Goal: Communication & Community: Answer question/provide support

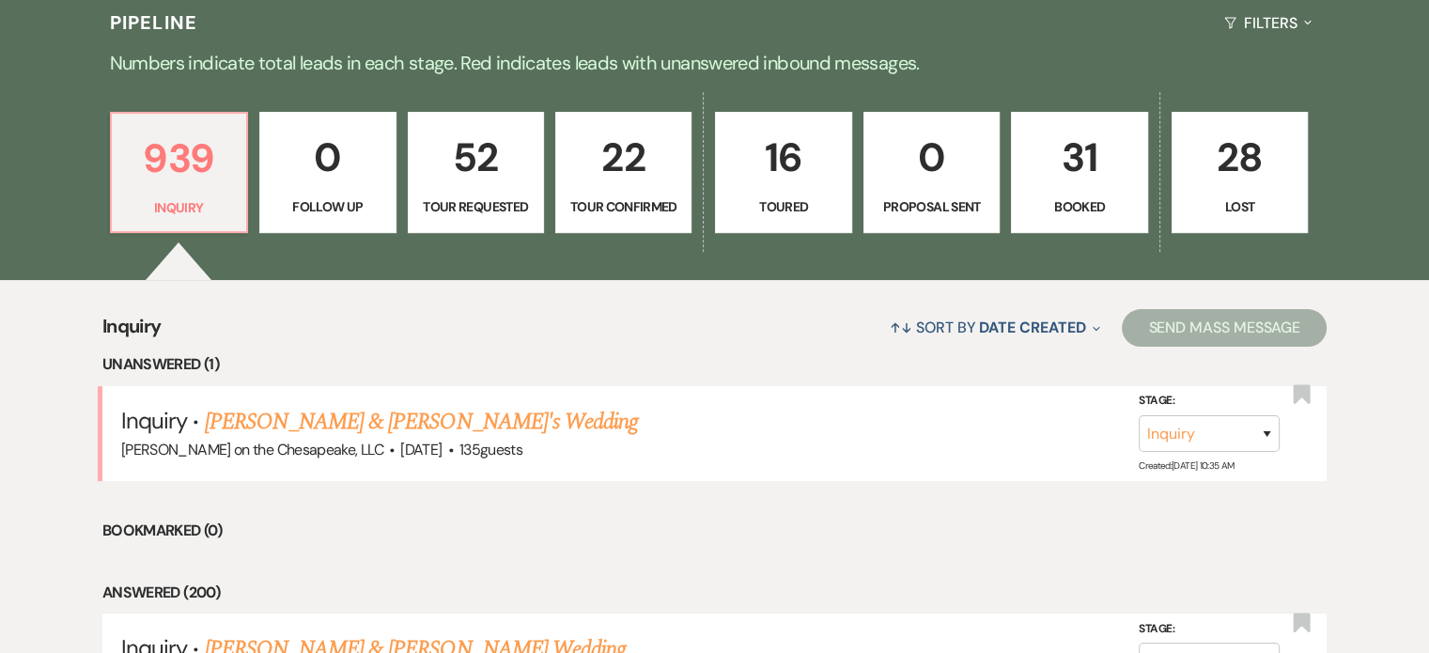
scroll to position [470, 0]
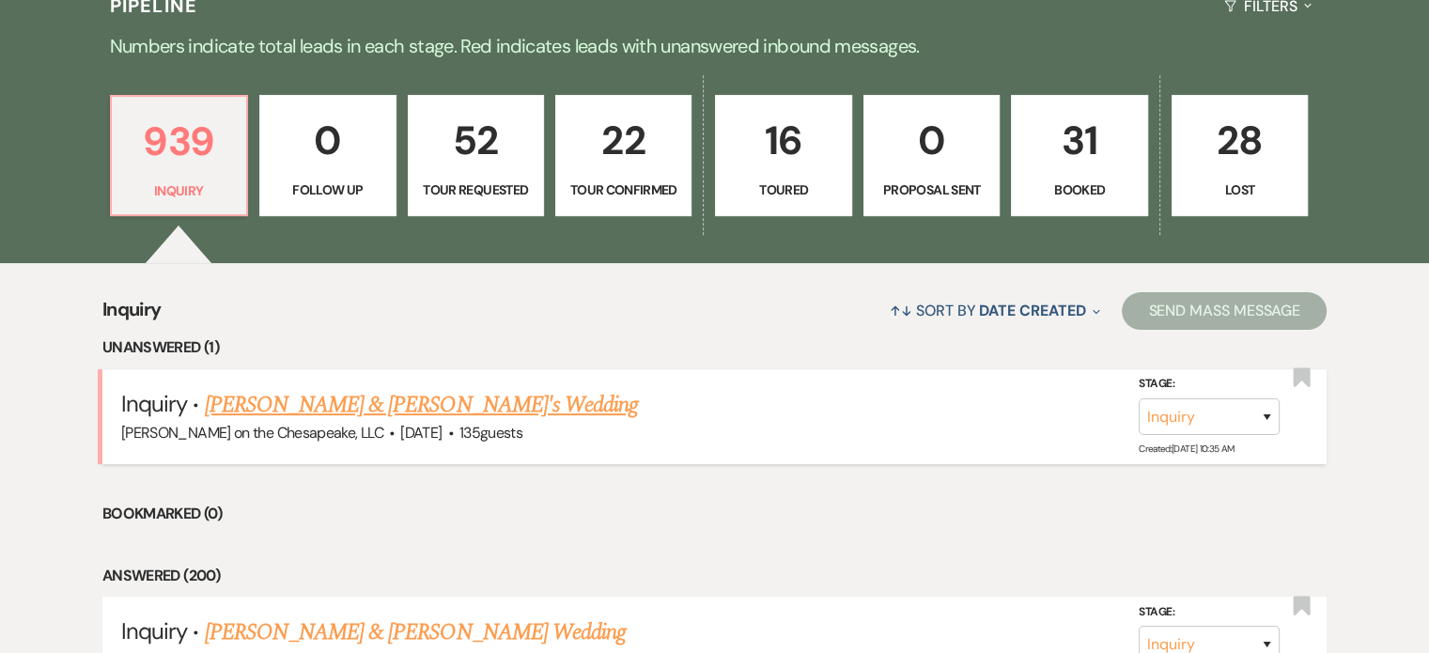
click at [409, 405] on link "[PERSON_NAME] & [PERSON_NAME]'s Wedding" at bounding box center [422, 405] width 434 height 34
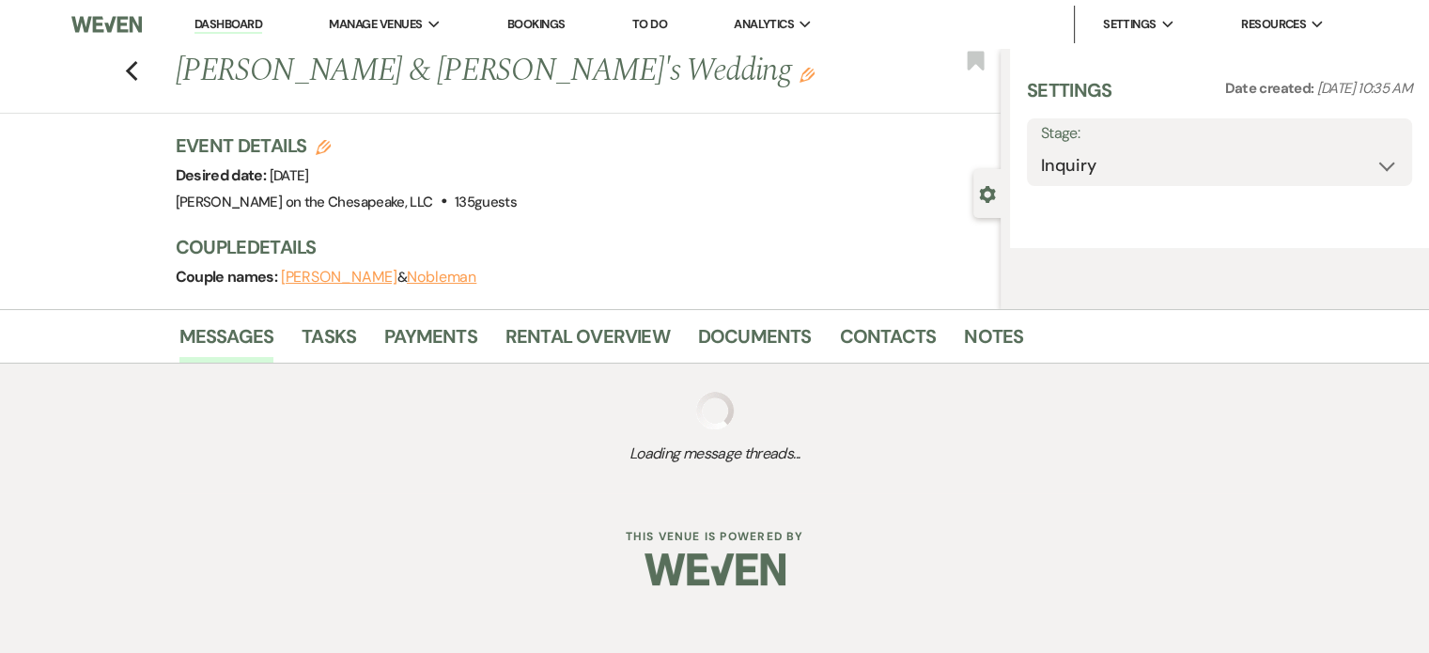
select select "5"
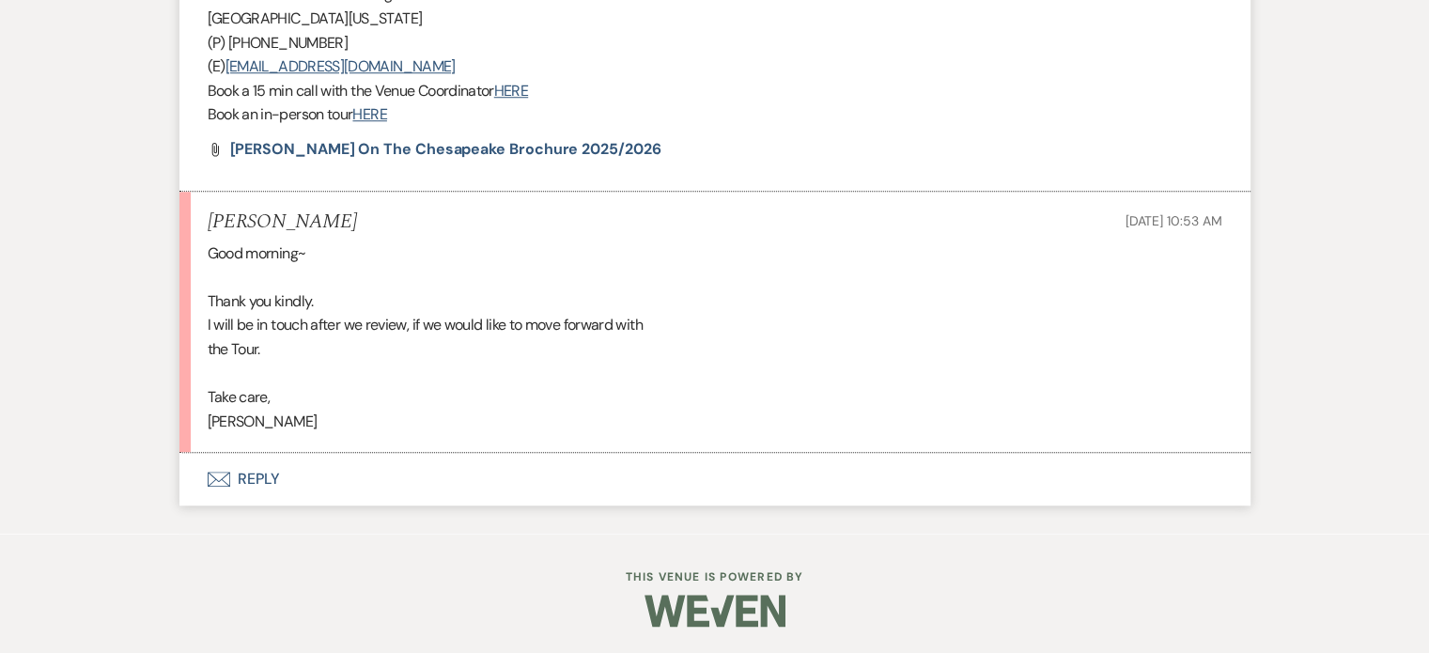
scroll to position [1638, 0]
click at [245, 476] on button "Envelope Reply" at bounding box center [714, 479] width 1071 height 53
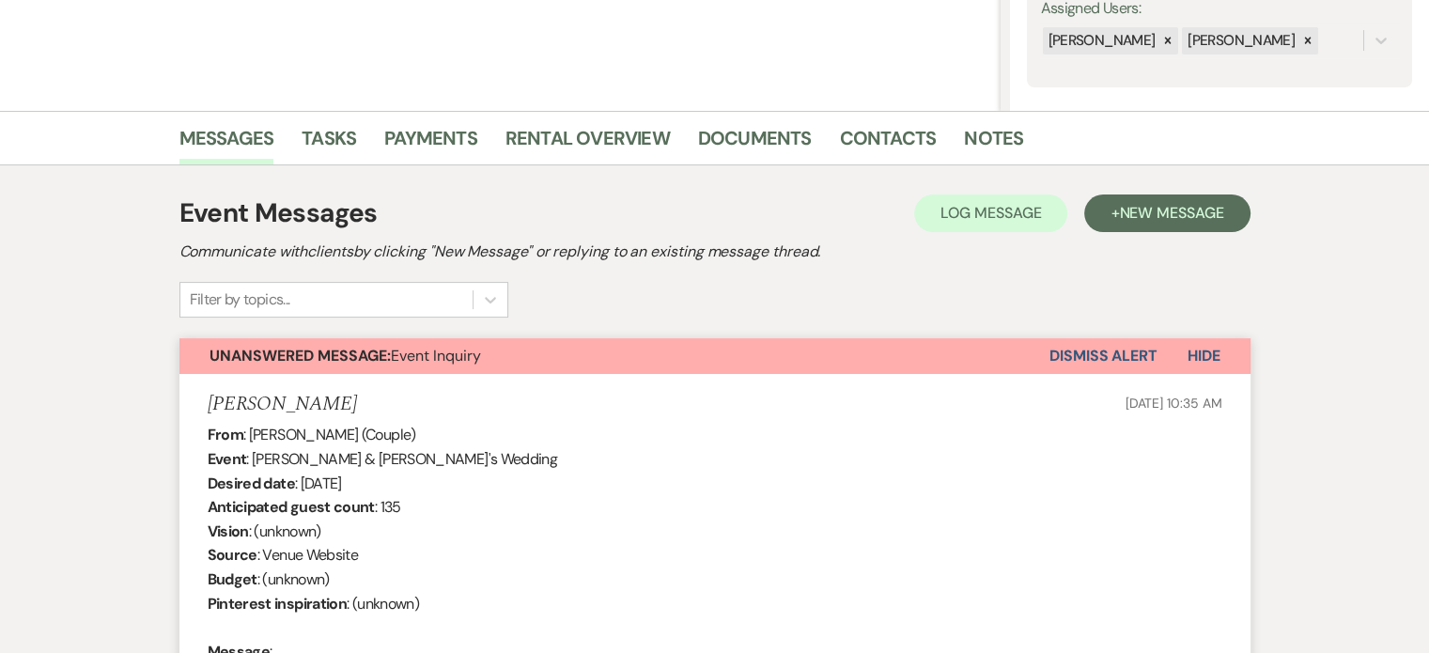
scroll to position [79, 0]
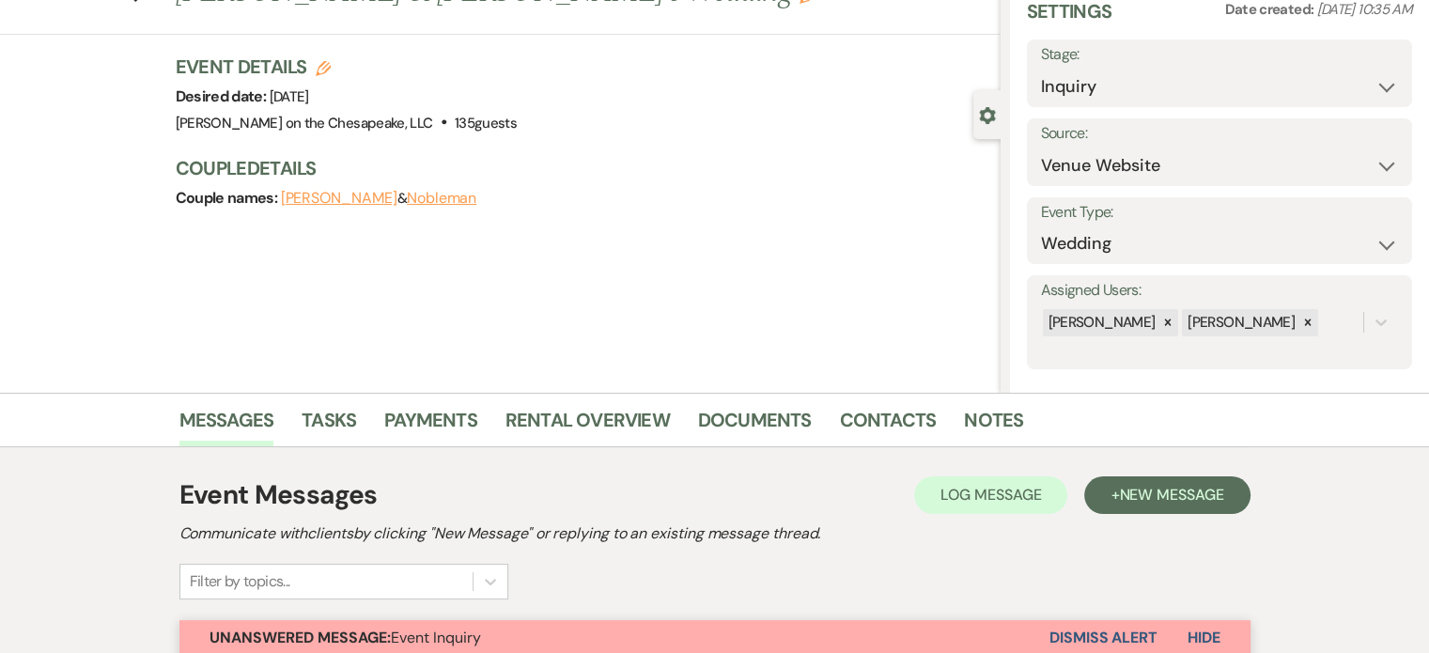
click at [407, 194] on button "Nobleman" at bounding box center [442, 198] width 70 height 15
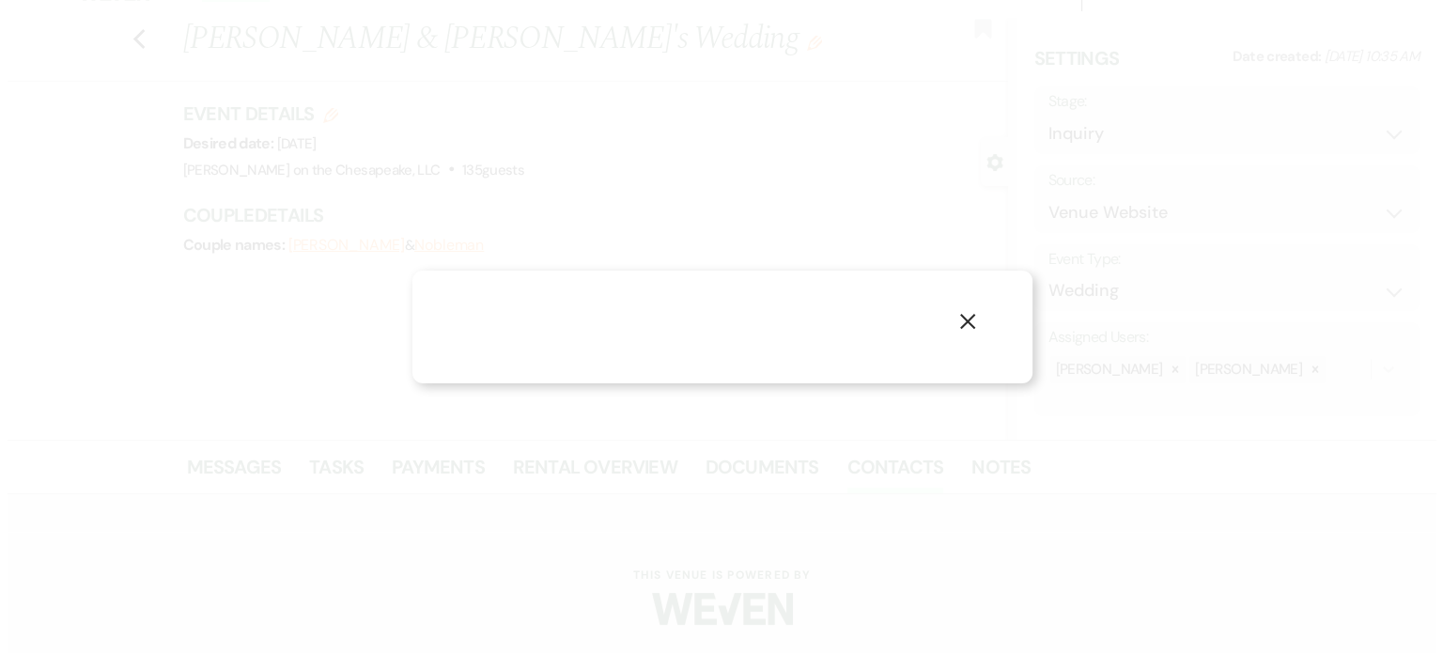
scroll to position [30, 0]
select select "1"
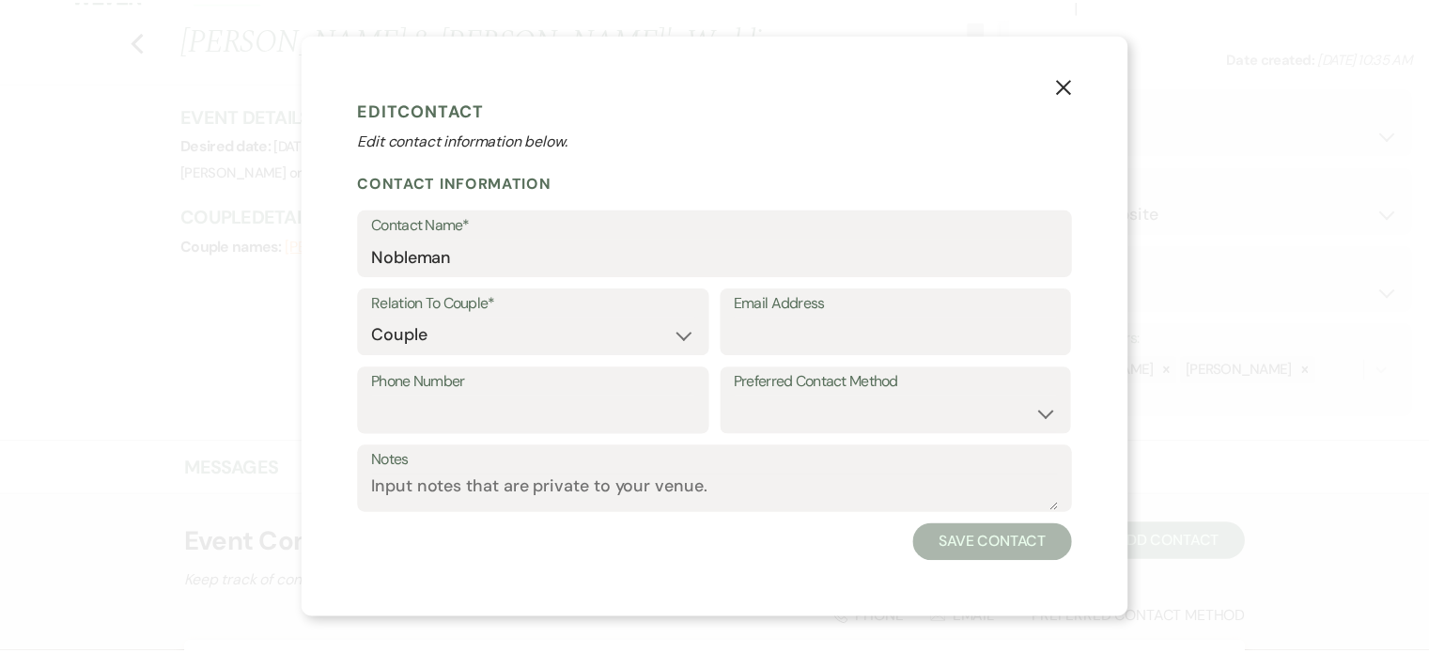
scroll to position [79, 0]
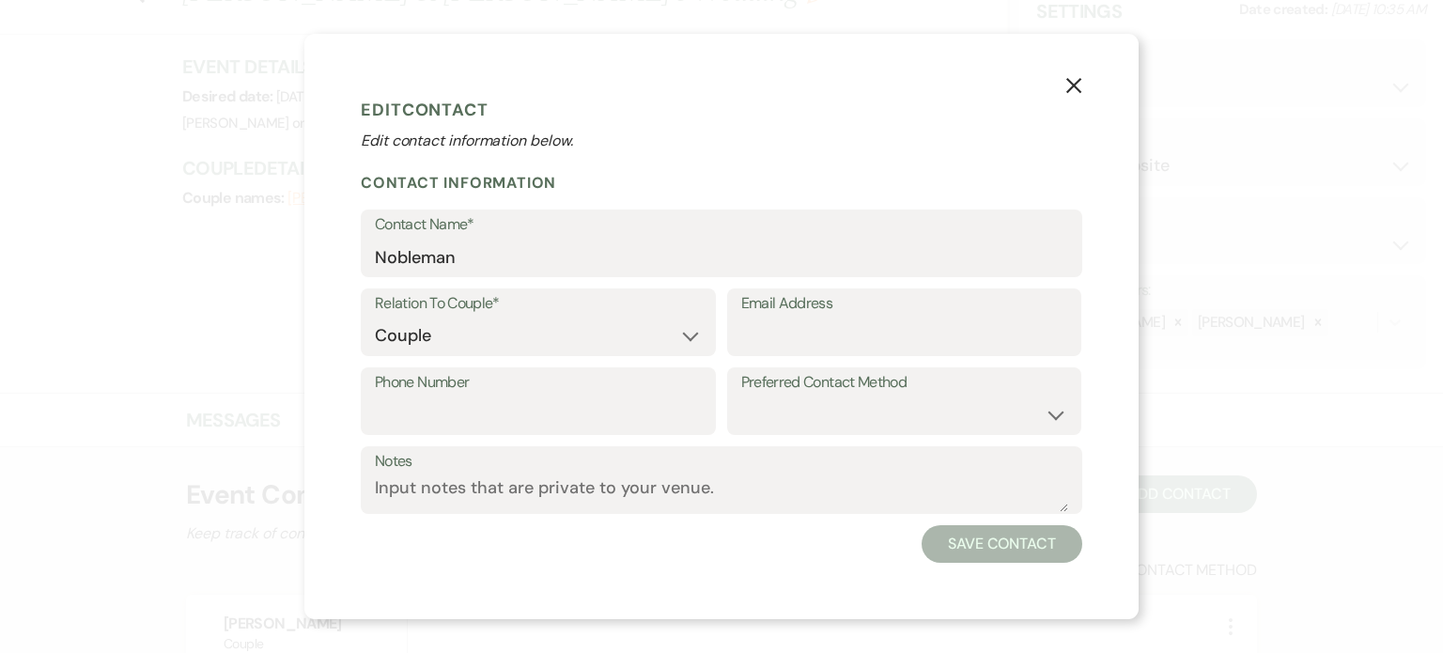
click at [1073, 82] on icon "X" at bounding box center [1073, 85] width 17 height 17
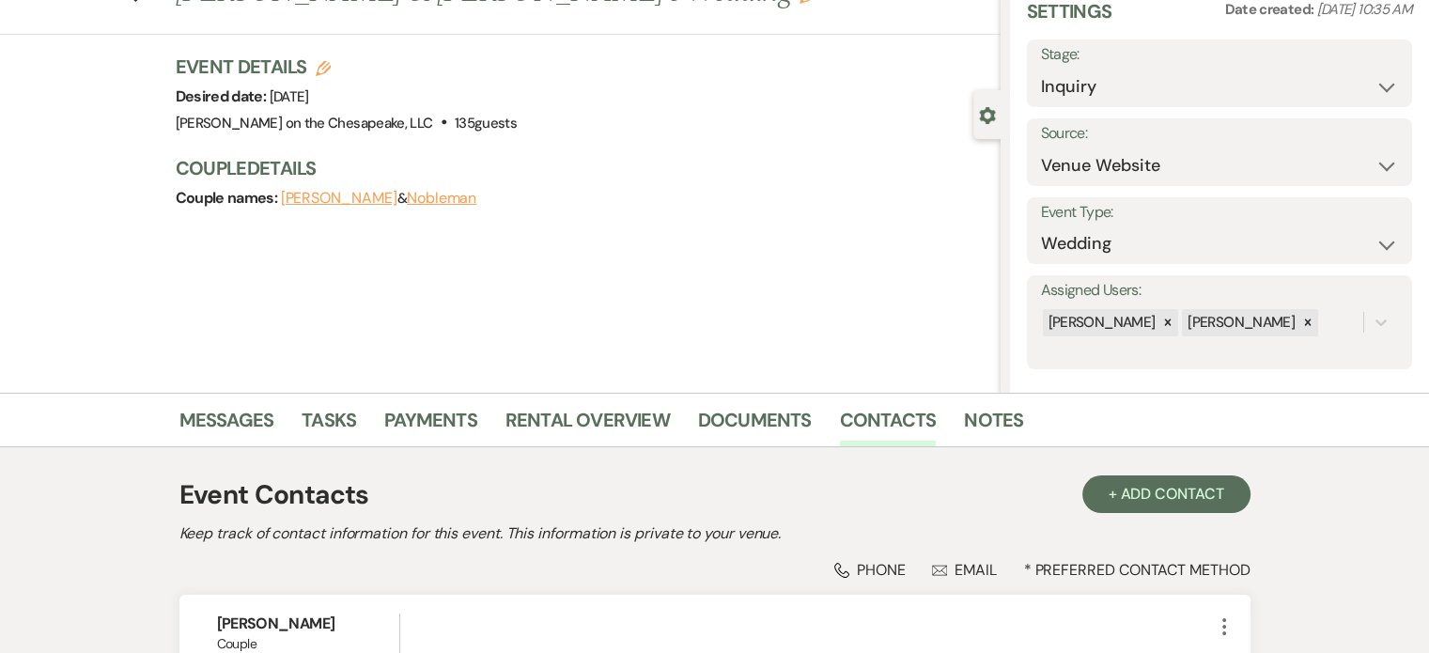
click at [407, 195] on button "Nobleman" at bounding box center [442, 198] width 70 height 15
select select "1"
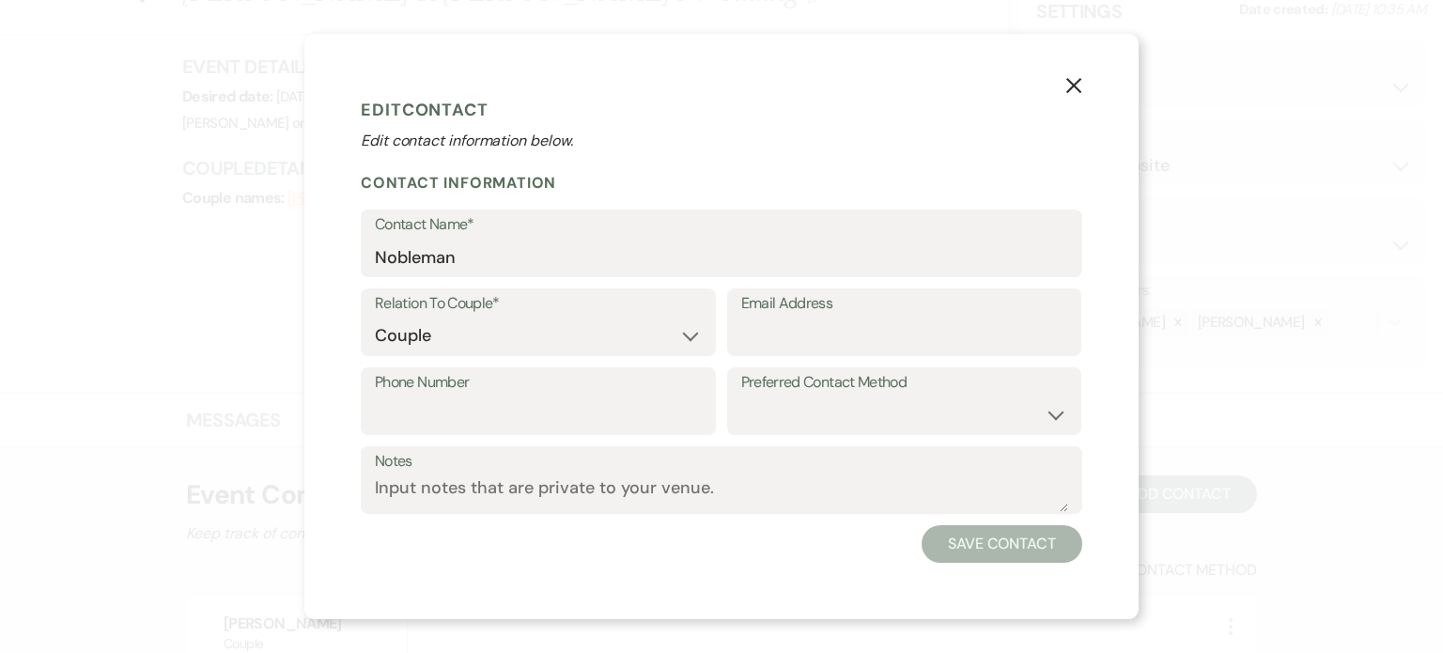
click at [1079, 85] on icon "X" at bounding box center [1073, 85] width 17 height 17
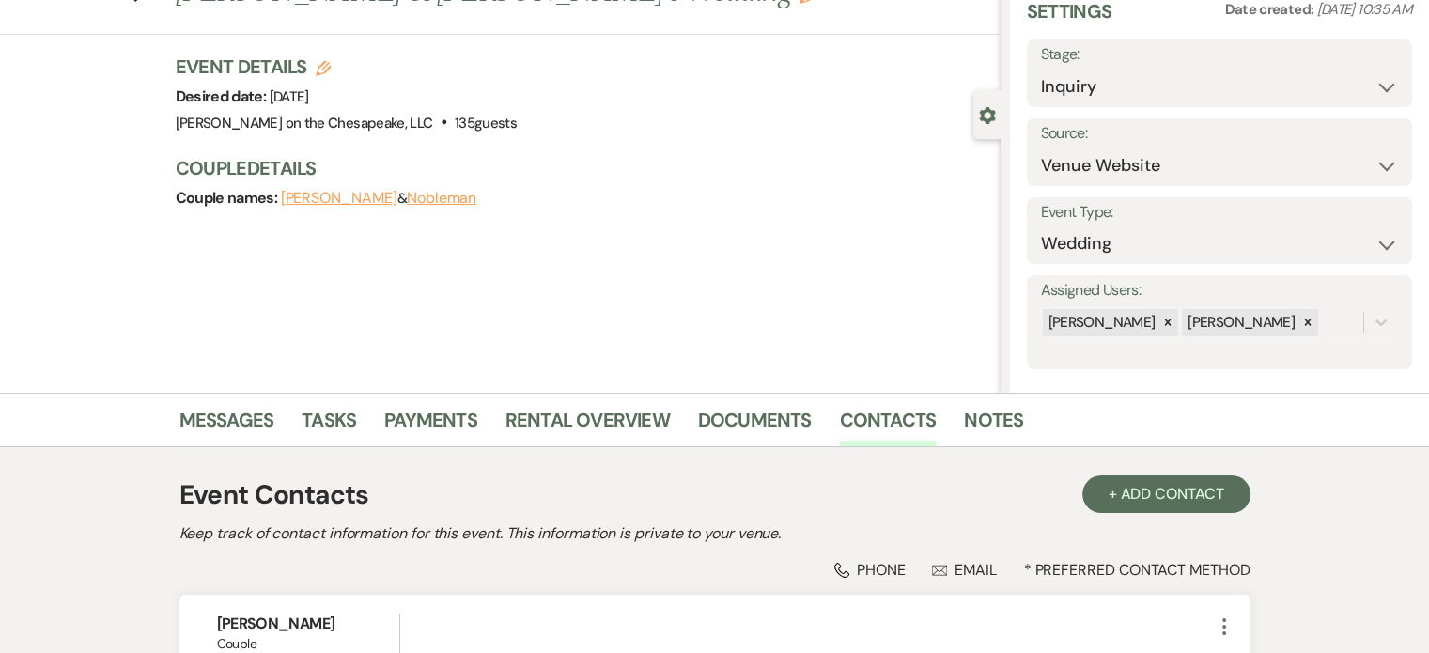
click at [328, 61] on icon "Edit" at bounding box center [323, 68] width 15 height 15
select select "705"
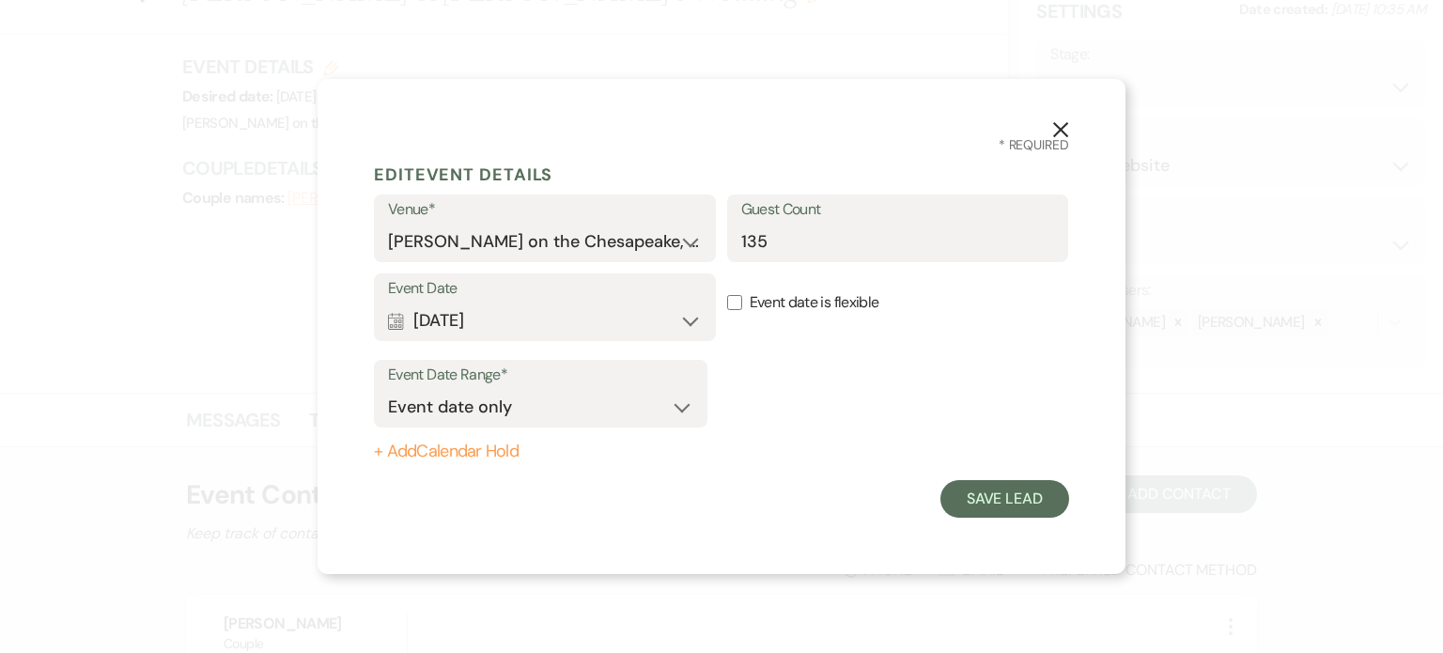
click at [1060, 123] on icon "X" at bounding box center [1060, 129] width 17 height 17
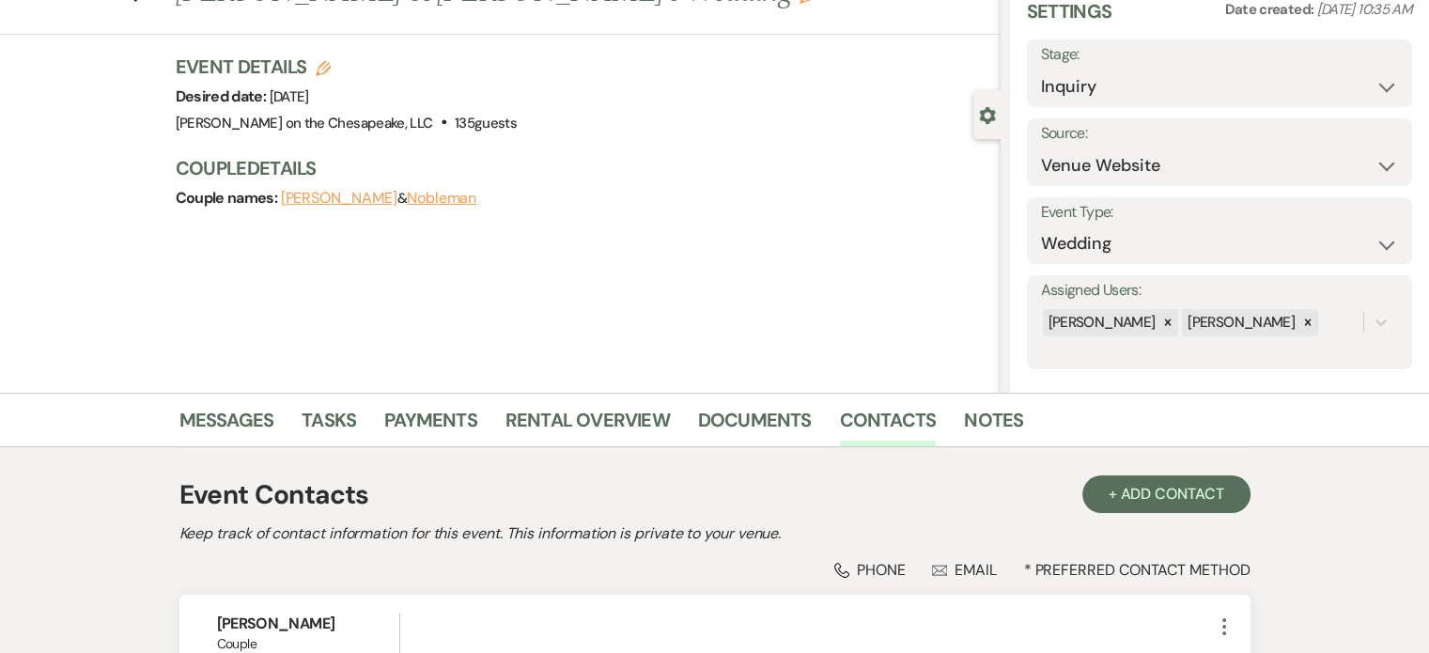
scroll to position [15, 0]
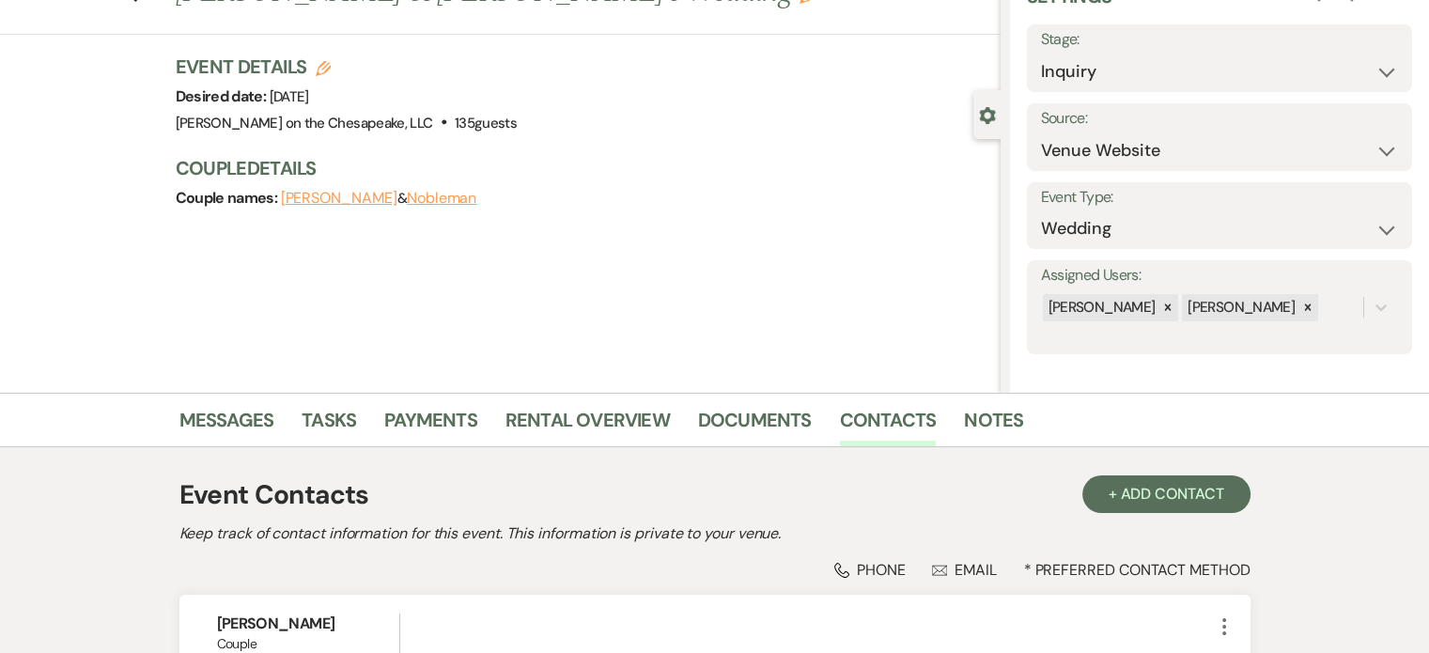
click at [748, 202] on div "Couple names: [PERSON_NAME] & [PERSON_NAME]" at bounding box center [579, 198] width 806 height 26
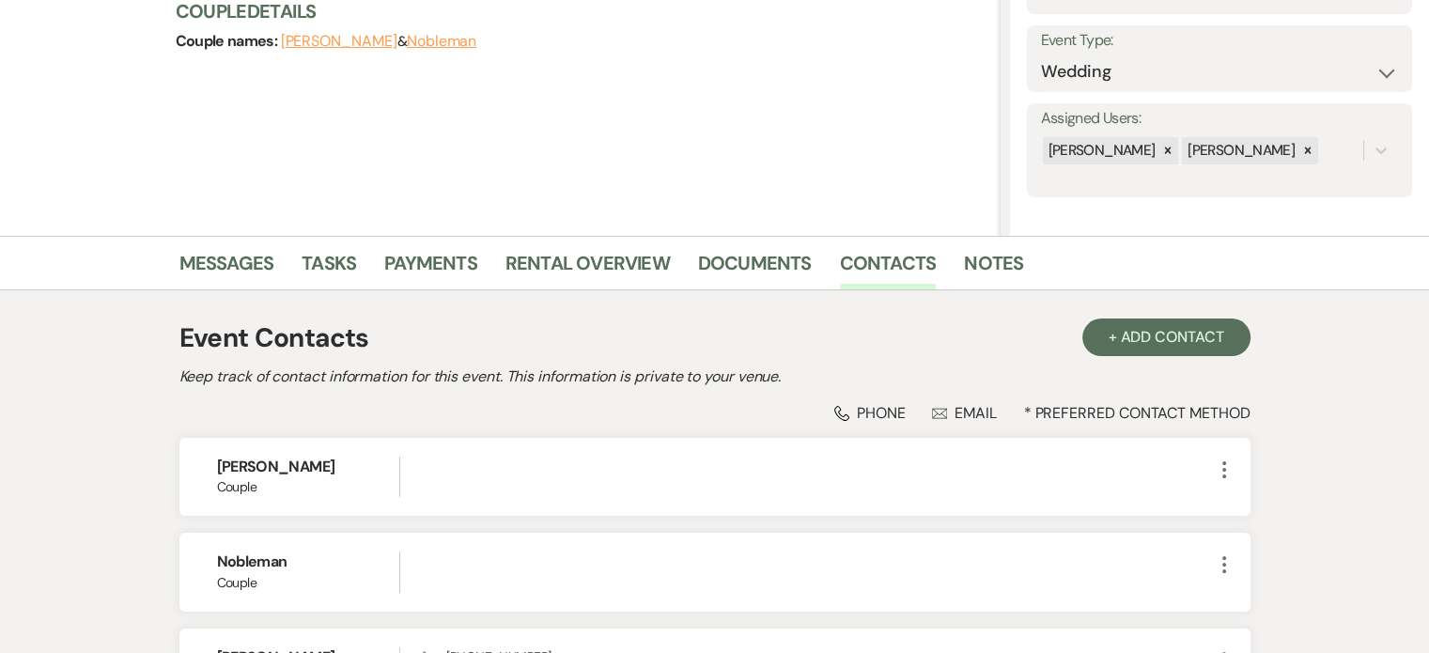
scroll to position [0, 0]
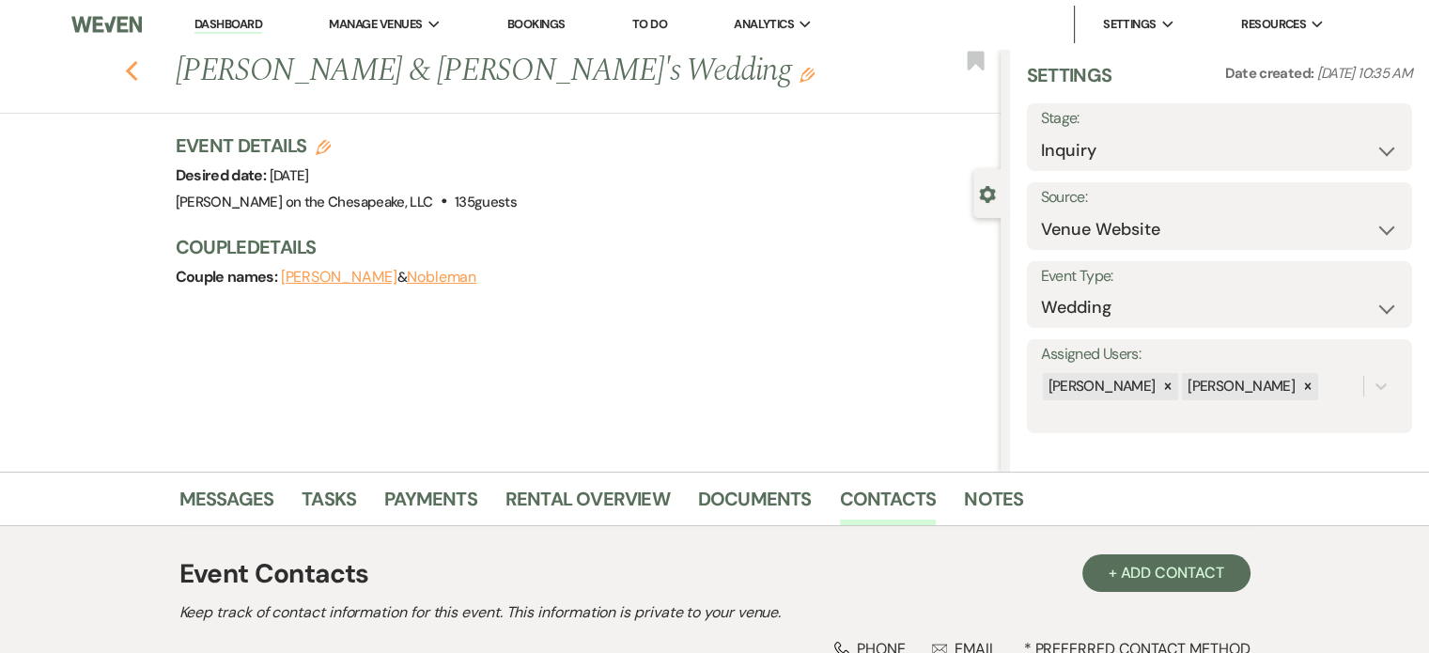
click at [138, 70] on icon "Previous" at bounding box center [132, 71] width 14 height 23
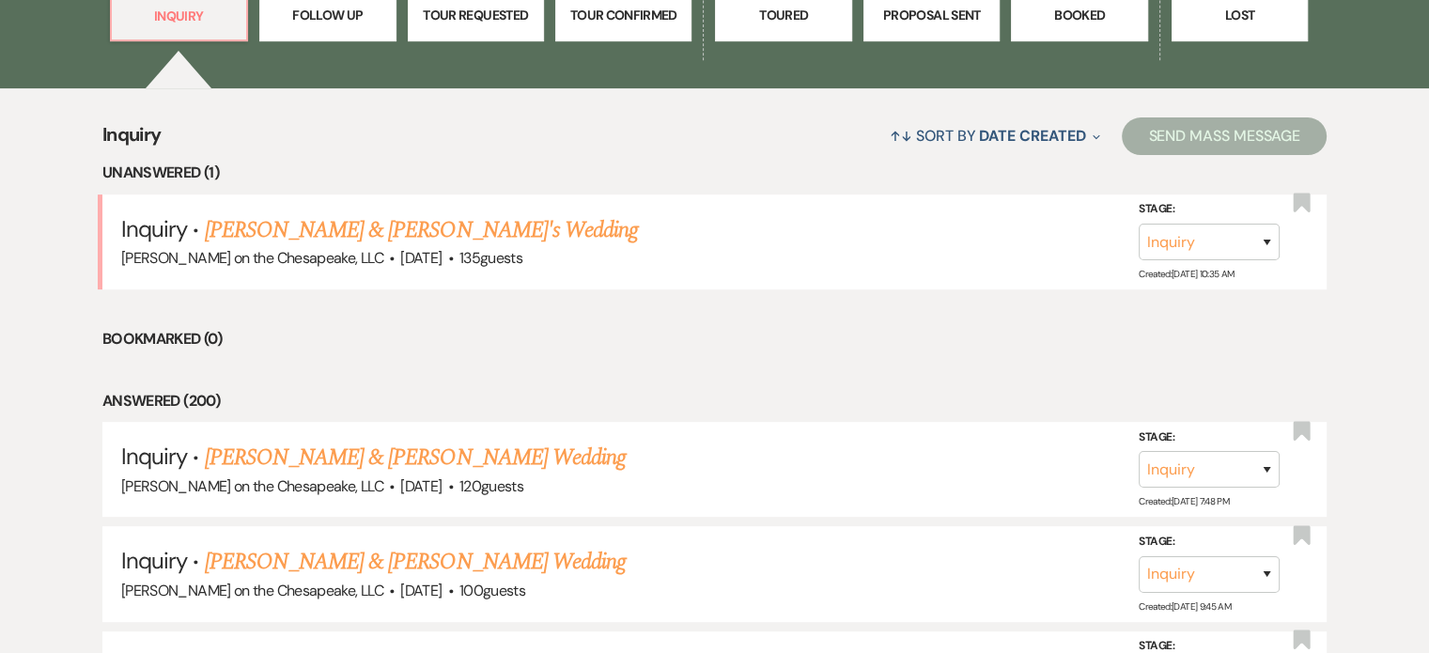
scroll to position [752, 0]
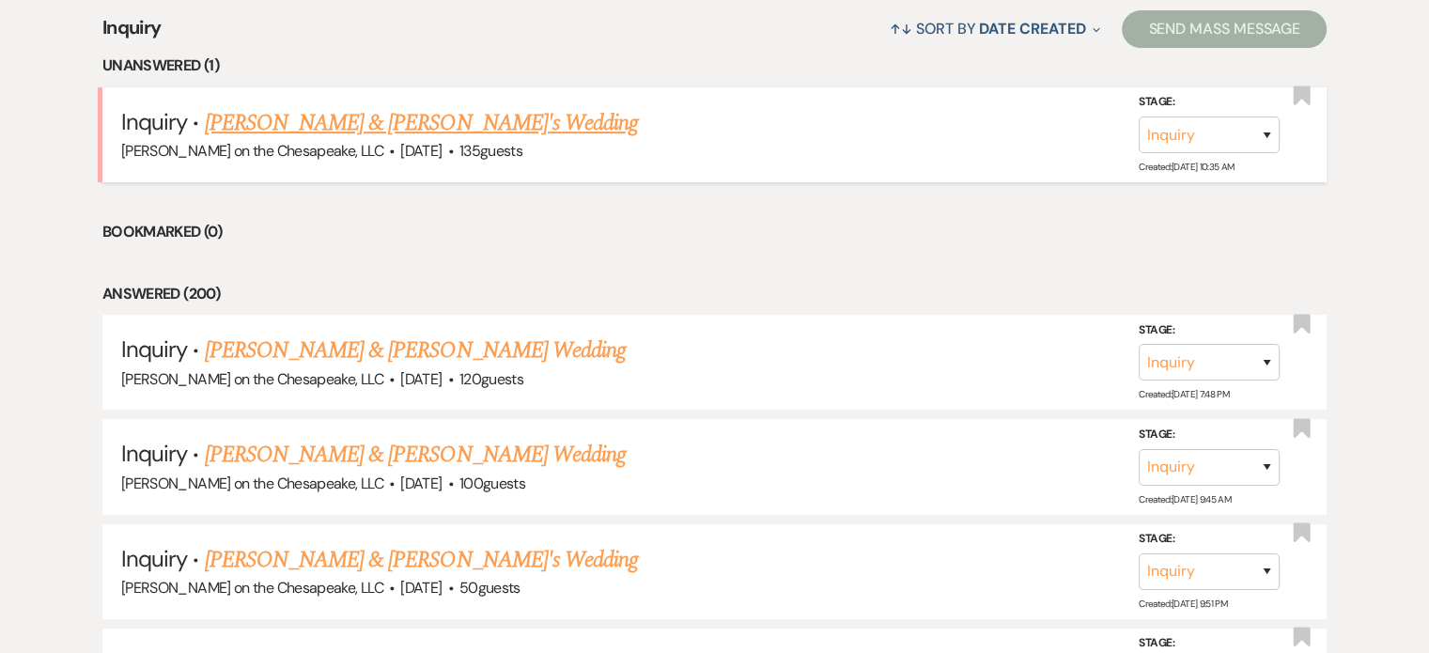
click at [416, 127] on link "[PERSON_NAME] & [PERSON_NAME]'s Wedding" at bounding box center [422, 123] width 434 height 34
select select "5"
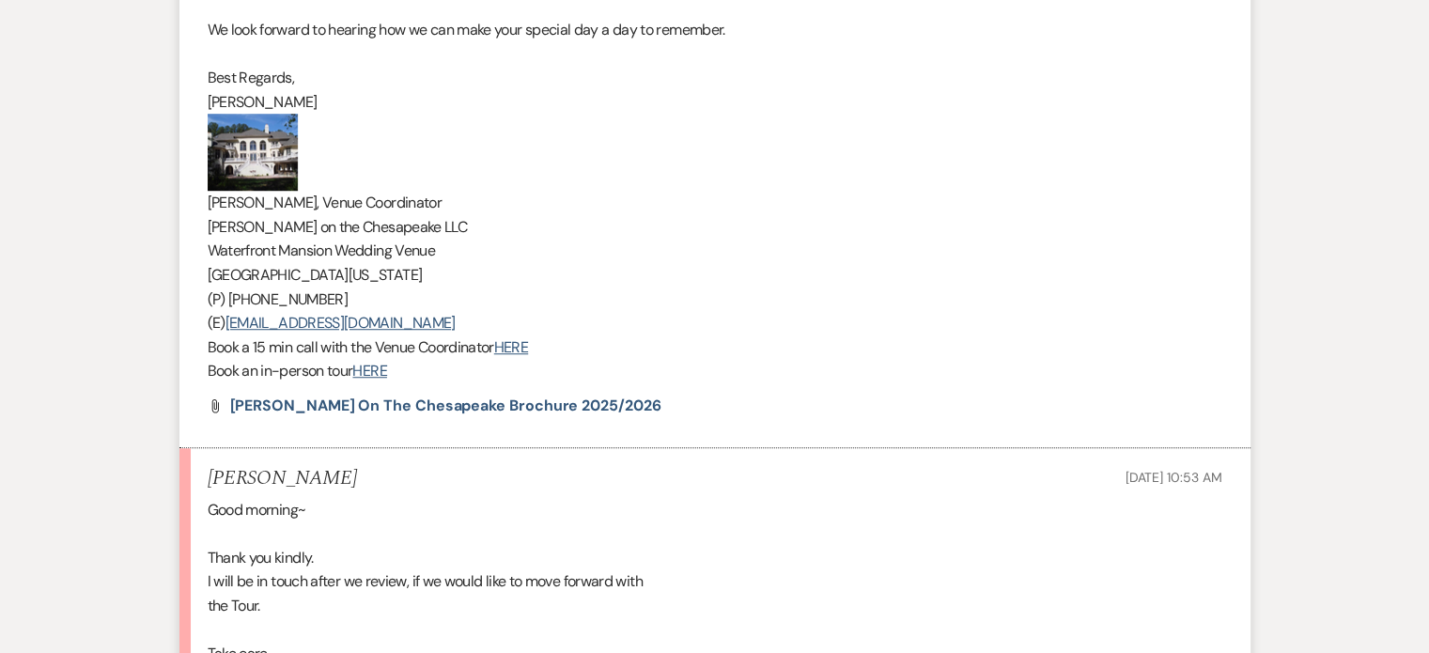
scroll to position [1590, 0]
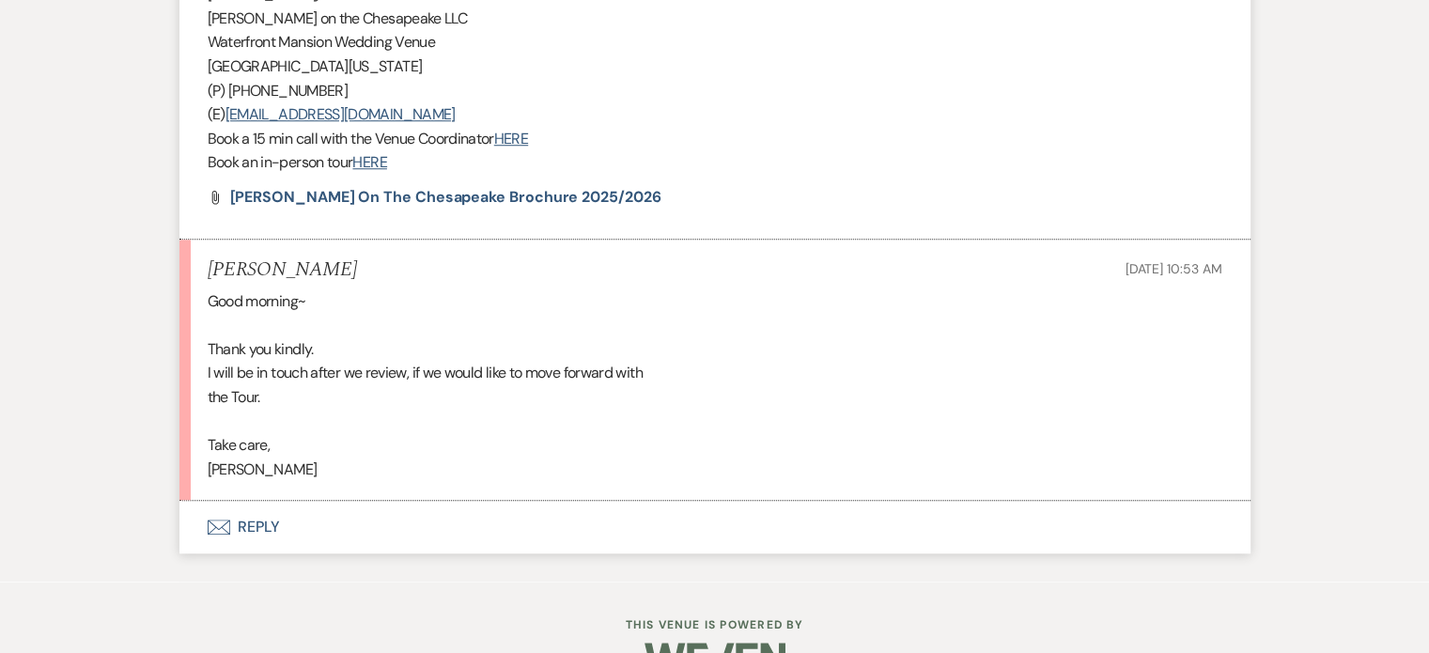
click at [258, 521] on button "Envelope Reply" at bounding box center [714, 527] width 1071 height 53
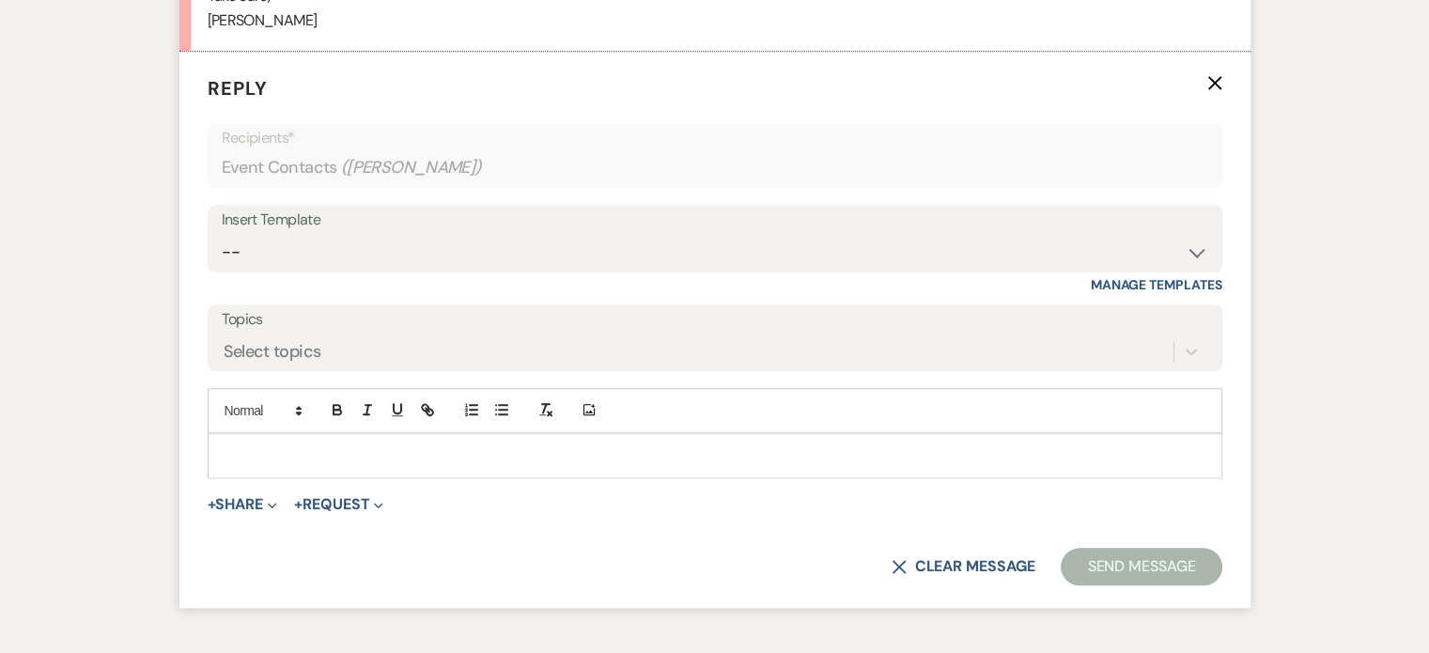
scroll to position [2041, 0]
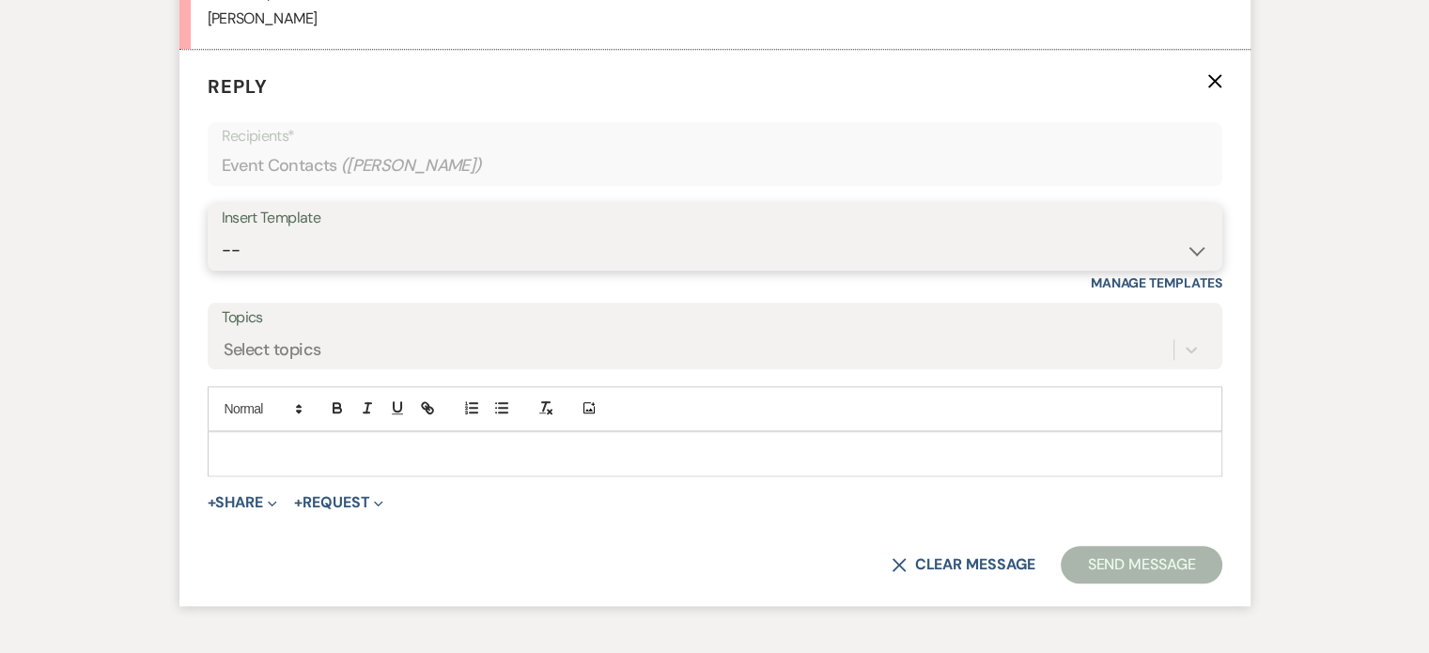
click at [1194, 249] on select "-- Weven Planning Portal Introduction (Booked Events) Tour Request Response Fol…" at bounding box center [715, 250] width 986 height 37
select select "2764"
click at [222, 232] on select "-- Weven Planning Portal Introduction (Booked Events) Tour Request Response Fol…" at bounding box center [715, 250] width 986 height 37
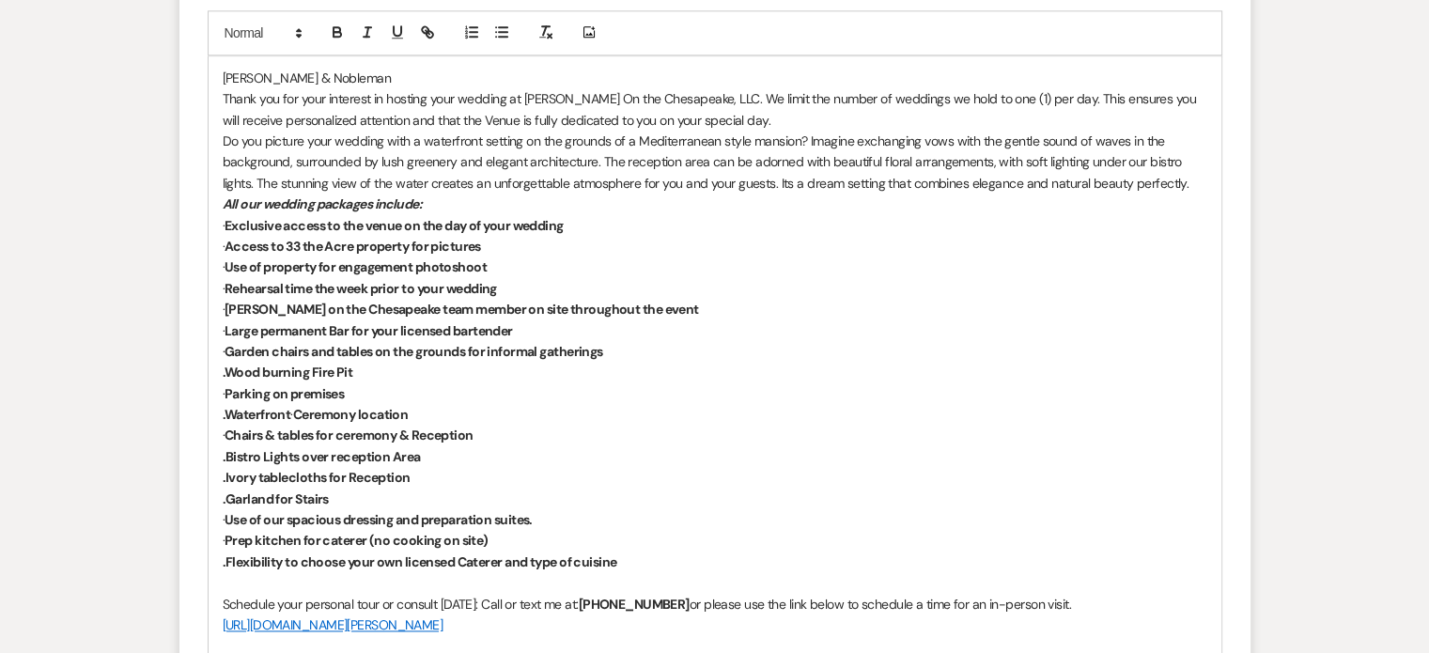
scroll to position [2323, 0]
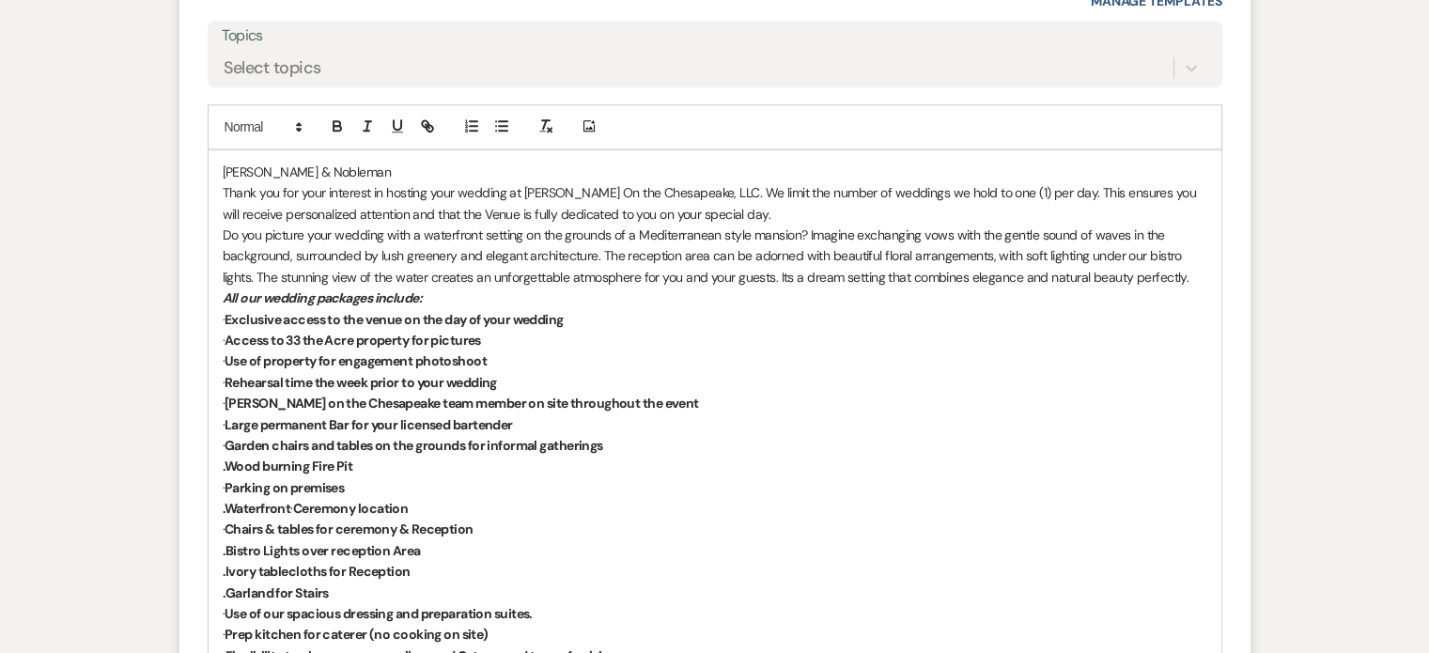
click at [221, 167] on div "[PERSON_NAME] & [PERSON_NAME] Thank you for your interest in hosting your weddi…" at bounding box center [715, 487] width 1013 height 674
drag, startPoint x: 412, startPoint y: 168, endPoint x: 338, endPoint y: 164, distance: 74.3
click at [338, 164] on p "Hello [PERSON_NAME] & [PERSON_NAME] & [PERSON_NAME]" at bounding box center [715, 172] width 984 height 21
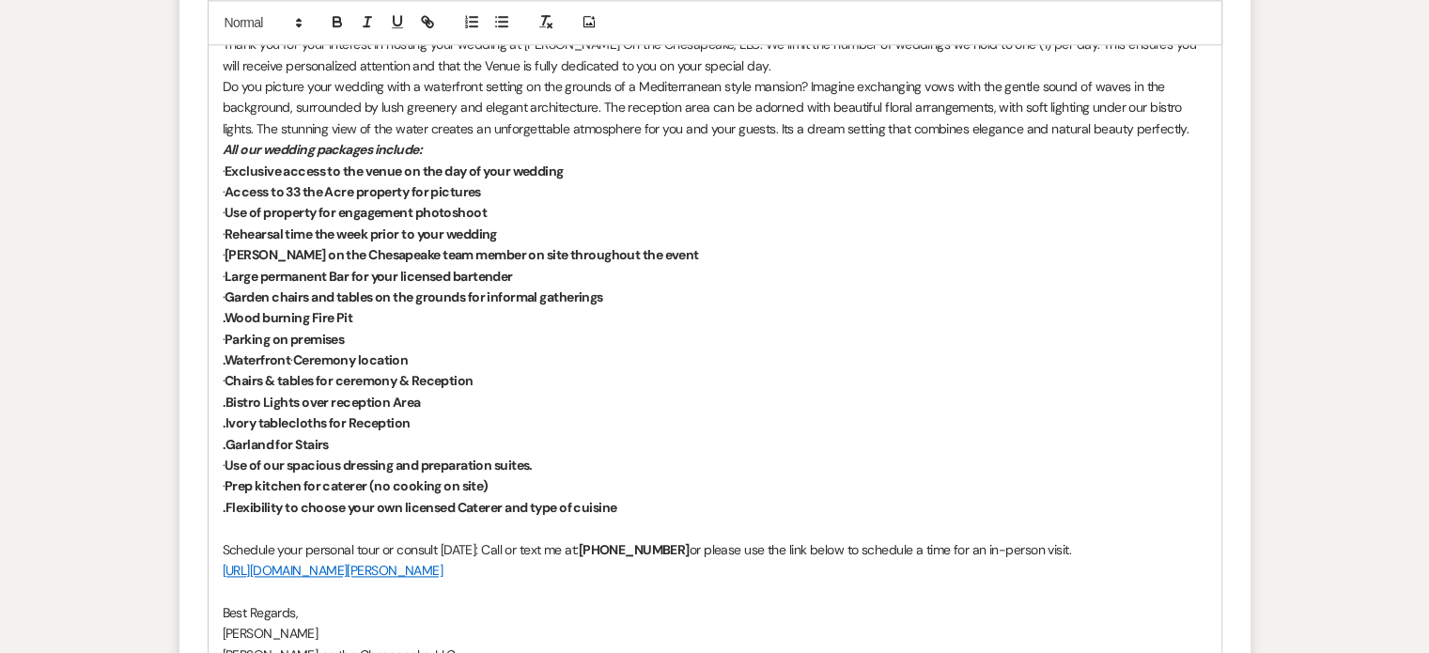
scroll to position [2511, 0]
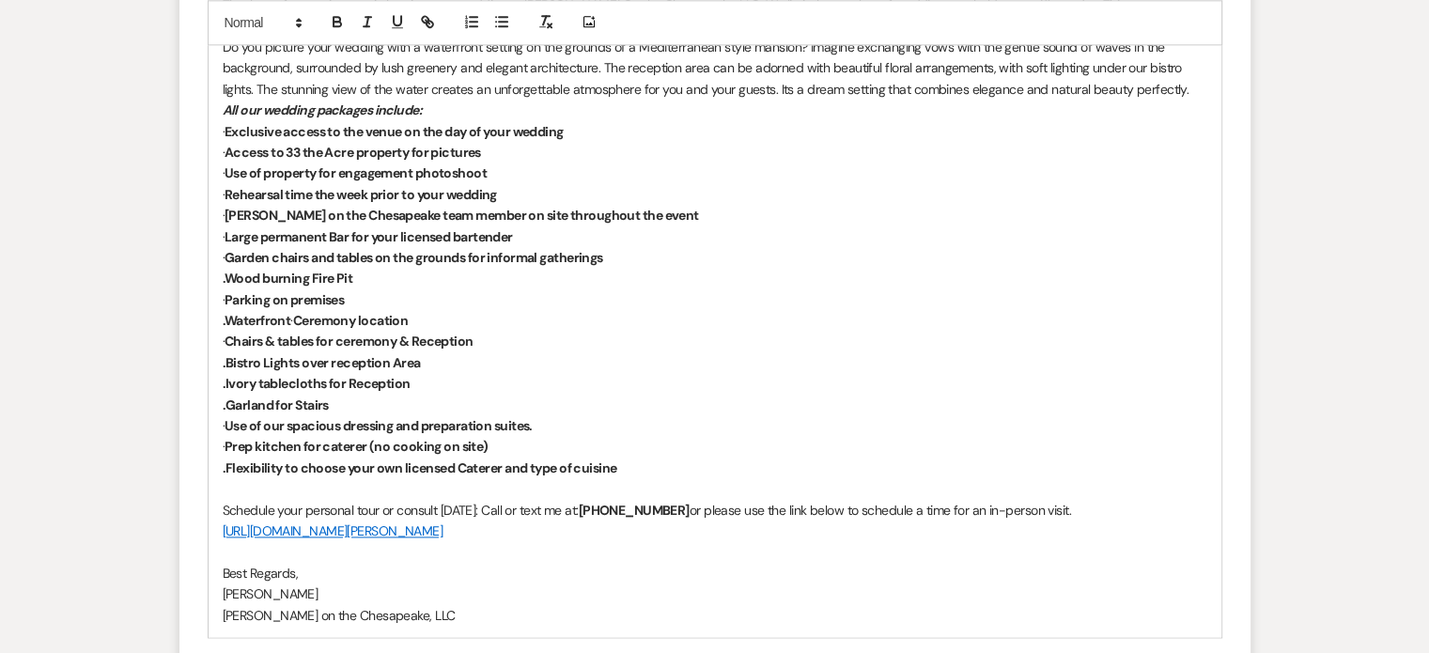
click at [451, 233] on strong "Large permanent Bar for your licensed bartender" at bounding box center [369, 236] width 288 height 17
click at [450, 234] on strong "Large permanent Bar for your licensedand Insured bartender" at bounding box center [404, 236] width 359 height 17
click at [455, 465] on strong ".Flexibility to choose your own licensed Caterer and type of cuisine" at bounding box center [420, 467] width 395 height 17
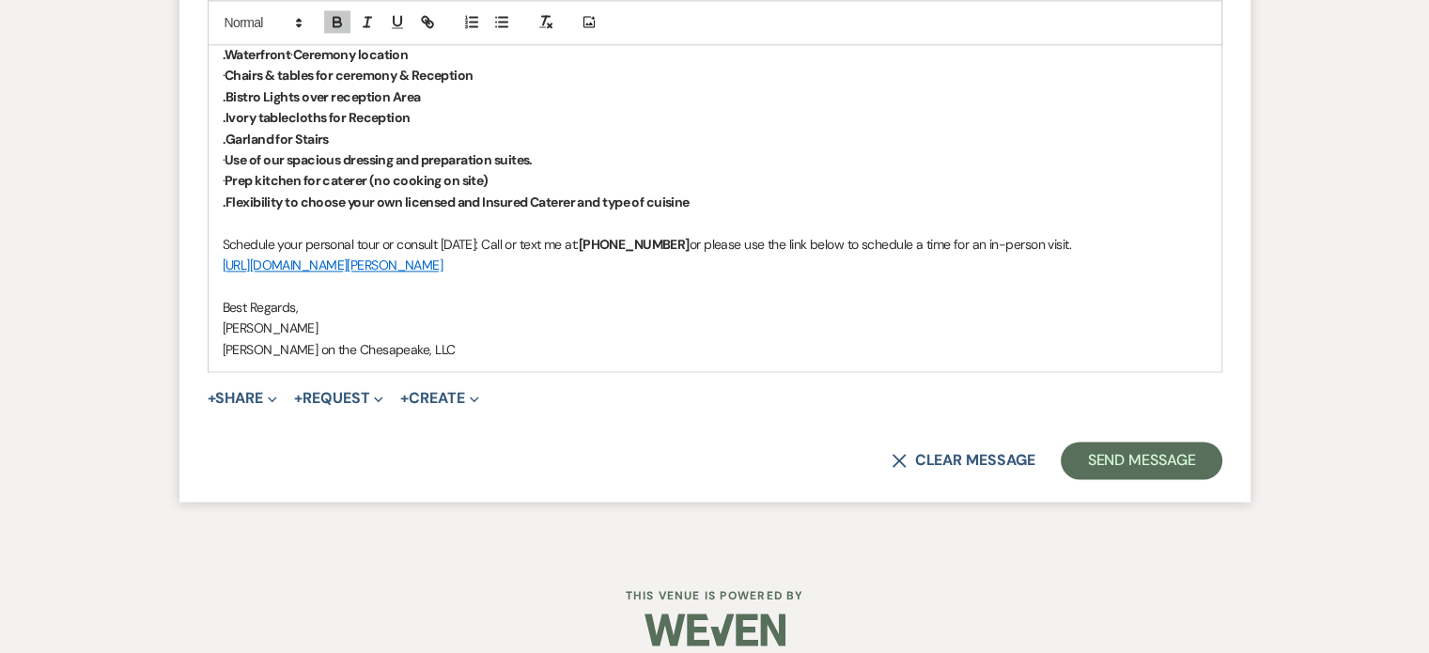
scroll to position [2795, 0]
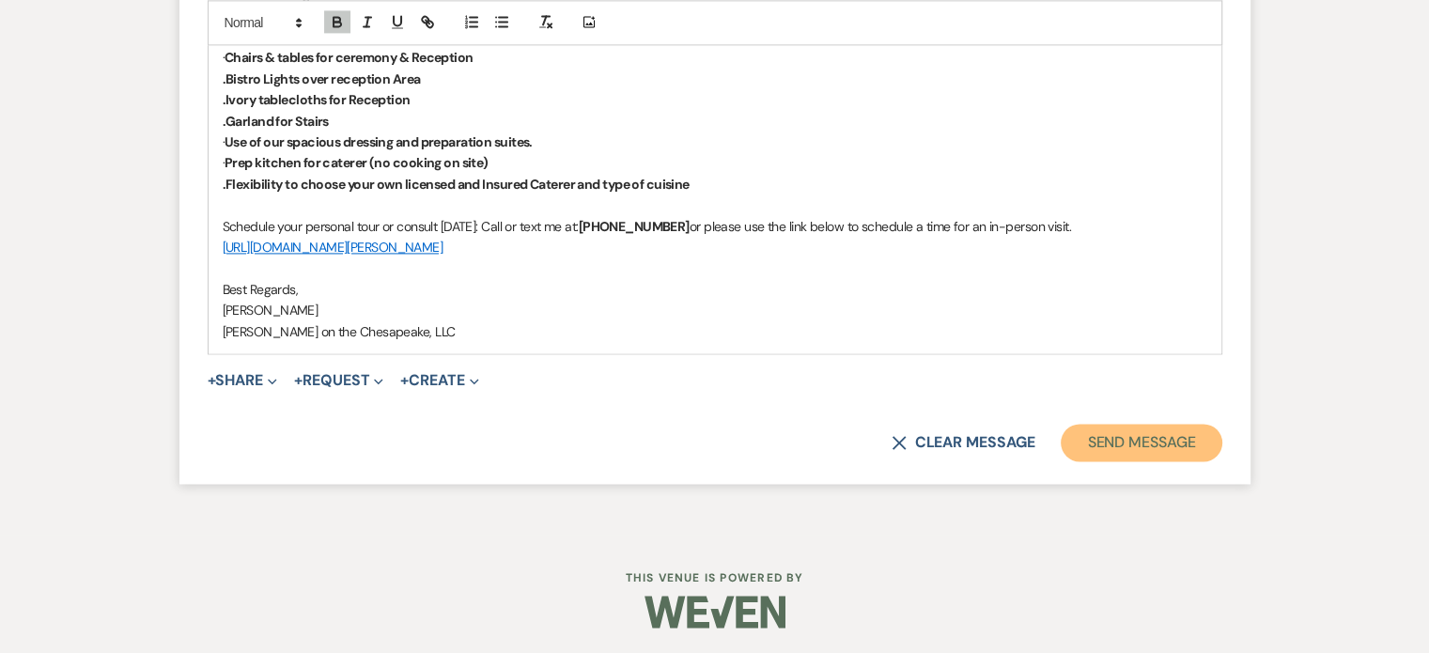
click at [1116, 437] on button "Send Message" at bounding box center [1141, 443] width 161 height 38
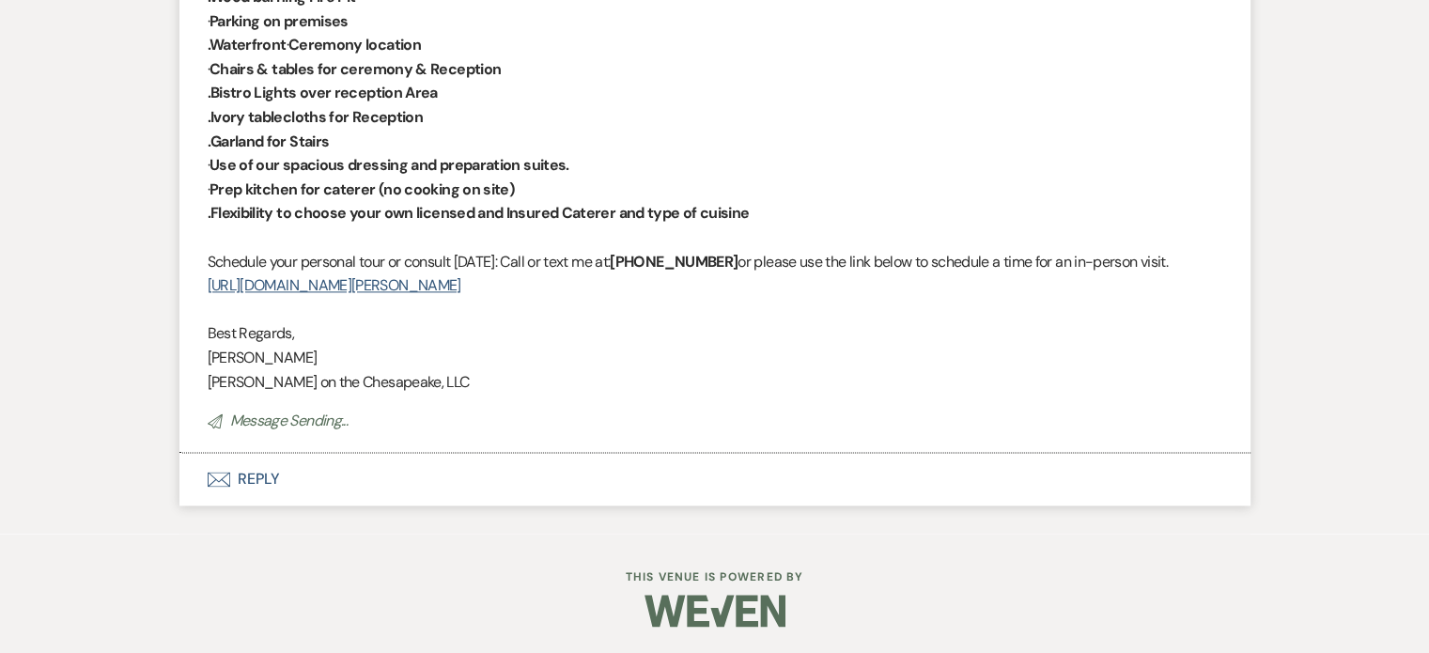
scroll to position [2495, 0]
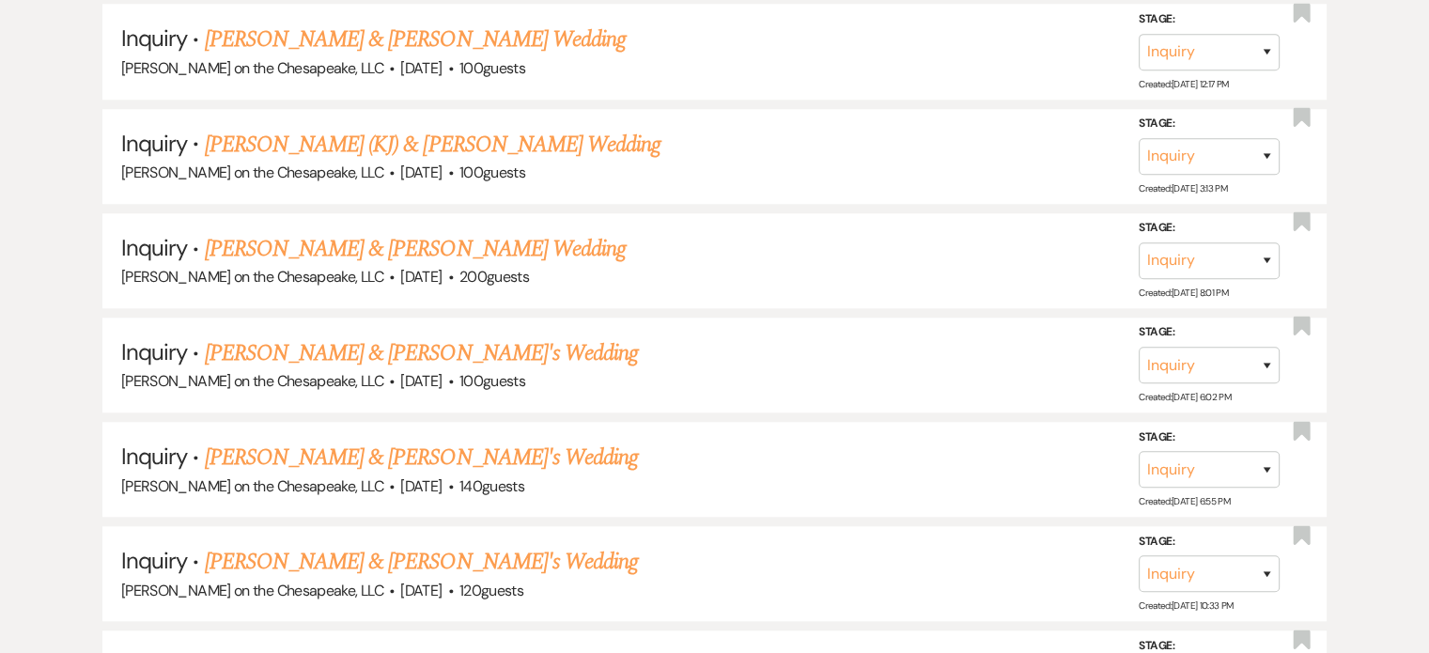
scroll to position [1691, 0]
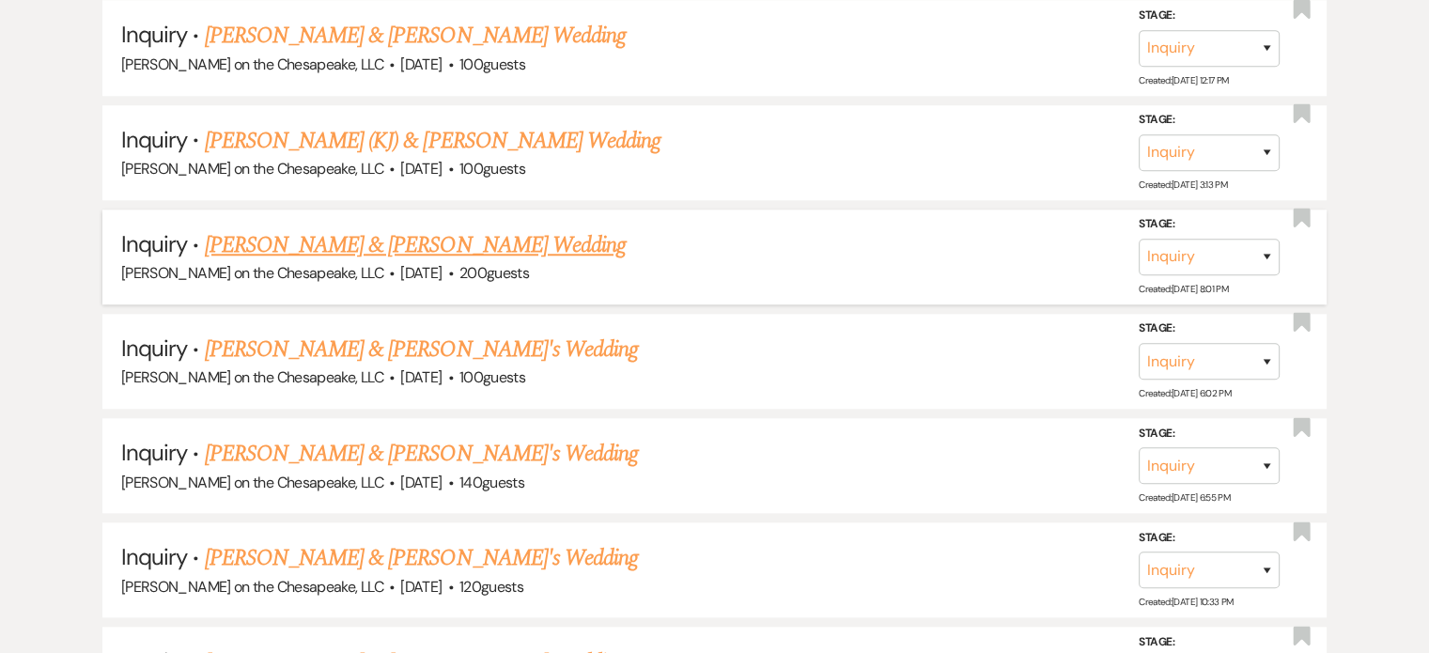
click at [521, 241] on link "[PERSON_NAME] & [PERSON_NAME] Wedding" at bounding box center [415, 245] width 421 height 34
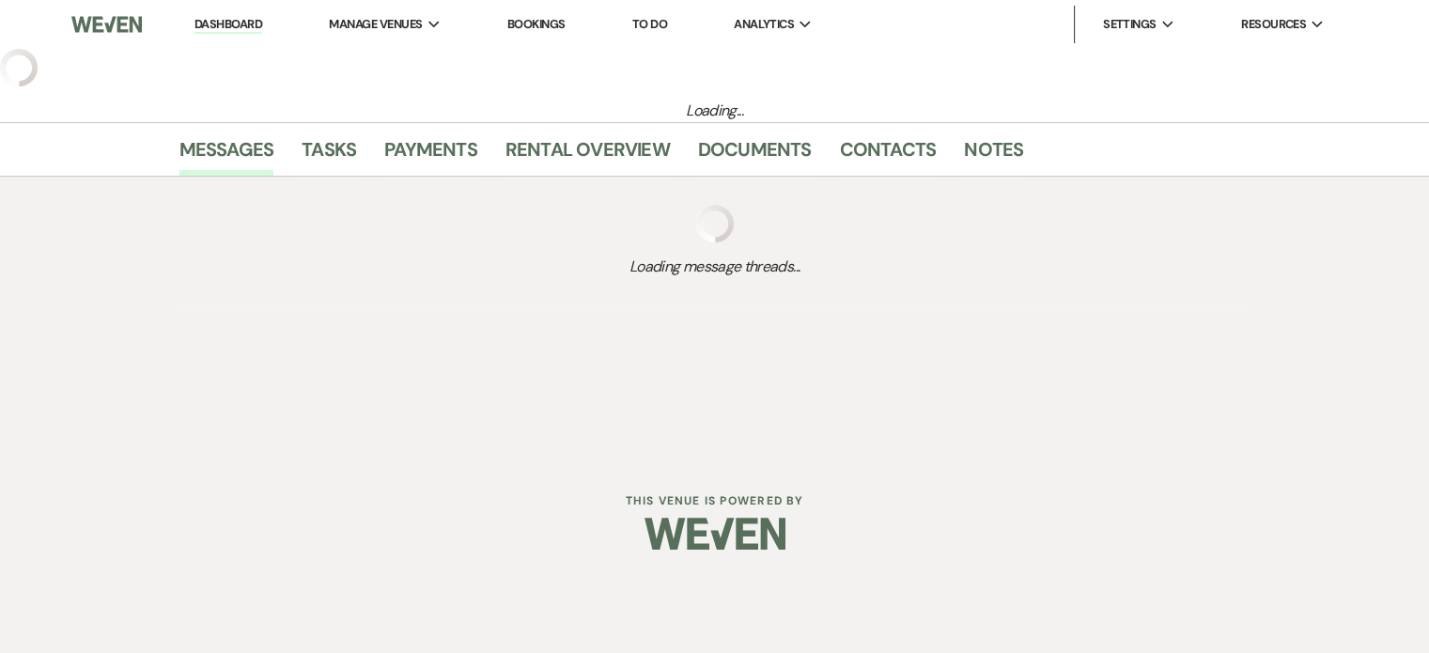
select select "5"
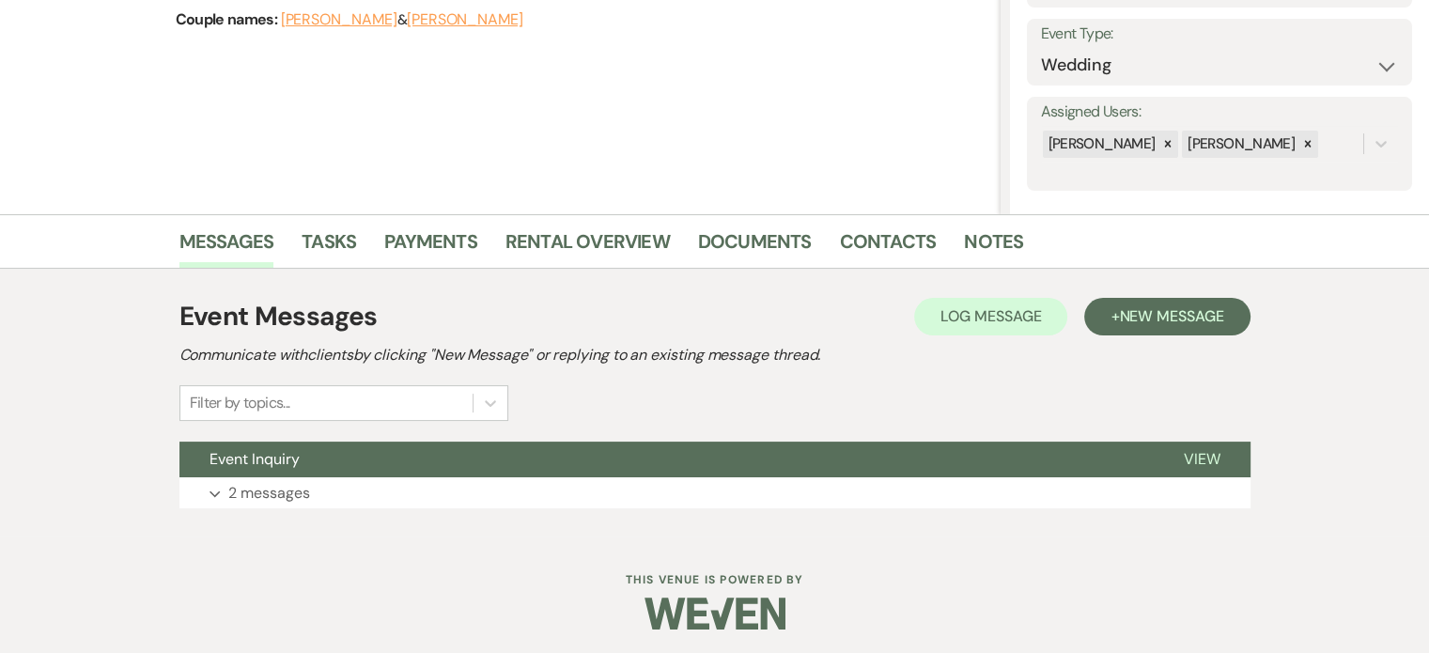
scroll to position [261, 0]
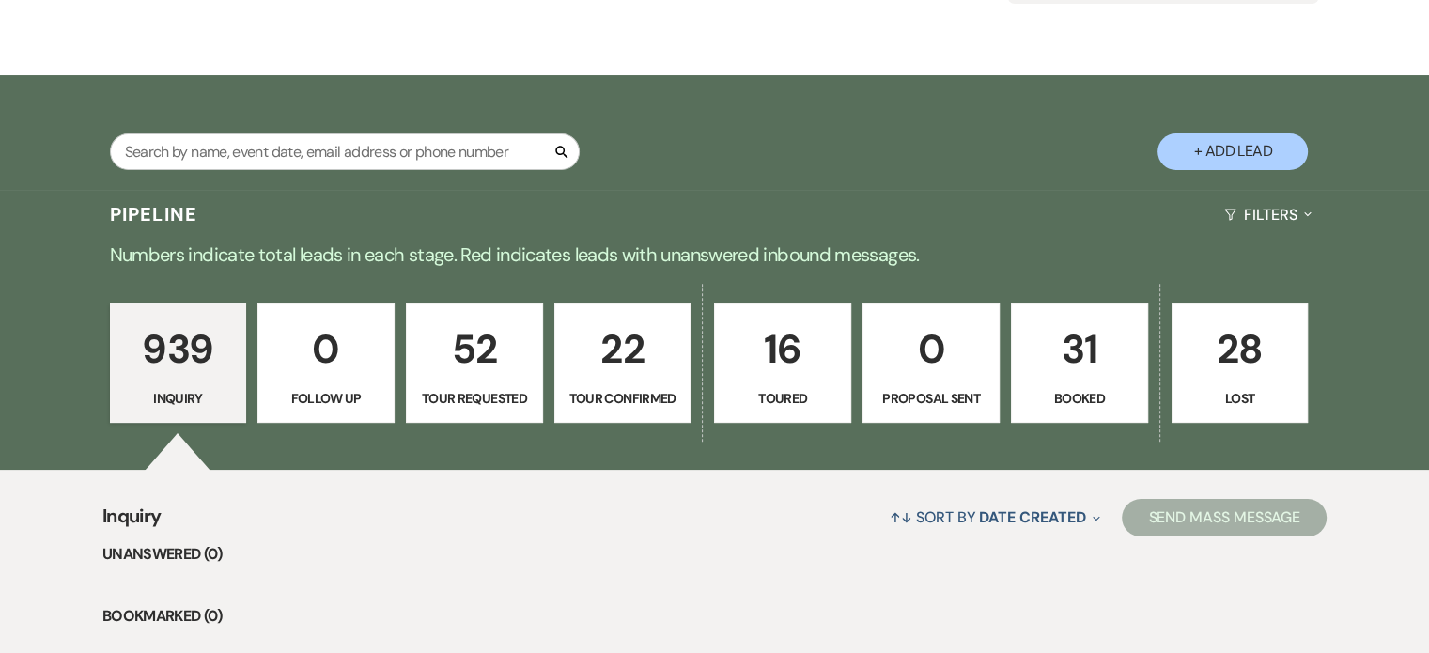
scroll to position [1691, 0]
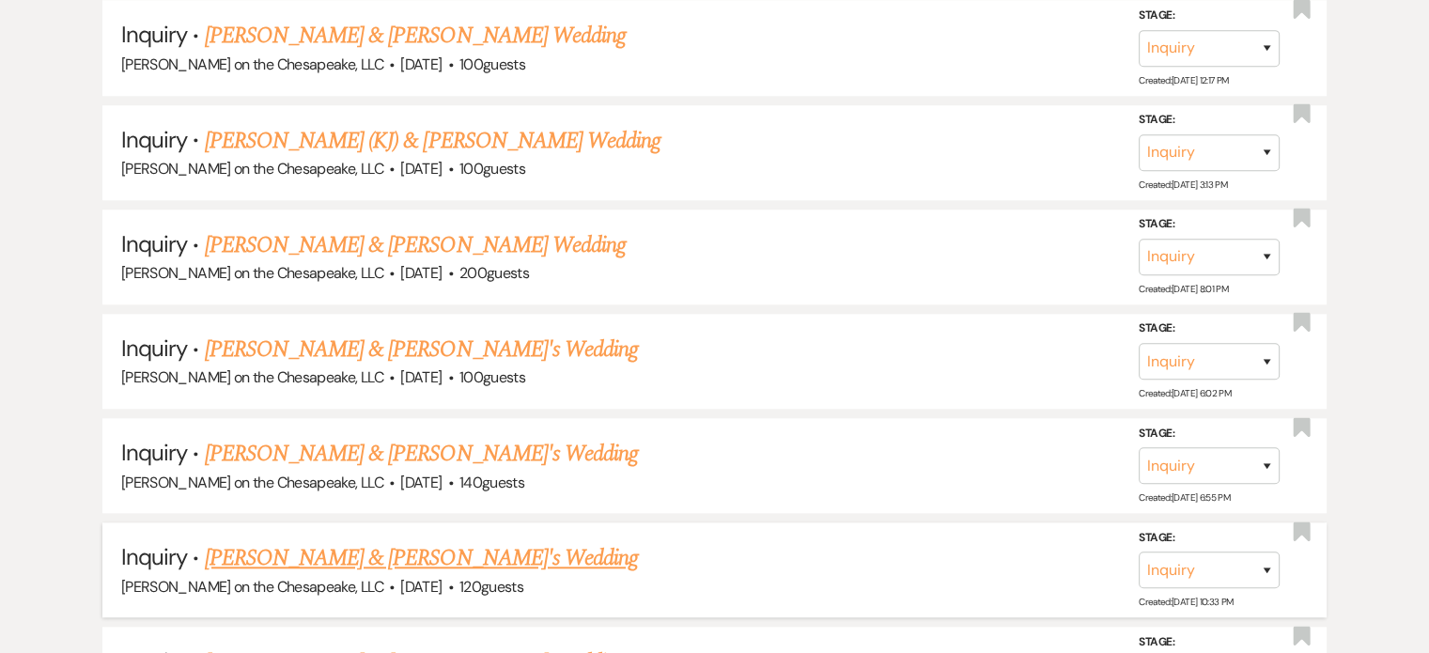
click at [363, 546] on link "[PERSON_NAME] & [PERSON_NAME]'s Wedding" at bounding box center [422, 558] width 434 height 34
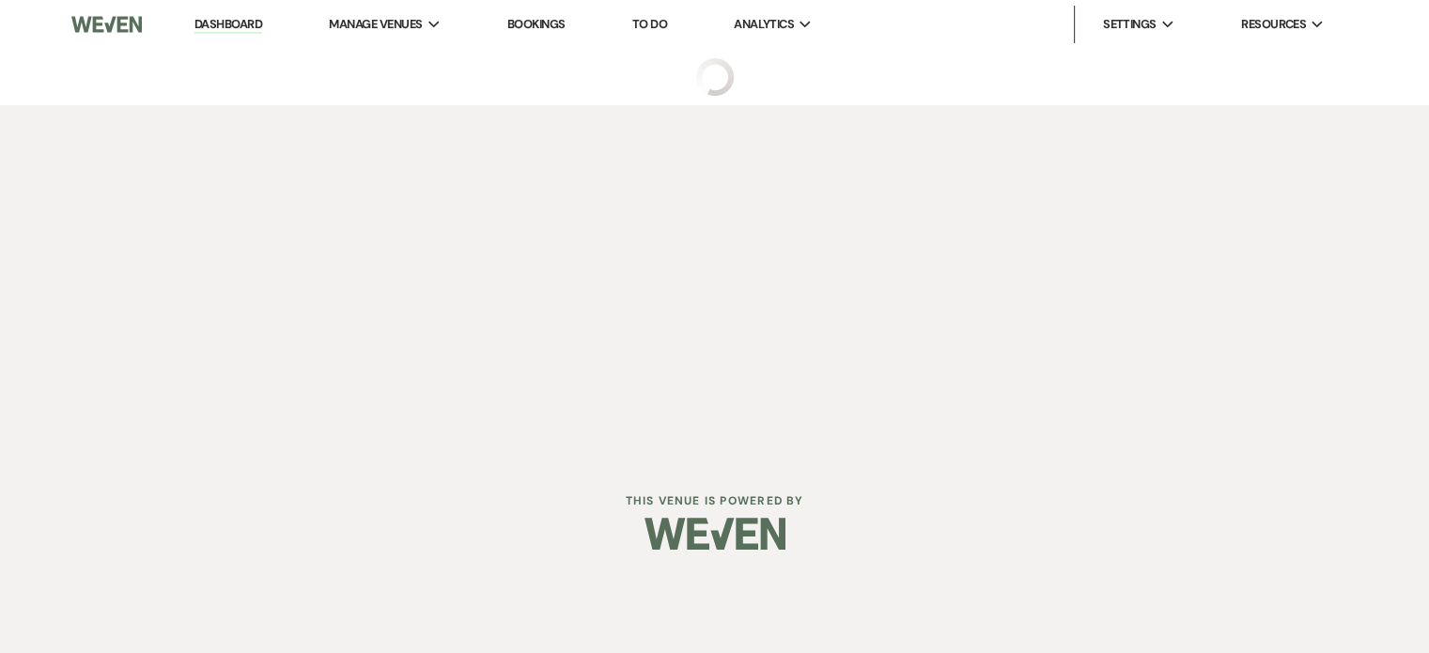
select select "5"
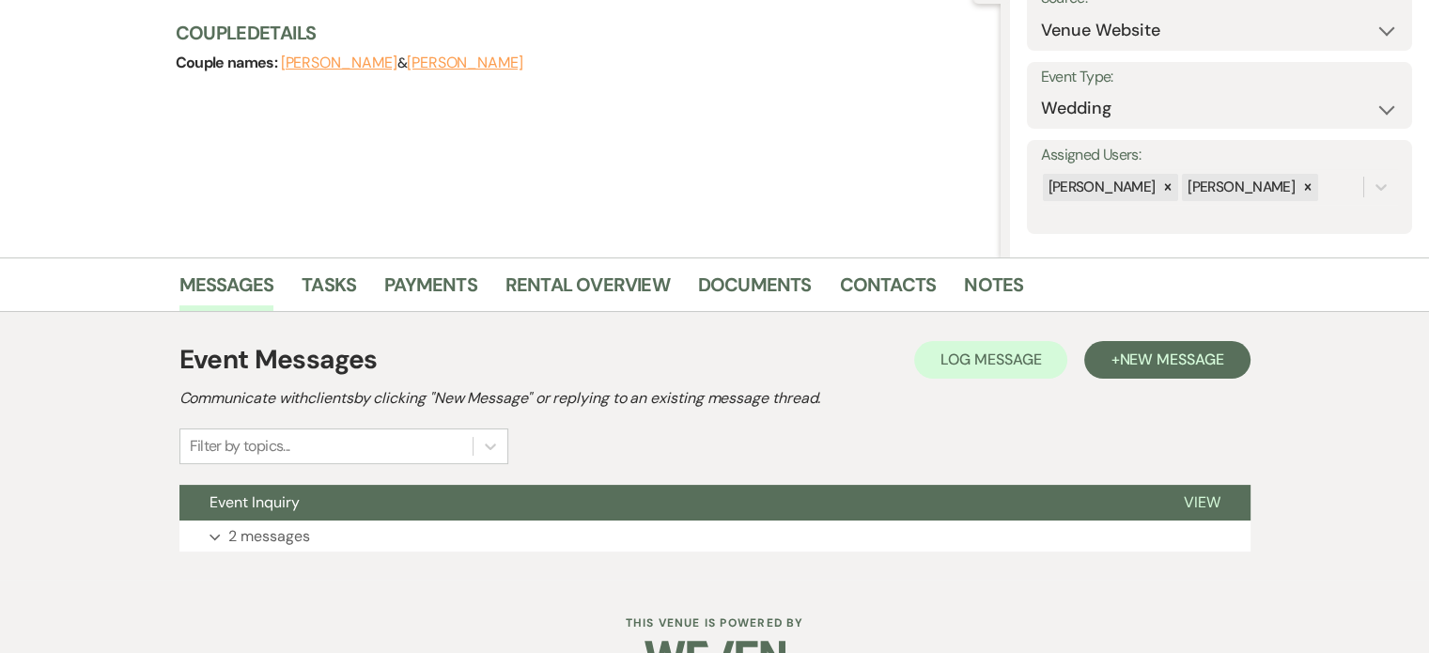
scroll to position [261, 0]
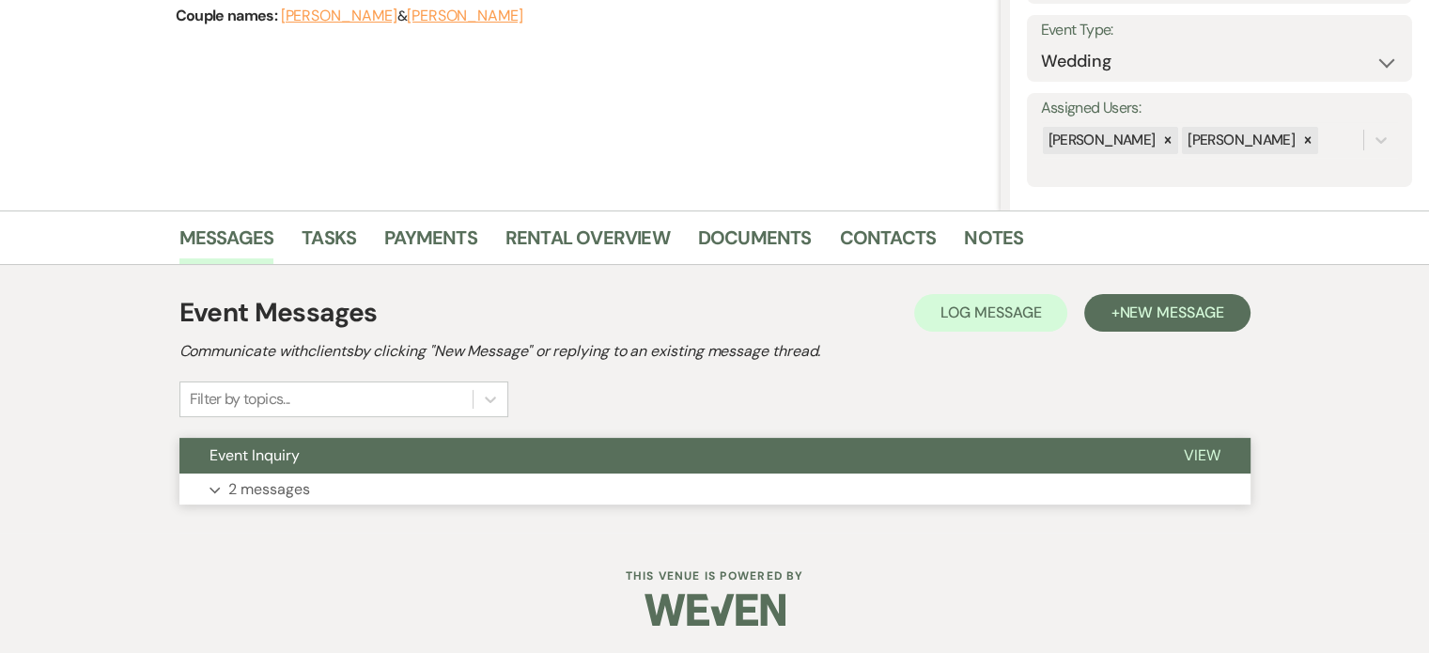
click at [1194, 454] on span "View" at bounding box center [1202, 455] width 37 height 20
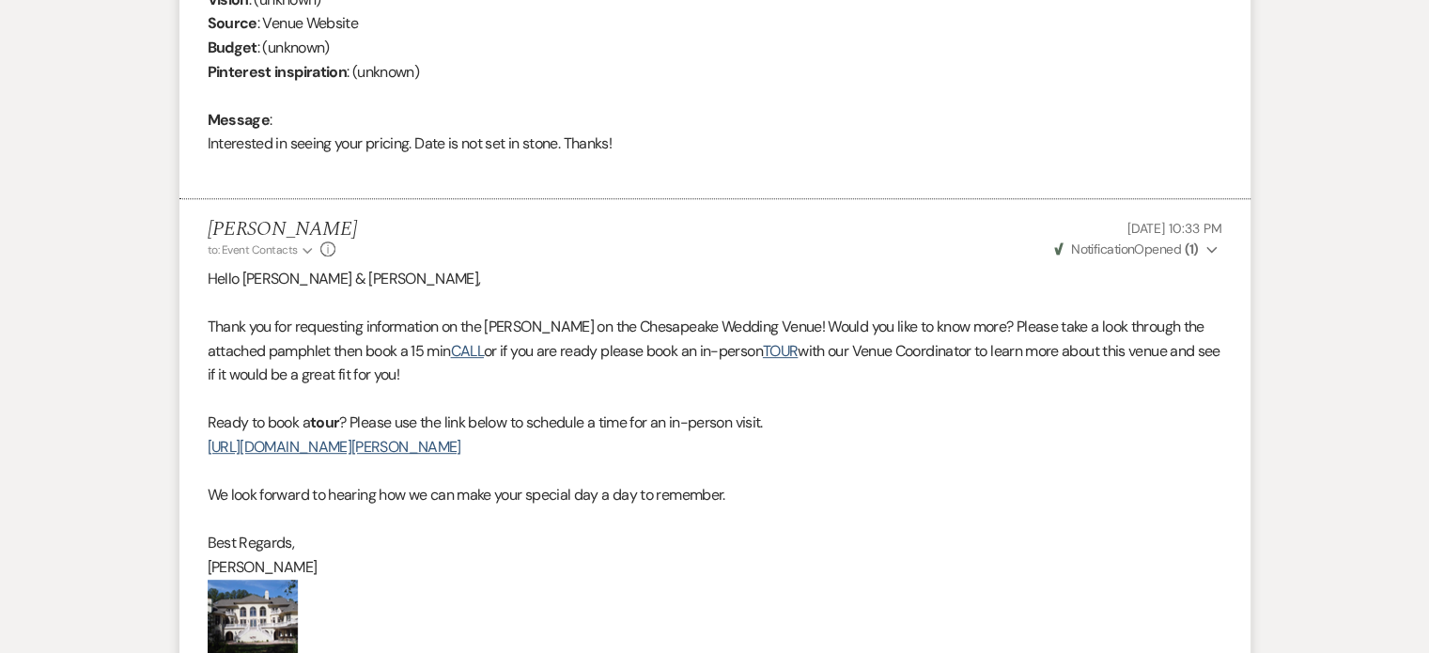
scroll to position [919, 0]
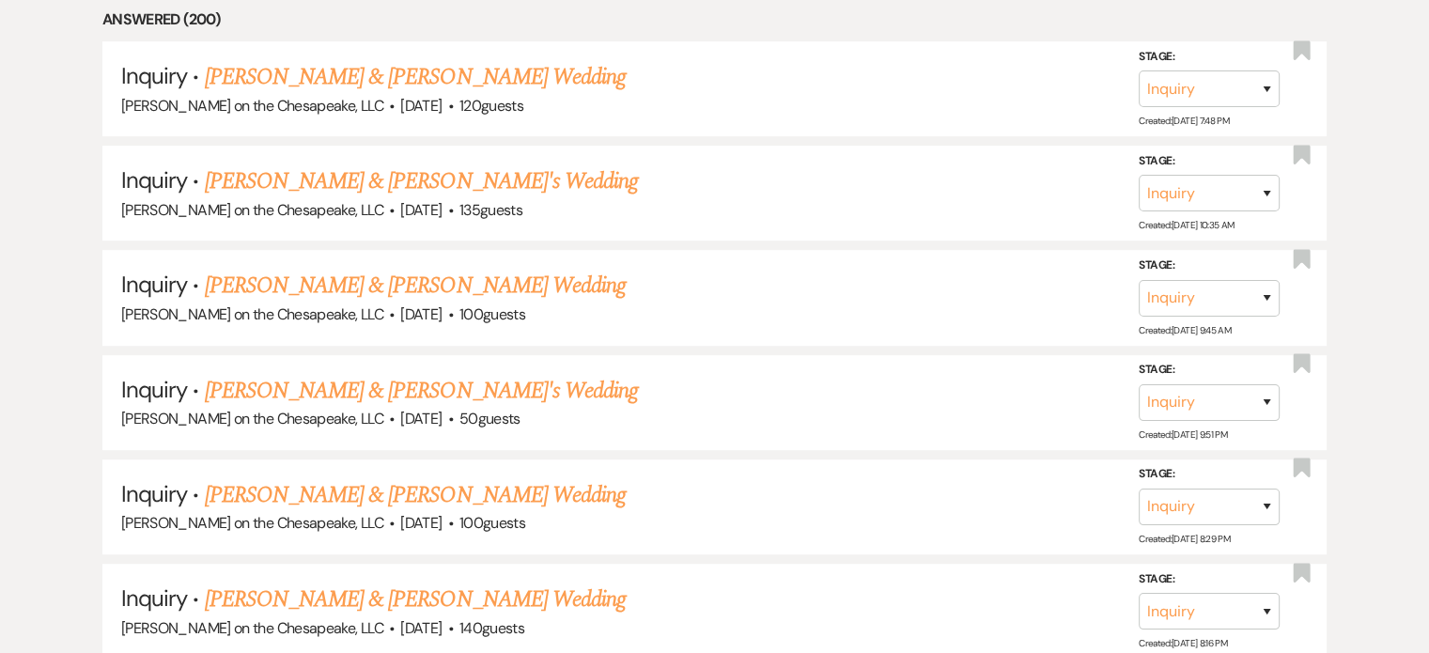
scroll to position [1691, 0]
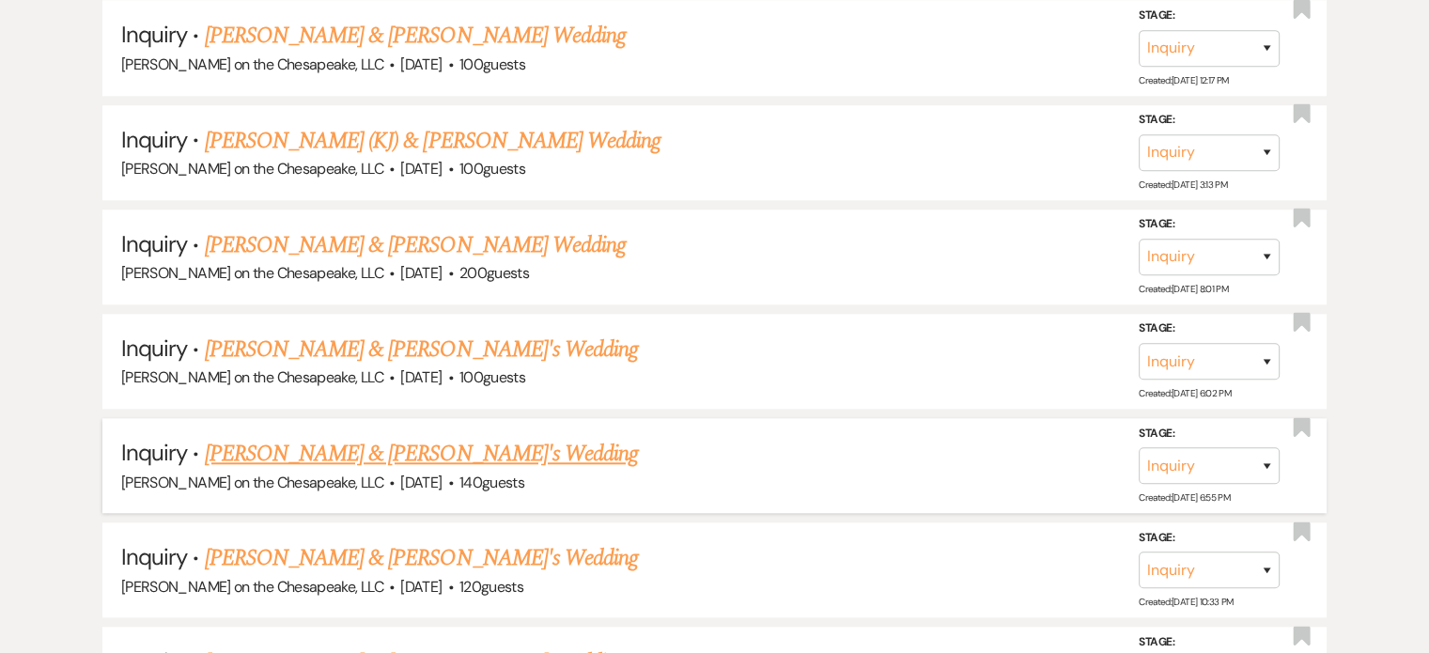
click at [387, 449] on link "[PERSON_NAME] & [PERSON_NAME]'s Wedding" at bounding box center [422, 454] width 434 height 34
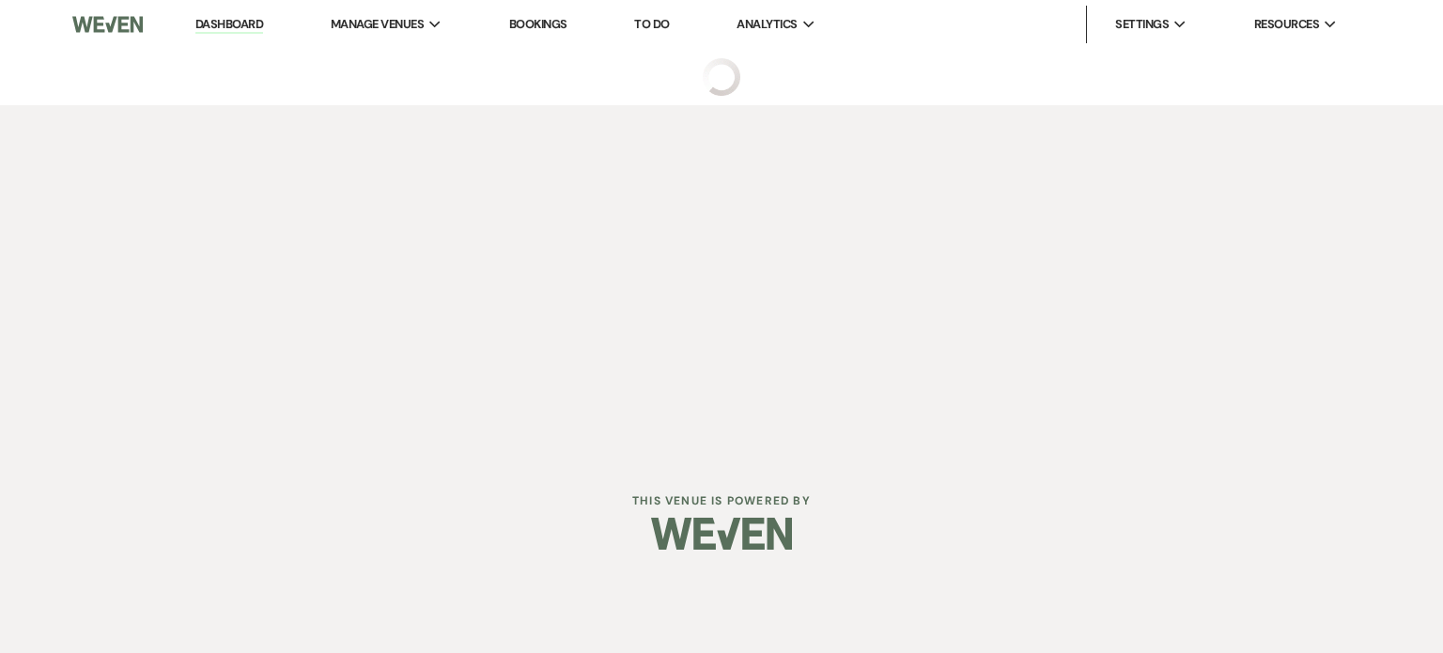
select select "5"
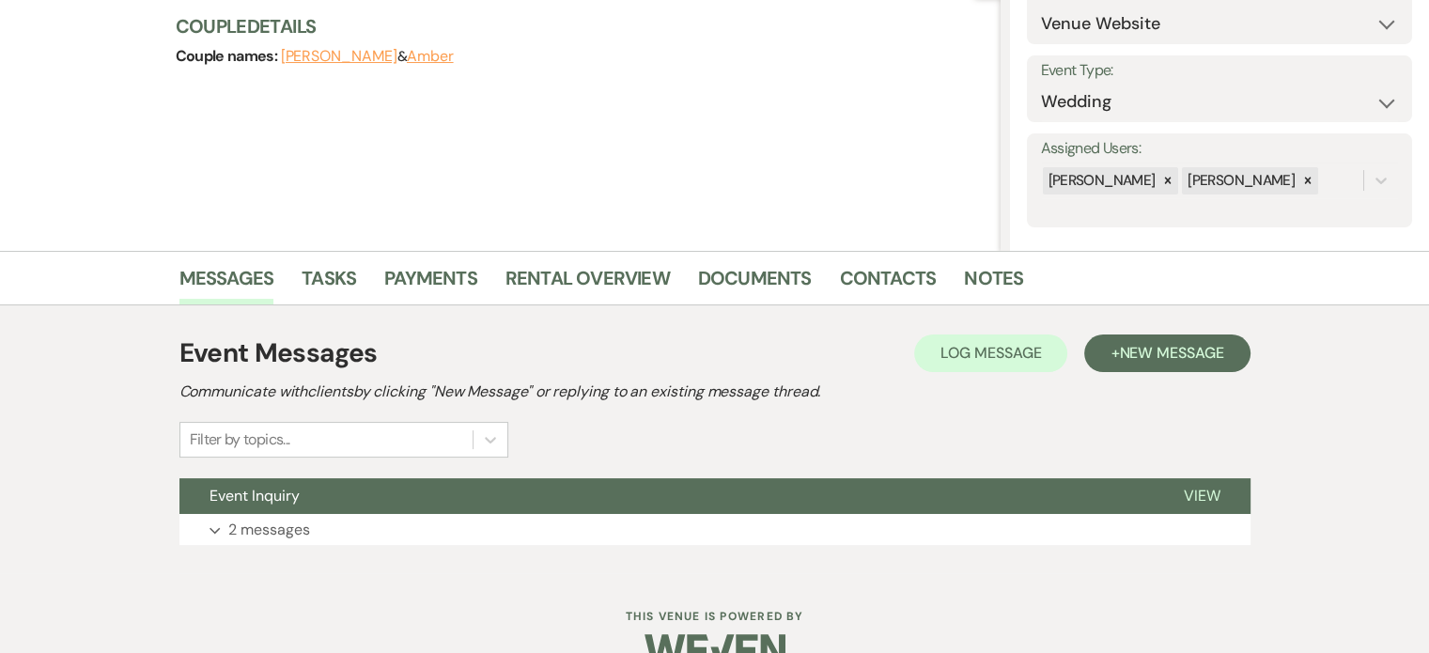
scroll to position [261, 0]
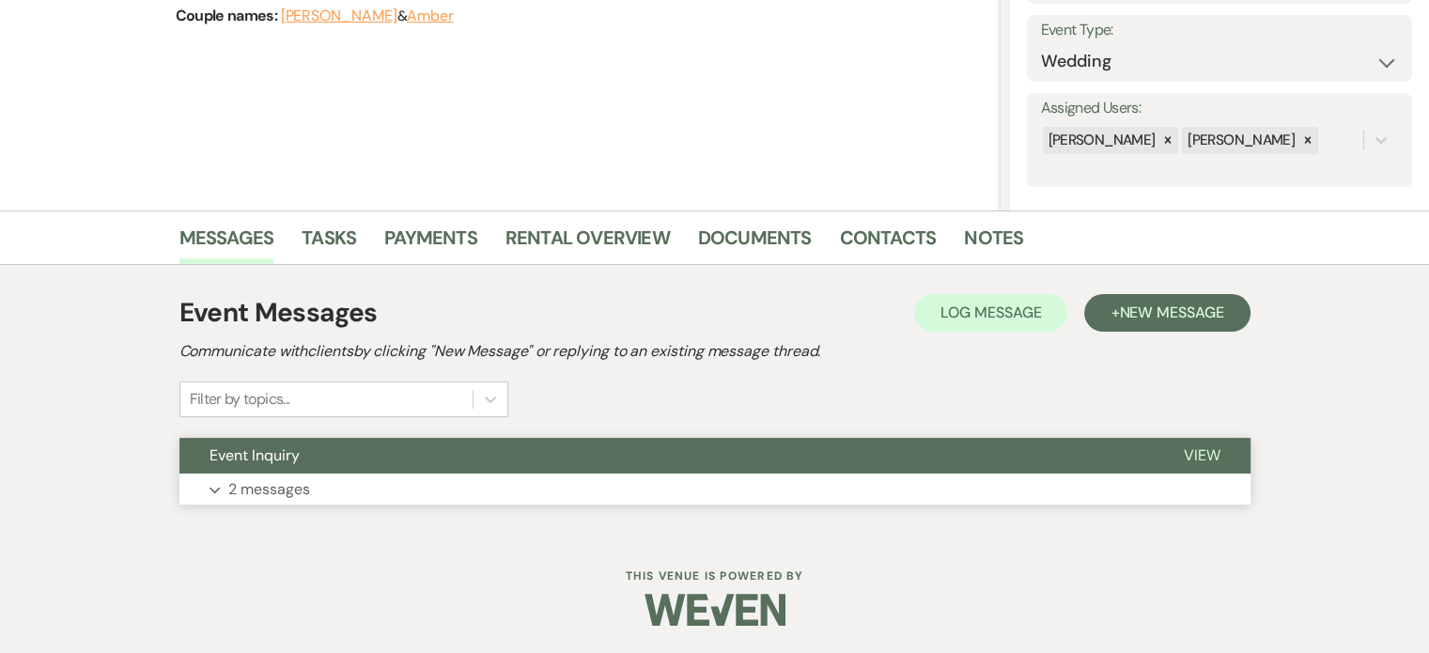
click at [1205, 454] on span "View" at bounding box center [1202, 455] width 37 height 20
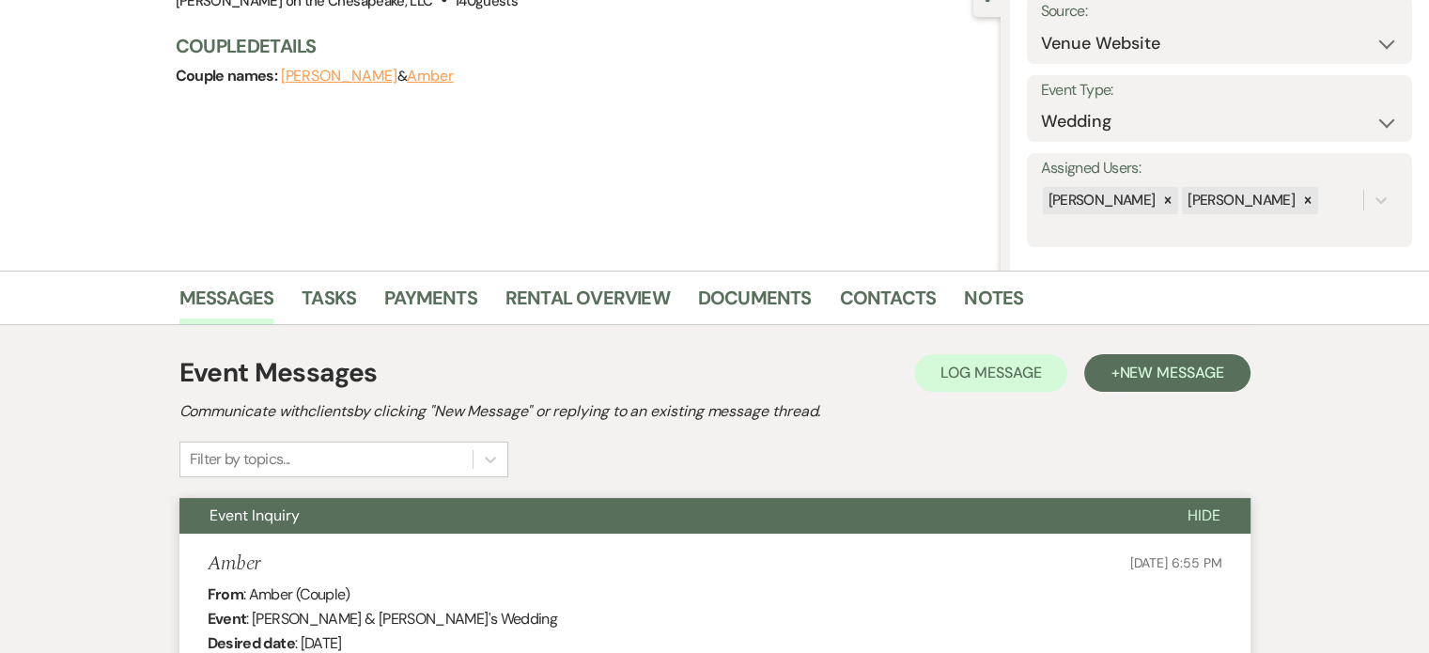
scroll to position [132, 0]
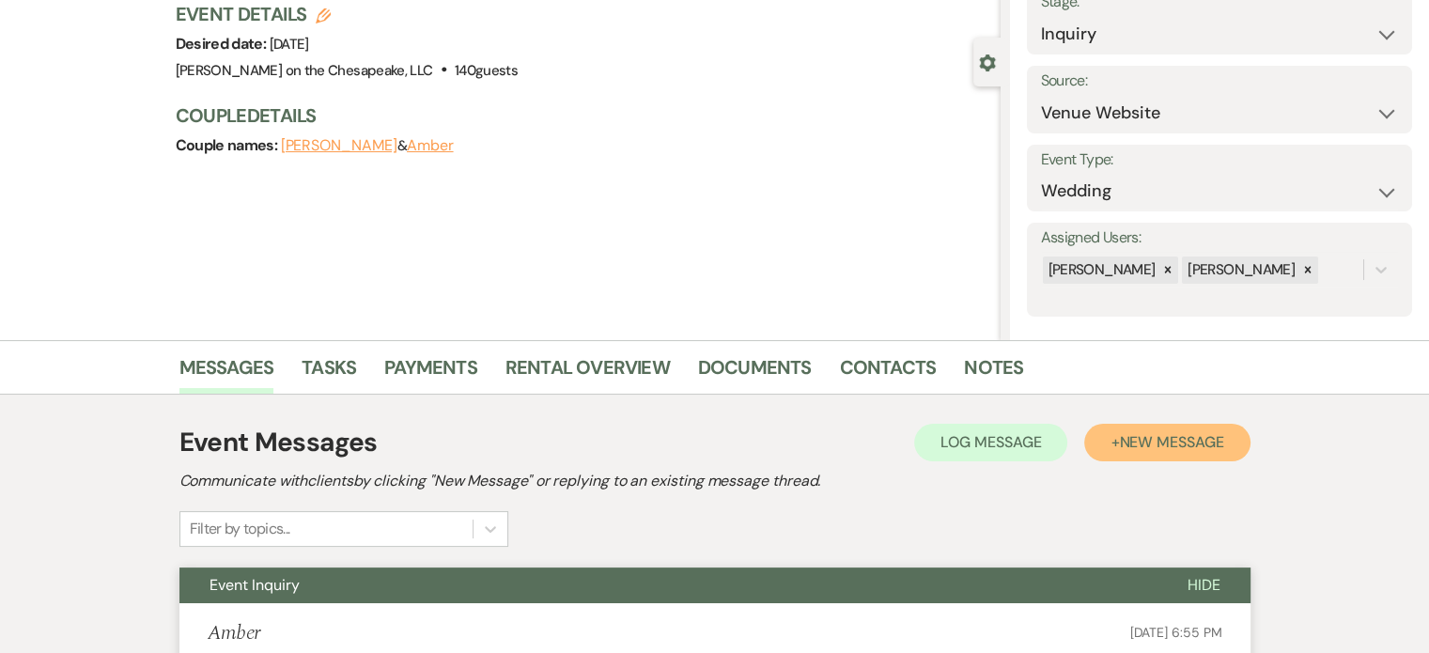
click at [1155, 446] on span "New Message" at bounding box center [1171, 442] width 104 height 20
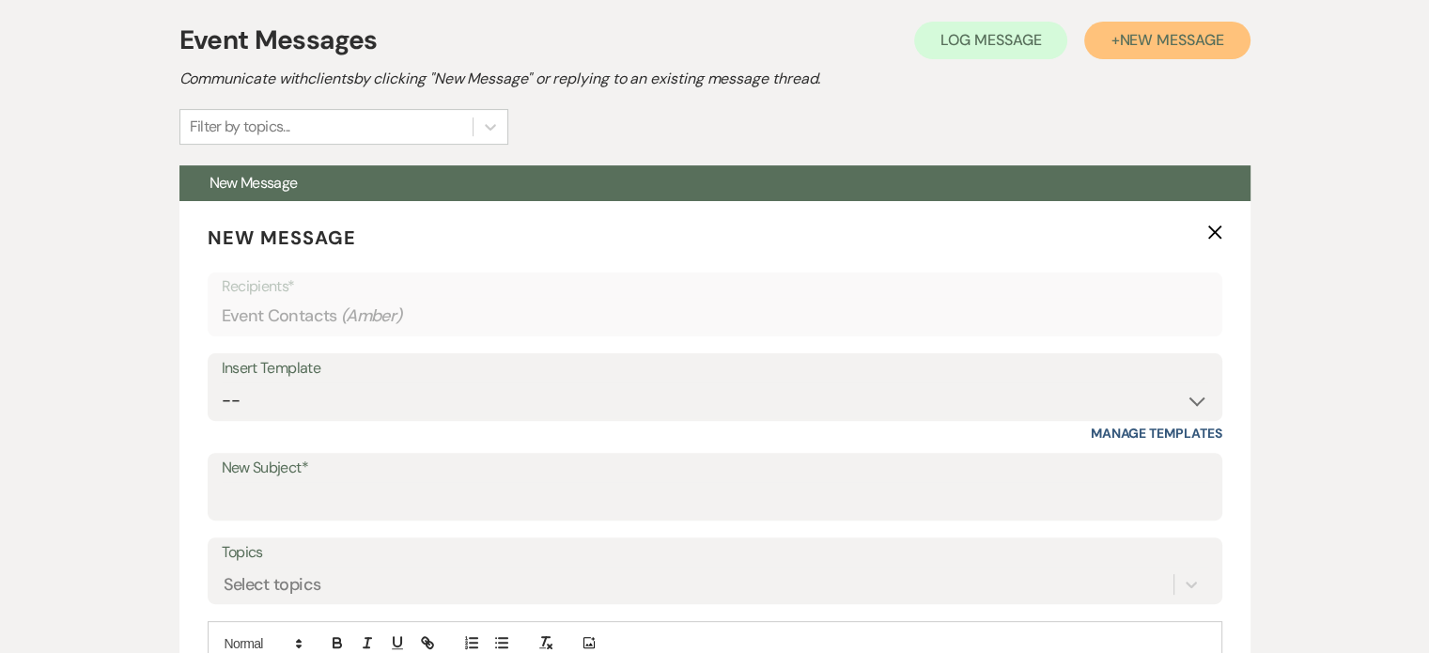
scroll to position [601, 0]
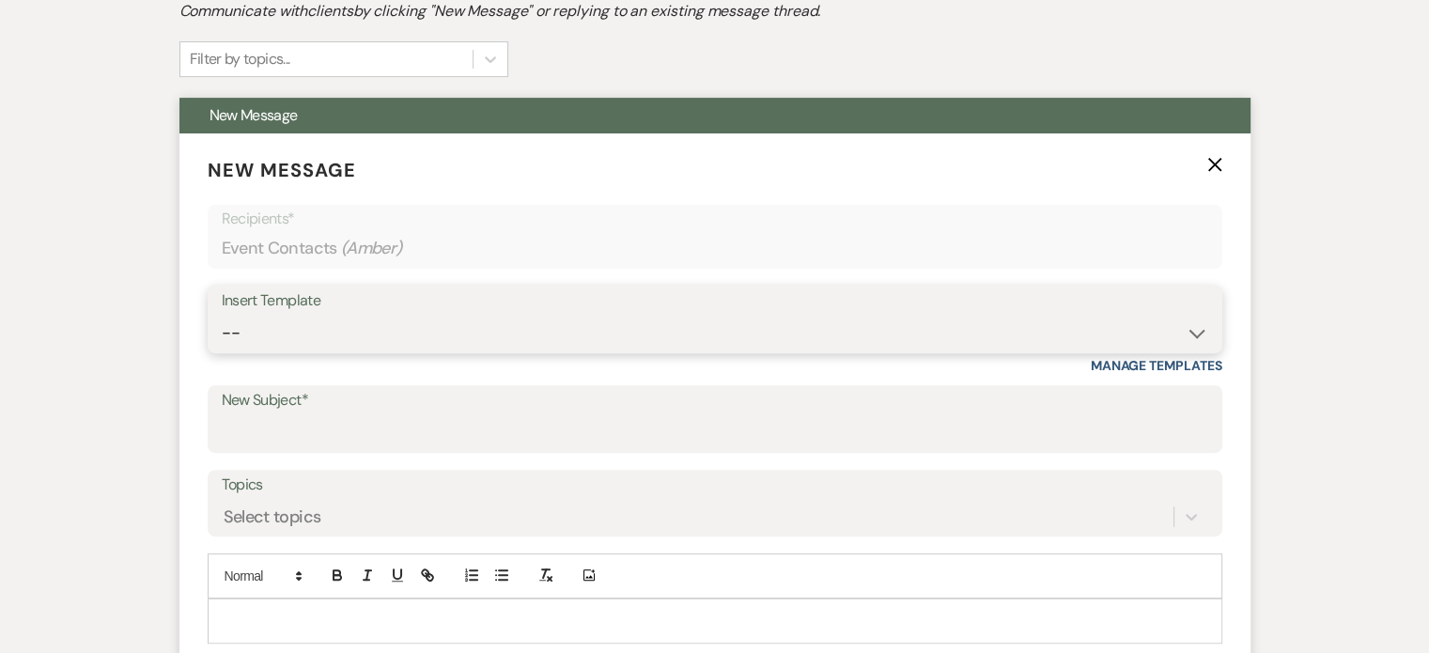
click at [1193, 332] on select "-- Weven Planning Portal Introduction (Booked Events) Tour Request Response Fol…" at bounding box center [715, 333] width 986 height 37
select select "2764"
click at [222, 315] on select "-- Weven Planning Portal Introduction (Booked Events) Tour Request Response Fol…" at bounding box center [715, 333] width 986 height 37
type input "Invitation to tour"
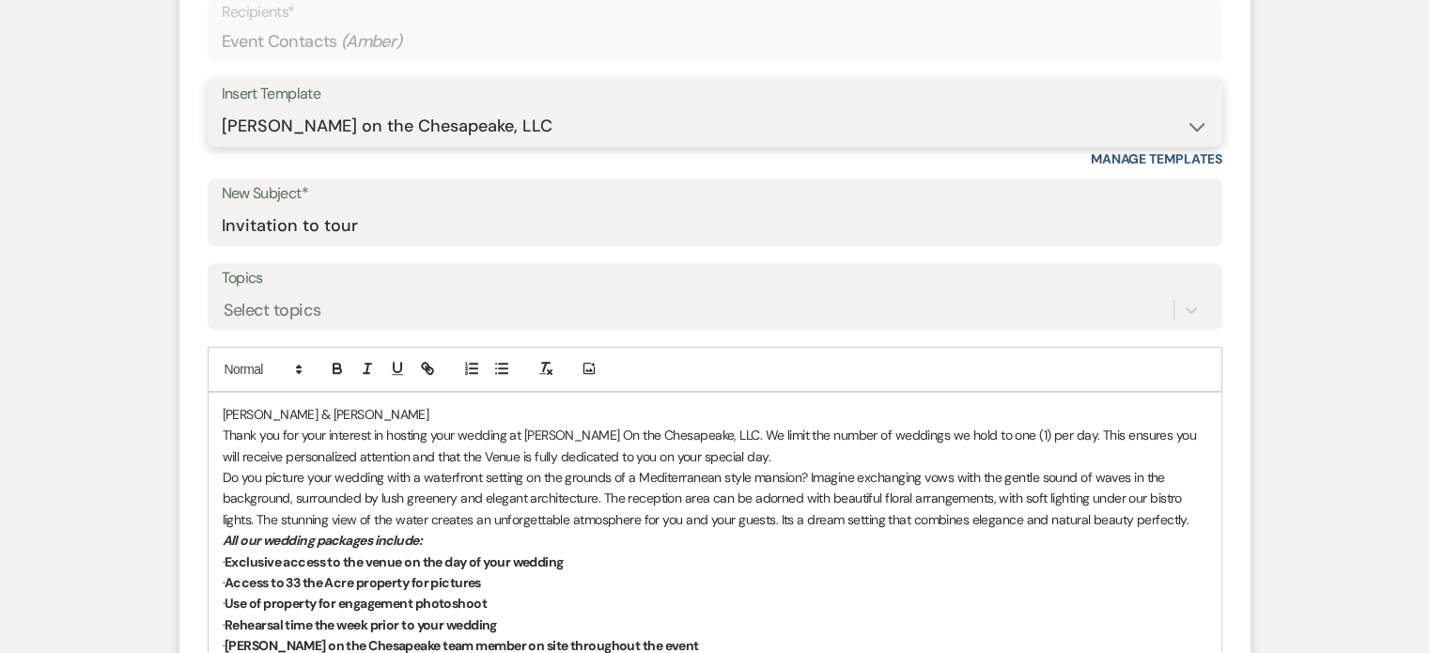
scroll to position [883, 0]
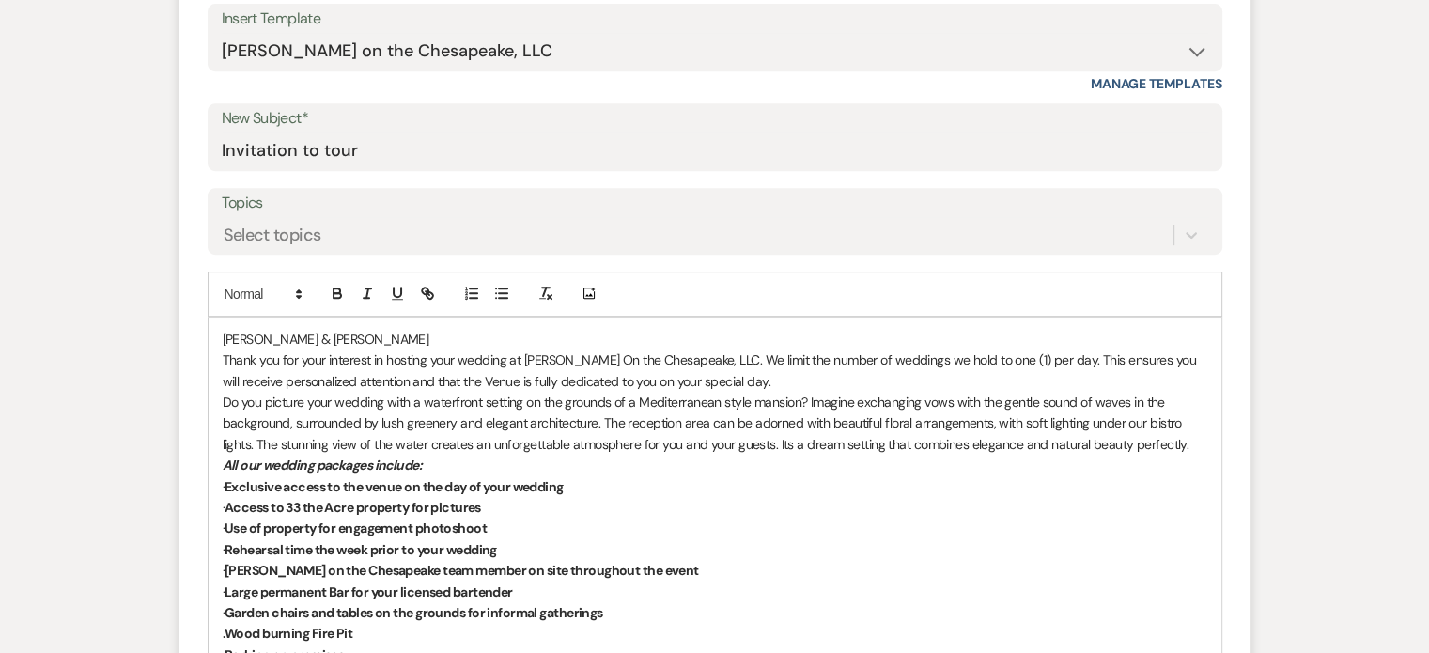
click at [221, 334] on div "[PERSON_NAME] & [PERSON_NAME] Thank you for your interest in hosting your weddi…" at bounding box center [715, 655] width 1013 height 674
click at [342, 335] on p "Hello [PERSON_NAME] & [PERSON_NAME]" at bounding box center [715, 339] width 984 height 21
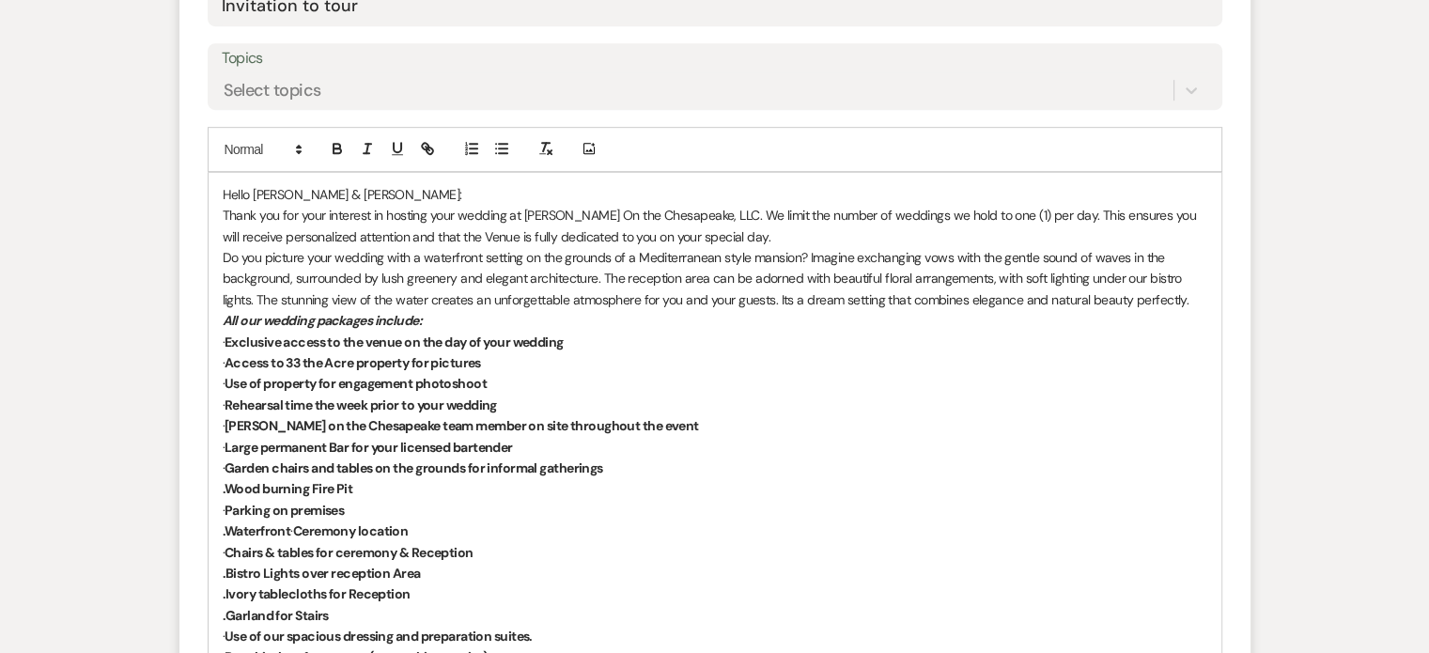
scroll to position [1071, 0]
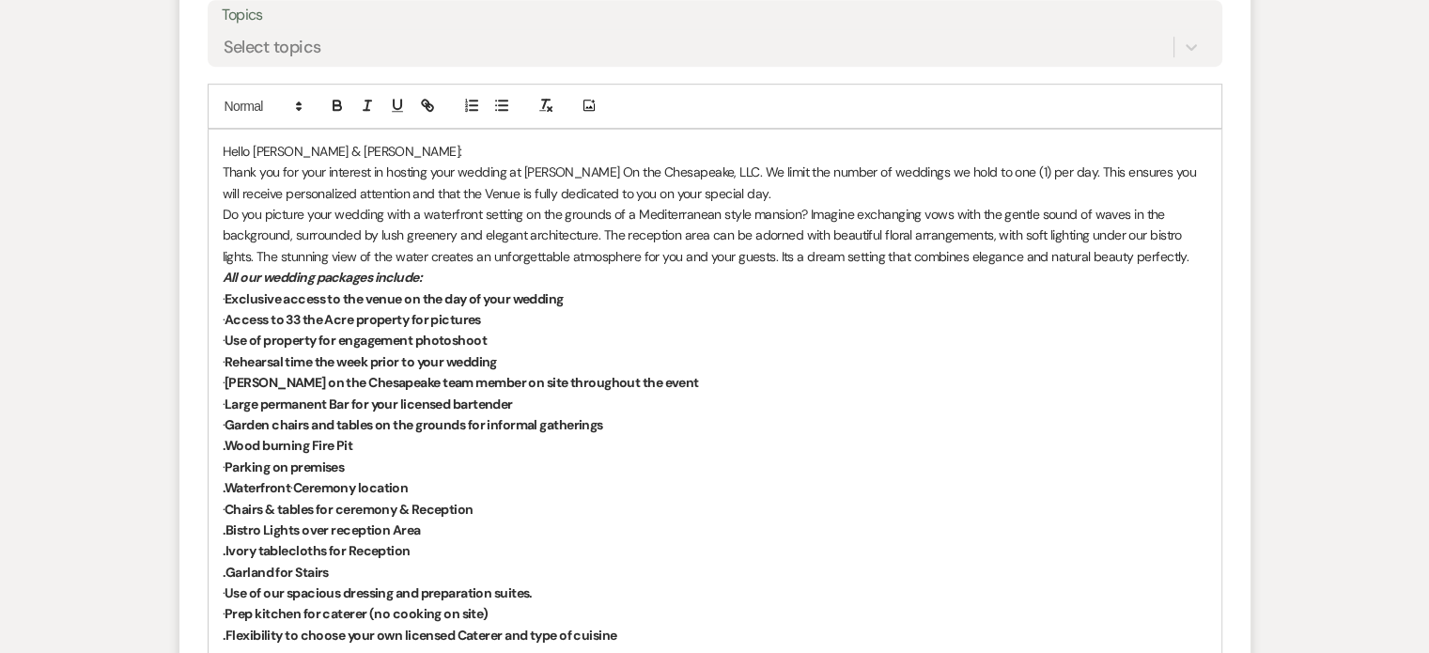
click at [225, 271] on em "All our wedding packages include:" at bounding box center [323, 277] width 200 height 17
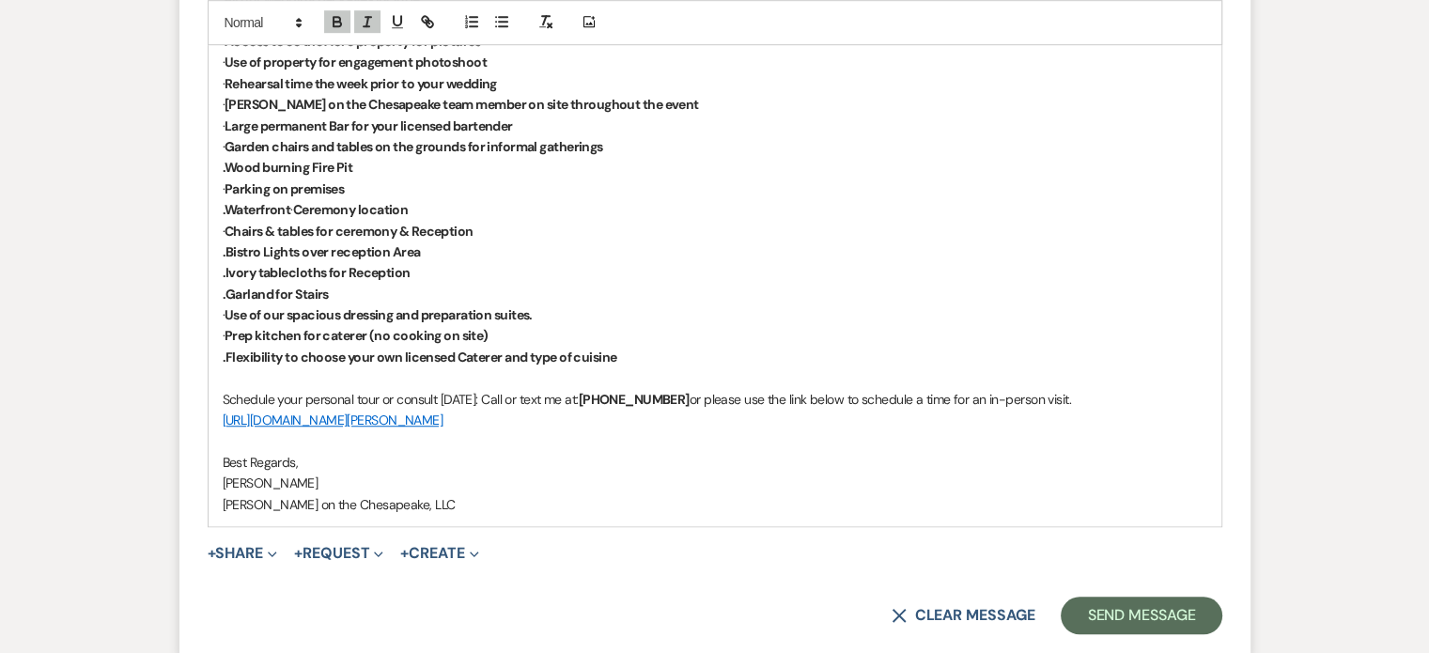
scroll to position [1353, 0]
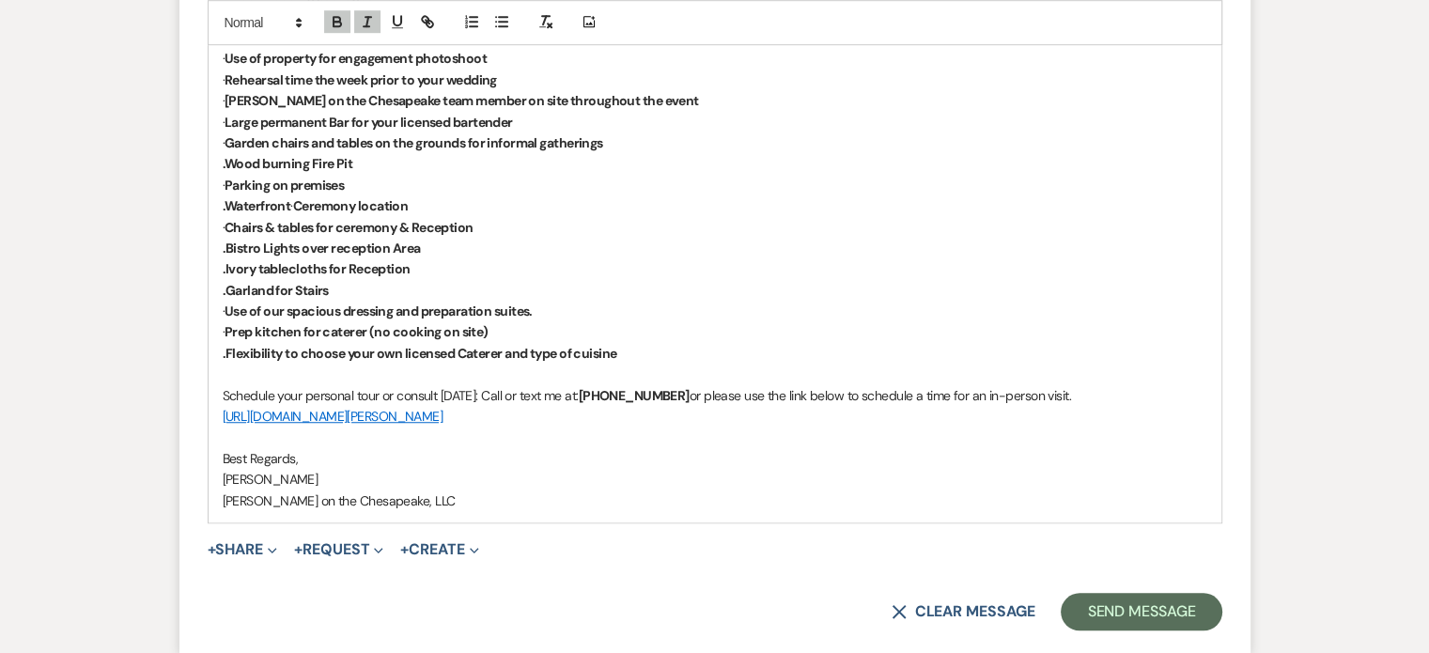
click at [239, 372] on p at bounding box center [715, 374] width 984 height 21
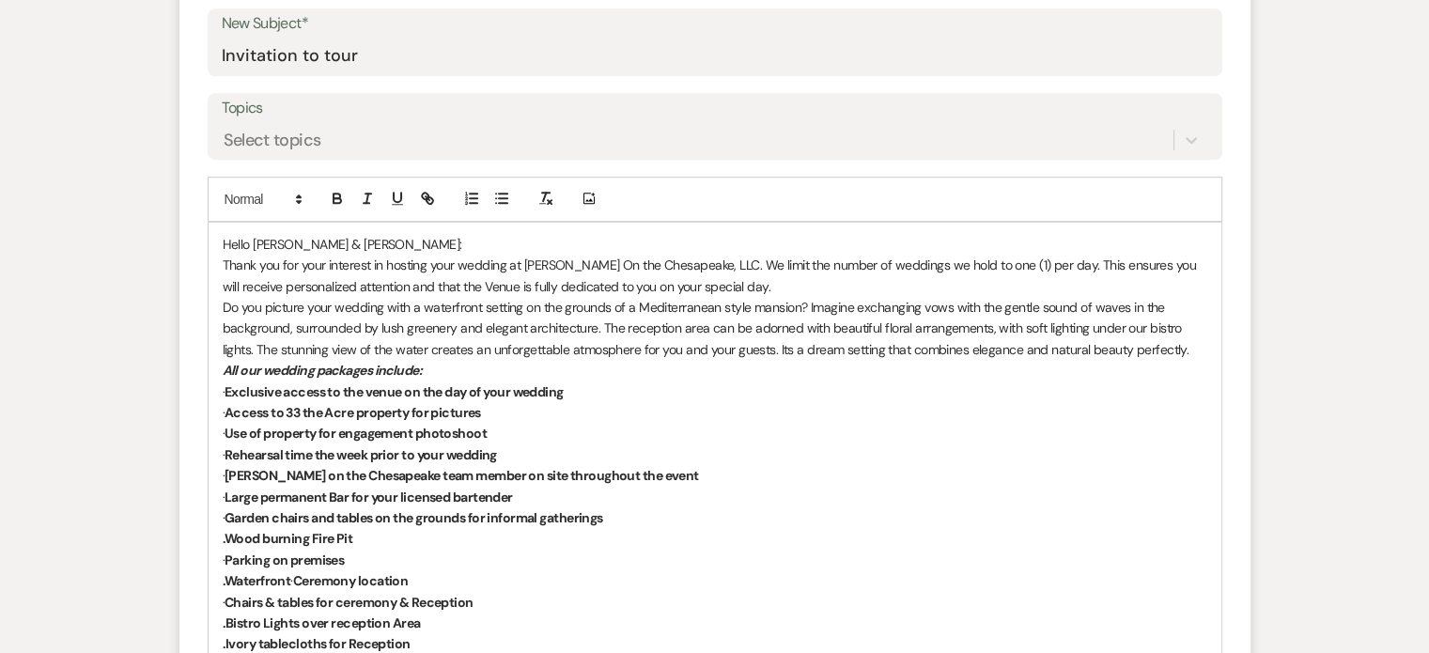
scroll to position [977, 0]
click at [220, 364] on div "Hello [PERSON_NAME] & [PERSON_NAME]: Thank you for your interest in hosting you…" at bounding box center [715, 561] width 1013 height 674
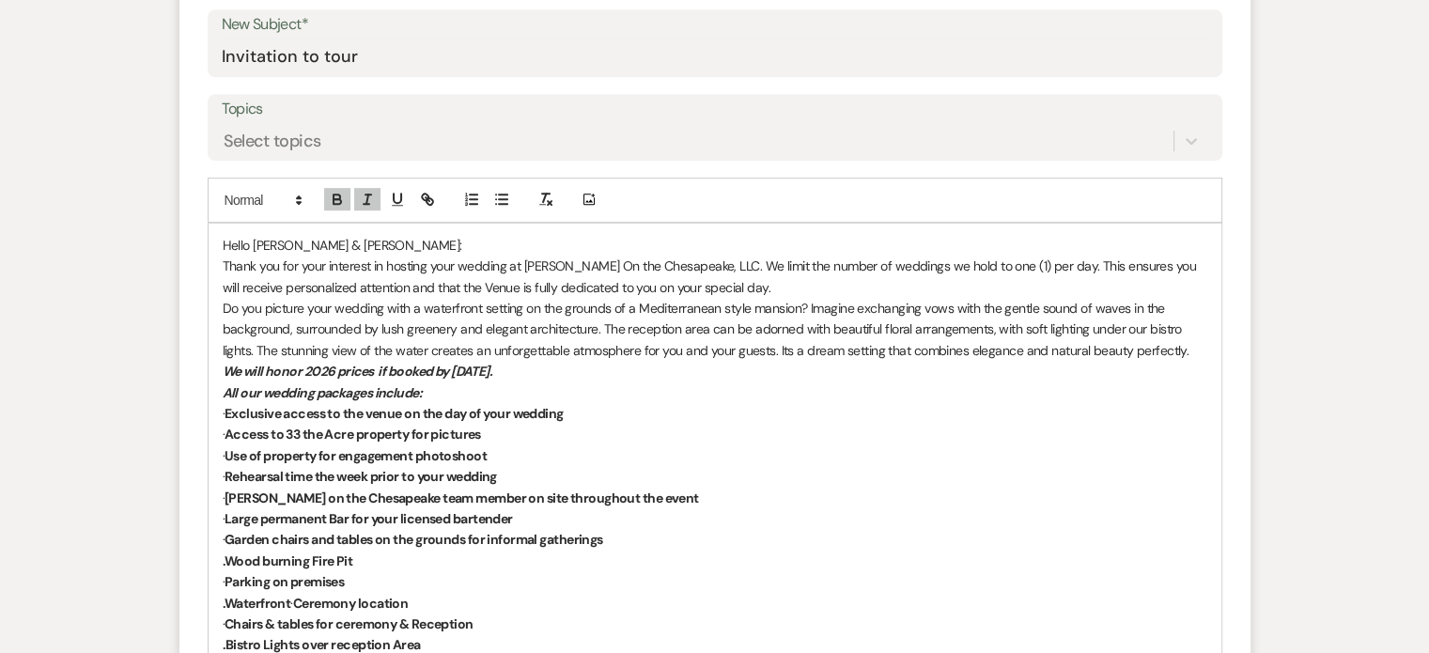
click at [374, 369] on em "We will honor 2026 prices if booked by [DATE]." at bounding box center [358, 371] width 271 height 17
click at [369, 368] on em "We will honor 2026 price if booked by [DATE]." at bounding box center [355, 371] width 264 height 17
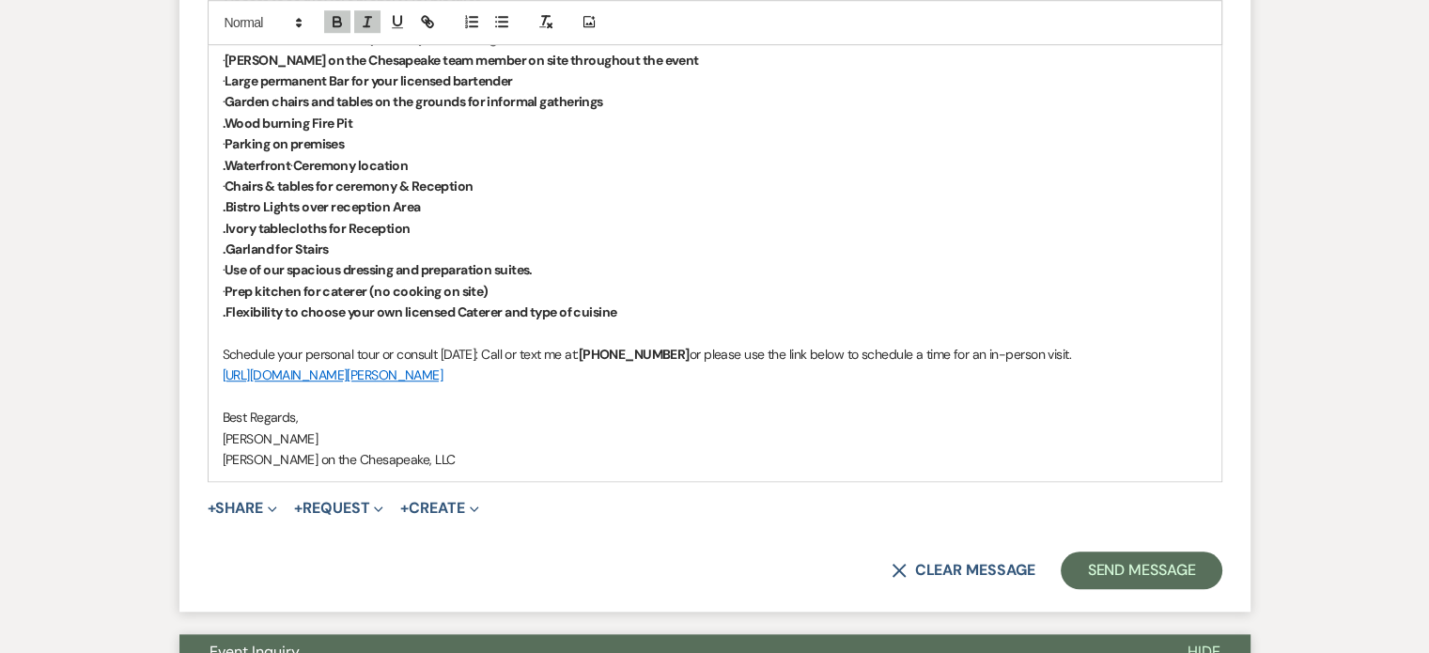
scroll to position [1447, 0]
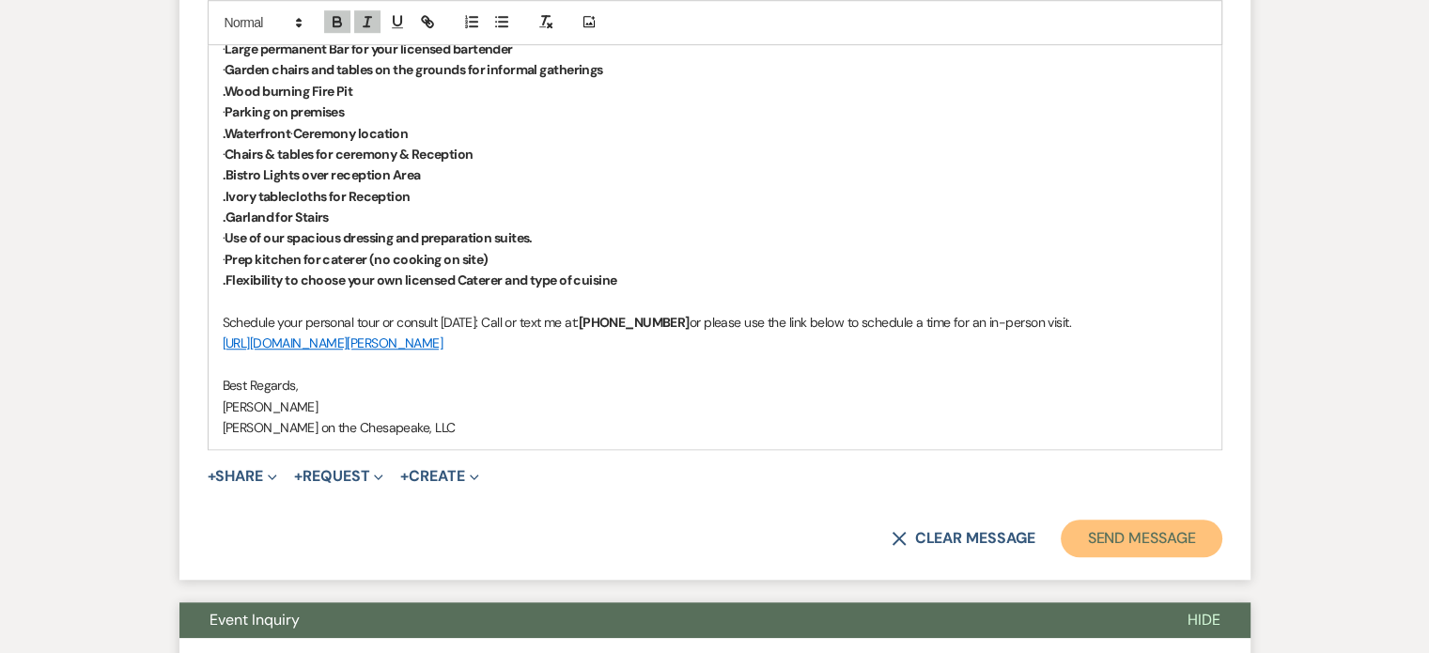
click at [1136, 534] on button "Send Message" at bounding box center [1141, 538] width 161 height 38
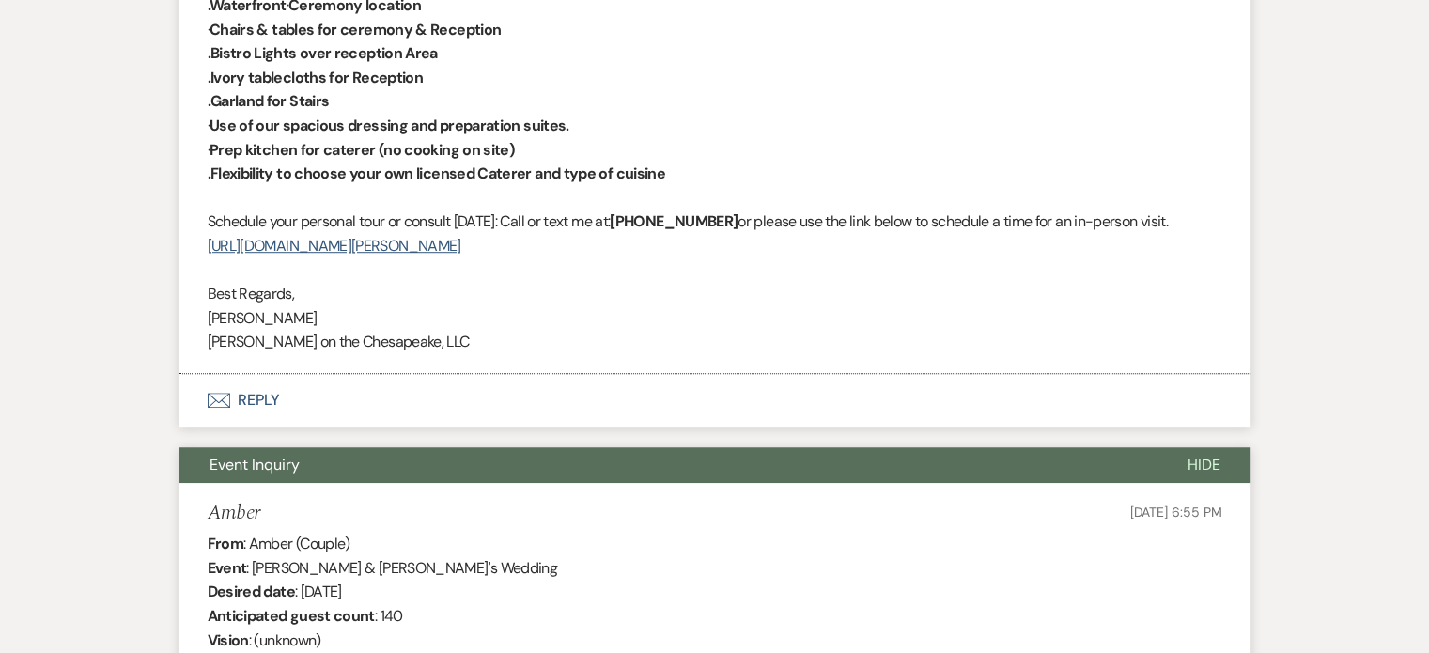
scroll to position [1315, 0]
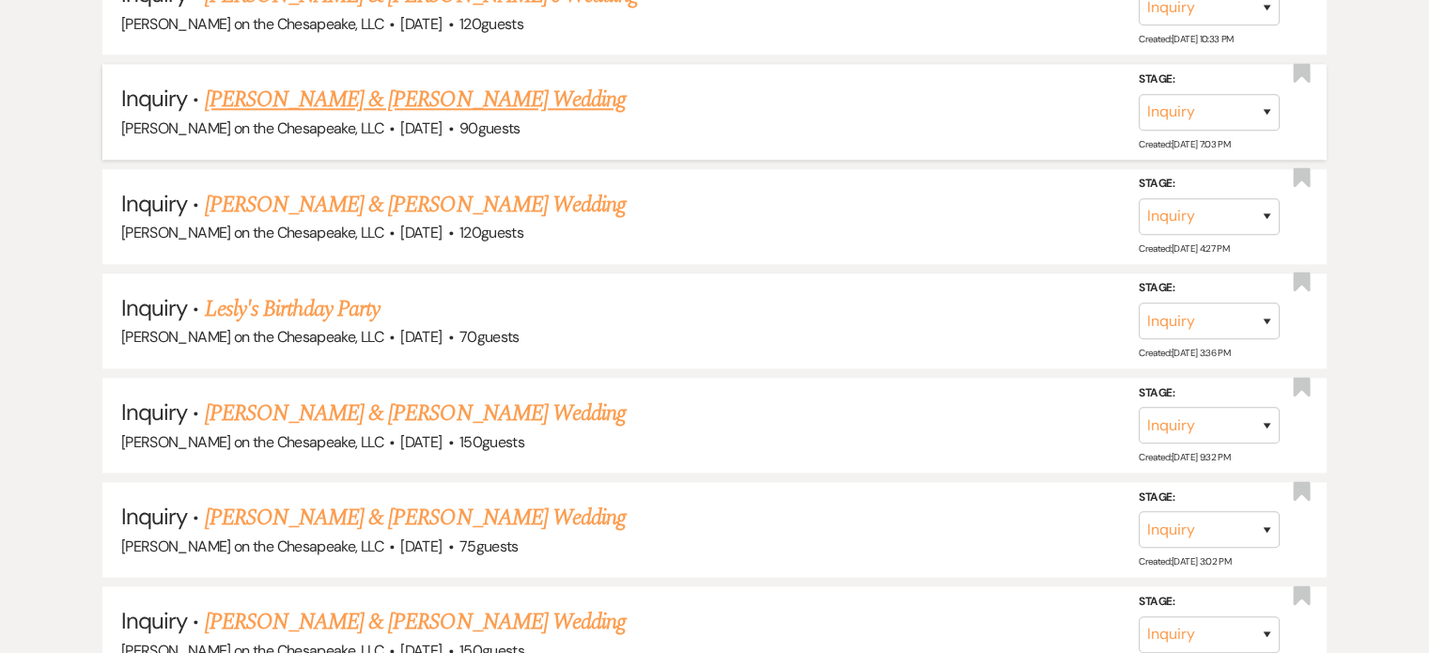
scroll to position [2255, 0]
click at [468, 193] on link "[PERSON_NAME] & [PERSON_NAME] Wedding" at bounding box center [415, 204] width 421 height 34
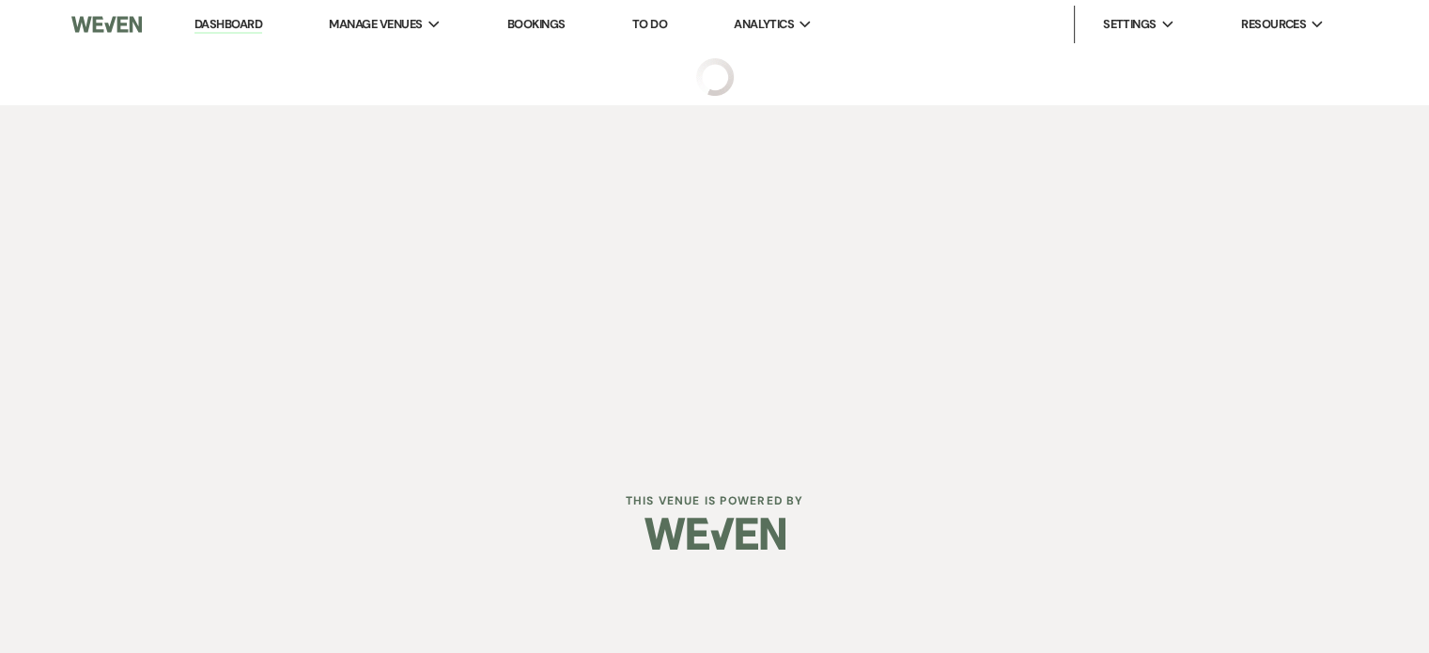
select select "5"
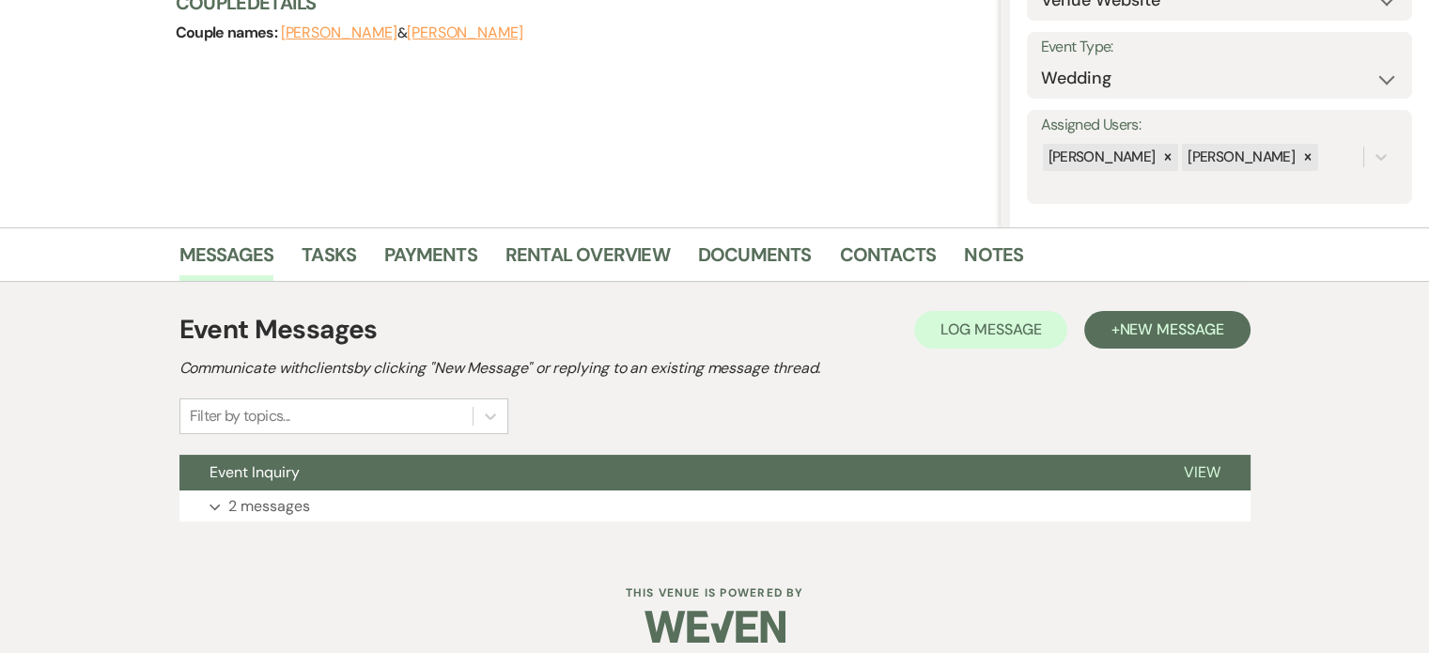
scroll to position [261, 0]
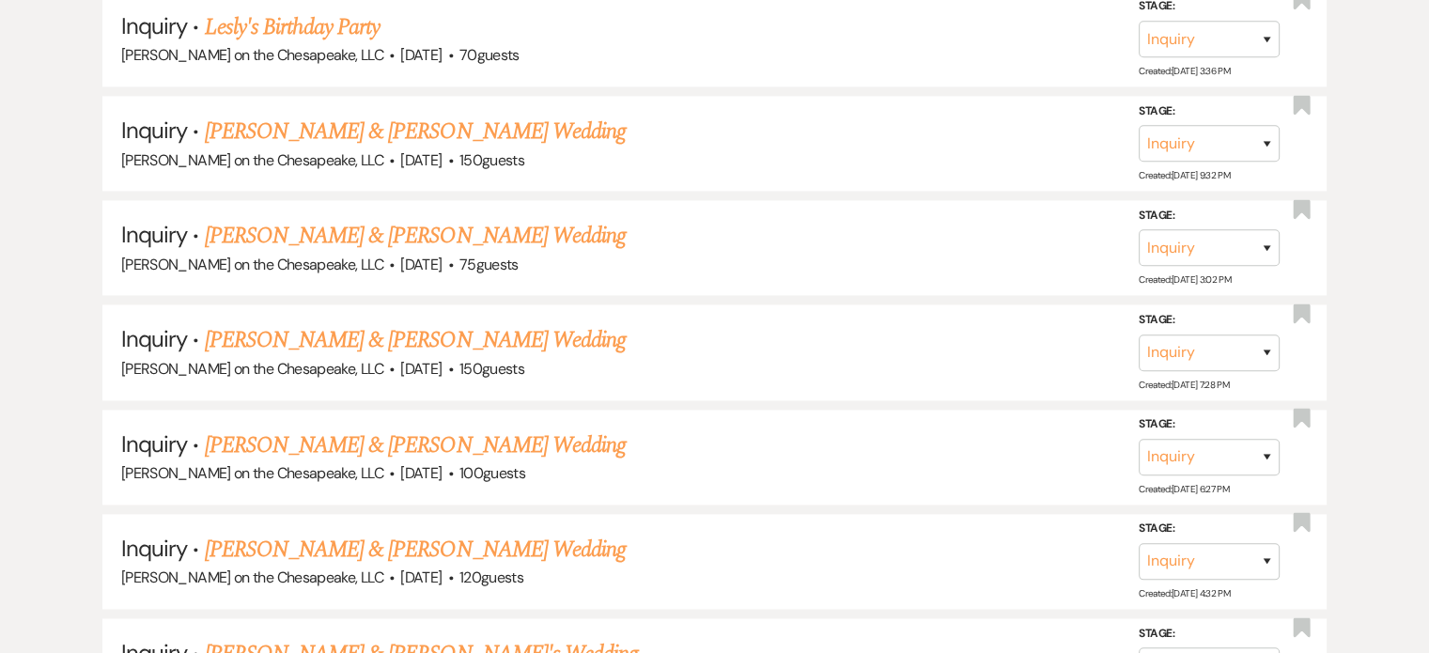
scroll to position [2630, 0]
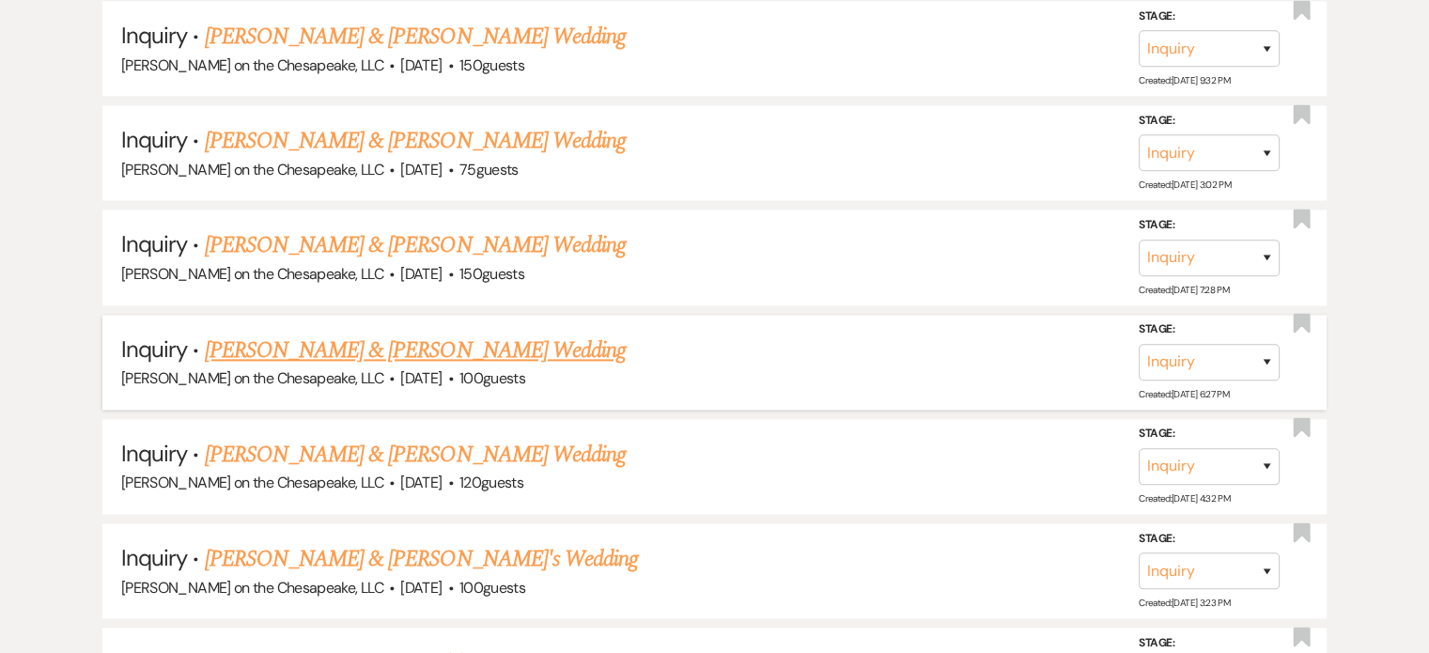
click at [448, 333] on link "[PERSON_NAME] & [PERSON_NAME] Wedding" at bounding box center [415, 350] width 421 height 34
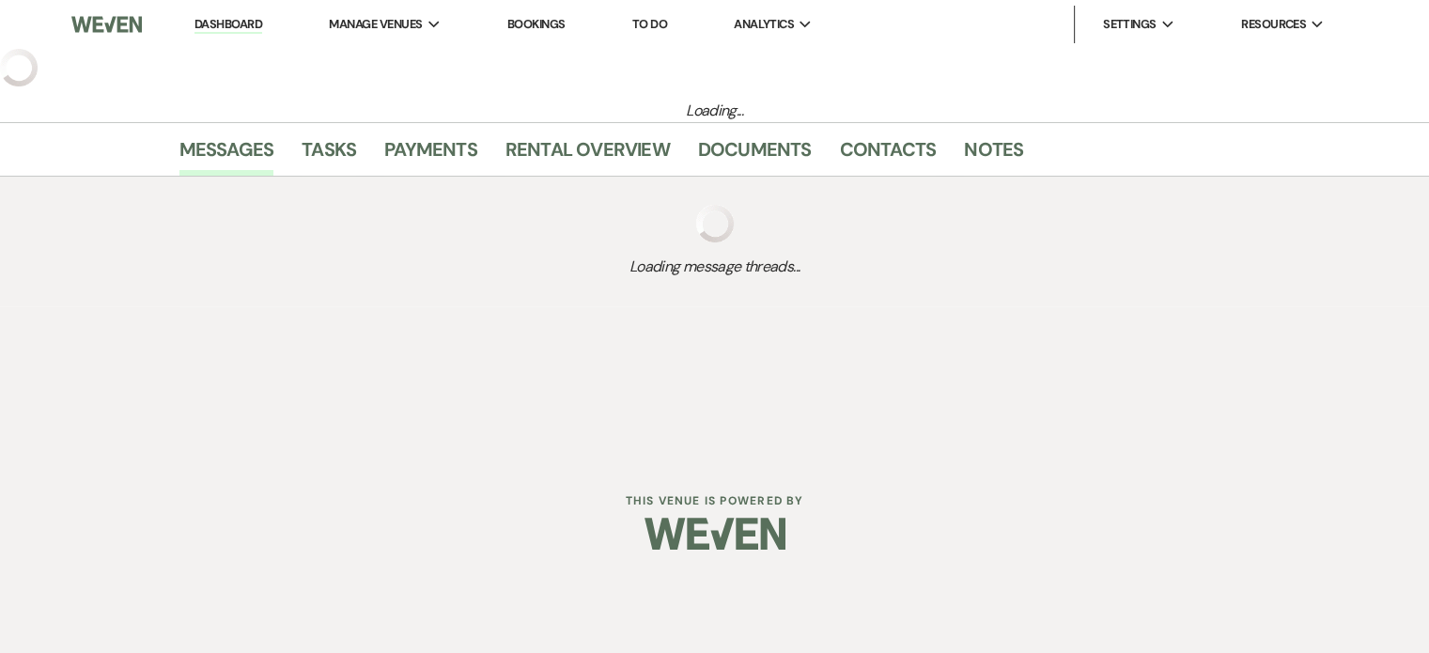
select select "5"
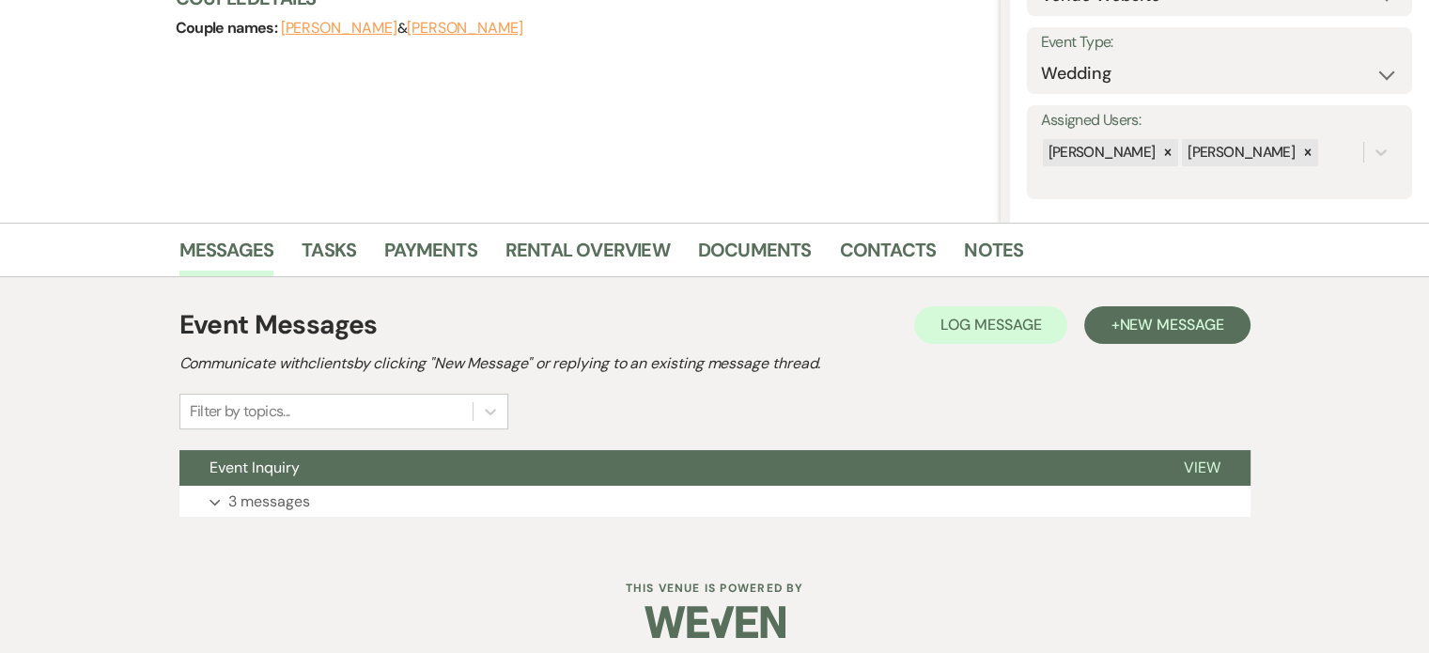
scroll to position [261, 0]
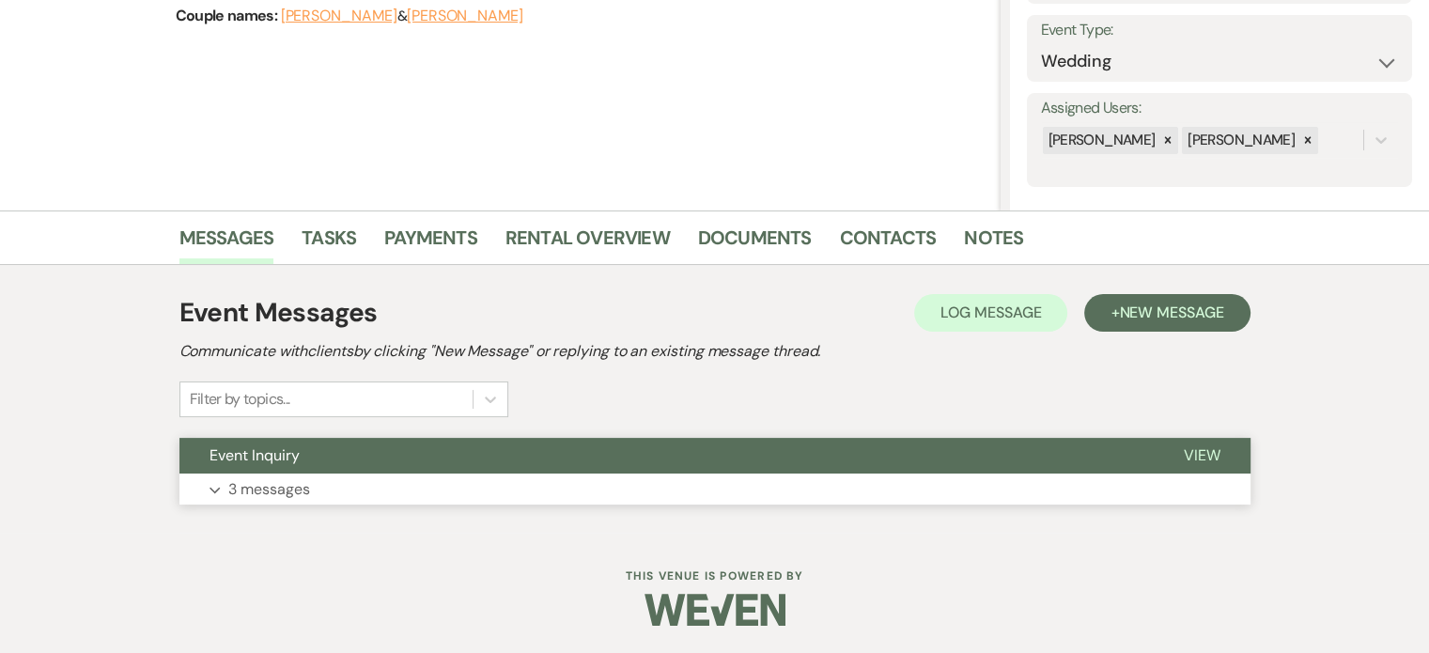
click at [1199, 452] on span "View" at bounding box center [1202, 455] width 37 height 20
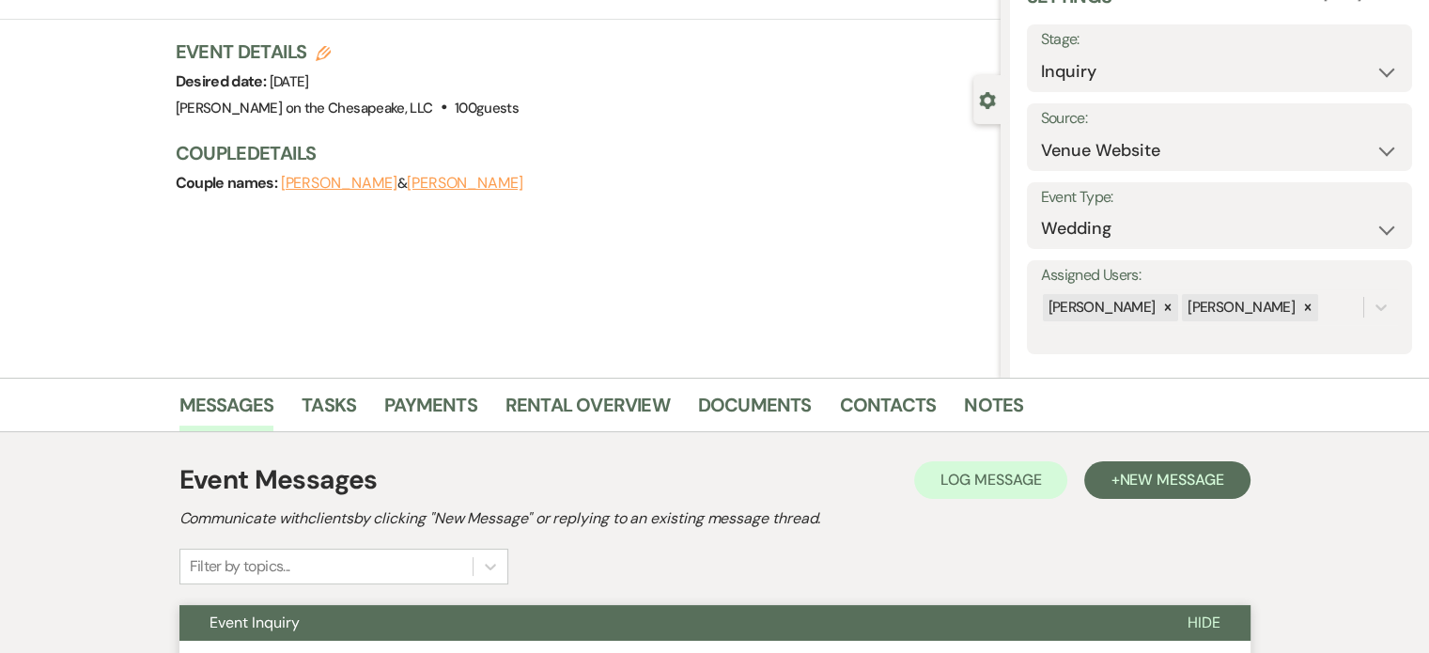
scroll to position [0, 0]
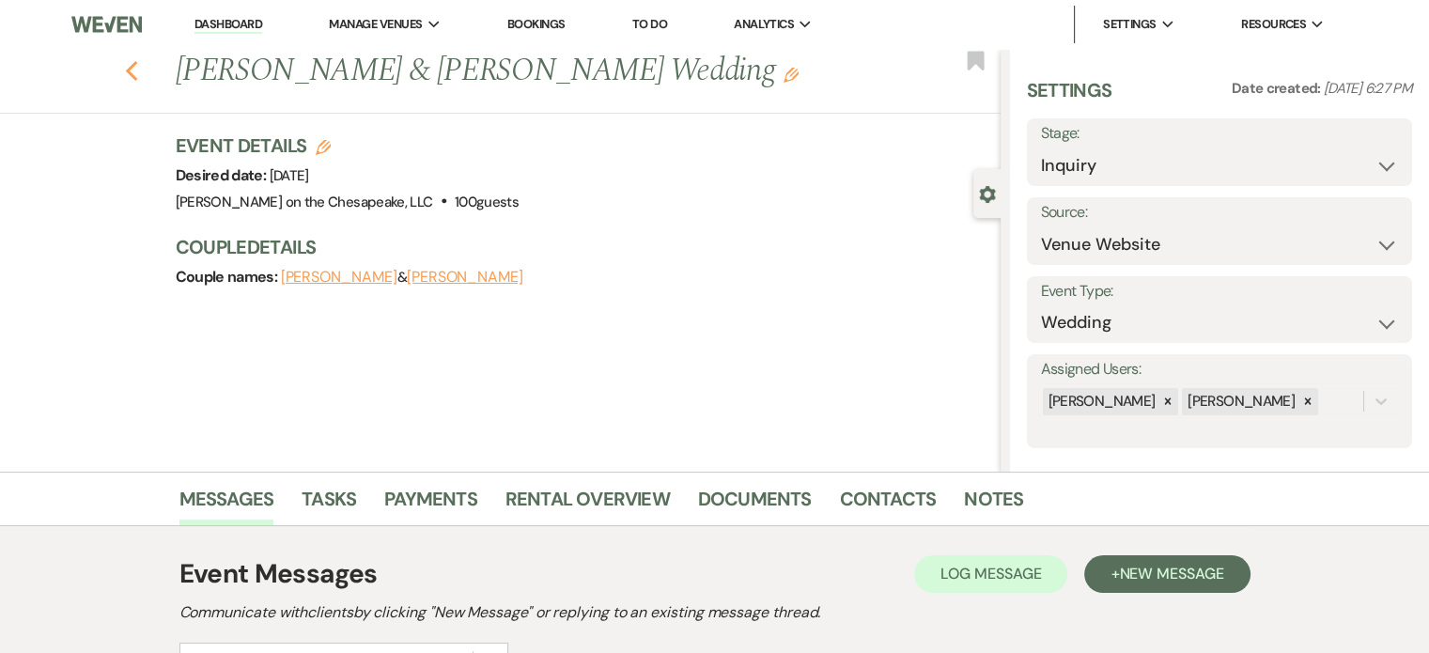
click at [136, 73] on use "button" at bounding box center [131, 71] width 12 height 21
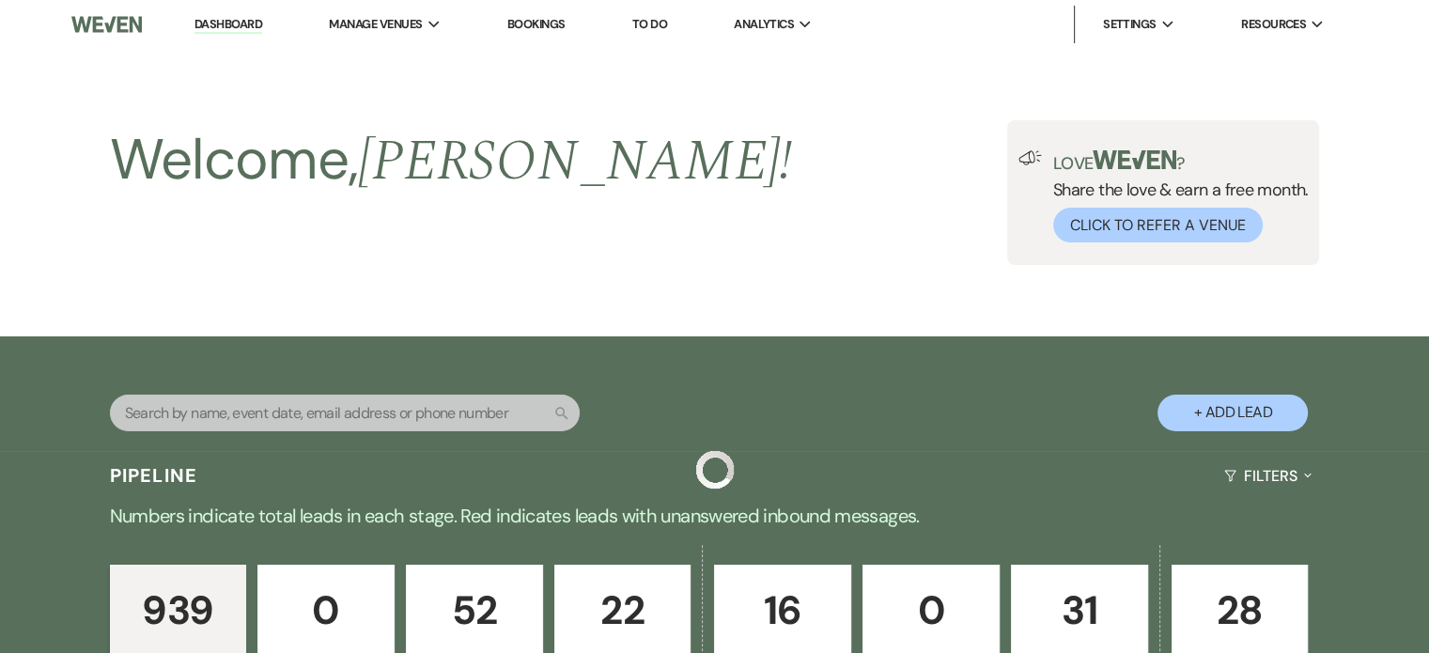
scroll to position [2630, 0]
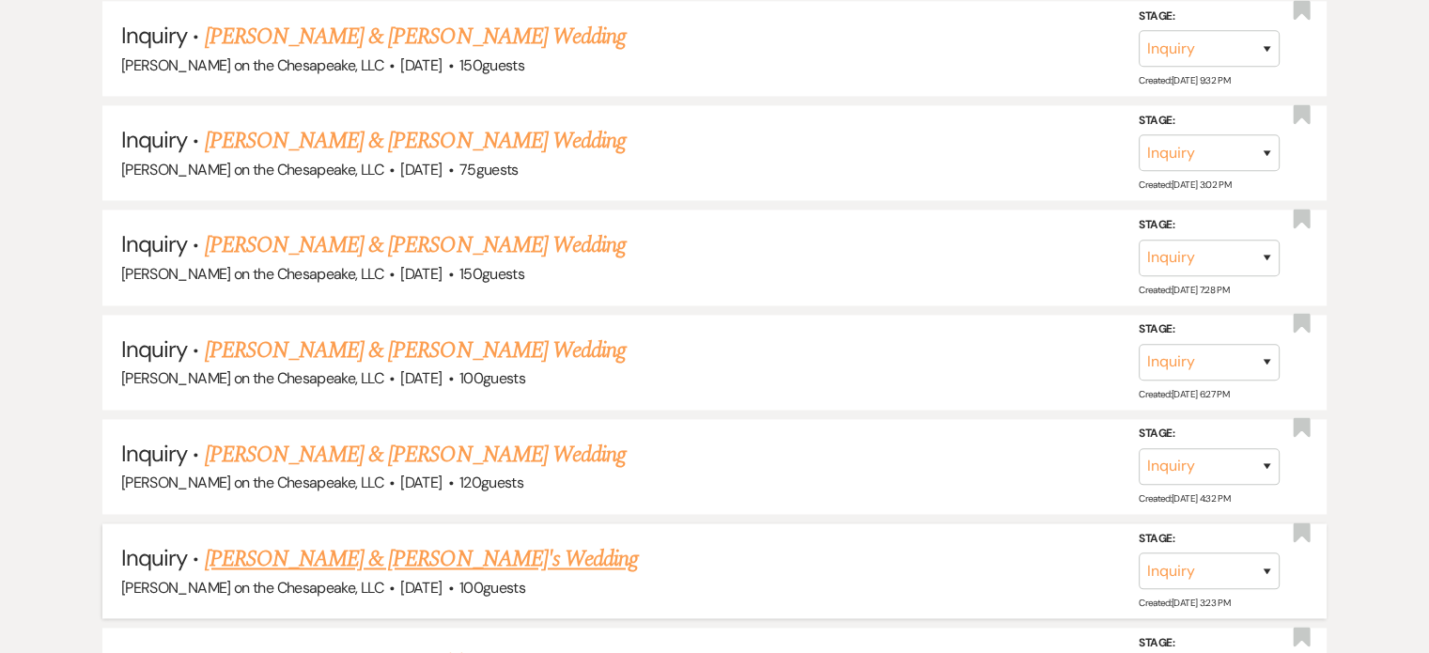
click at [323, 542] on link "[PERSON_NAME] & [PERSON_NAME]'s Wedding" at bounding box center [422, 559] width 434 height 34
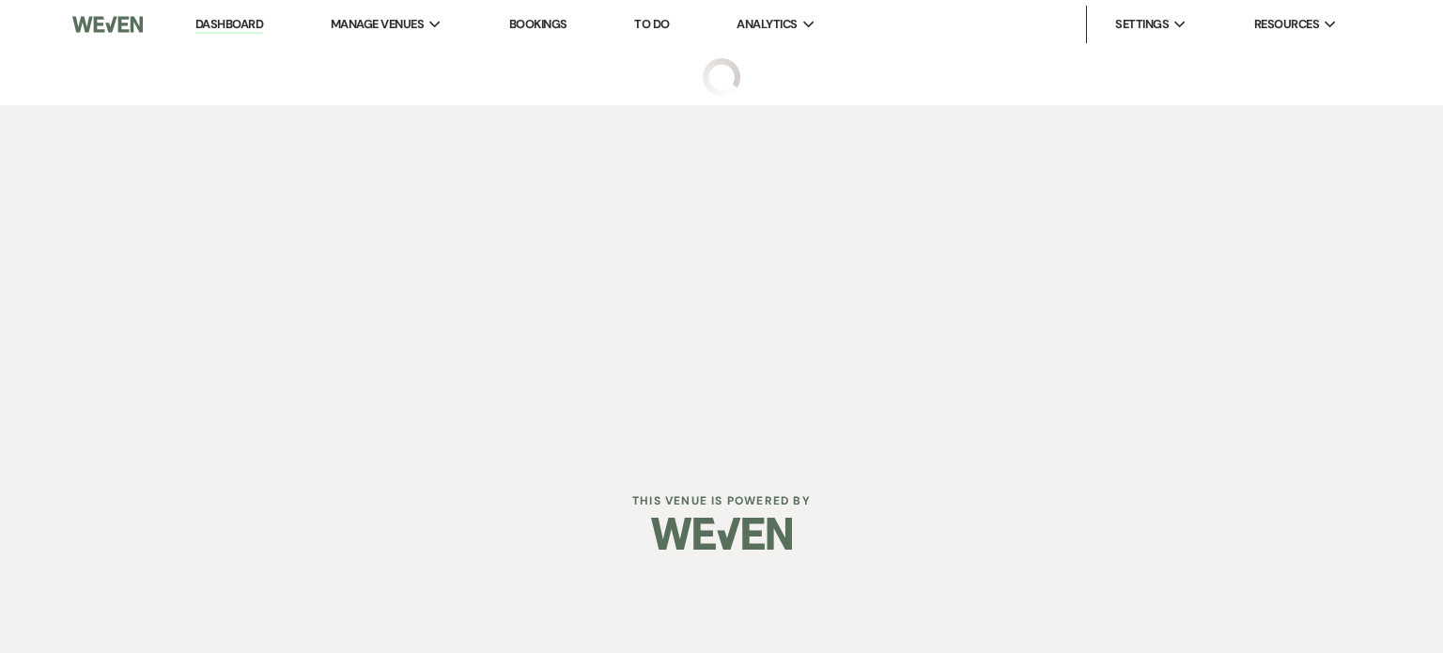
select select "5"
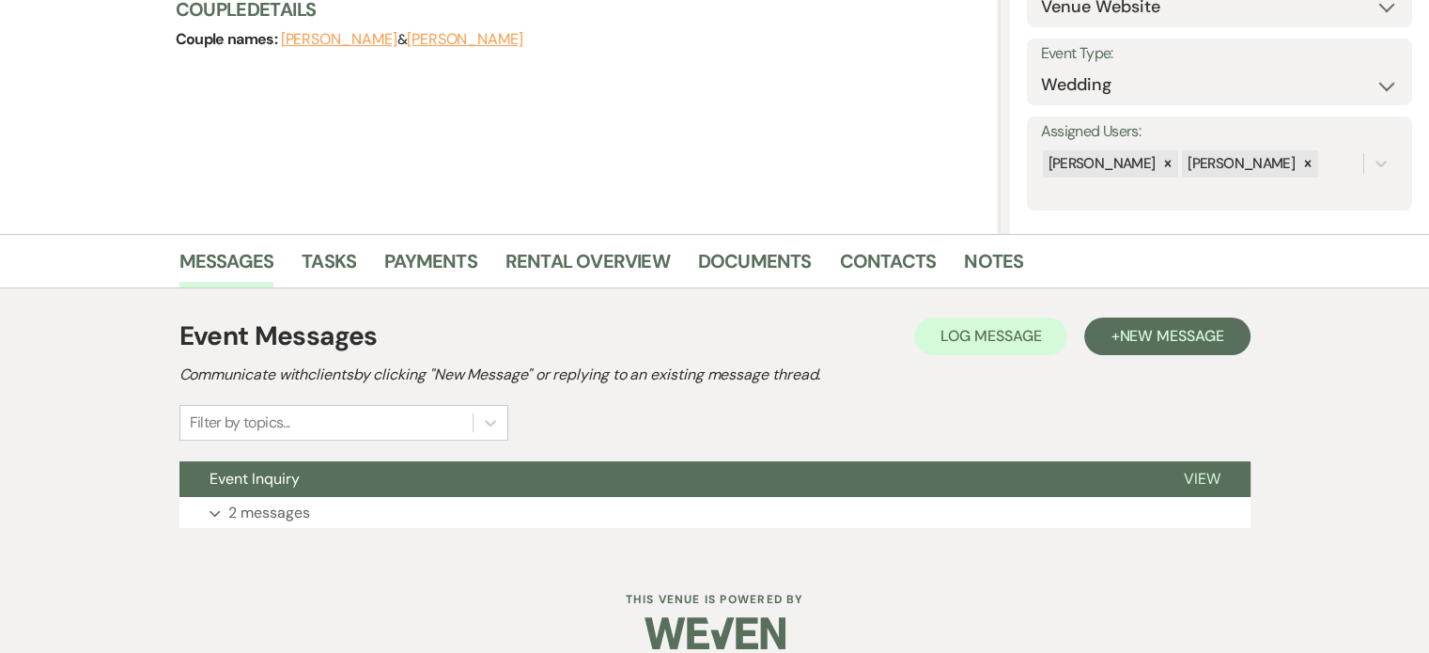
scroll to position [261, 0]
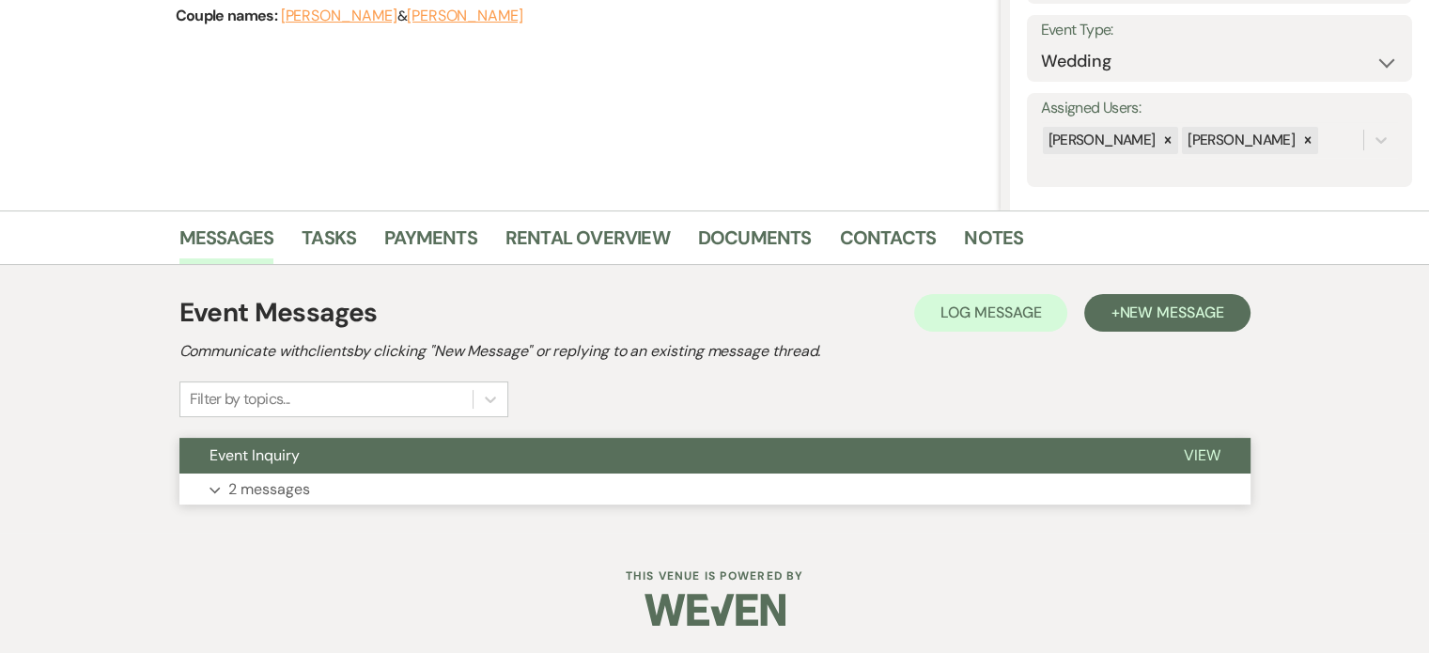
click at [1198, 454] on span "View" at bounding box center [1202, 455] width 37 height 20
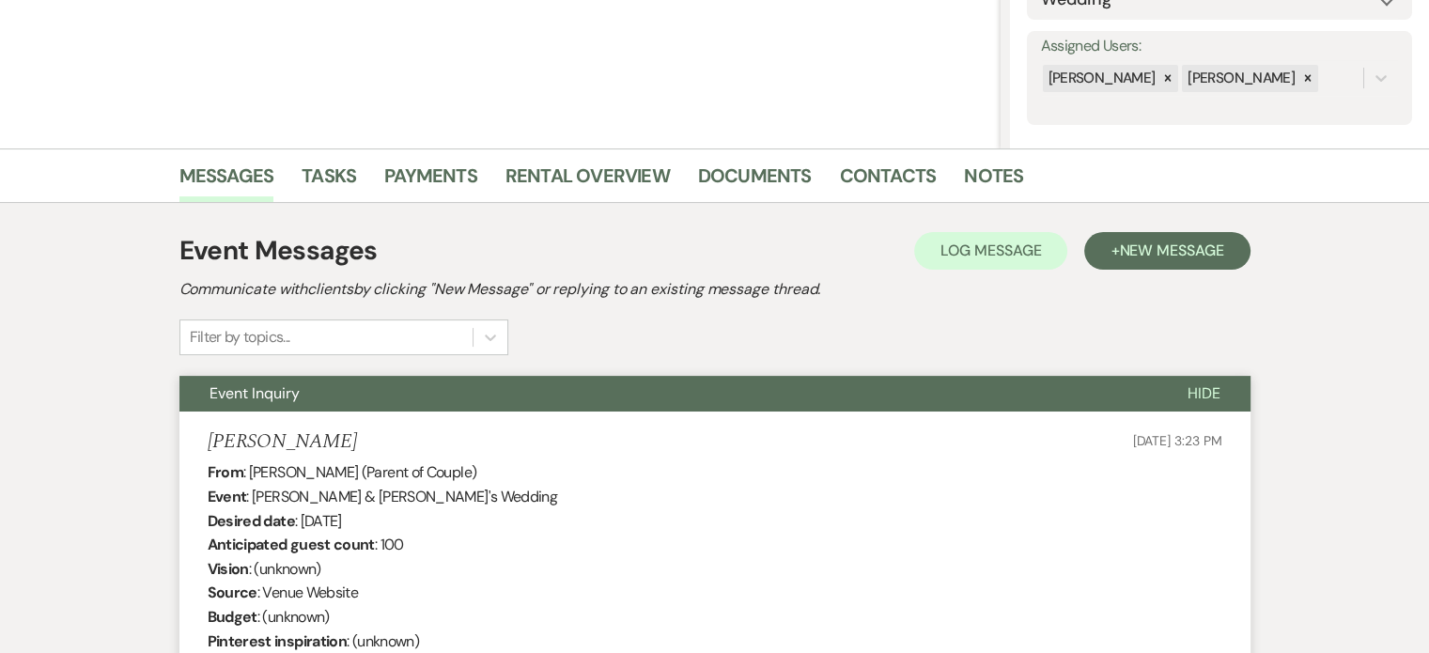
scroll to position [319, 0]
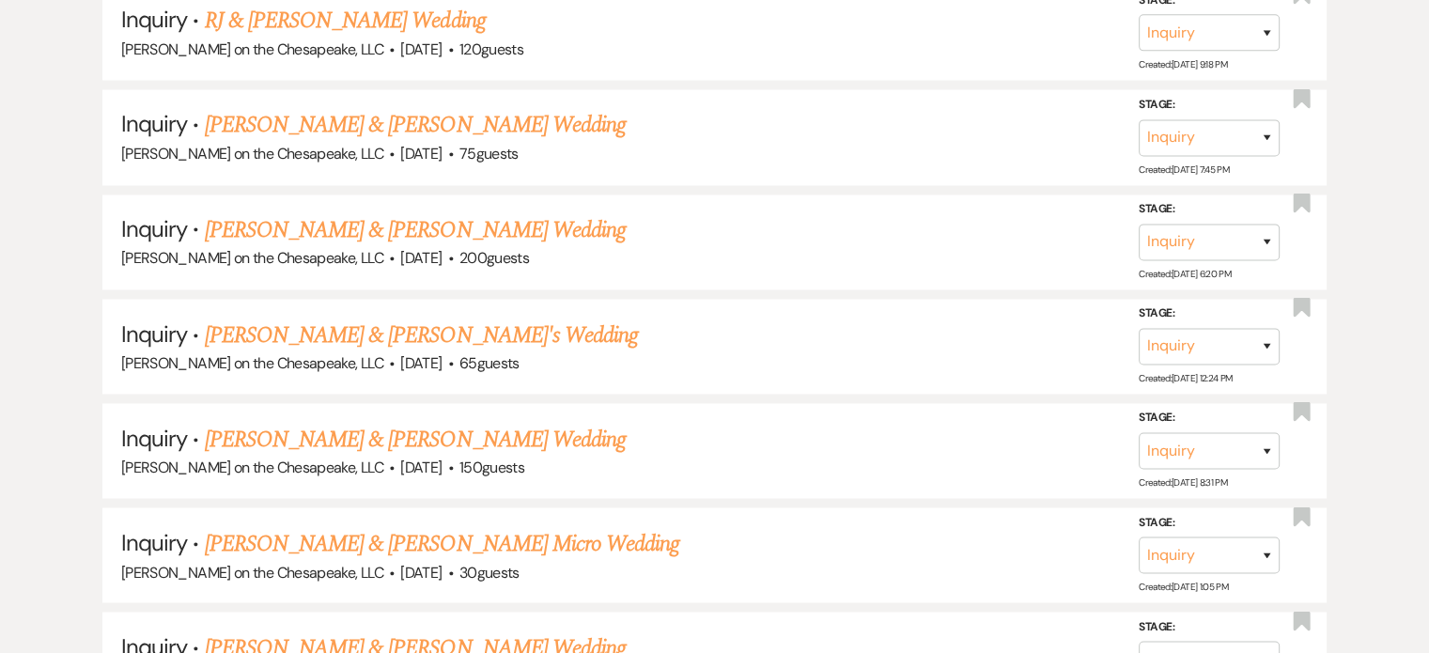
scroll to position [3288, 0]
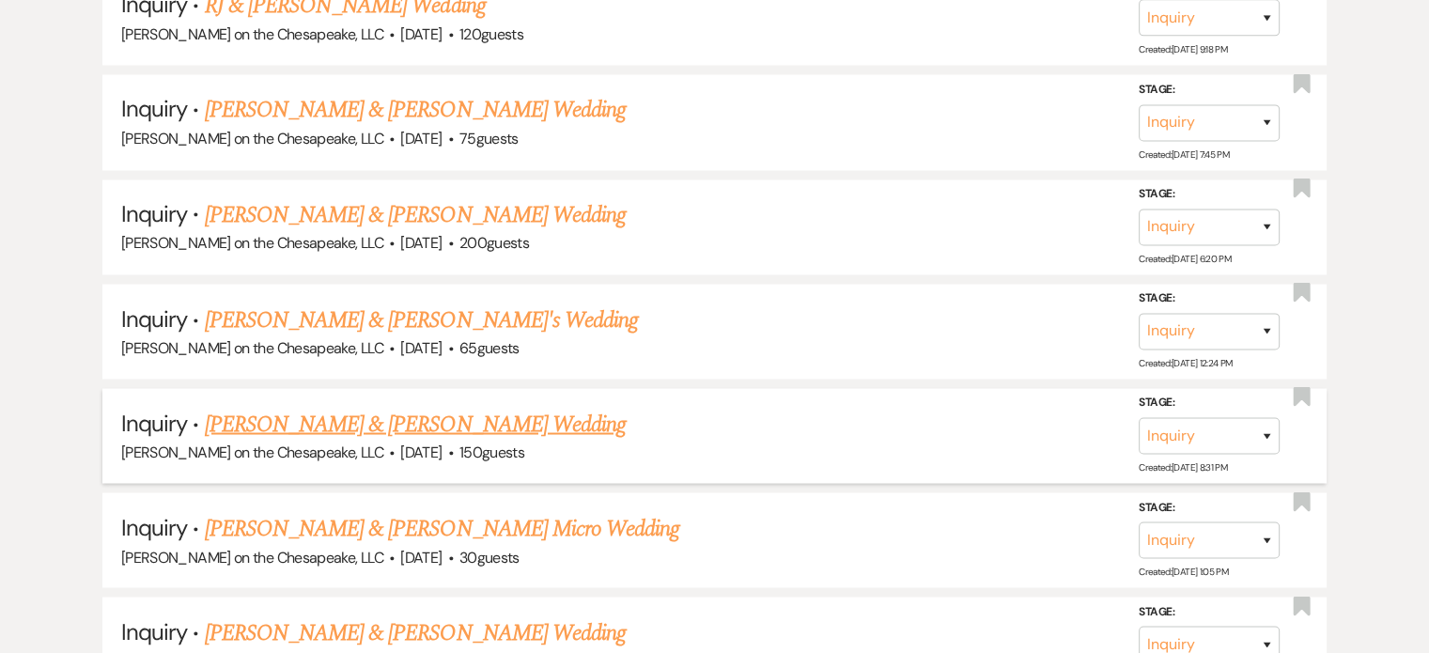
click at [364, 407] on link "[PERSON_NAME] & [PERSON_NAME] Wedding" at bounding box center [415, 424] width 421 height 34
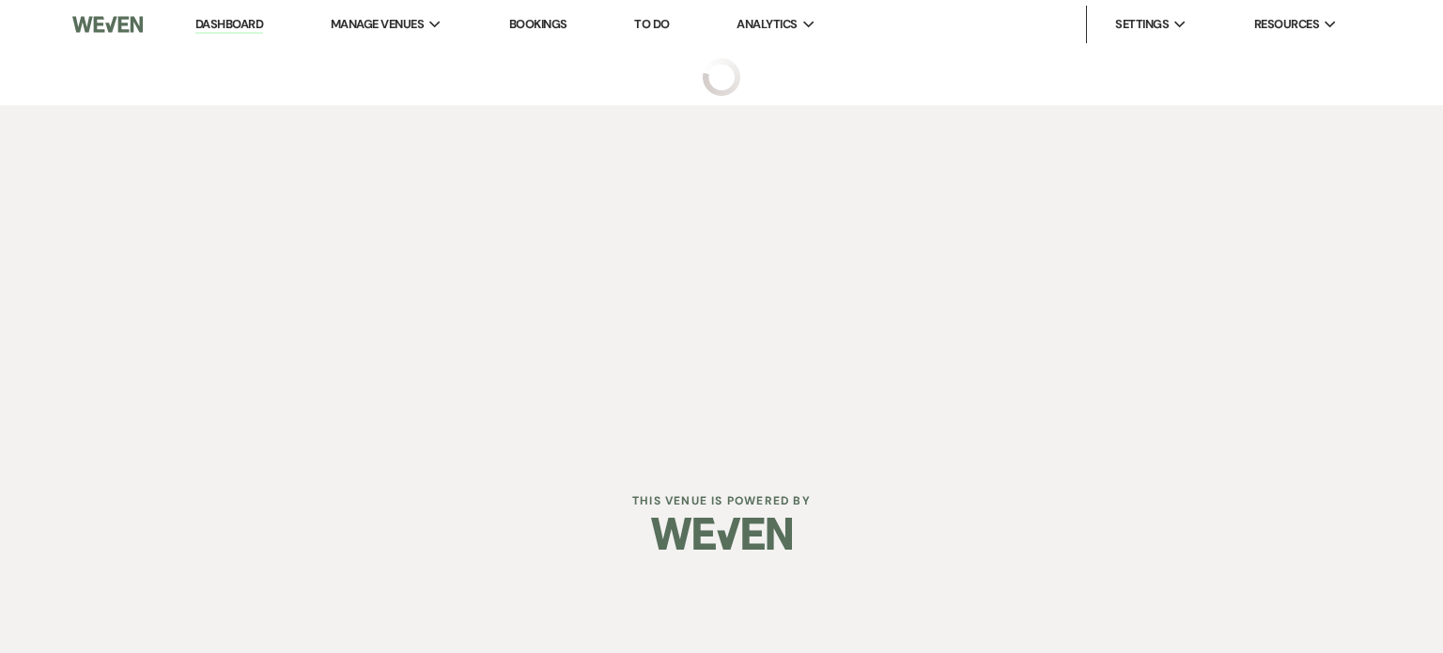
select select "5"
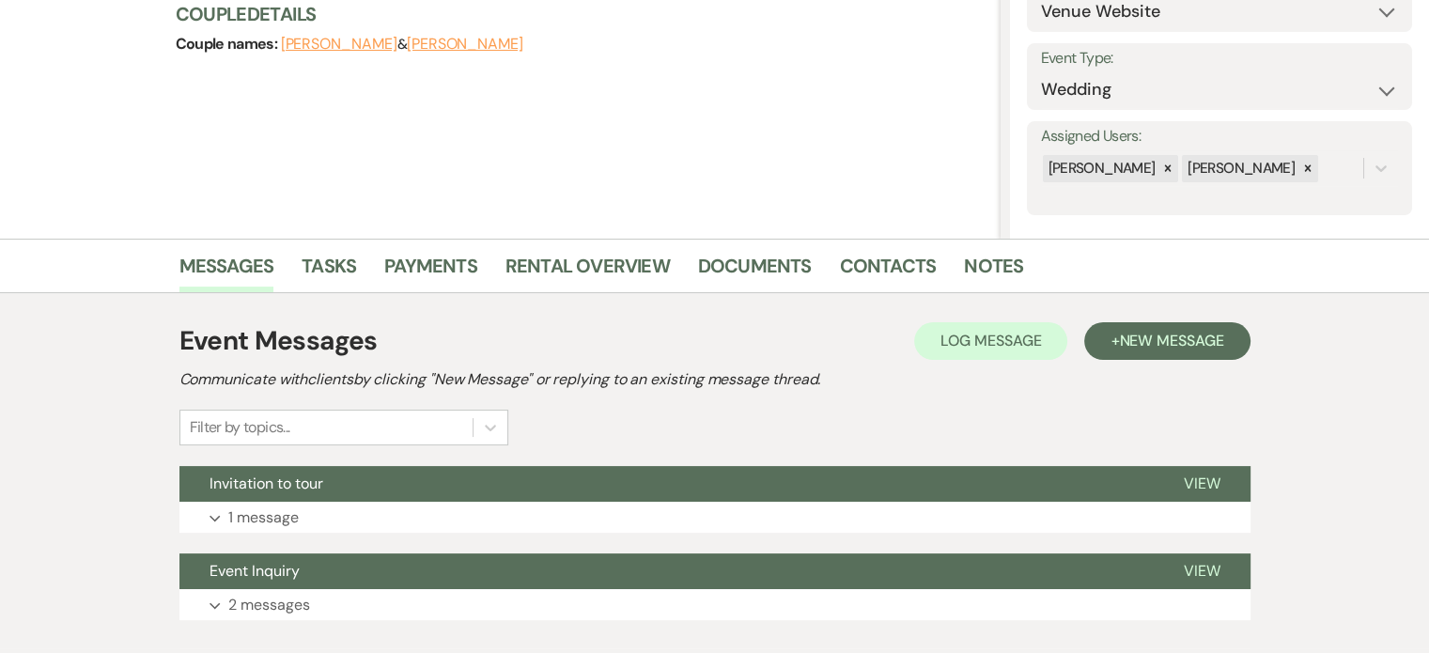
scroll to position [349, 0]
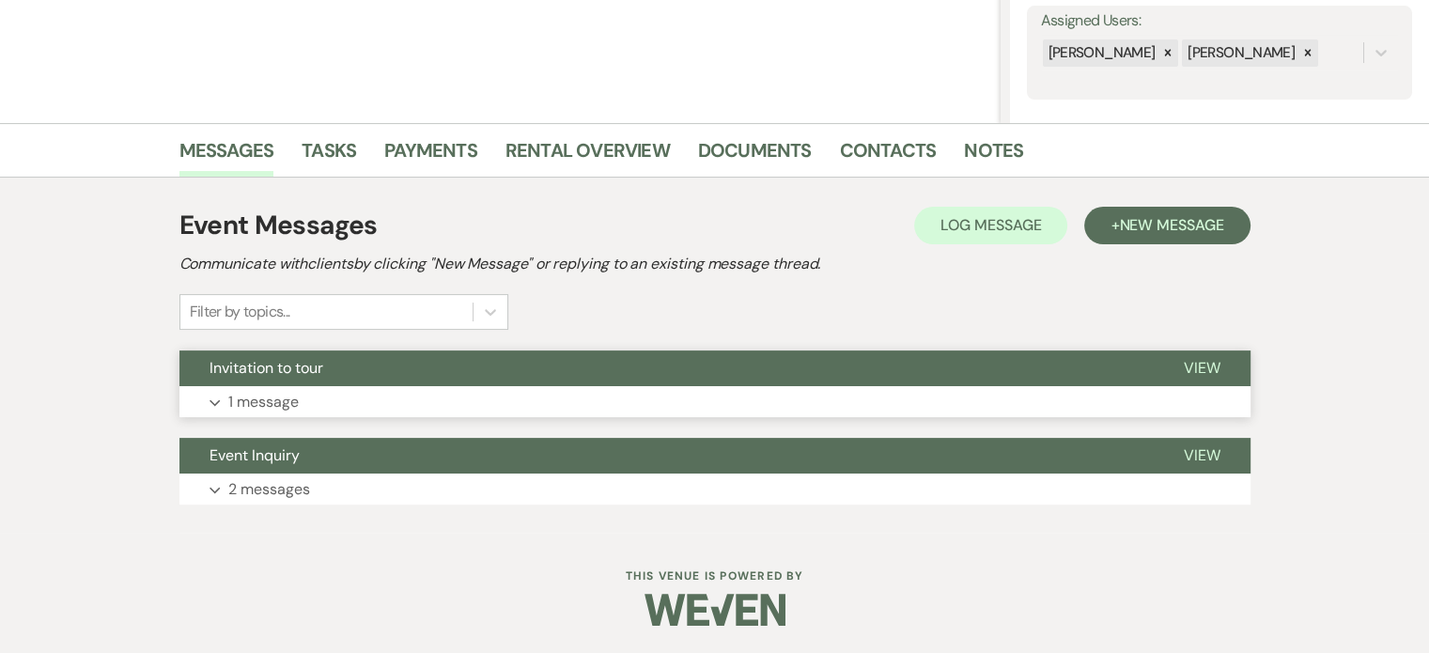
click at [1189, 365] on span "View" at bounding box center [1202, 368] width 37 height 20
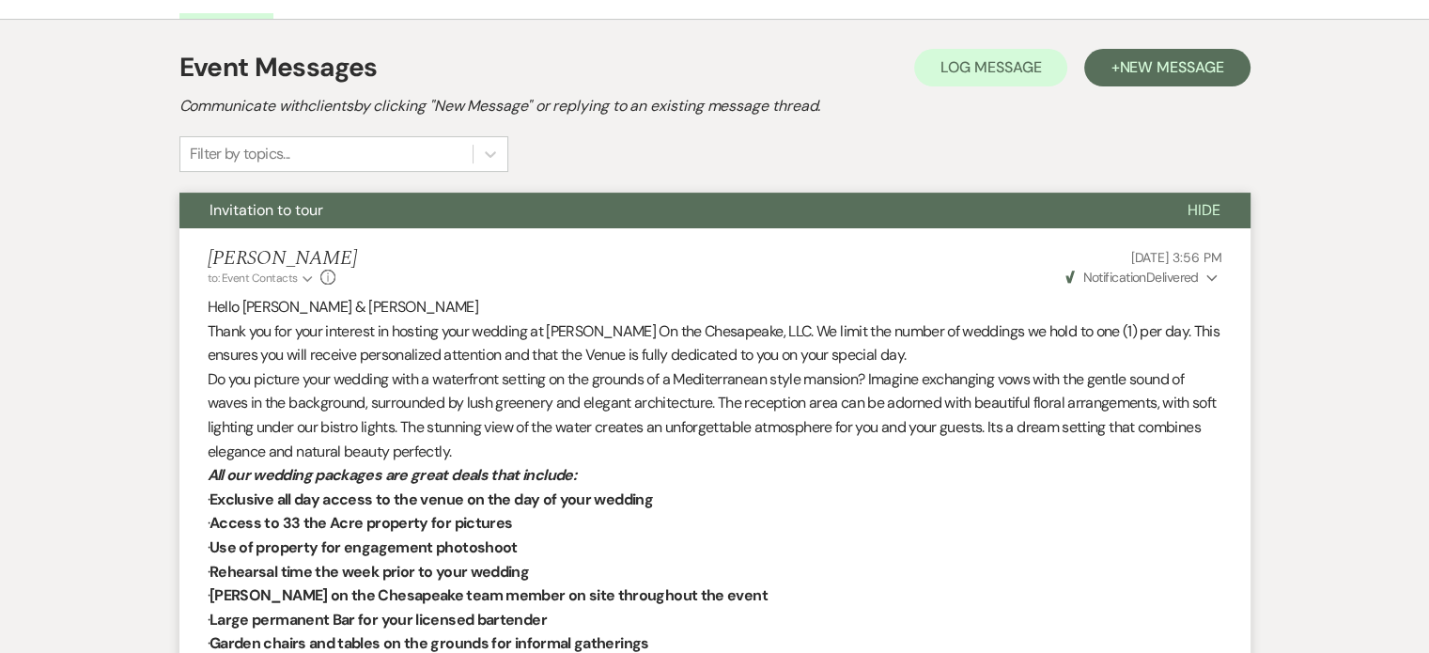
scroll to position [473, 0]
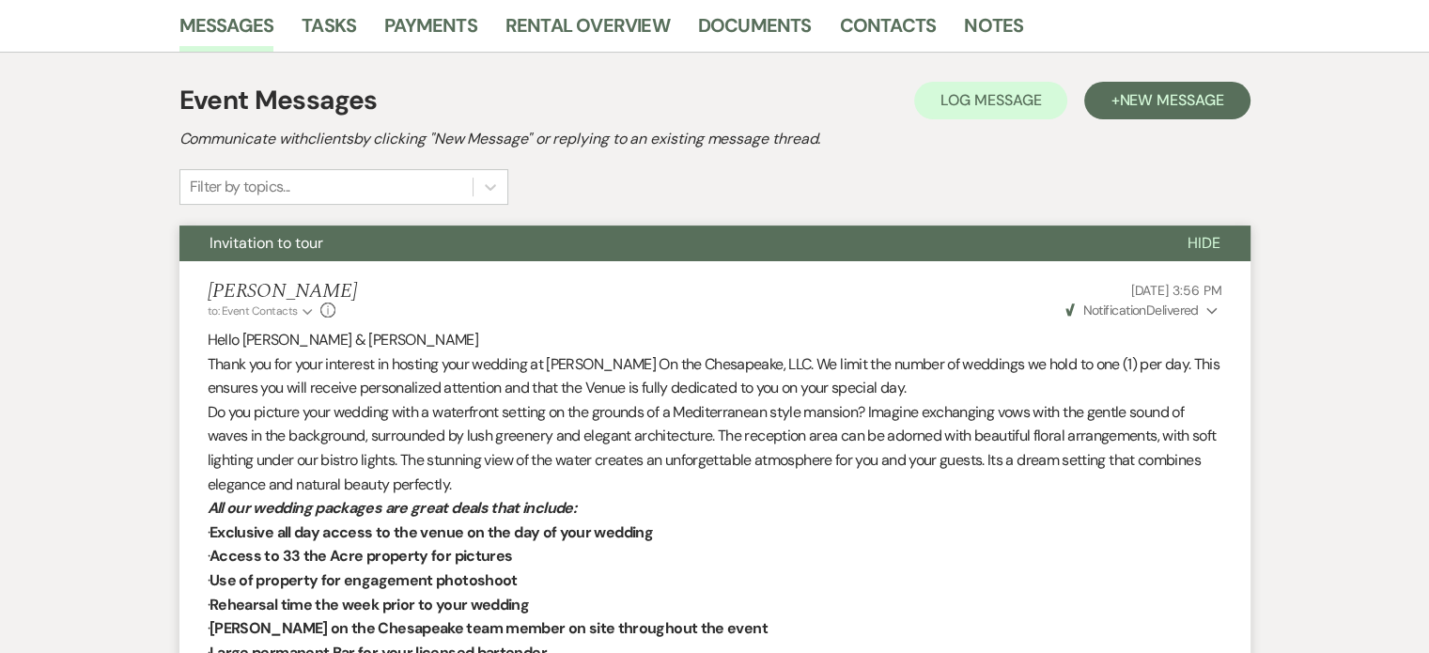
click at [1209, 309] on use "button" at bounding box center [1211, 311] width 10 height 7
click at [1209, 309] on use "button" at bounding box center [1211, 310] width 10 height 7
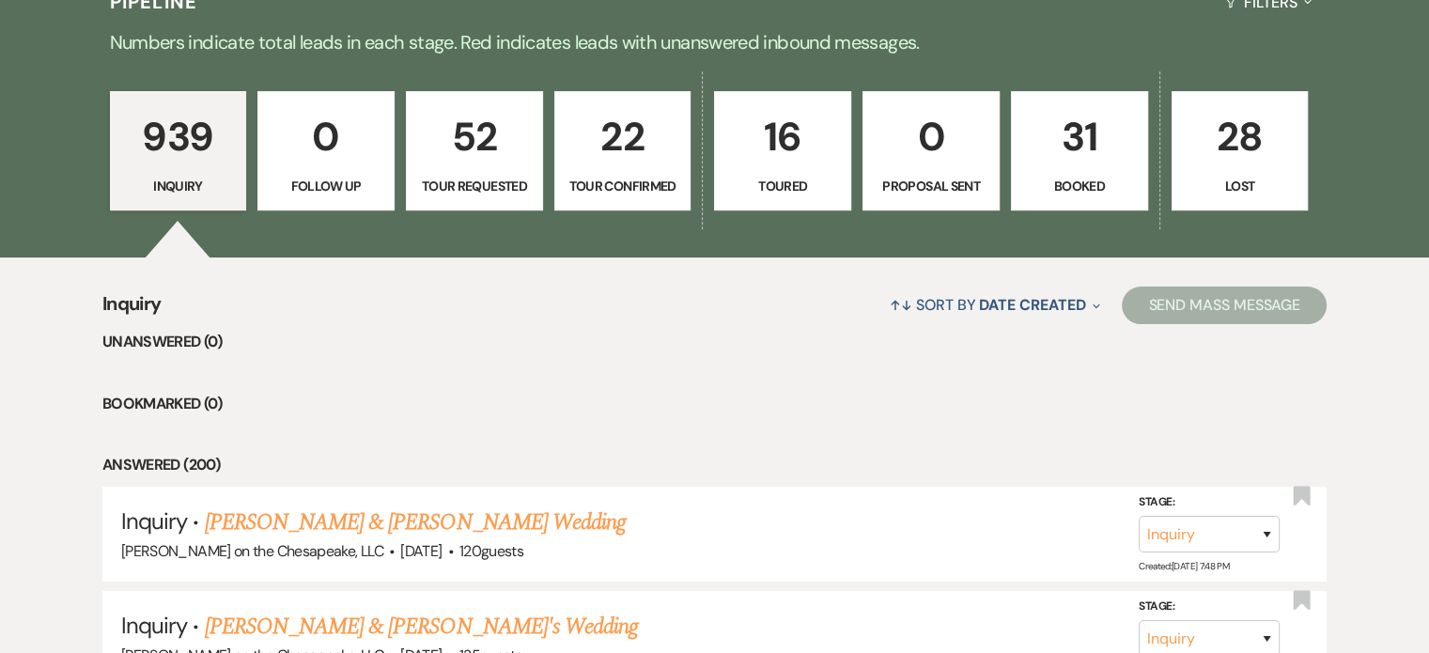
scroll to position [3288, 0]
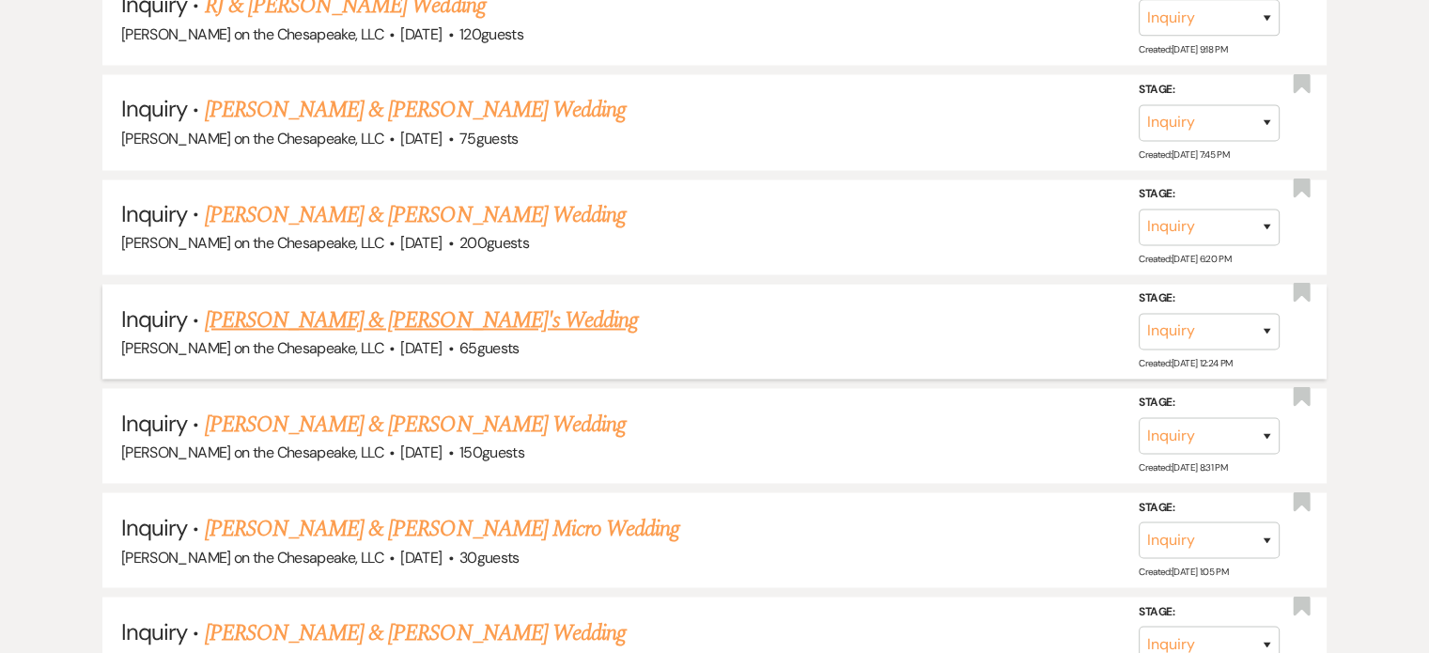
click at [292, 302] on link "[PERSON_NAME] & [PERSON_NAME]'s Wedding" at bounding box center [422, 319] width 434 height 34
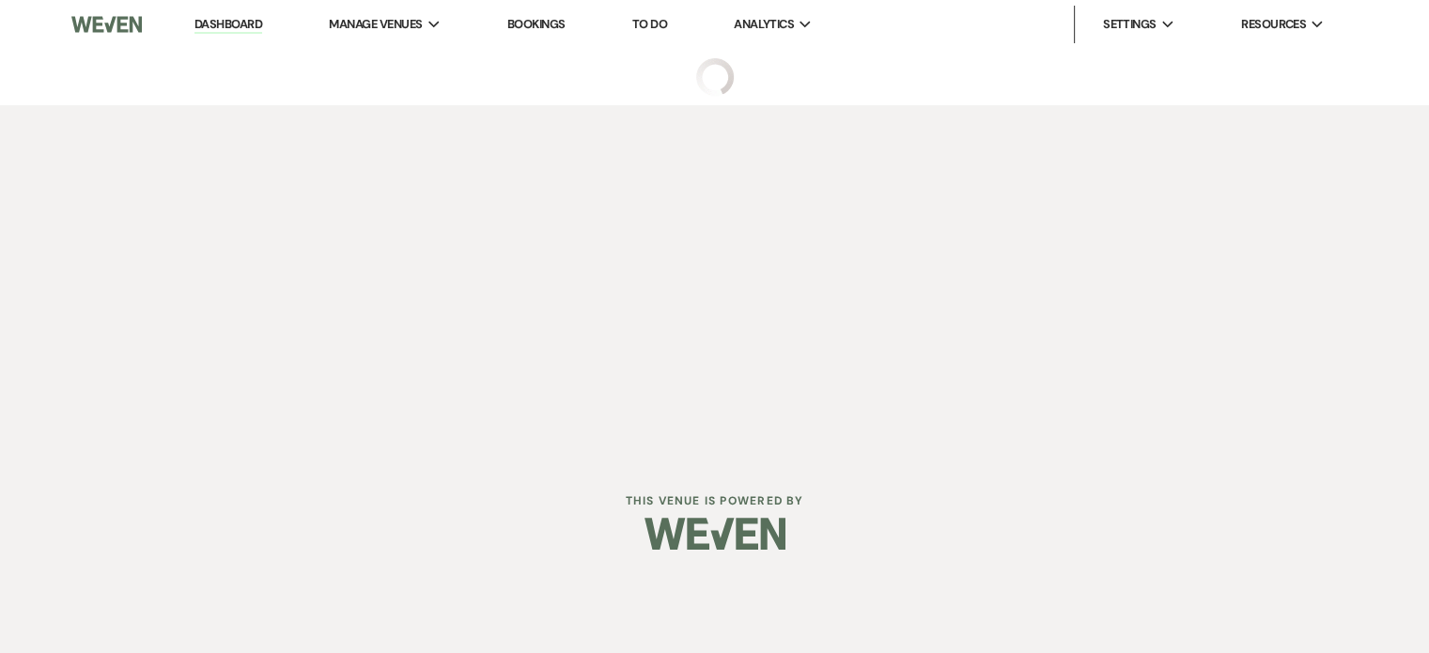
select select "5"
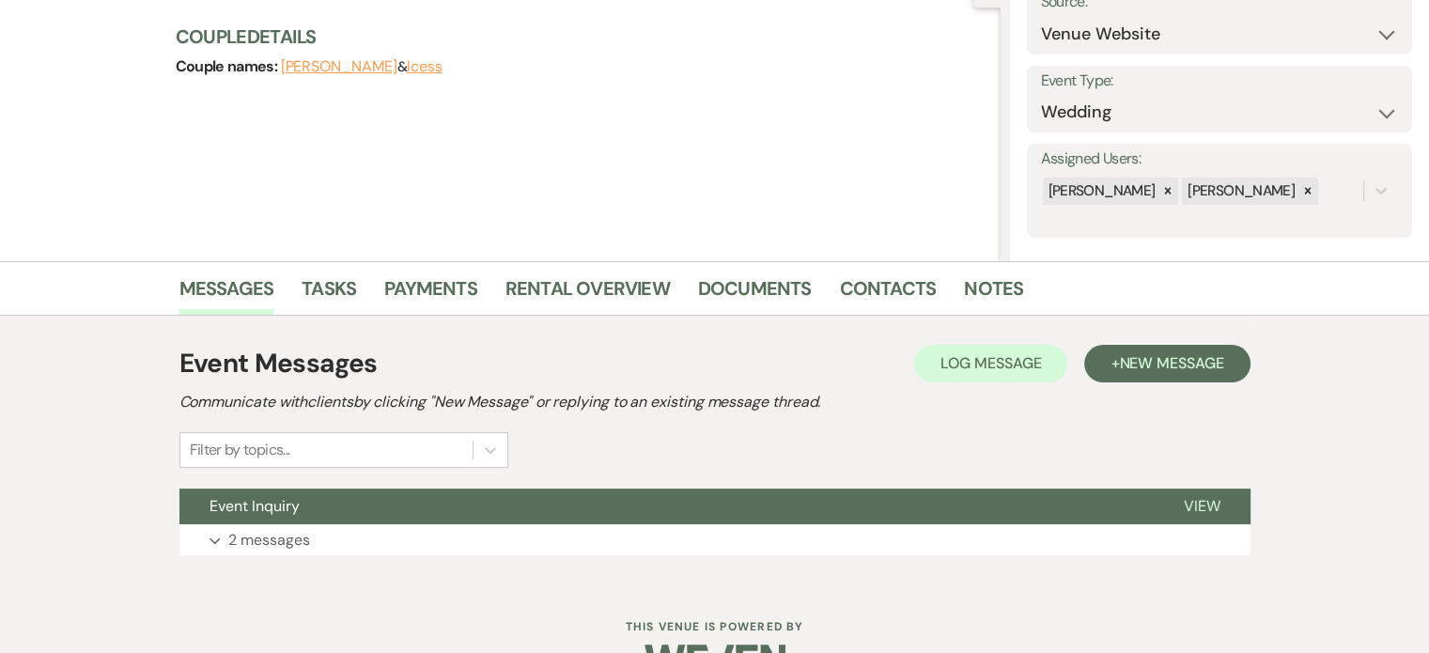
scroll to position [261, 0]
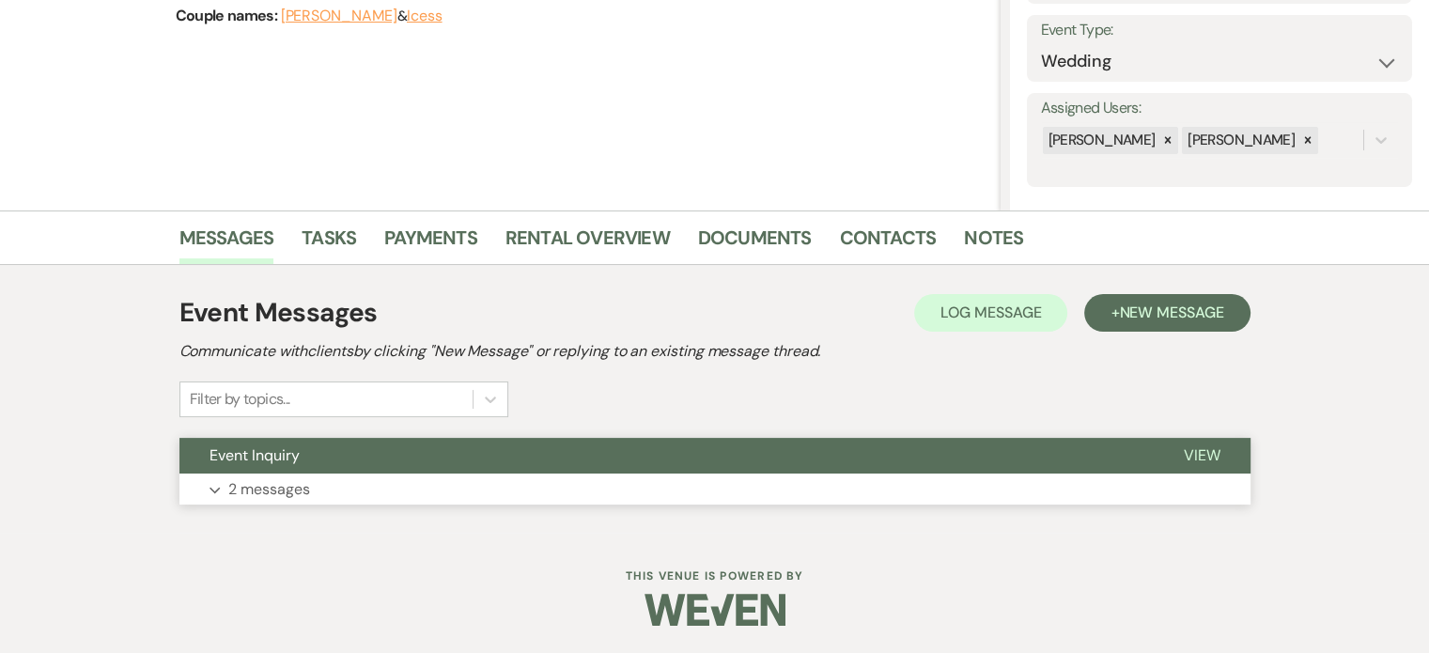
click at [1192, 449] on span "View" at bounding box center [1202, 455] width 37 height 20
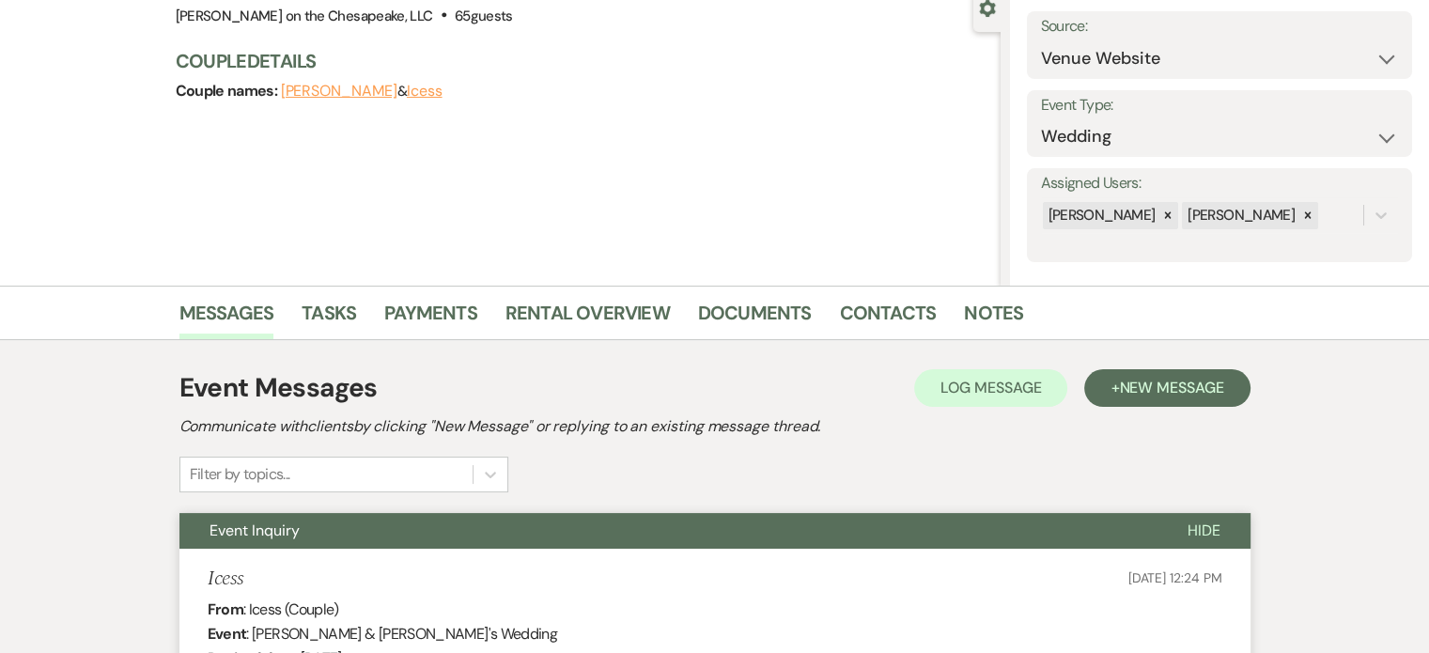
scroll to position [167, 0]
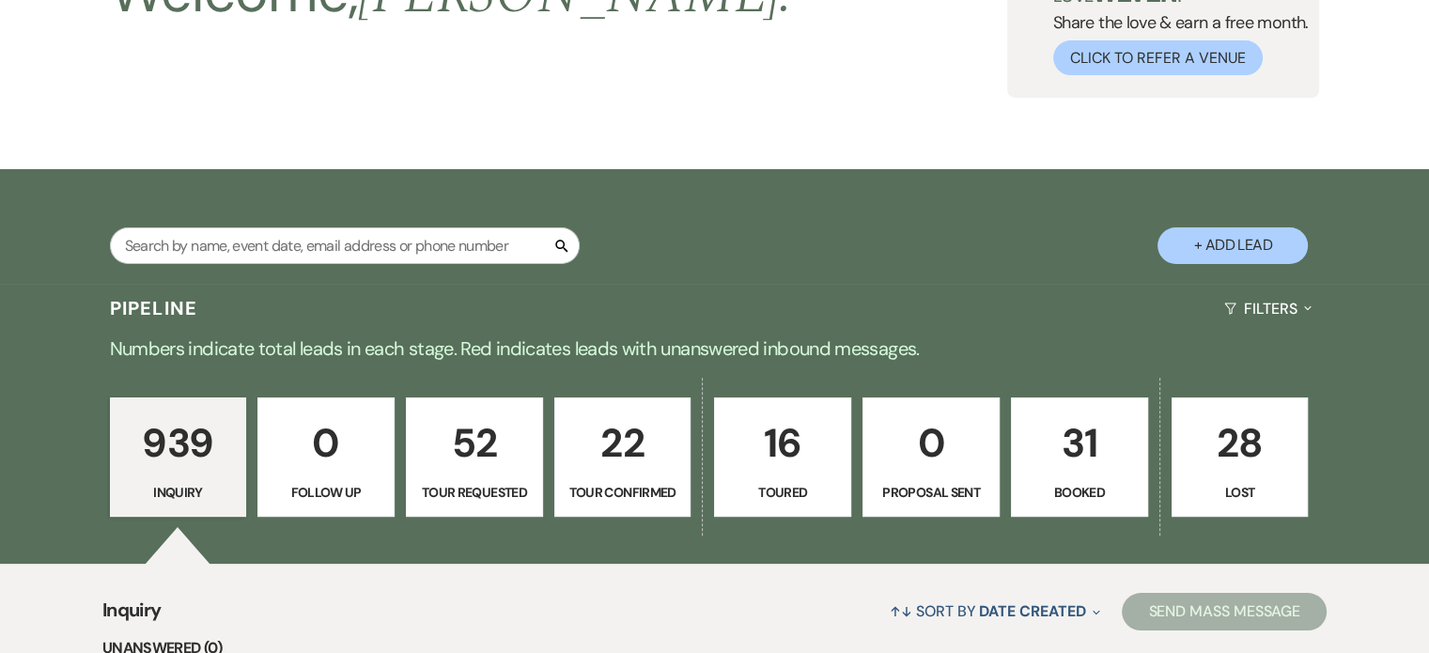
scroll to position [3194, 0]
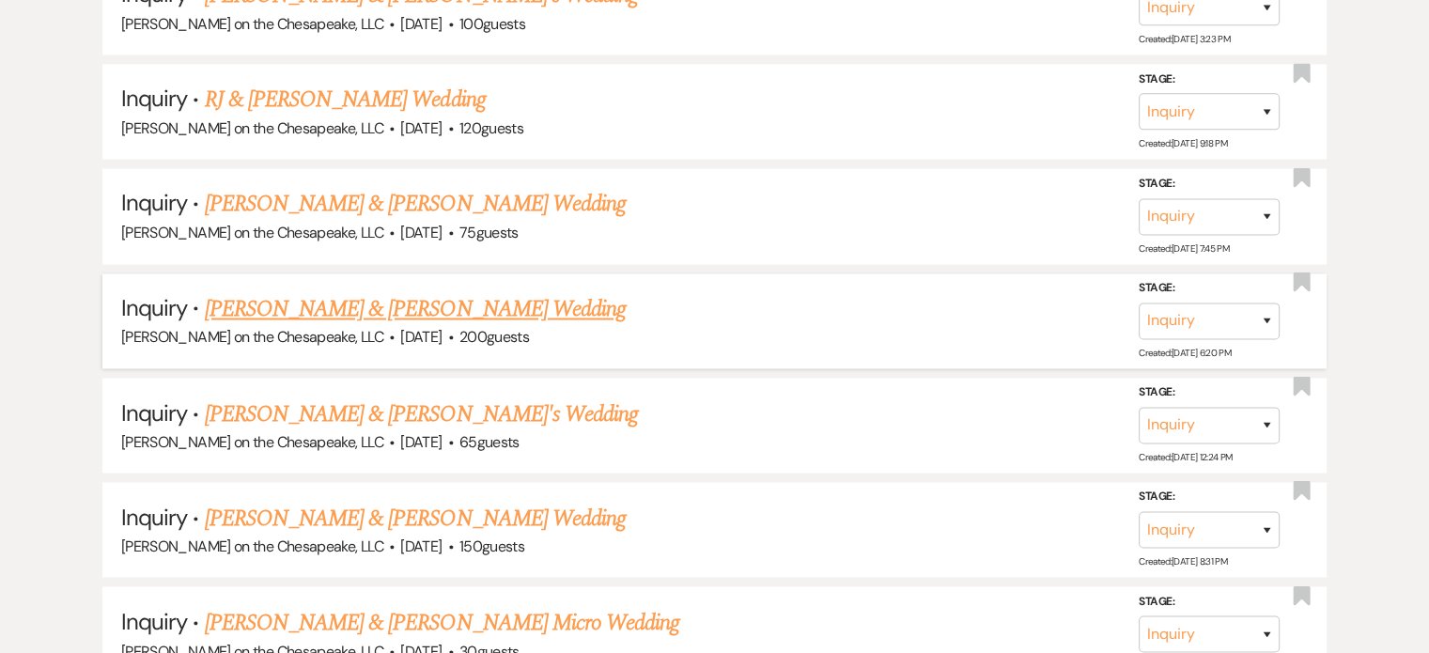
click at [426, 292] on link "[PERSON_NAME] & [PERSON_NAME] Wedding" at bounding box center [415, 309] width 421 height 34
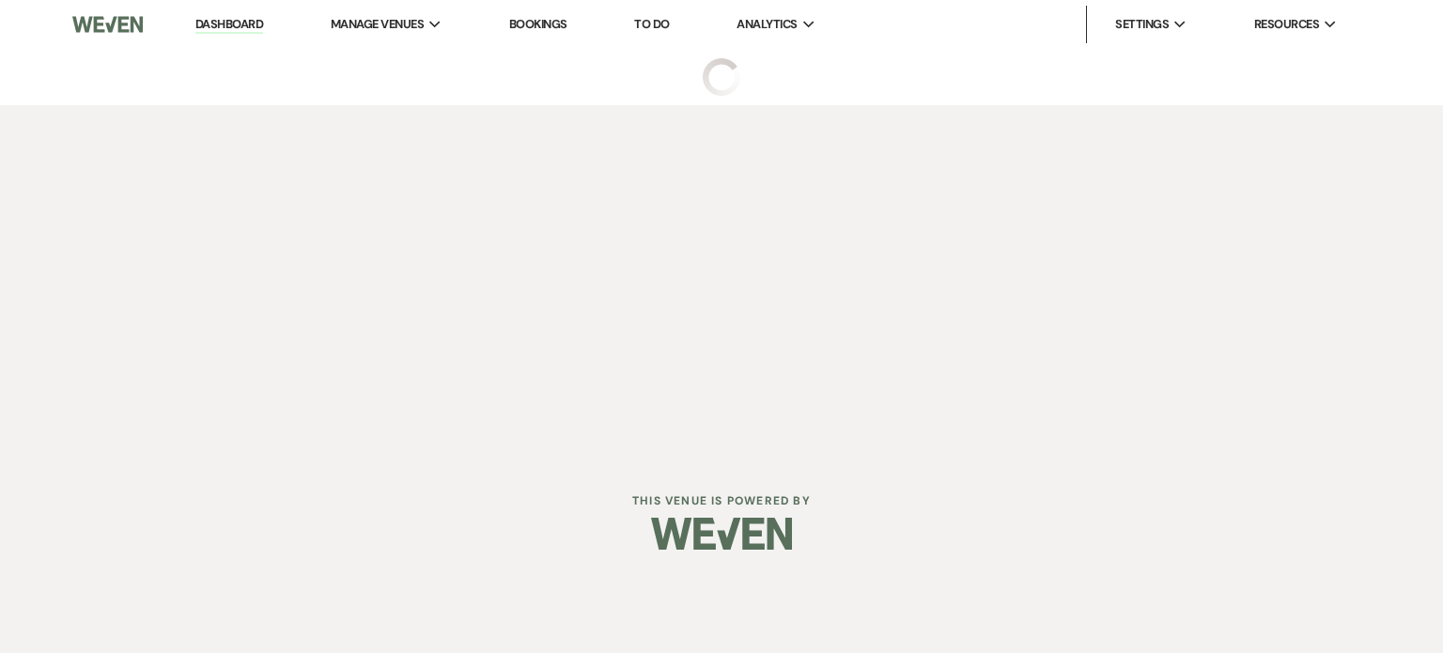
select select "5"
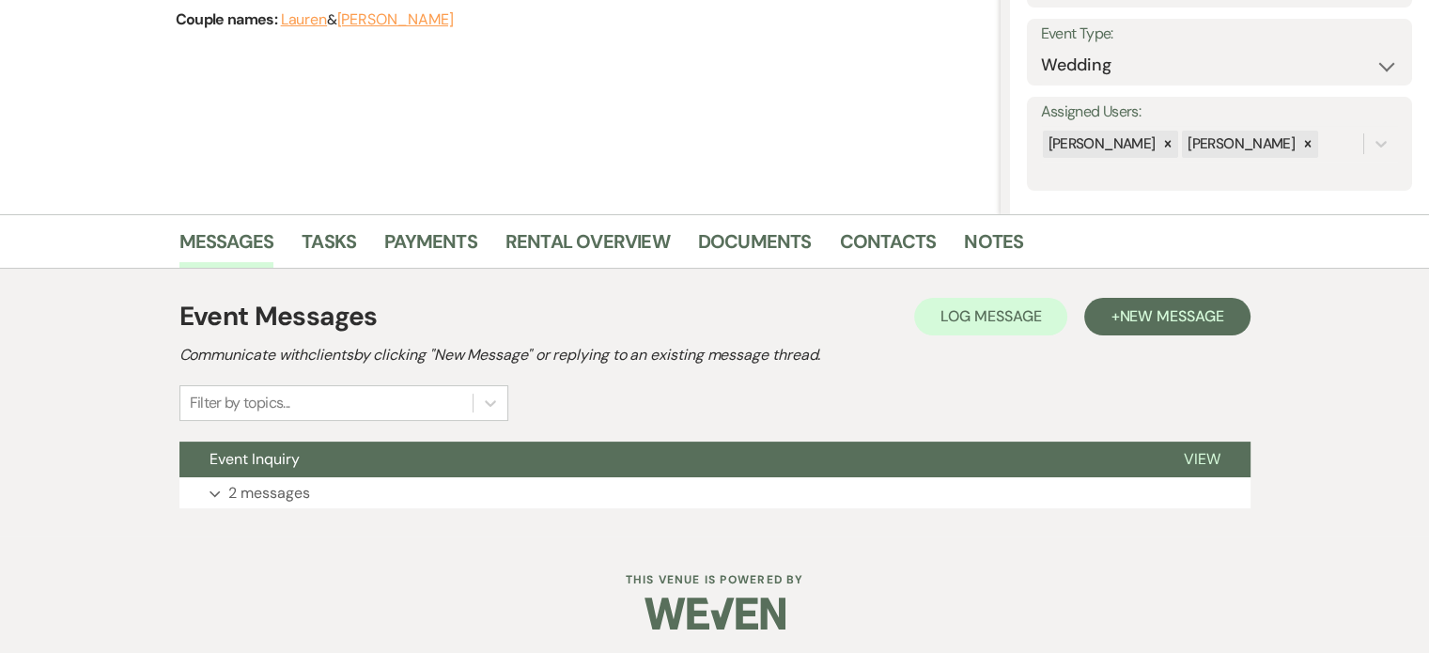
scroll to position [261, 0]
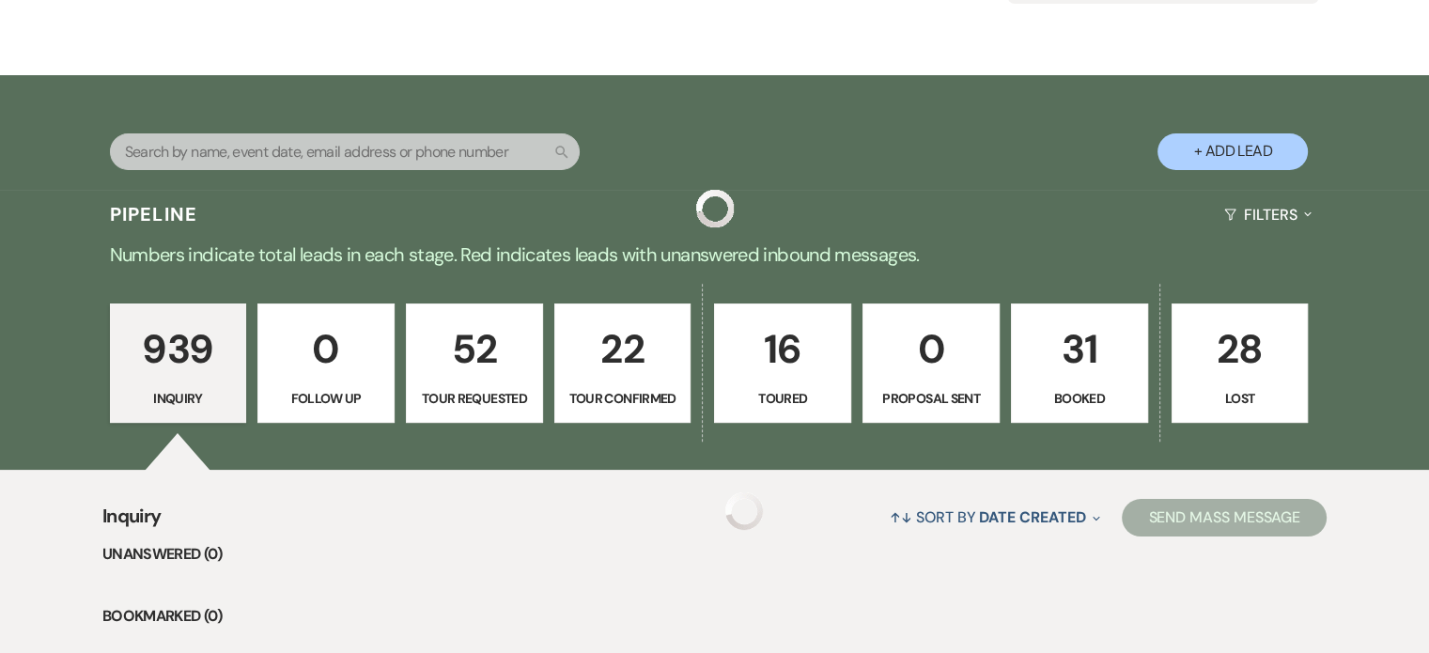
scroll to position [3194, 0]
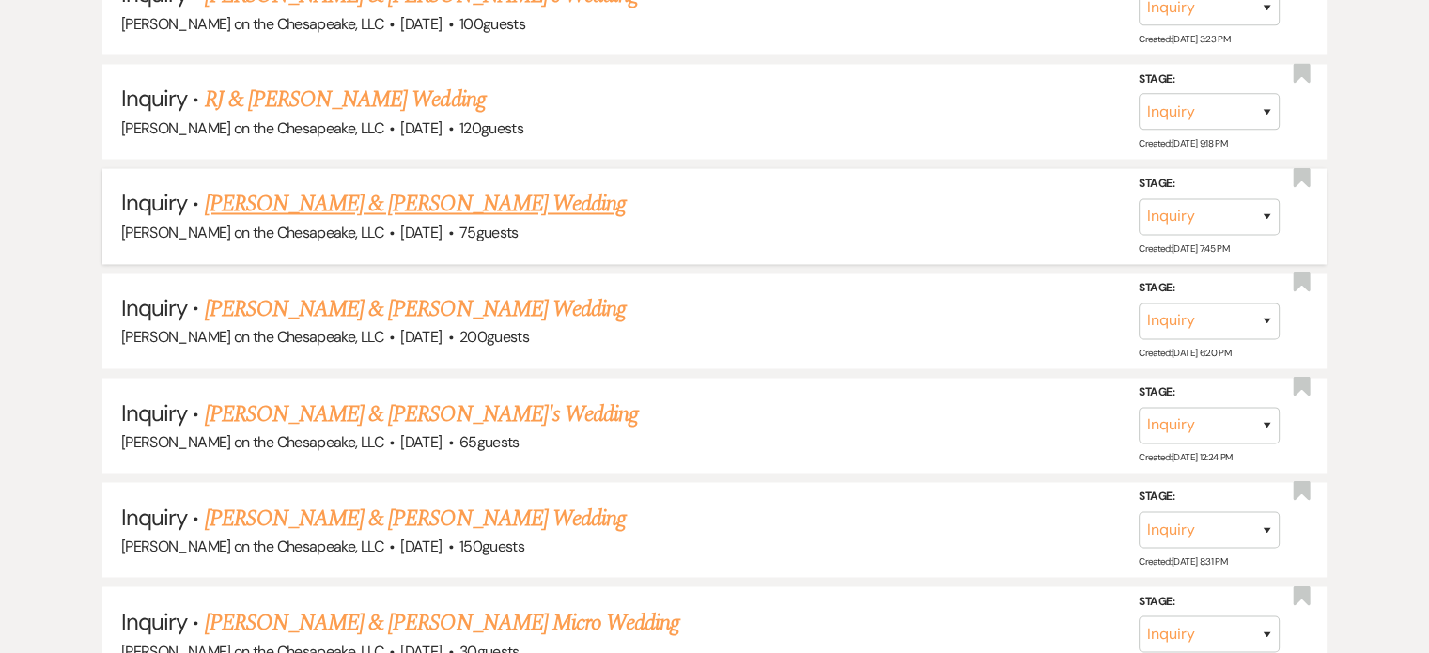
click at [293, 187] on link "[PERSON_NAME] & [PERSON_NAME] Wedding" at bounding box center [415, 204] width 421 height 34
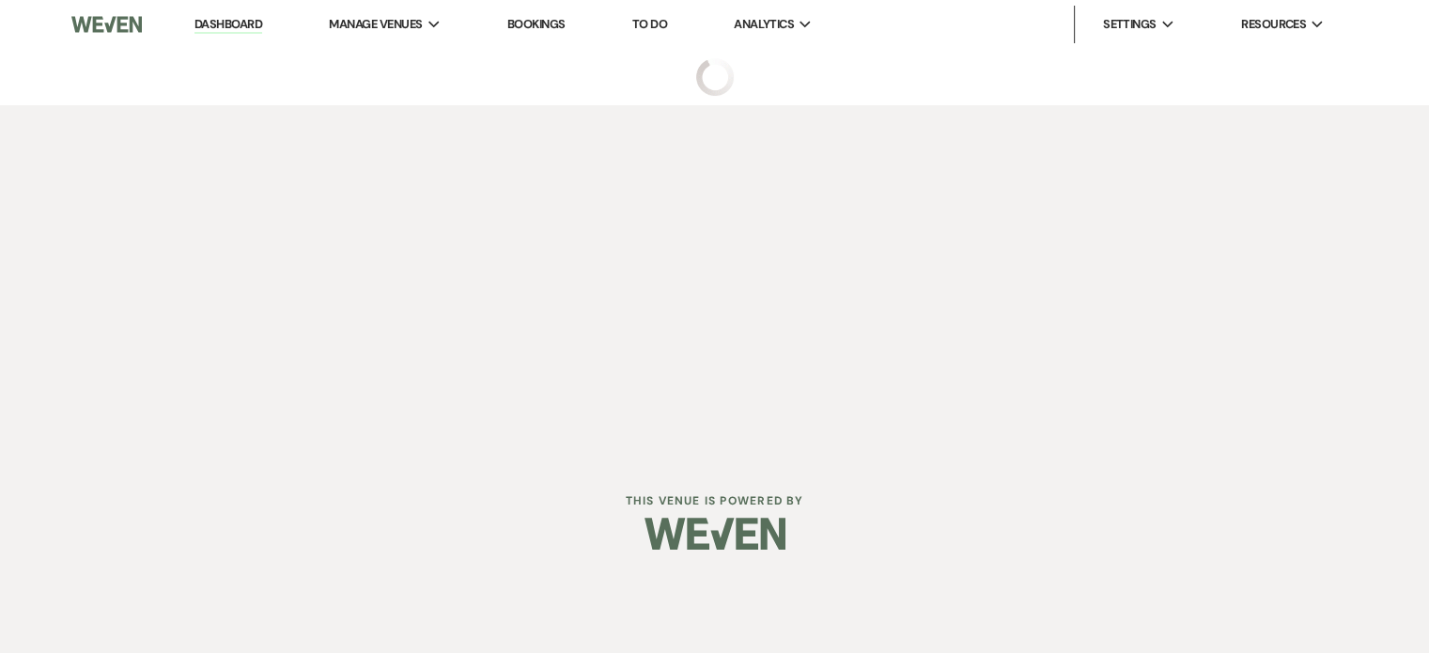
select select "5"
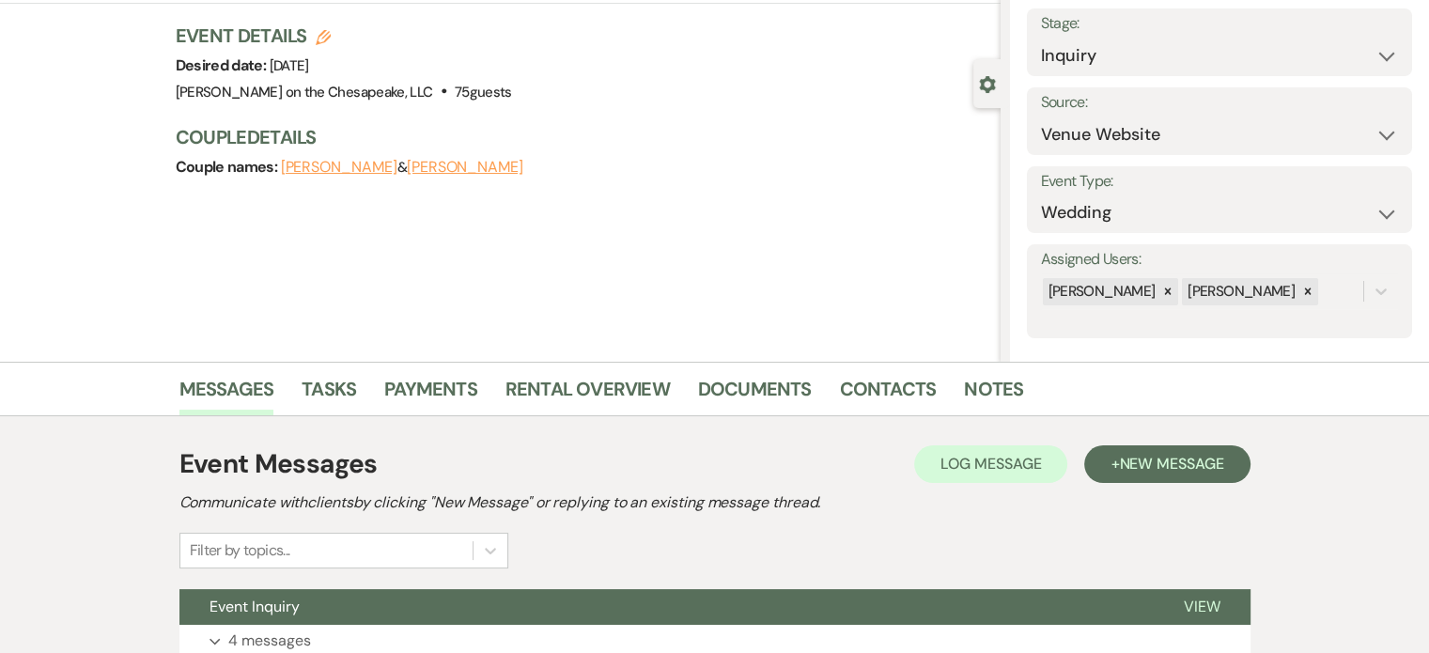
scroll to position [261, 0]
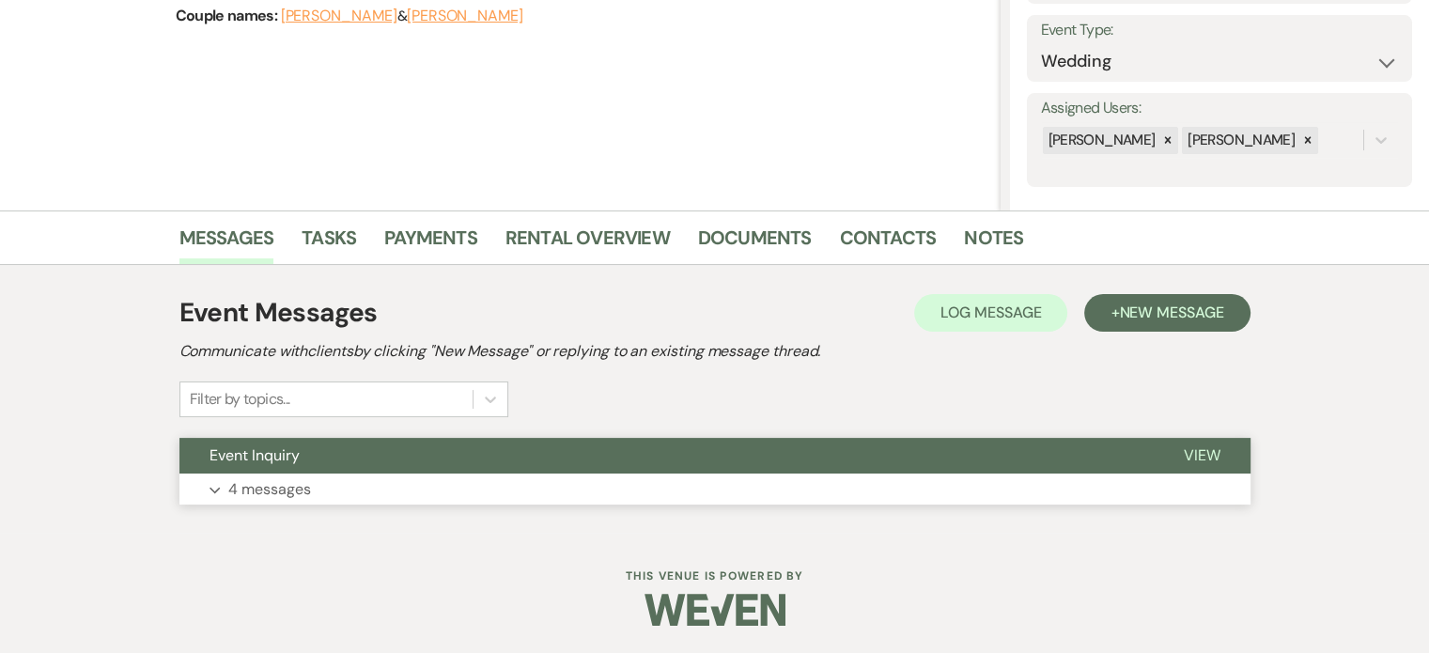
click at [1201, 449] on span "View" at bounding box center [1202, 455] width 37 height 20
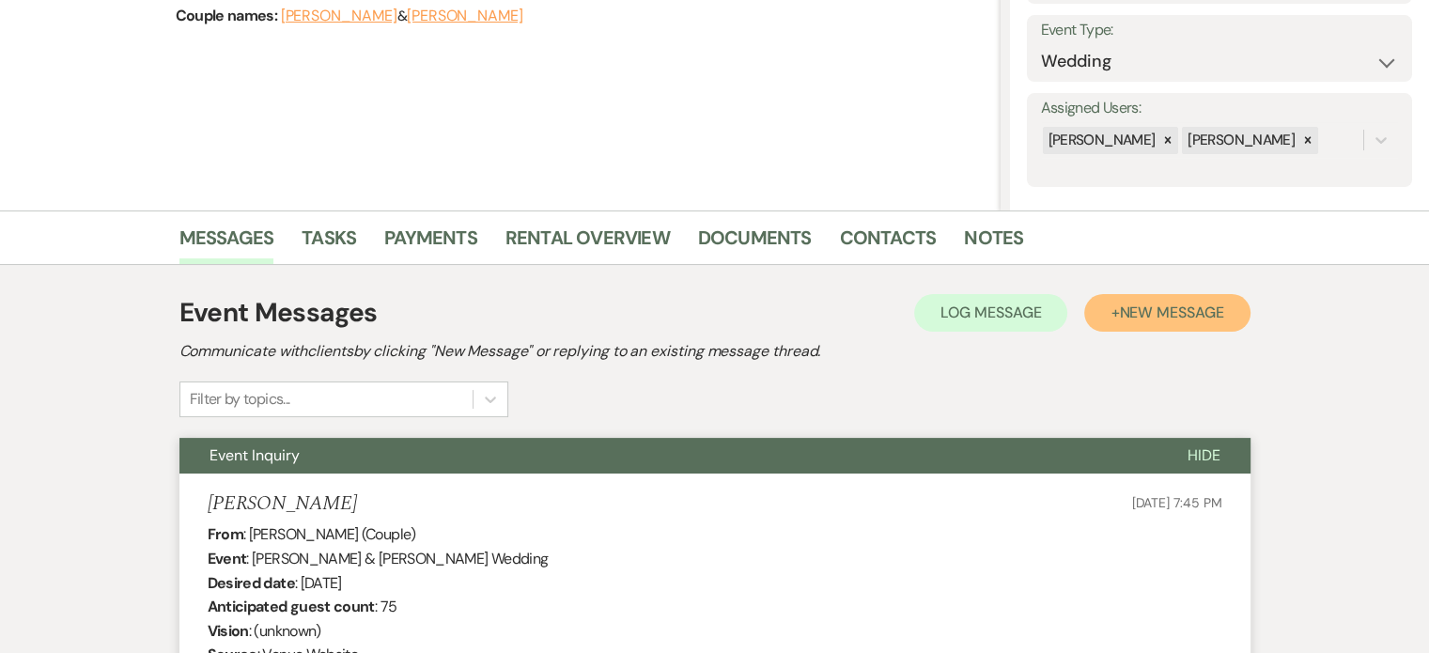
click at [1187, 307] on span "New Message" at bounding box center [1171, 312] width 104 height 20
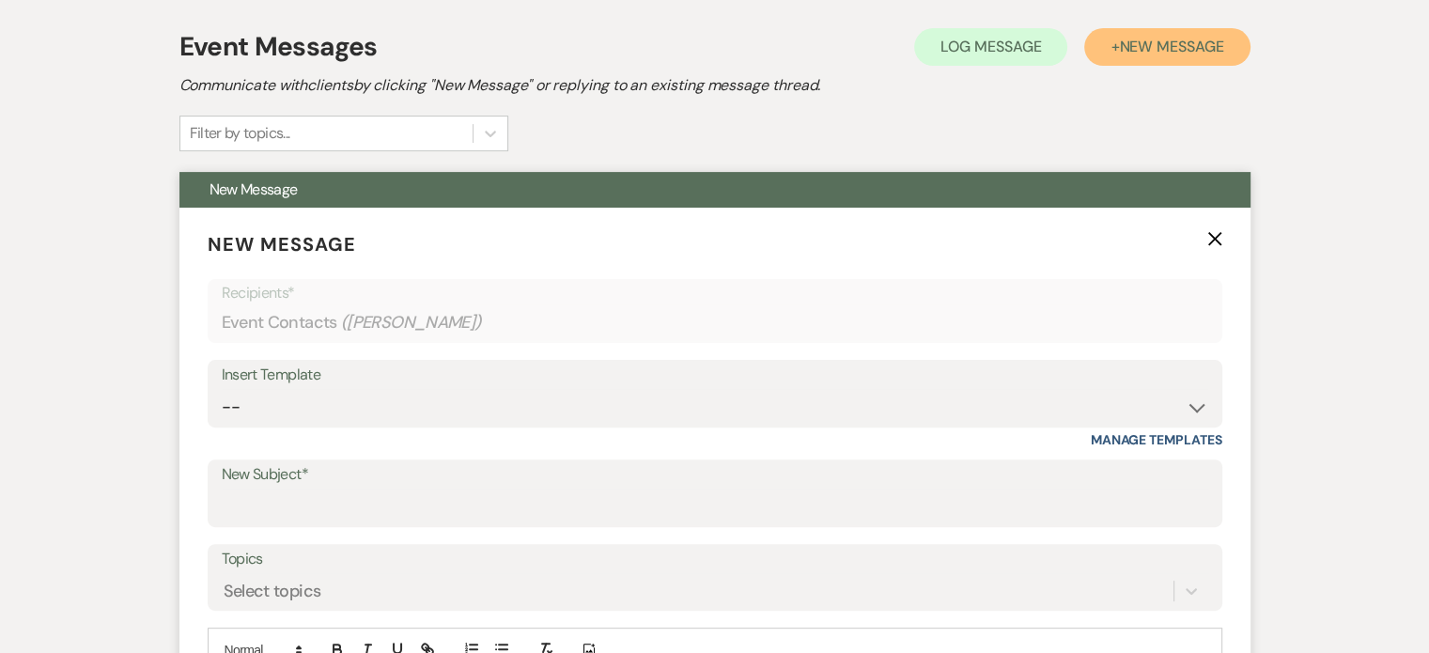
scroll to position [543, 0]
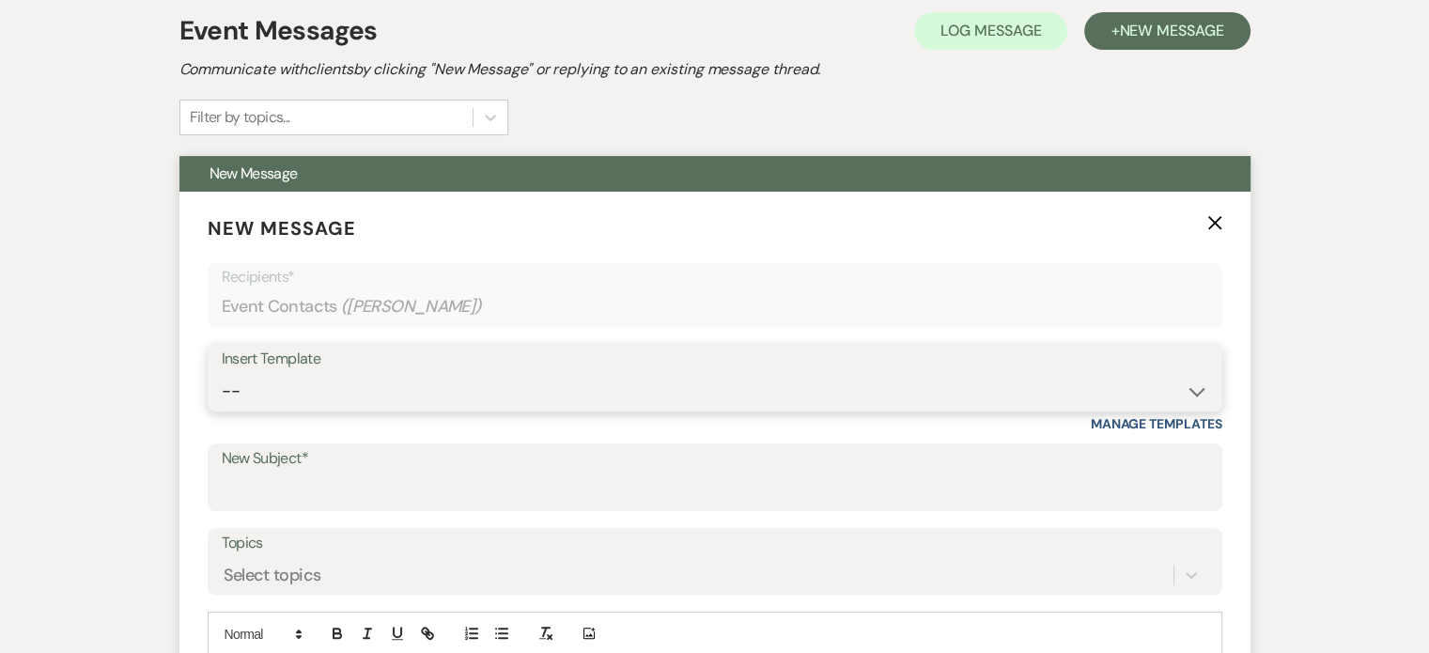
click at [1193, 387] on select "-- Weven Planning Portal Introduction (Booked Events) Tour Request Response Fol…" at bounding box center [715, 391] width 986 height 37
select select "2764"
click at [222, 373] on select "-- Weven Planning Portal Introduction (Booked Events) Tour Request Response Fol…" at bounding box center [715, 391] width 986 height 37
type input "Invitation to tour"
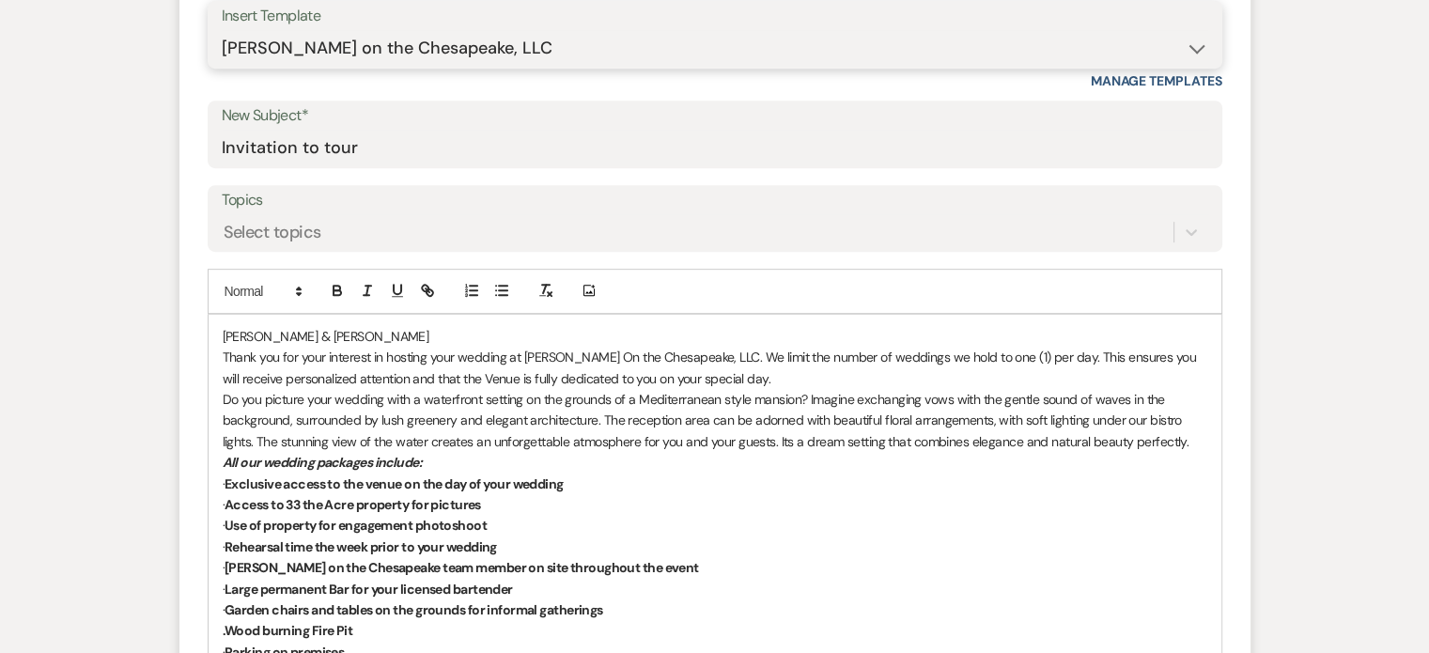
scroll to position [919, 0]
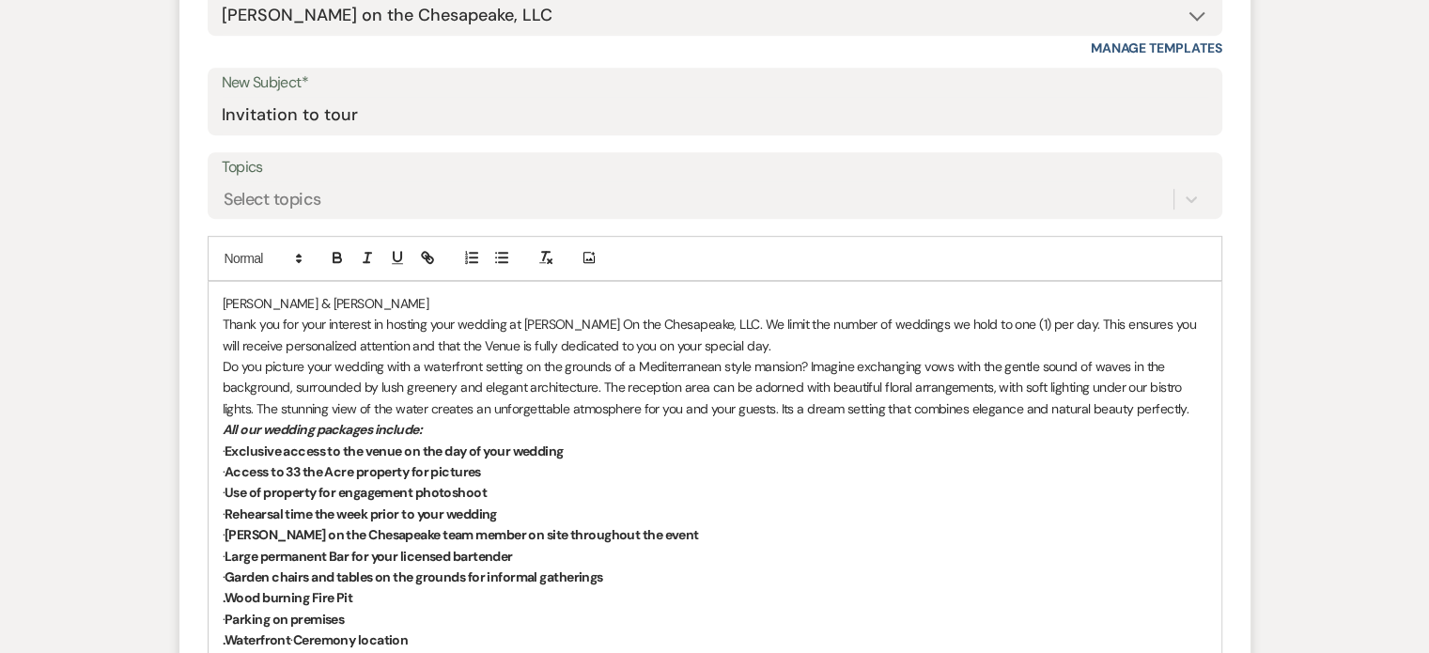
click at [223, 300] on p "[PERSON_NAME] & [PERSON_NAME]" at bounding box center [715, 303] width 984 height 21
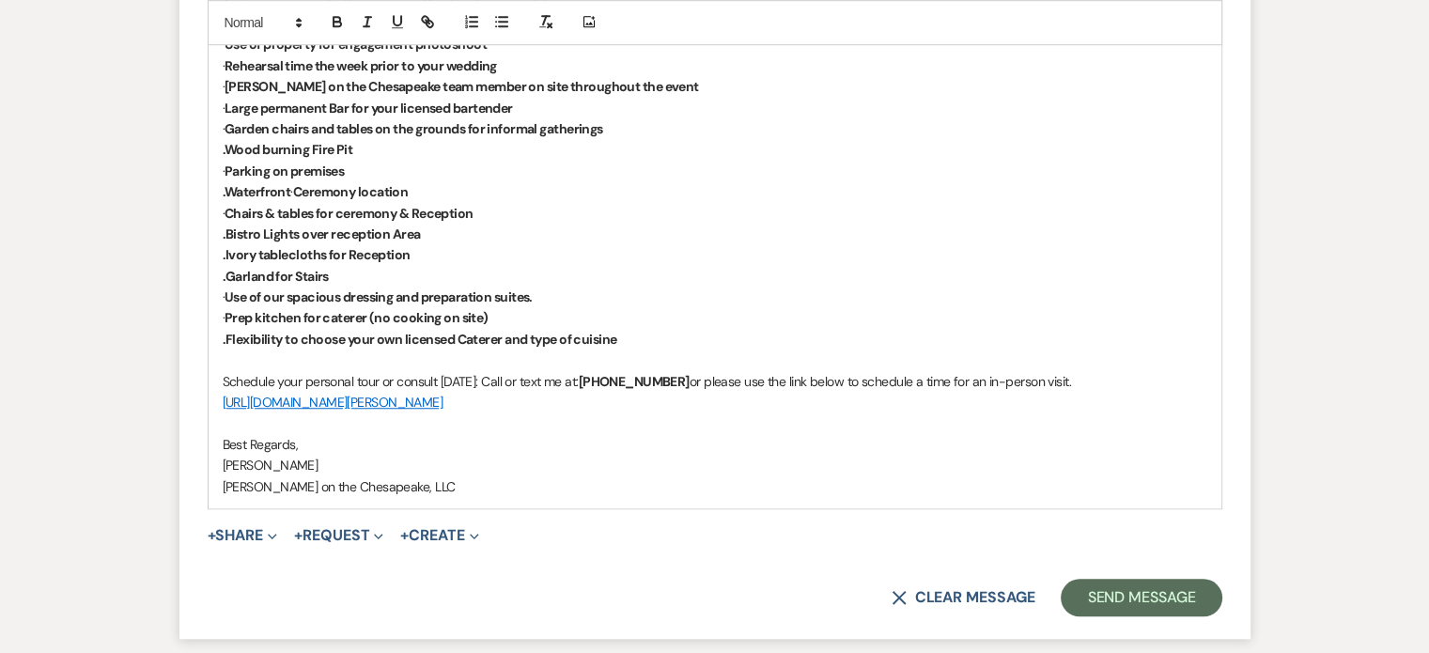
scroll to position [1388, 0]
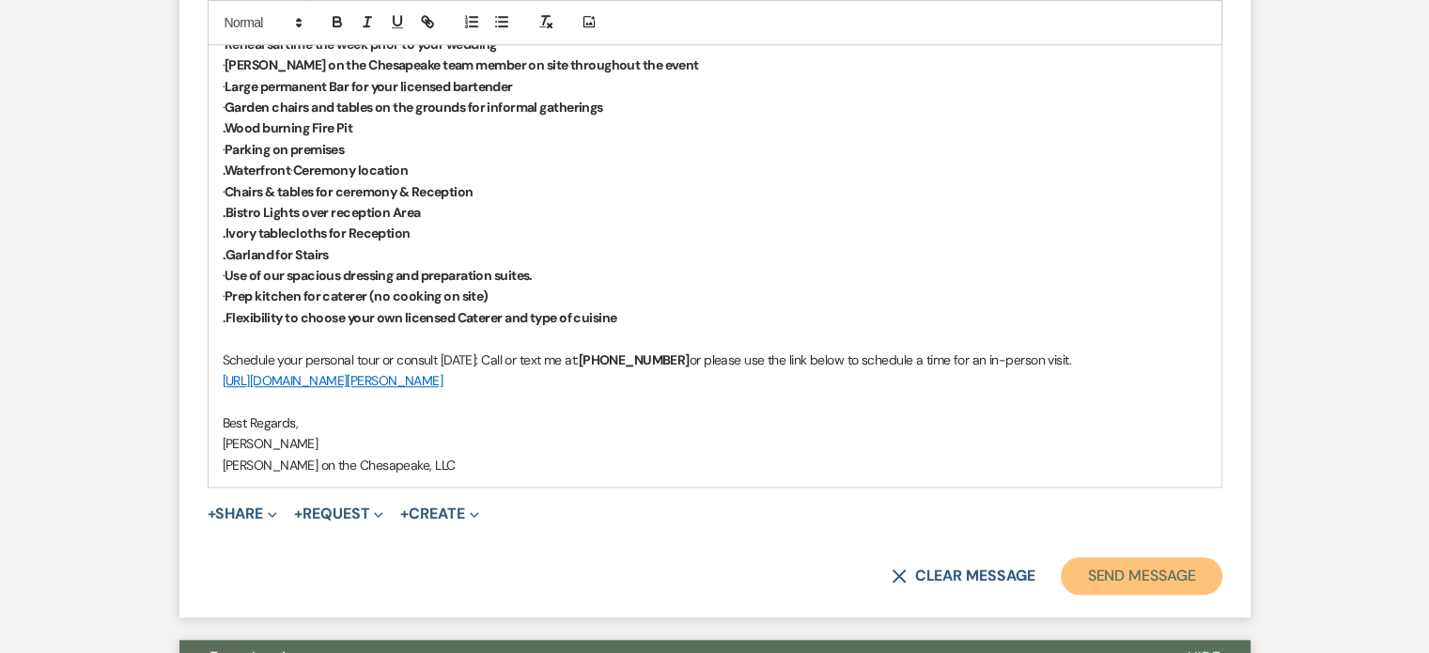
click at [1130, 575] on button "Send Message" at bounding box center [1141, 576] width 161 height 38
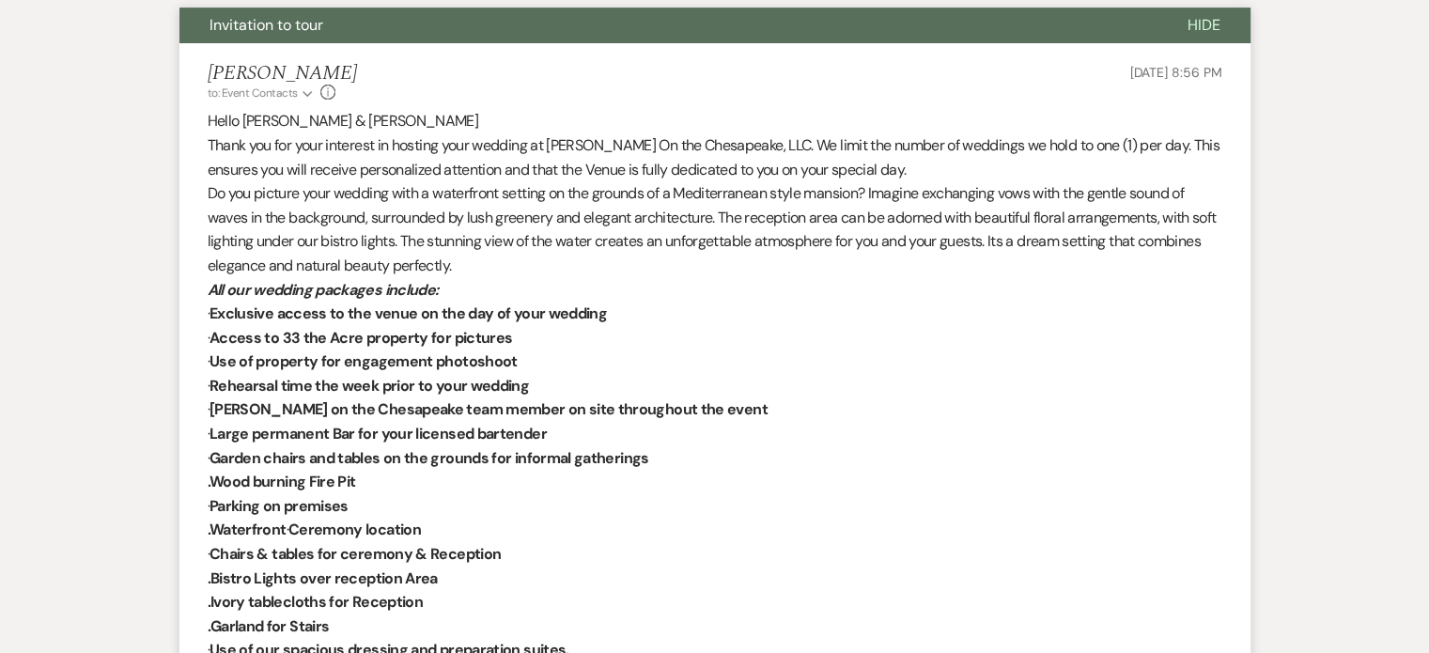
scroll to position [0, 0]
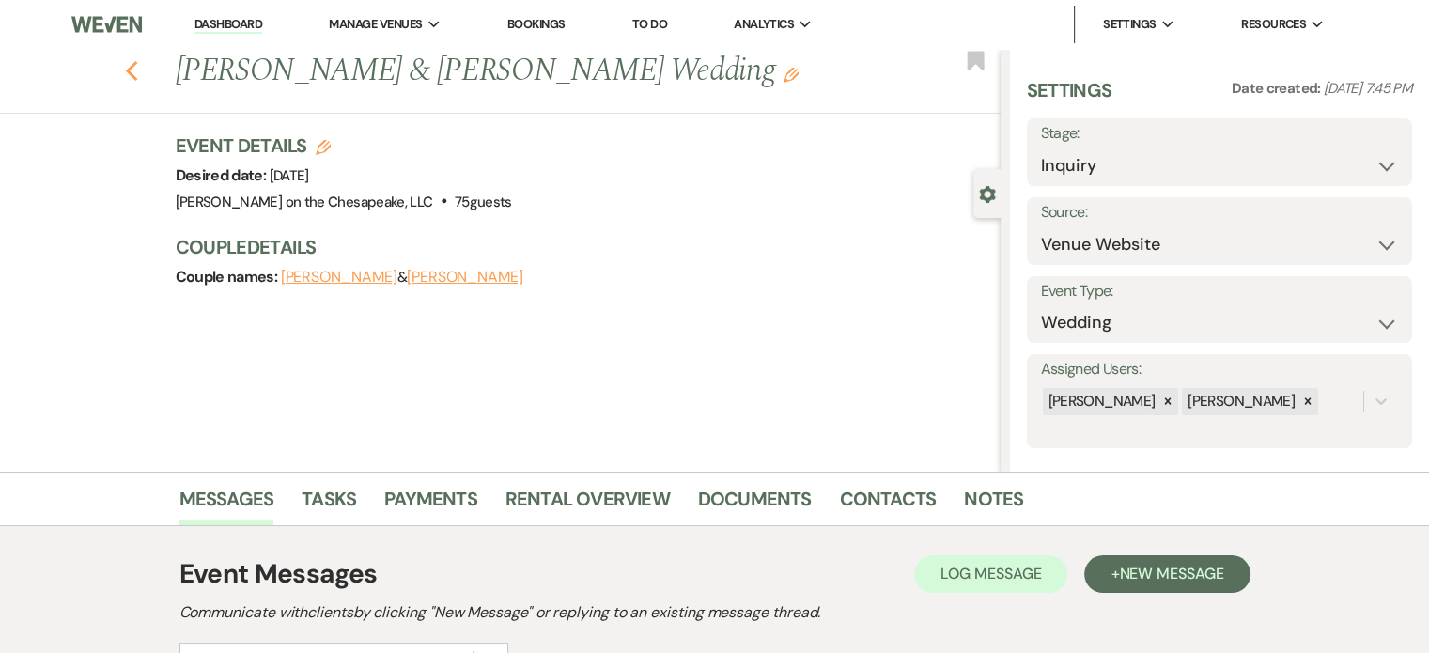
click at [139, 72] on icon "Previous" at bounding box center [132, 71] width 14 height 23
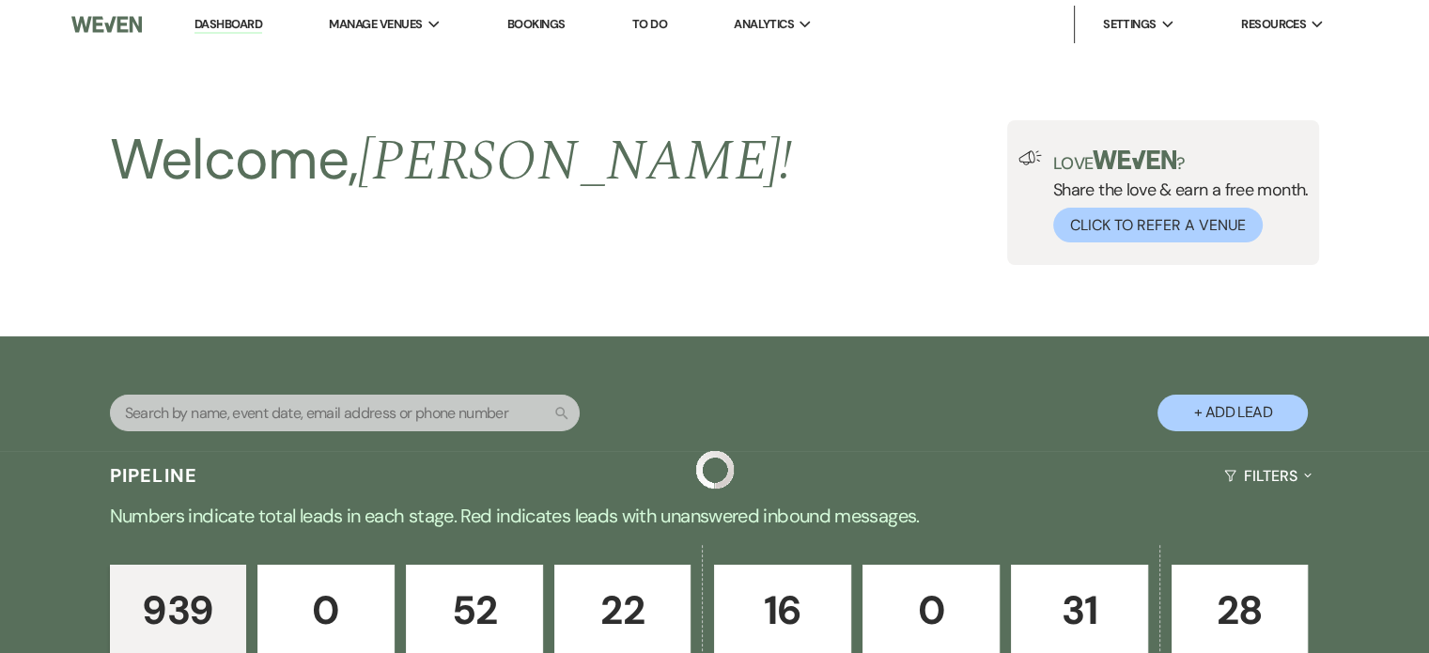
scroll to position [3194, 0]
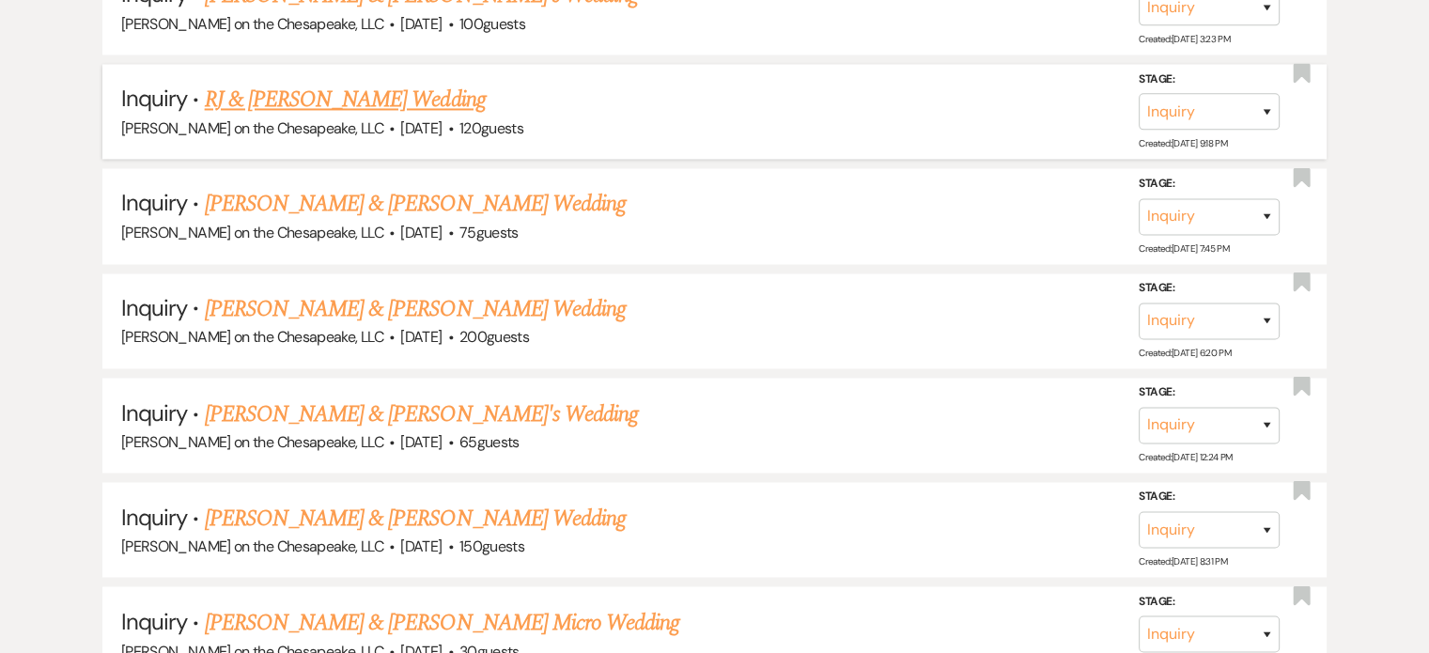
click at [296, 83] on link "RJ & [PERSON_NAME] Wedding" at bounding box center [345, 100] width 281 height 34
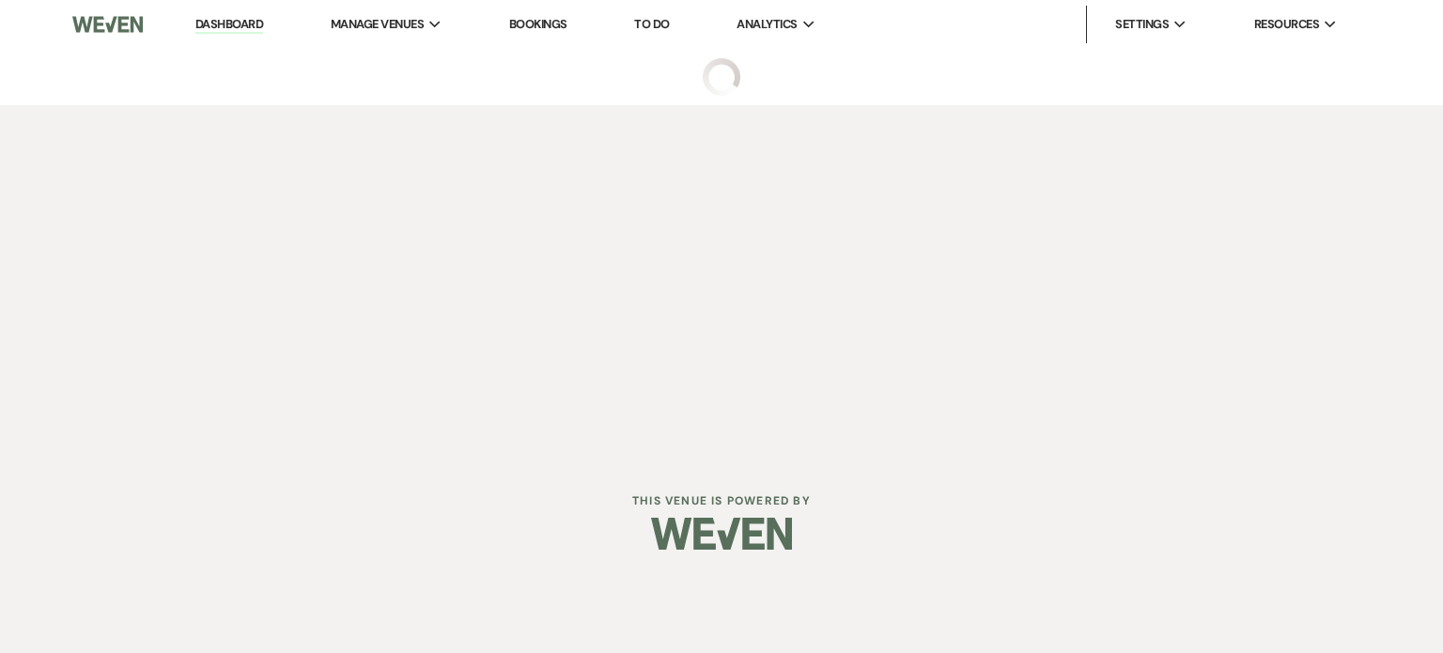
select select "5"
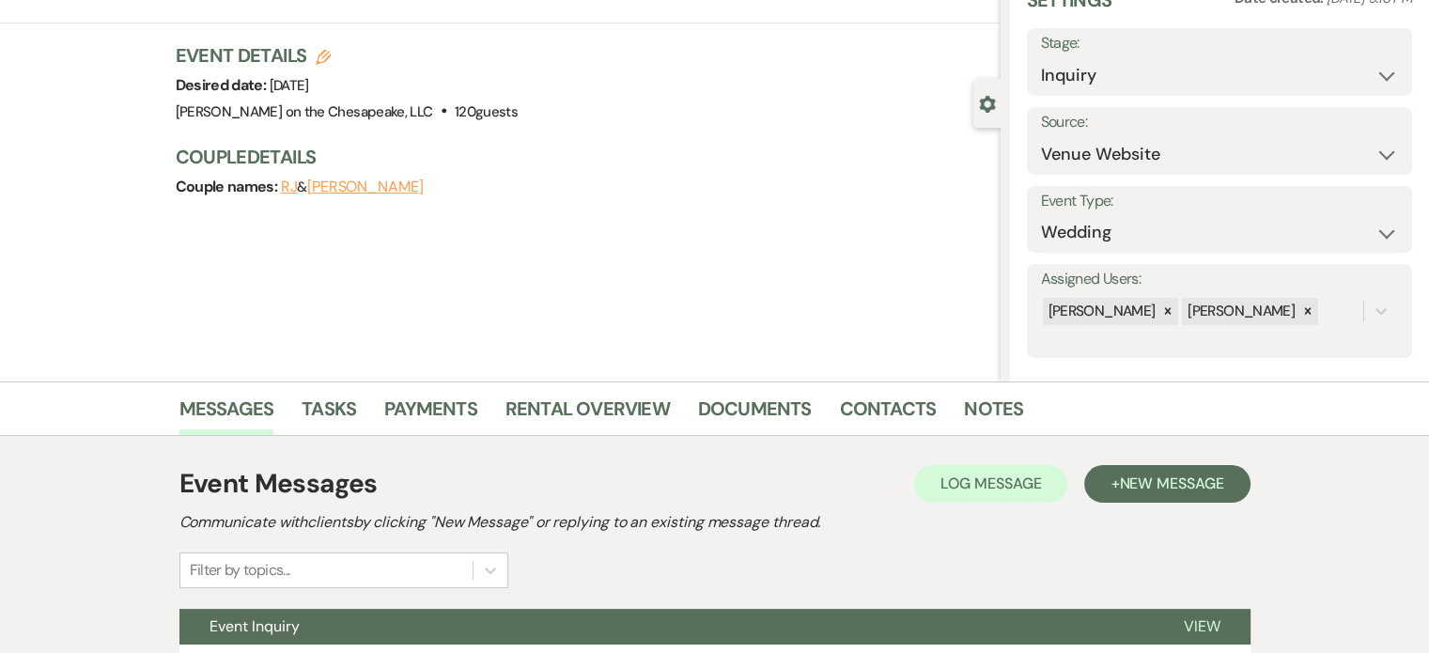
scroll to position [261, 0]
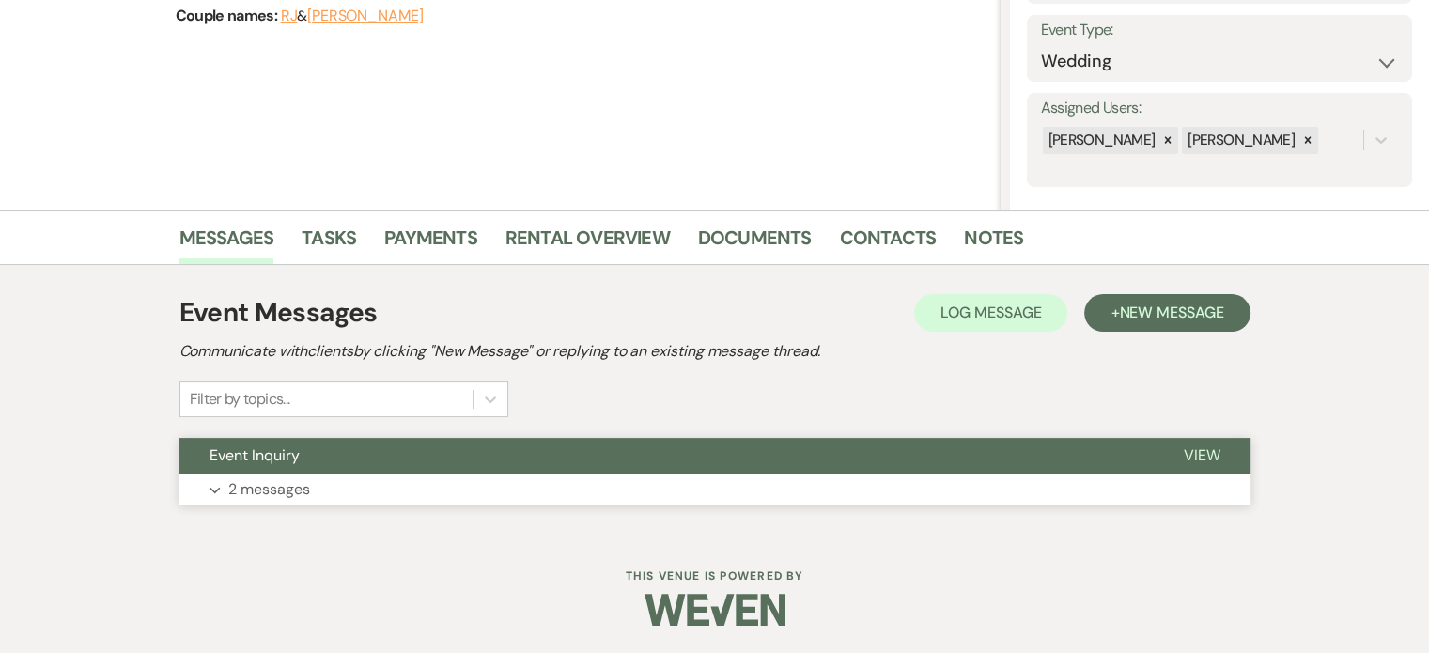
click at [1202, 442] on button "View" at bounding box center [1202, 456] width 97 height 36
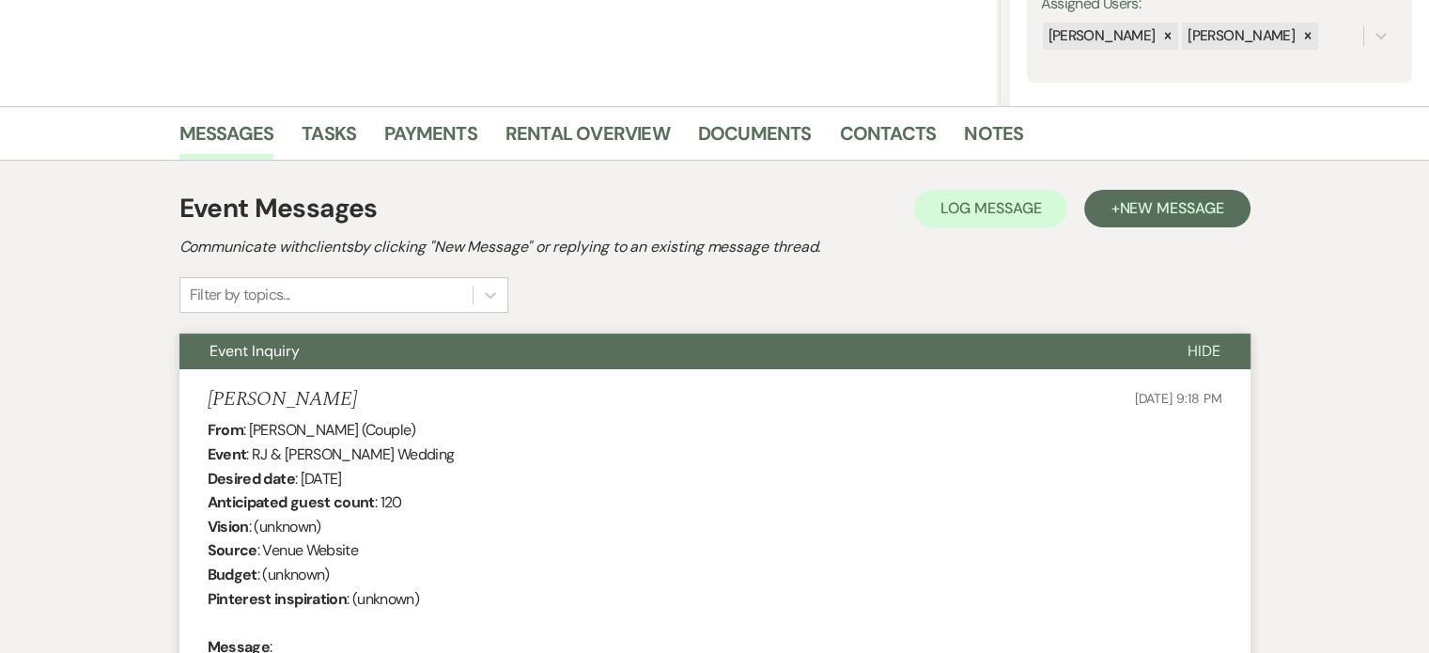
scroll to position [355, 0]
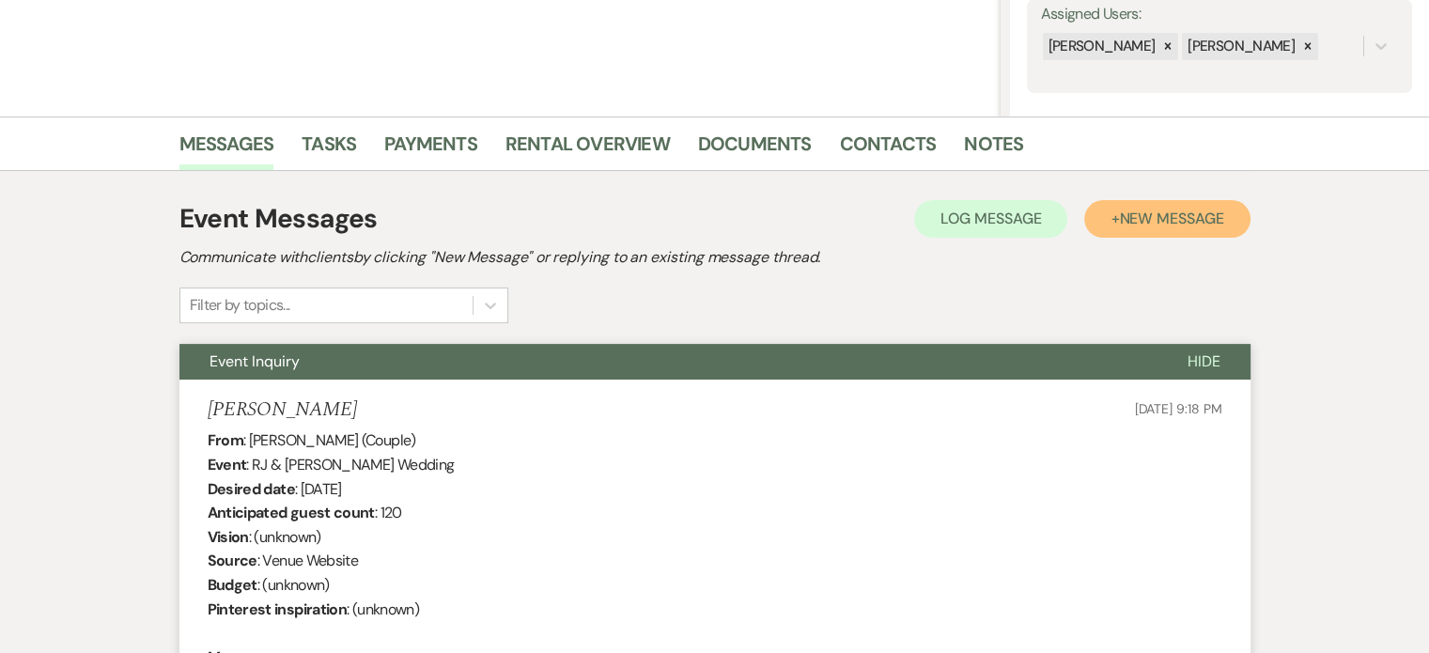
click at [1155, 210] on span "New Message" at bounding box center [1171, 219] width 104 height 20
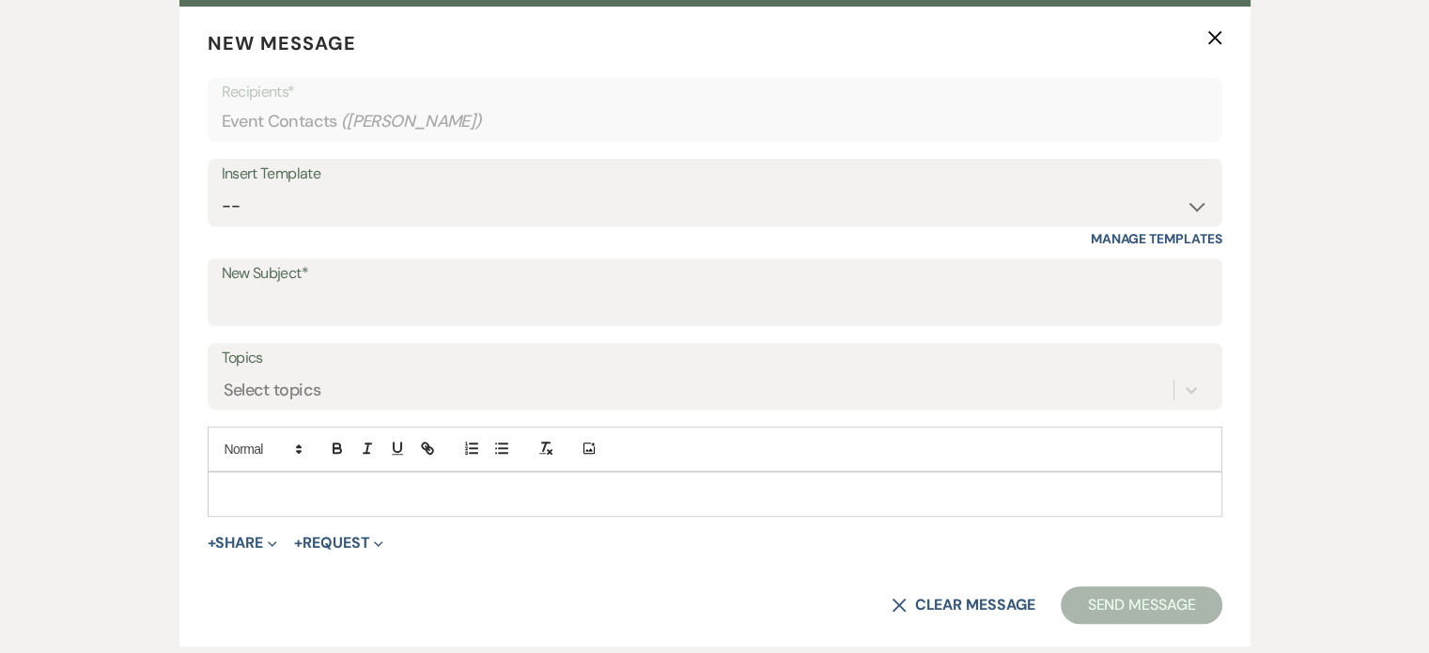
scroll to position [731, 0]
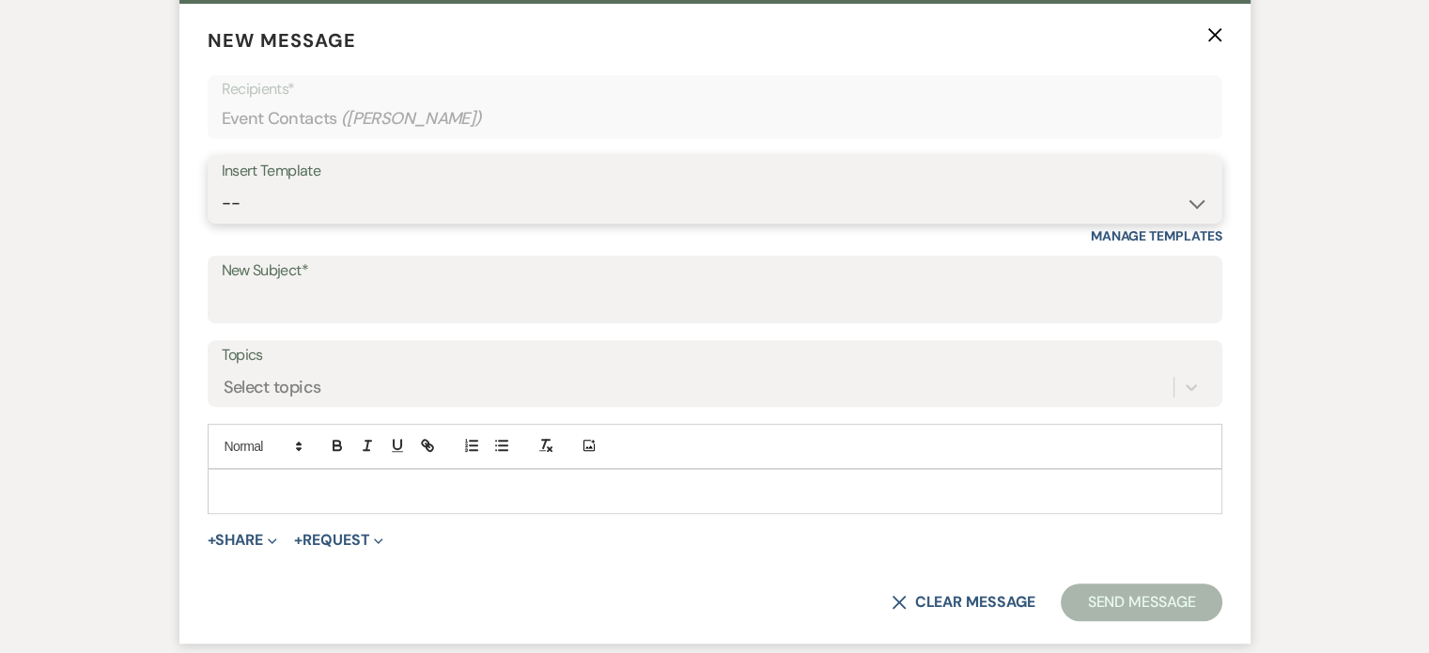
click at [1191, 204] on select "-- Weven Planning Portal Introduction (Booked Events) Tour Request Response Fol…" at bounding box center [715, 203] width 986 height 37
select select "2764"
click at [222, 185] on select "-- Weven Planning Portal Introduction (Booked Events) Tour Request Response Fol…" at bounding box center [715, 203] width 986 height 37
type input "Invitation to tour"
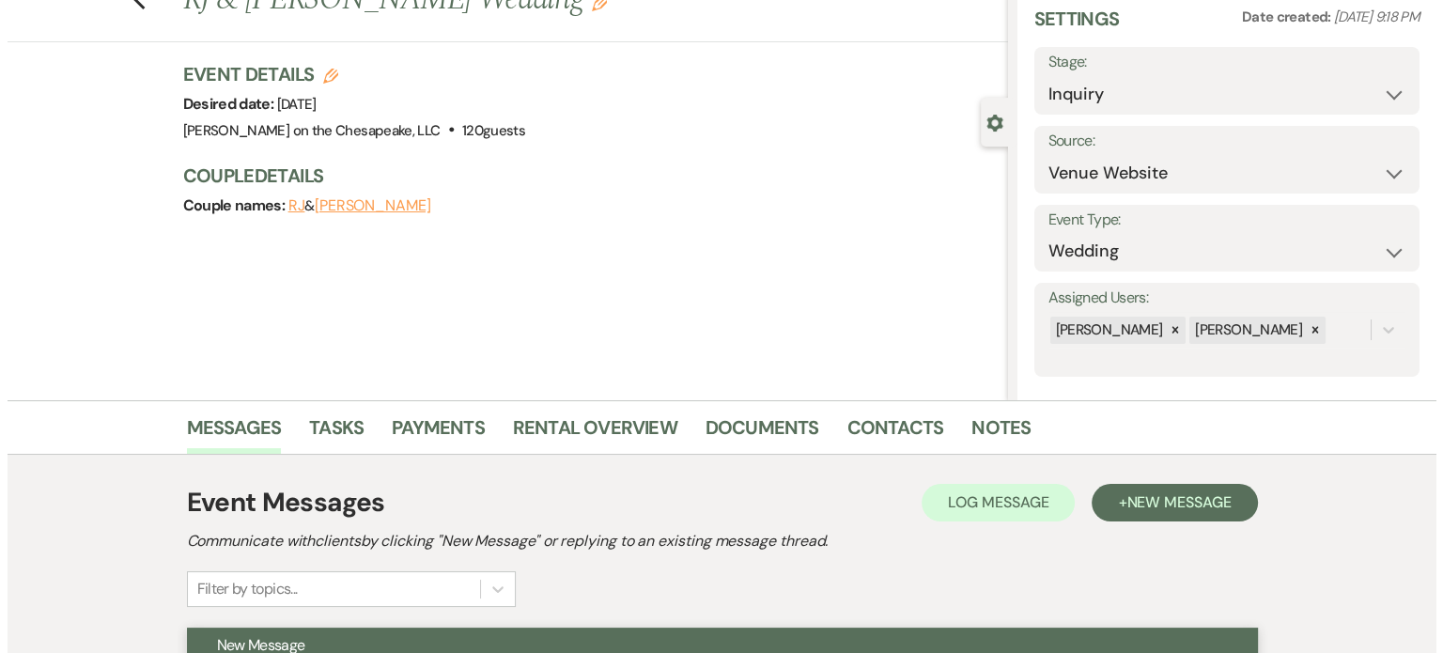
scroll to position [0, 0]
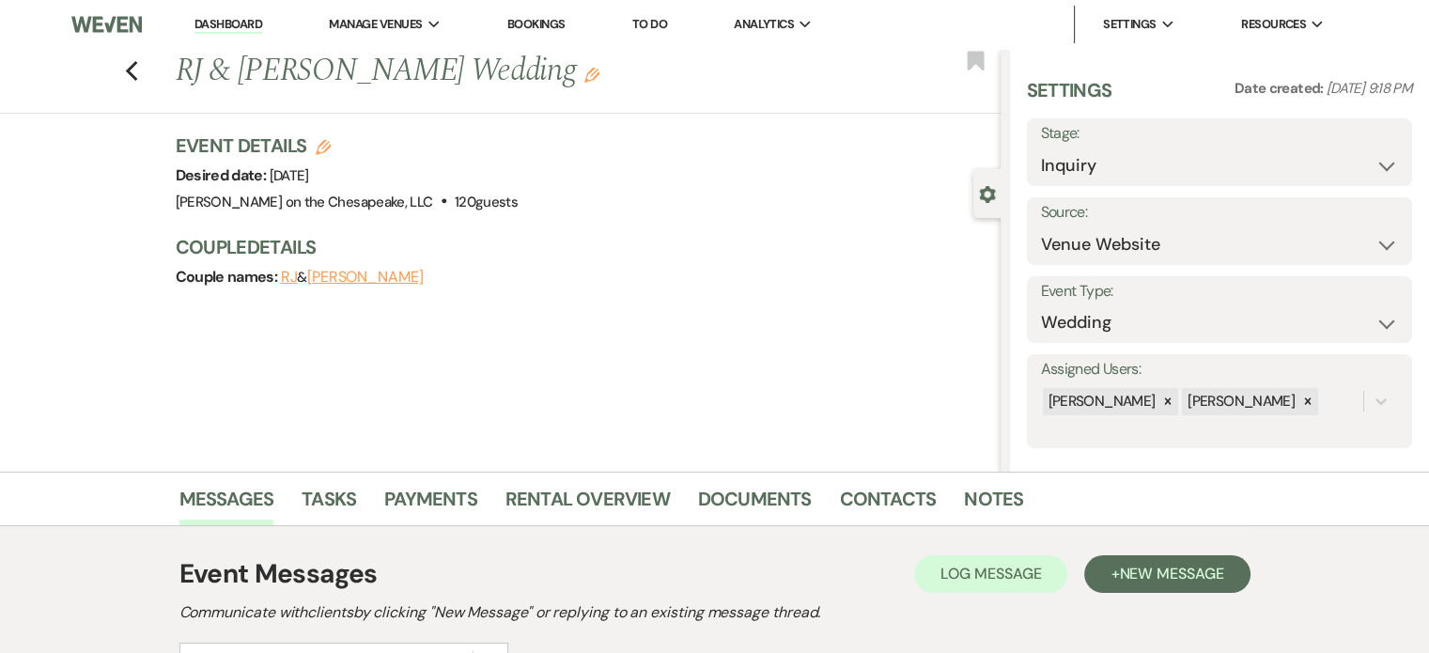
click at [298, 281] on button "RJ" at bounding box center [289, 277] width 17 height 15
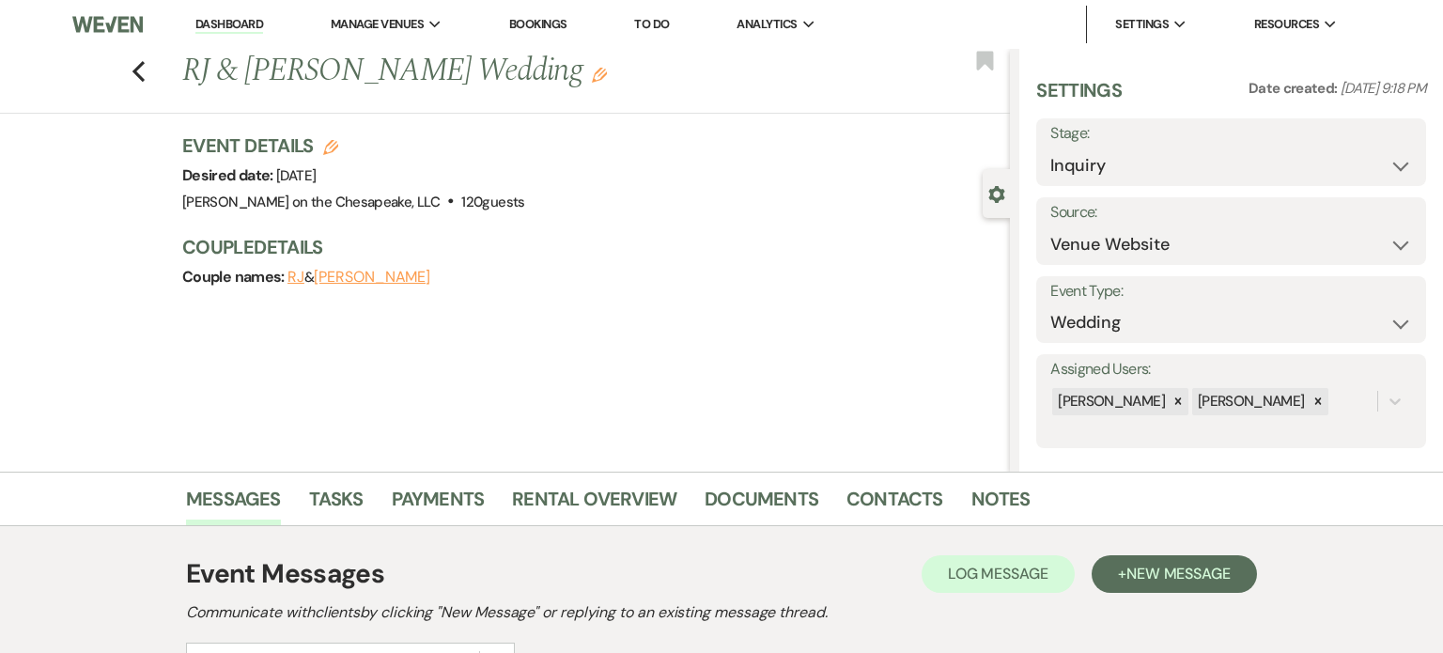
select select "1"
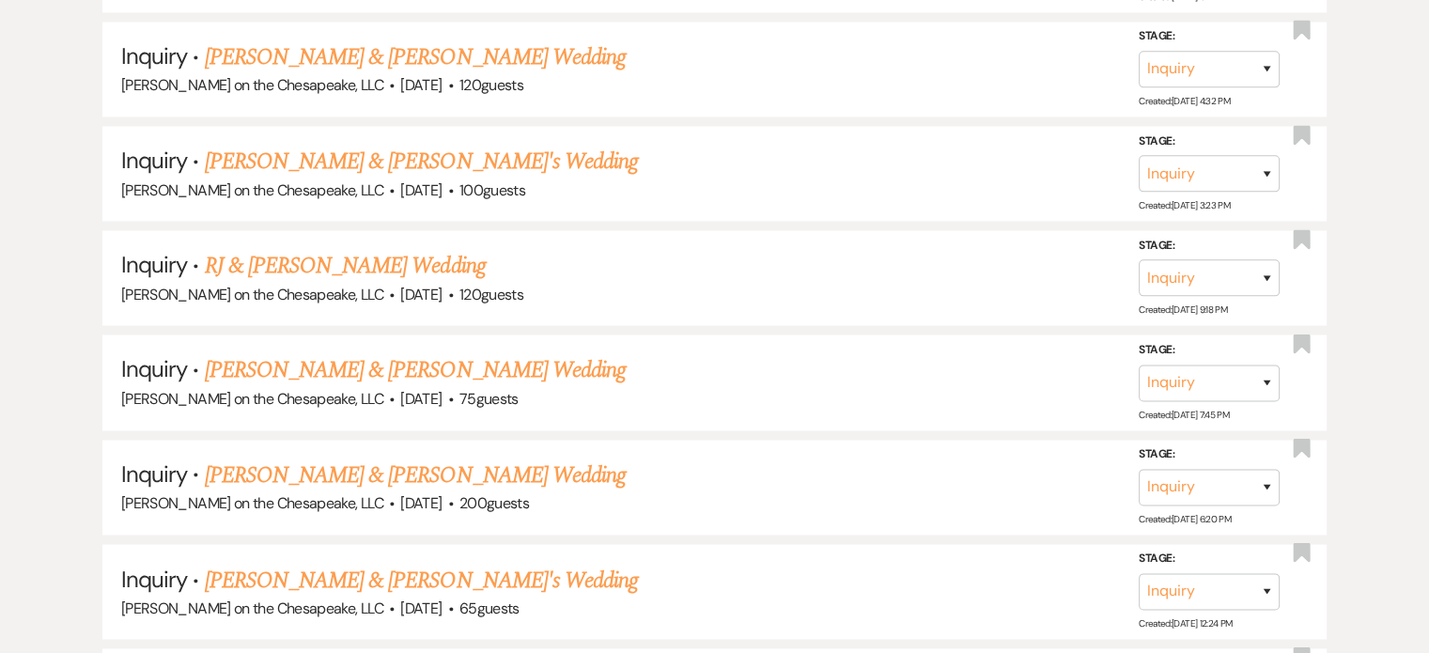
scroll to position [3006, 0]
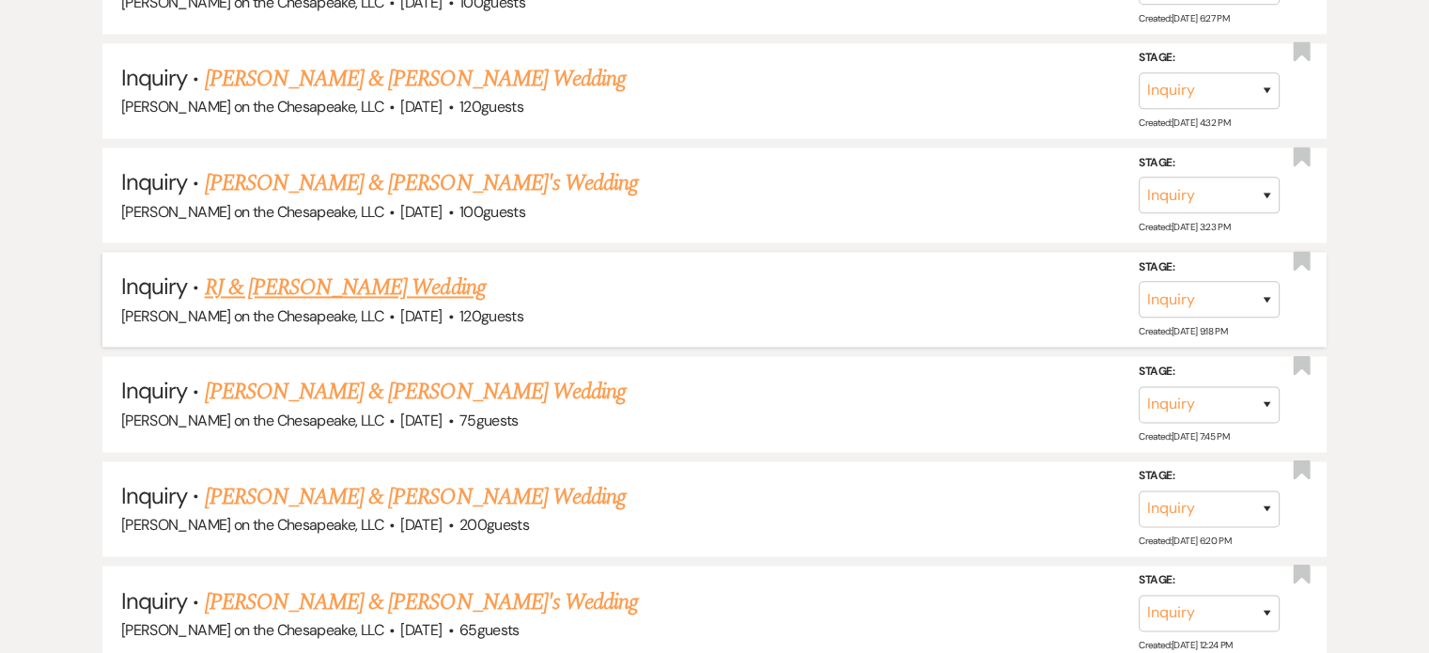
click at [366, 271] on link "RJ & [PERSON_NAME] Wedding" at bounding box center [345, 288] width 281 height 34
select select "5"
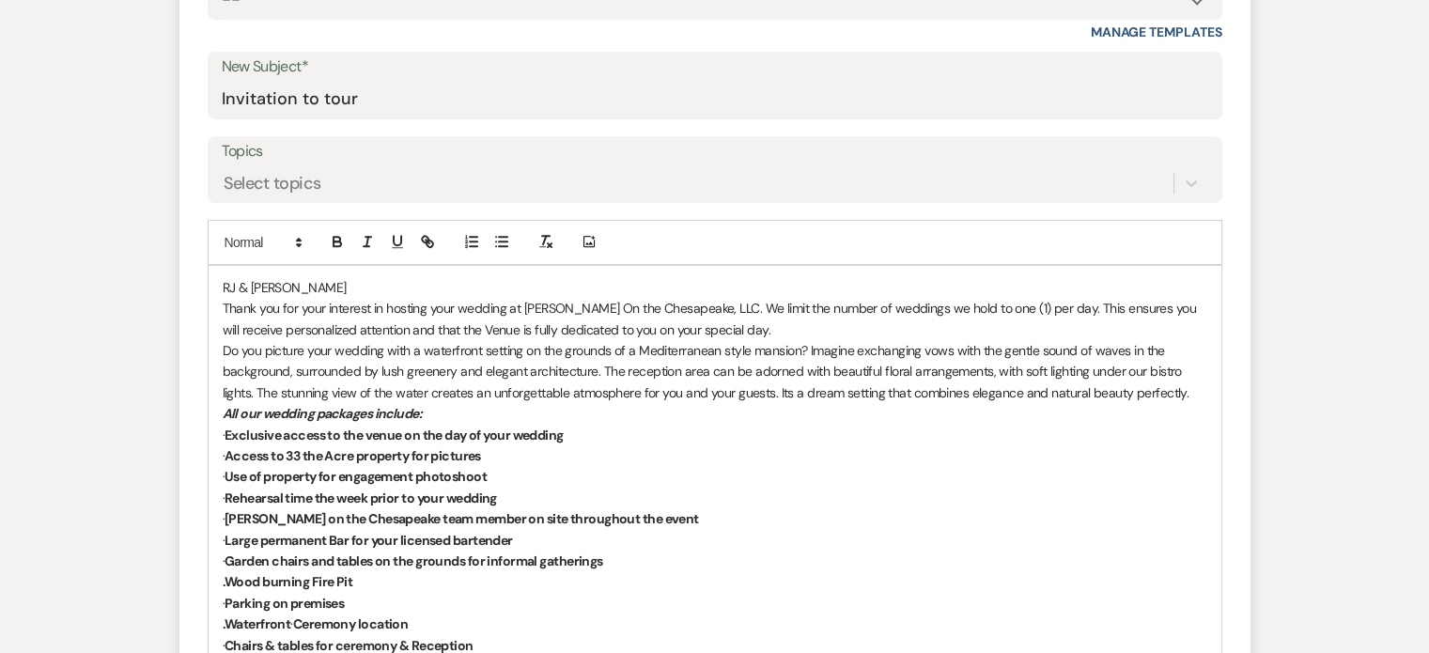
scroll to position [932, 0]
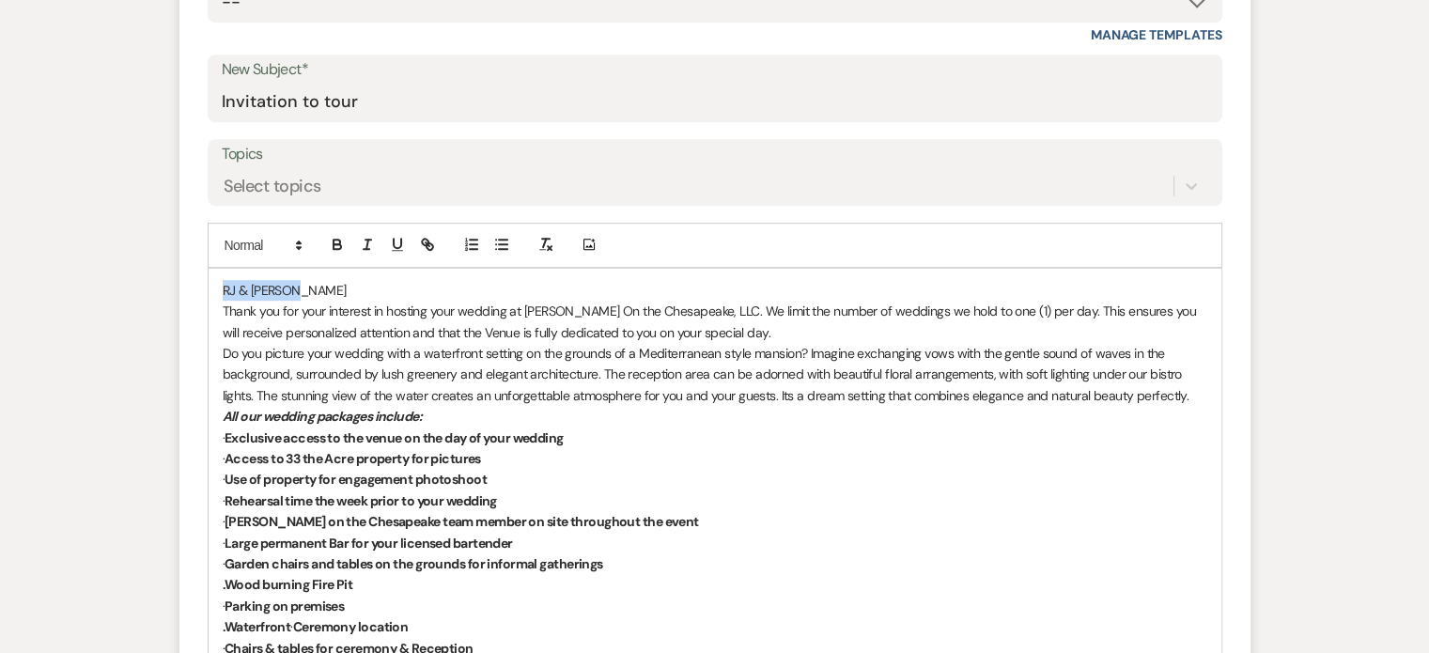
drag, startPoint x: 289, startPoint y: 288, endPoint x: 222, endPoint y: 288, distance: 67.6
click at [223, 288] on p "RJ & [PERSON_NAME]" at bounding box center [715, 290] width 984 height 21
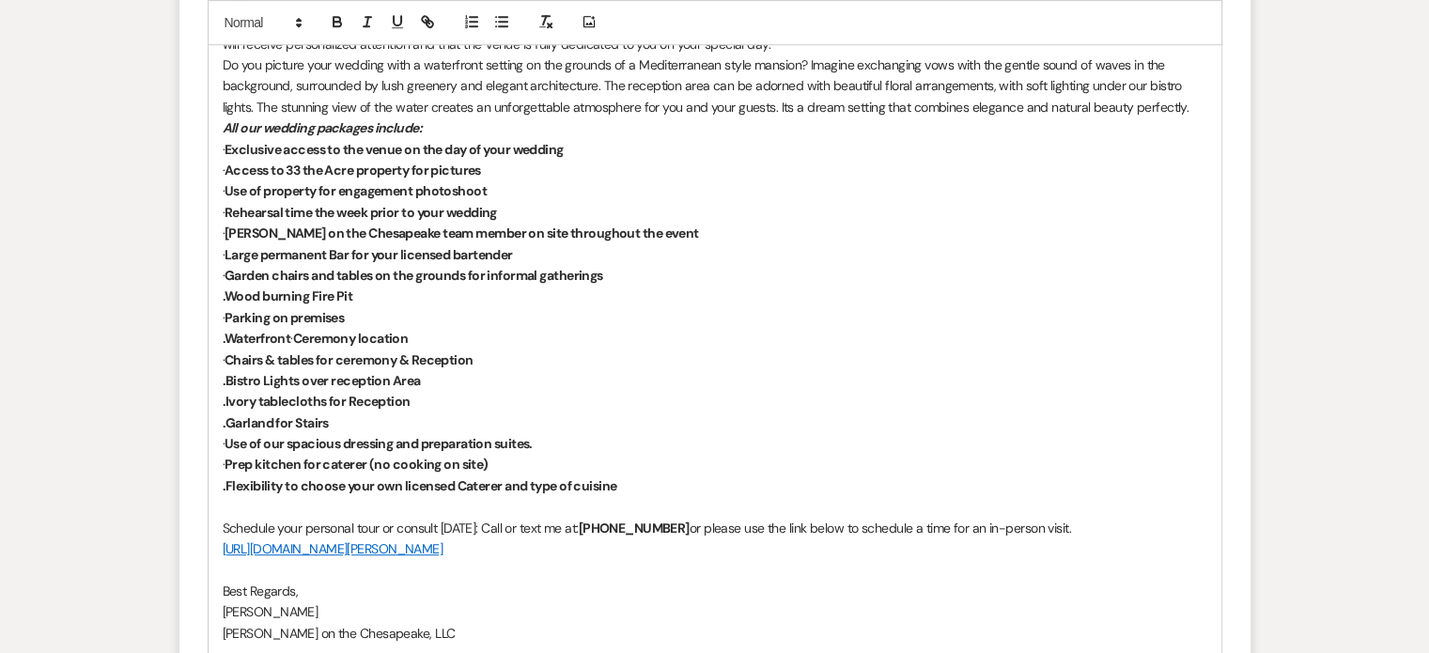
scroll to position [1496, 0]
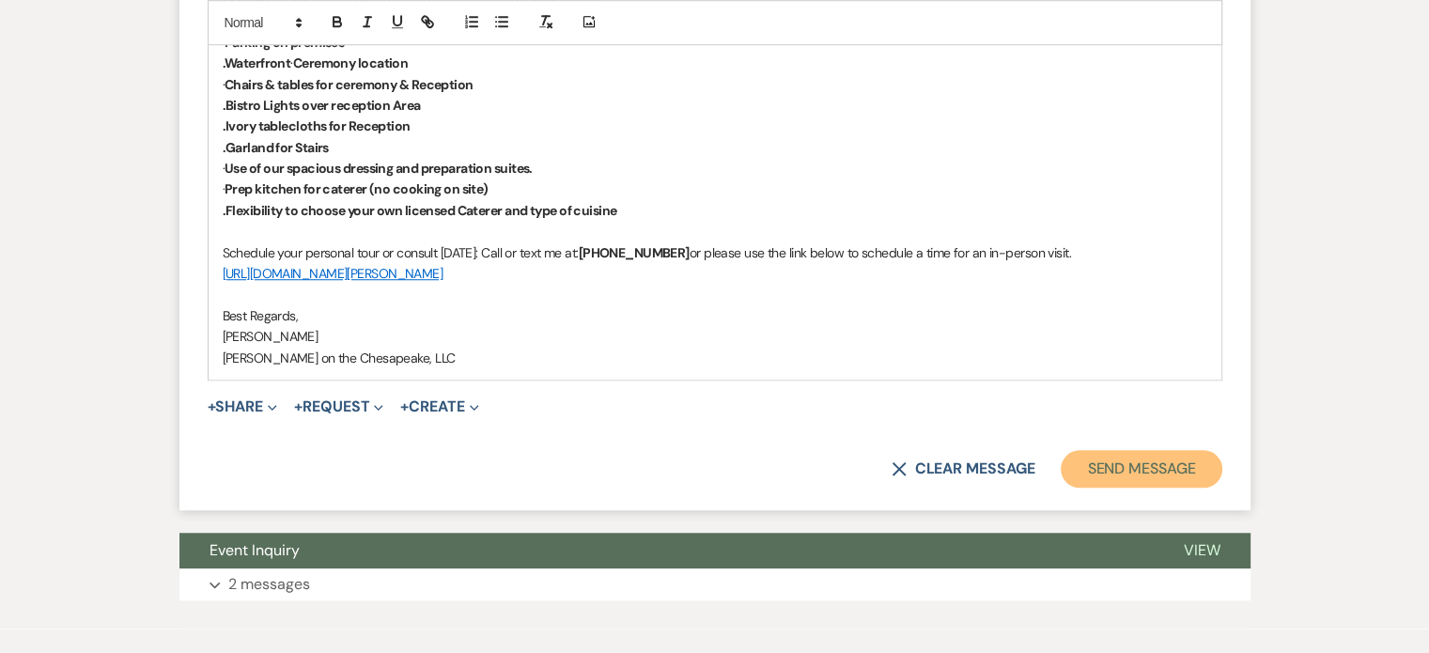
click at [1146, 461] on button "Send Message" at bounding box center [1141, 469] width 161 height 38
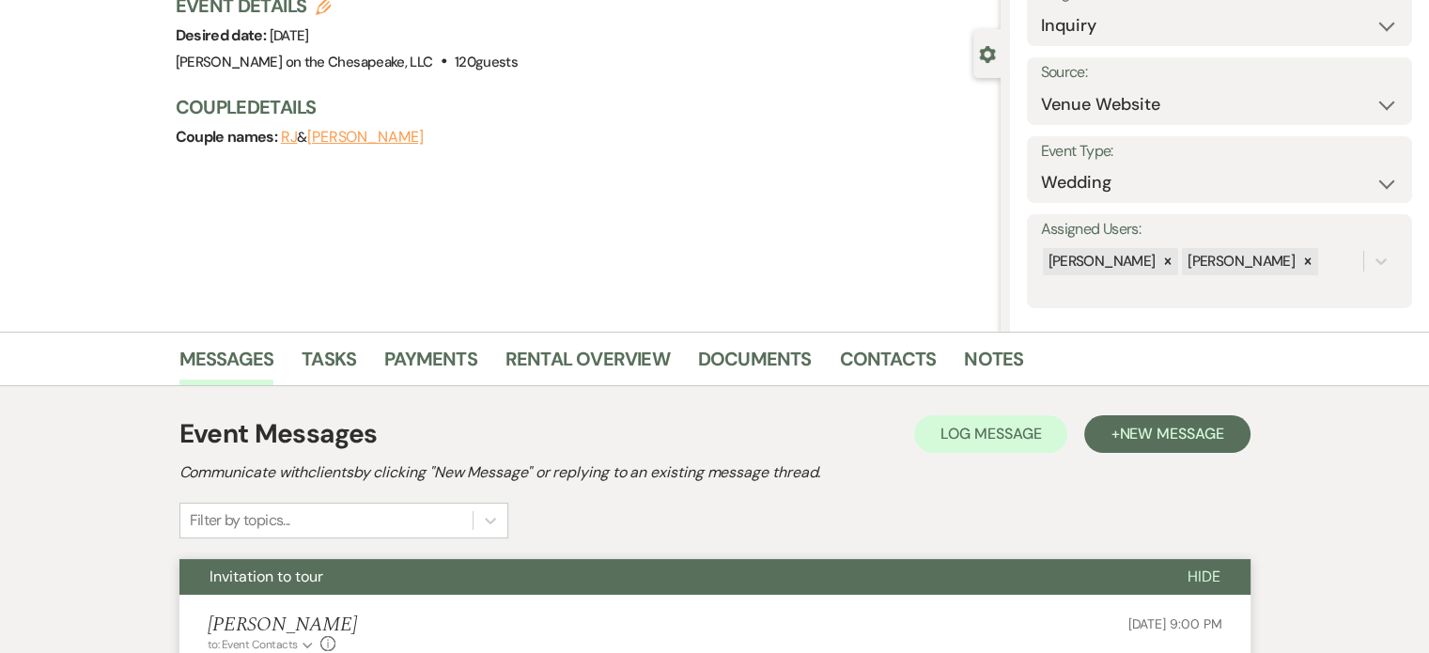
scroll to position [0, 0]
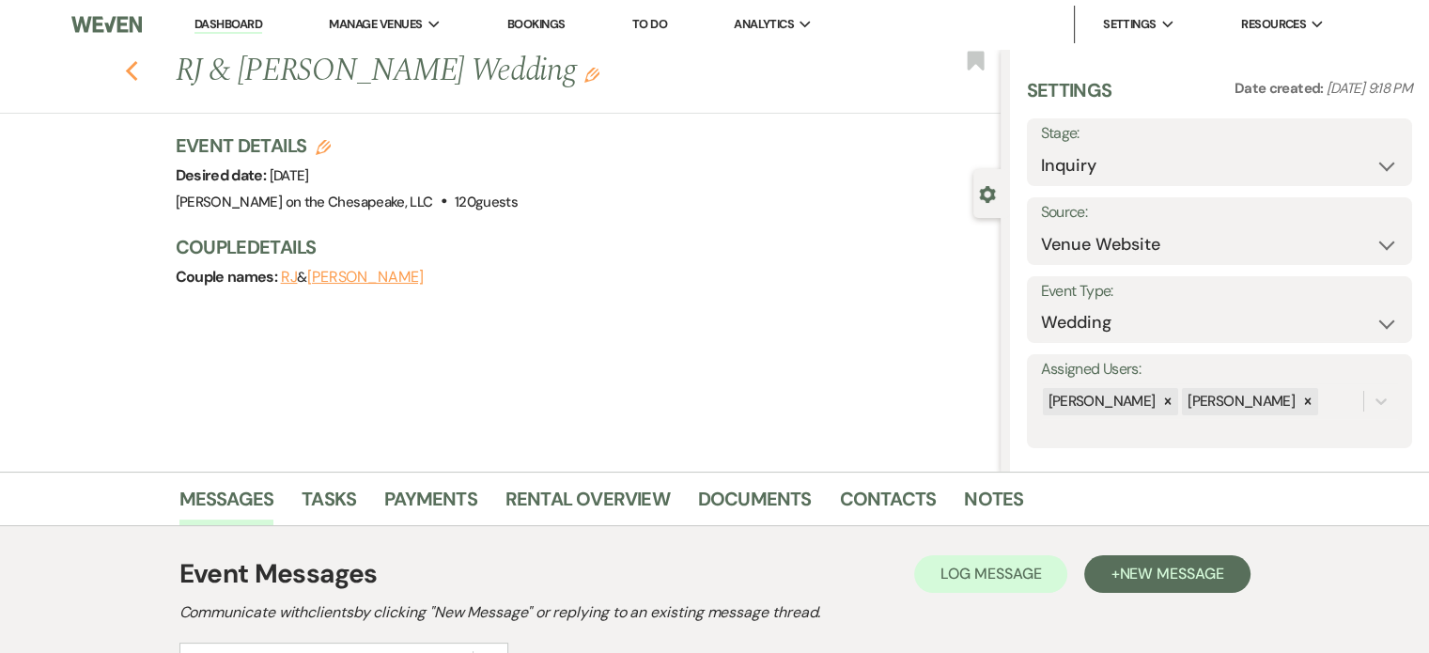
click at [139, 72] on icon "Previous" at bounding box center [132, 71] width 14 height 23
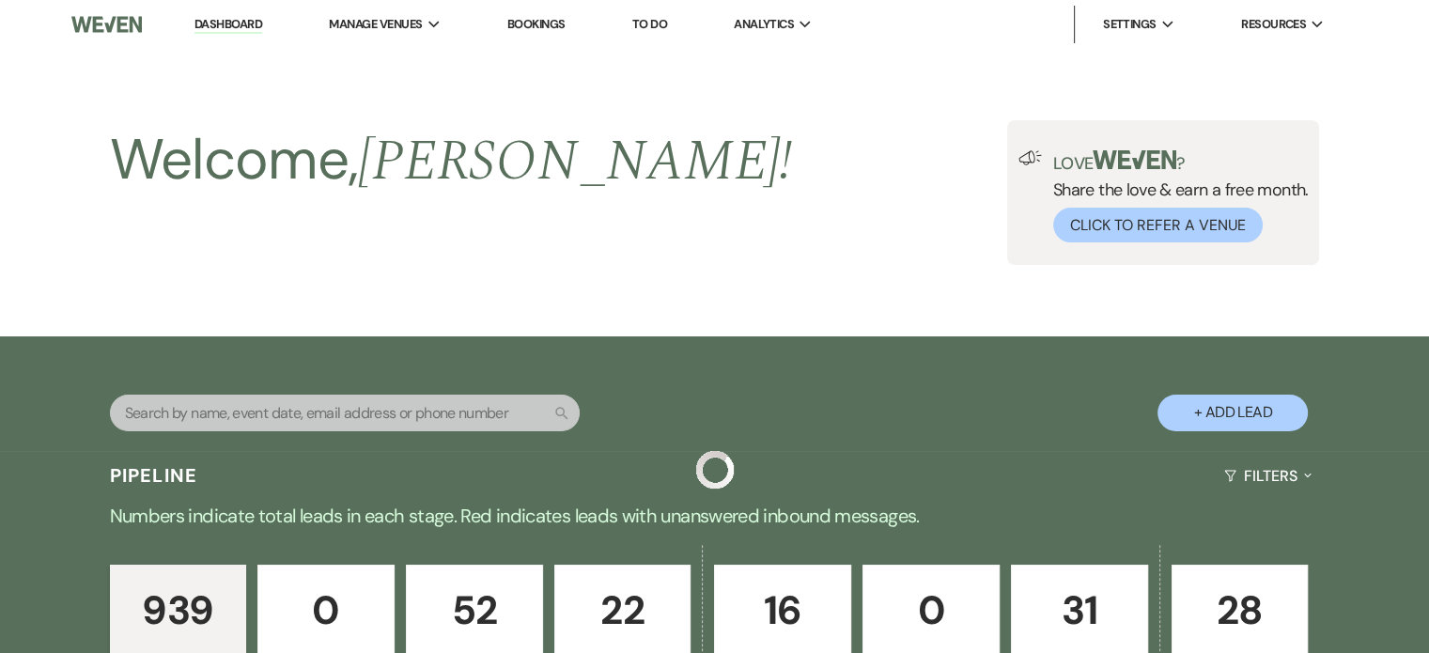
scroll to position [3006, 0]
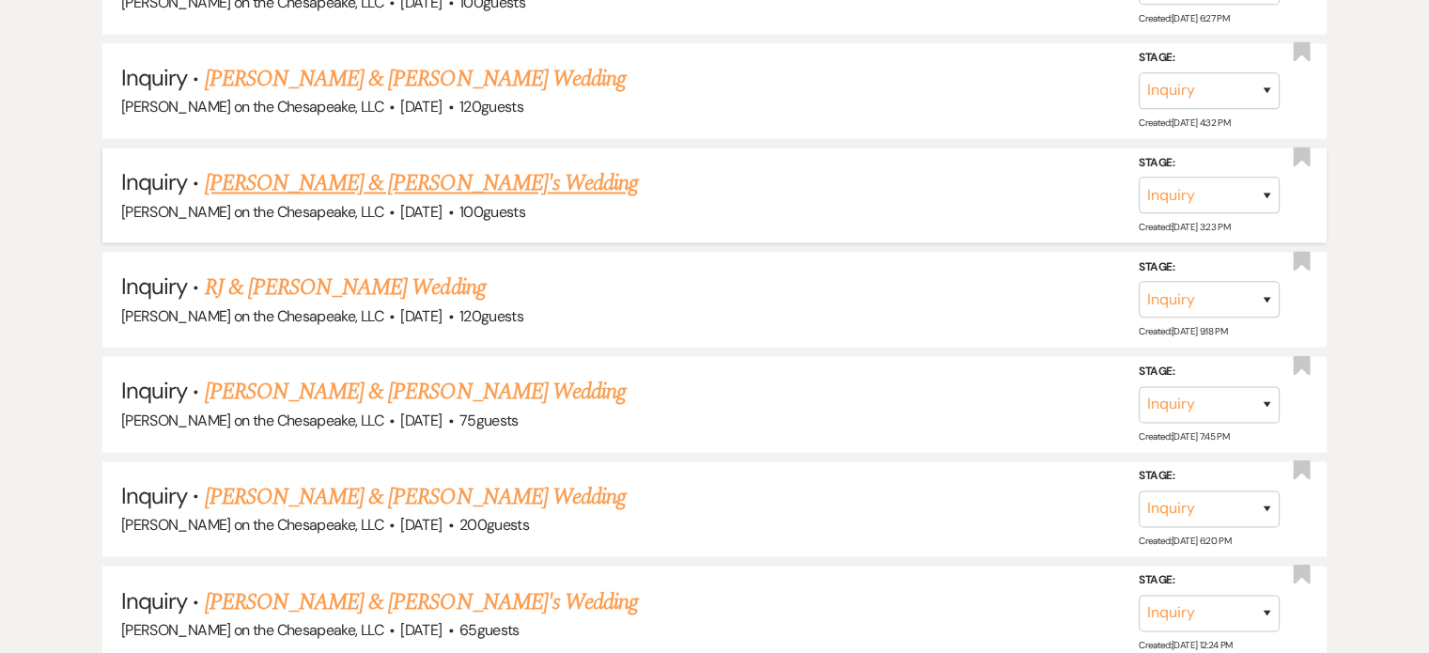
click at [339, 166] on link "[PERSON_NAME] & [PERSON_NAME]'s Wedding" at bounding box center [422, 183] width 434 height 34
select select "5"
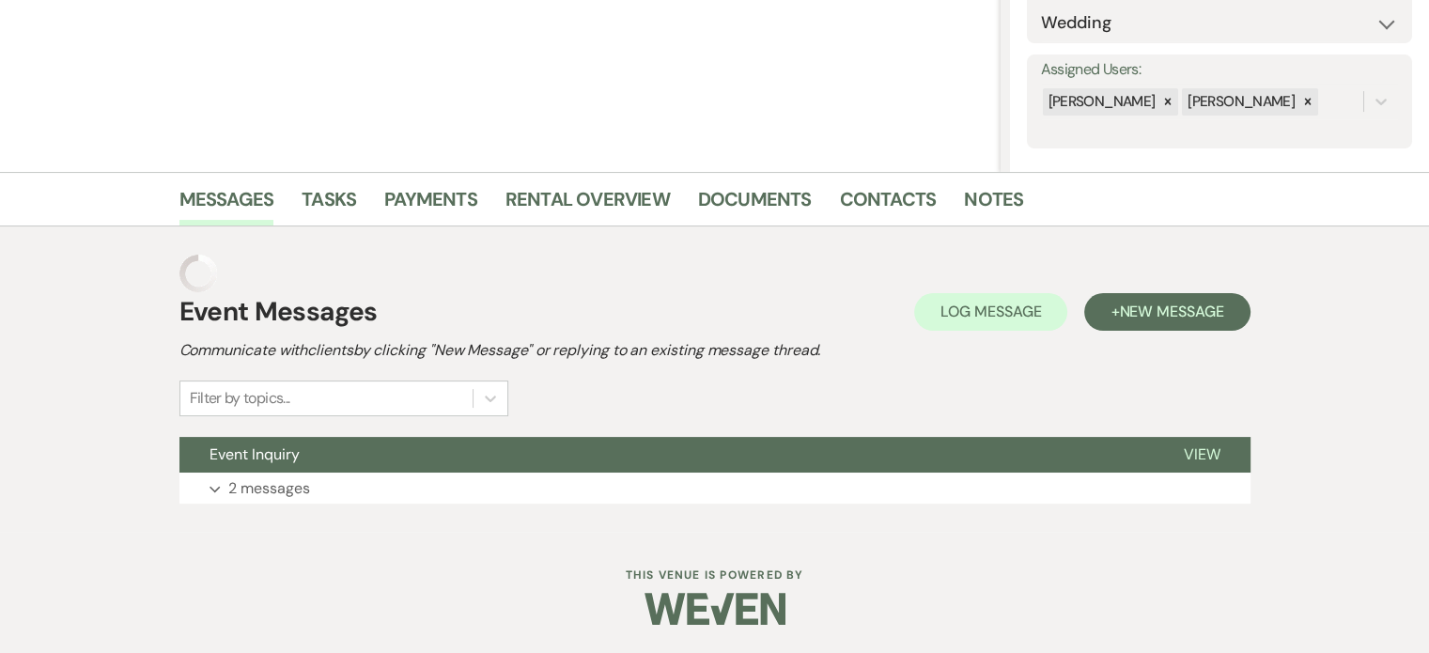
scroll to position [261, 0]
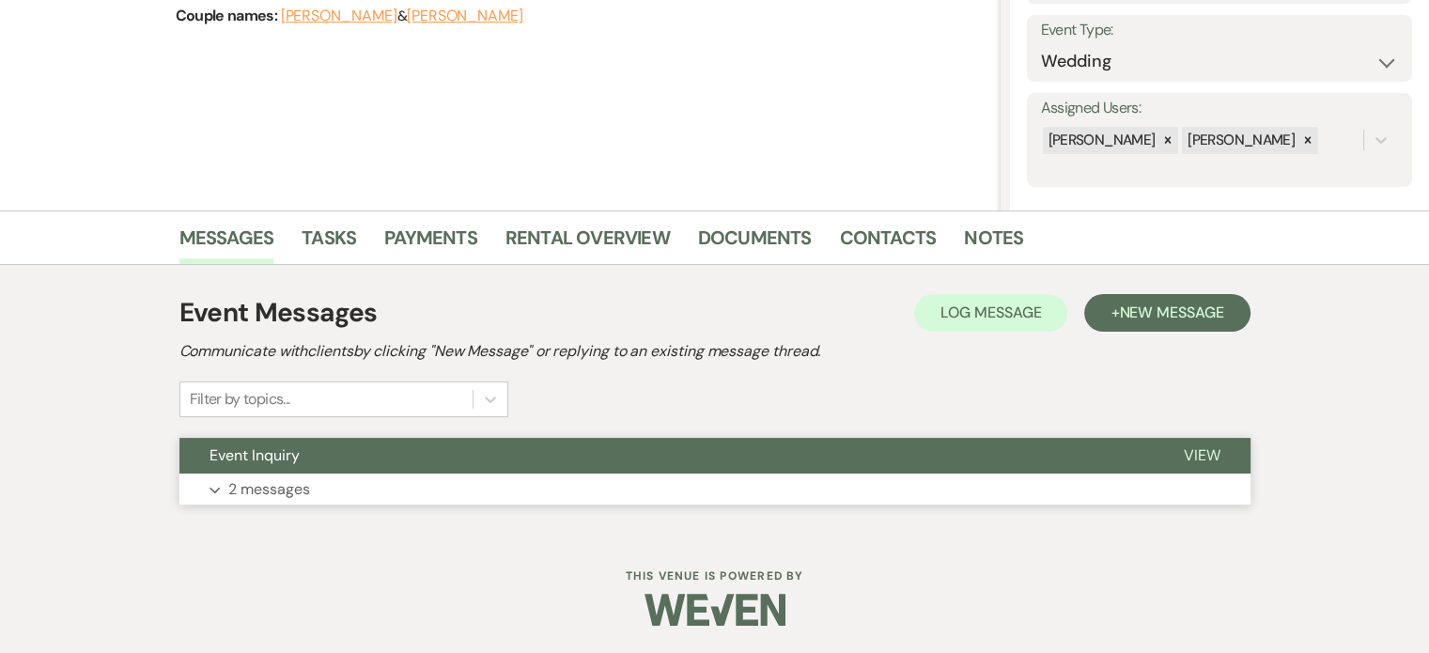
click at [1201, 454] on span "View" at bounding box center [1202, 455] width 37 height 20
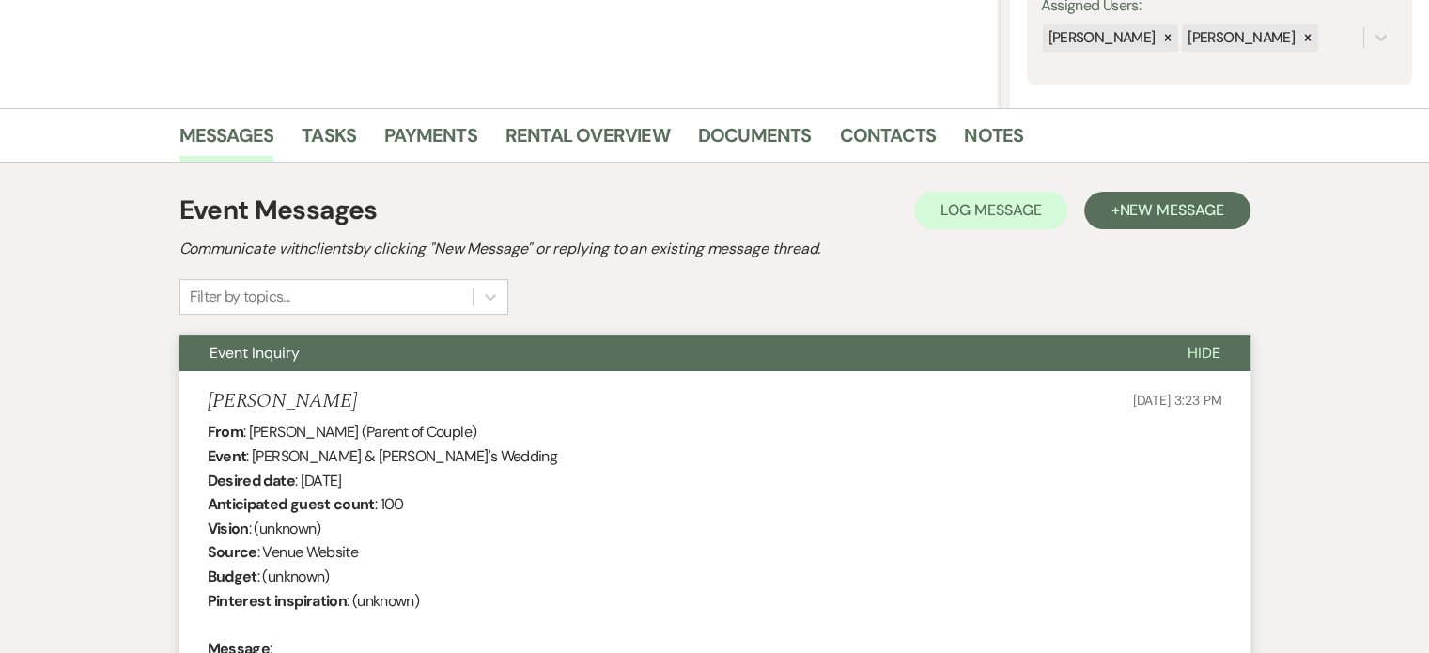
scroll to position [355, 0]
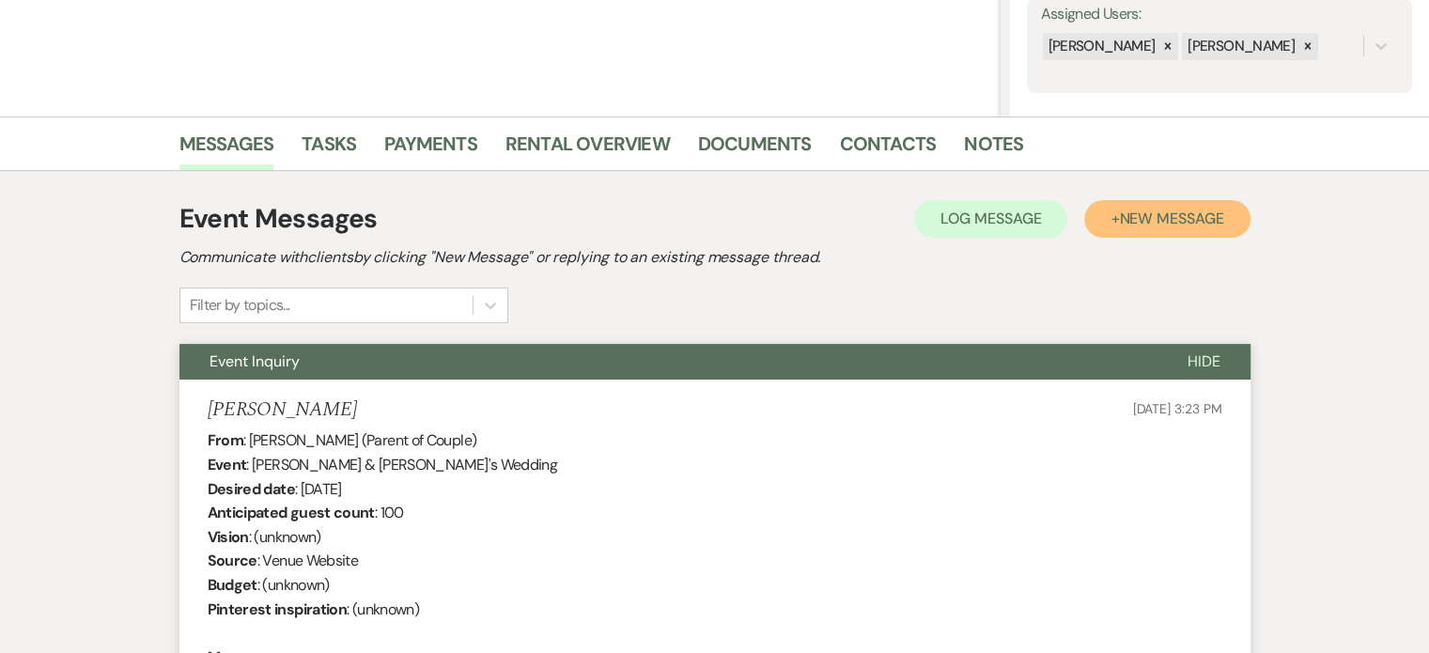
click at [1165, 211] on span "New Message" at bounding box center [1171, 219] width 104 height 20
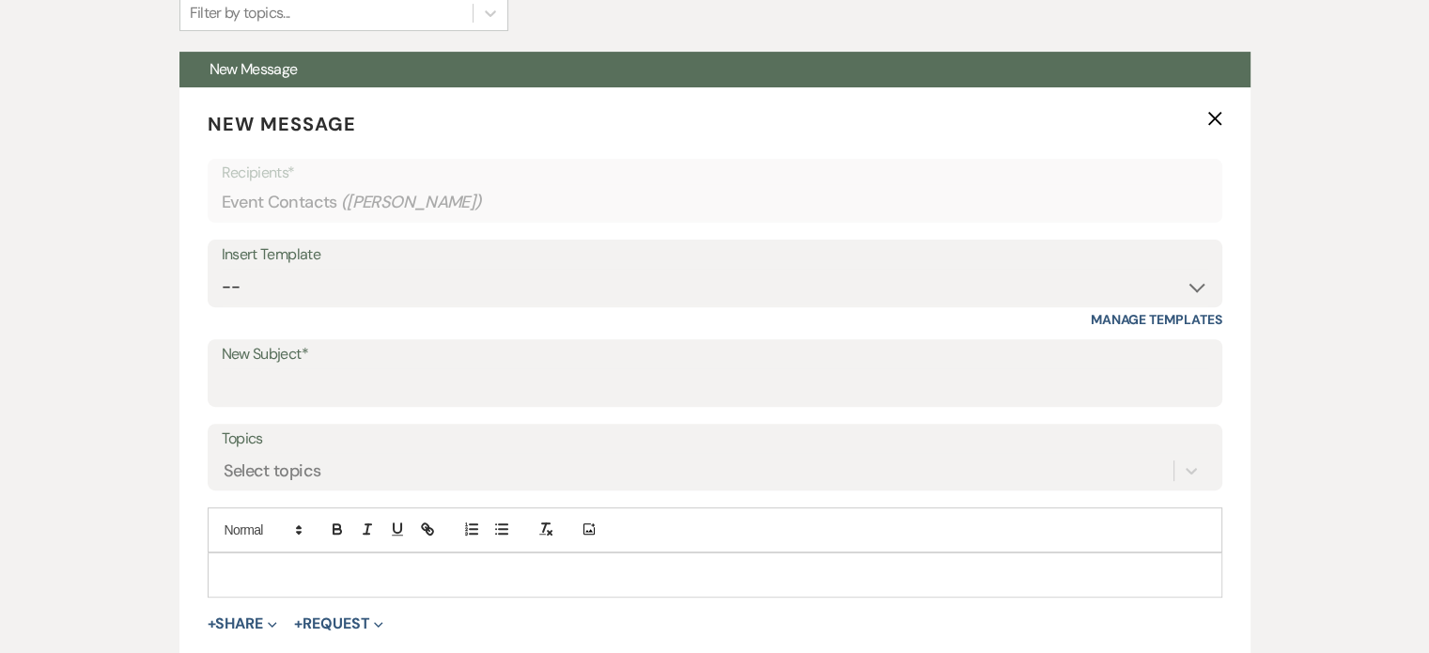
scroll to position [731, 0]
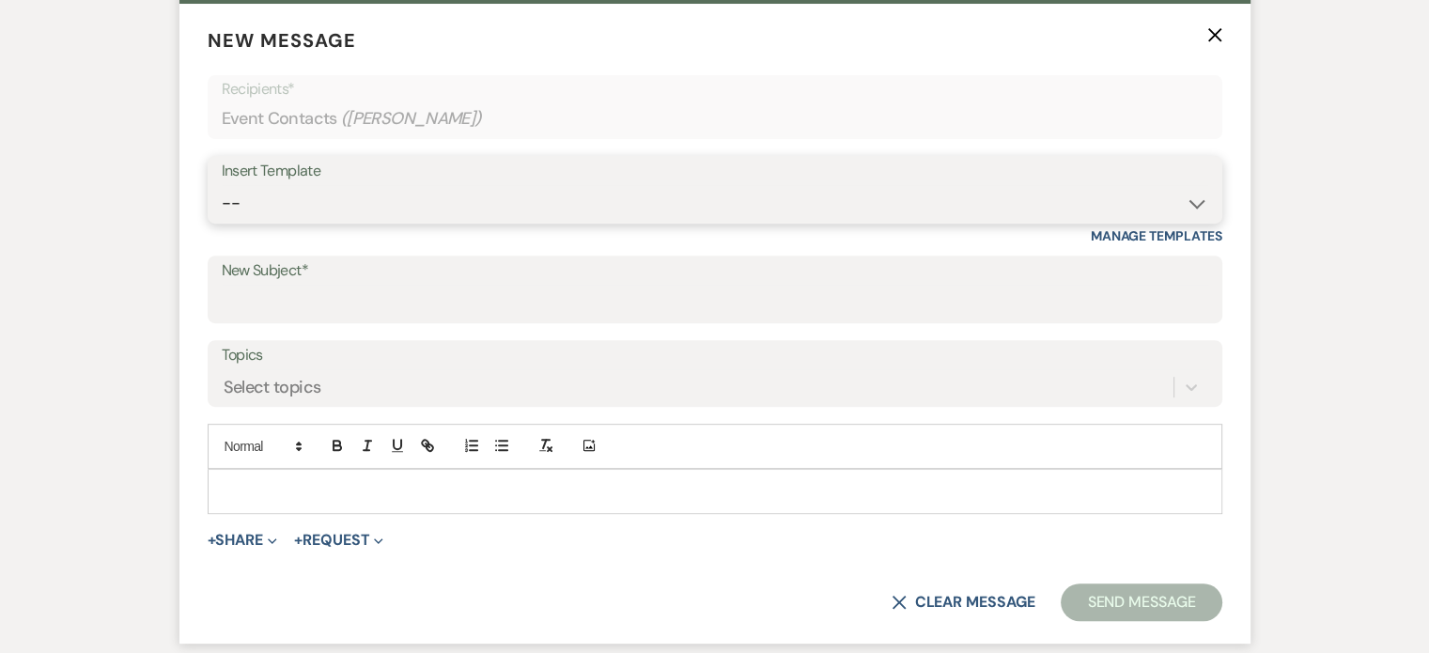
click at [1194, 205] on select "-- Weven Planning Portal Introduction (Booked Events) Tour Request Response Fol…" at bounding box center [715, 203] width 986 height 37
select select "2764"
click at [222, 185] on select "-- Weven Planning Portal Introduction (Booked Events) Tour Request Response Fol…" at bounding box center [715, 203] width 986 height 37
type input "Invitation to tour"
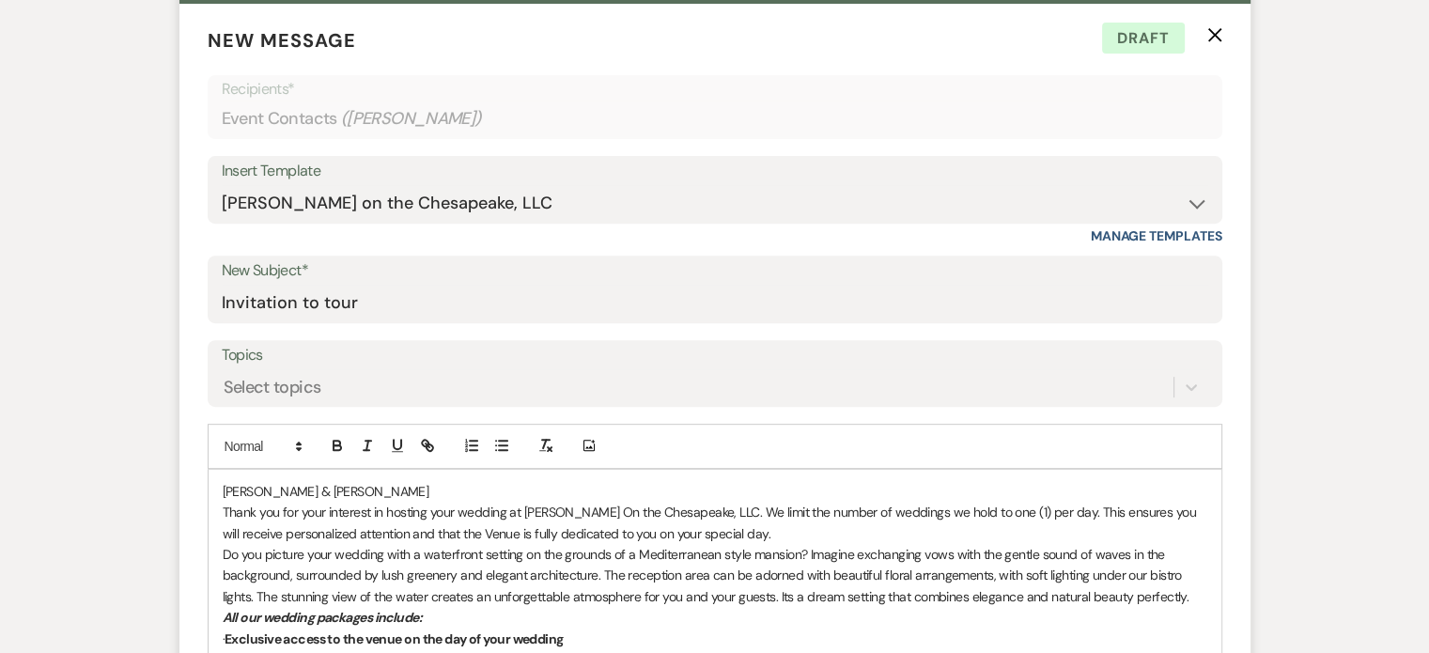
click at [223, 488] on p "[PERSON_NAME] & [PERSON_NAME]" at bounding box center [715, 491] width 984 height 21
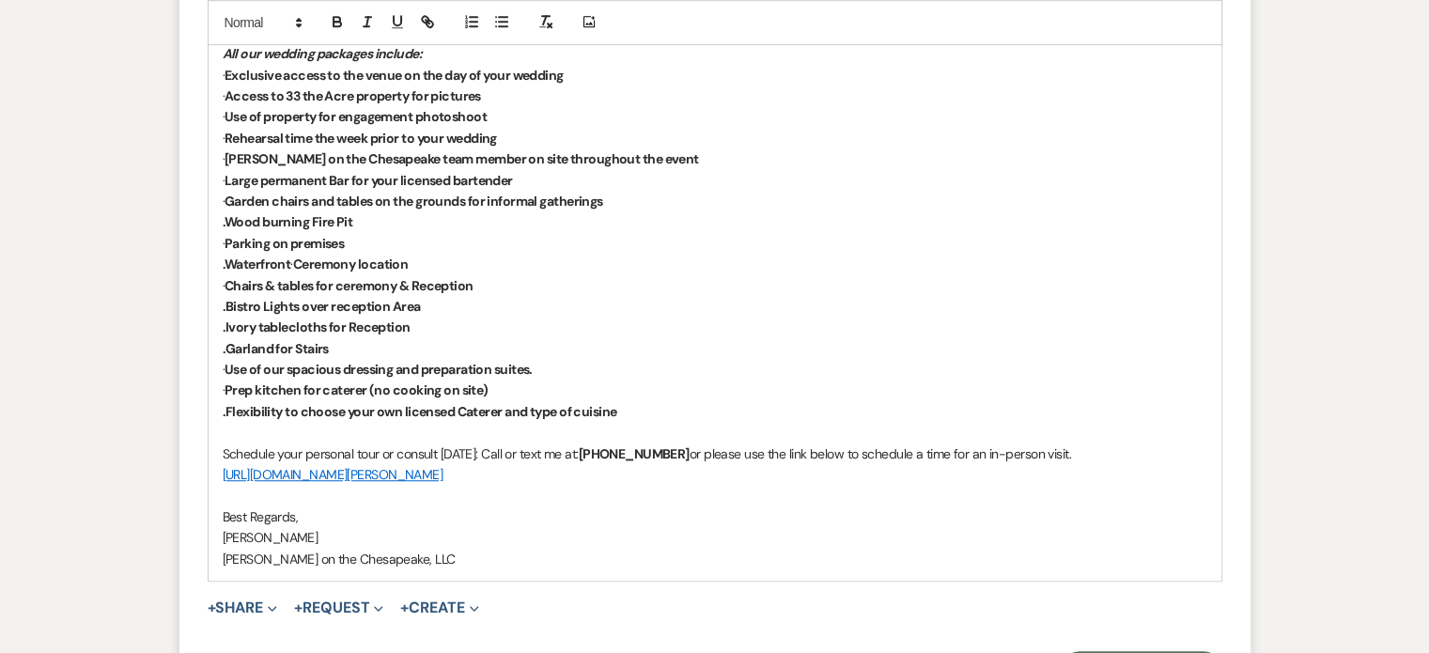
scroll to position [1482, 0]
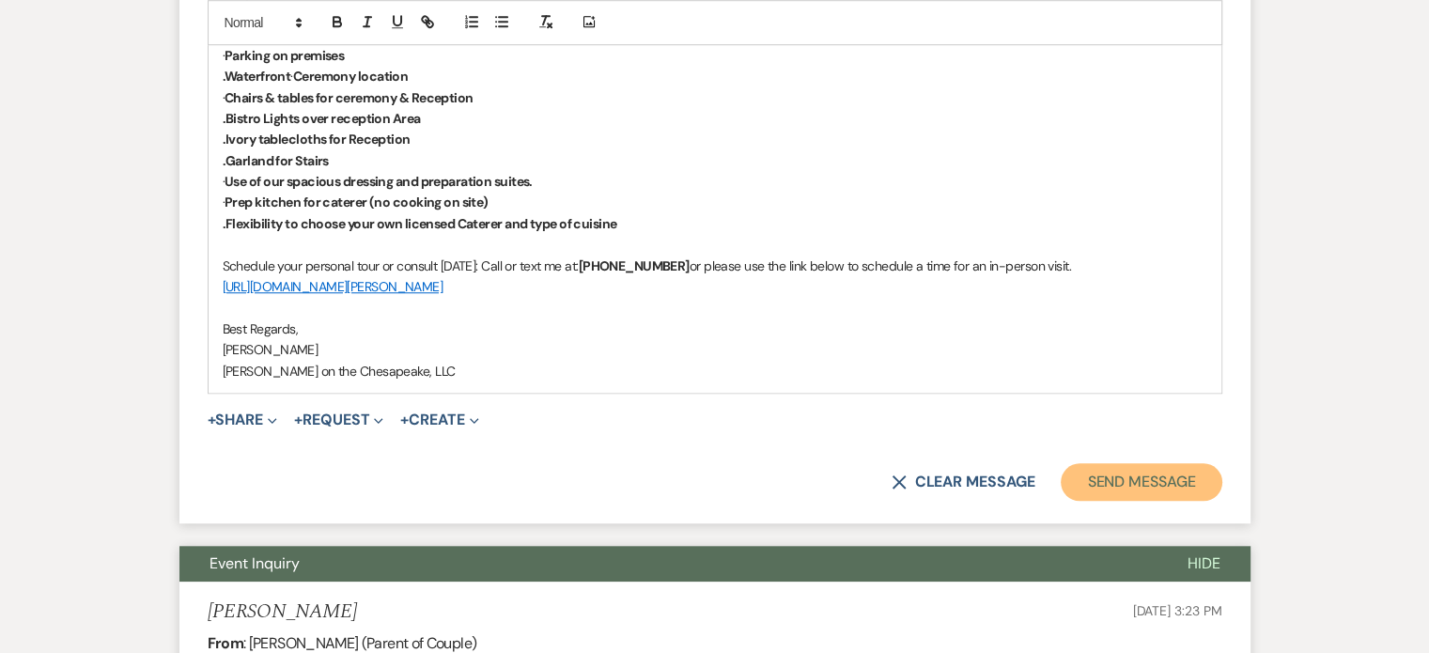
click at [1112, 486] on button "Send Message" at bounding box center [1141, 482] width 161 height 38
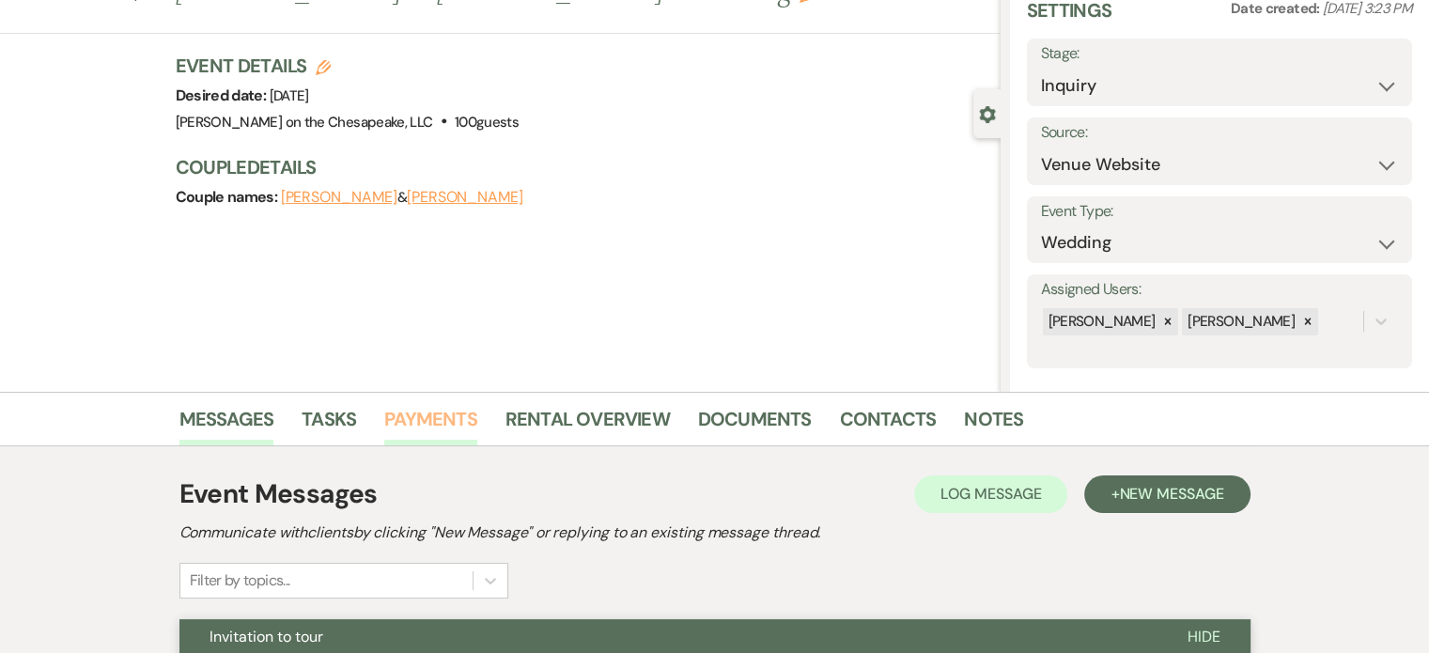
scroll to position [34, 0]
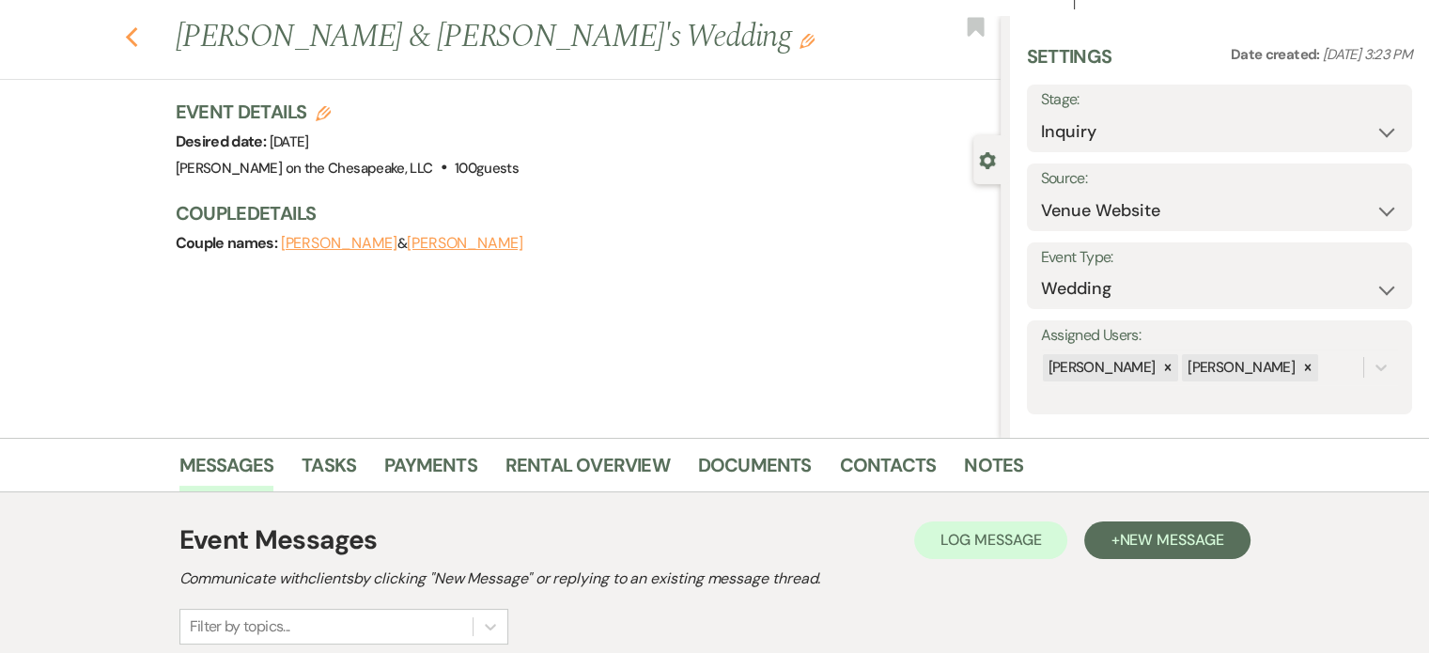
click at [139, 39] on icon "Previous" at bounding box center [132, 37] width 14 height 23
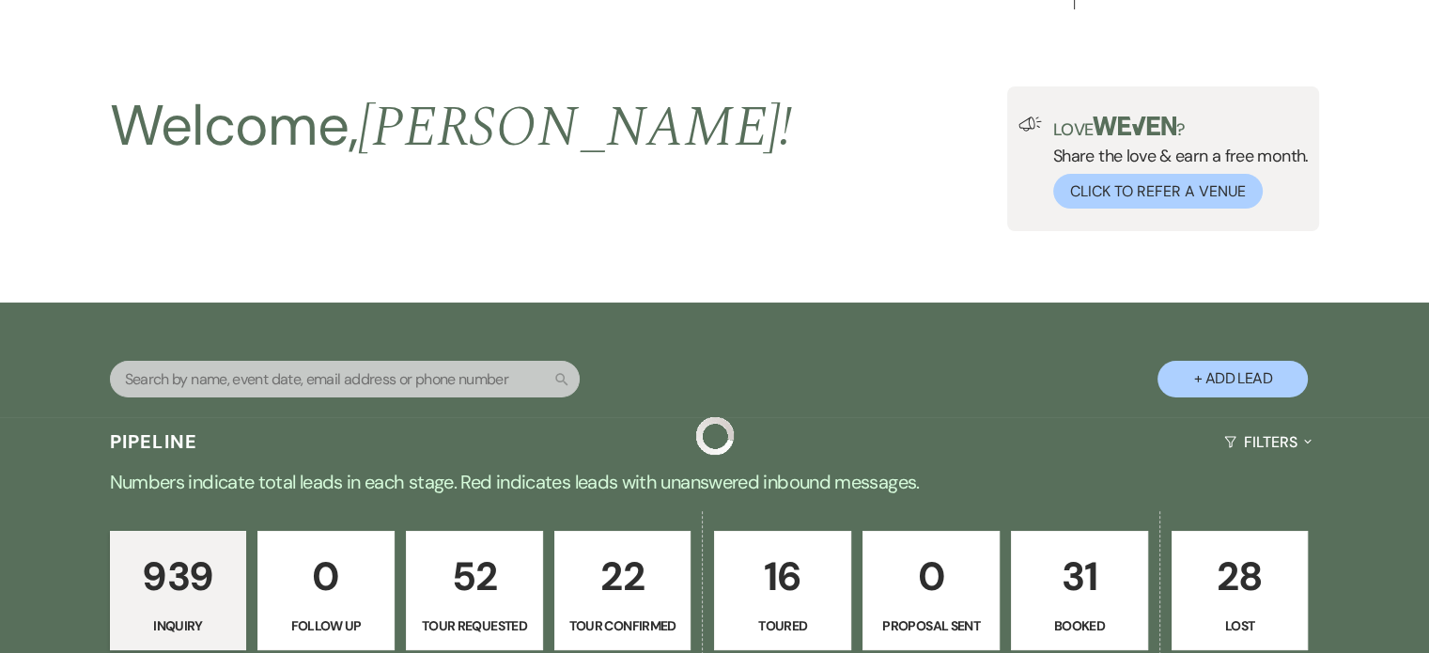
scroll to position [3006, 0]
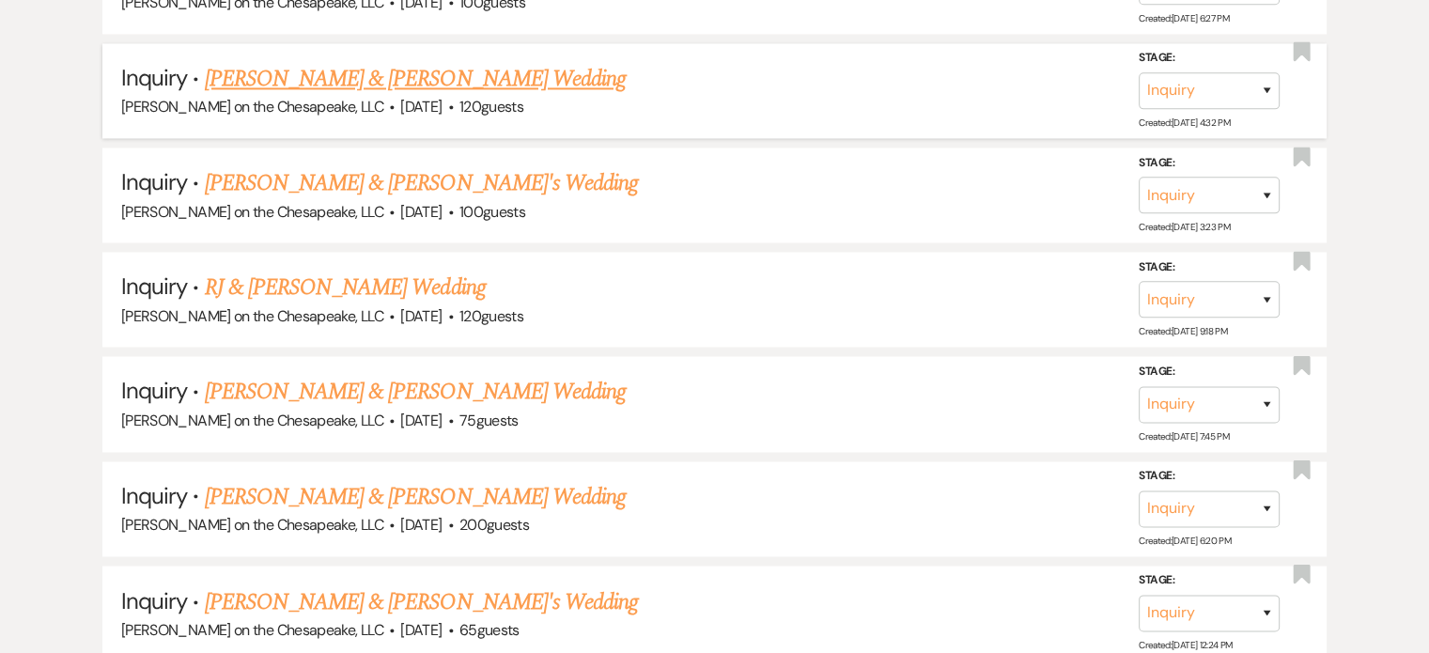
click at [324, 62] on link "[PERSON_NAME] & [PERSON_NAME] Wedding" at bounding box center [415, 79] width 421 height 34
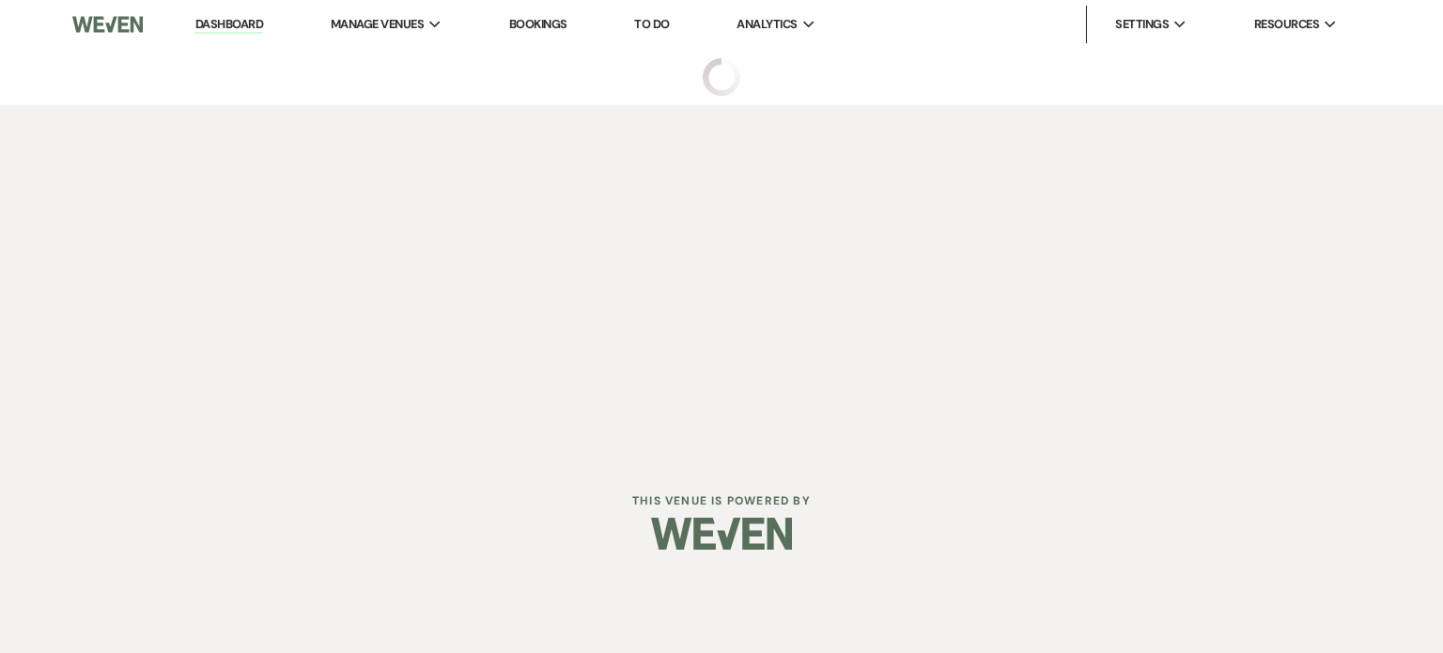
select select "5"
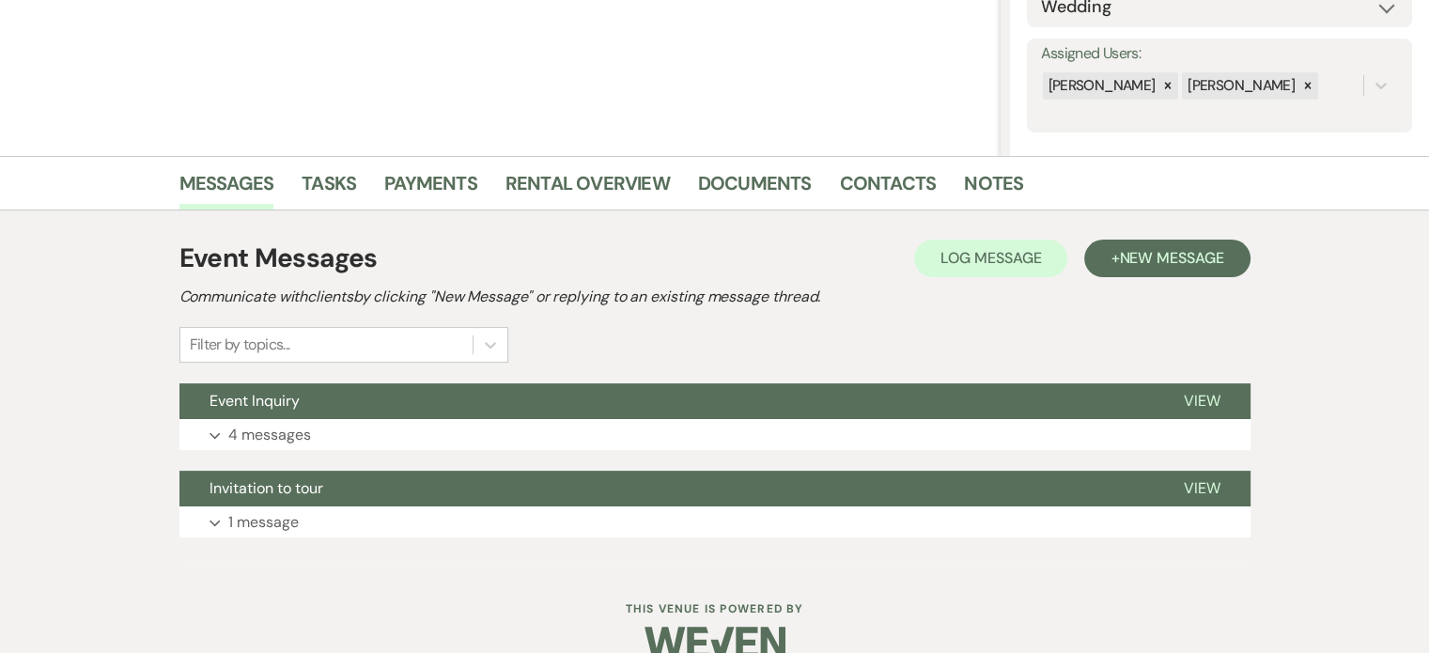
scroll to position [349, 0]
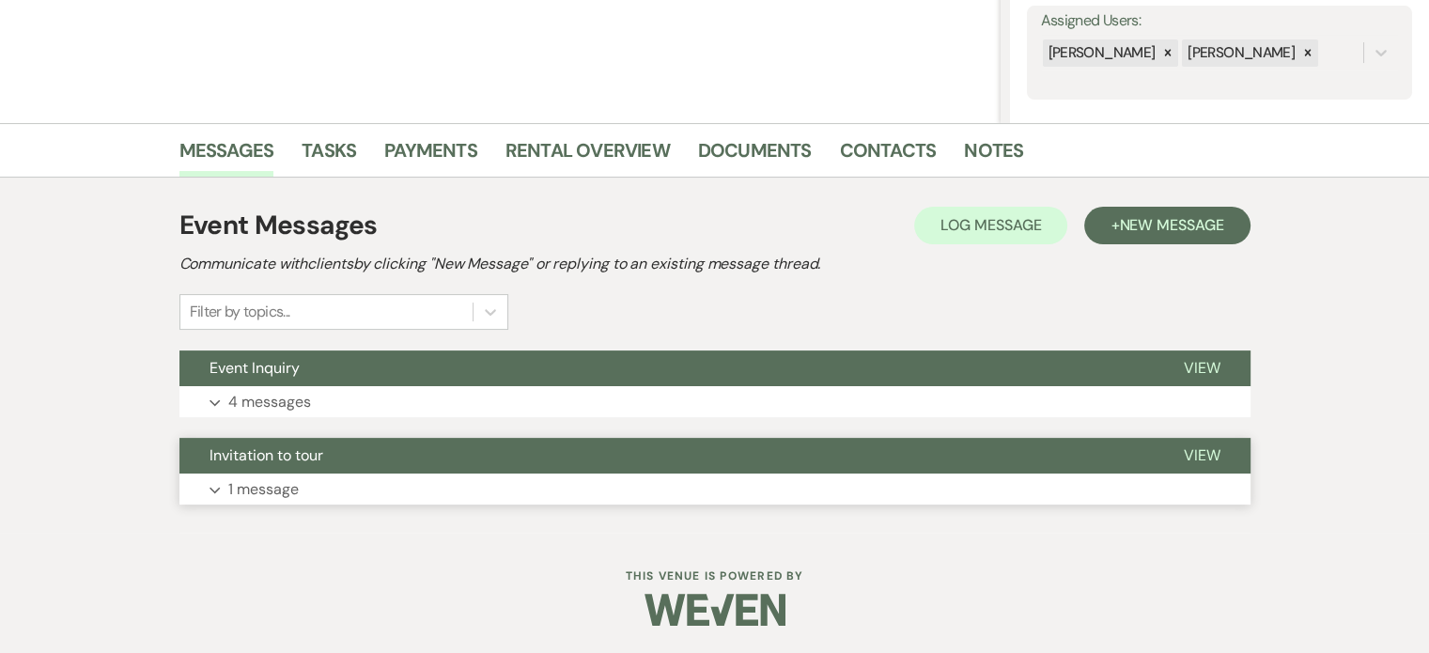
click at [1190, 457] on span "View" at bounding box center [1202, 455] width 37 height 20
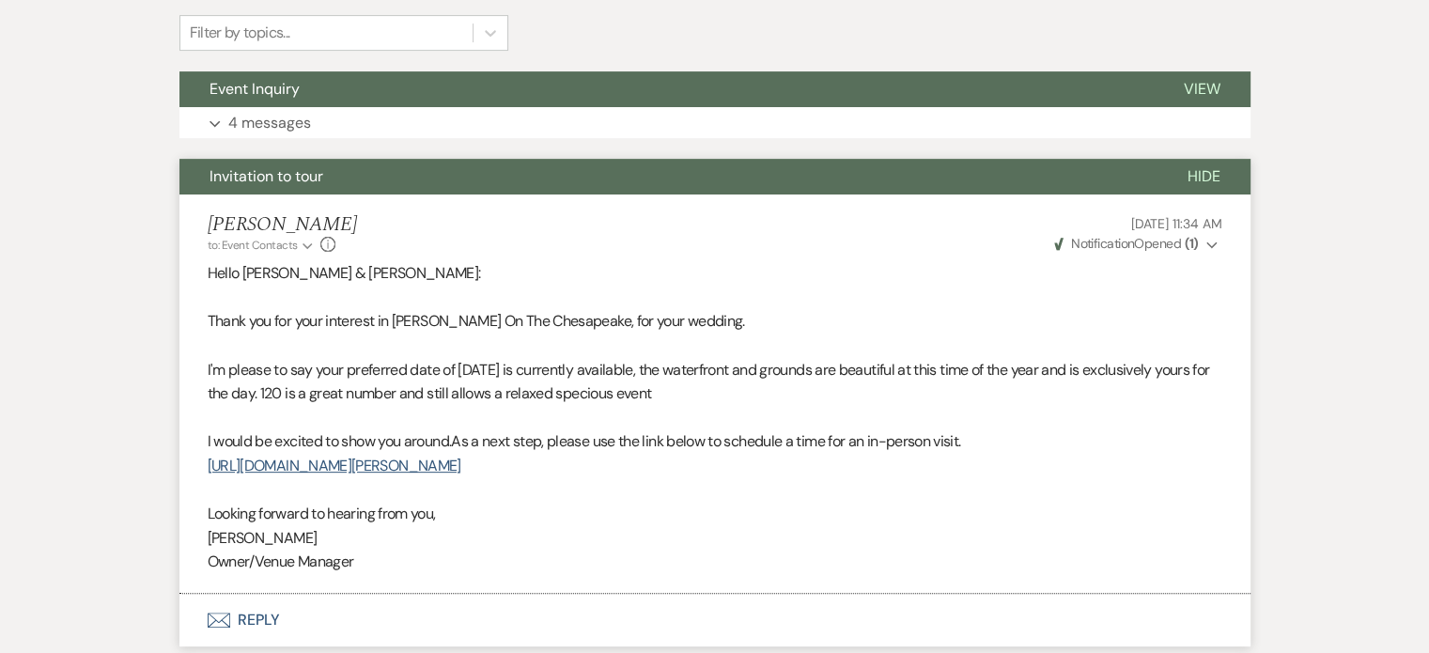
scroll to position [630, 0]
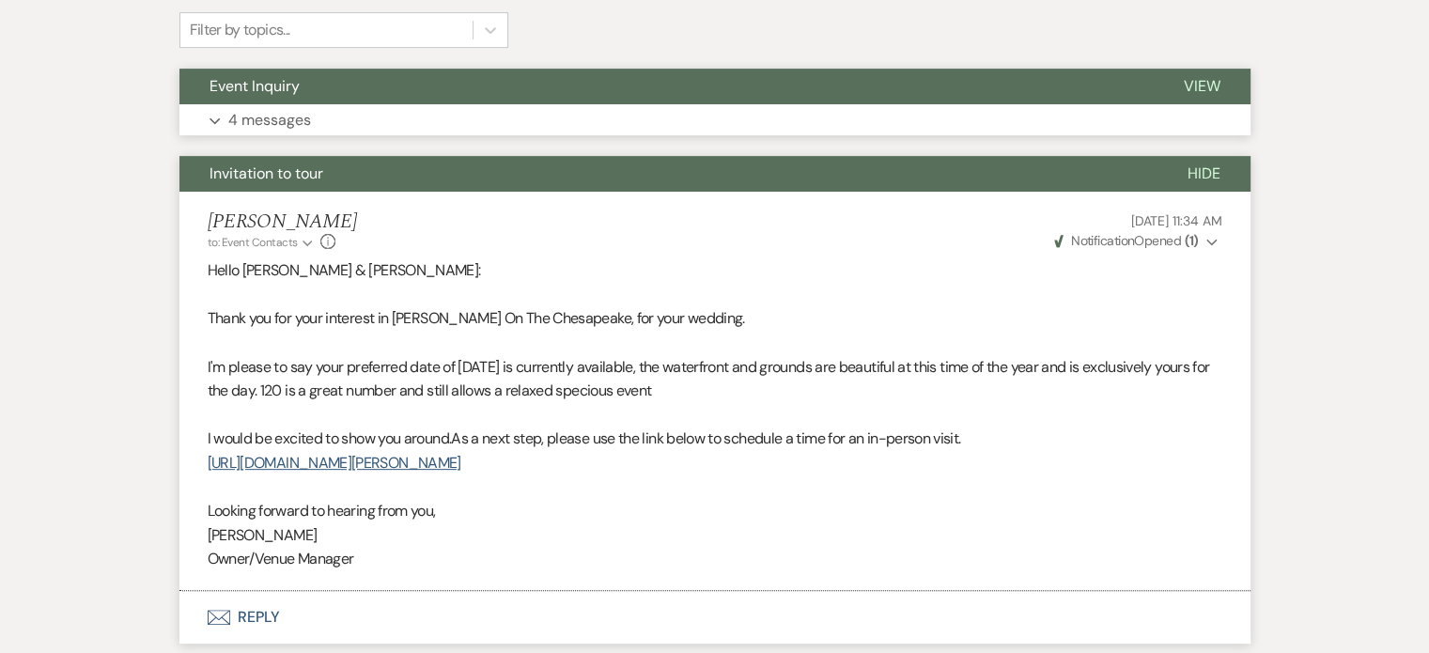
click at [1189, 81] on span "View" at bounding box center [1202, 86] width 37 height 20
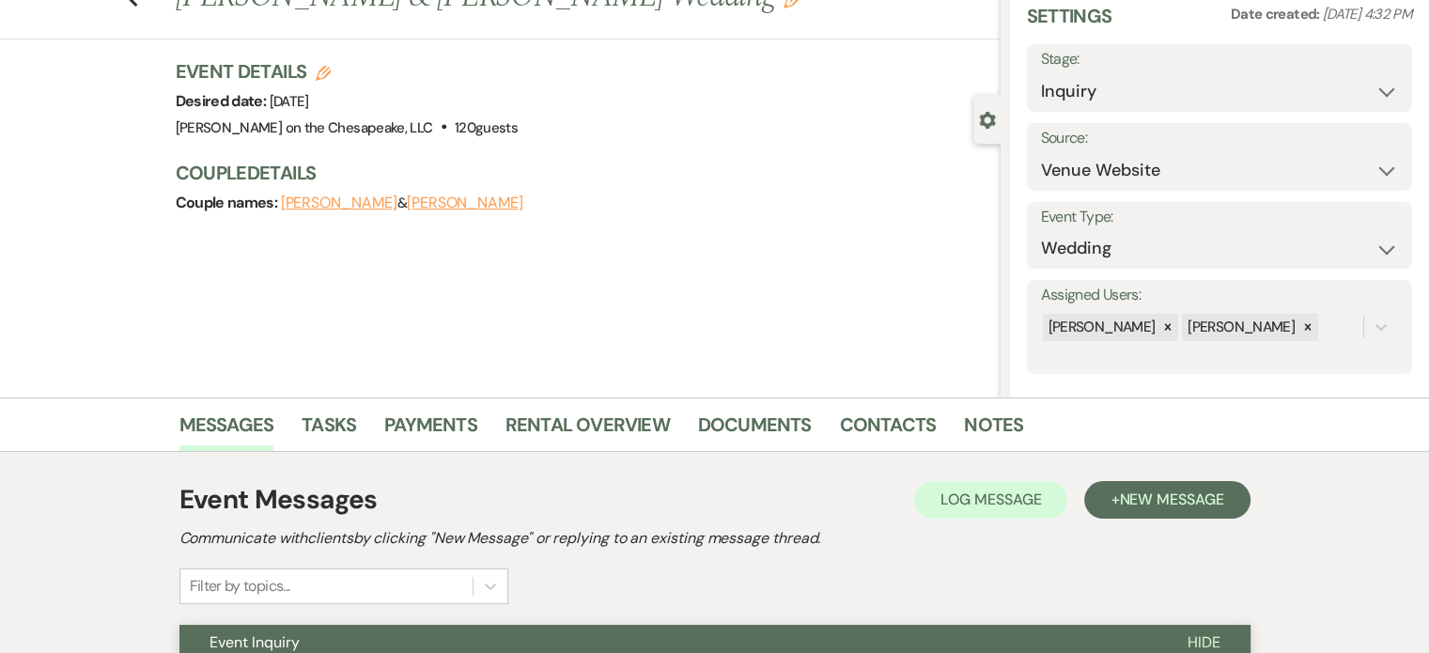
scroll to position [0, 0]
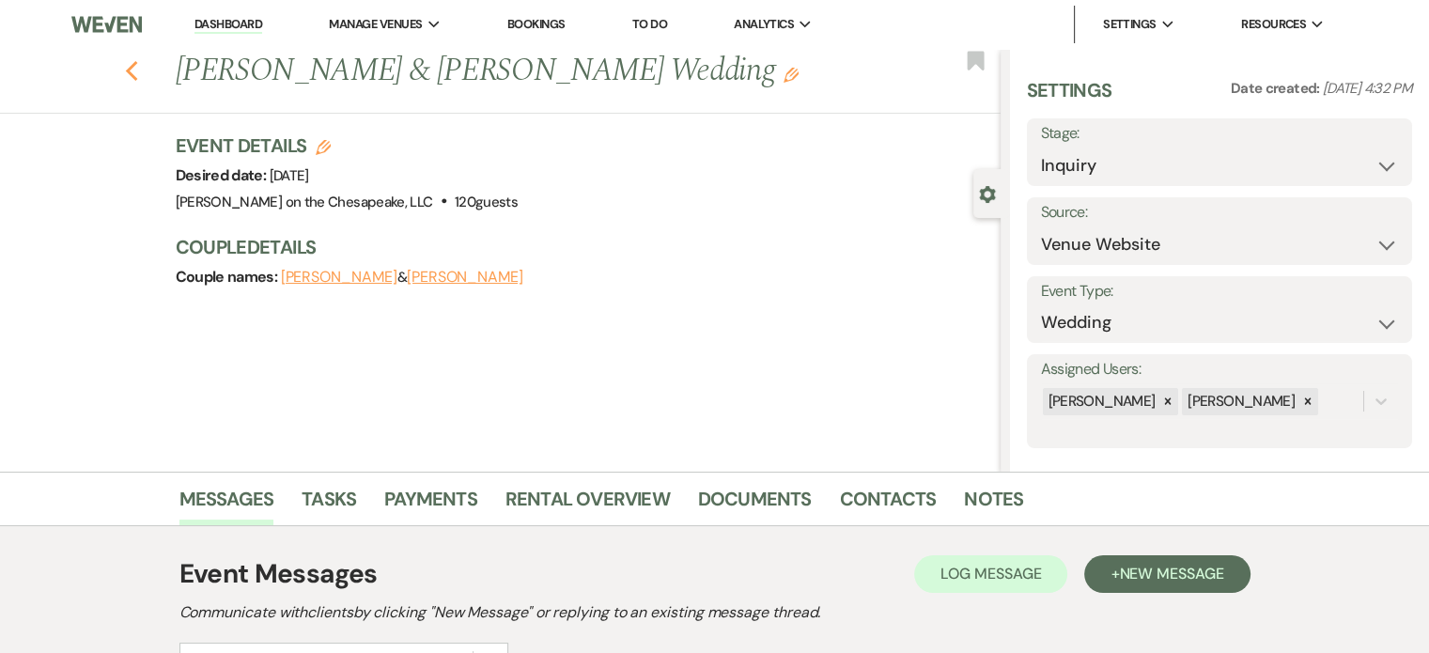
click at [137, 70] on use "button" at bounding box center [131, 71] width 12 height 21
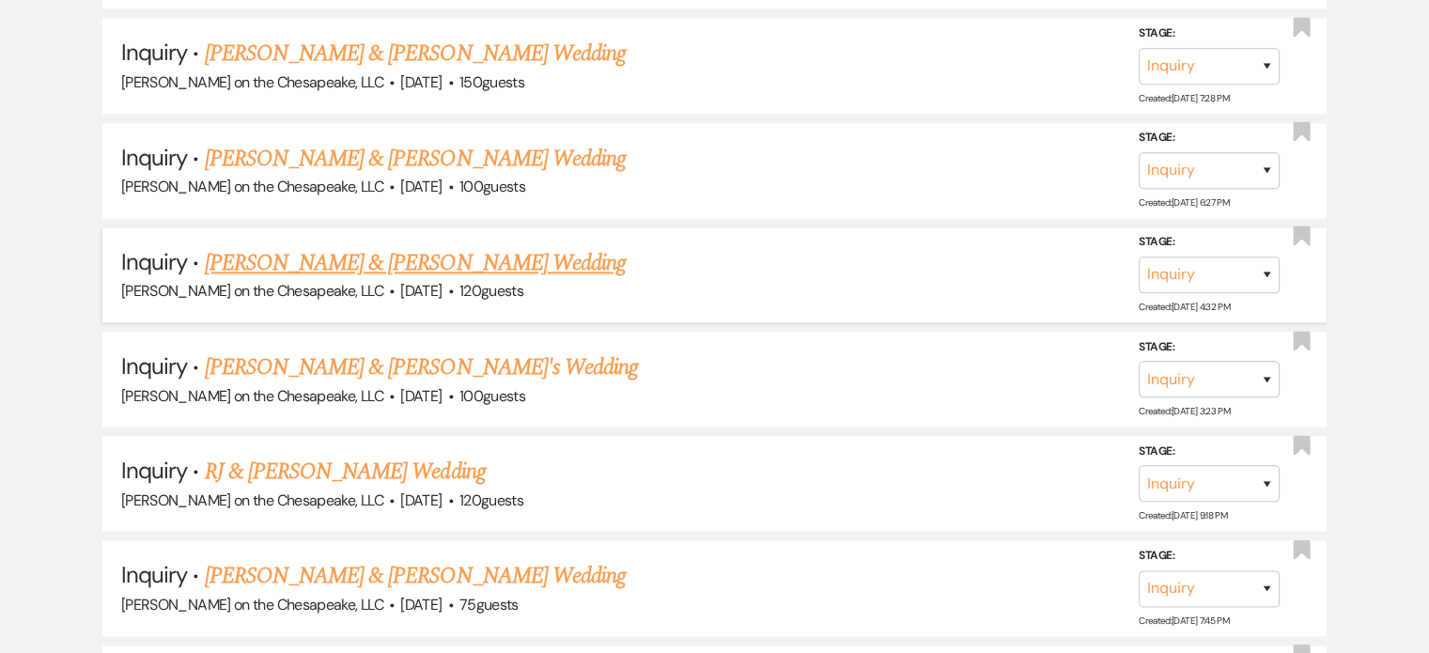
scroll to position [2818, 0]
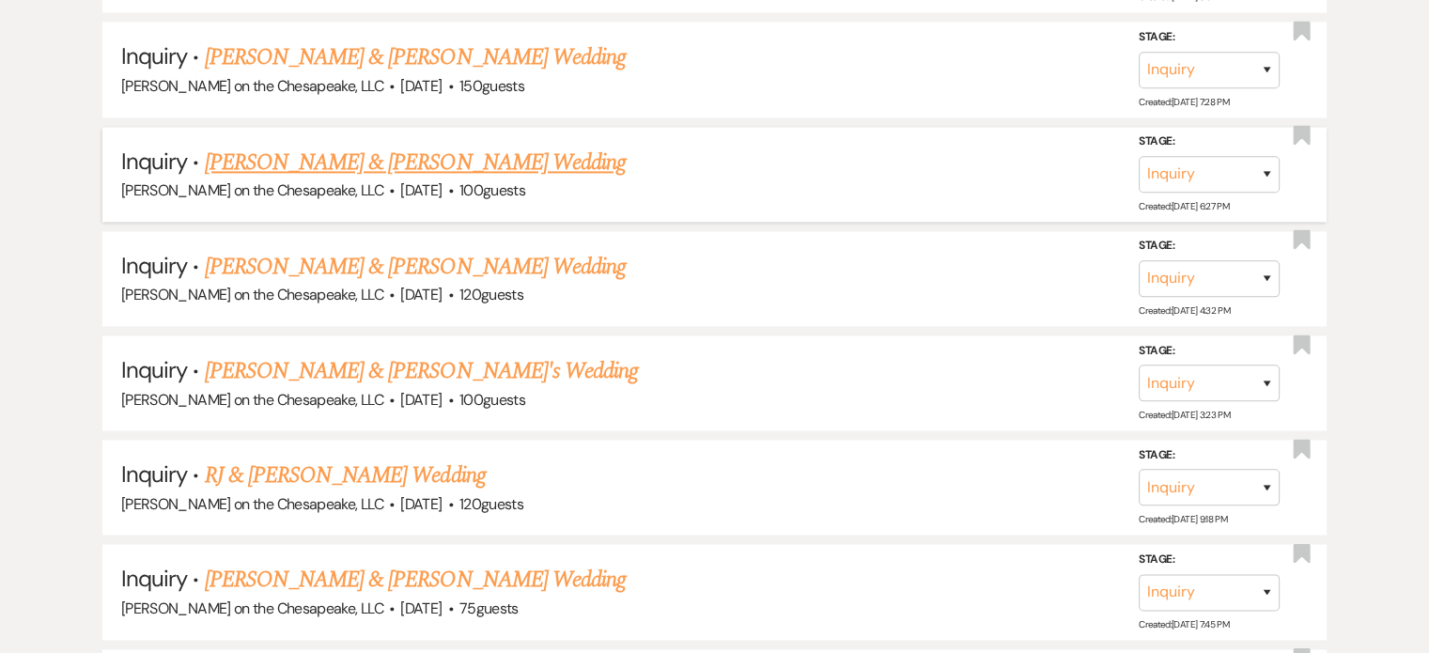
click at [360, 149] on link "[PERSON_NAME] & [PERSON_NAME] Wedding" at bounding box center [415, 163] width 421 height 34
select select "5"
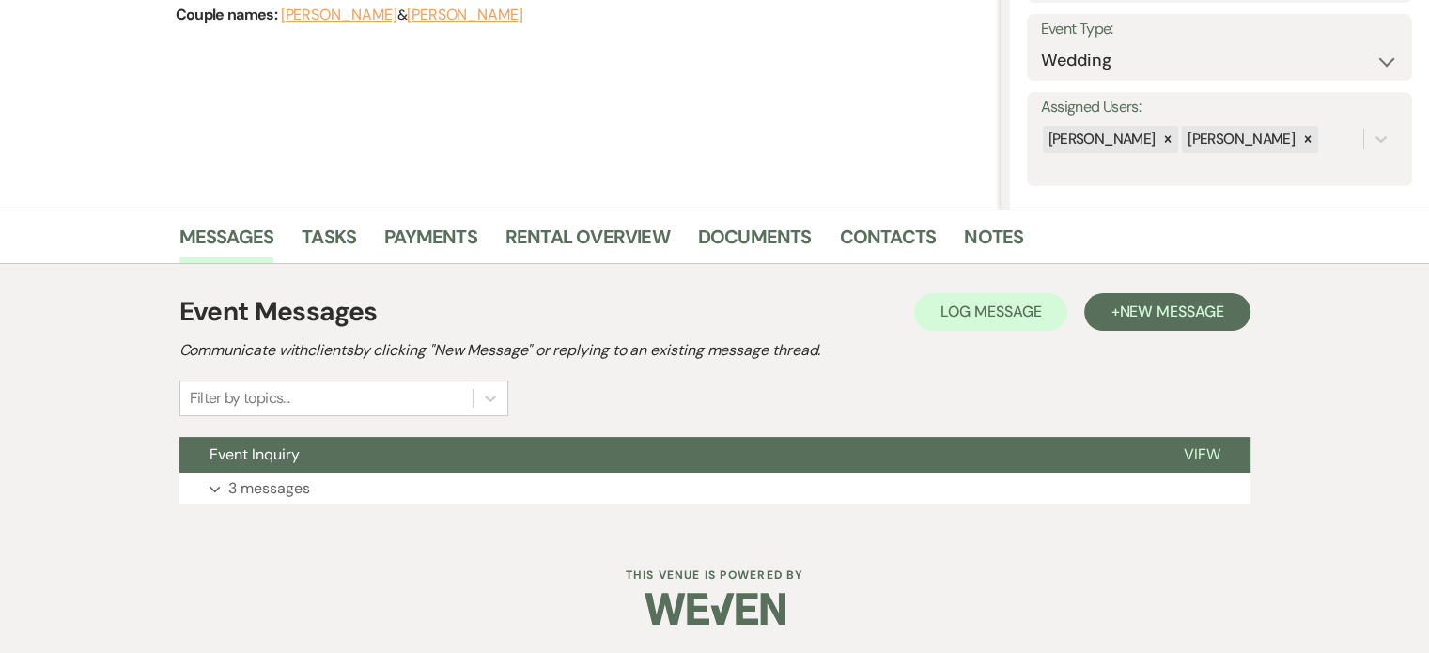
scroll to position [261, 0]
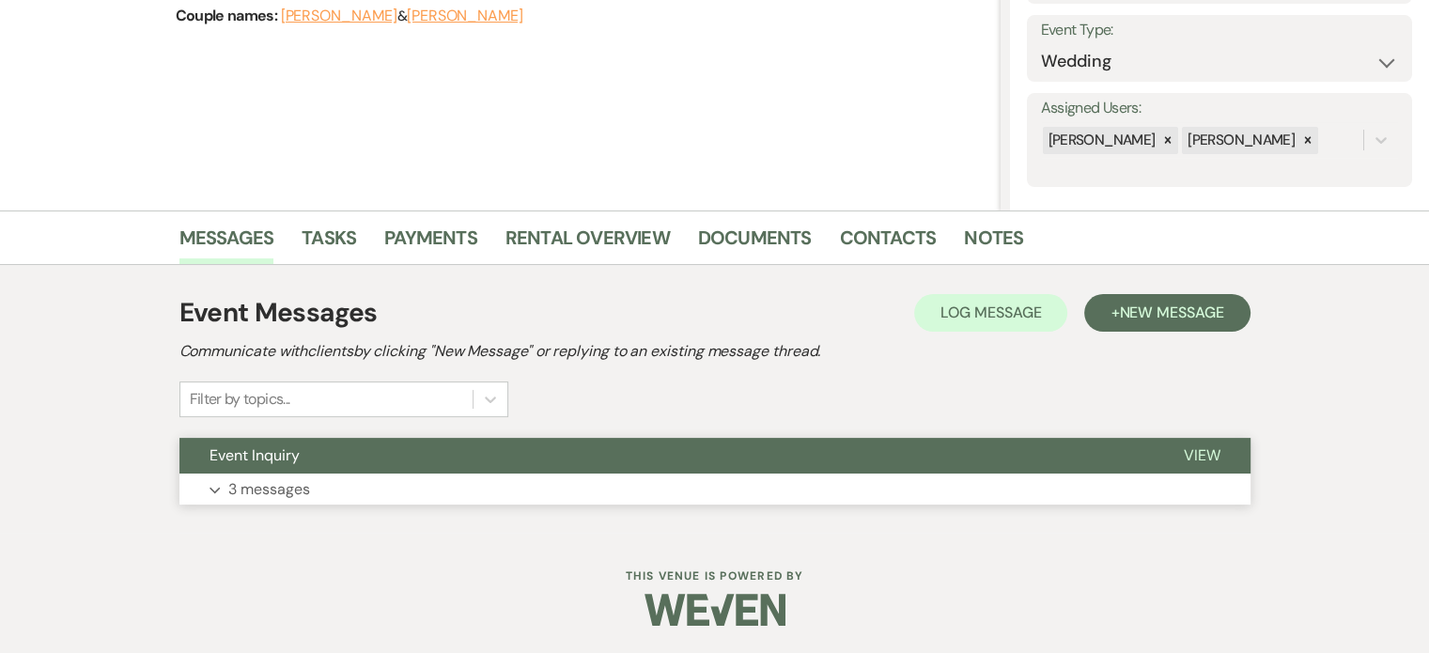
click at [1199, 450] on span "View" at bounding box center [1202, 455] width 37 height 20
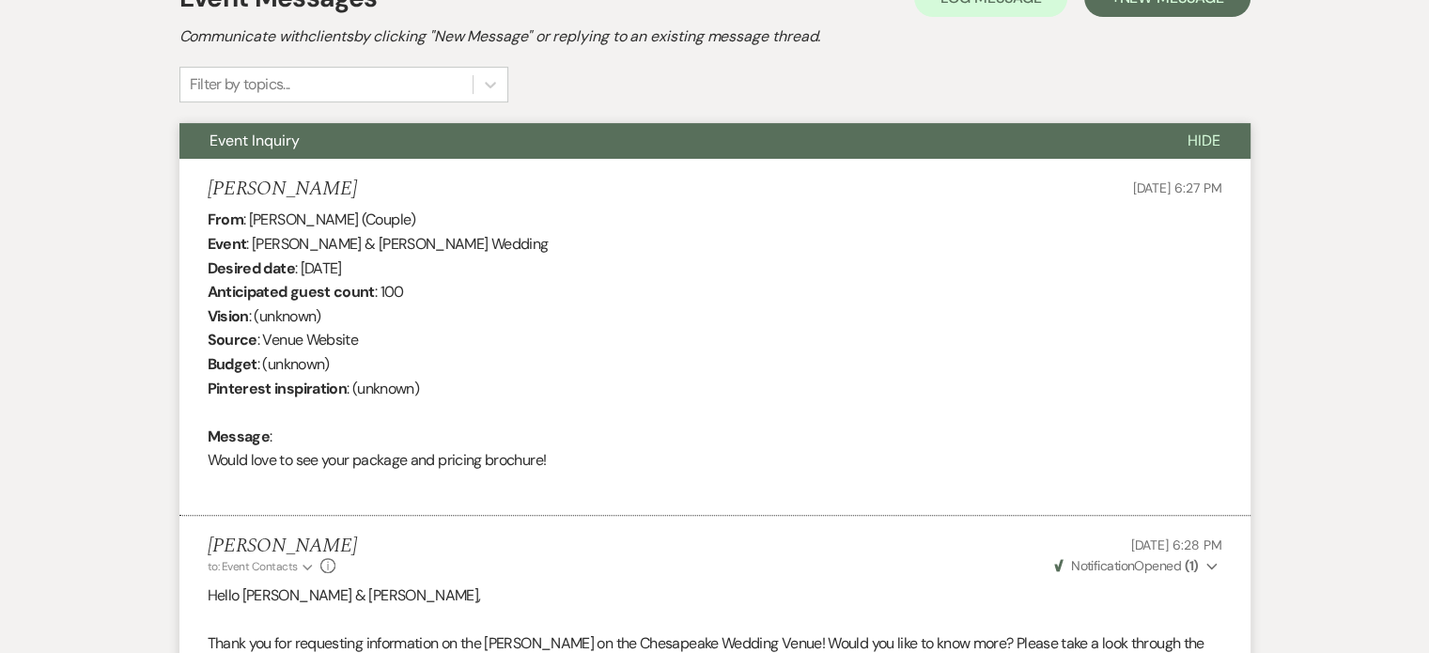
scroll to position [449, 0]
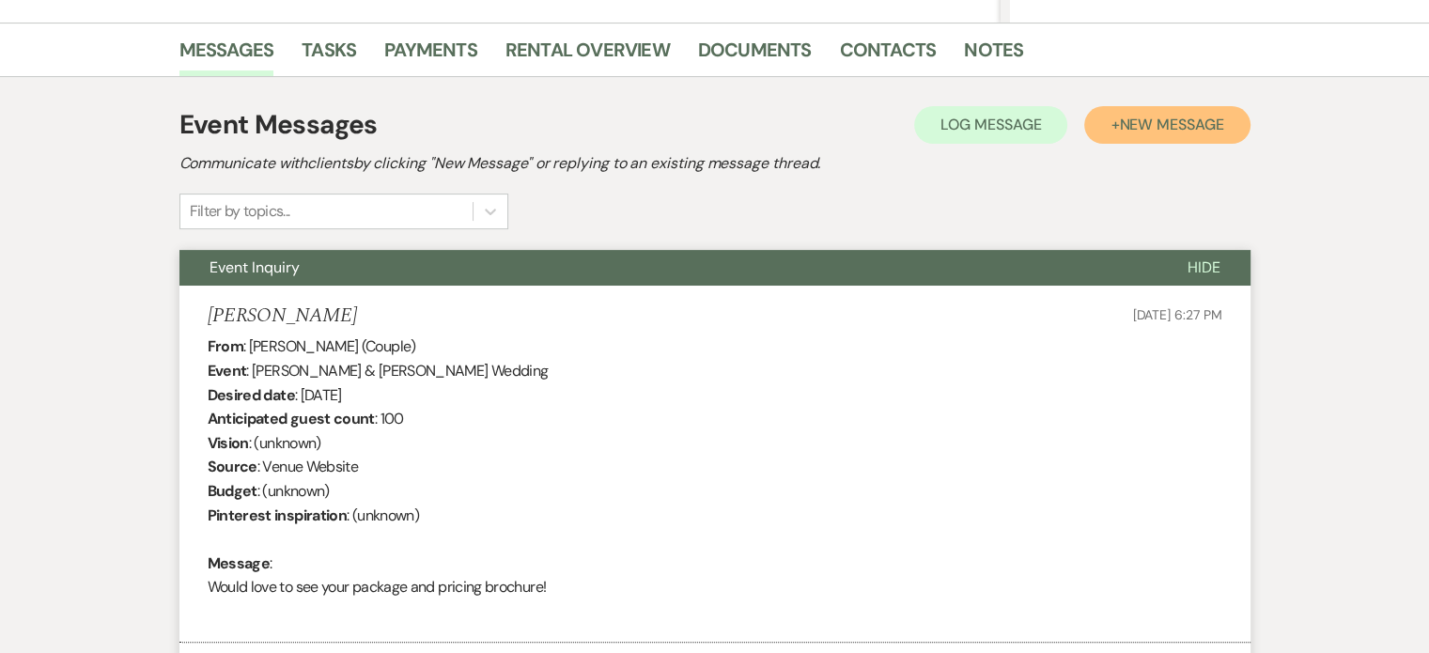
click at [1159, 124] on span "New Message" at bounding box center [1171, 125] width 104 height 20
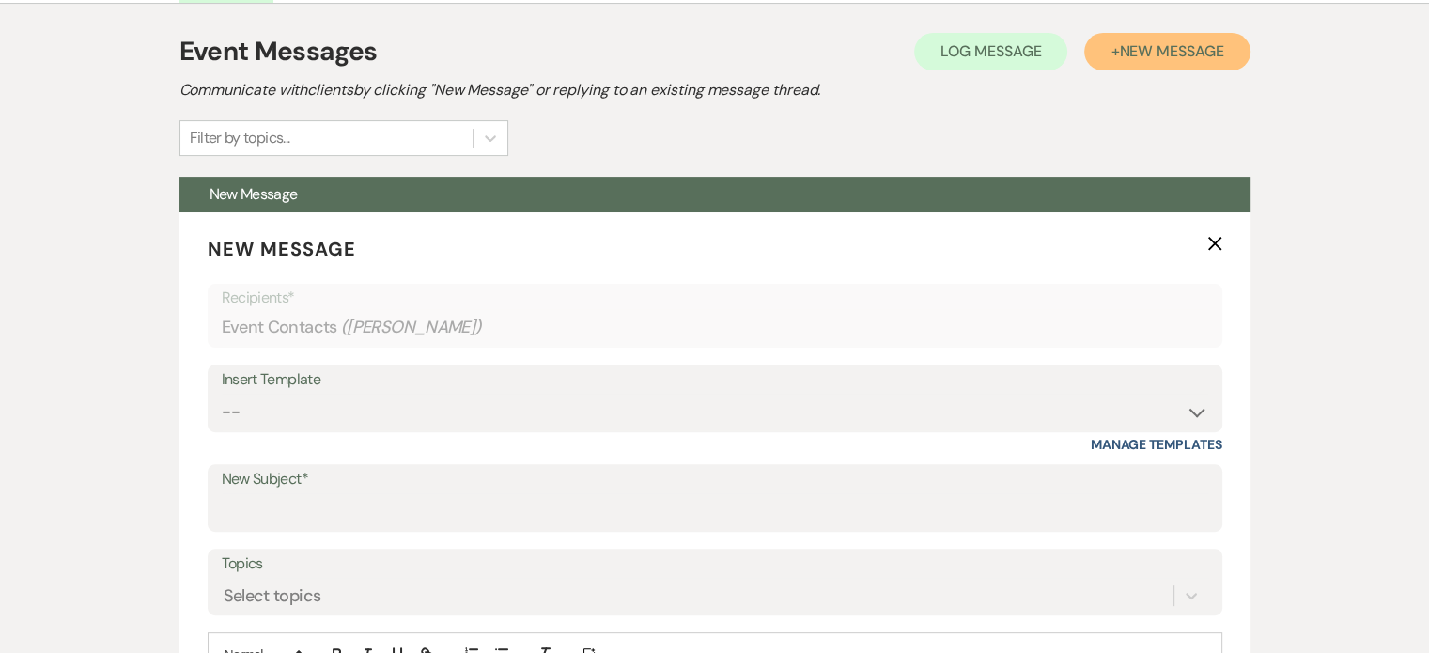
scroll to position [637, 0]
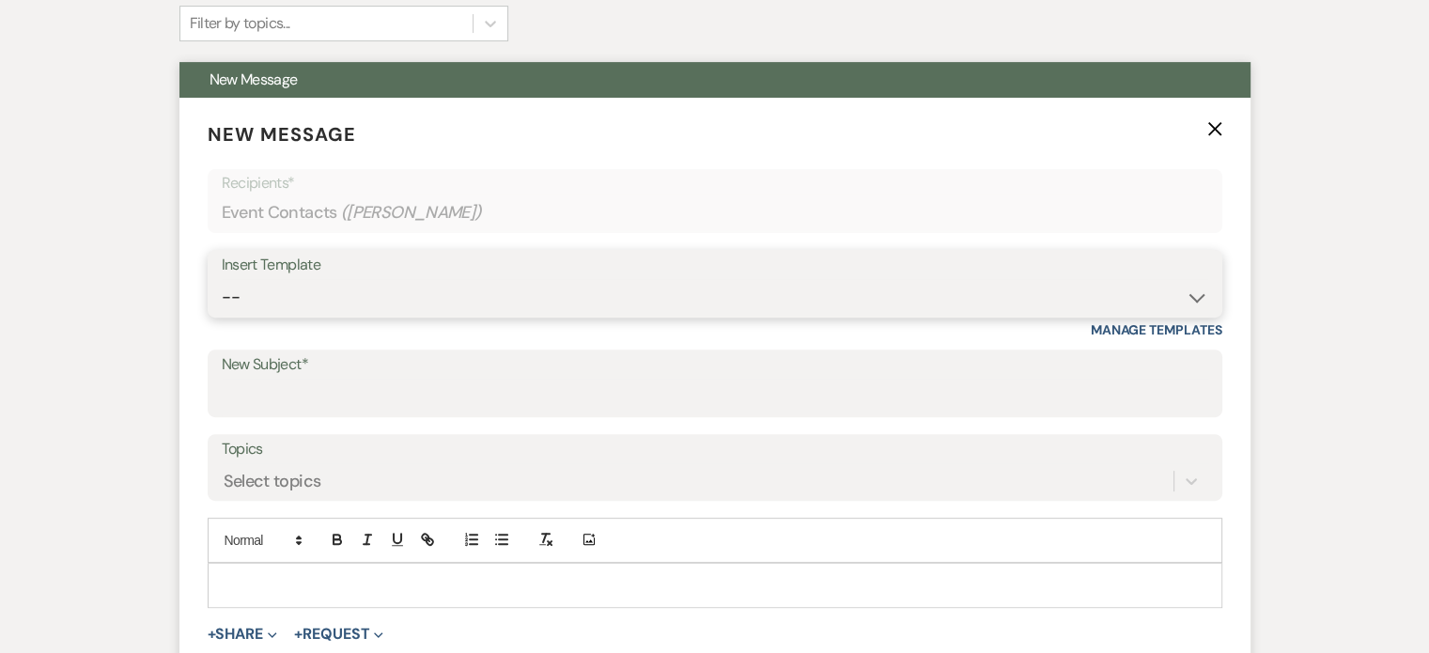
click at [1193, 300] on select "-- Weven Planning Portal Introduction (Booked Events) Tour Request Response Fol…" at bounding box center [715, 297] width 986 height 37
select select "2764"
click at [222, 279] on select "-- Weven Planning Portal Introduction (Booked Events) Tour Request Response Fol…" at bounding box center [715, 297] width 986 height 37
type input "Invitation to tour"
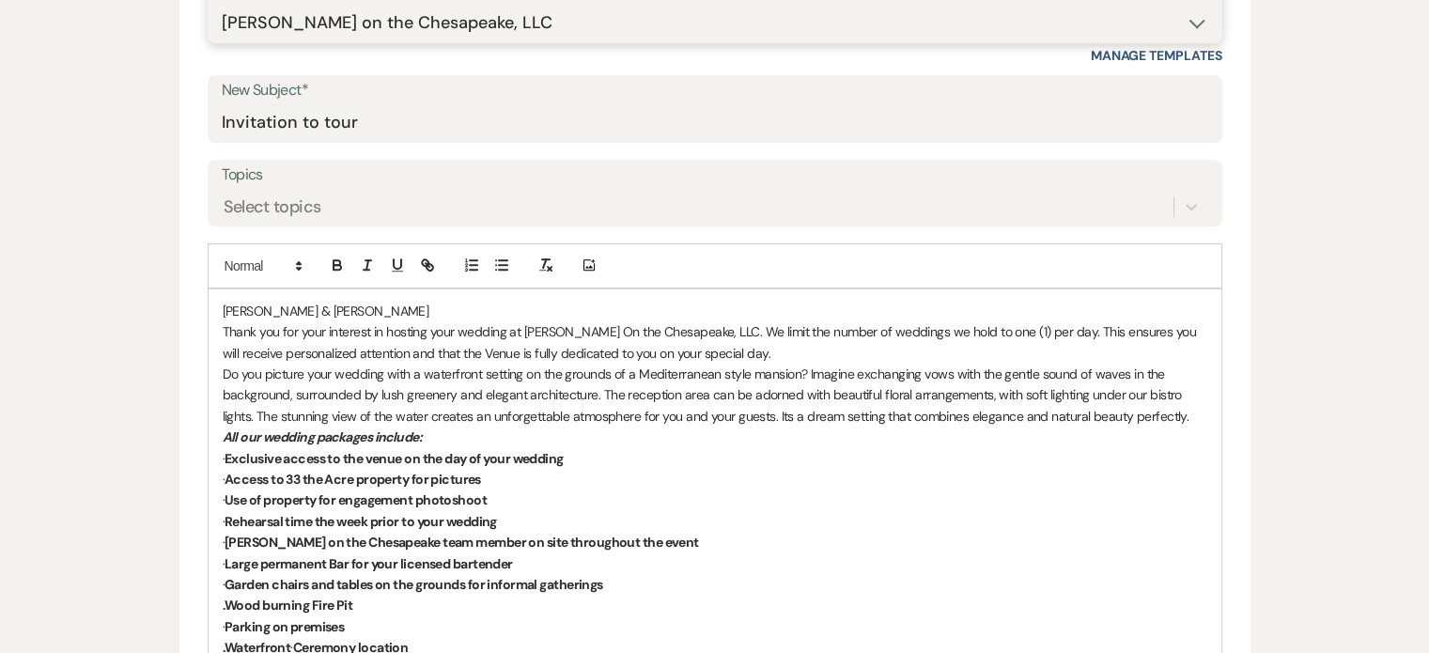
scroll to position [1033, 0]
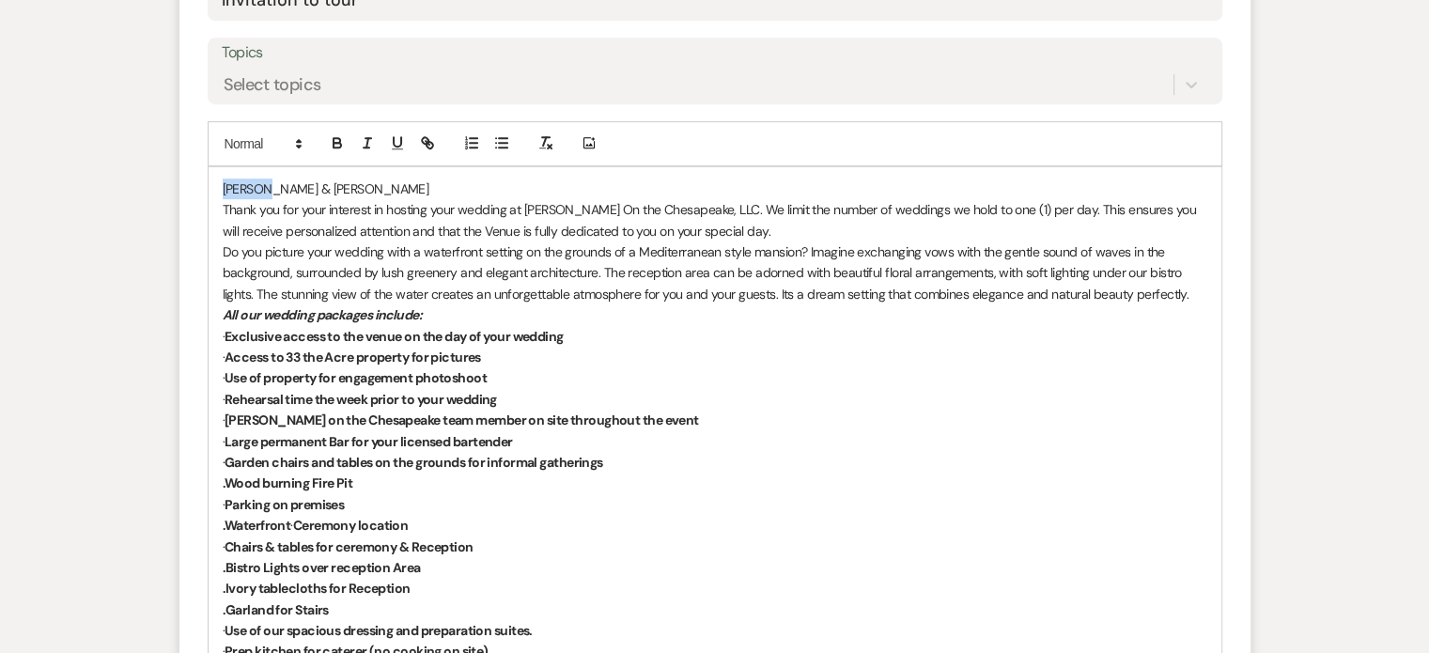
drag, startPoint x: 263, startPoint y: 184, endPoint x: 223, endPoint y: 182, distance: 40.4
click at [223, 182] on p "[PERSON_NAME] & [PERSON_NAME]" at bounding box center [715, 188] width 984 height 21
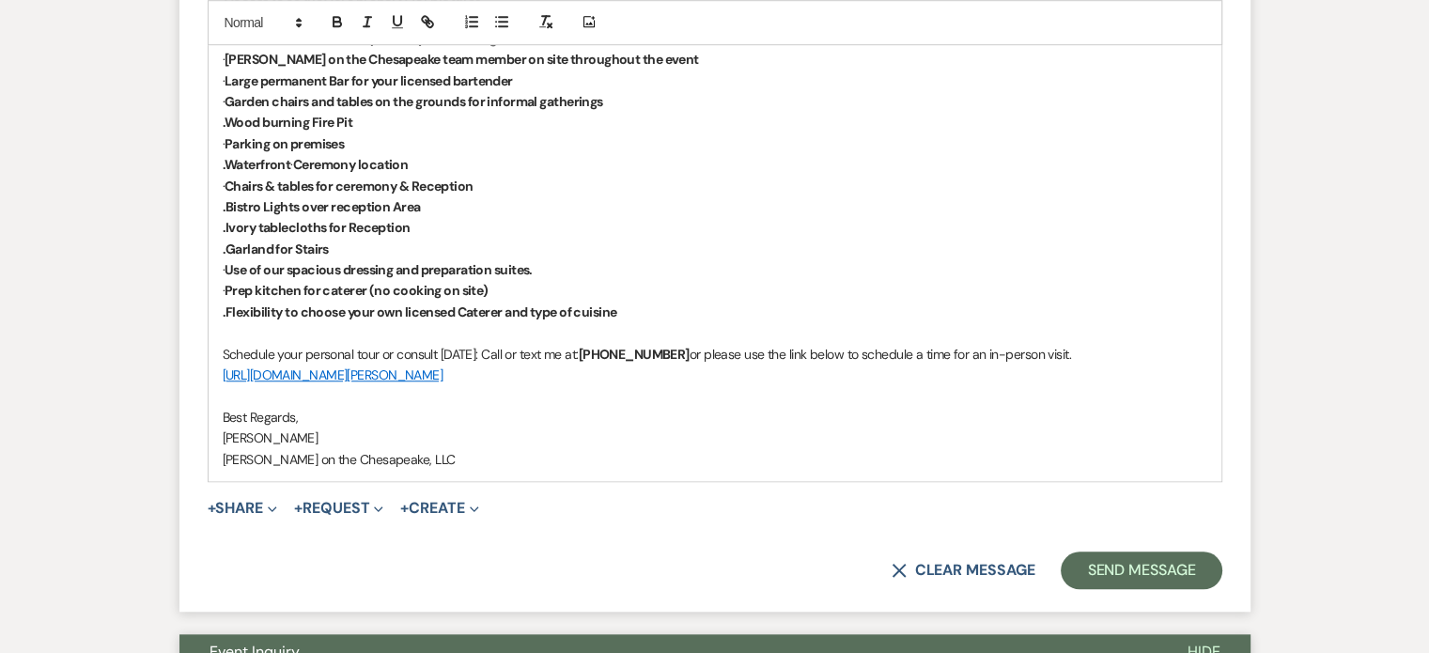
scroll to position [1409, 0]
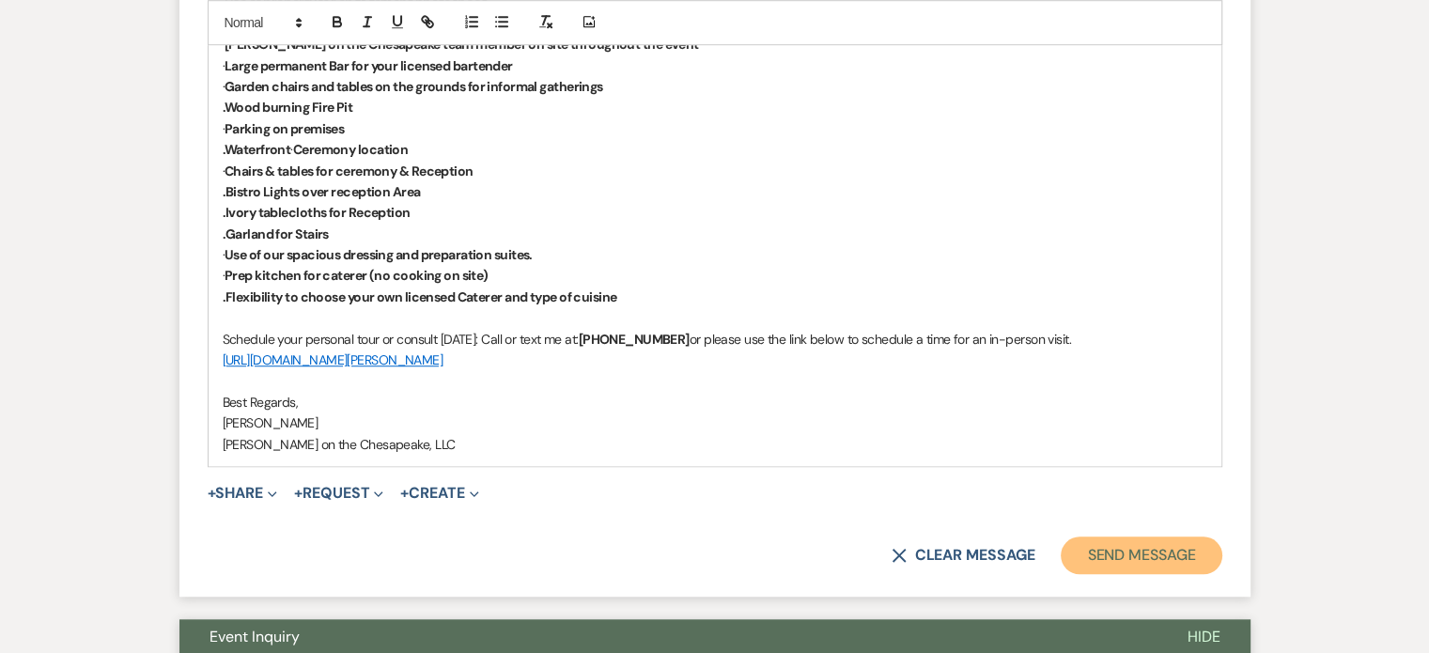
click at [1146, 552] on button "Send Message" at bounding box center [1141, 555] width 161 height 38
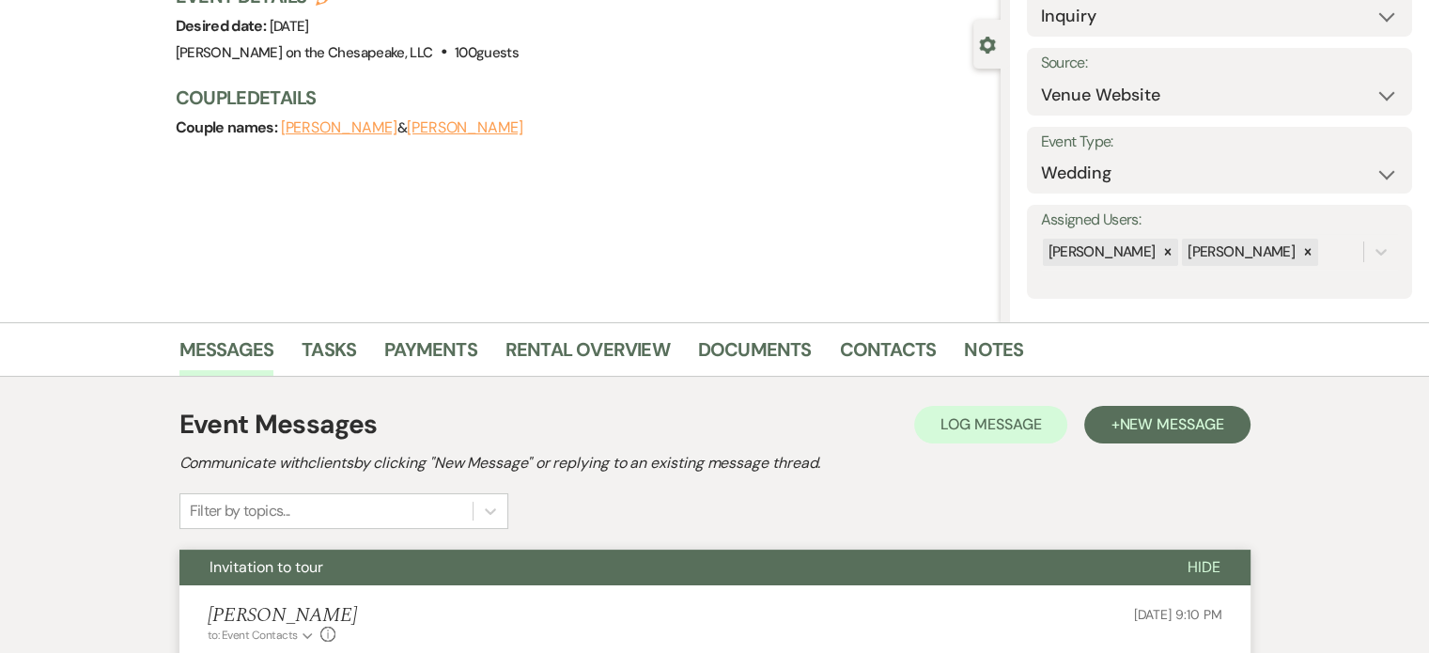
scroll to position [148, 0]
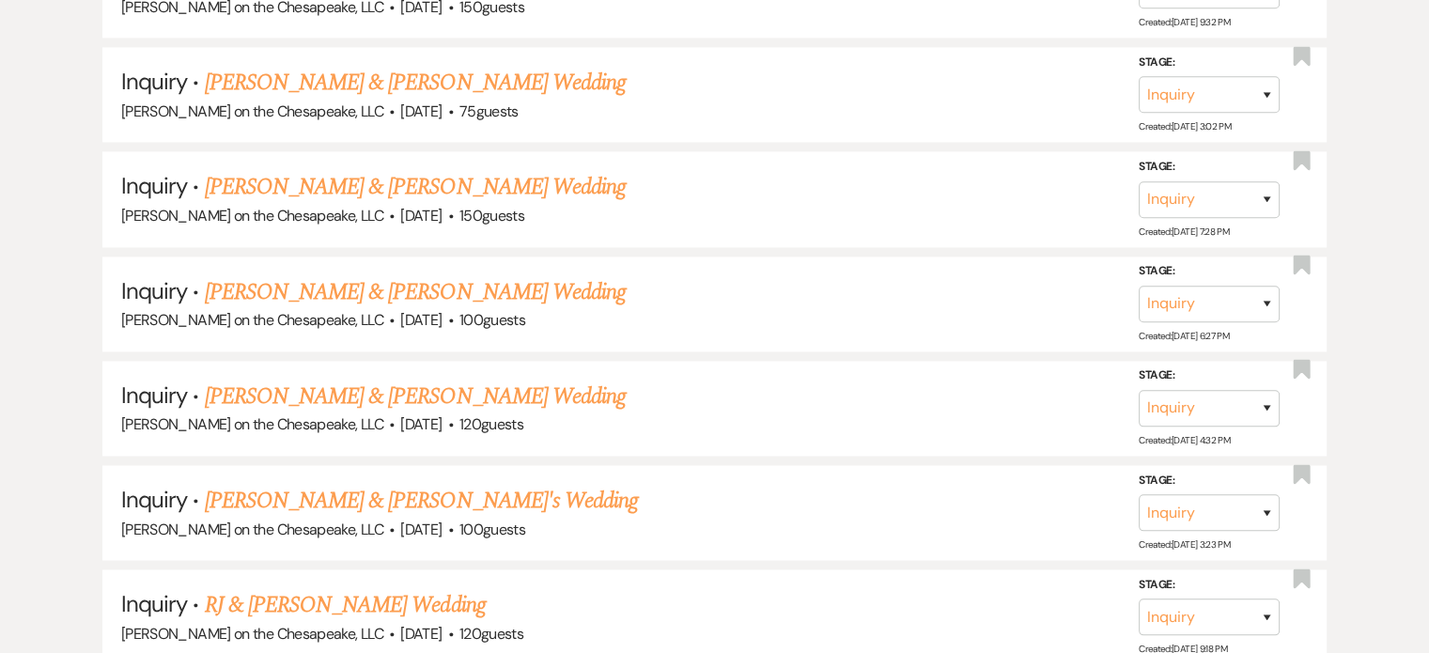
scroll to position [2630, 0]
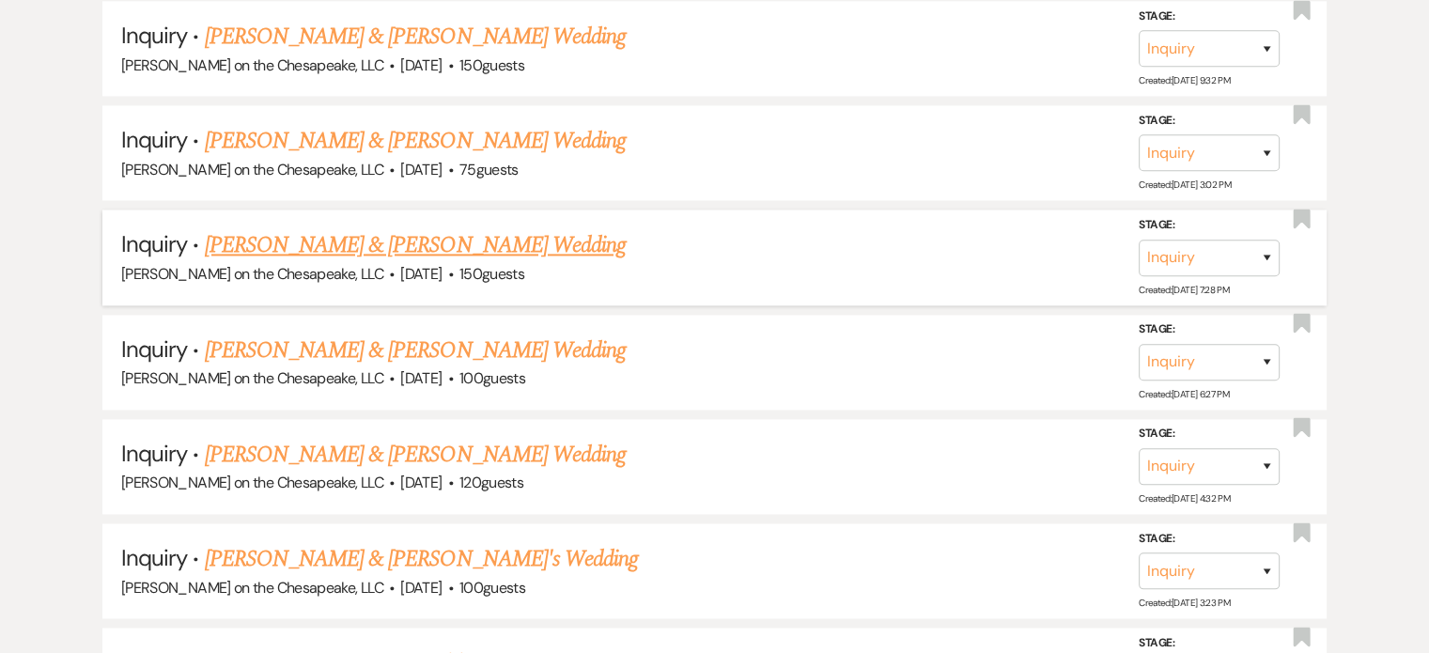
click at [541, 228] on link "[PERSON_NAME] & [PERSON_NAME] Wedding" at bounding box center [415, 245] width 421 height 34
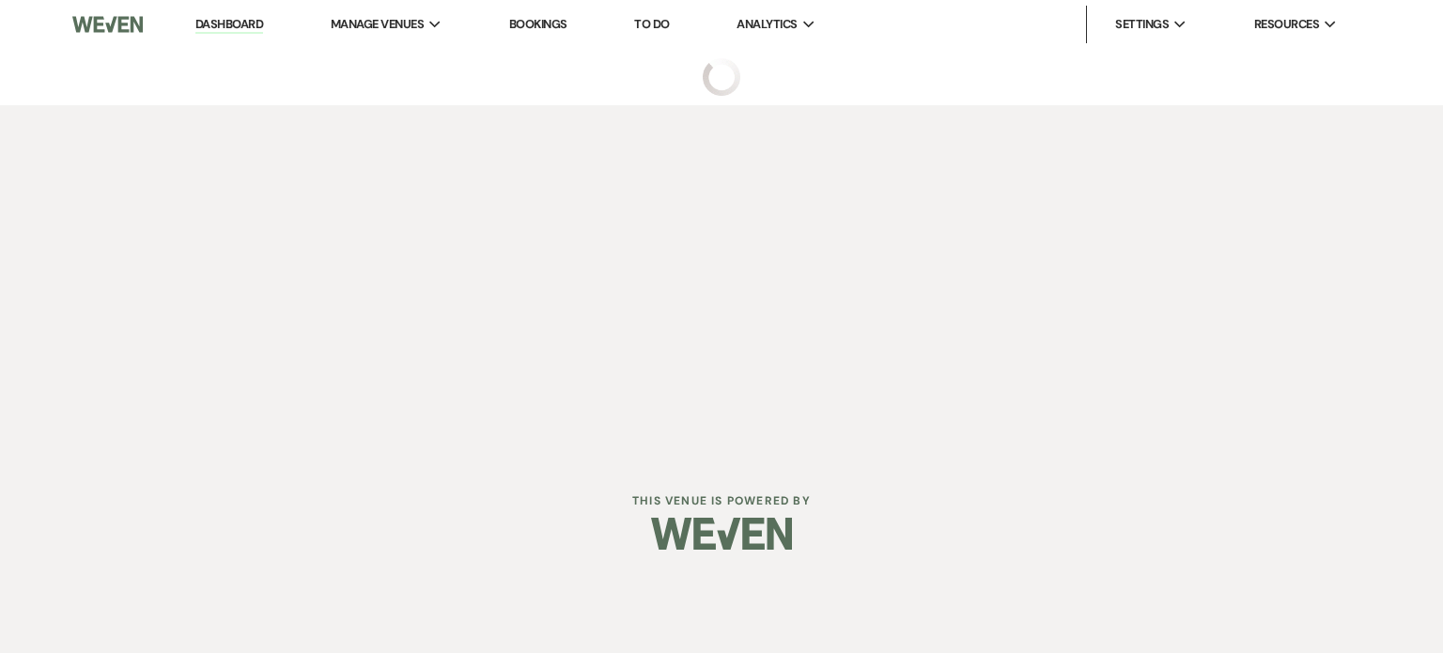
select select "5"
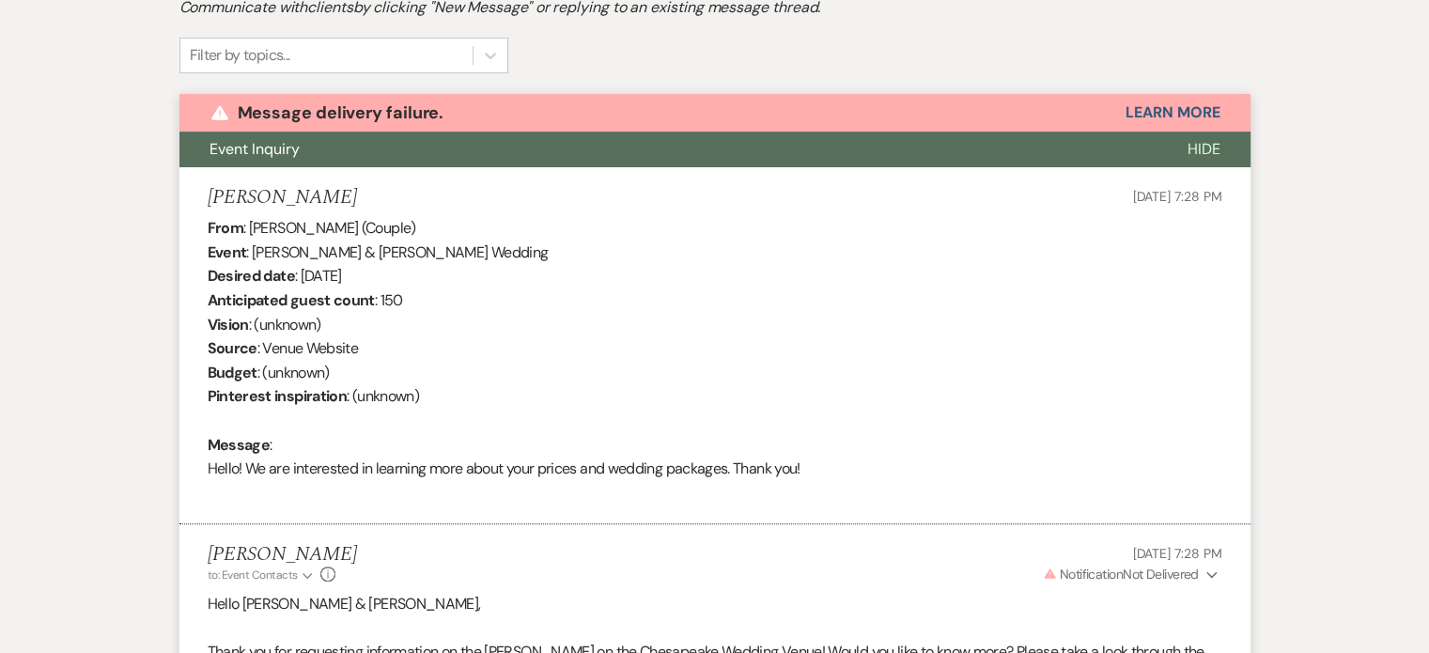
scroll to position [511, 0]
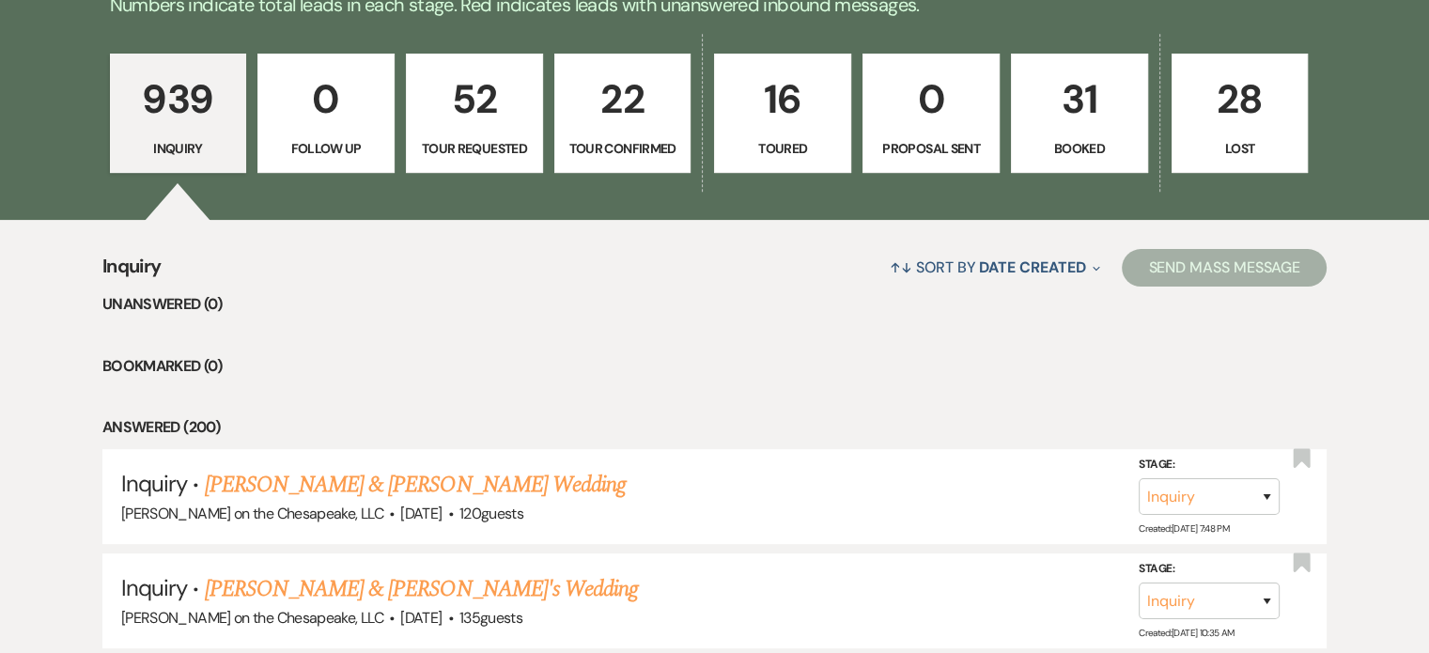
scroll to position [2630, 0]
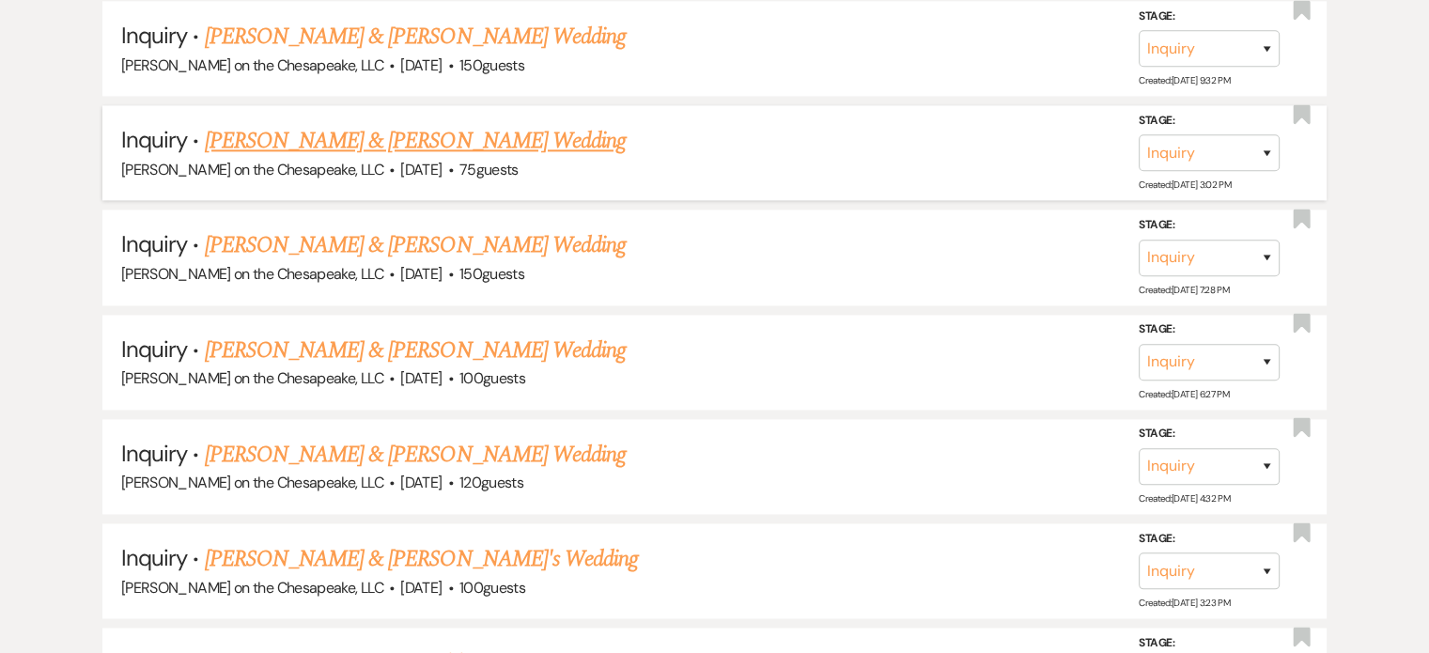
click at [484, 131] on link "[PERSON_NAME] & [PERSON_NAME] Wedding" at bounding box center [415, 141] width 421 height 34
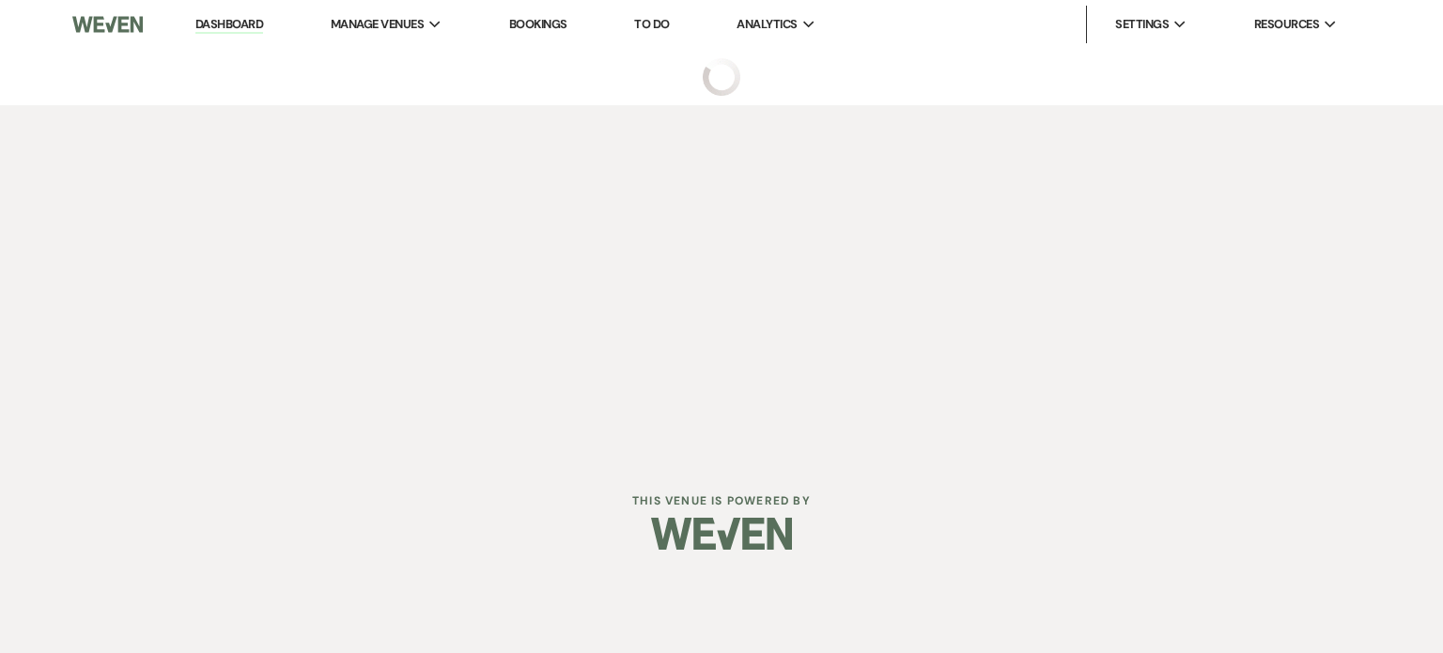
select select "5"
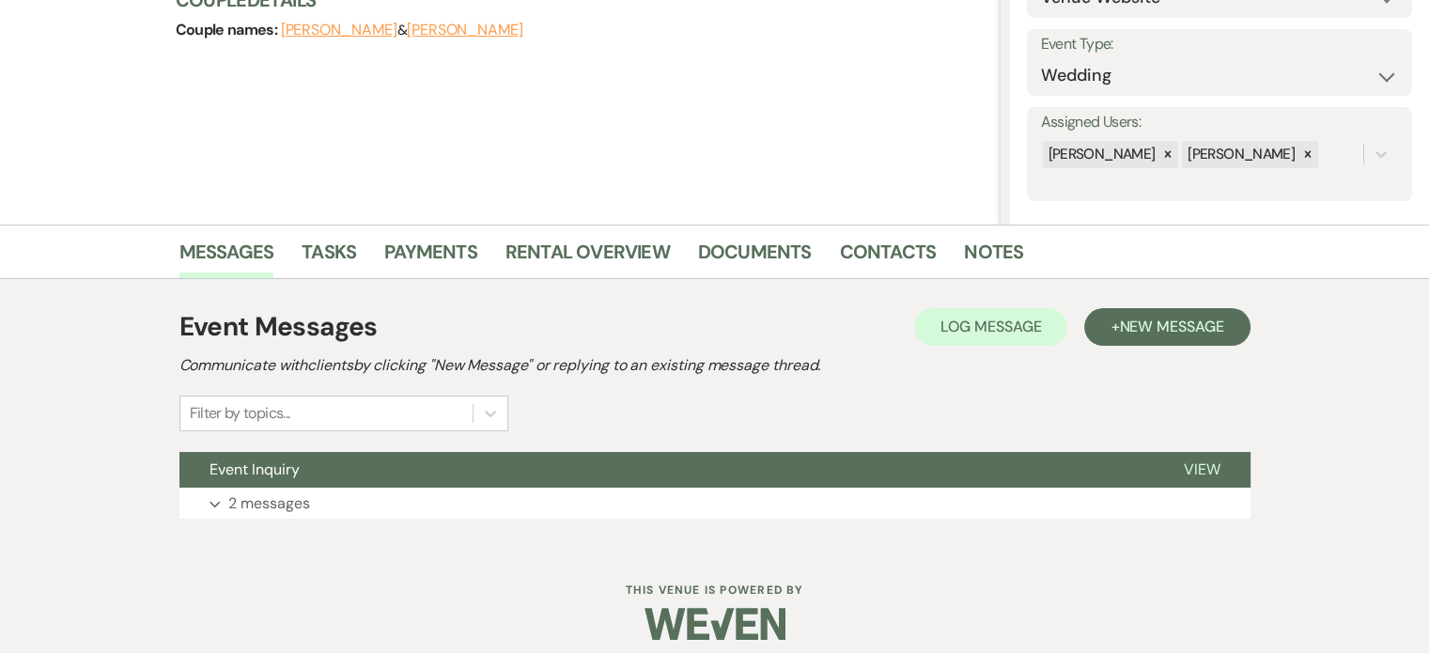
scroll to position [261, 0]
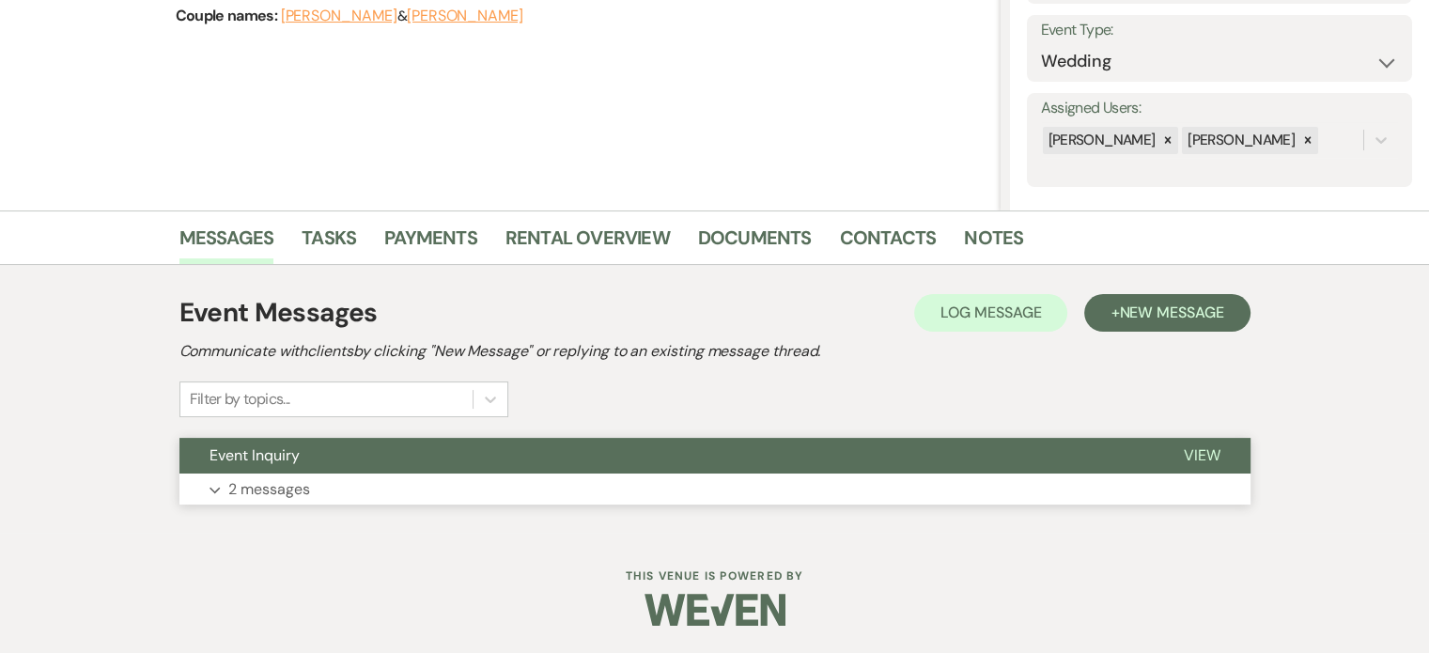
click at [1213, 457] on span "View" at bounding box center [1202, 455] width 37 height 20
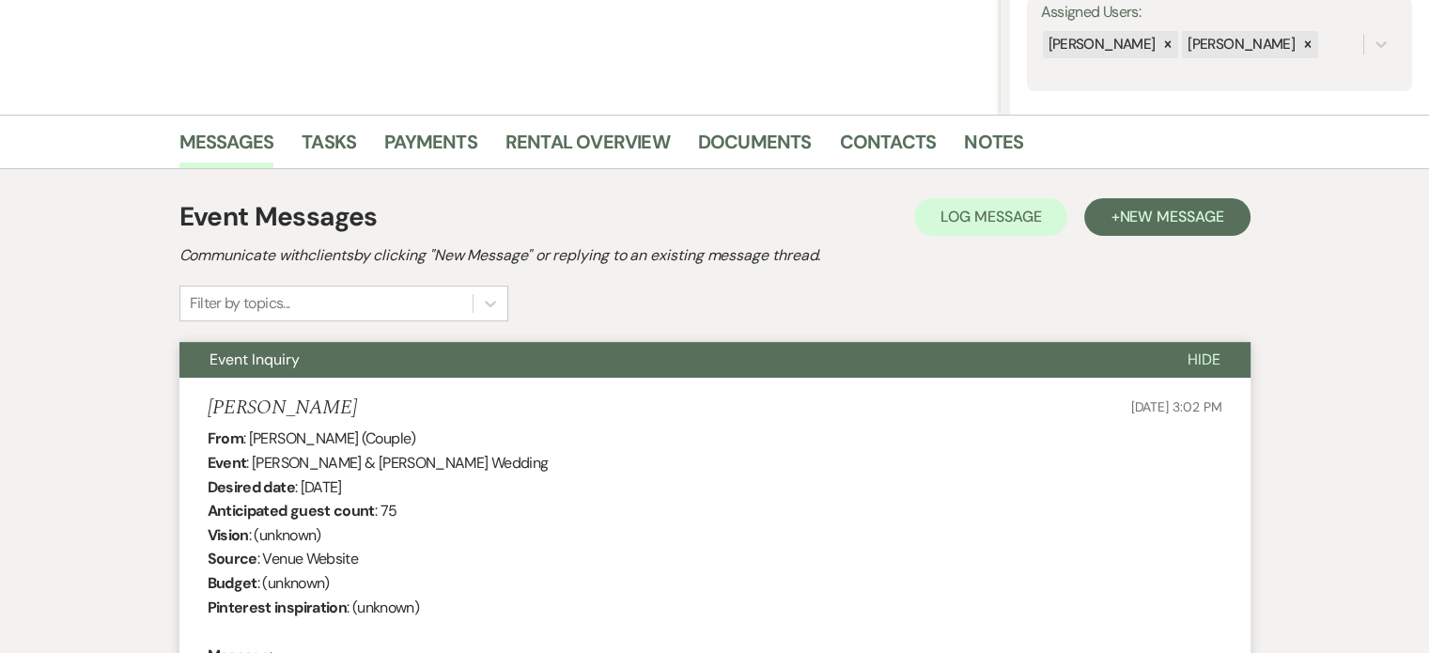
scroll to position [355, 0]
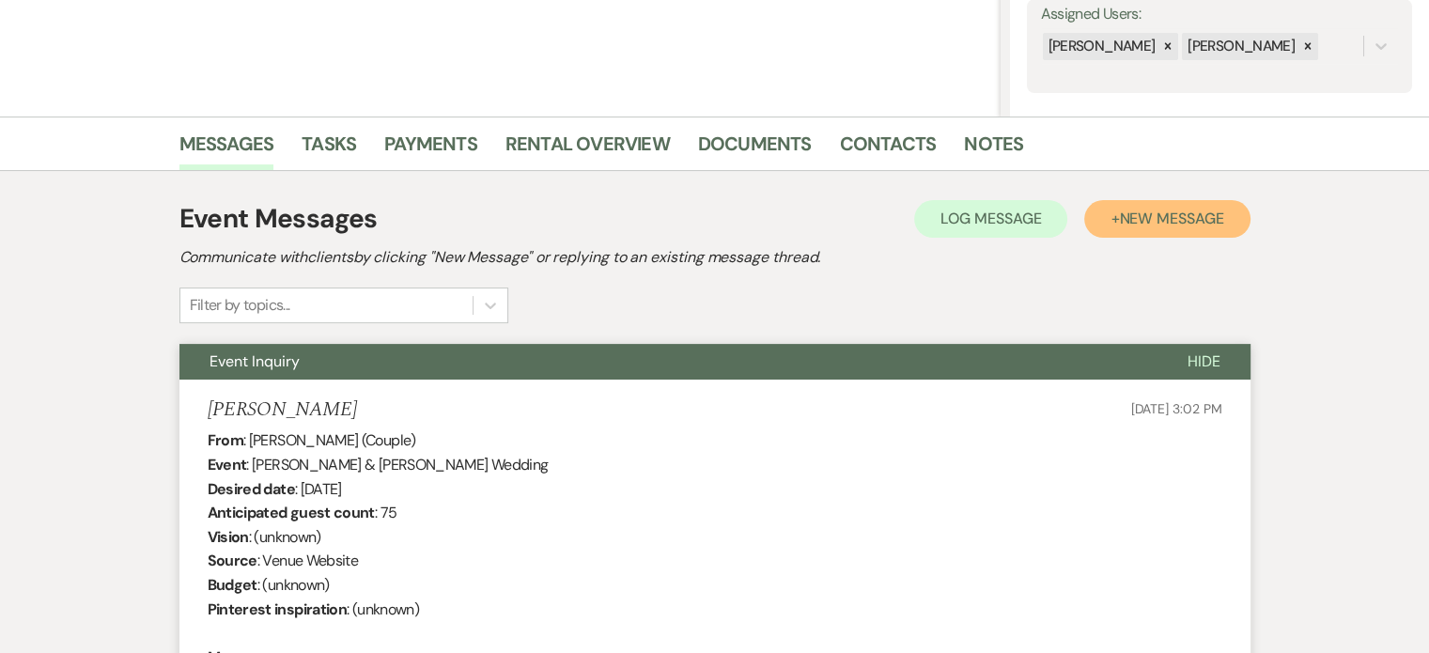
click at [1143, 215] on span "New Message" at bounding box center [1171, 219] width 104 height 20
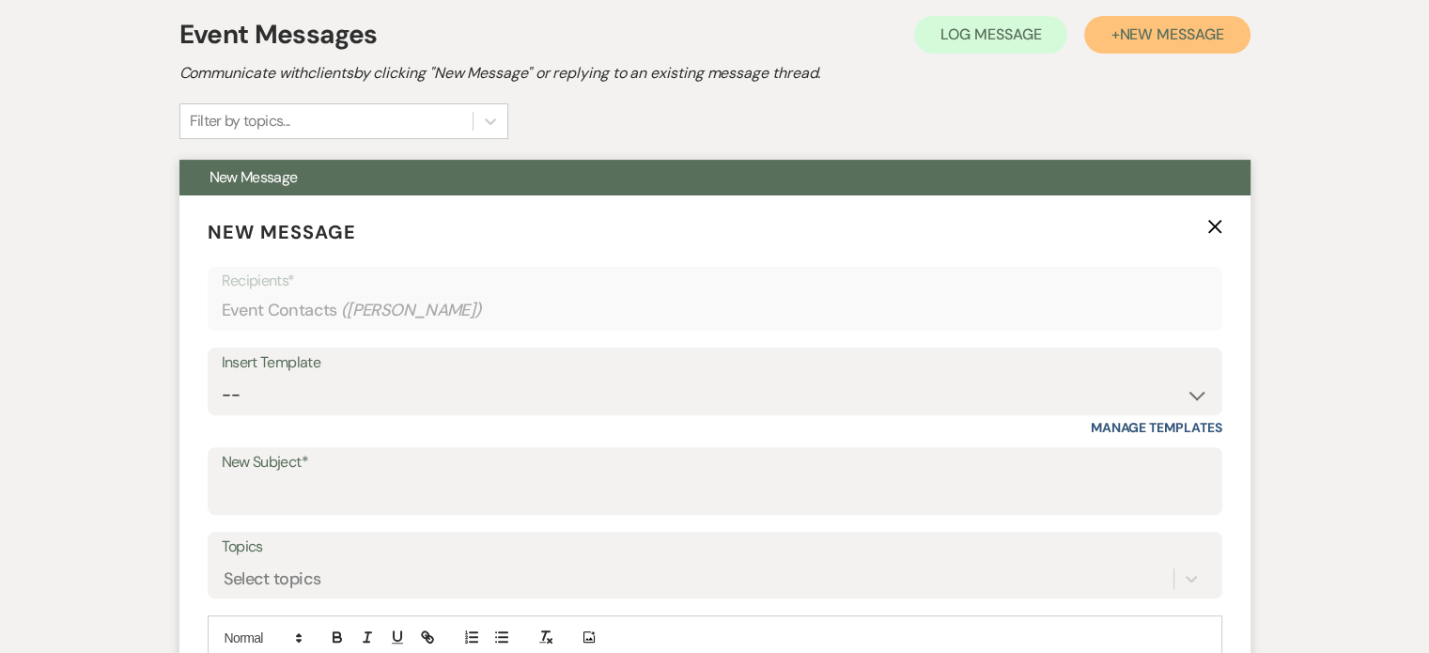
scroll to position [543, 0]
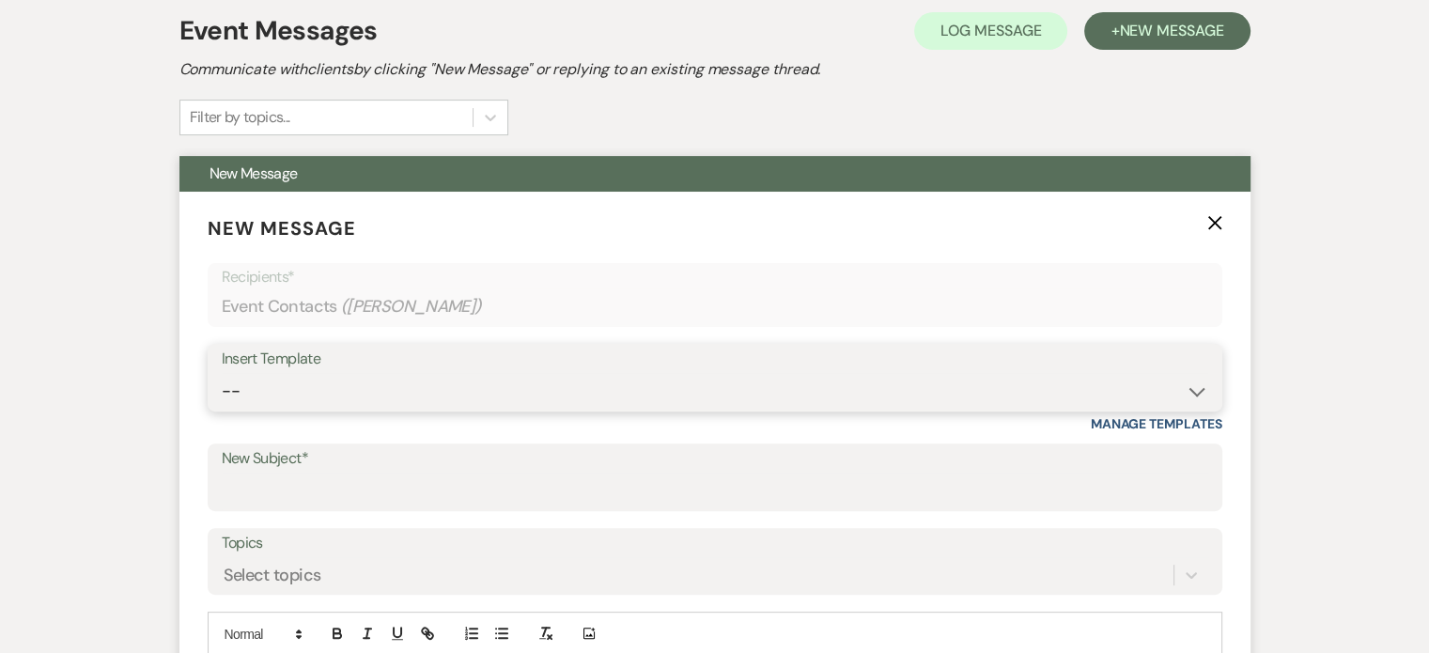
click at [1199, 395] on select "-- Weven Planning Portal Introduction (Booked Events) Tour Request Response Fol…" at bounding box center [715, 391] width 986 height 37
select select "2764"
click at [222, 373] on select "-- Weven Planning Portal Introduction (Booked Events) Tour Request Response Fol…" at bounding box center [715, 391] width 986 height 37
type input "Invitation to tour"
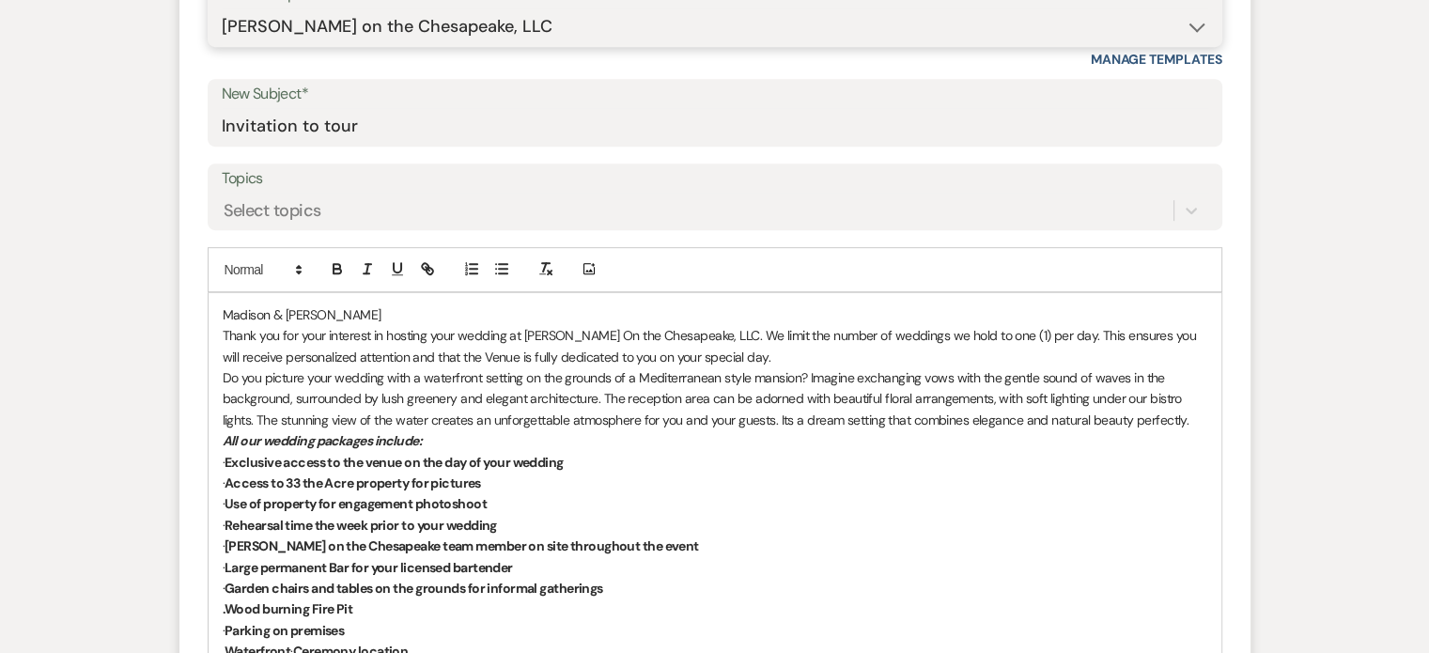
scroll to position [919, 0]
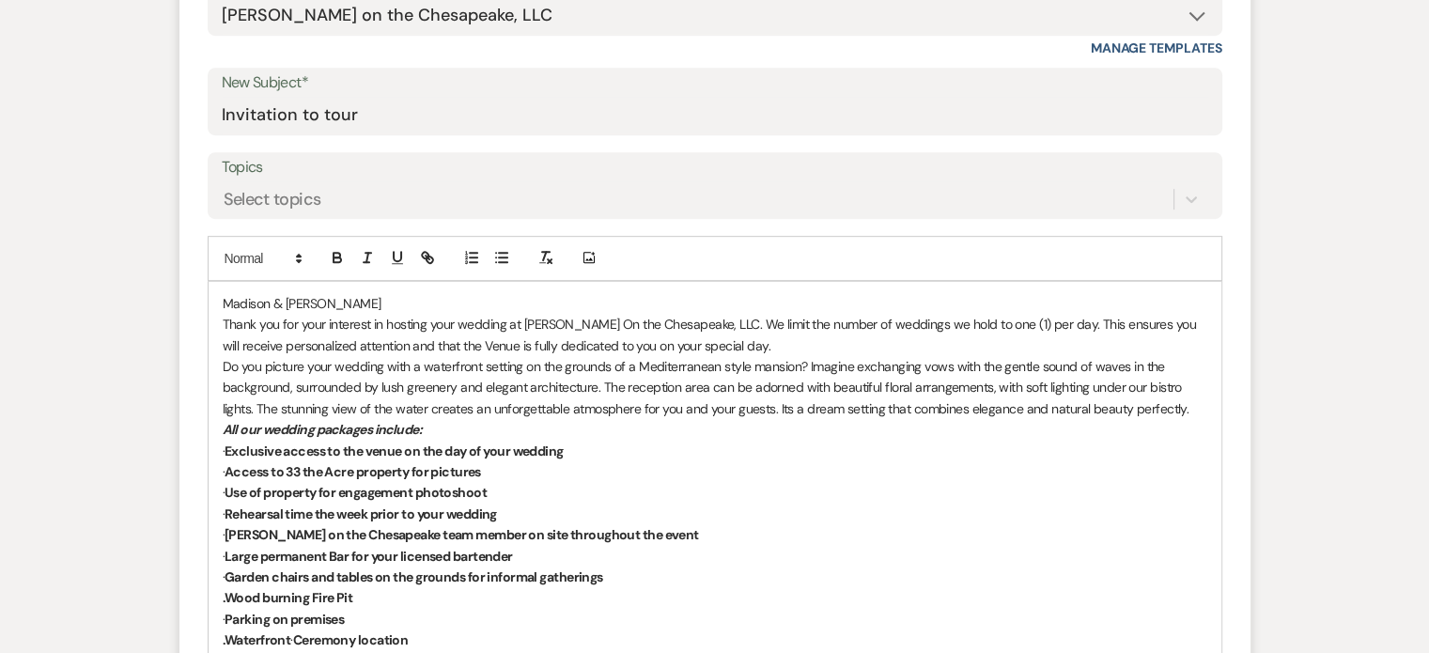
click at [221, 300] on div "Madison & [PERSON_NAME] Thank you for your interest in hosting your wedding at …" at bounding box center [715, 619] width 1013 height 674
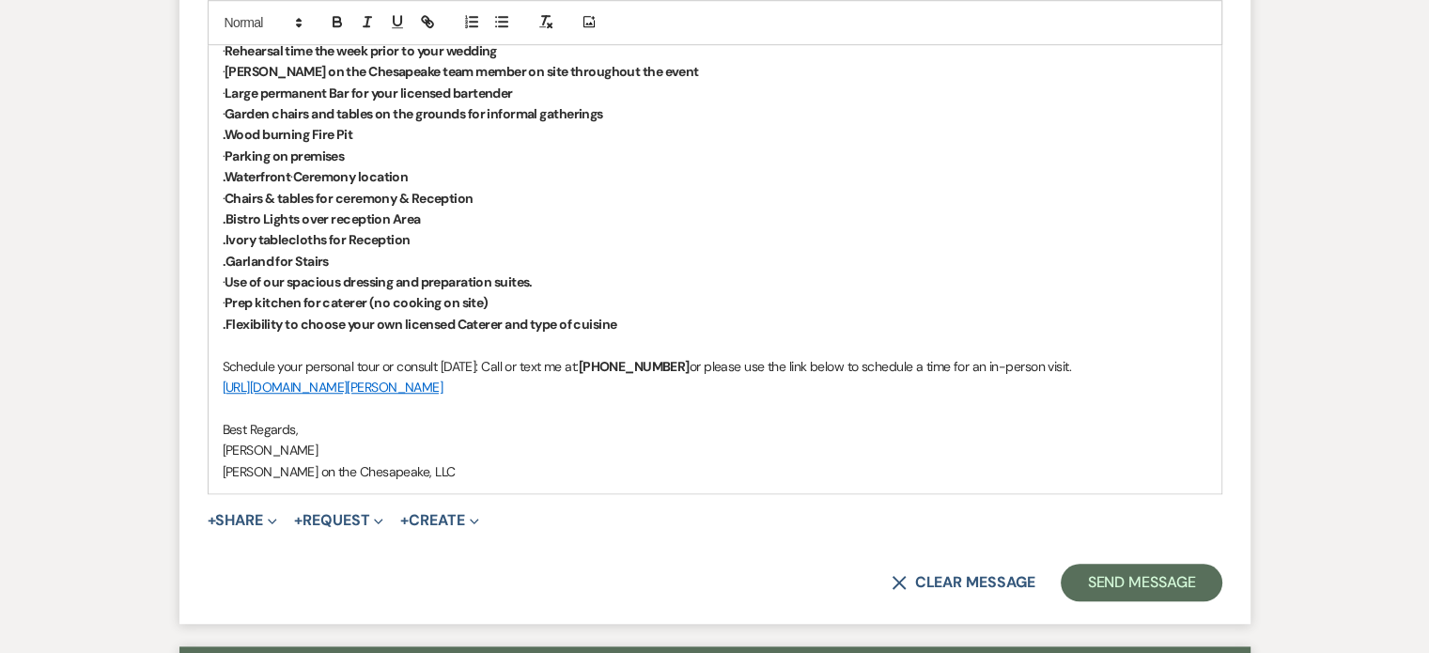
scroll to position [1388, 0]
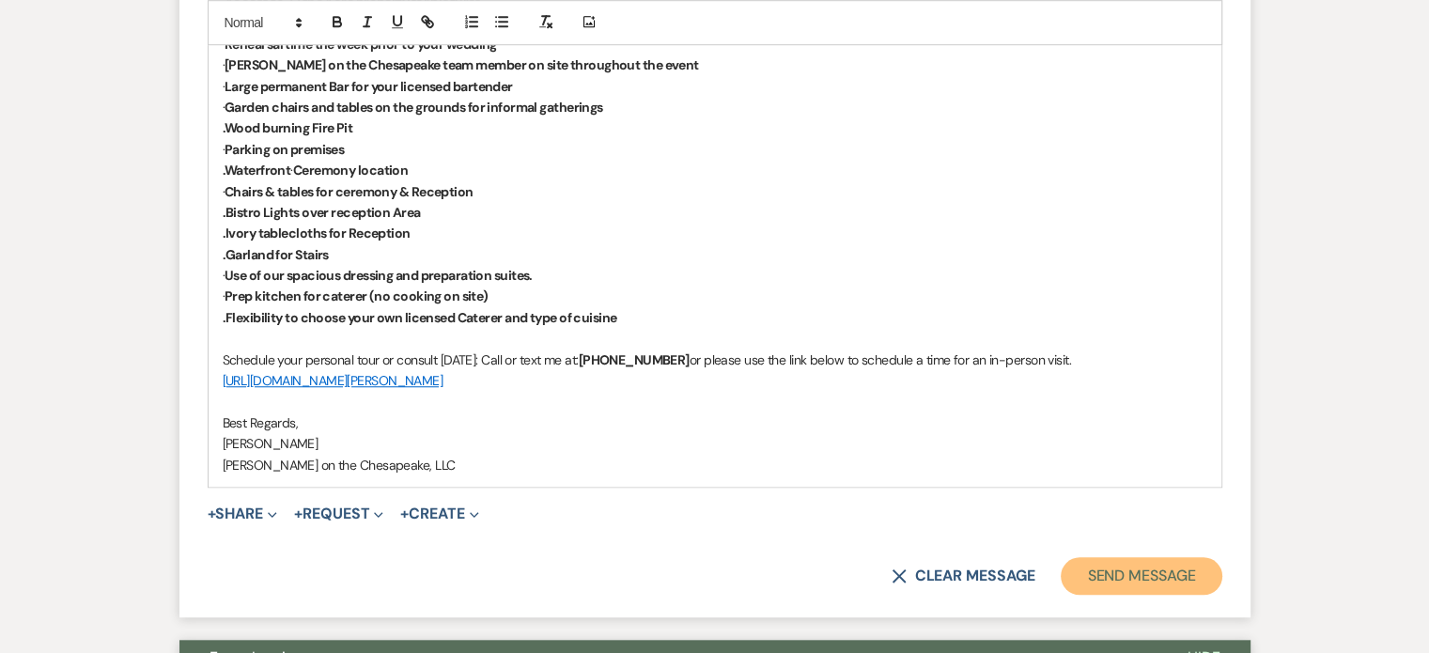
click at [1092, 581] on button "Send Message" at bounding box center [1141, 576] width 161 height 38
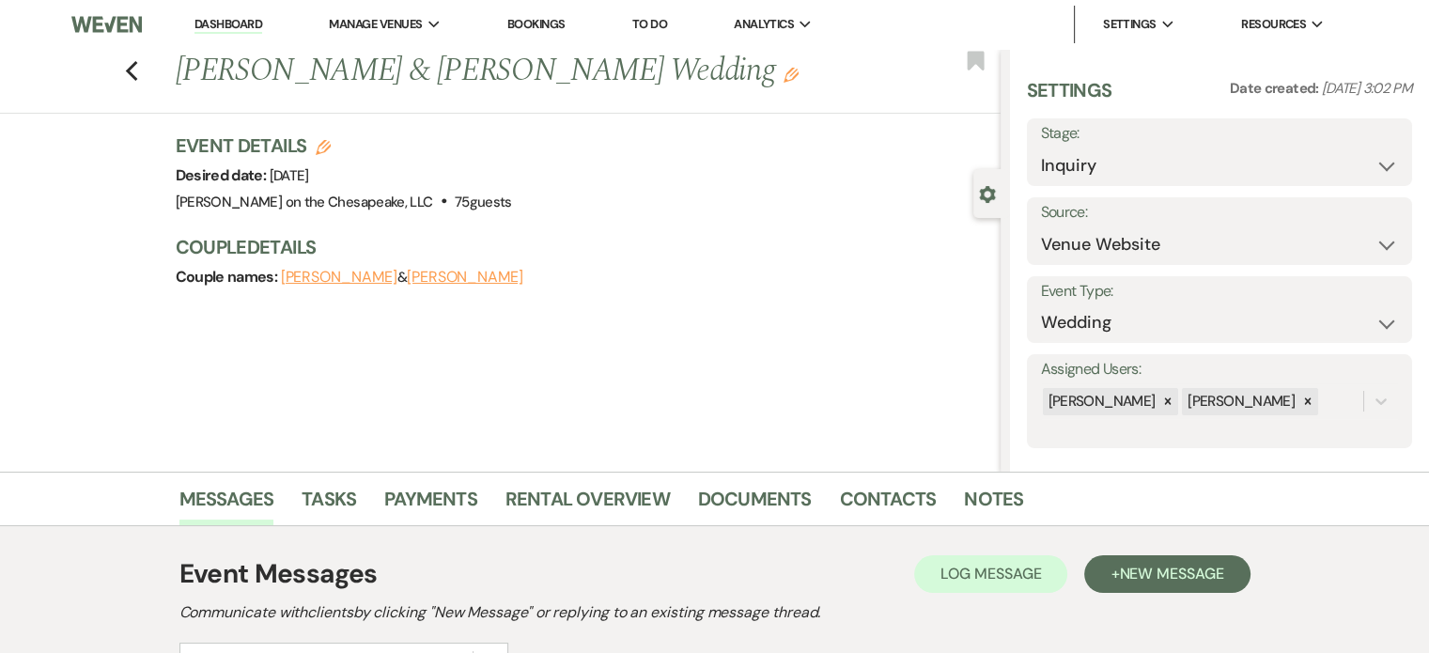
scroll to position [0, 0]
click at [139, 70] on icon "Previous" at bounding box center [132, 71] width 14 height 23
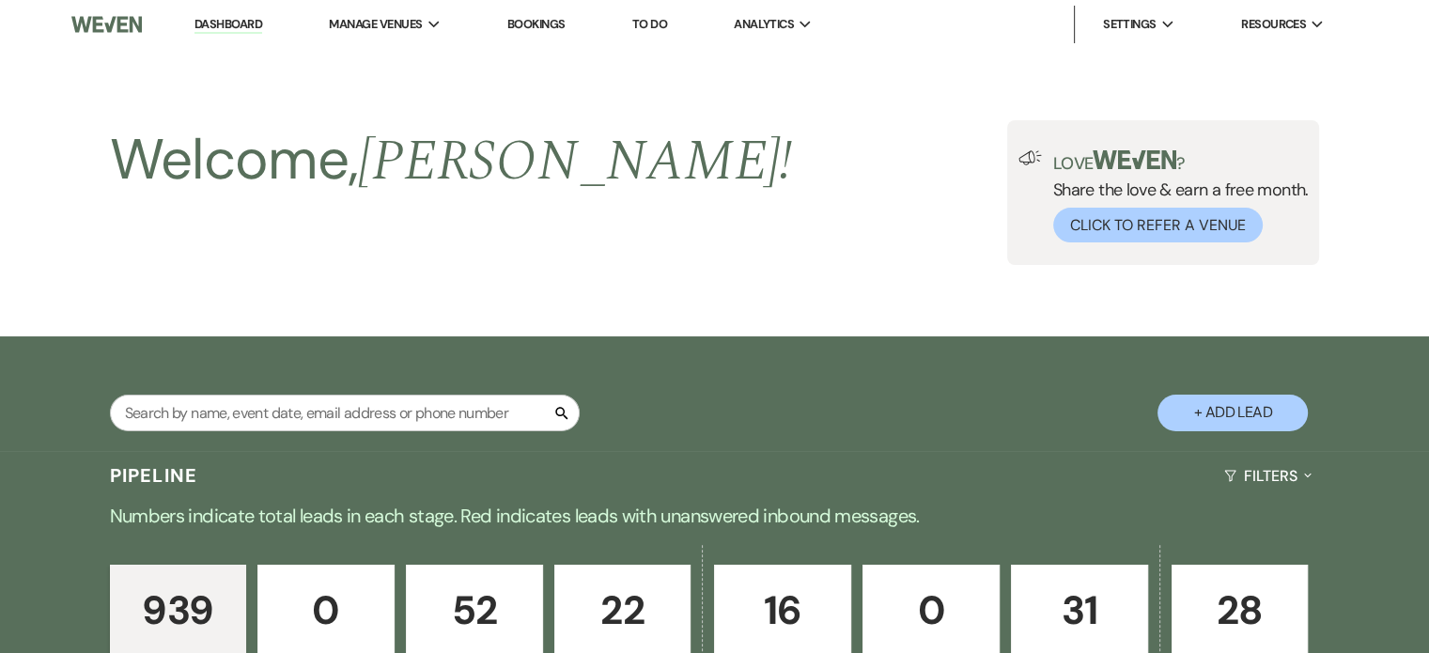
scroll to position [2630, 0]
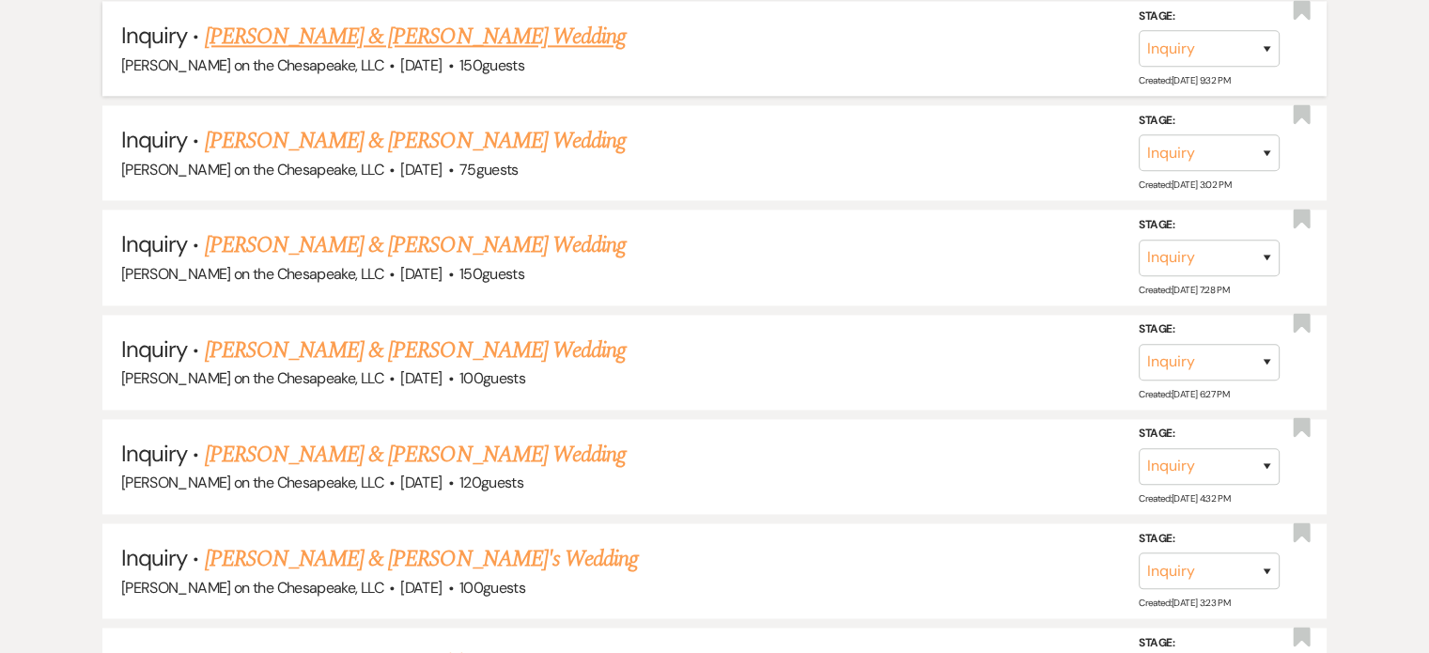
click at [369, 20] on link "[PERSON_NAME] & [PERSON_NAME] Wedding" at bounding box center [415, 37] width 421 height 34
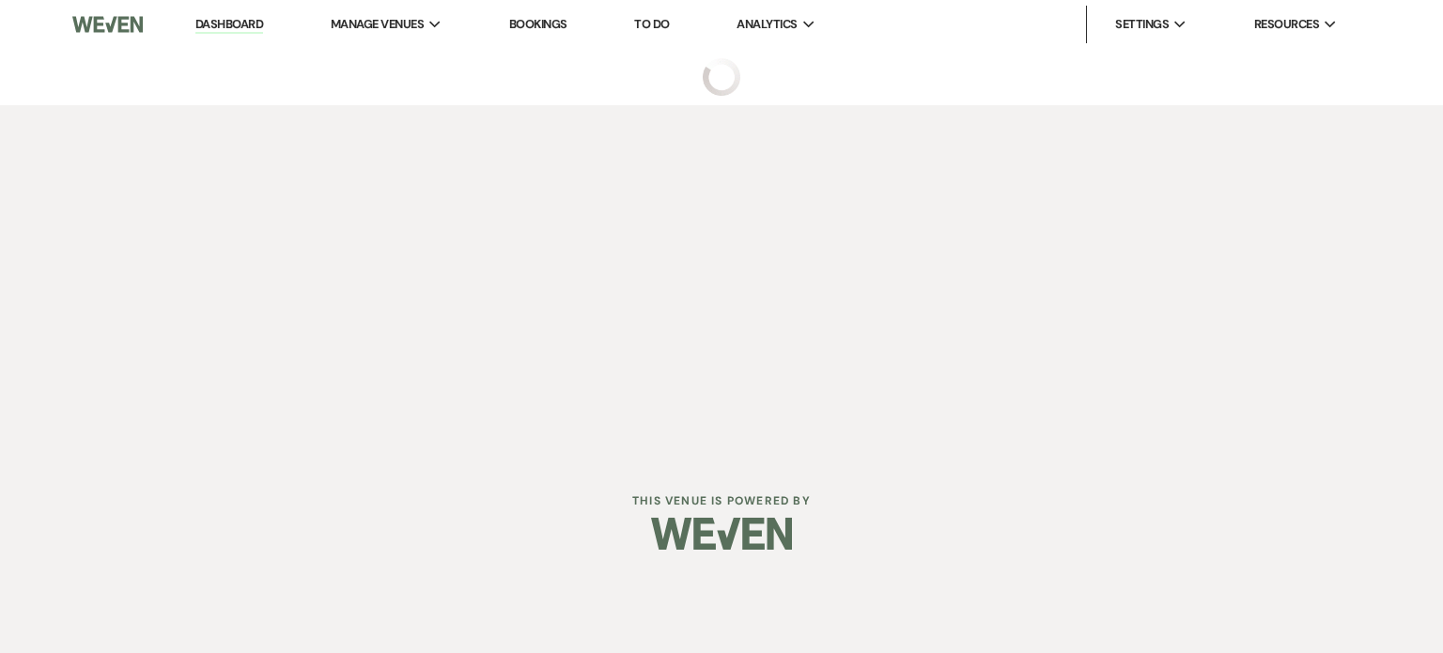
select select "5"
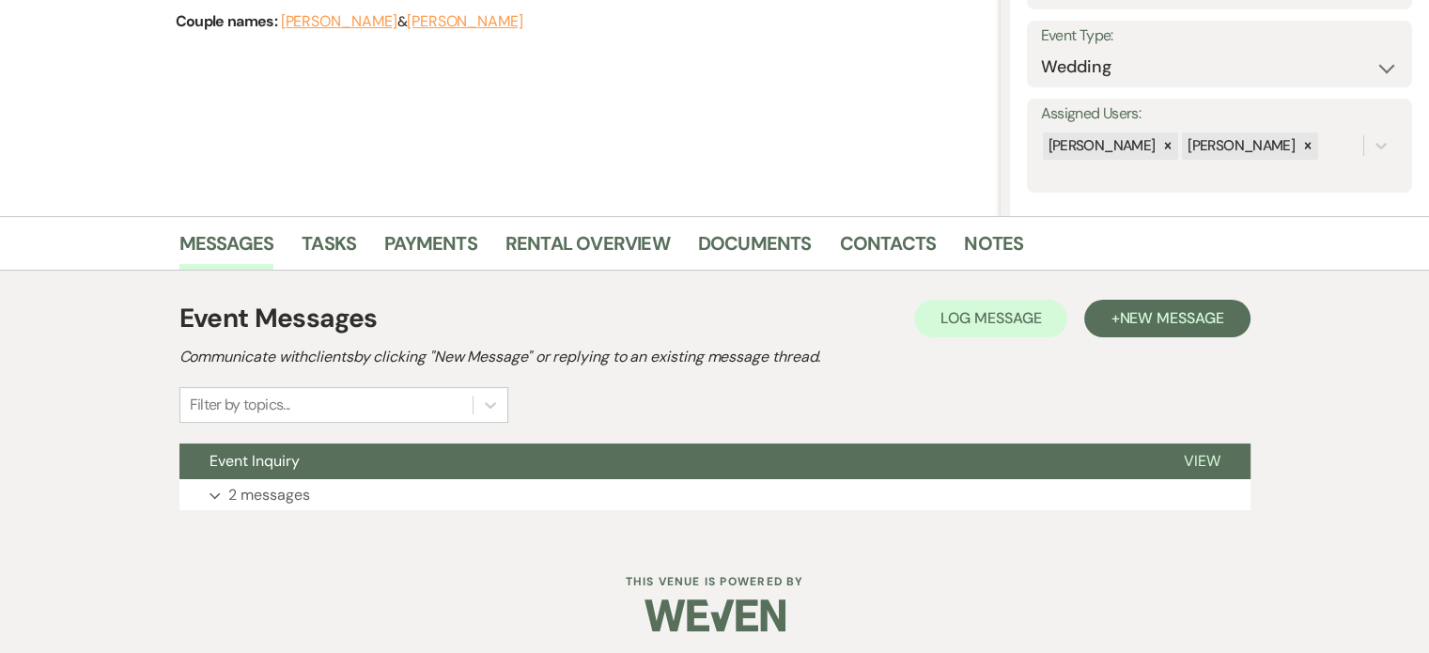
scroll to position [261, 0]
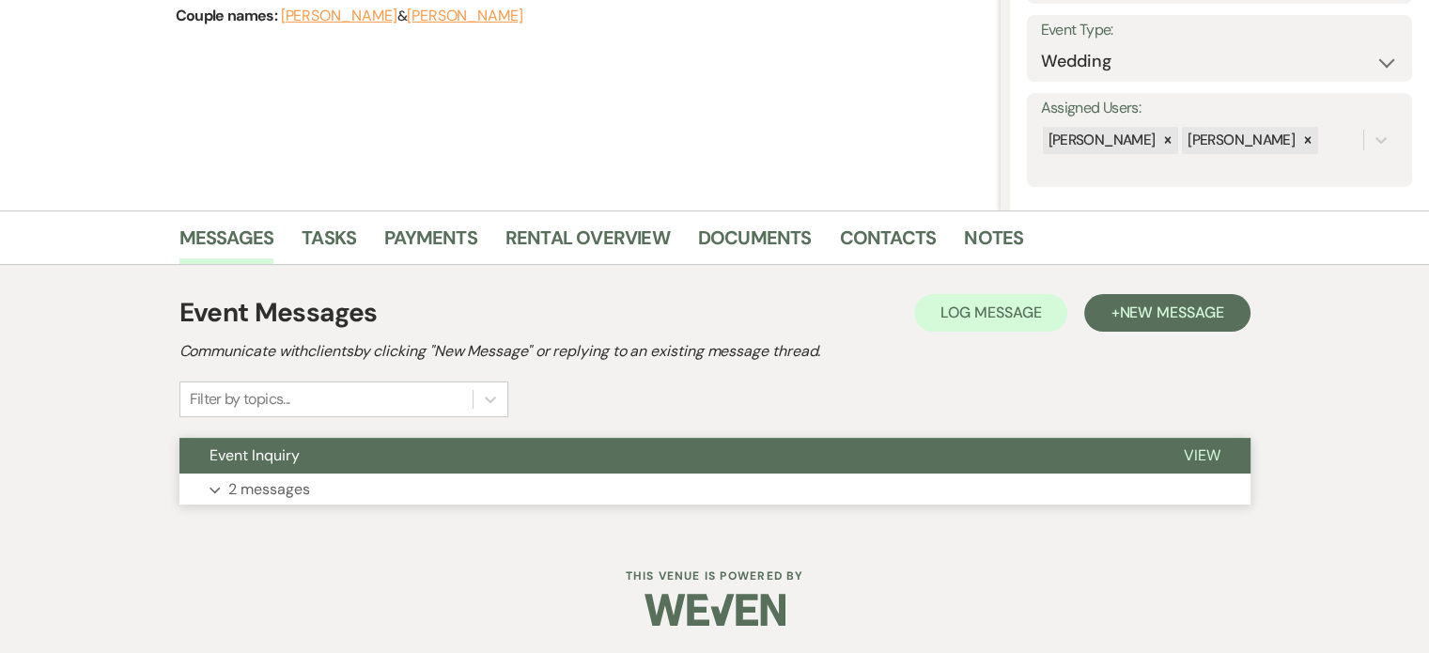
click at [1198, 451] on span "View" at bounding box center [1202, 455] width 37 height 20
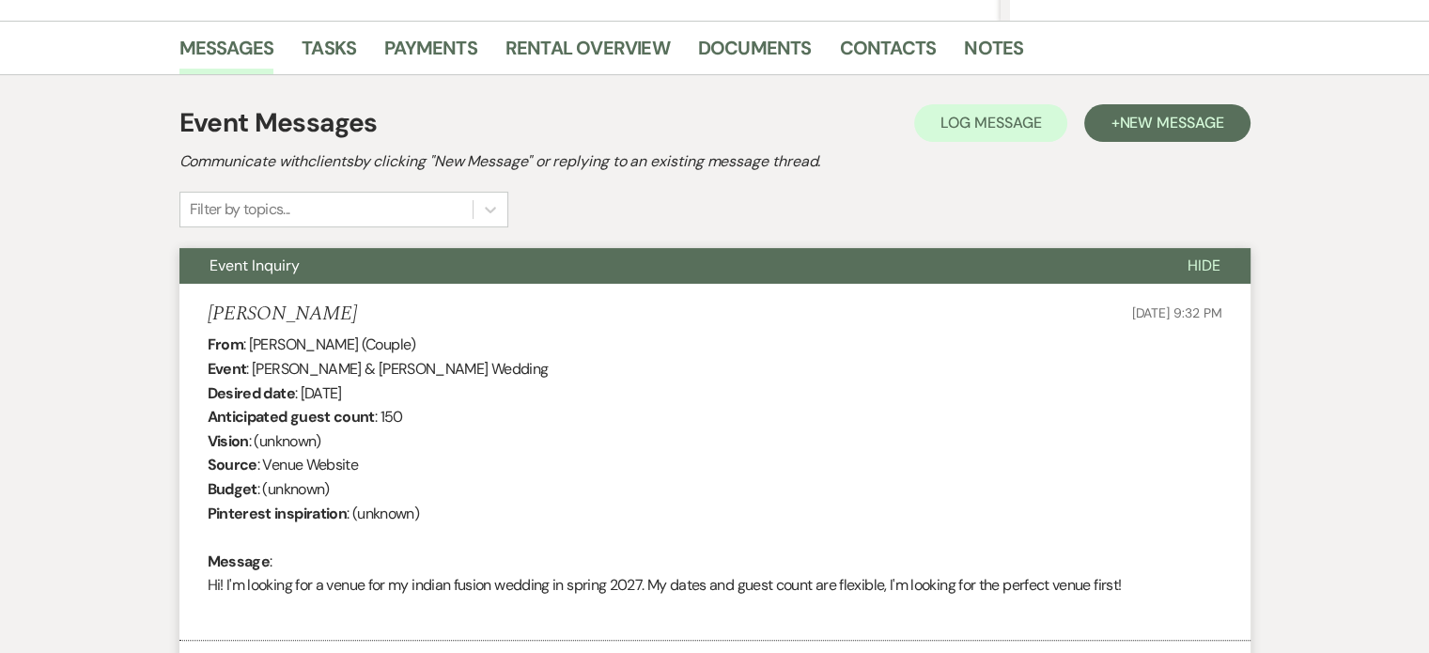
scroll to position [413, 0]
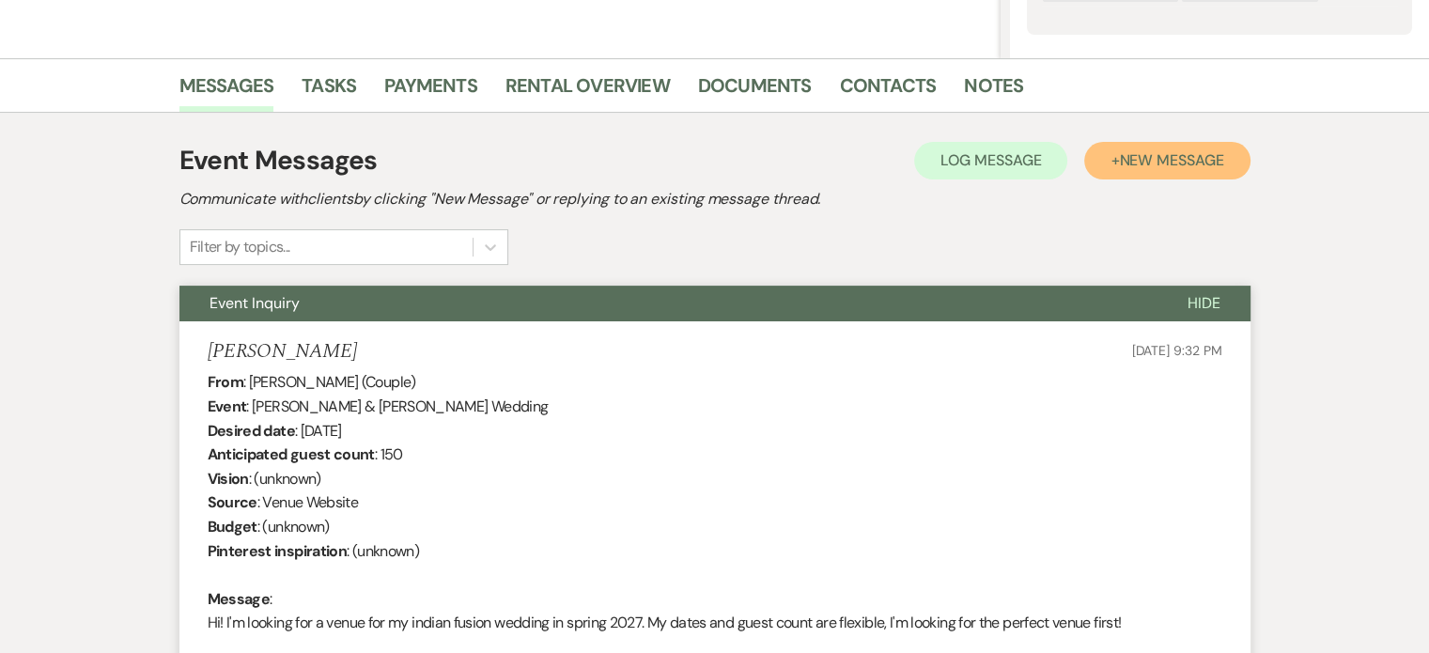
click at [1163, 162] on span "New Message" at bounding box center [1171, 160] width 104 height 20
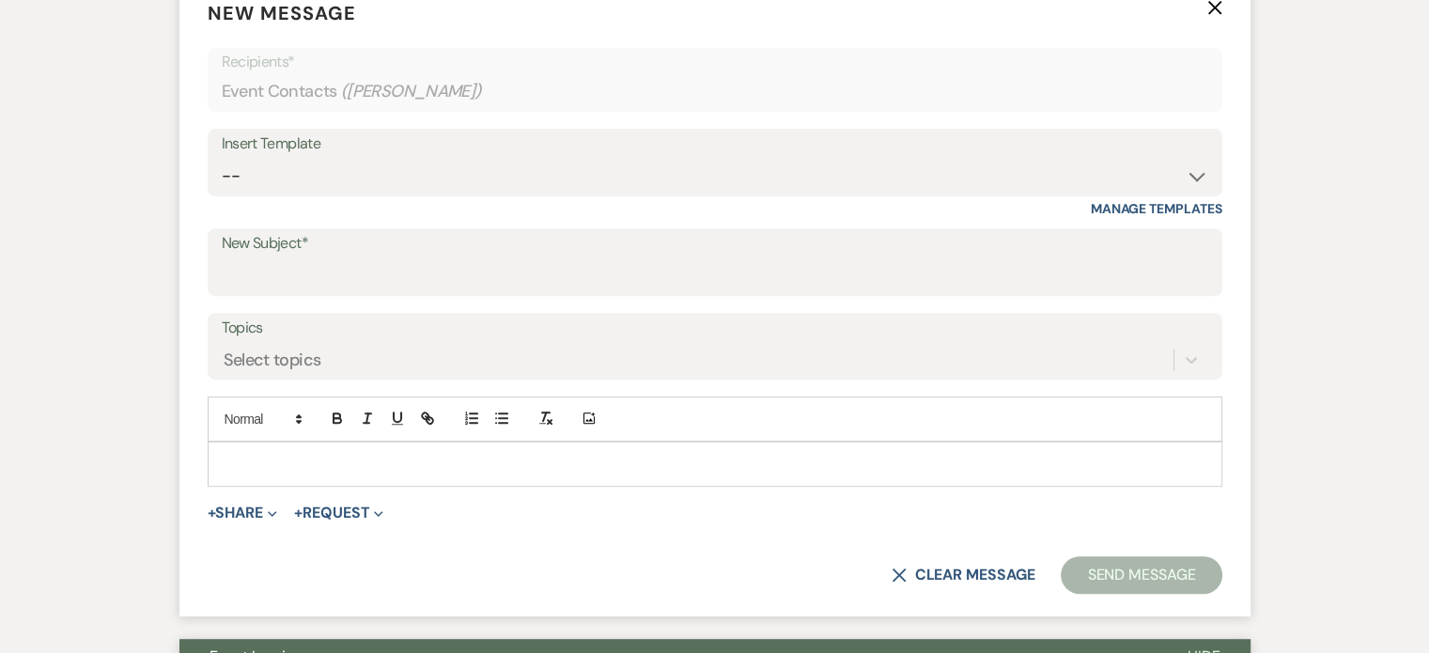
scroll to position [789, 0]
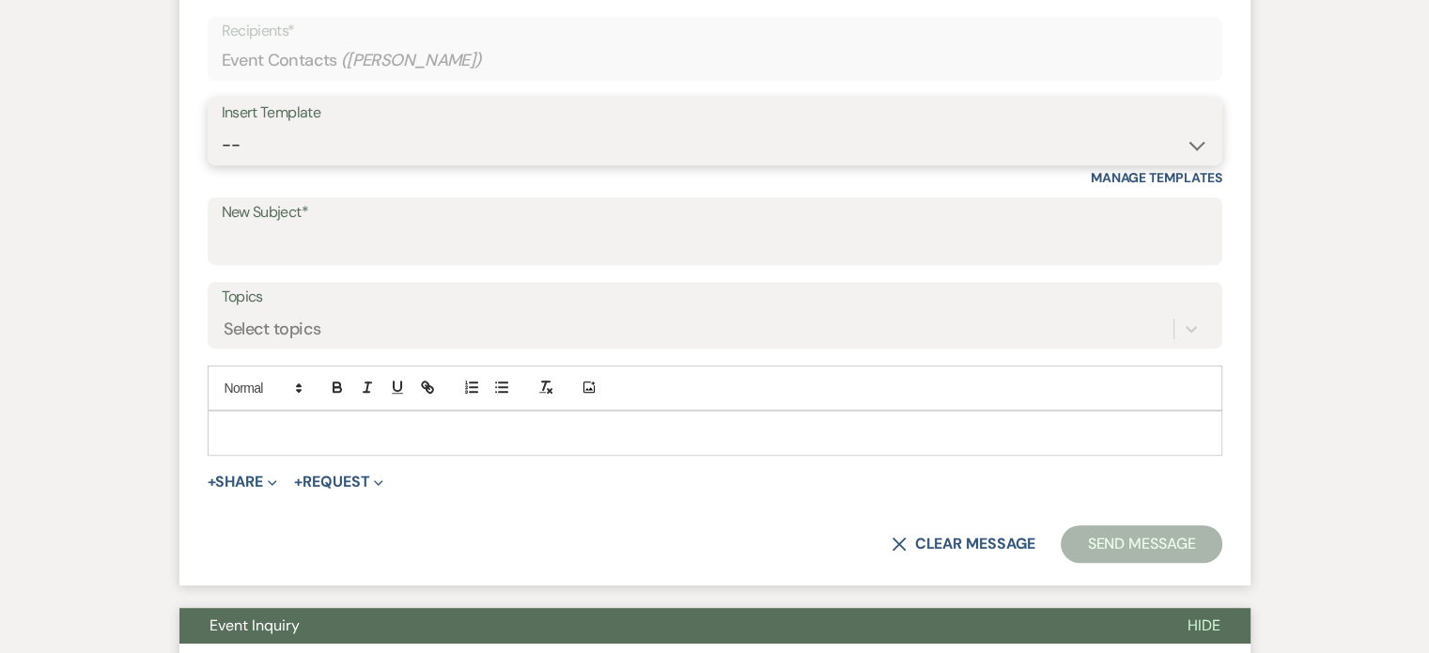
click at [1200, 143] on select "-- Weven Planning Portal Introduction (Booked Events) Tour Request Response Fol…" at bounding box center [715, 145] width 986 height 37
select select "2764"
click at [222, 127] on select "-- Weven Planning Portal Introduction (Booked Events) Tour Request Response Fol…" at bounding box center [715, 145] width 986 height 37
type input "Invitation to tour"
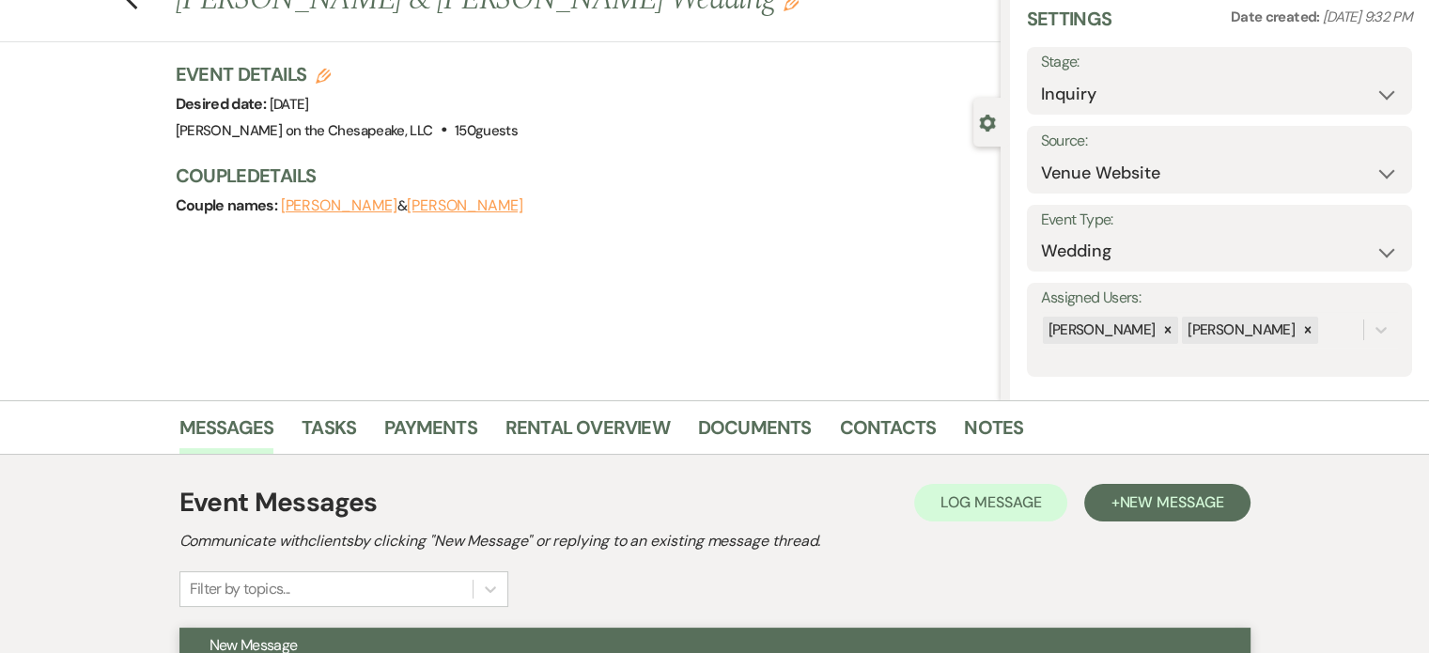
scroll to position [38, 0]
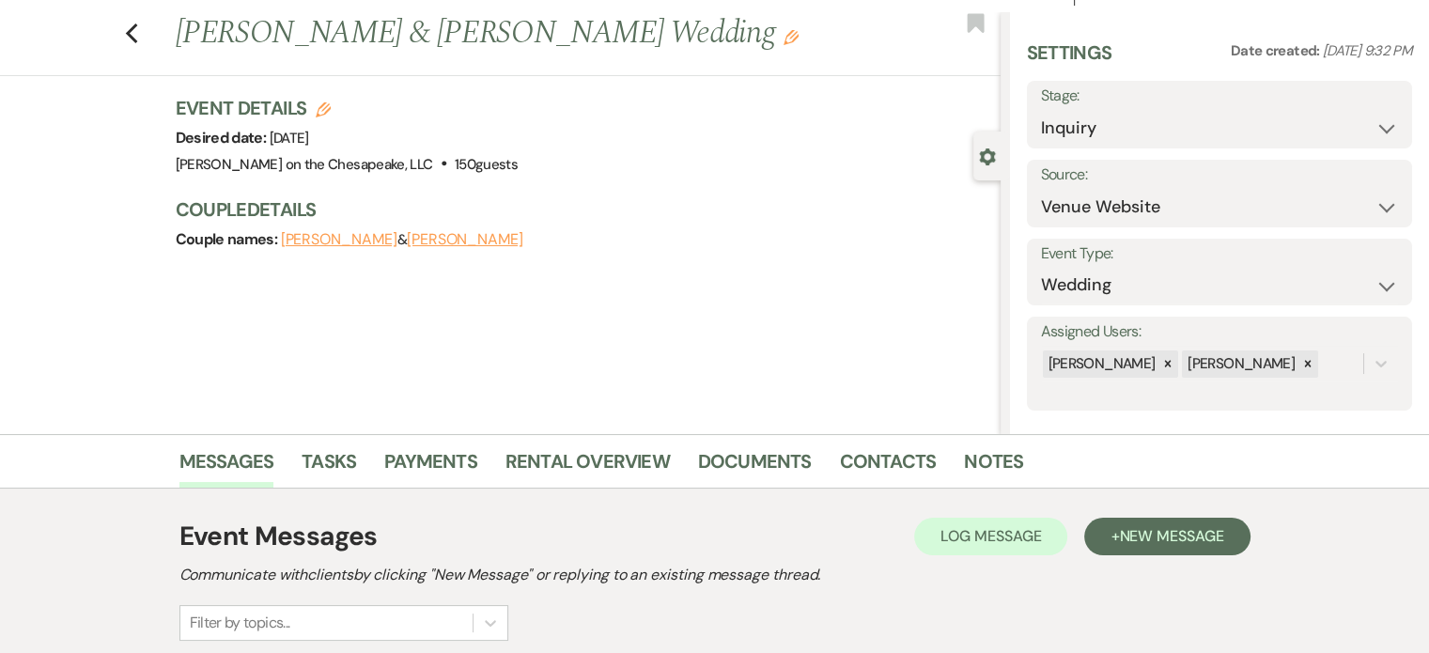
click at [438, 240] on button "[PERSON_NAME]" at bounding box center [465, 239] width 116 height 15
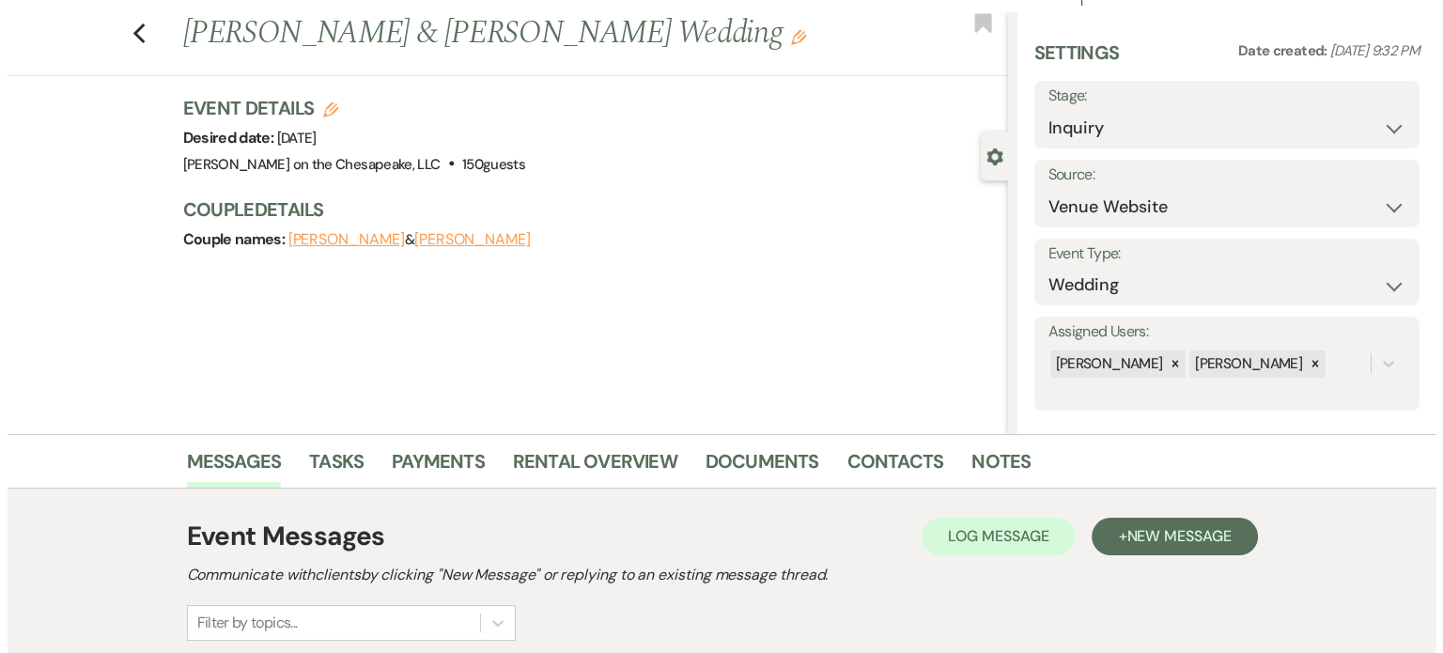
scroll to position [30, 0]
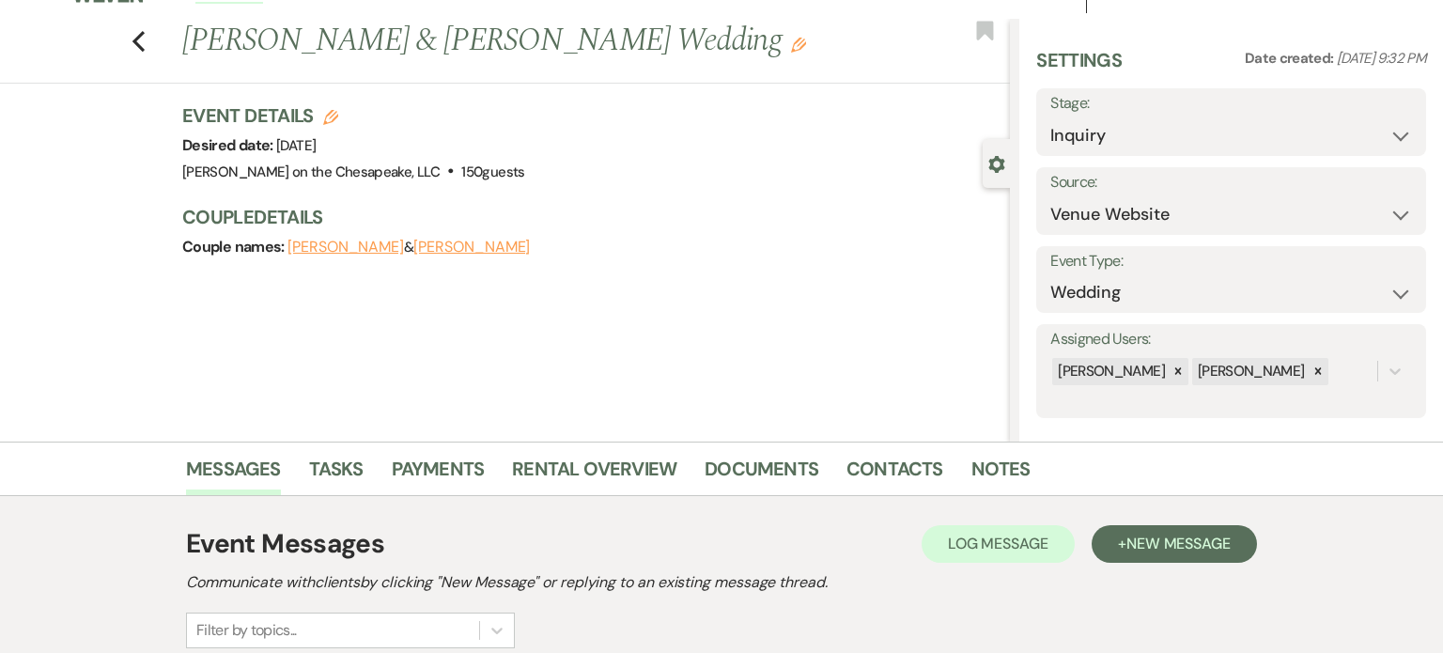
select select "1"
select select "email"
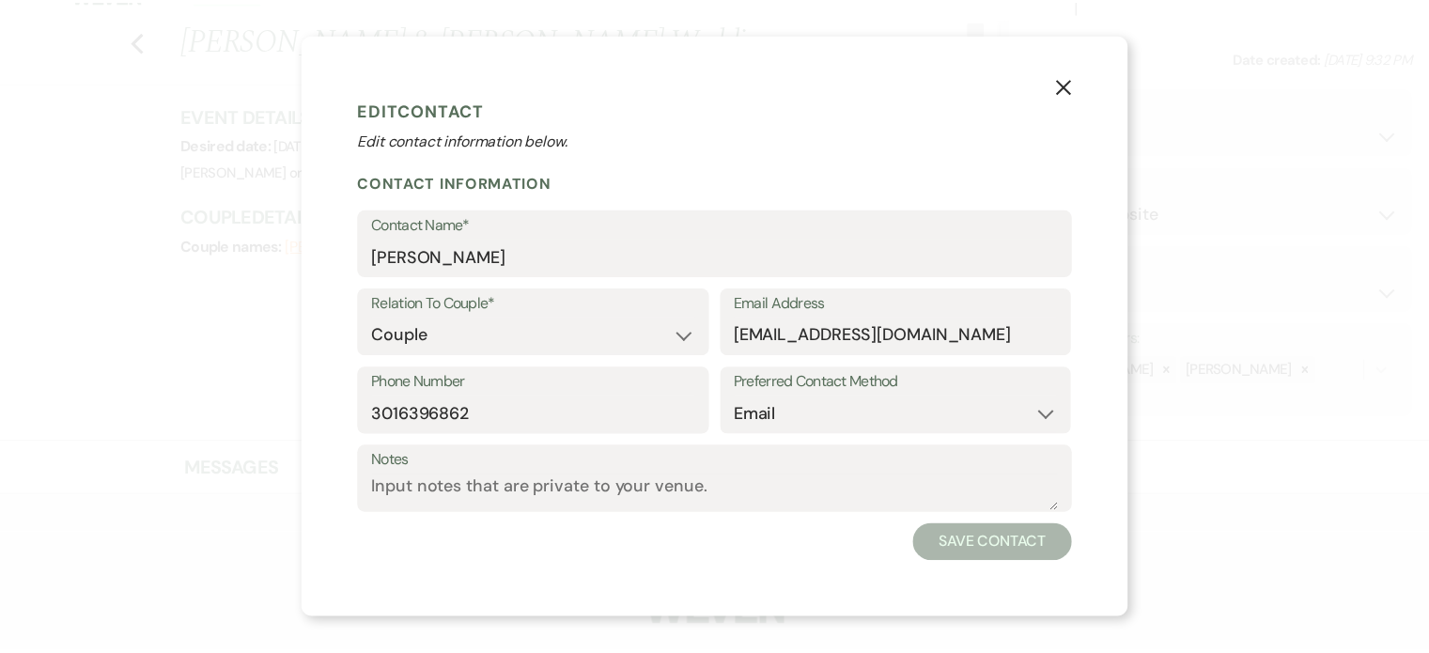
scroll to position [38, 0]
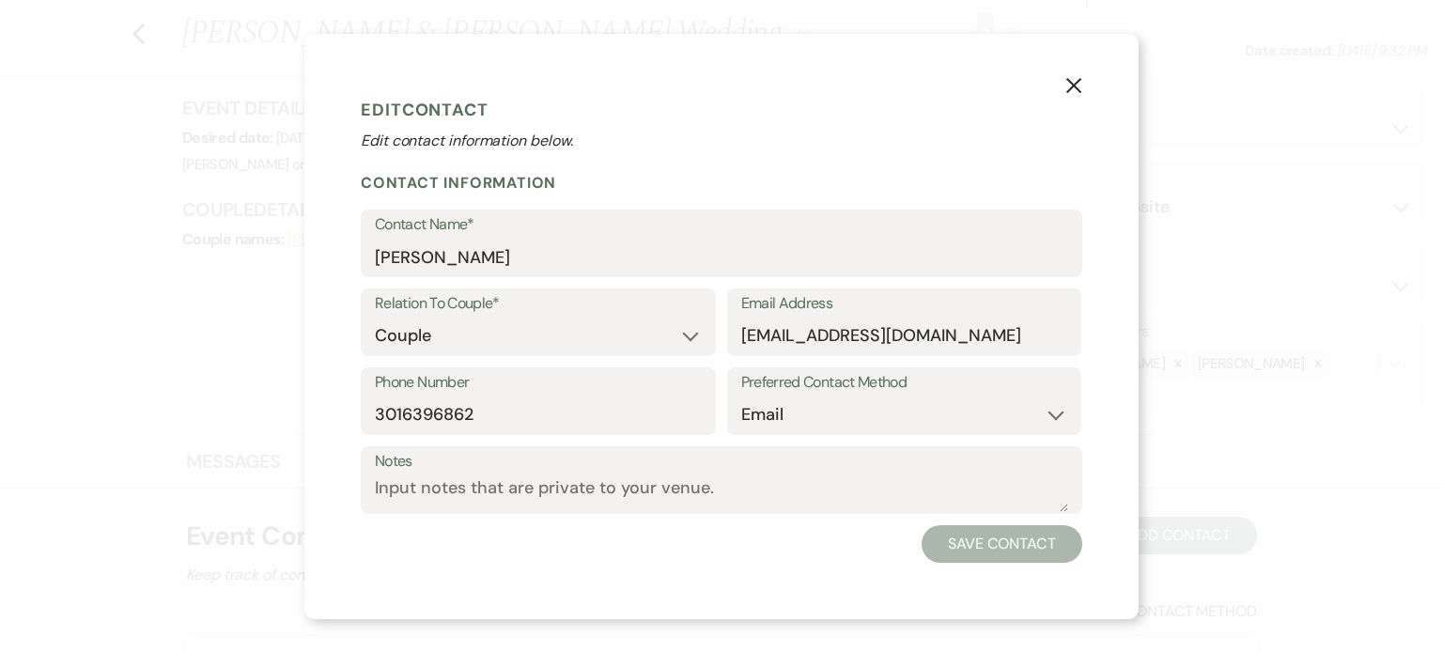
click at [1073, 82] on icon "X" at bounding box center [1073, 85] width 17 height 17
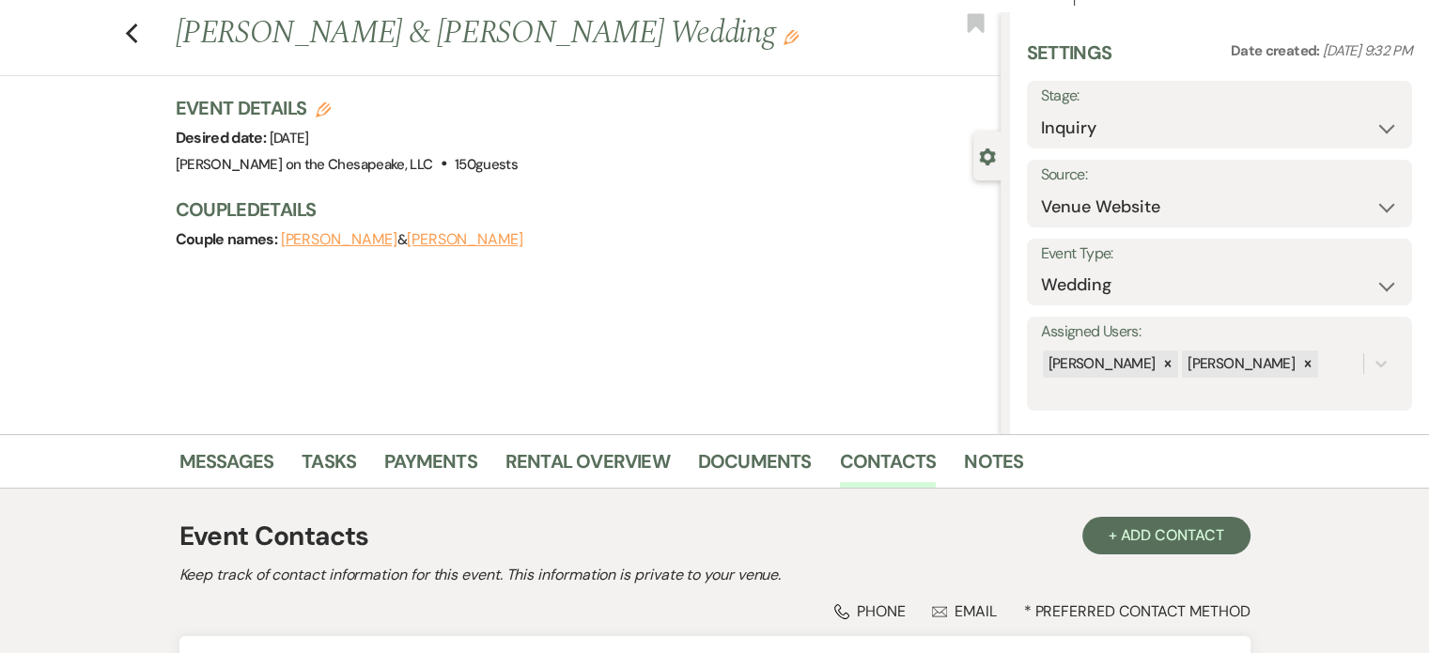
click at [342, 239] on button "[PERSON_NAME]" at bounding box center [339, 239] width 116 height 15
select select "1"
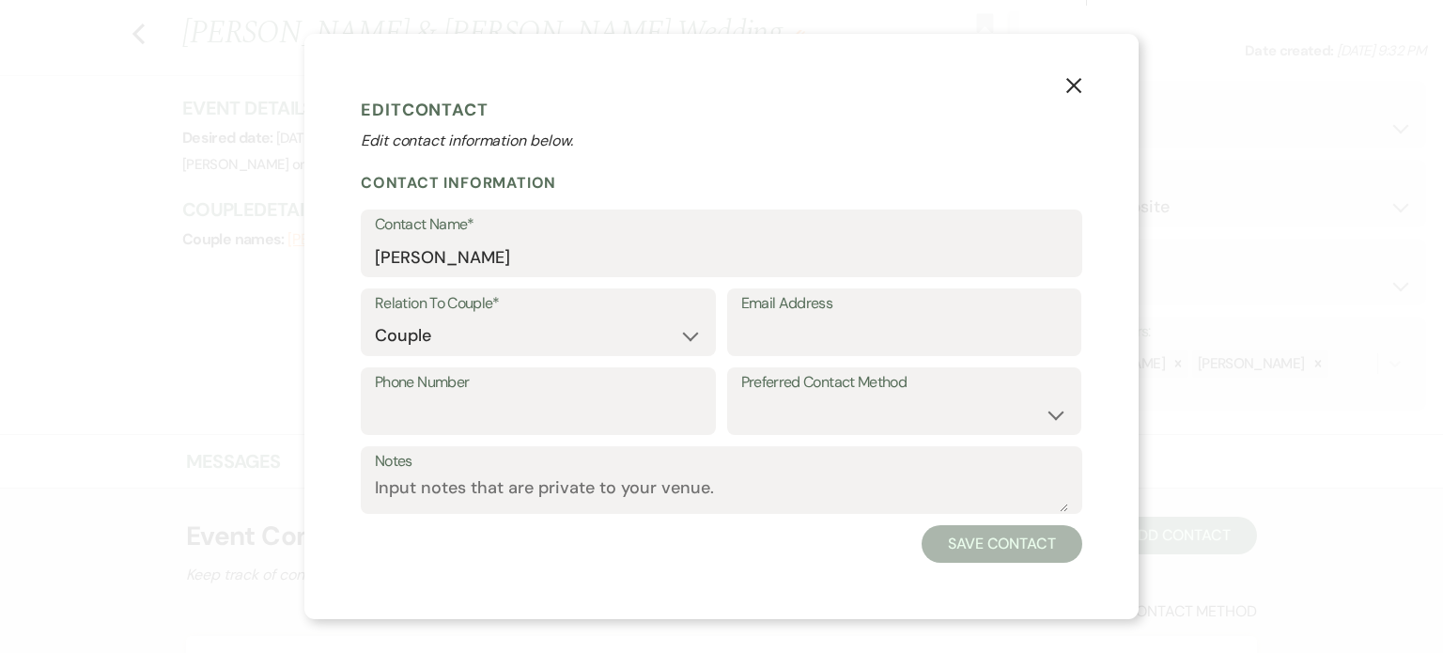
click at [1082, 86] on button "X" at bounding box center [1074, 84] width 28 height 33
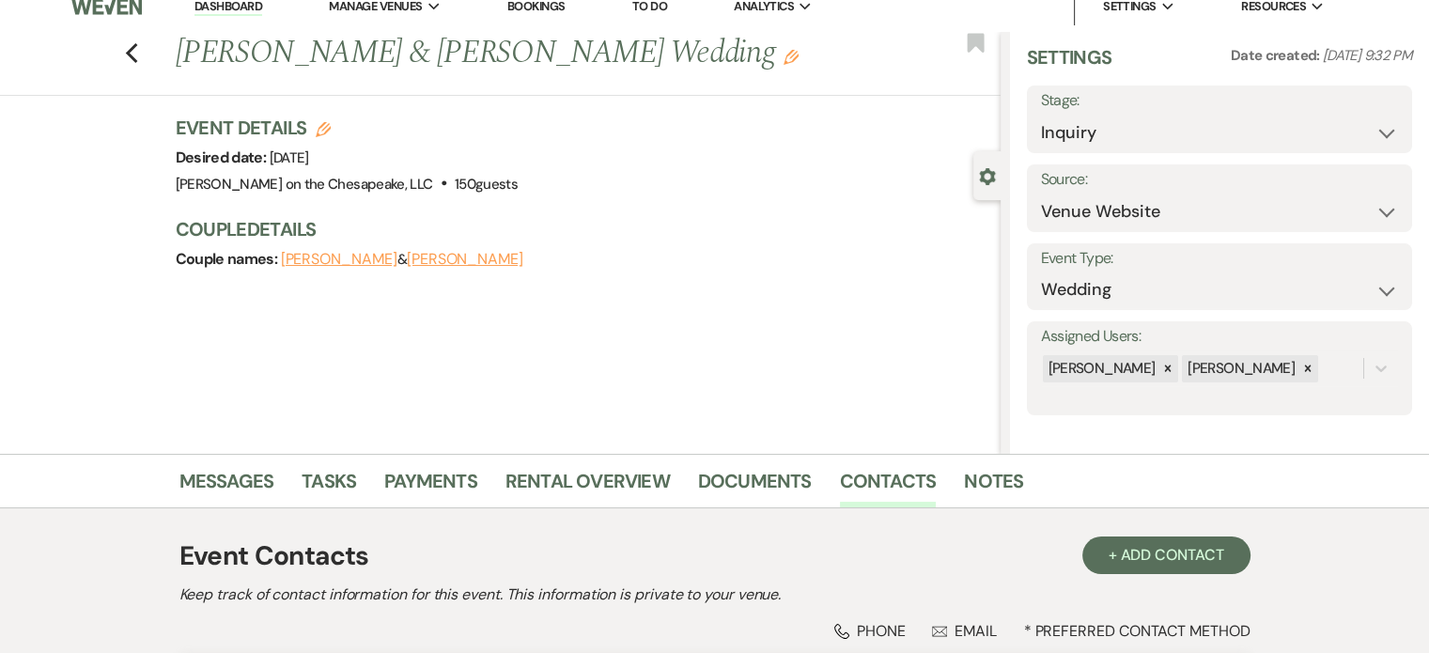
scroll to position [0, 0]
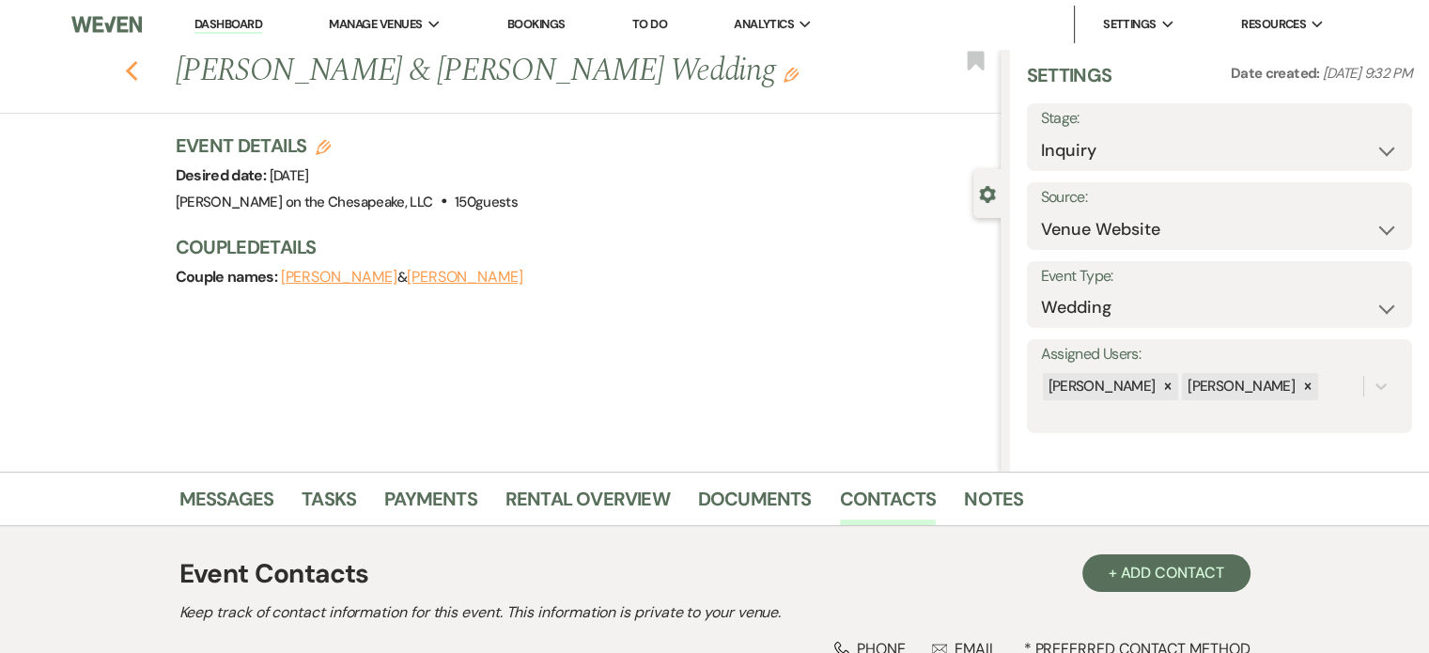
click at [139, 69] on icon "Previous" at bounding box center [132, 71] width 14 height 23
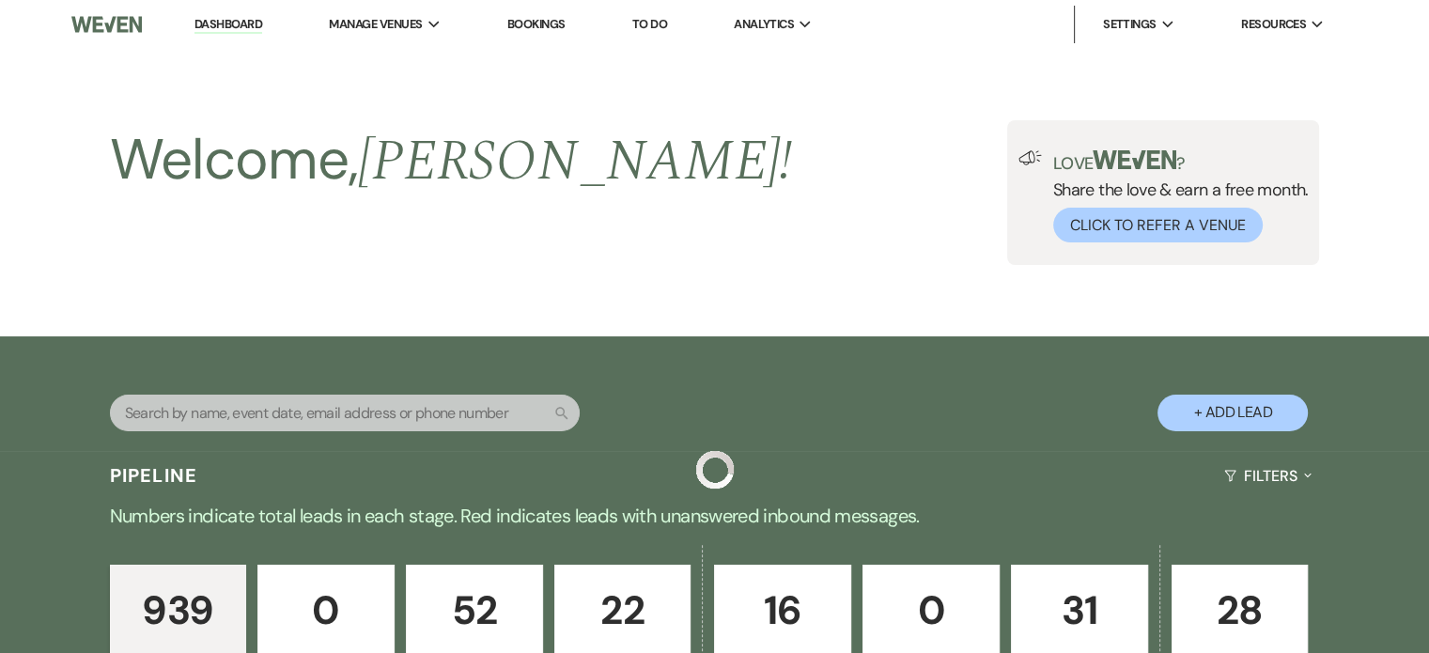
scroll to position [2630, 0]
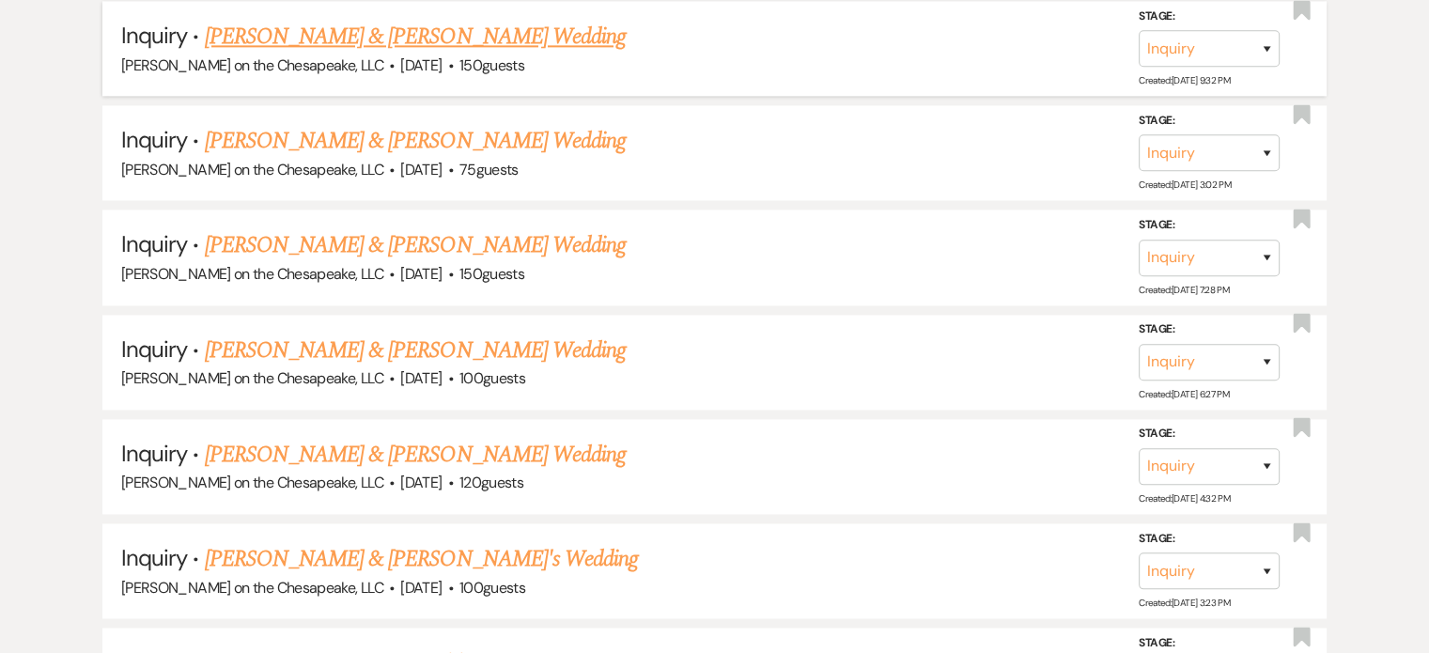
click at [497, 20] on link "[PERSON_NAME] & [PERSON_NAME] Wedding" at bounding box center [415, 37] width 421 height 34
select select "5"
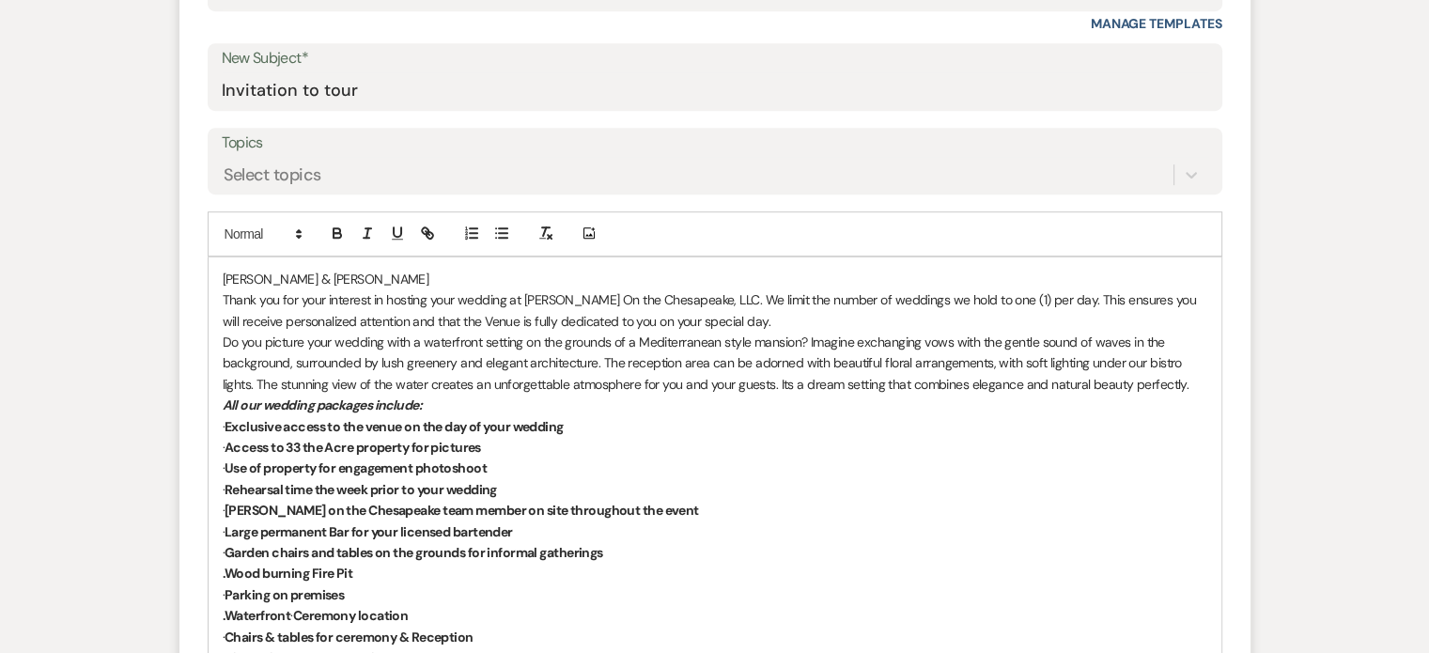
scroll to position [932, 0]
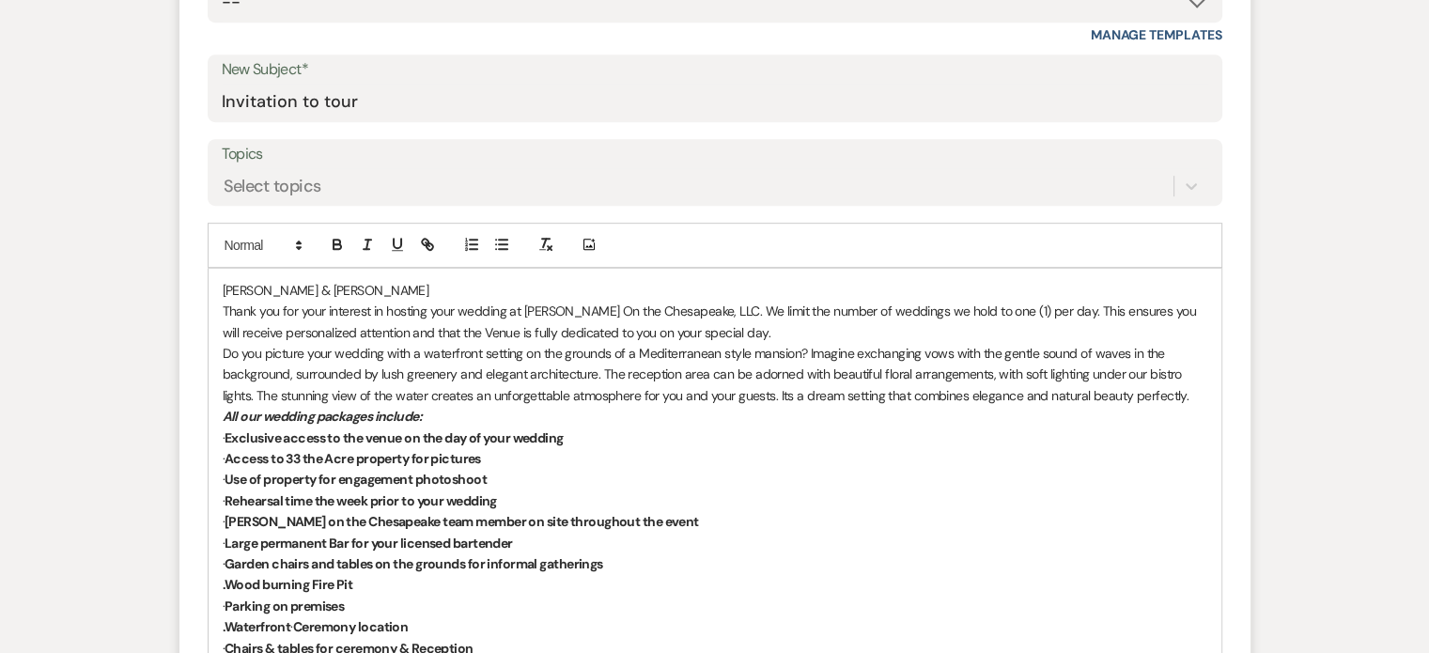
click at [218, 287] on div "[PERSON_NAME] & [PERSON_NAME] Thank you for your interest in hosting your weddi…" at bounding box center [715, 606] width 1013 height 674
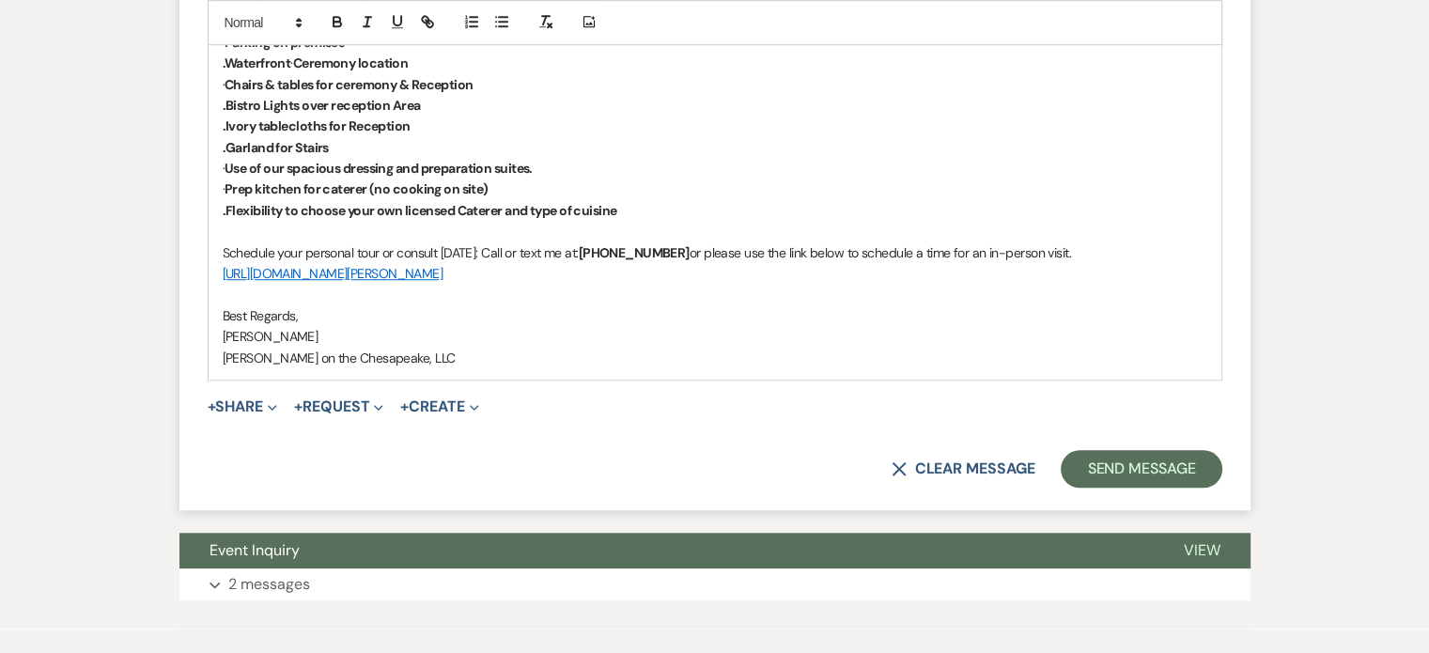
scroll to position [1589, 0]
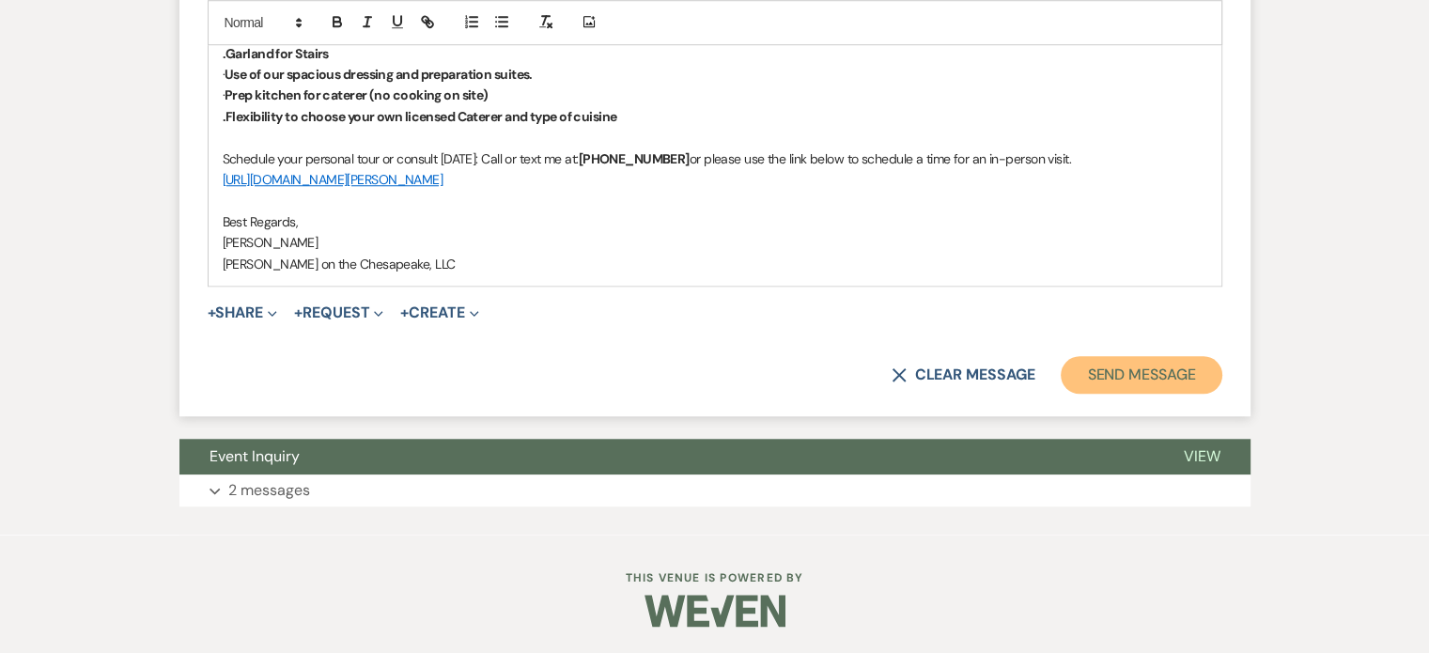
click at [1139, 375] on button "Send Message" at bounding box center [1141, 375] width 161 height 38
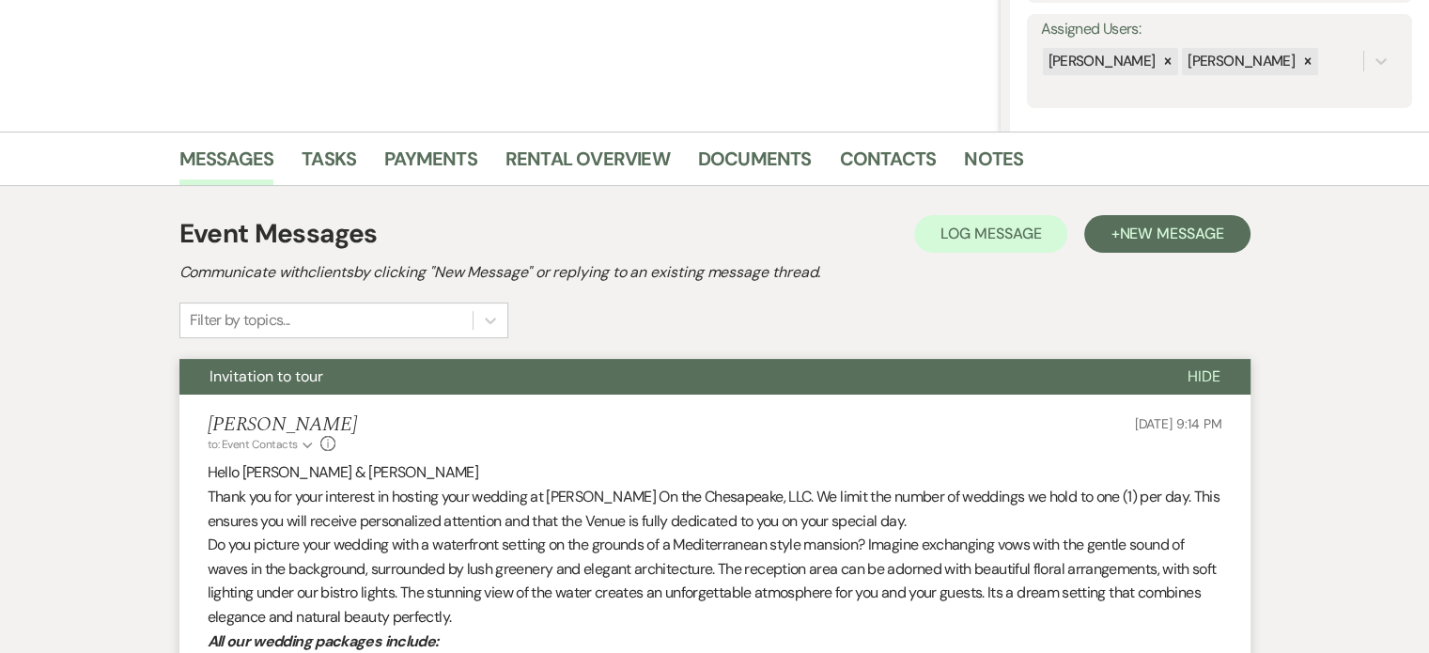
scroll to position [328, 0]
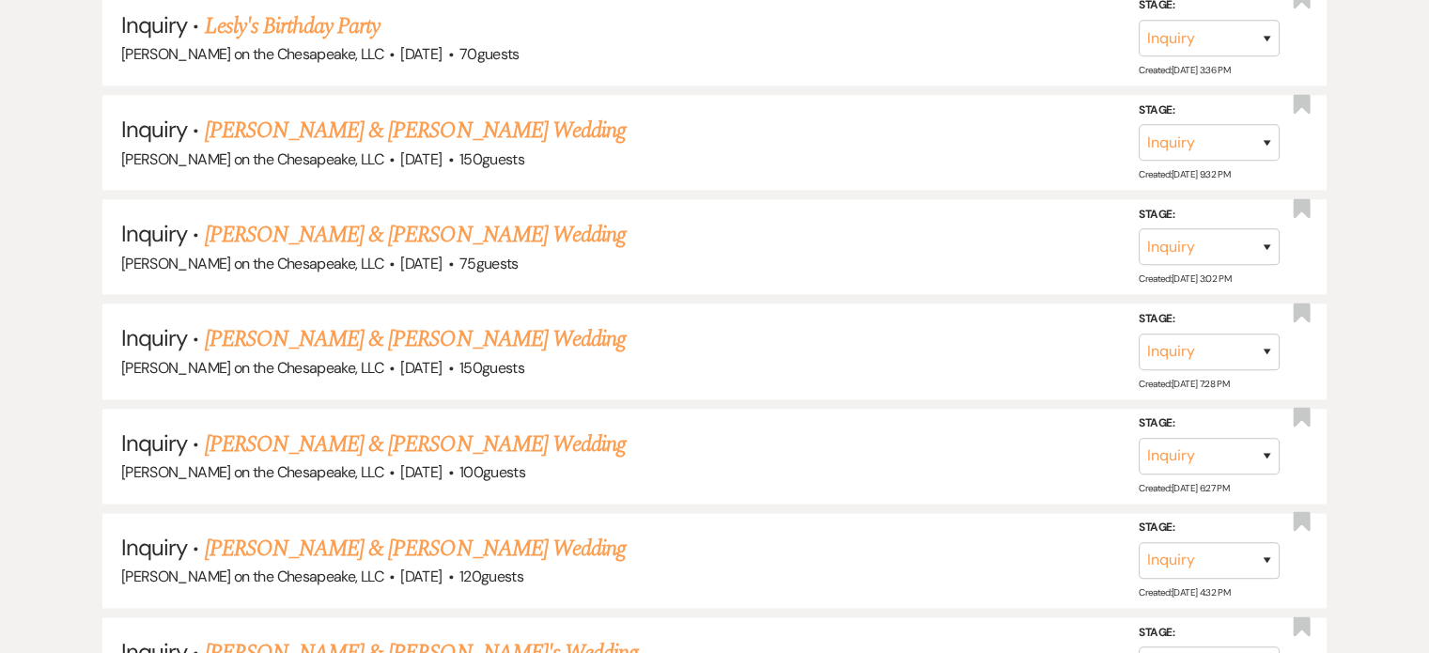
scroll to position [2442, 0]
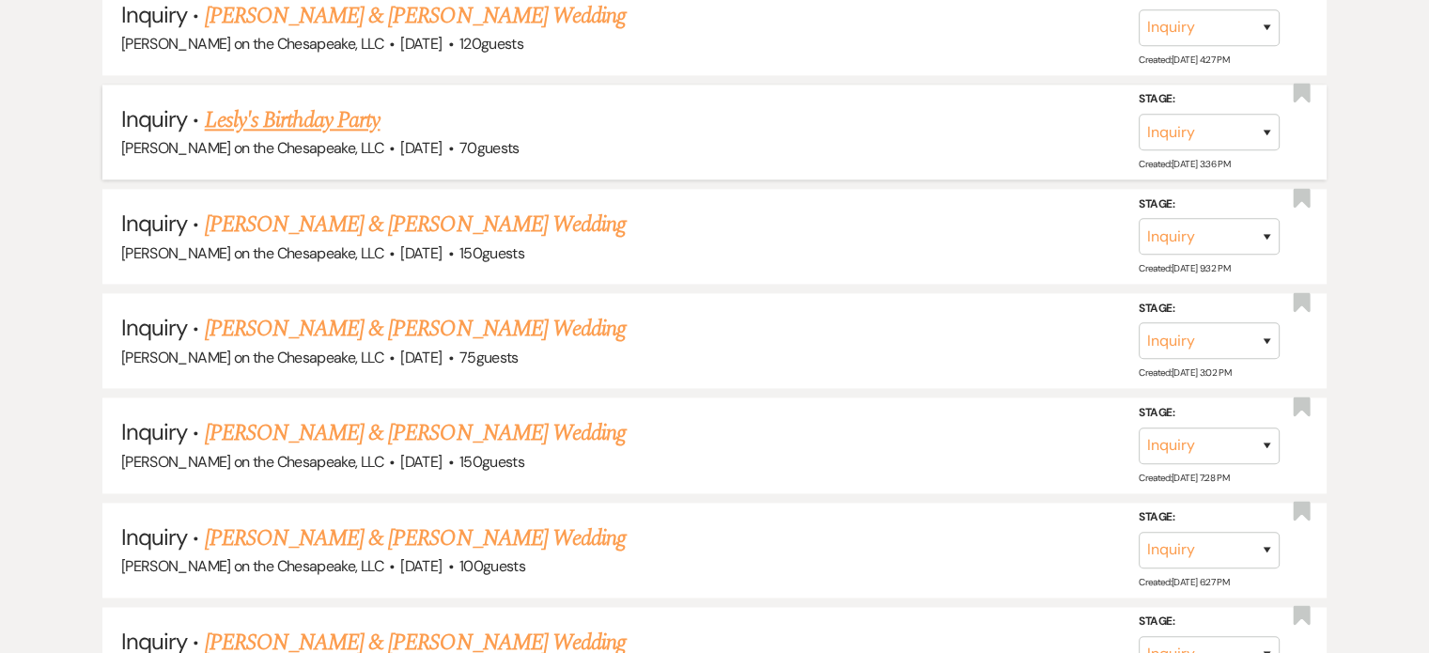
click at [287, 103] on link "Lesly's Birthday Party" at bounding box center [293, 120] width 176 height 34
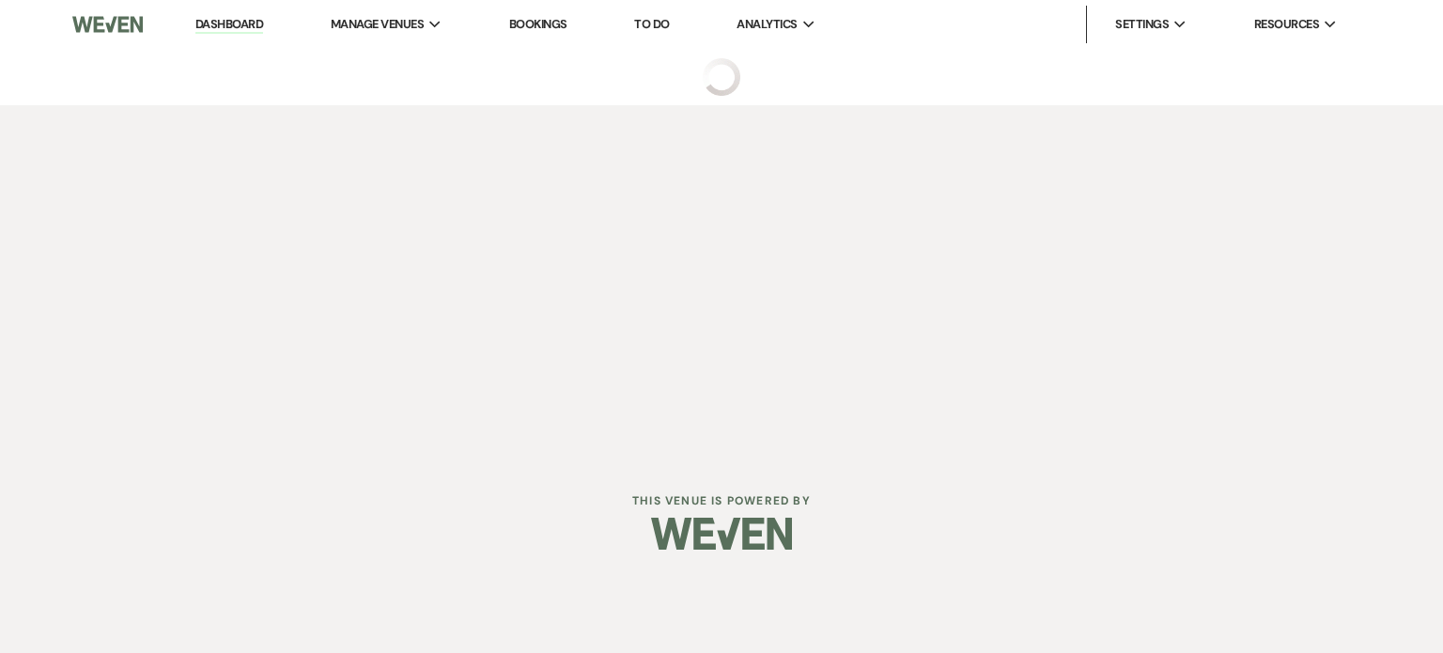
select select "5"
select select "4"
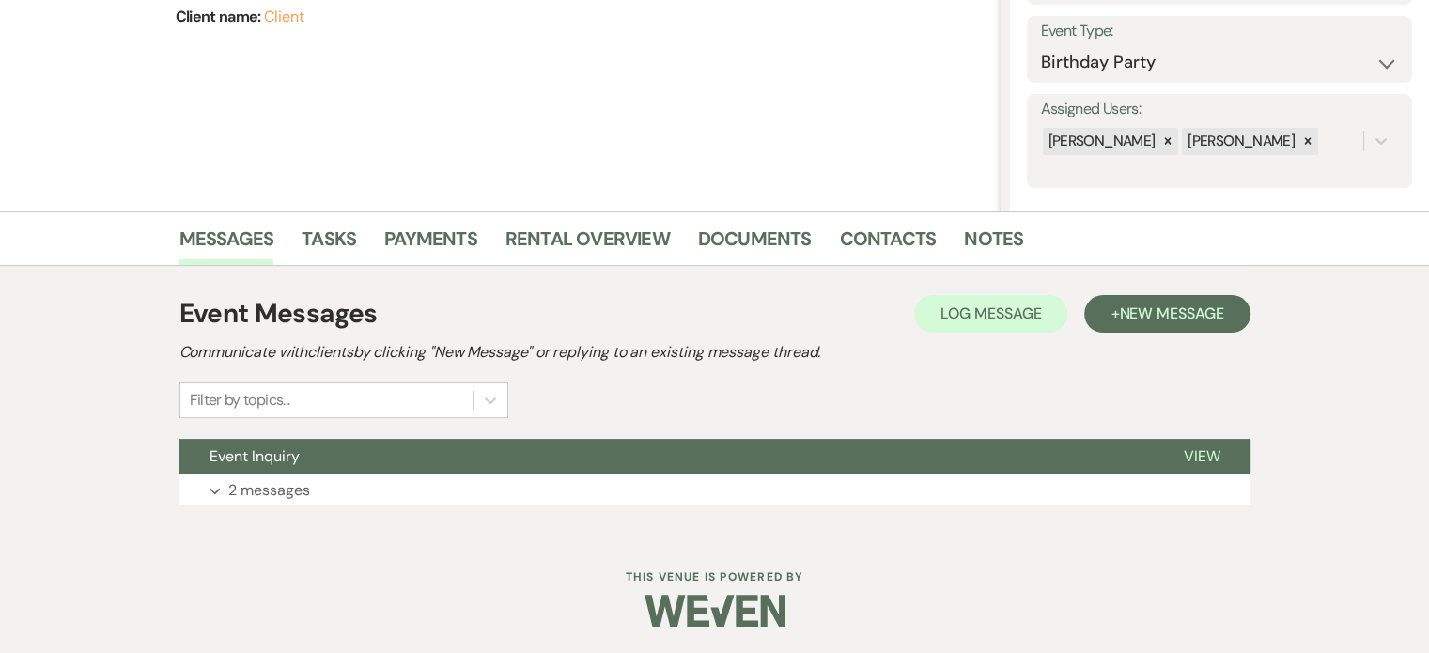
scroll to position [261, 0]
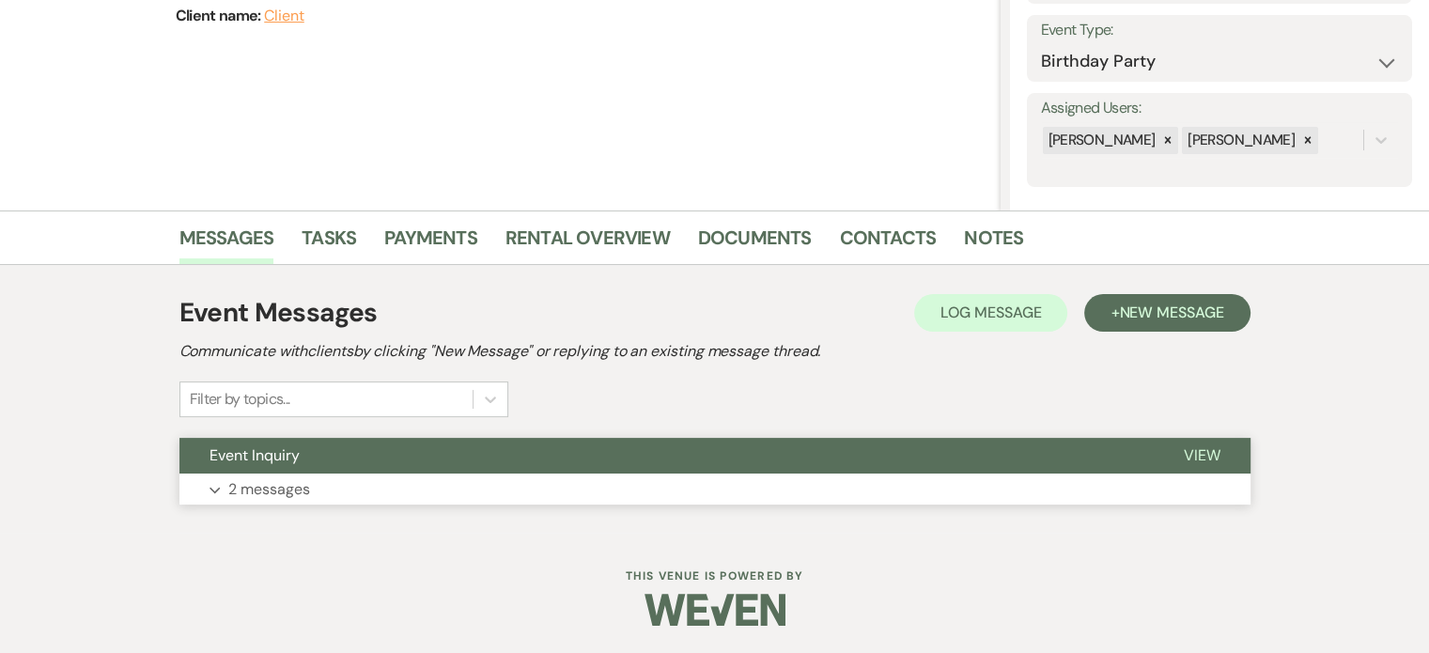
click at [1192, 452] on span "View" at bounding box center [1202, 455] width 37 height 20
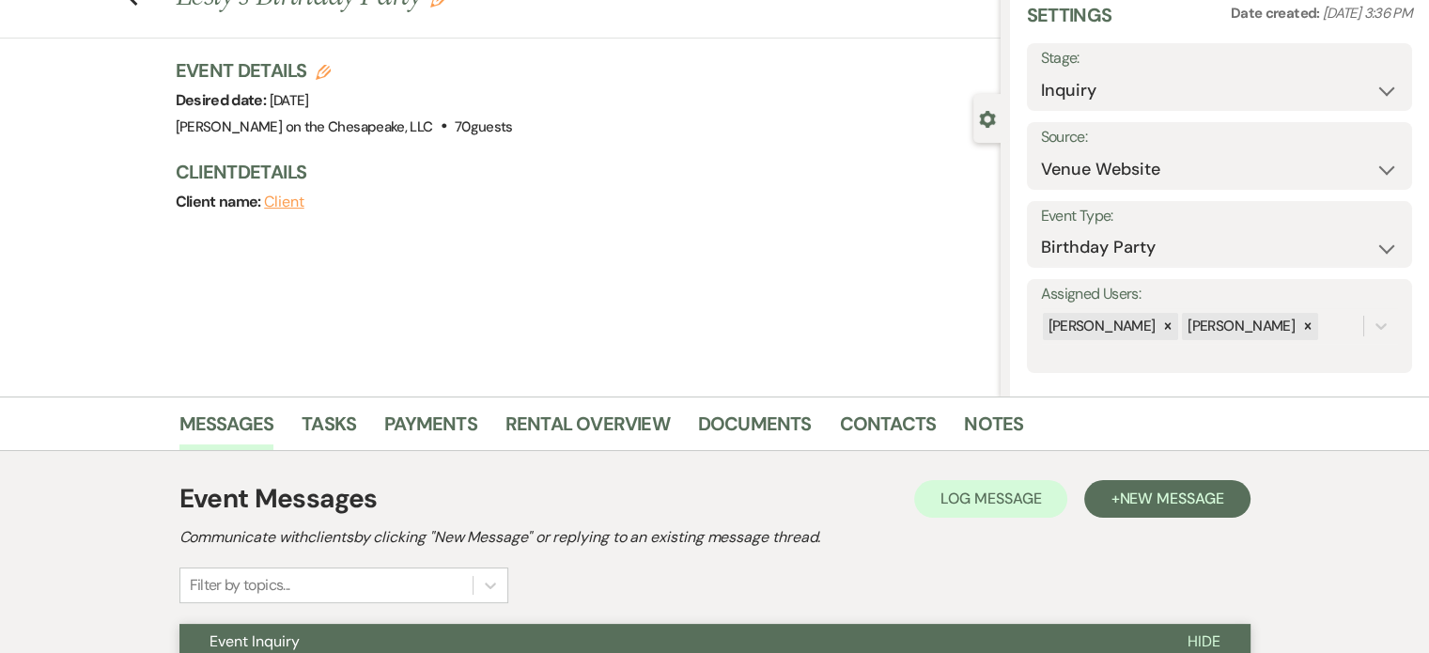
scroll to position [0, 0]
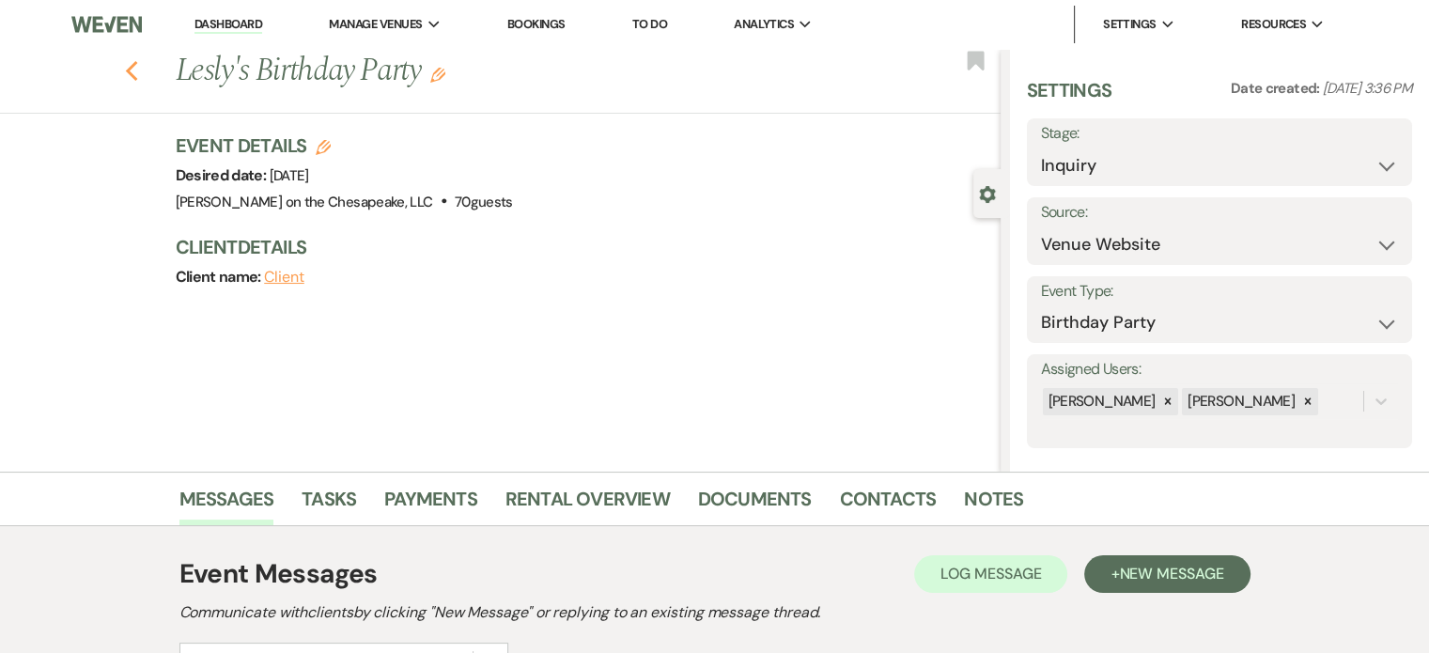
click at [139, 67] on icon "Previous" at bounding box center [132, 71] width 14 height 23
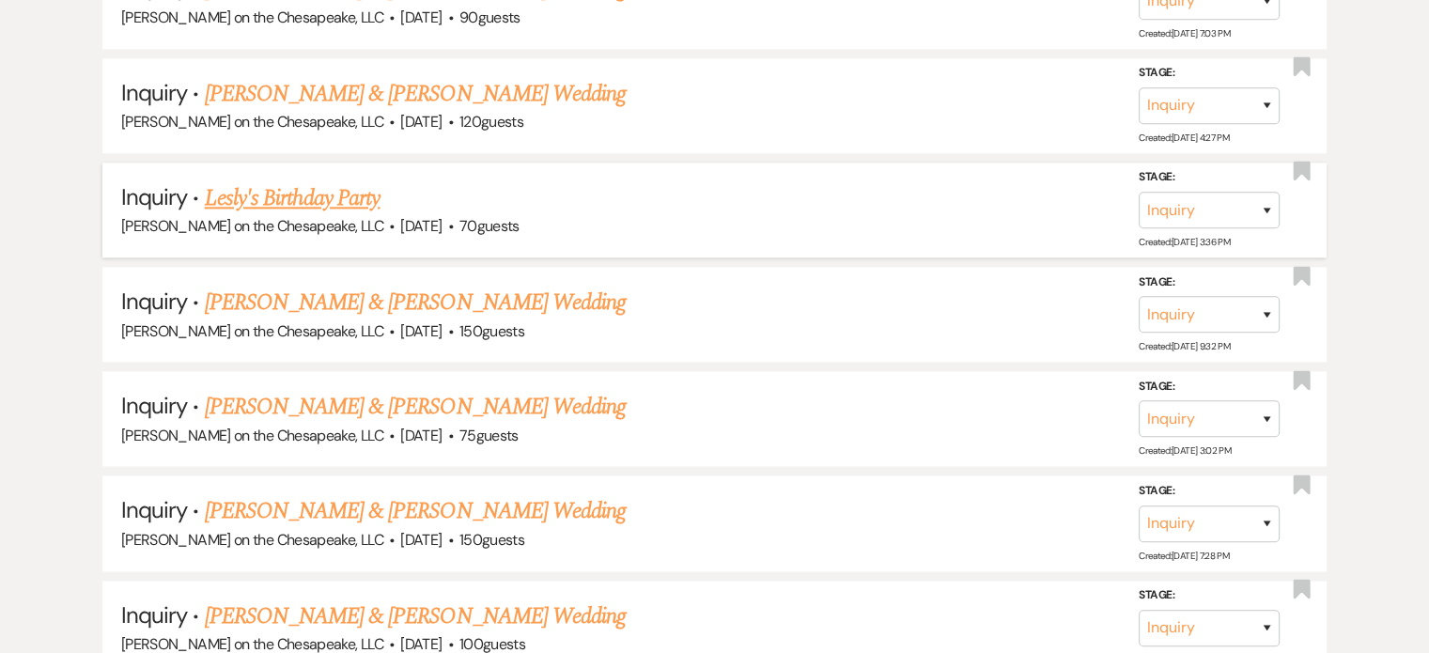
scroll to position [2255, 0]
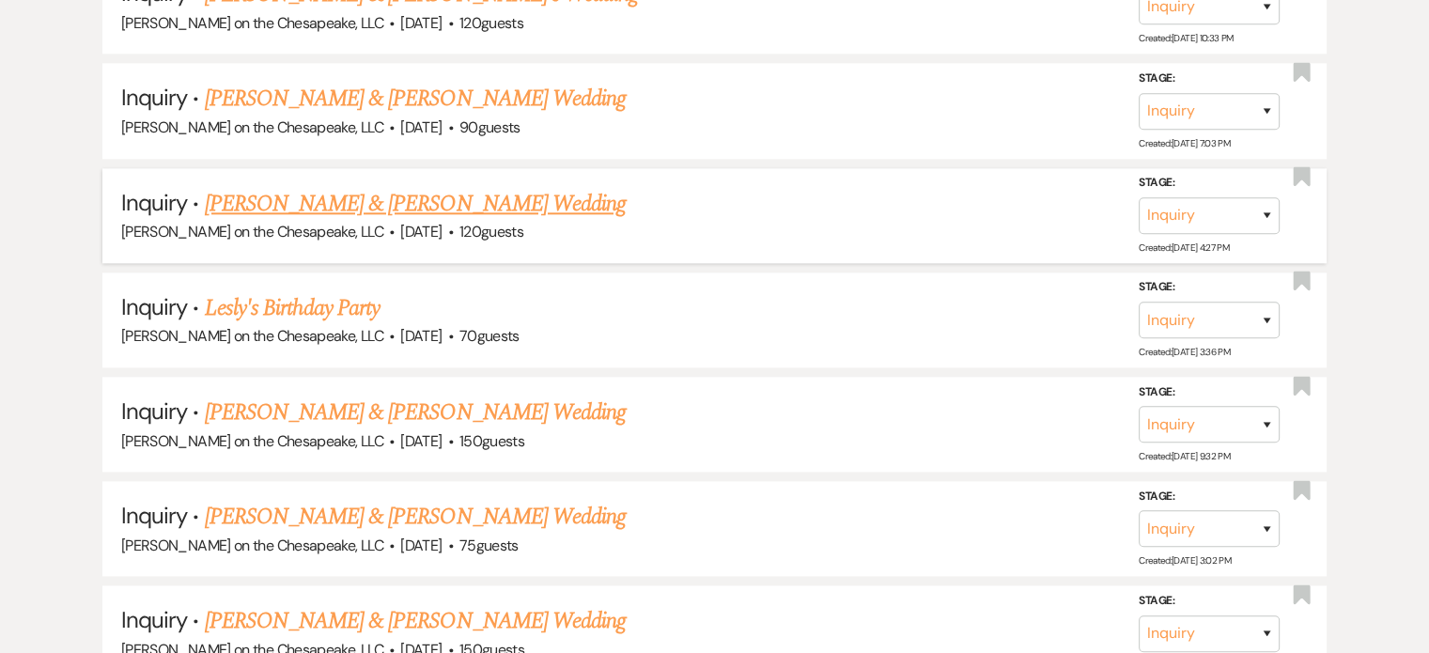
click at [382, 192] on link "[PERSON_NAME] & [PERSON_NAME] Wedding" at bounding box center [415, 204] width 421 height 34
select select "5"
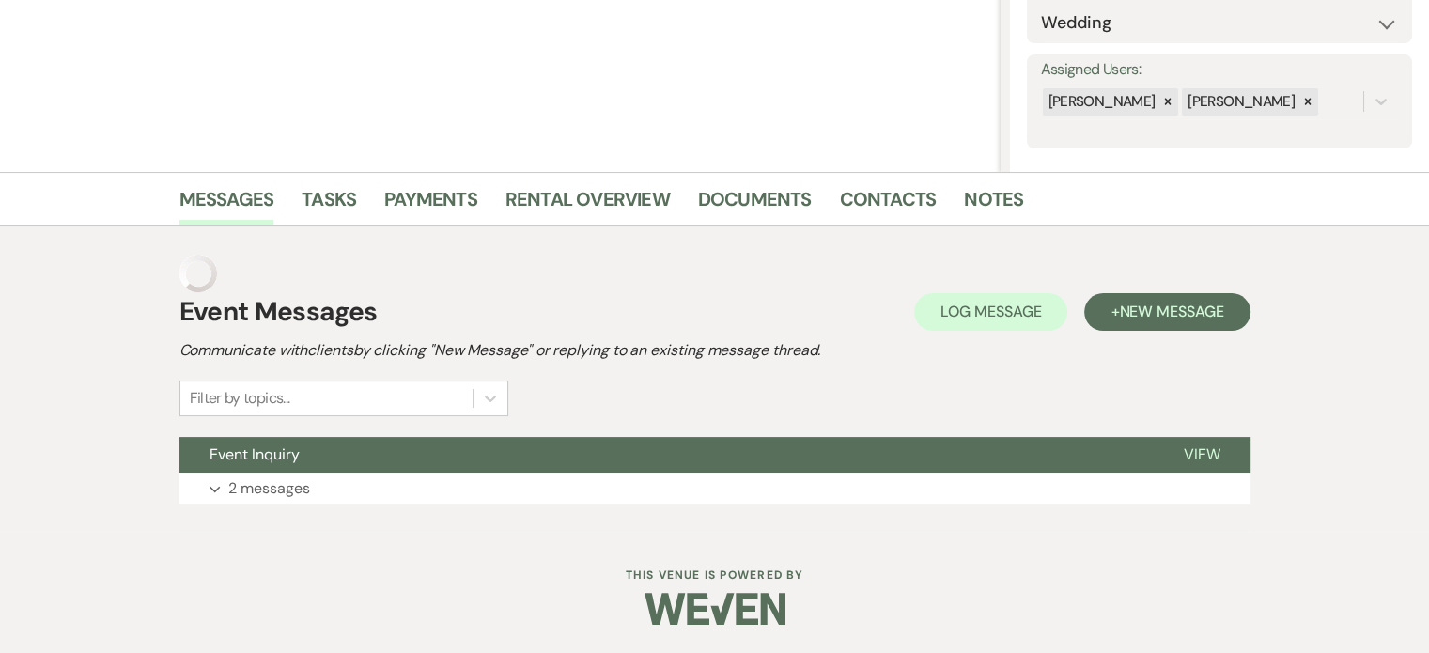
scroll to position [261, 0]
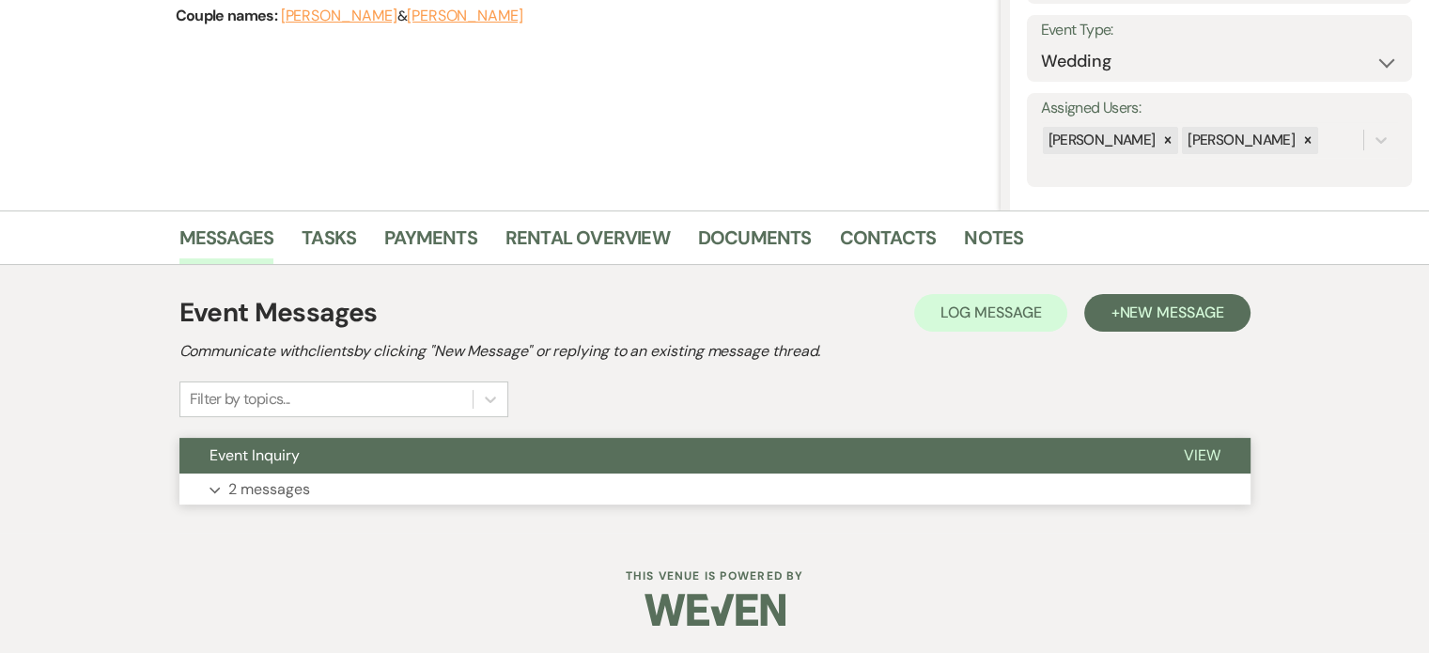
click at [1197, 457] on span "View" at bounding box center [1202, 455] width 37 height 20
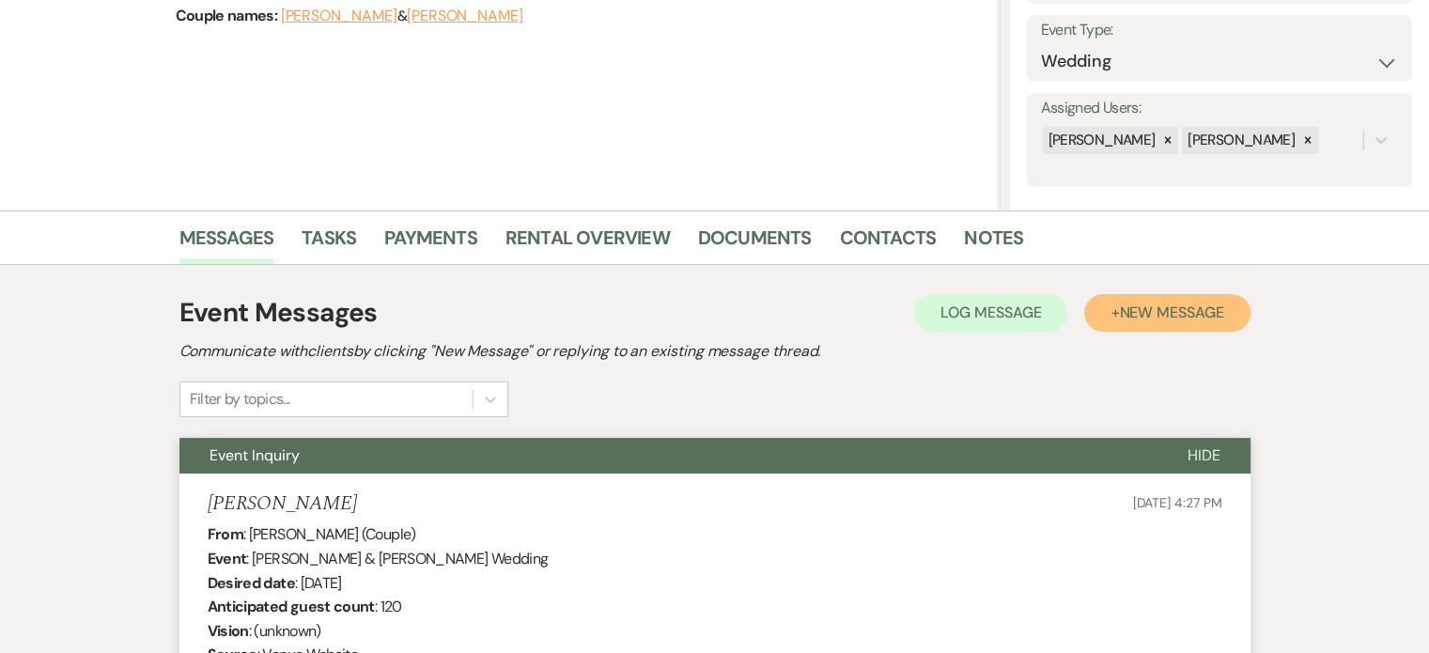
click at [1181, 311] on span "New Message" at bounding box center [1171, 312] width 104 height 20
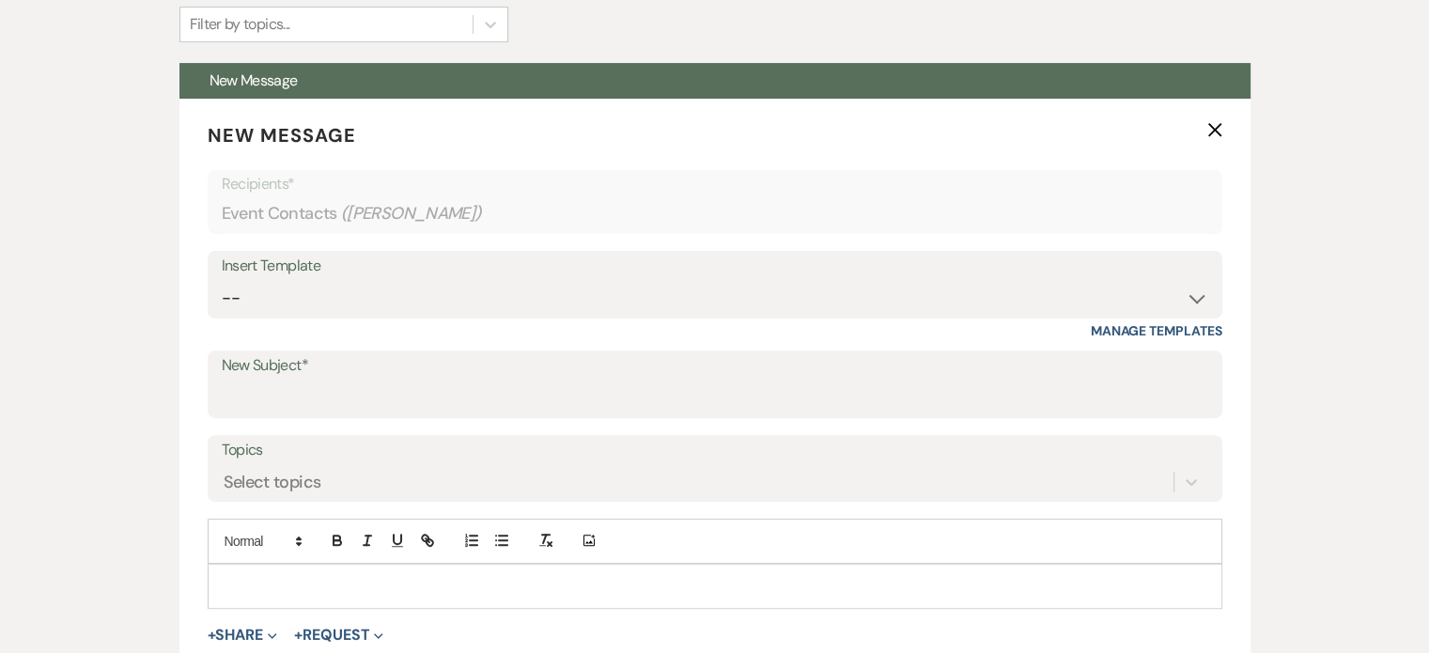
scroll to position [637, 0]
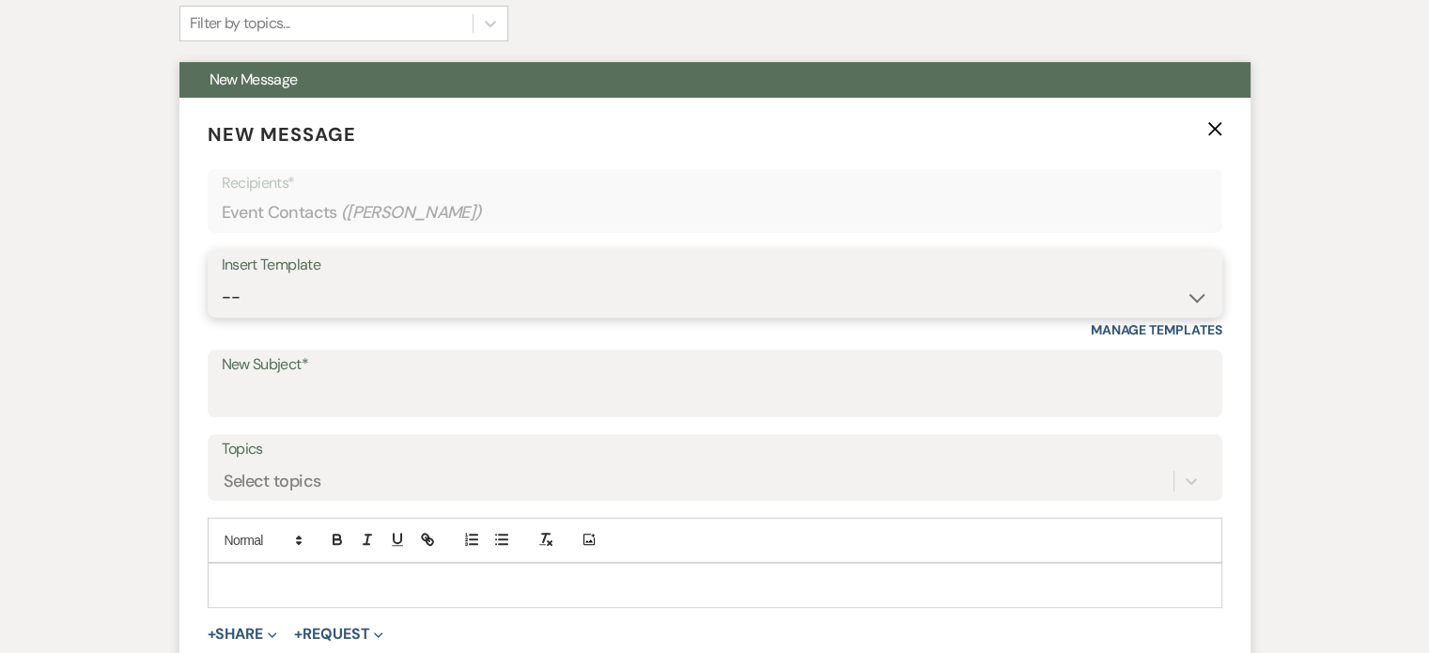
click at [1194, 296] on select "-- Weven Planning Portal Introduction (Booked Events) Tour Request Response Fol…" at bounding box center [715, 297] width 986 height 37
select select "2764"
click at [222, 279] on select "-- Weven Planning Portal Introduction (Booked Events) Tour Request Response Fol…" at bounding box center [715, 297] width 986 height 37
type input "Invitation to tour"
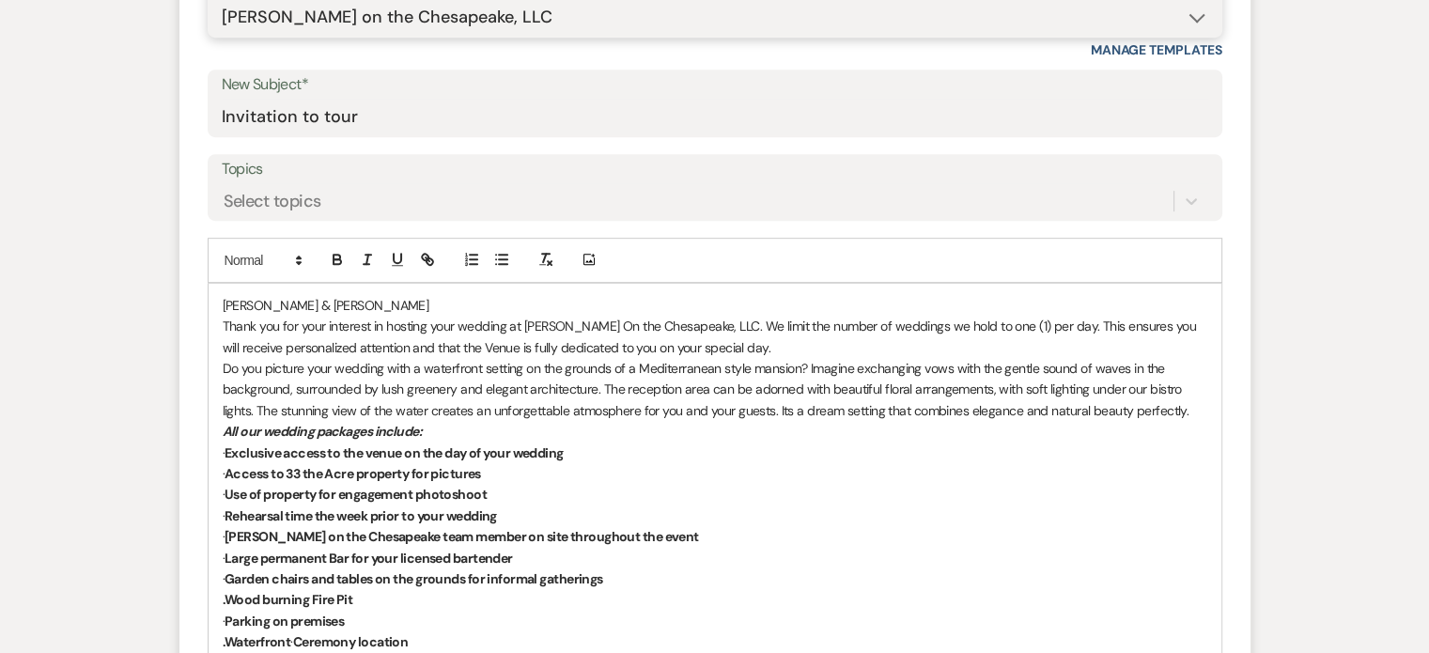
scroll to position [919, 0]
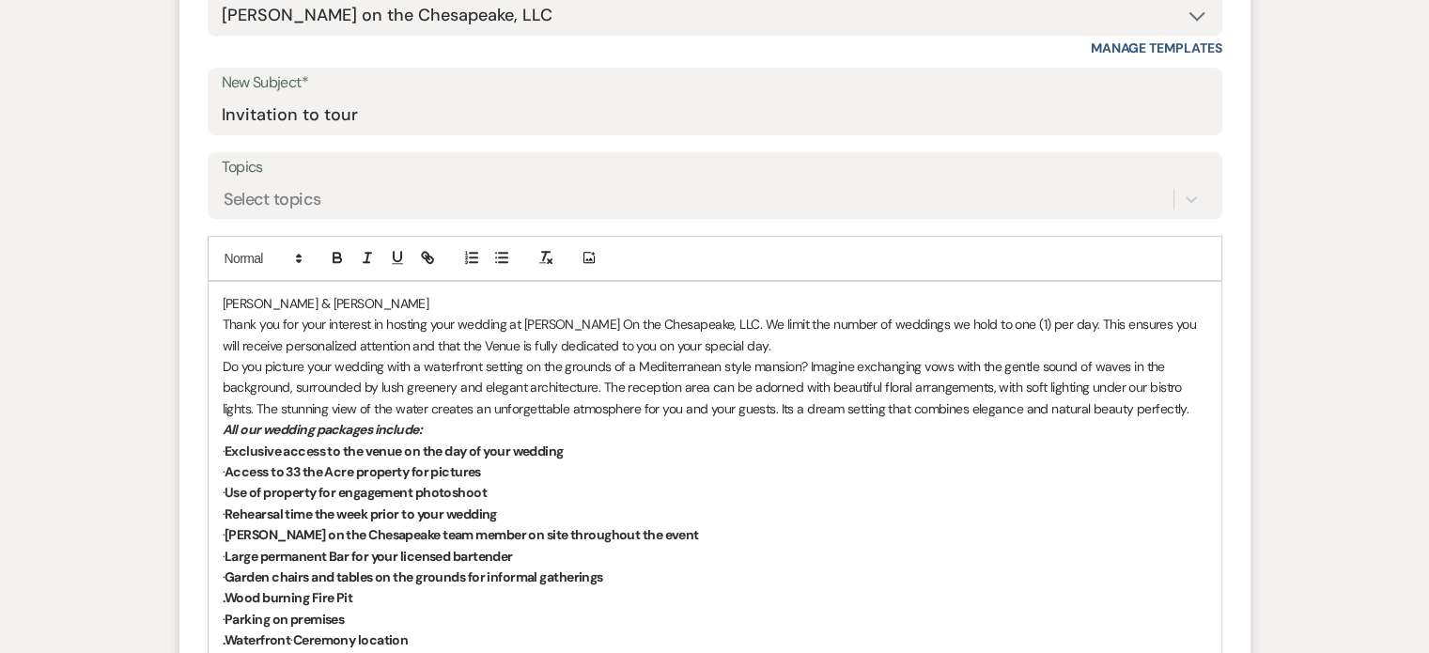
click at [221, 297] on div "[PERSON_NAME] & [PERSON_NAME] Thank you for your interest in hosting your weddi…" at bounding box center [715, 619] width 1013 height 674
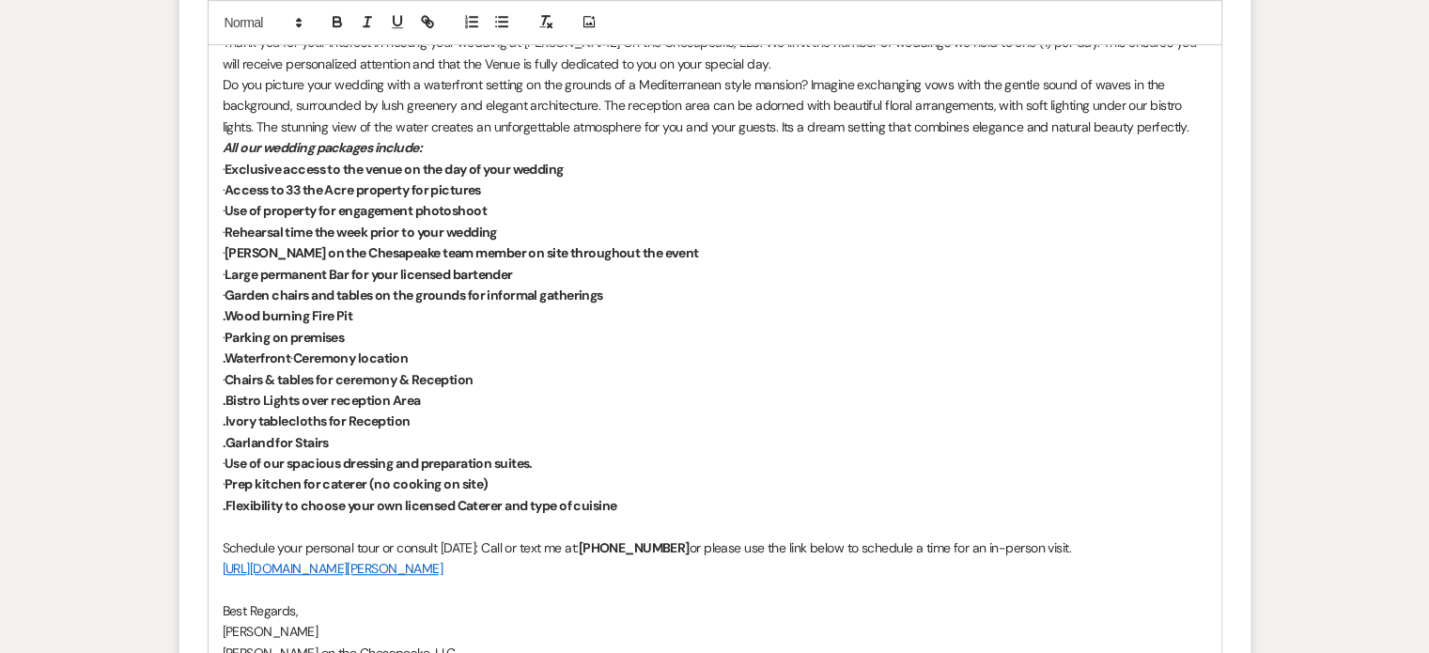
scroll to position [1388, 0]
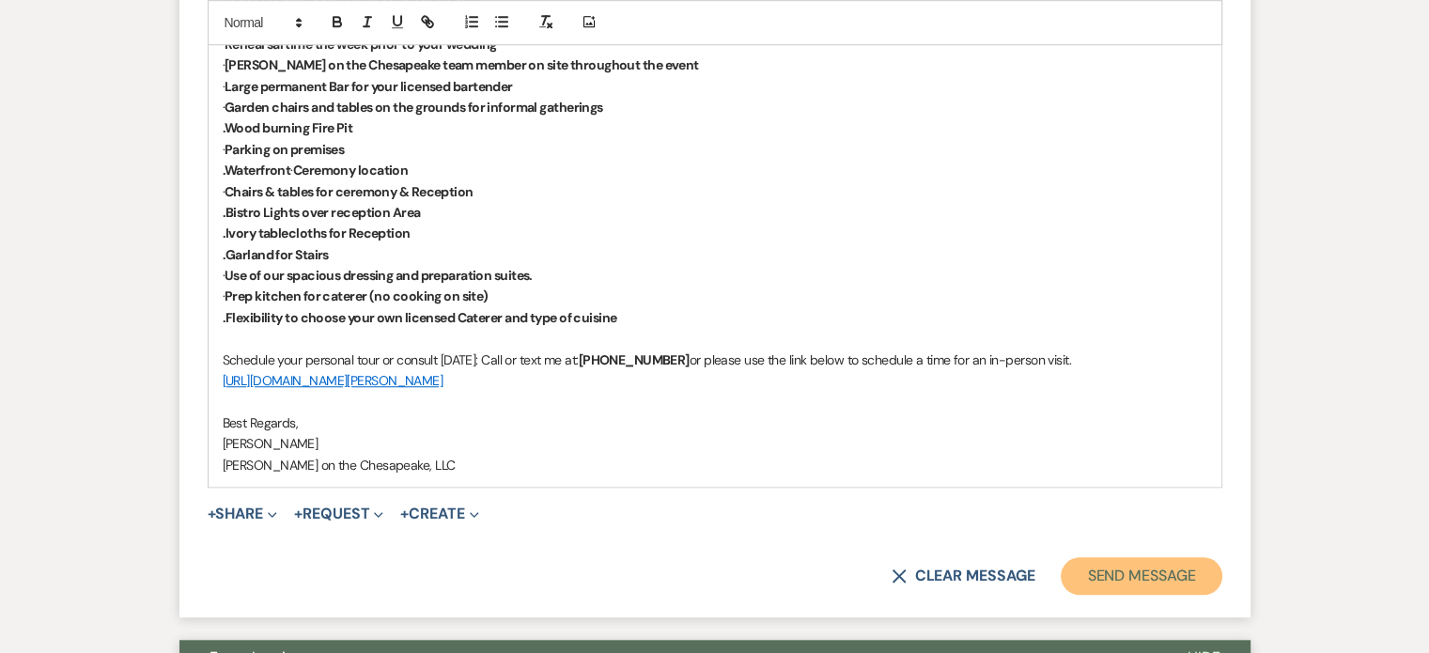
click at [1103, 578] on button "Send Message" at bounding box center [1141, 576] width 161 height 38
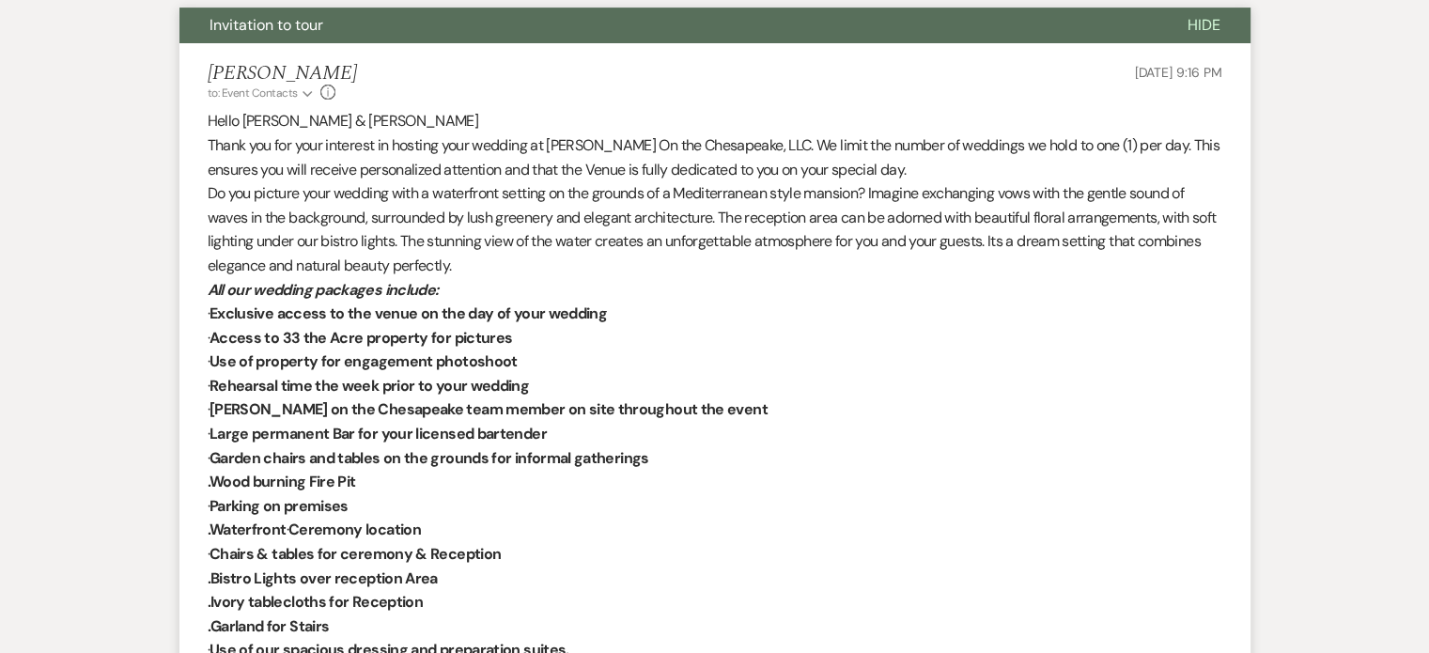
scroll to position [316, 0]
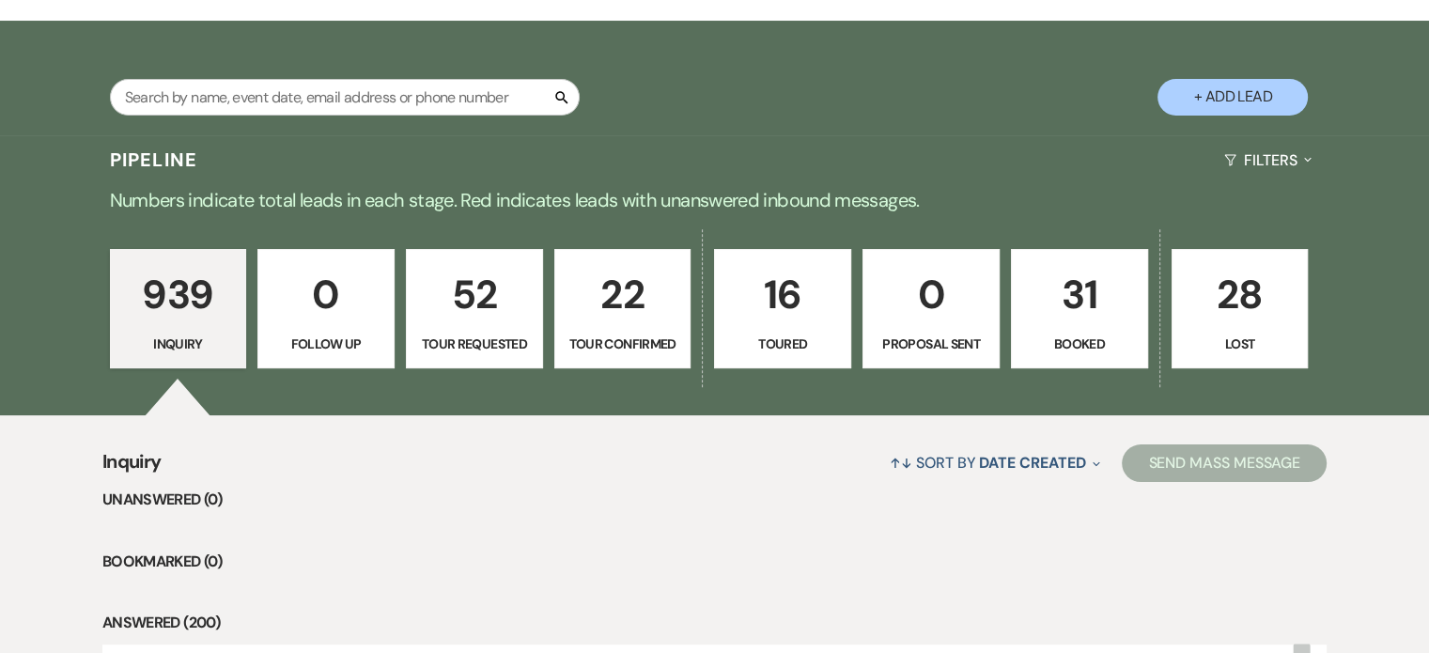
scroll to position [2255, 0]
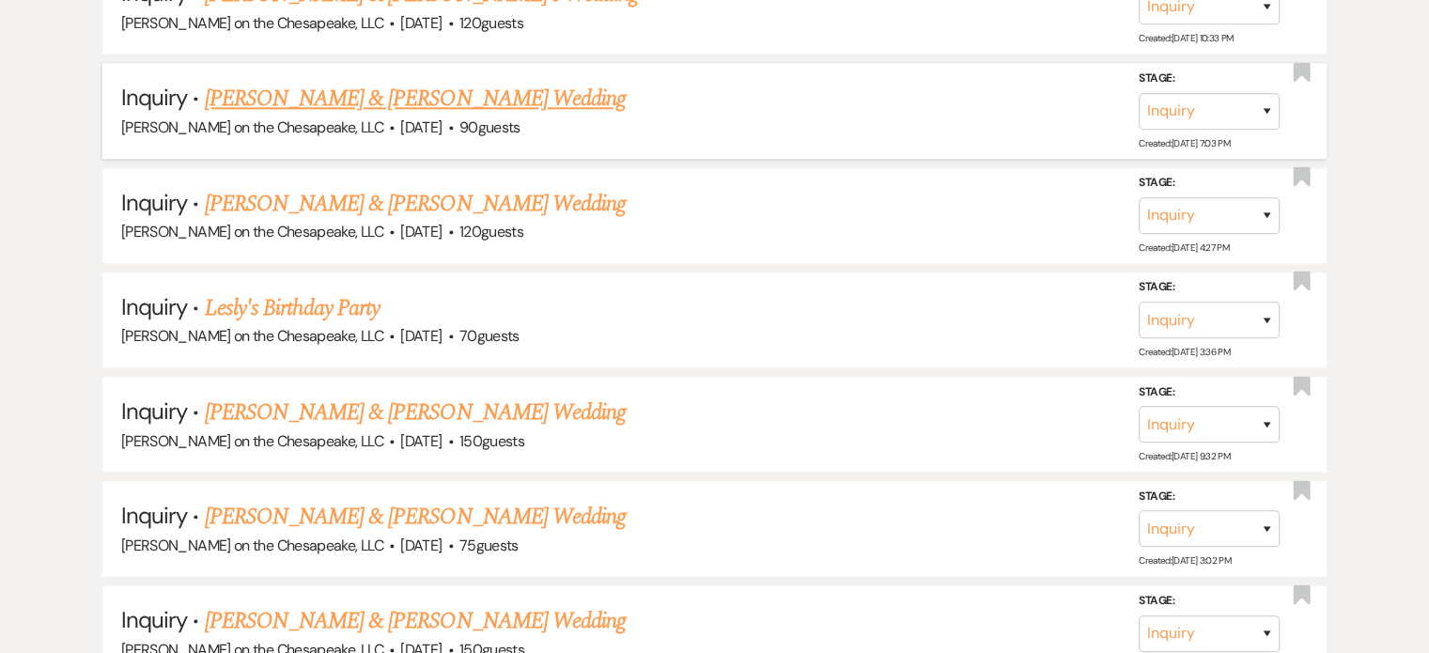
click at [433, 83] on link "[PERSON_NAME] & [PERSON_NAME] Wedding" at bounding box center [415, 99] width 421 height 34
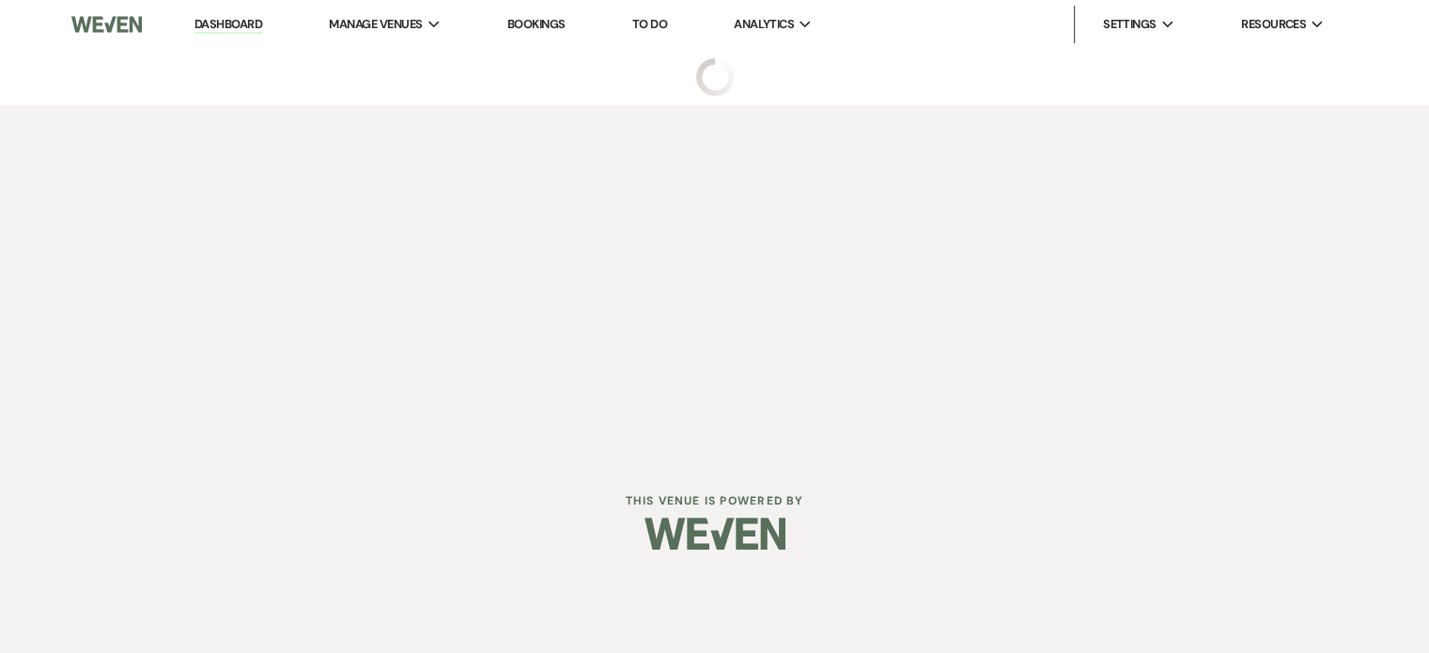
select select "5"
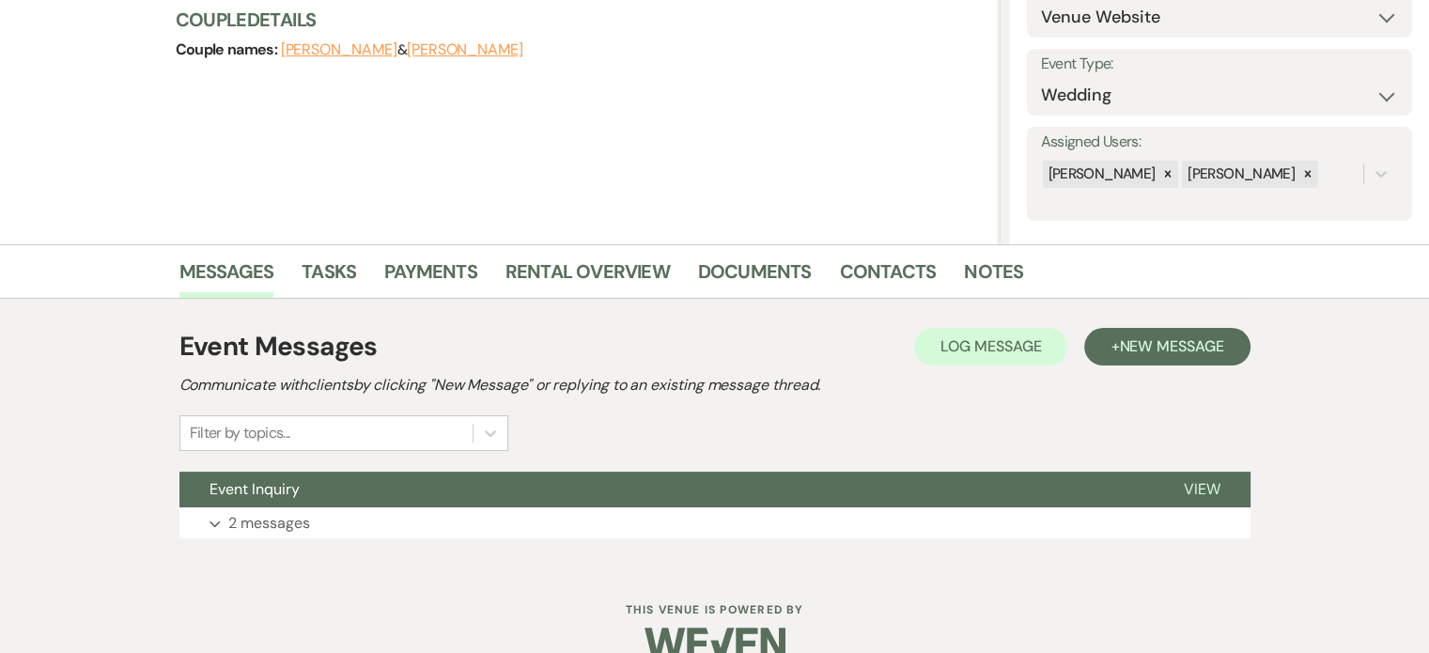
scroll to position [261, 0]
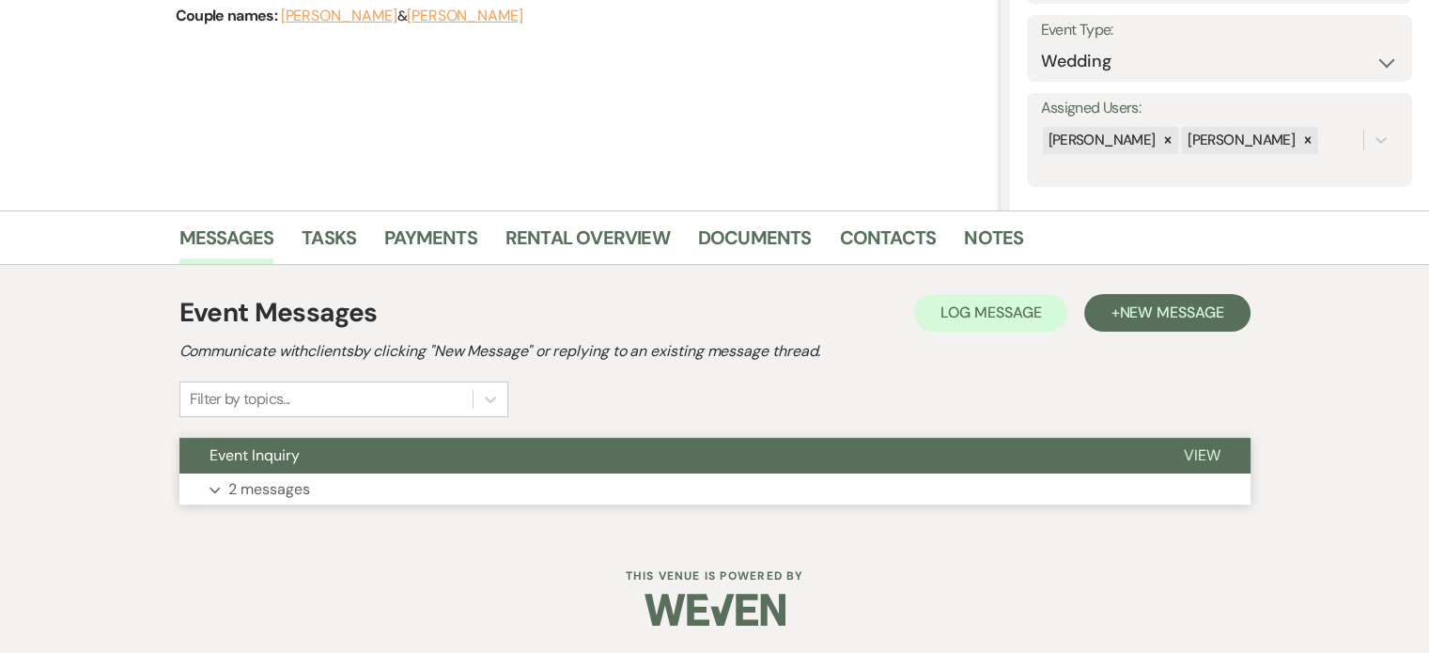
click at [1190, 457] on span "View" at bounding box center [1202, 455] width 37 height 20
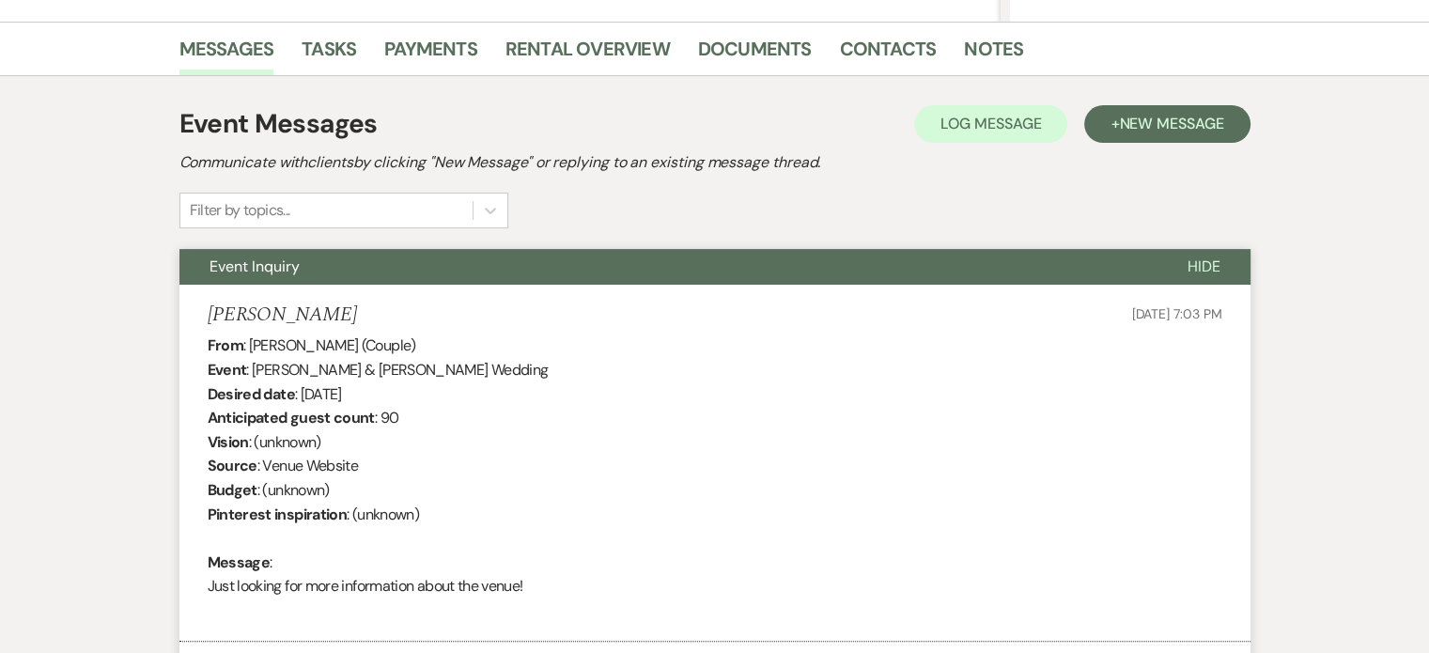
scroll to position [449, 0]
click at [1186, 123] on span "New Message" at bounding box center [1171, 125] width 104 height 20
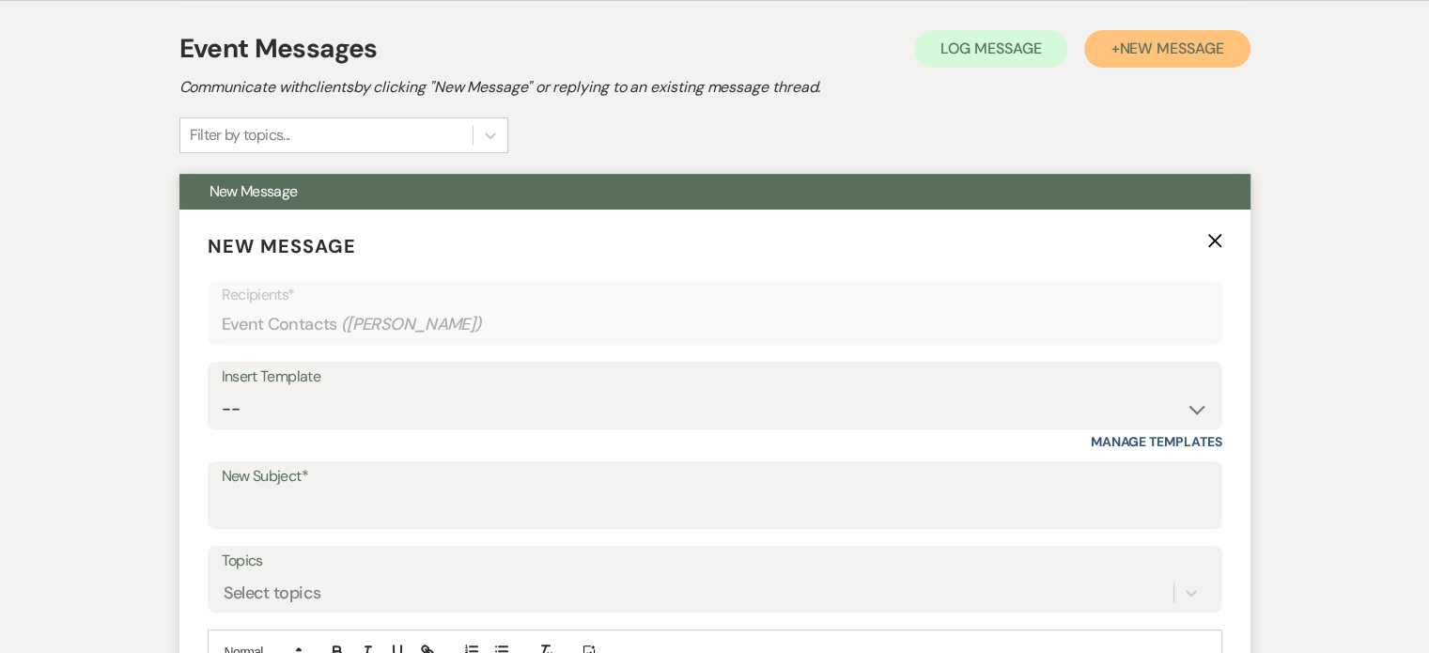
scroll to position [825, 0]
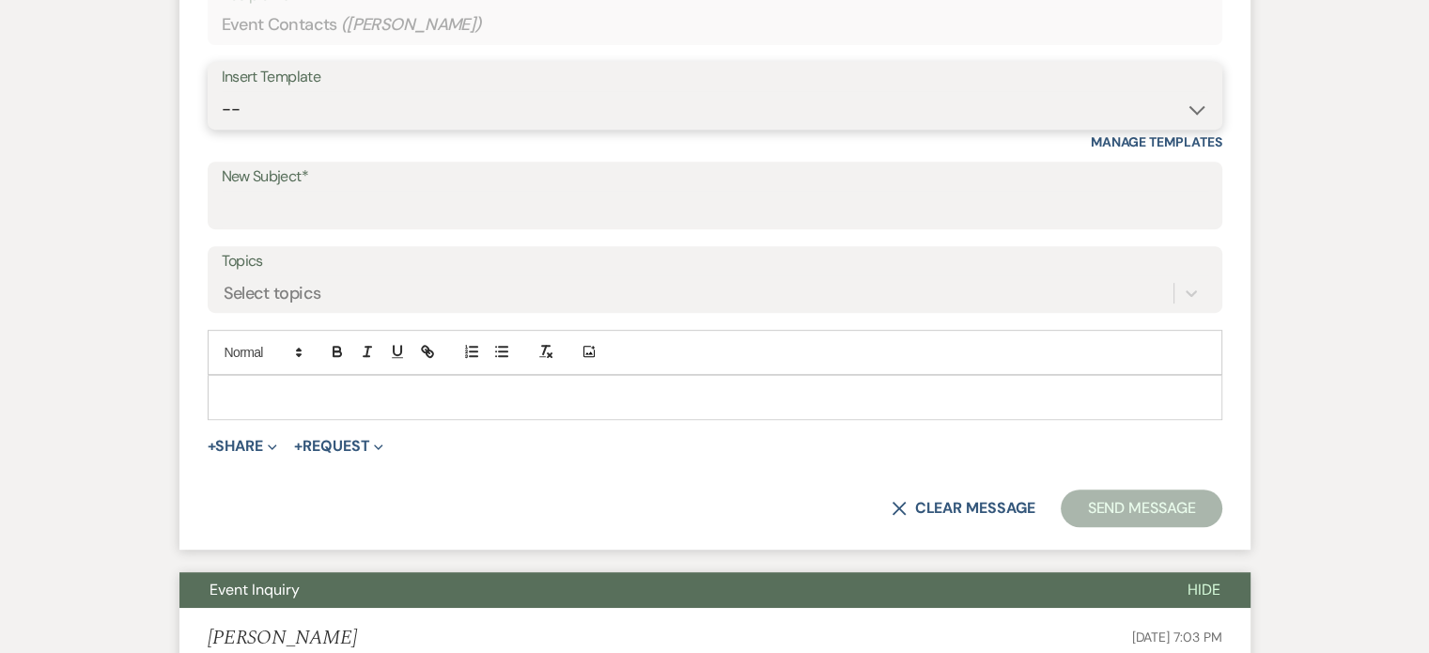
click at [1197, 112] on select "-- Weven Planning Portal Introduction (Booked Events) Tour Request Response Fol…" at bounding box center [715, 109] width 986 height 37
select select "2764"
click at [222, 91] on select "-- Weven Planning Portal Introduction (Booked Events) Tour Request Response Fol…" at bounding box center [715, 109] width 986 height 37
type input "Invitation to tour"
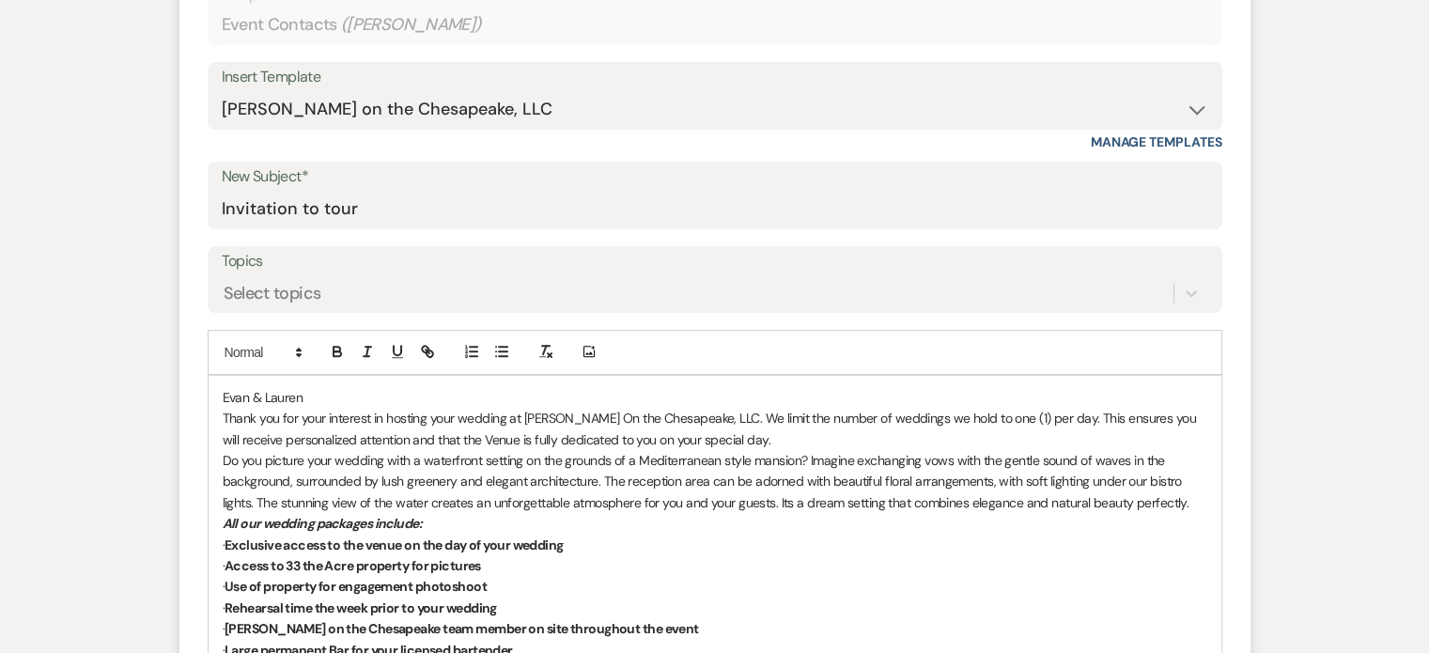
click at [223, 394] on p "Evan & Lauren" at bounding box center [715, 397] width 984 height 21
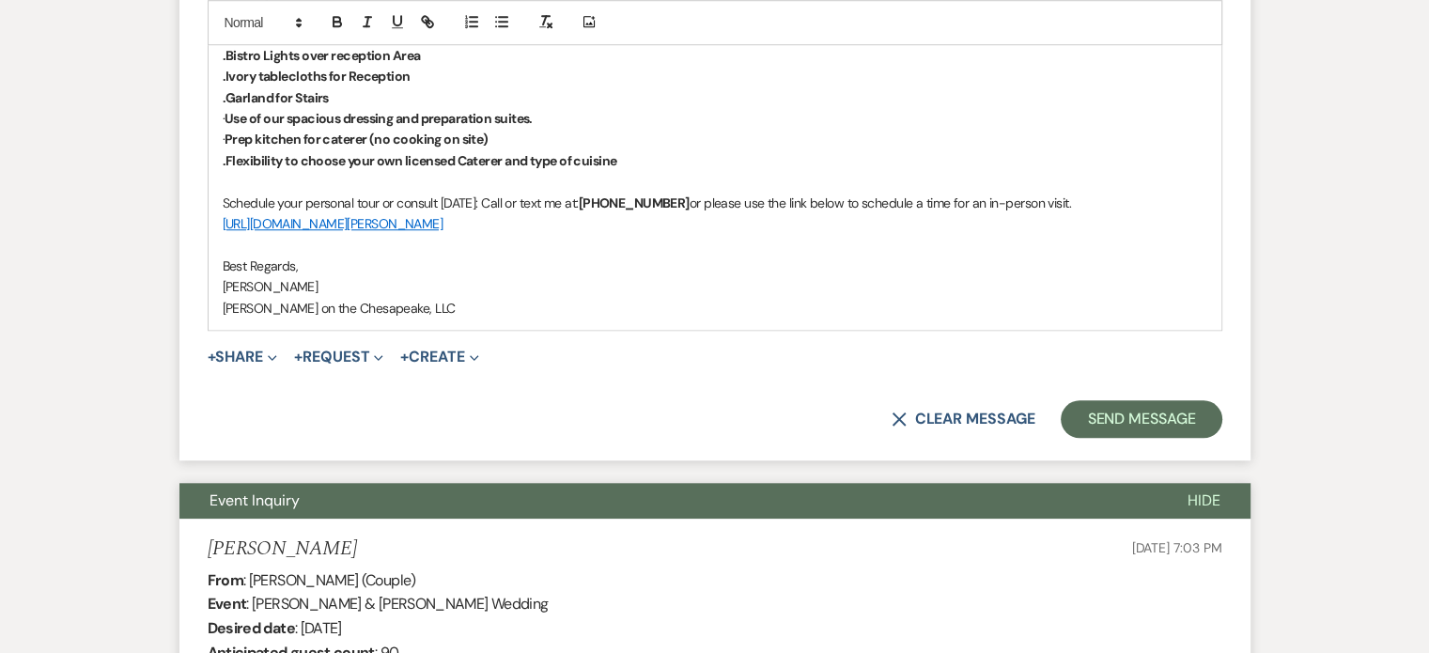
scroll to position [1576, 0]
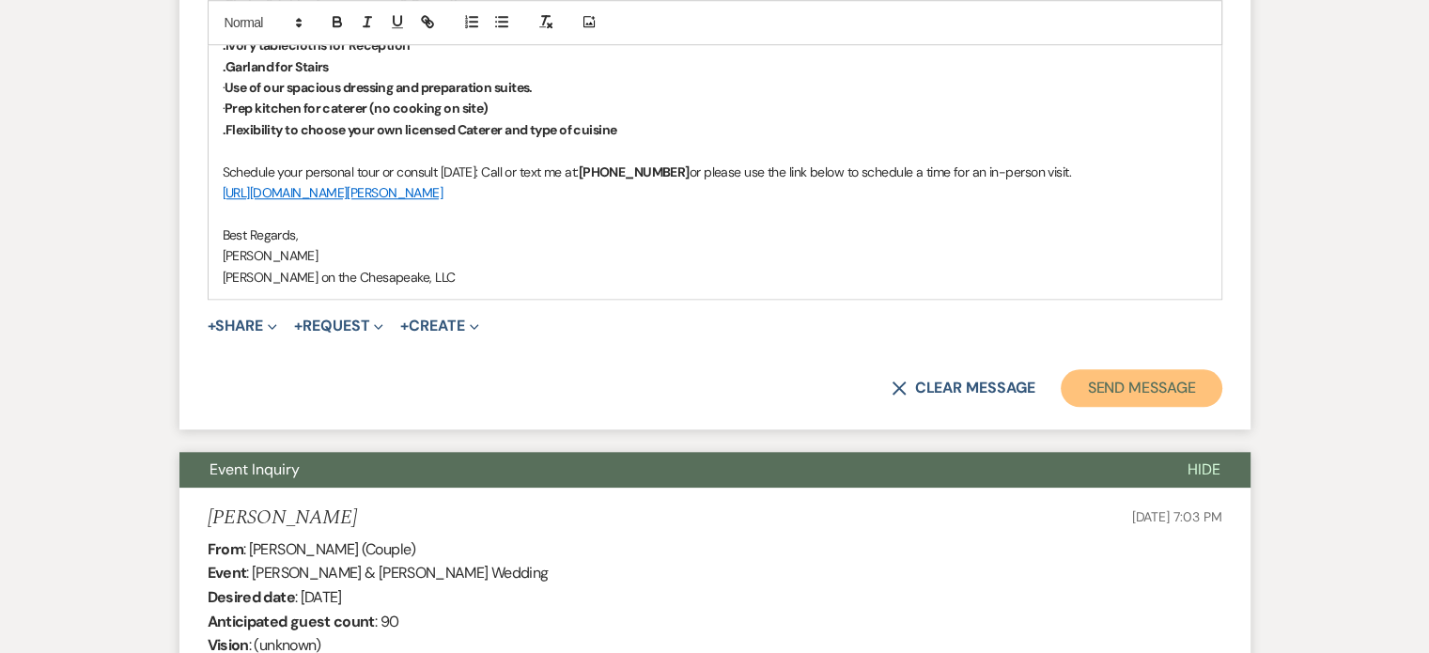
click at [1116, 385] on button "Send Message" at bounding box center [1141, 388] width 161 height 38
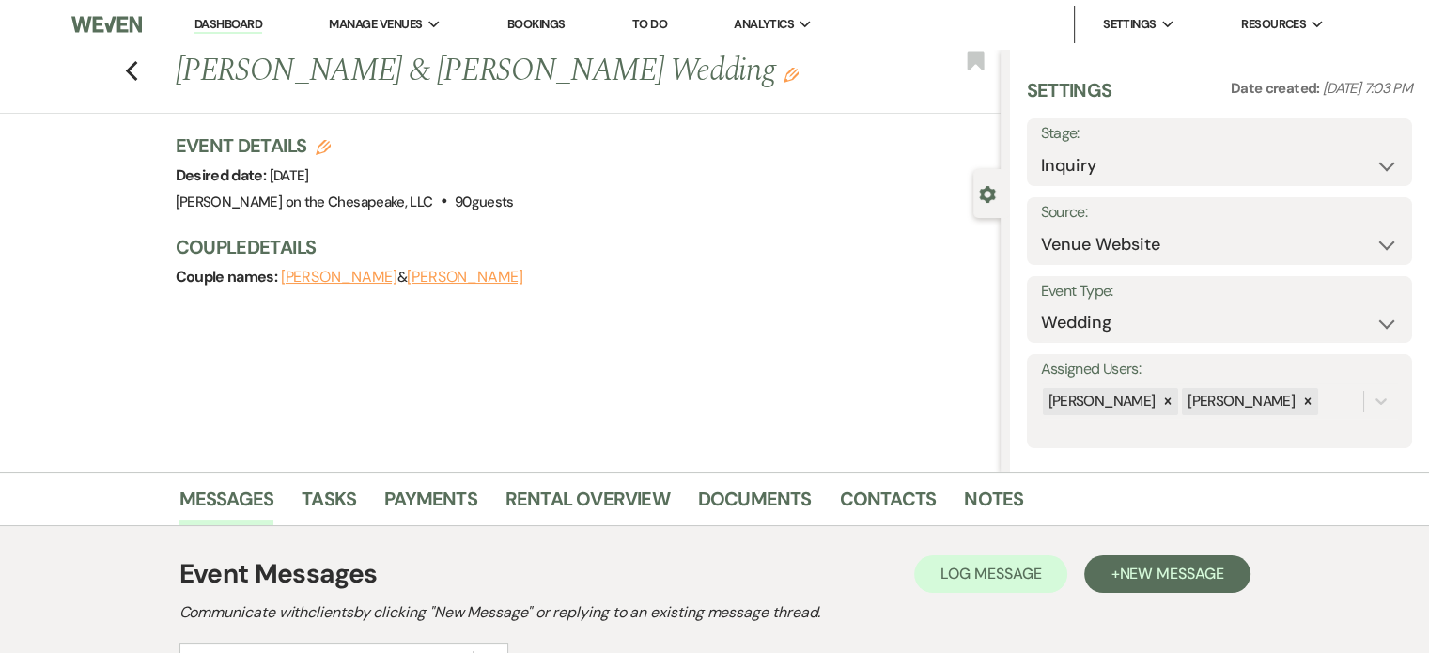
scroll to position [0, 0]
click at [139, 71] on icon "Previous" at bounding box center [132, 71] width 14 height 23
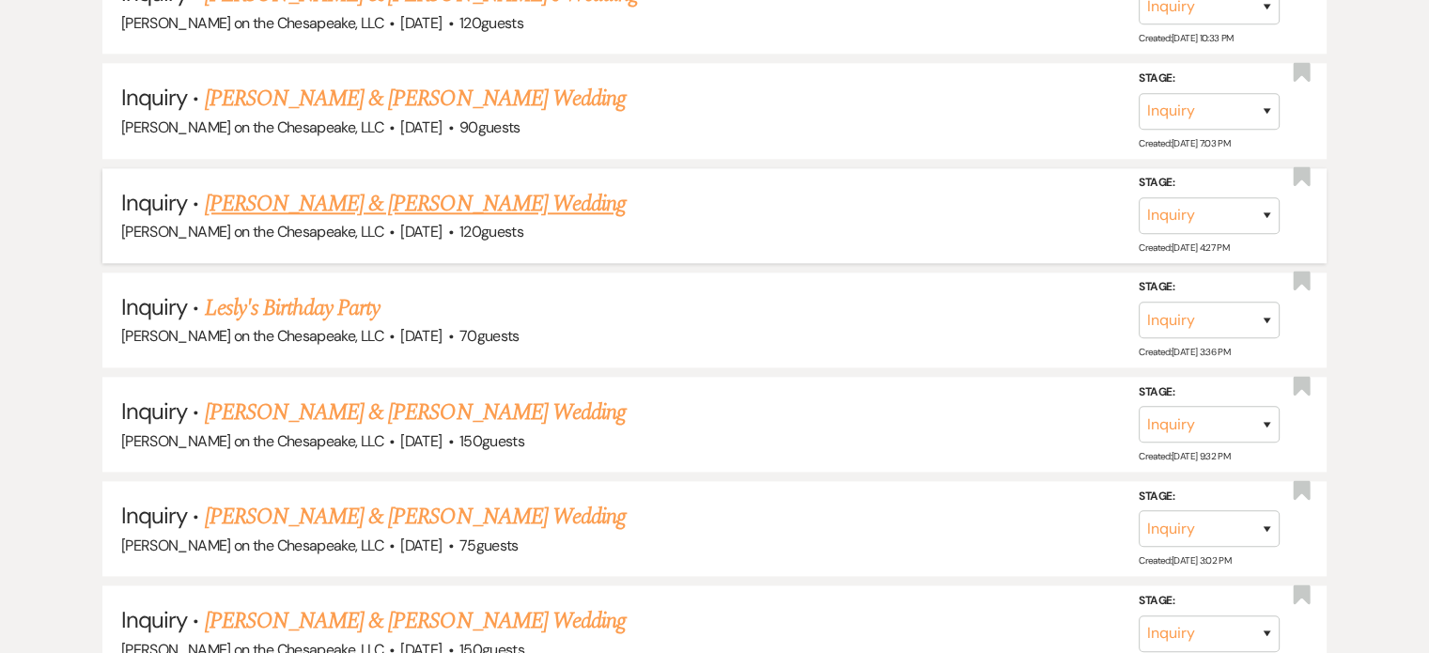
scroll to position [2161, 0]
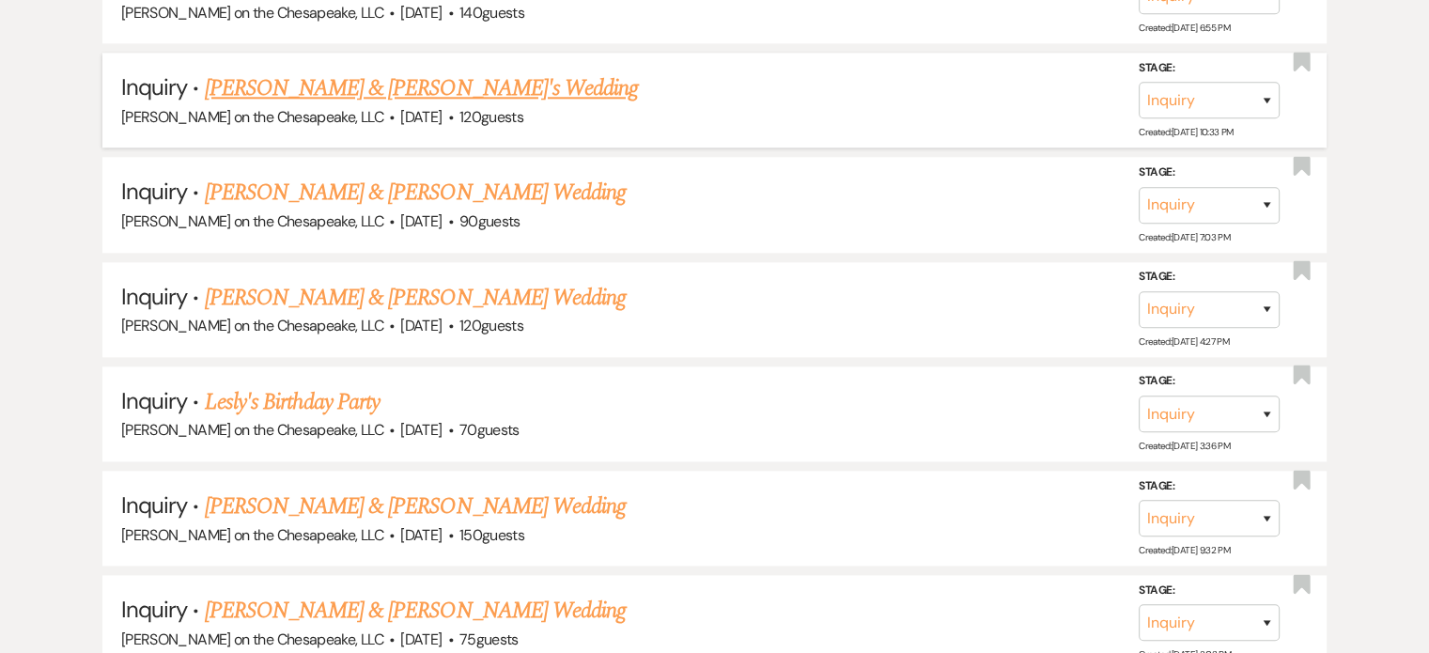
click at [362, 77] on link "[PERSON_NAME] & [PERSON_NAME]'s Wedding" at bounding box center [422, 88] width 434 height 34
select select "5"
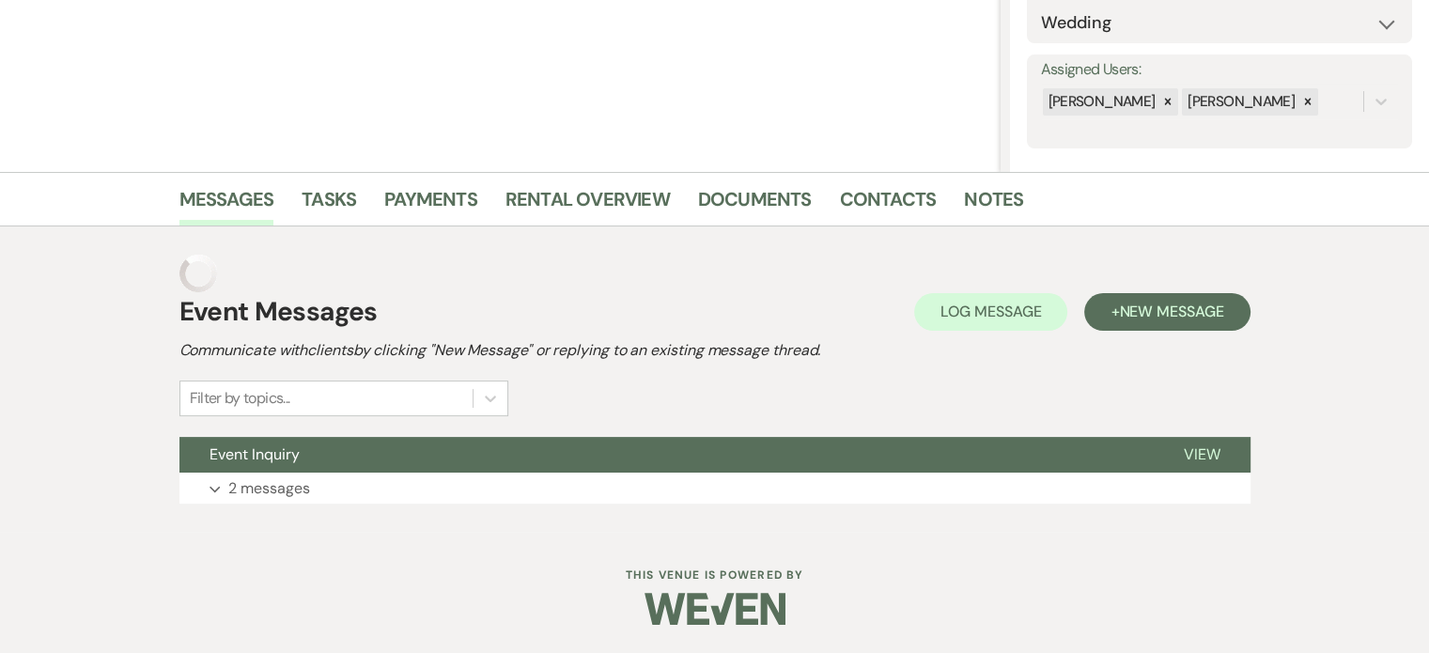
scroll to position [261, 0]
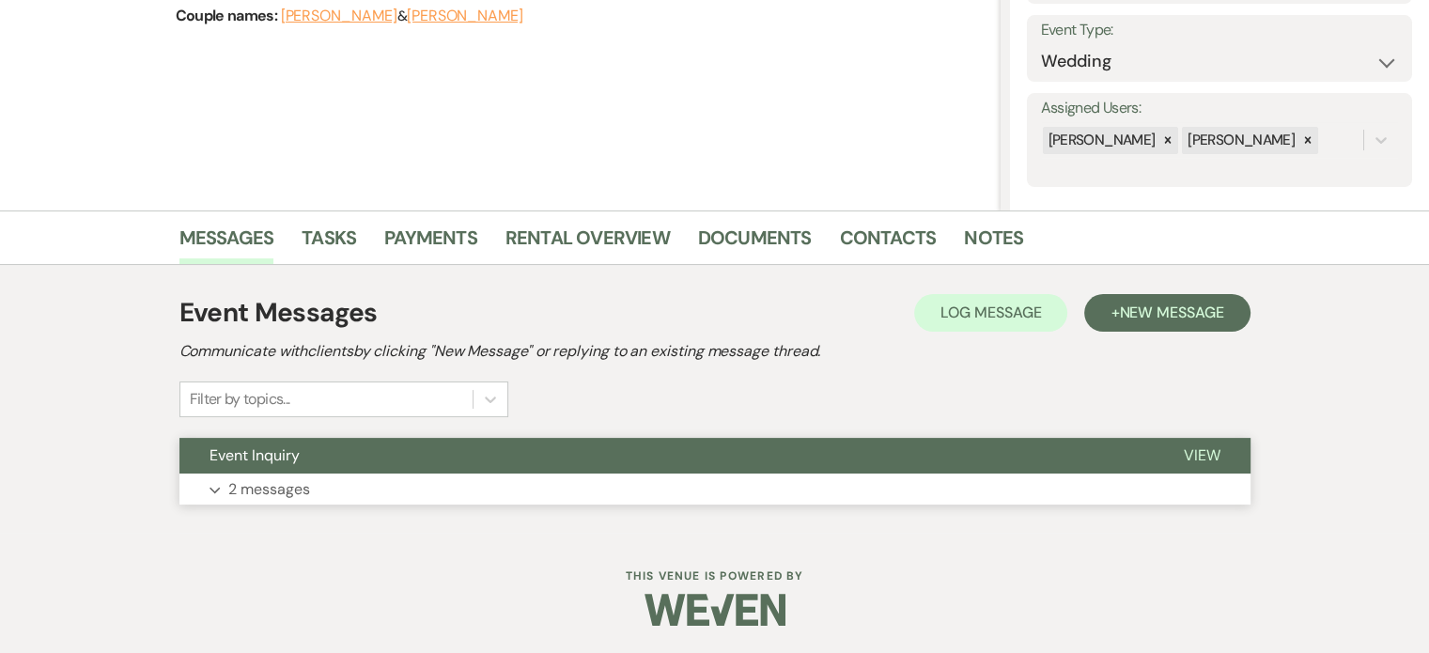
click at [1193, 447] on span "View" at bounding box center [1202, 455] width 37 height 20
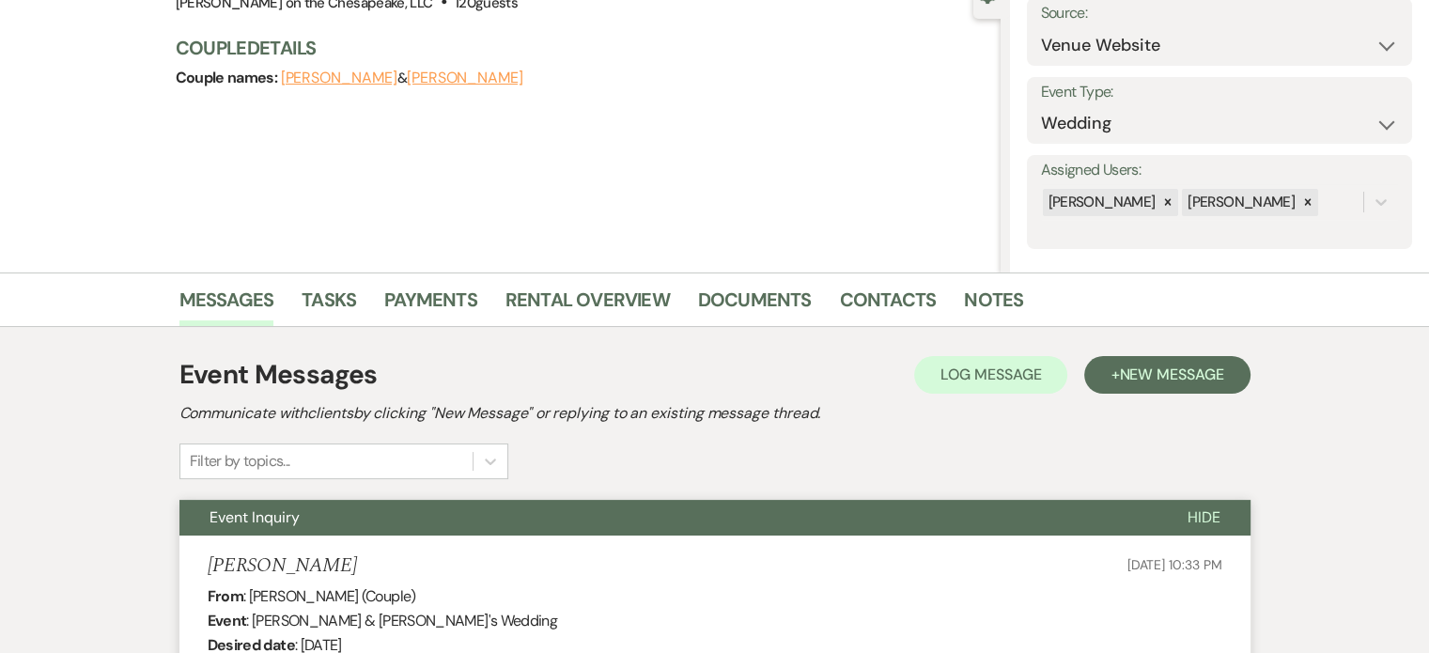
scroll to position [167, 0]
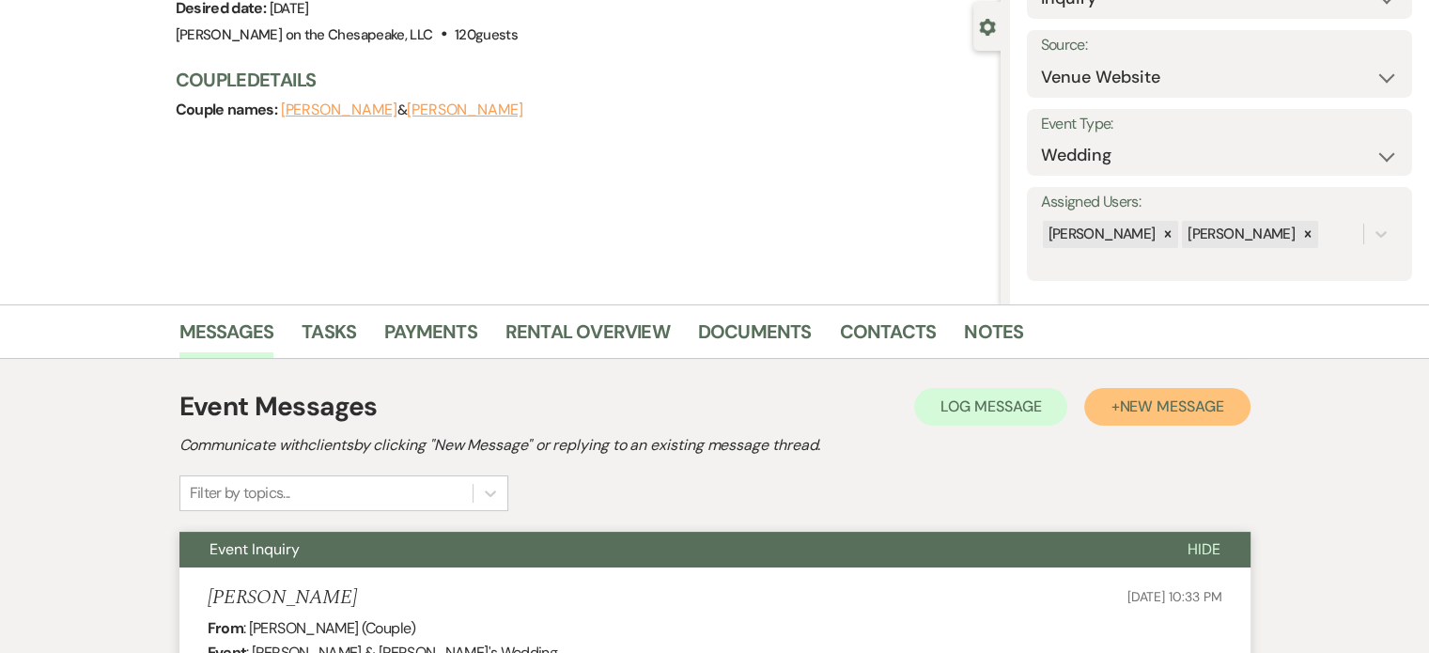
click at [1188, 405] on span "New Message" at bounding box center [1171, 406] width 104 height 20
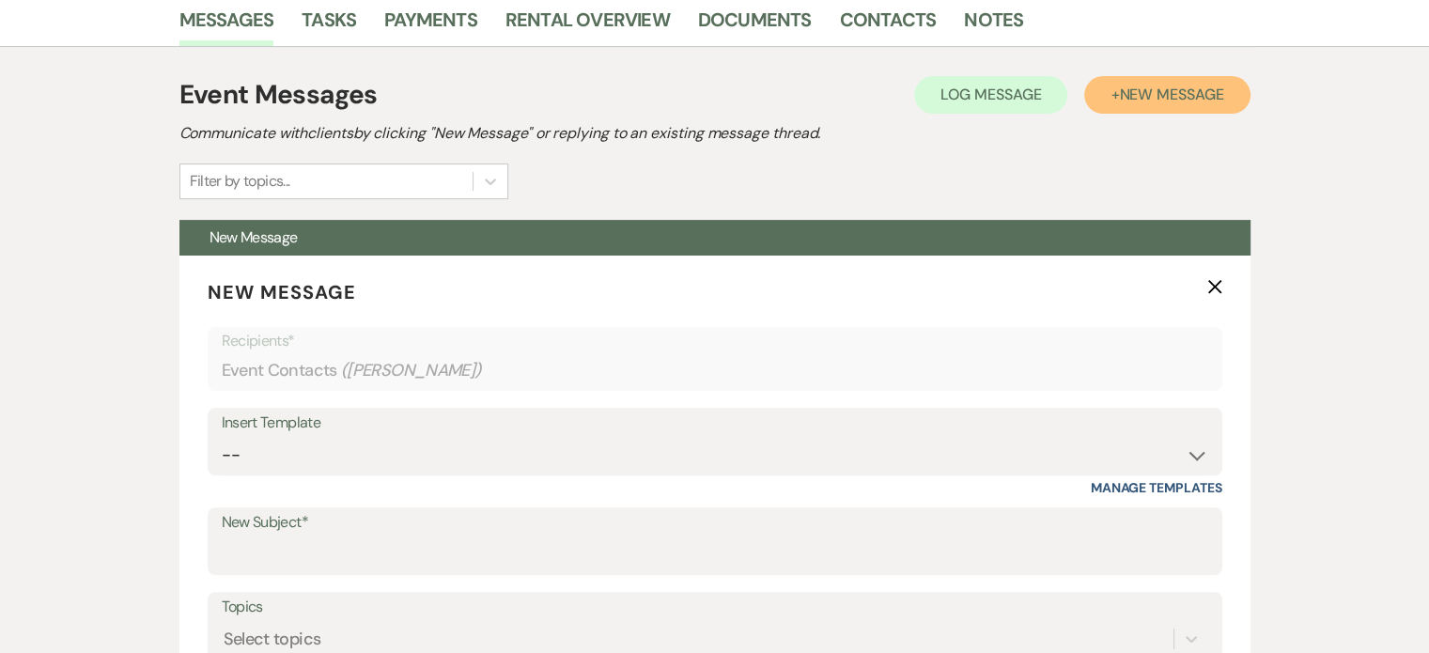
scroll to position [543, 0]
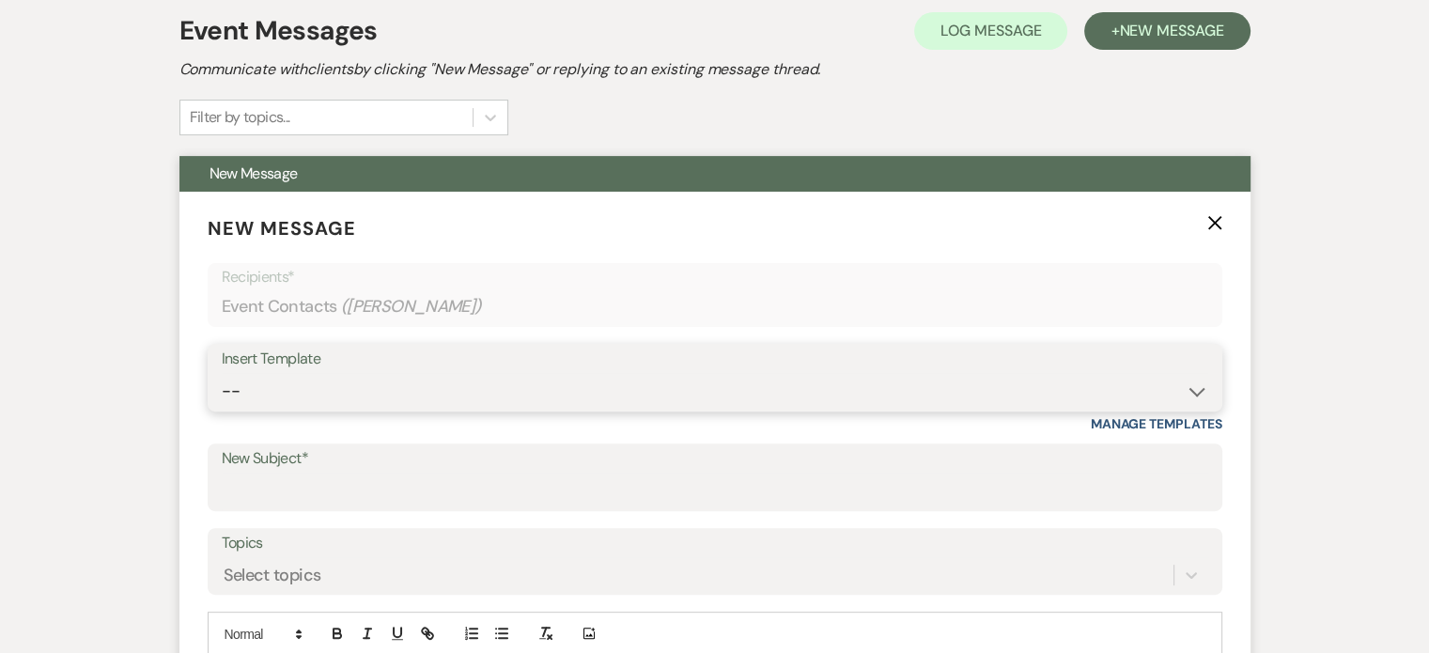
click at [1196, 390] on select "-- Weven Planning Portal Introduction (Booked Events) Tour Request Response Fol…" at bounding box center [715, 391] width 986 height 37
select select "2764"
click at [222, 373] on select "-- Weven Planning Portal Introduction (Booked Events) Tour Request Response Fol…" at bounding box center [715, 391] width 986 height 37
type input "Invitation to tour"
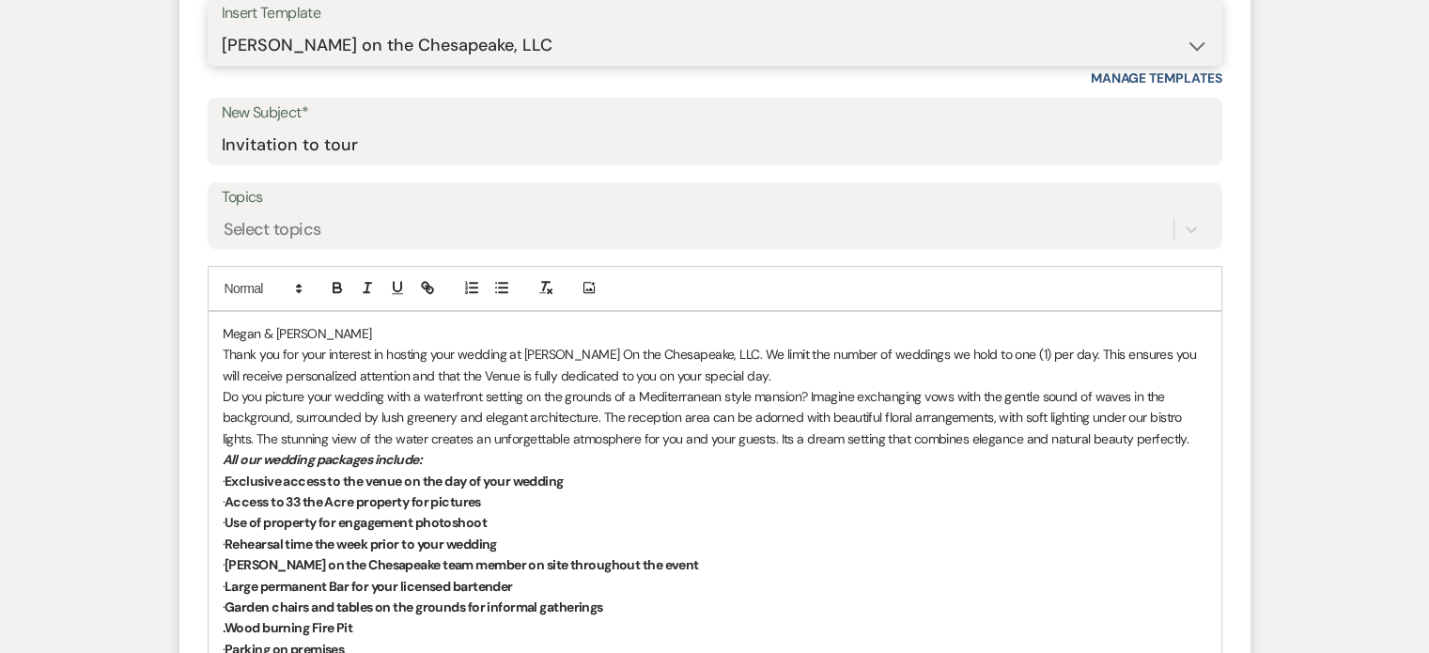
scroll to position [919, 0]
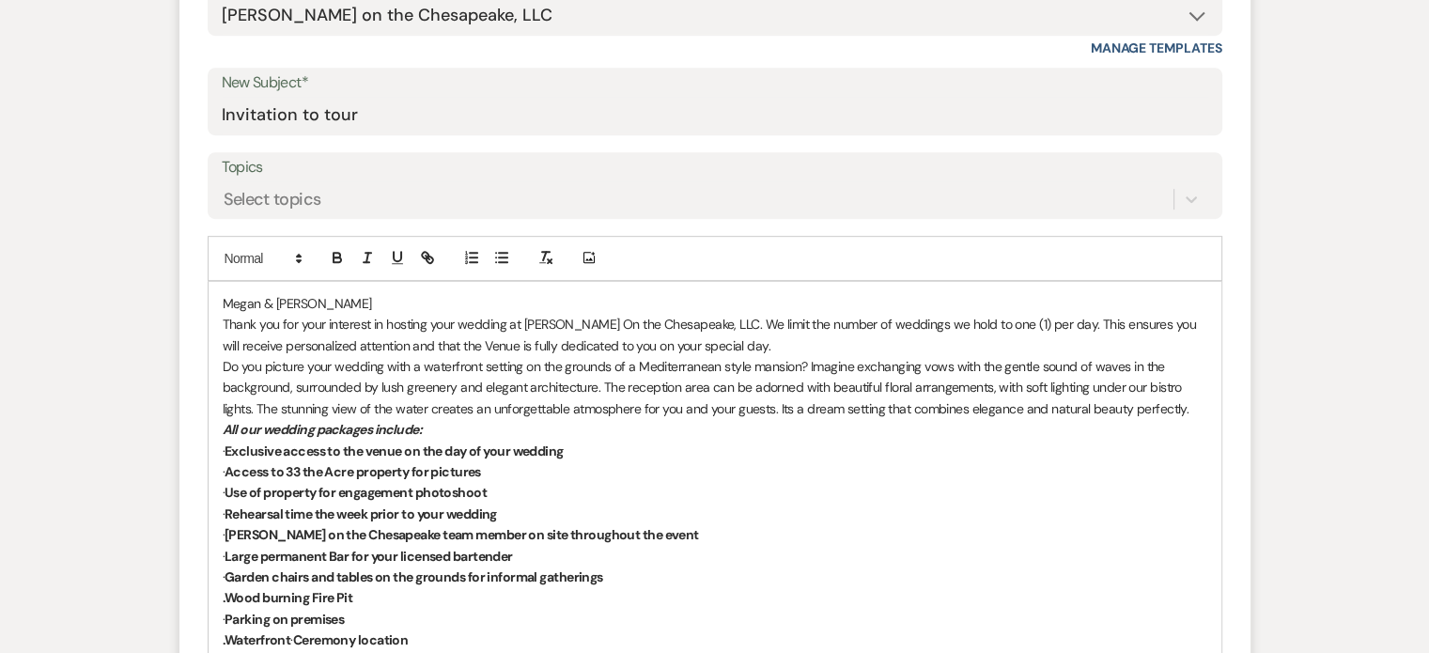
click at [221, 297] on div "[PERSON_NAME] & [PERSON_NAME] Thank you for your interest in hosting your weddi…" at bounding box center [715, 619] width 1013 height 674
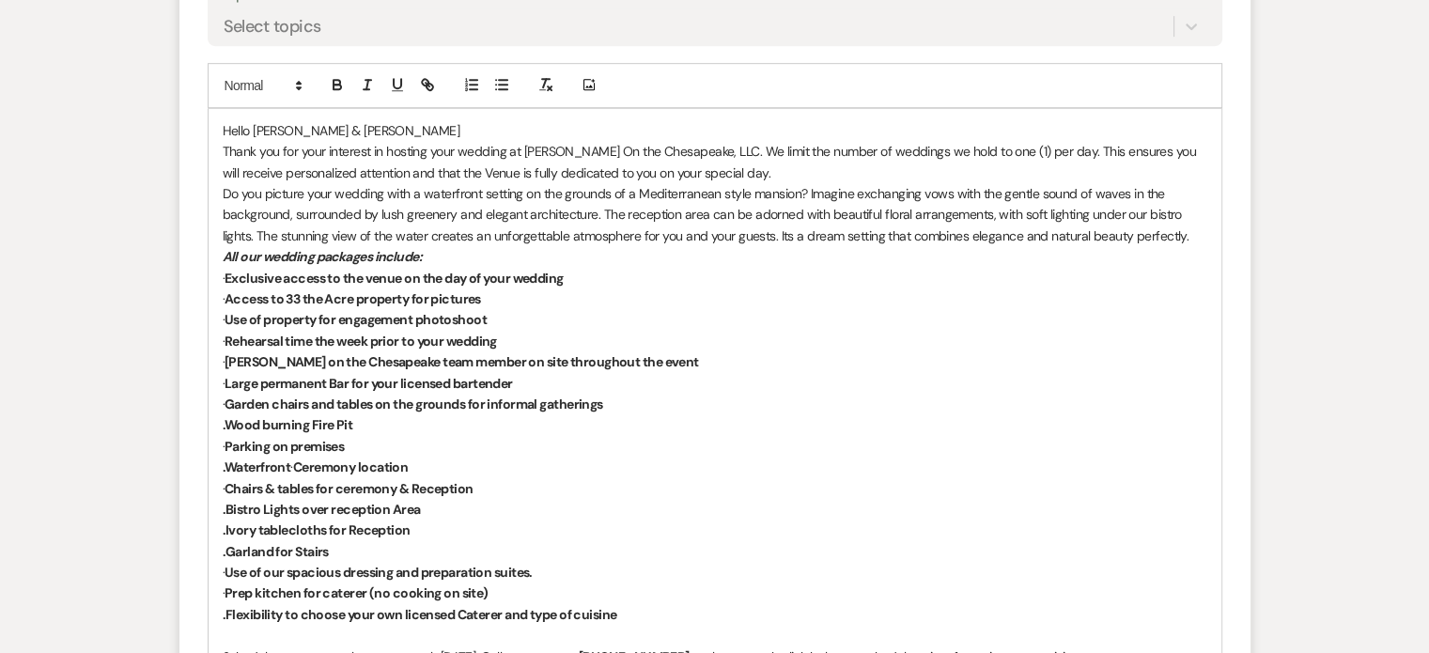
scroll to position [1388, 0]
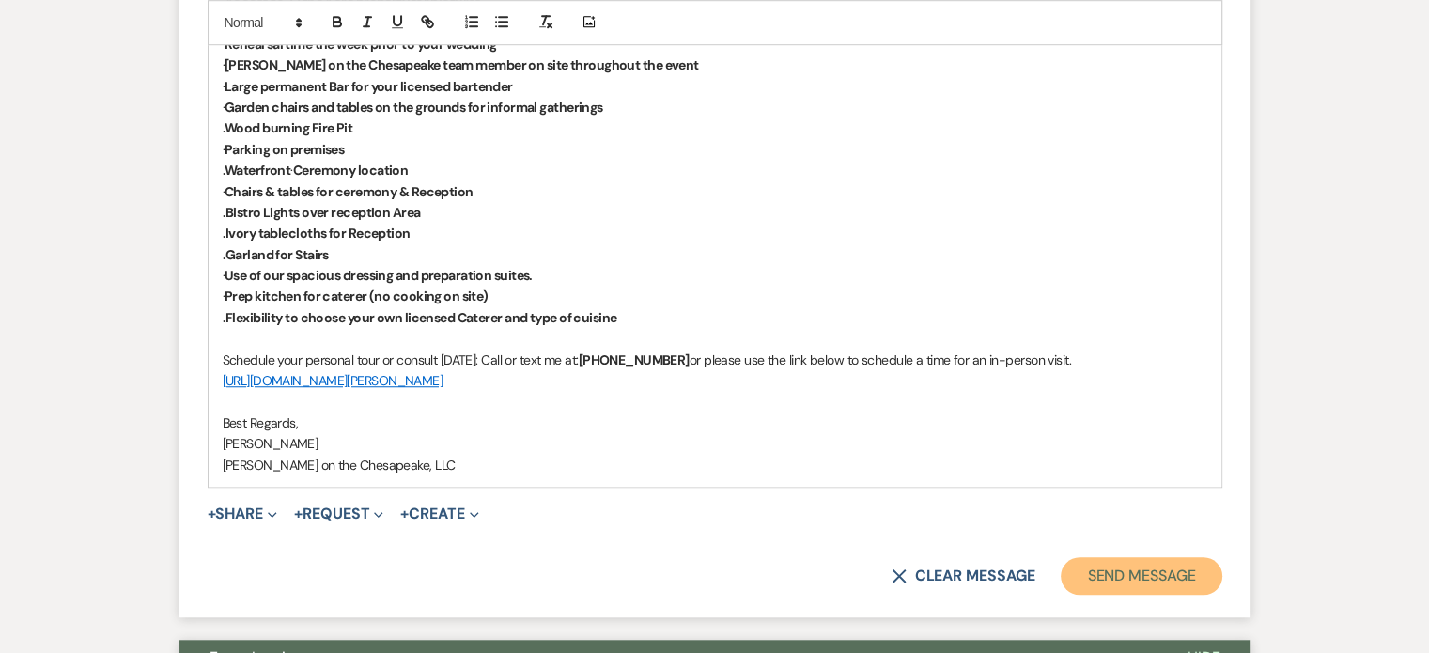
click at [1154, 574] on button "Send Message" at bounding box center [1141, 576] width 161 height 38
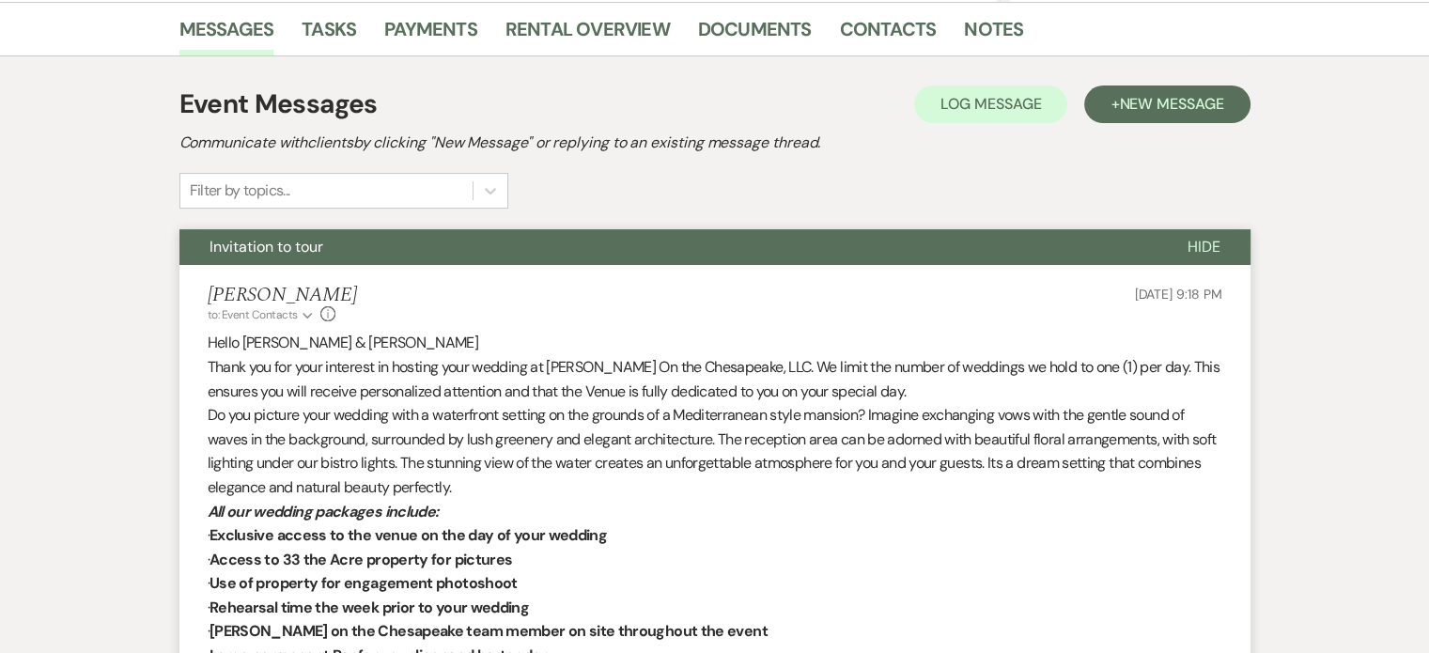
scroll to position [0, 0]
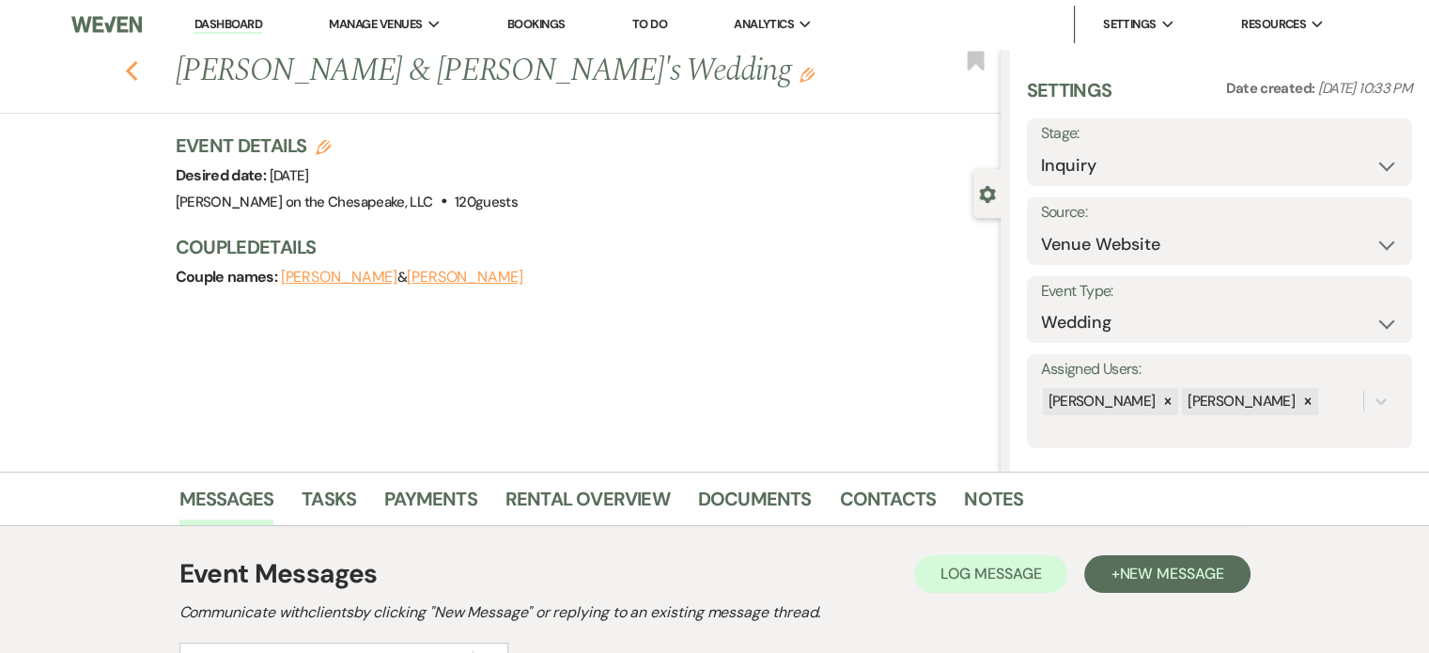
click at [136, 68] on use "button" at bounding box center [131, 71] width 12 height 21
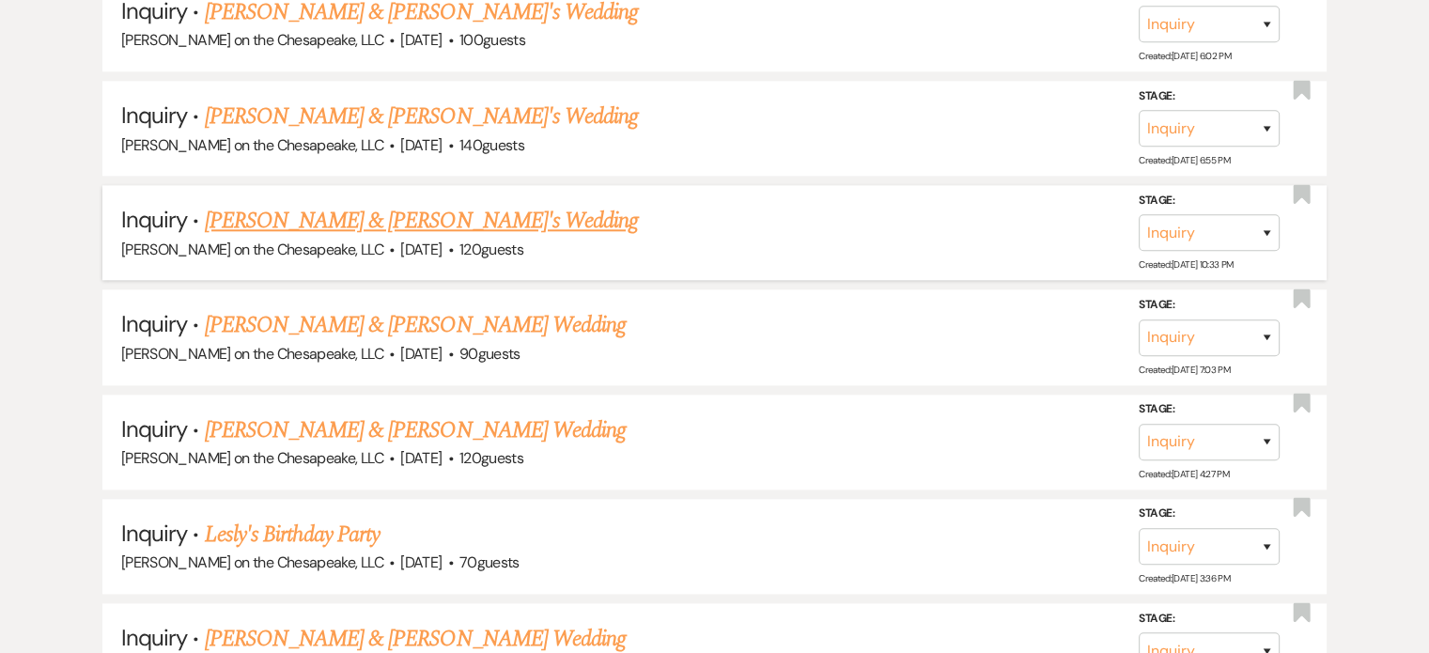
scroll to position [1973, 0]
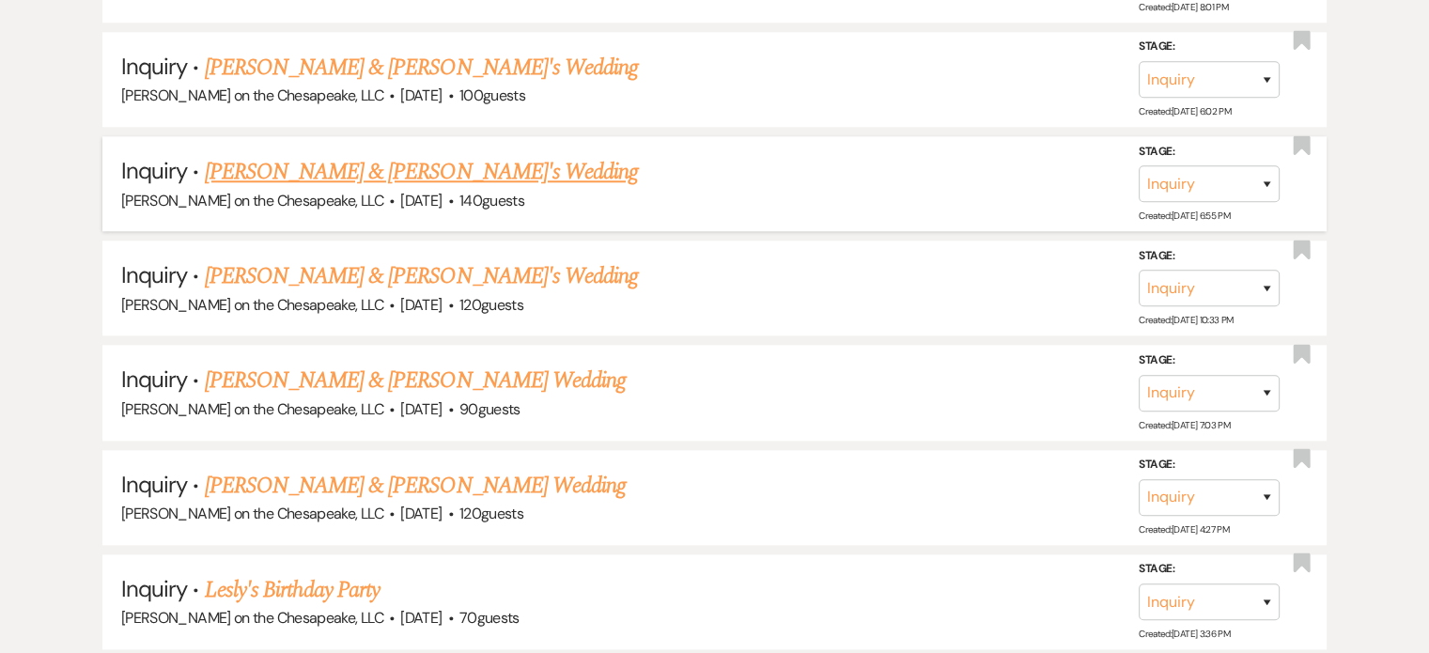
click at [342, 160] on link "[PERSON_NAME] & [PERSON_NAME]'s Wedding" at bounding box center [422, 172] width 434 height 34
select select "5"
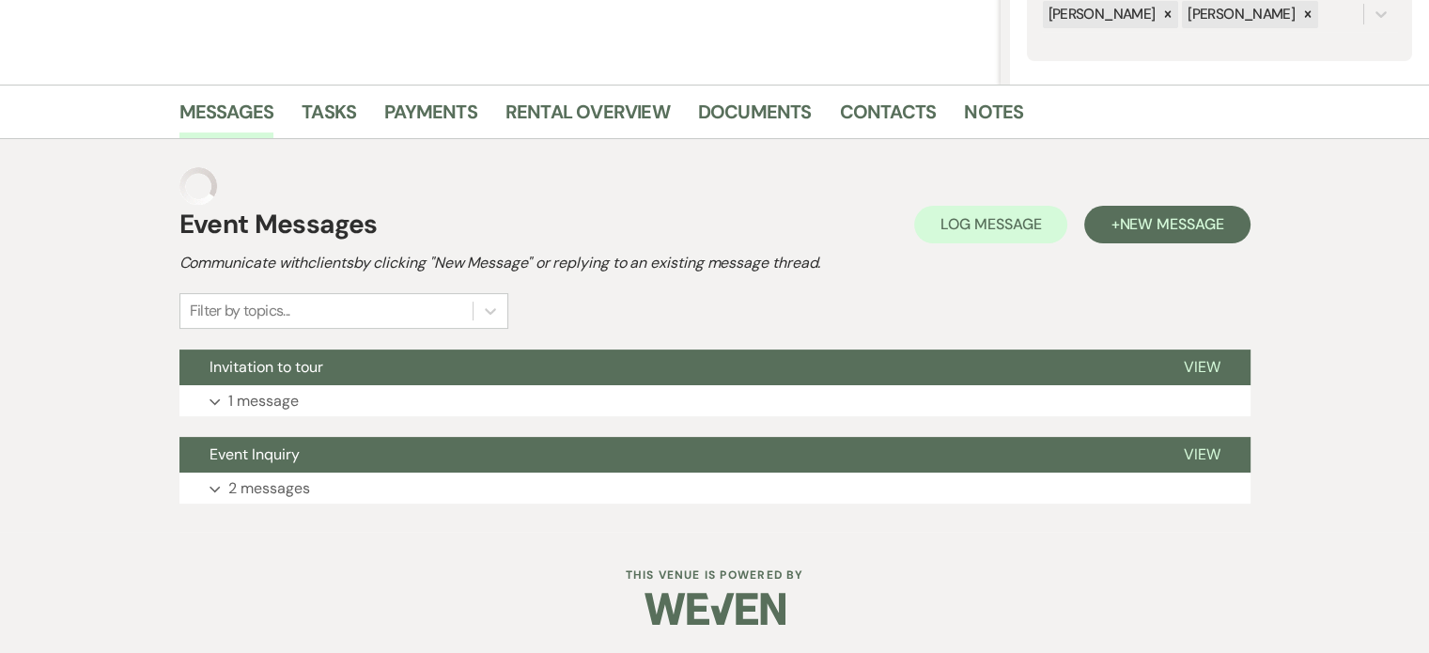
scroll to position [349, 0]
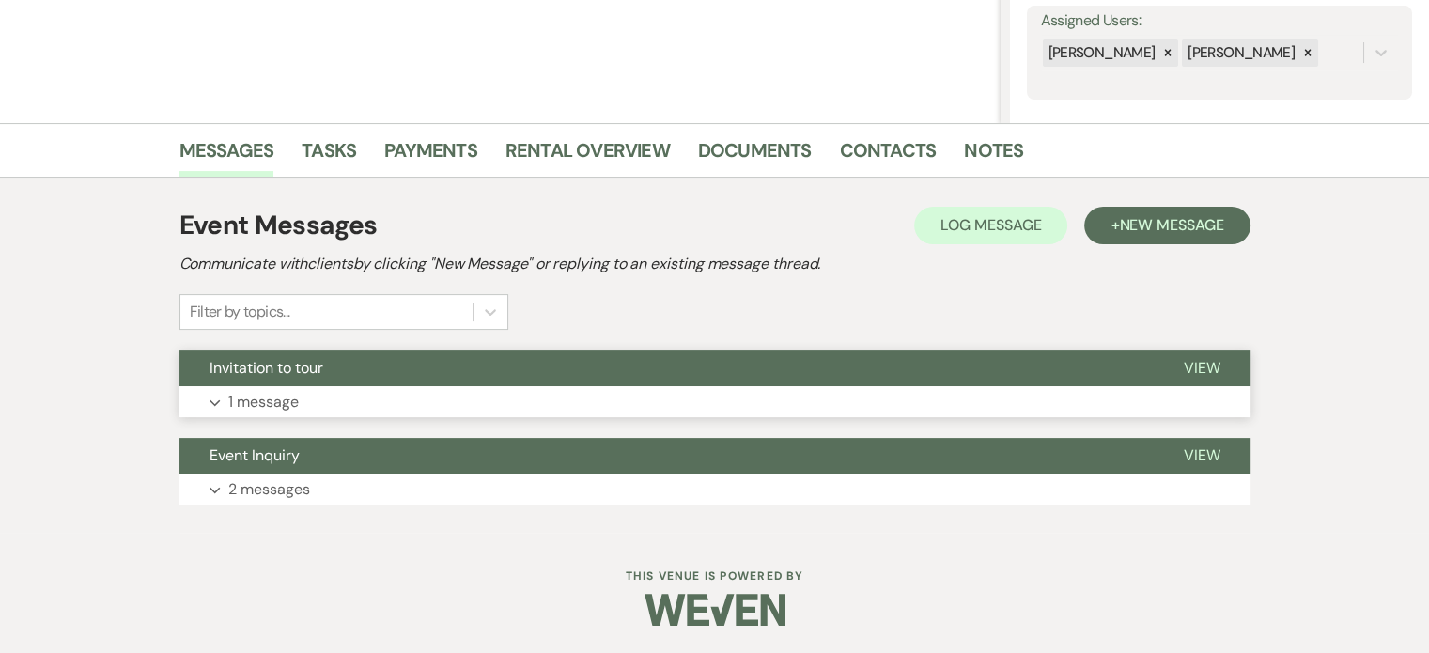
click at [1201, 364] on span "View" at bounding box center [1202, 368] width 37 height 20
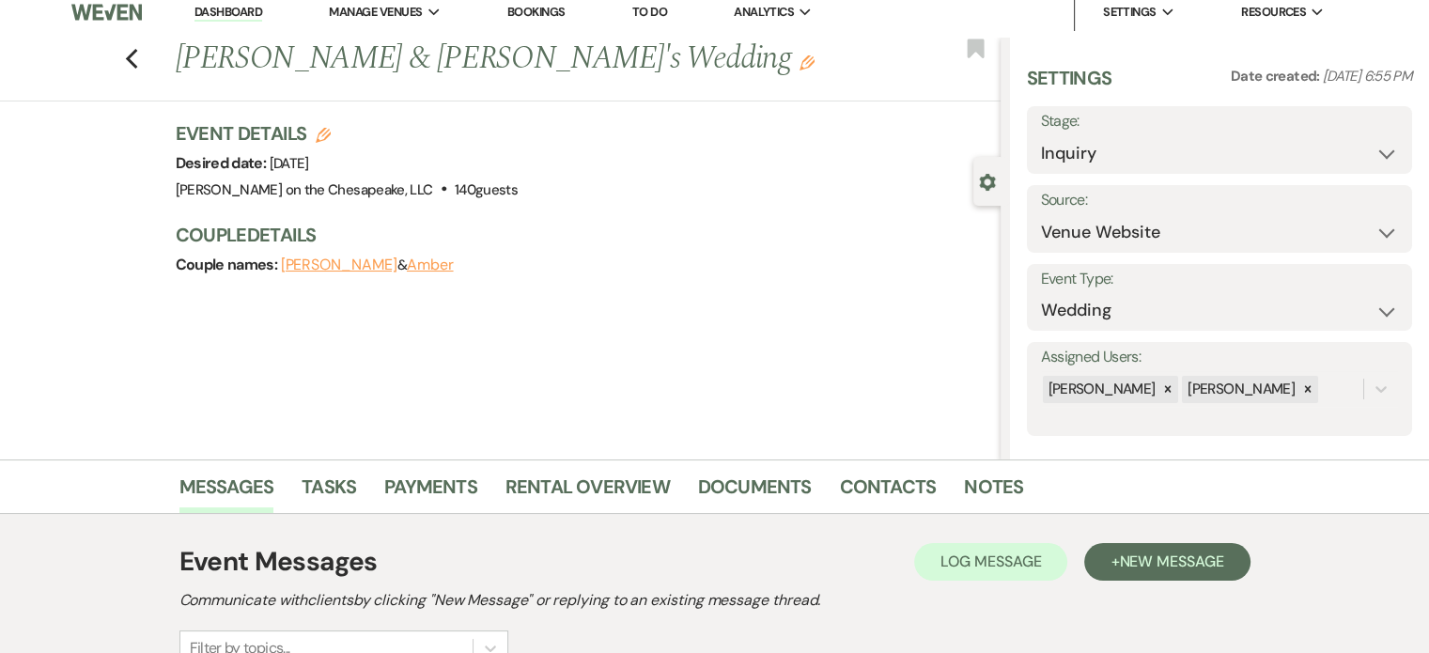
scroll to position [0, 0]
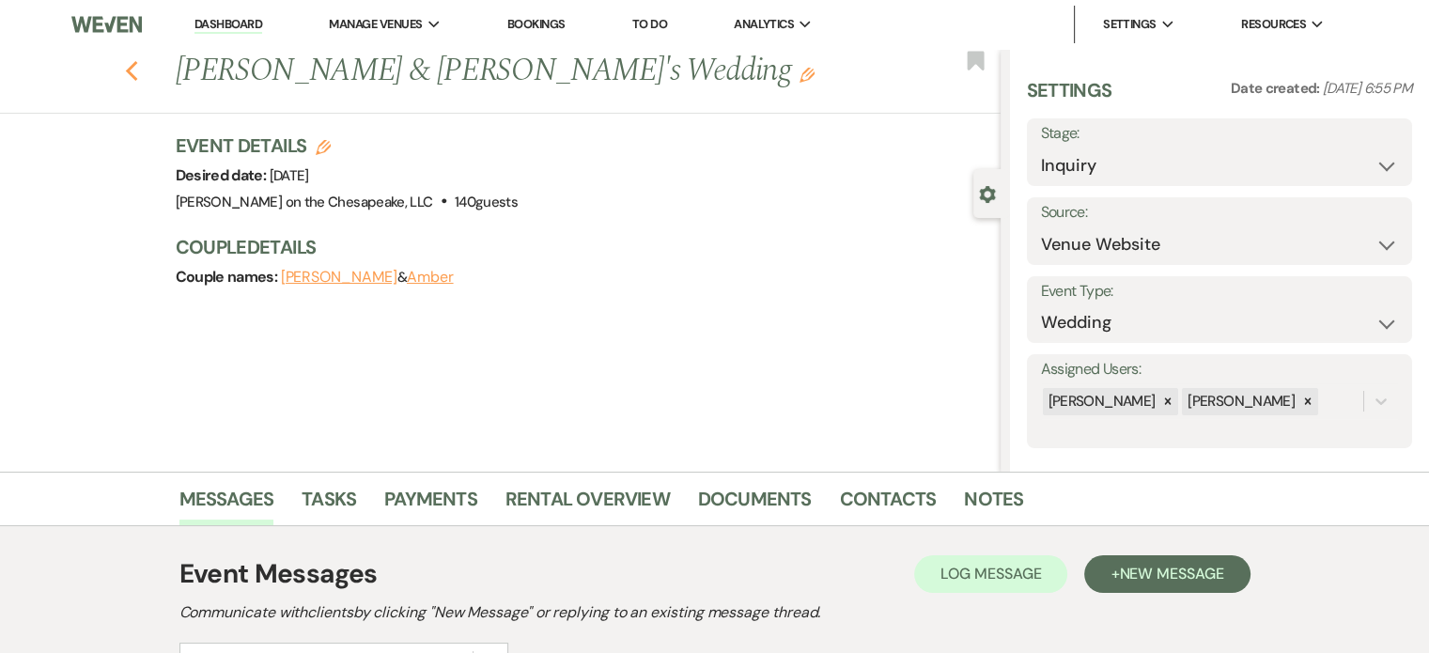
click at [135, 70] on use "button" at bounding box center [131, 71] width 12 height 21
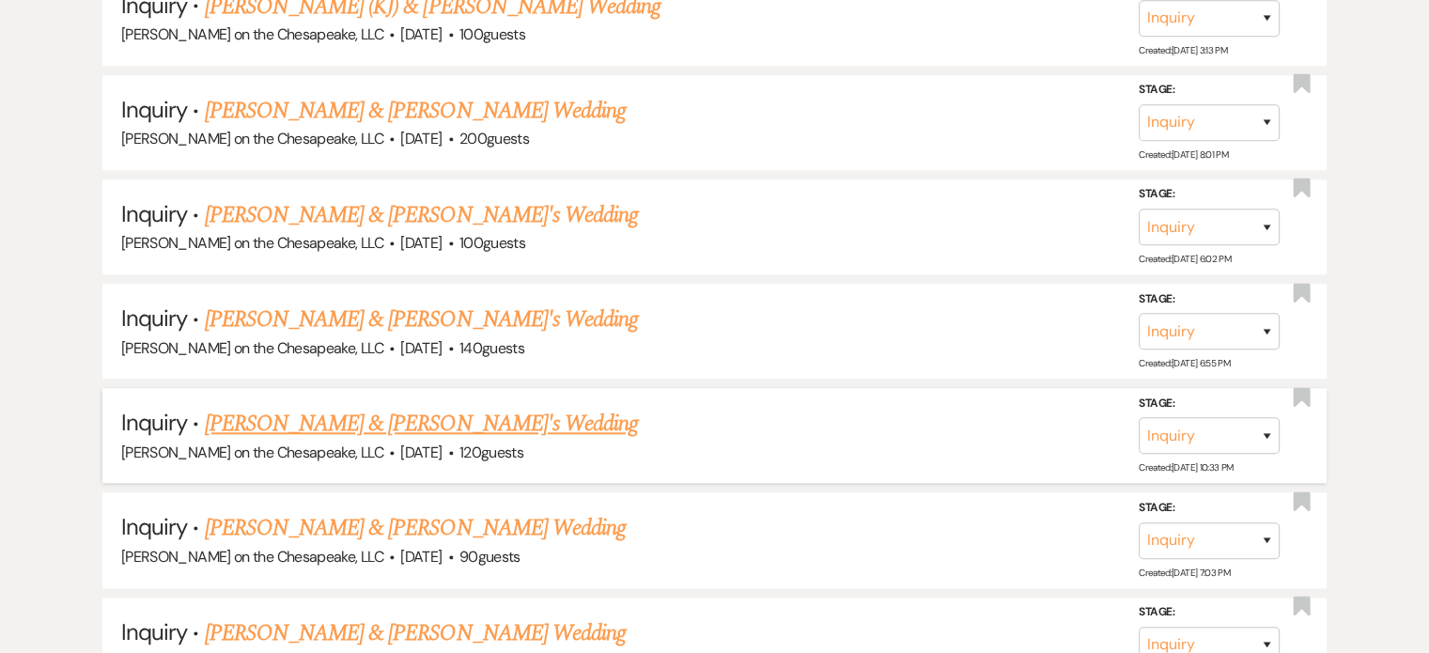
scroll to position [1785, 0]
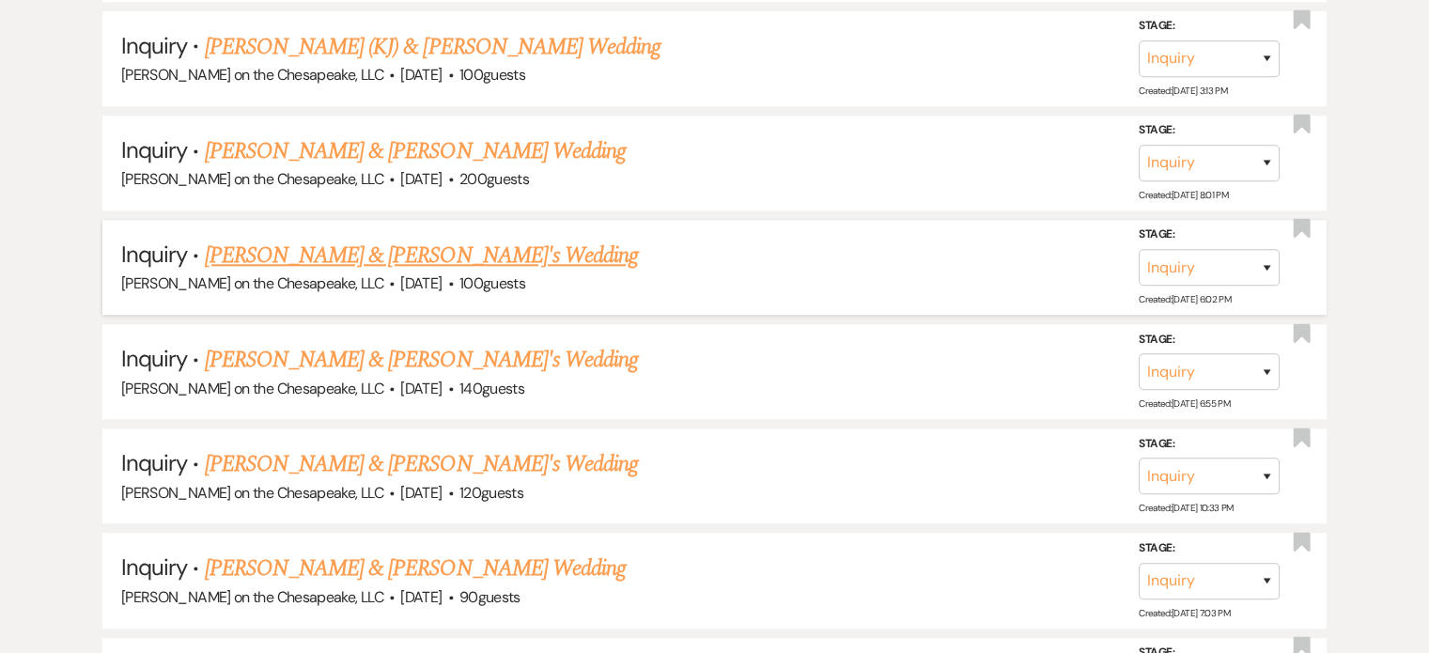
click at [398, 250] on link "[PERSON_NAME] & [PERSON_NAME]'s Wedding" at bounding box center [422, 256] width 434 height 34
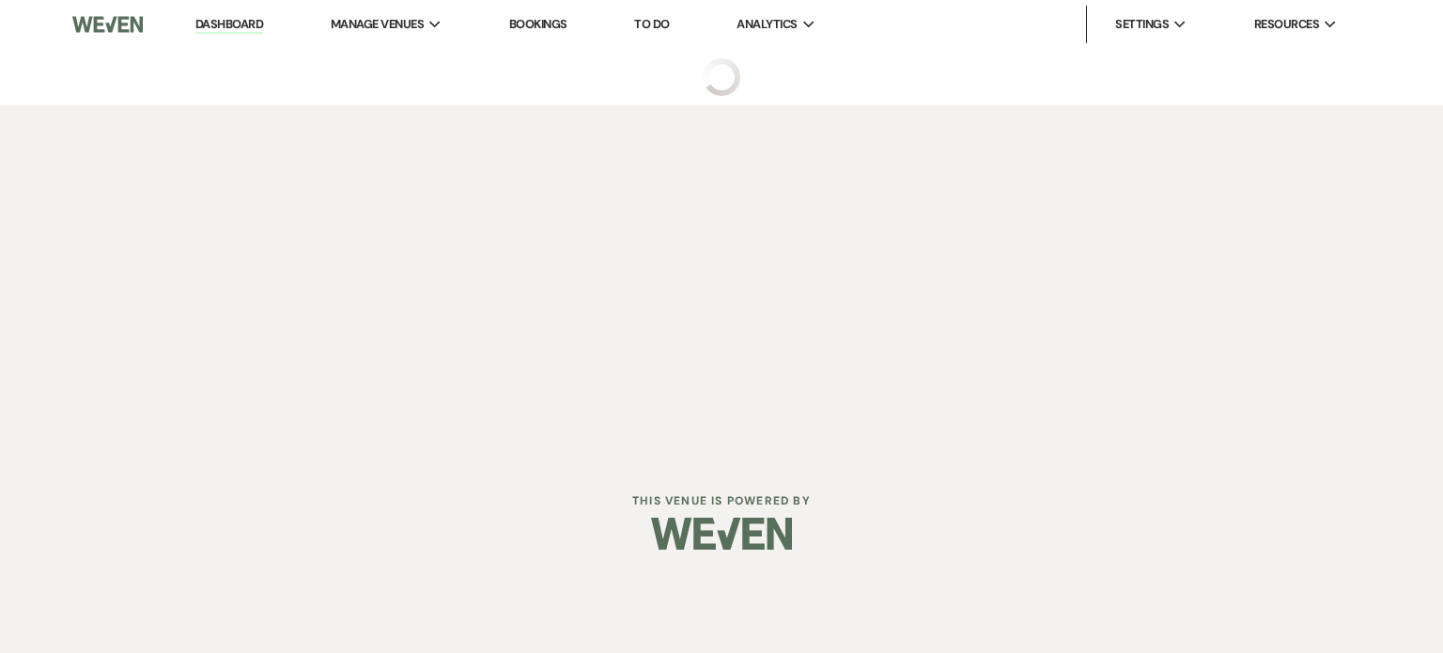
select select "5"
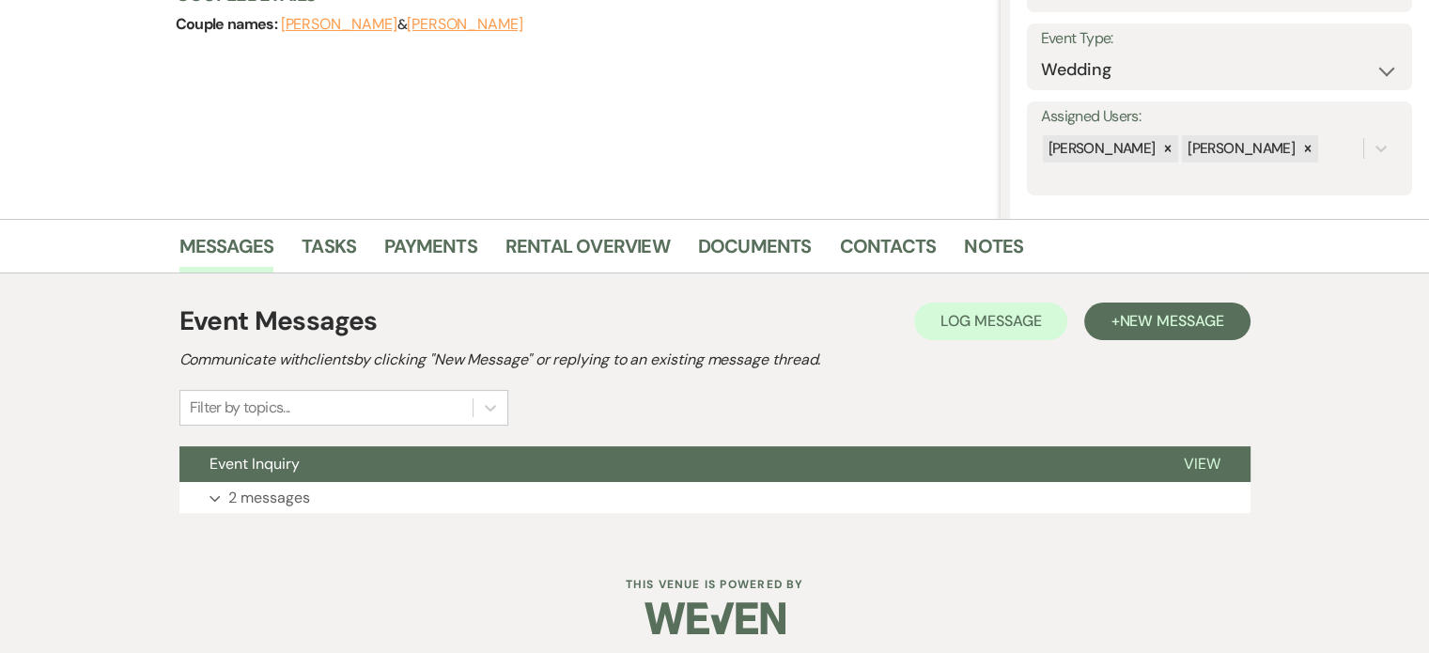
scroll to position [261, 0]
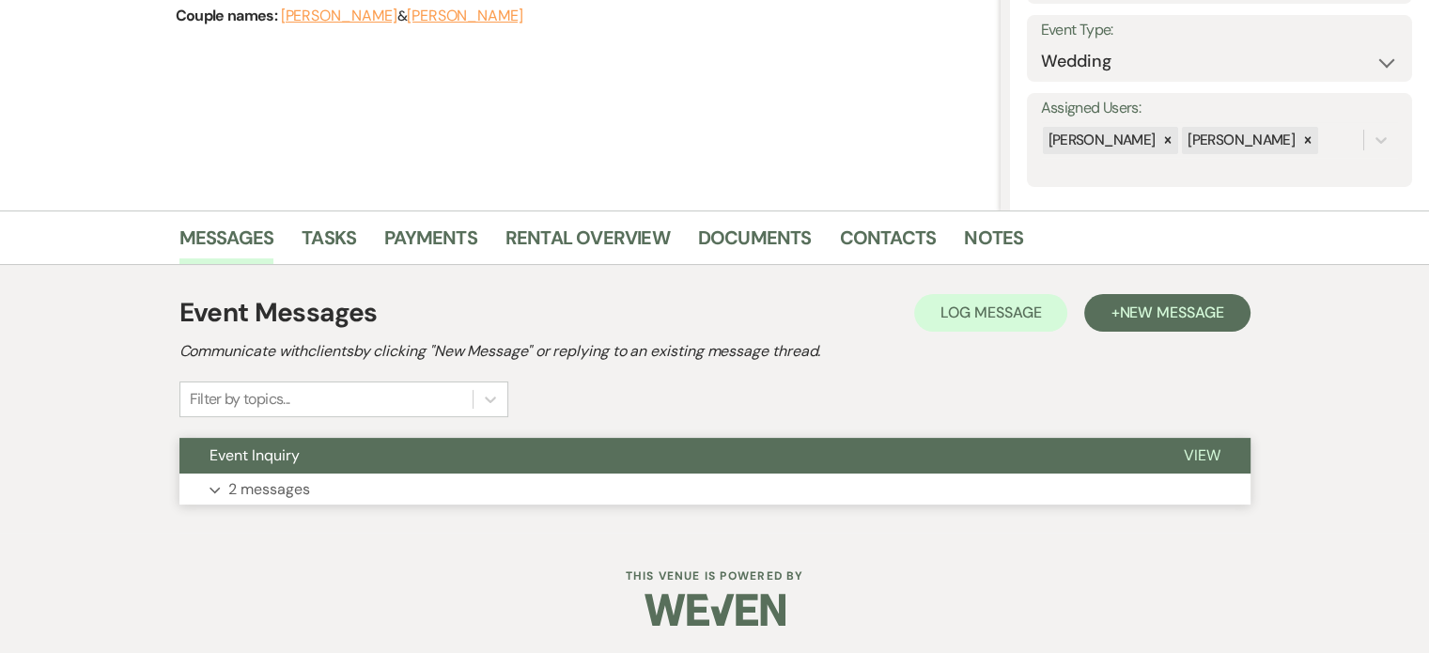
click at [1198, 449] on span "View" at bounding box center [1202, 455] width 37 height 20
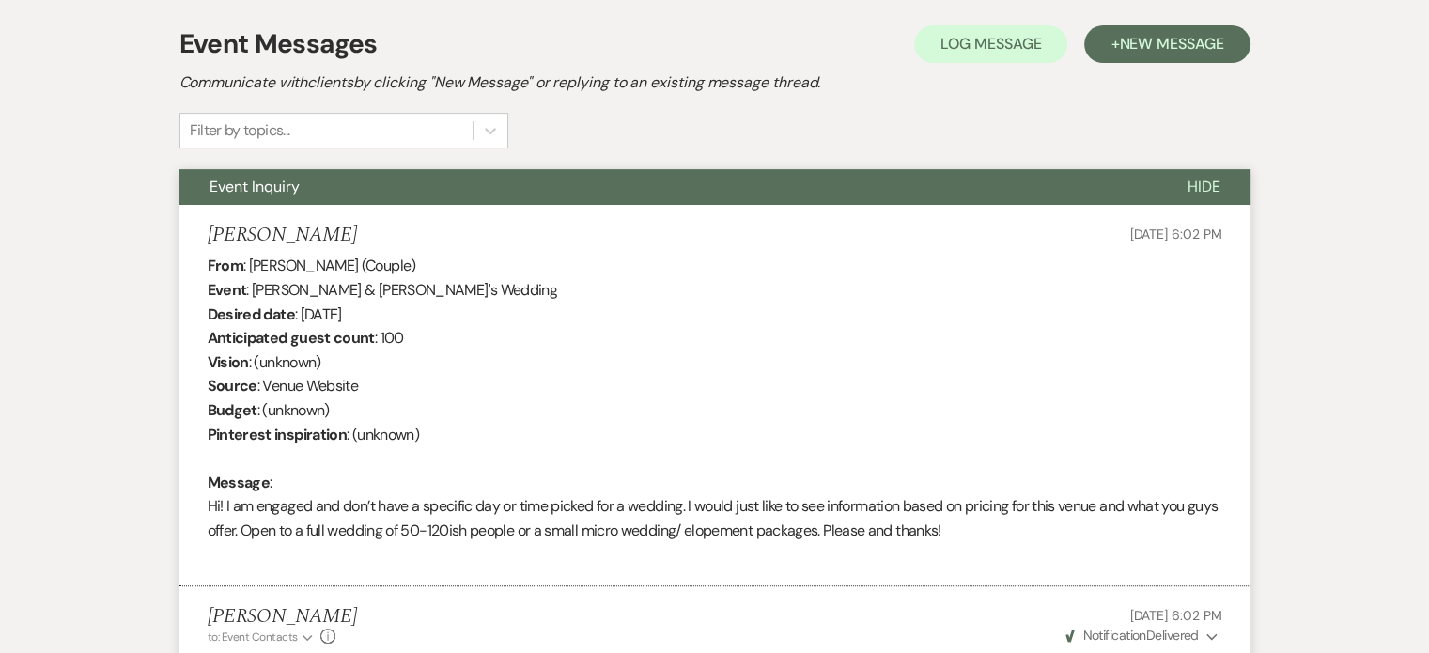
scroll to position [543, 0]
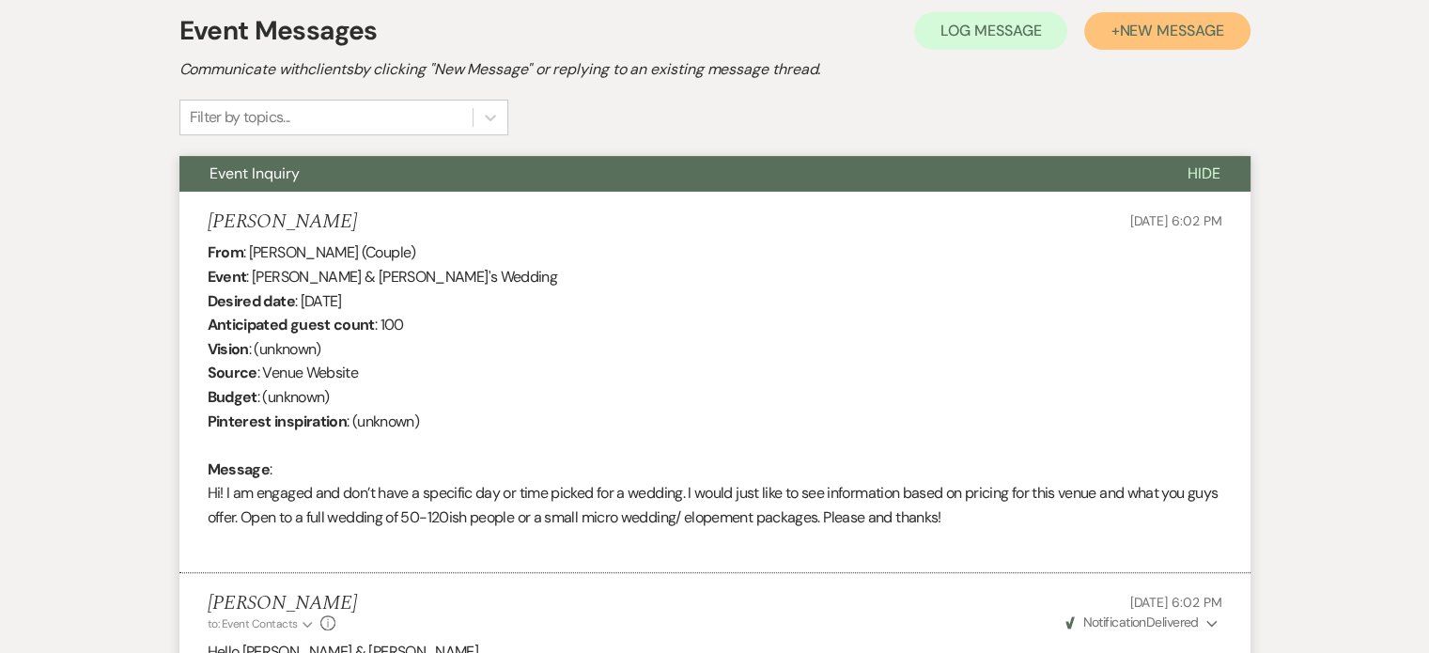
click at [1168, 29] on span "New Message" at bounding box center [1171, 31] width 104 height 20
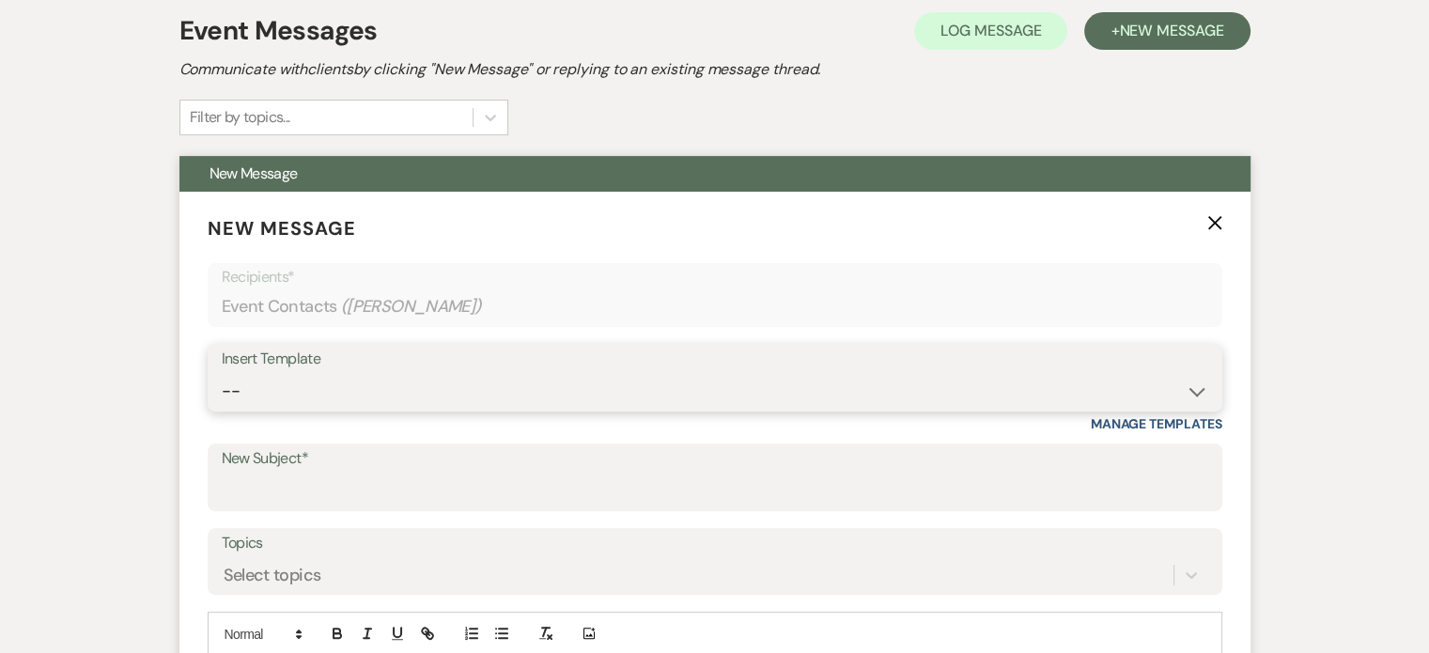
click at [1195, 386] on select "-- Weven Planning Portal Introduction (Booked Events) Tour Request Response Fol…" at bounding box center [715, 391] width 986 height 37
select select "2764"
click at [222, 373] on select "-- Weven Planning Portal Introduction (Booked Events) Tour Request Response Fol…" at bounding box center [715, 391] width 986 height 37
type input "Invitation to tour"
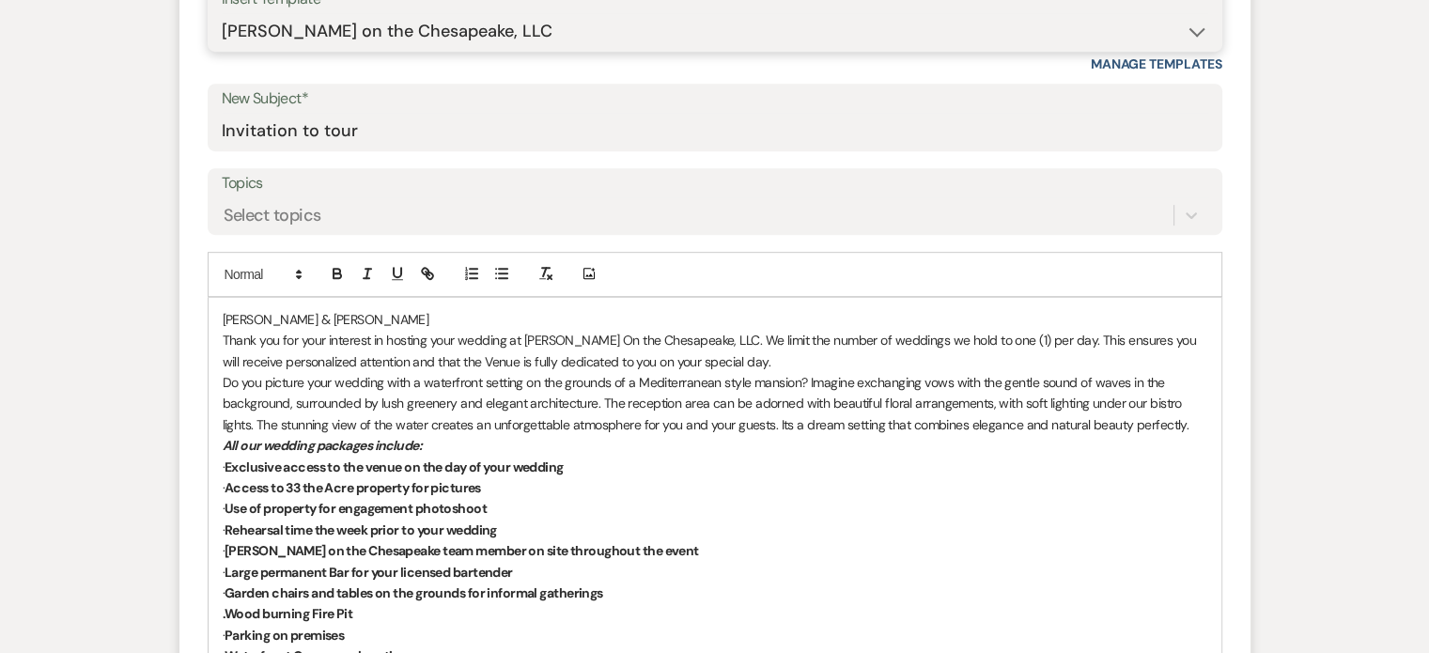
scroll to position [919, 0]
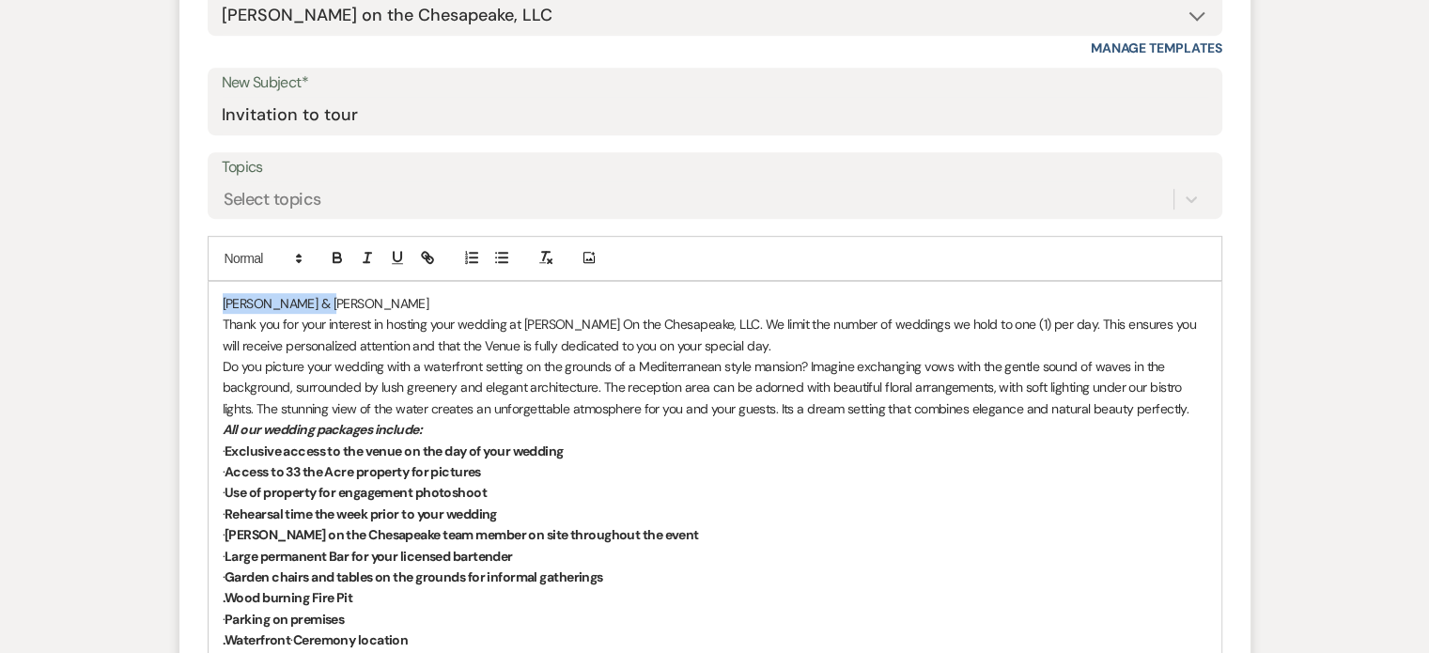
drag, startPoint x: 333, startPoint y: 299, endPoint x: 214, endPoint y: 298, distance: 118.4
click at [214, 298] on div "[PERSON_NAME] & [PERSON_NAME] Thank you for your interest in hosting your weddi…" at bounding box center [715, 619] width 1013 height 674
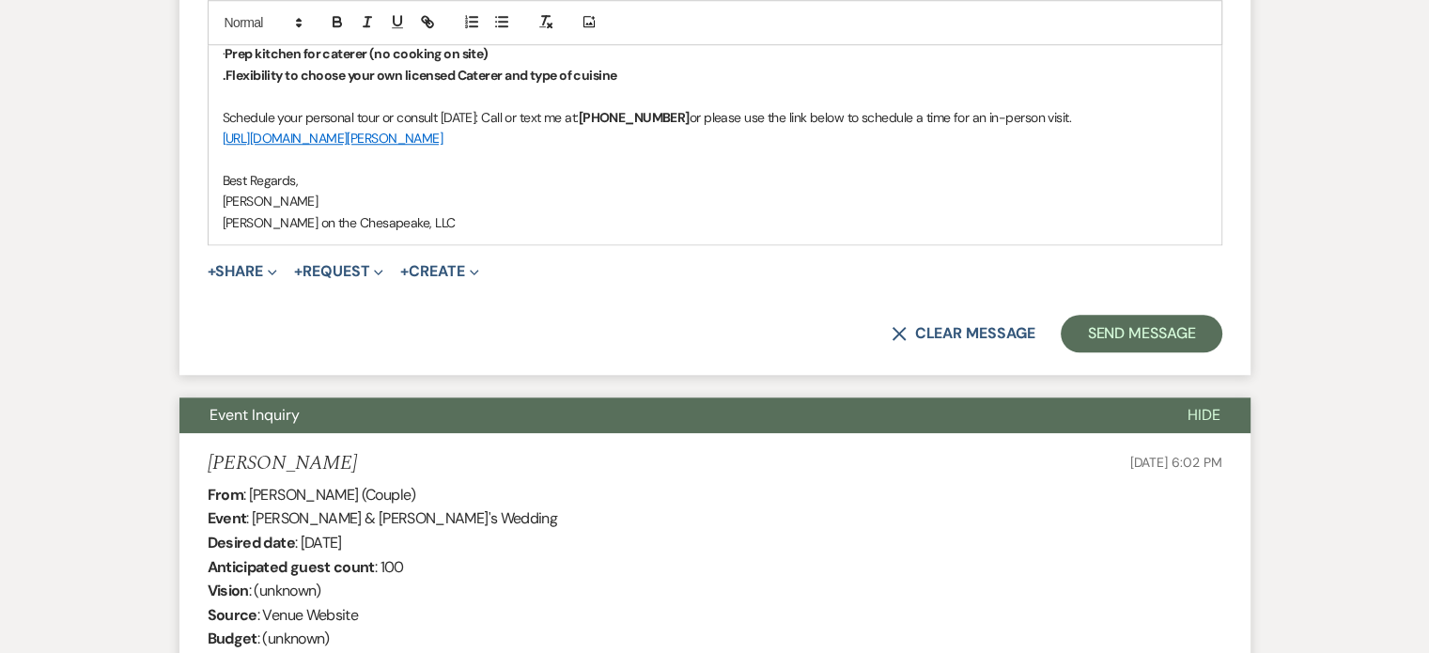
scroll to position [1670, 0]
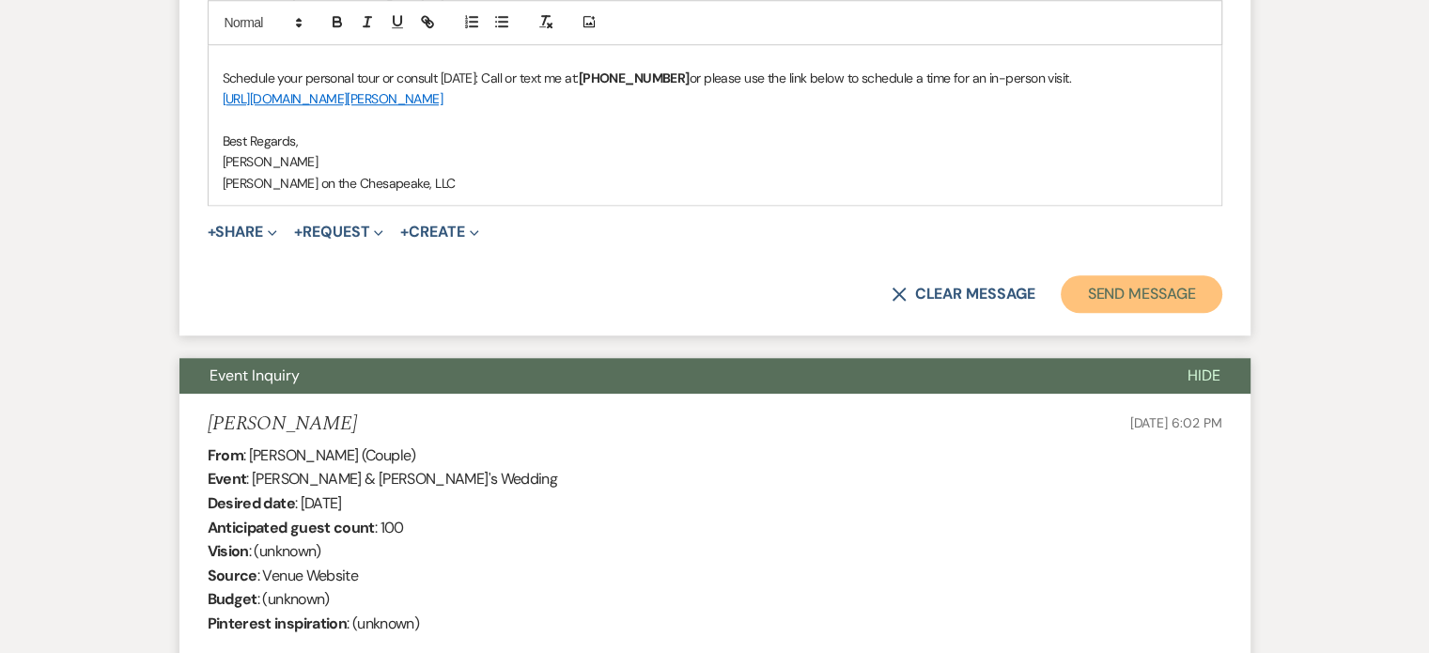
click at [1116, 294] on button "Send Message" at bounding box center [1141, 294] width 161 height 38
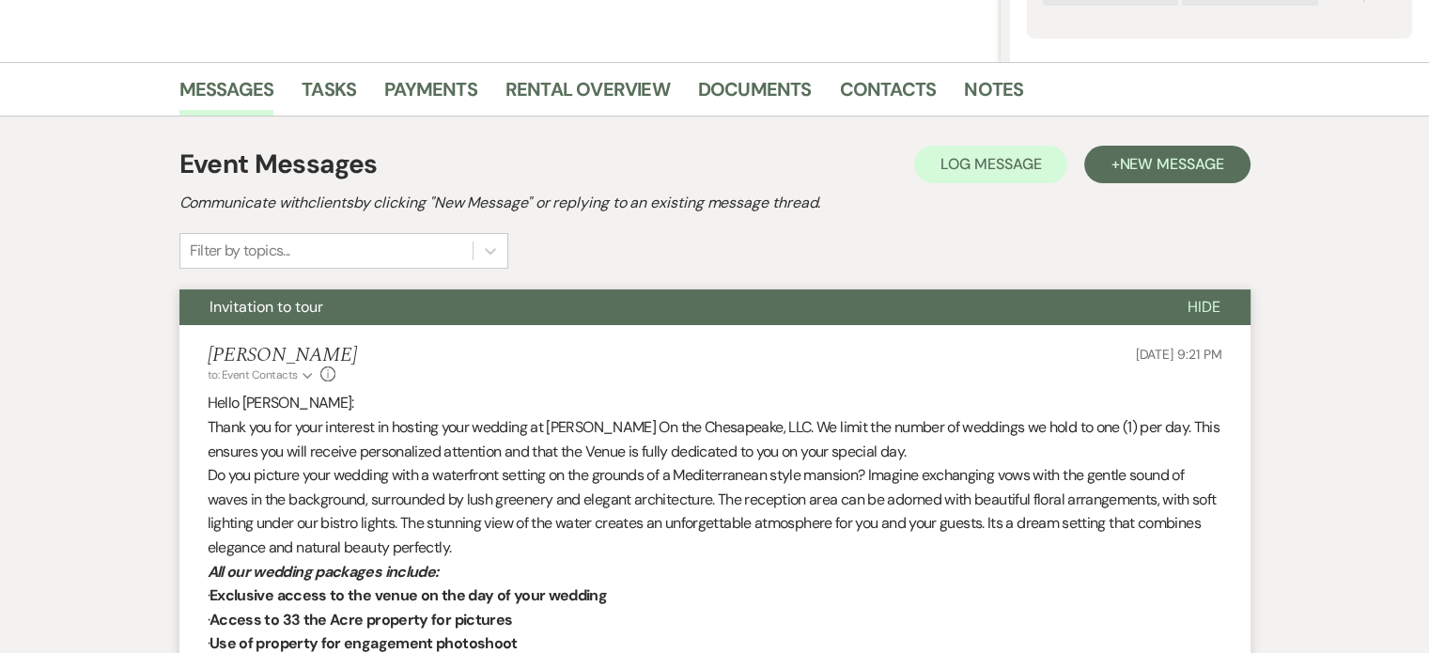
scroll to position [316, 0]
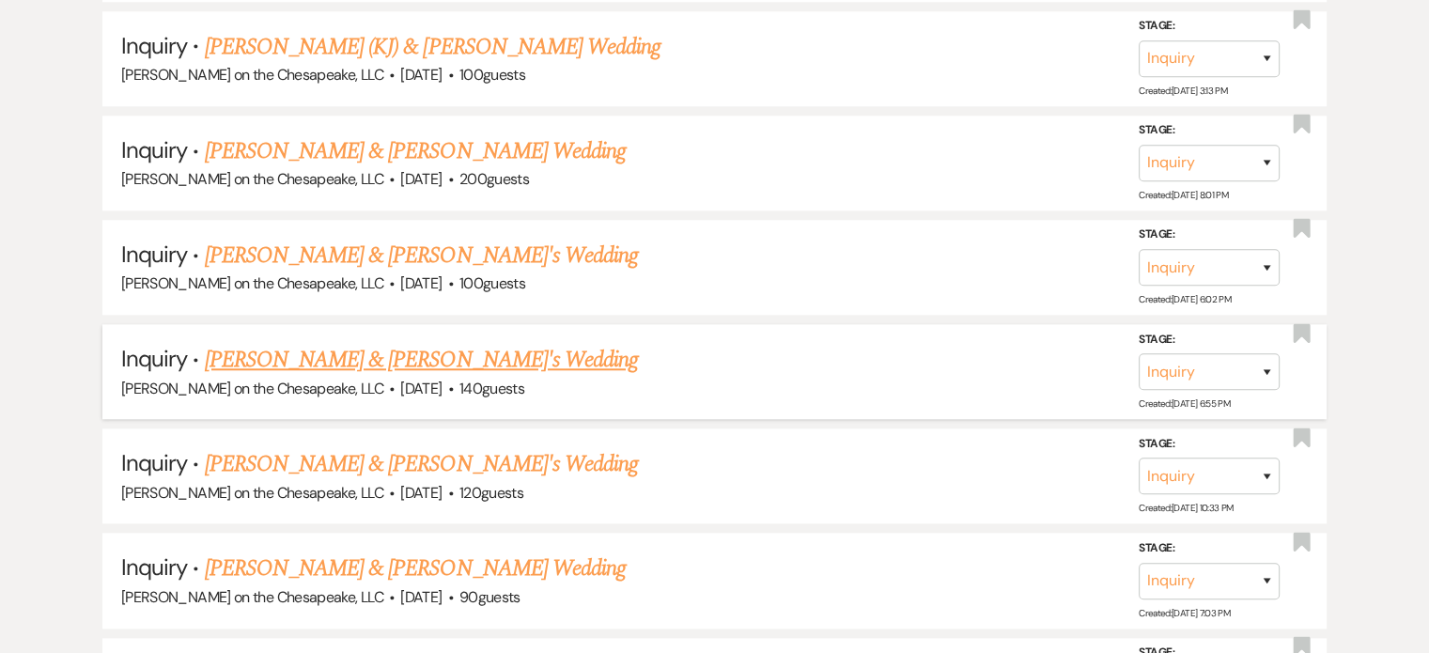
scroll to position [1691, 0]
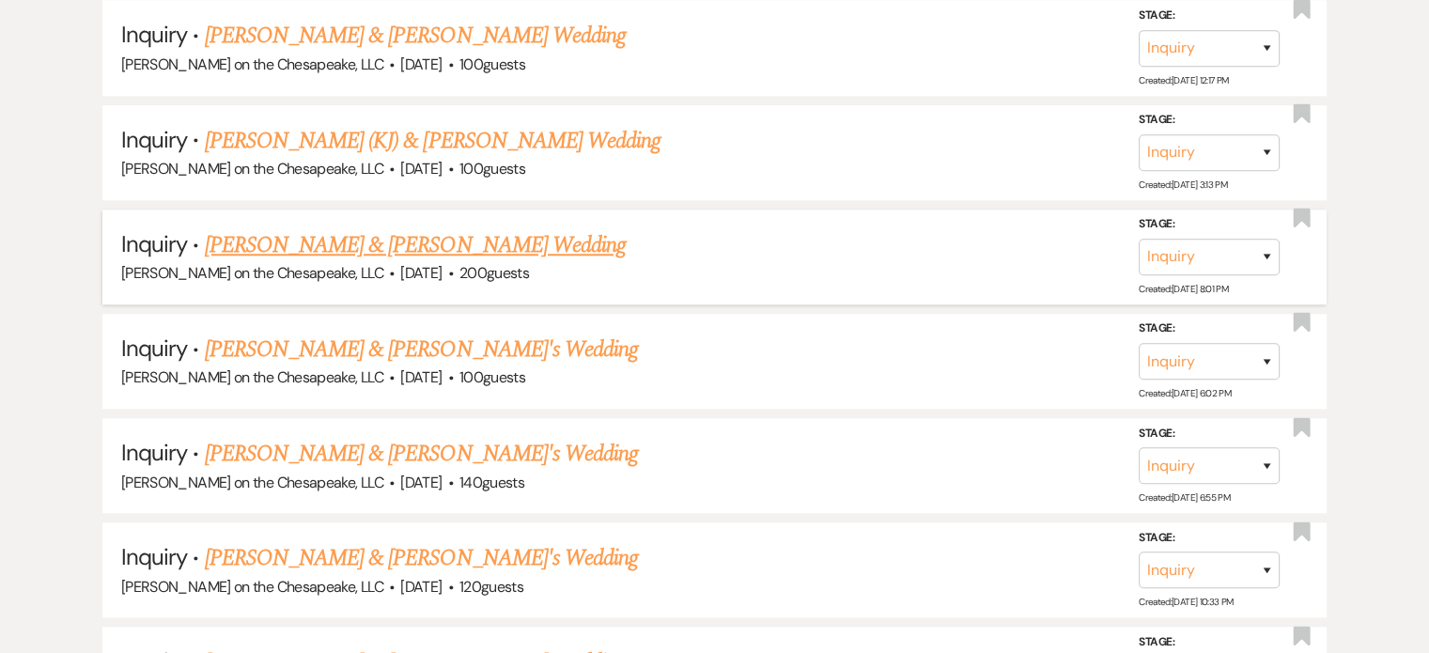
click at [455, 234] on link "[PERSON_NAME] & [PERSON_NAME] Wedding" at bounding box center [415, 245] width 421 height 34
select select "5"
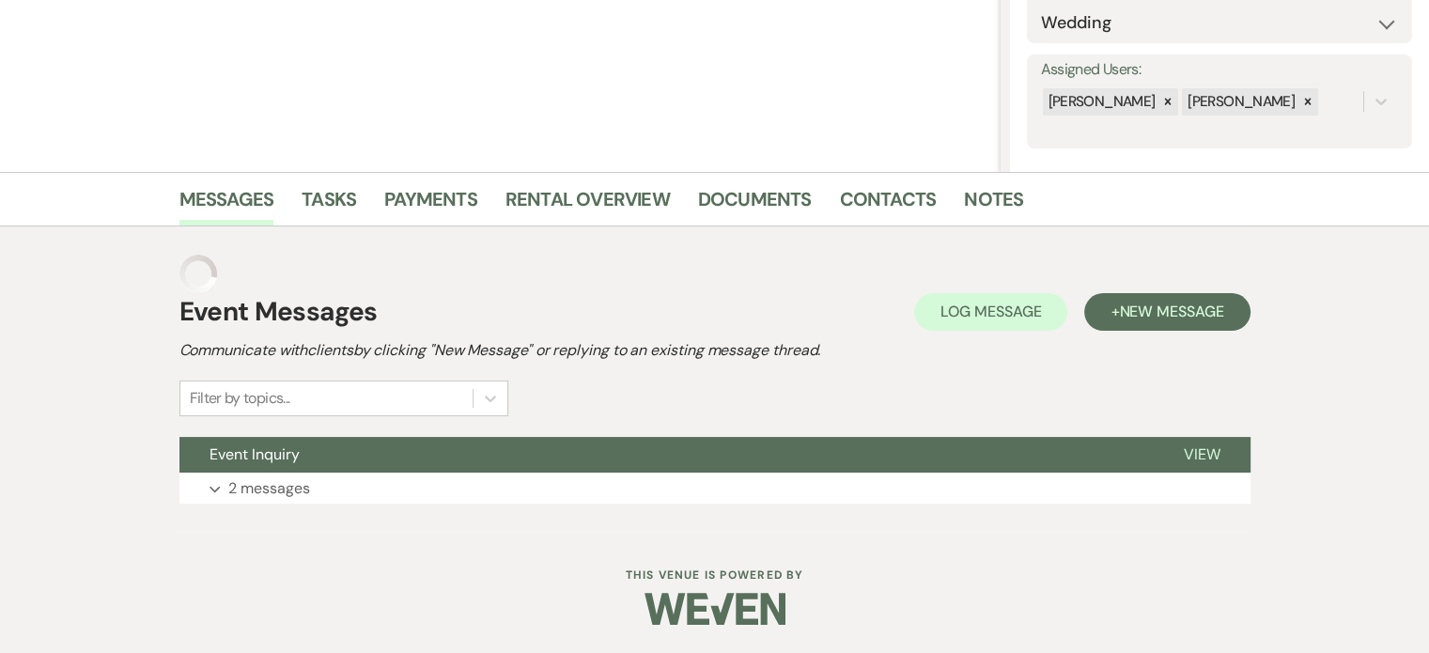
scroll to position [261, 0]
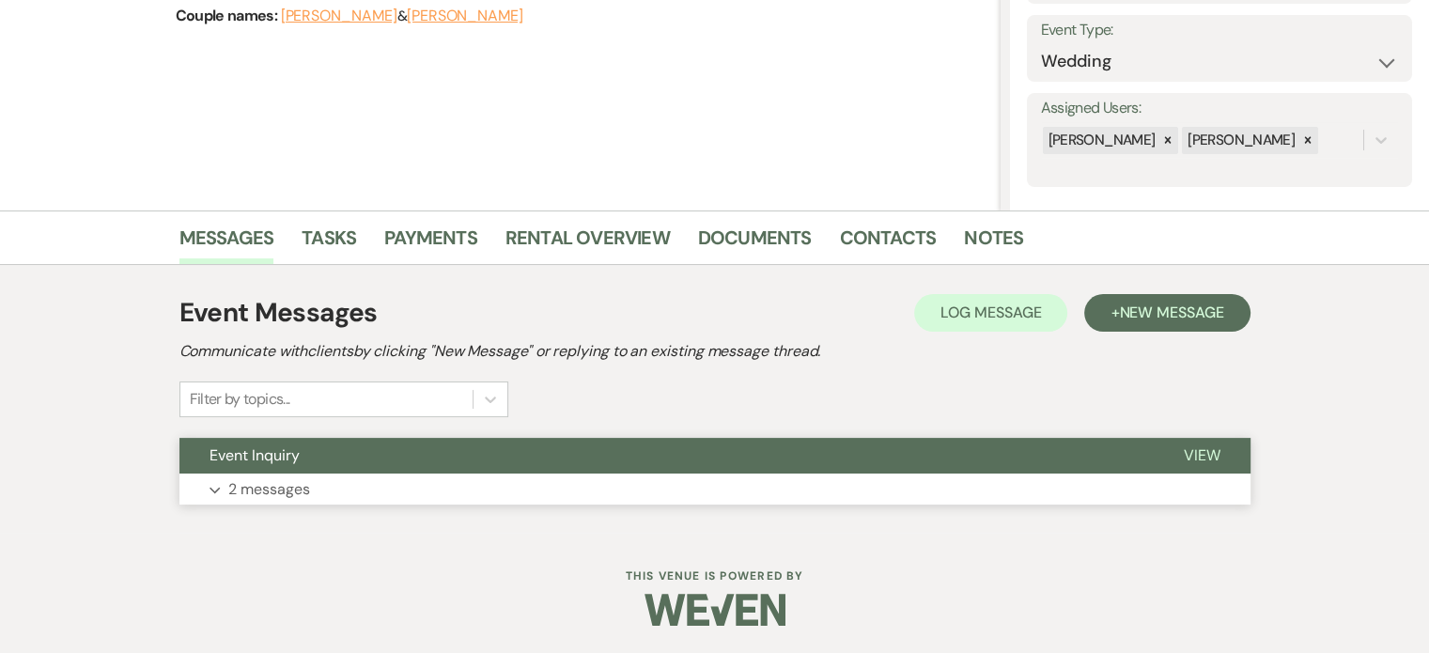
click at [1214, 450] on span "View" at bounding box center [1202, 455] width 37 height 20
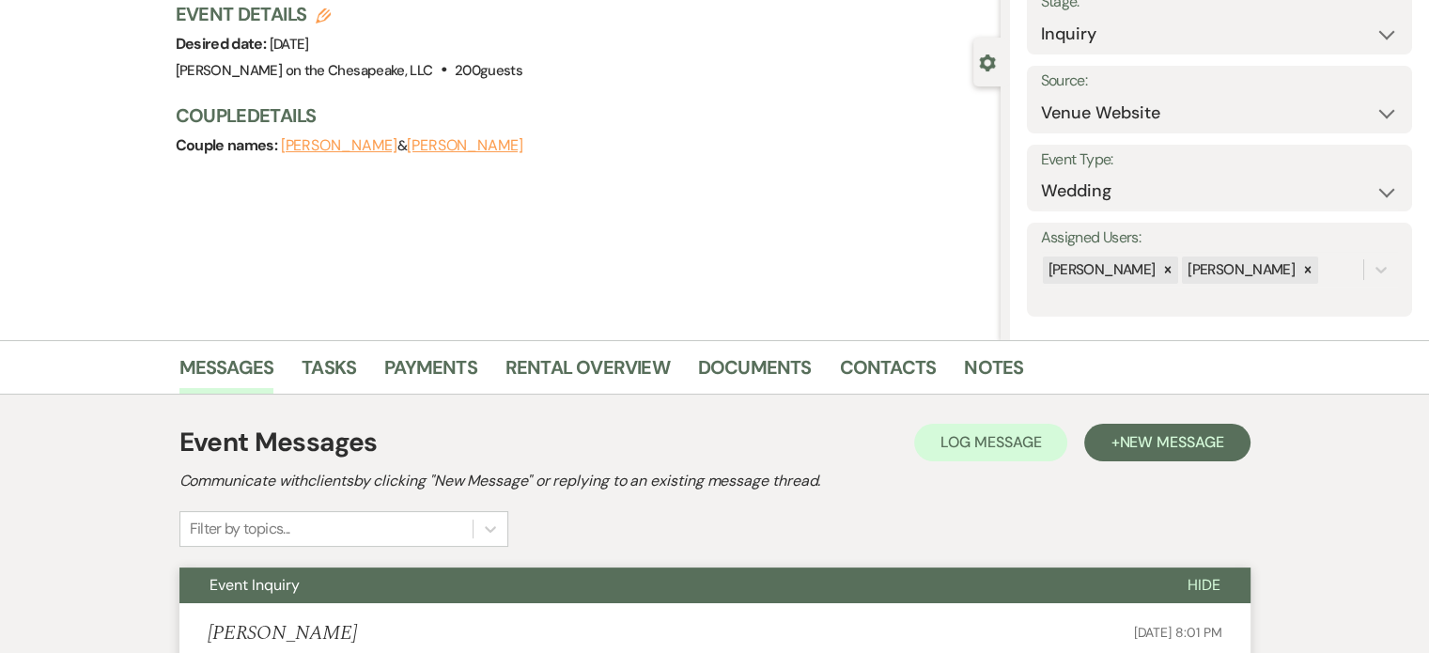
scroll to position [0, 0]
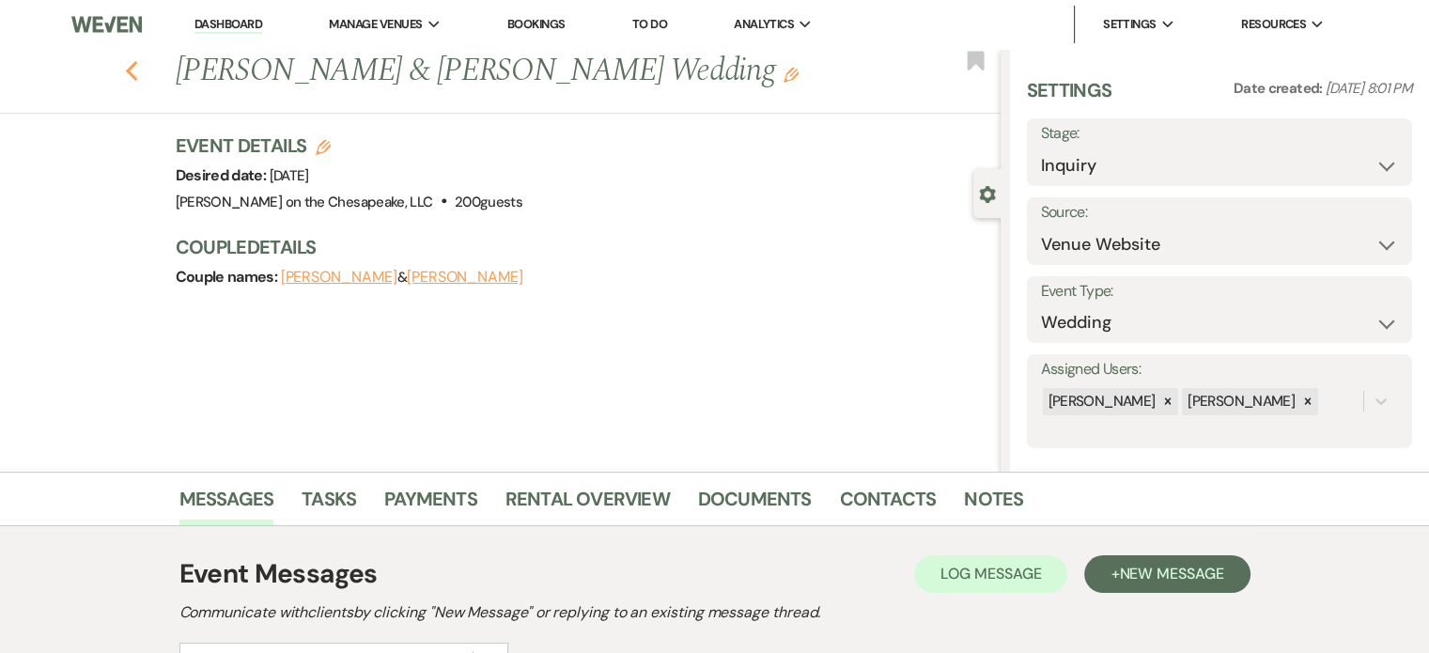
click at [135, 70] on use "button" at bounding box center [131, 71] width 12 height 21
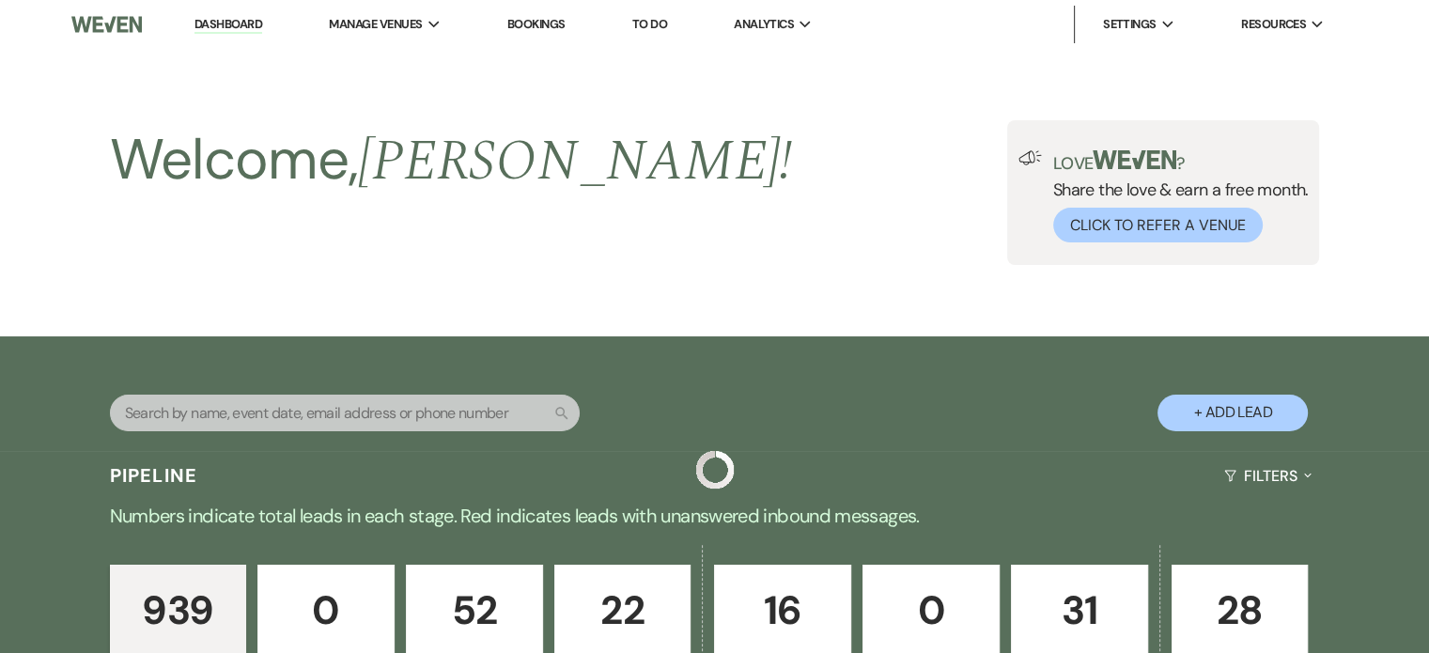
scroll to position [1691, 0]
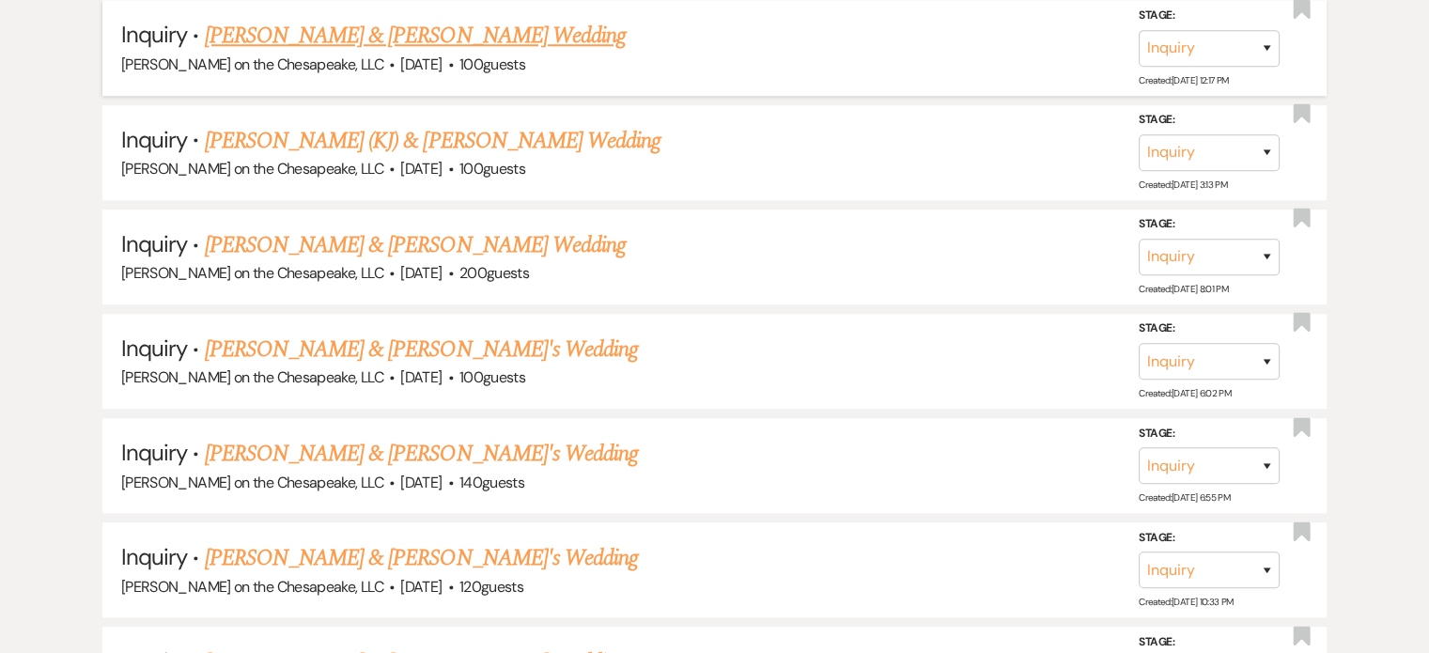
click at [547, 33] on link "[PERSON_NAME] & [PERSON_NAME] Wedding" at bounding box center [415, 36] width 421 height 34
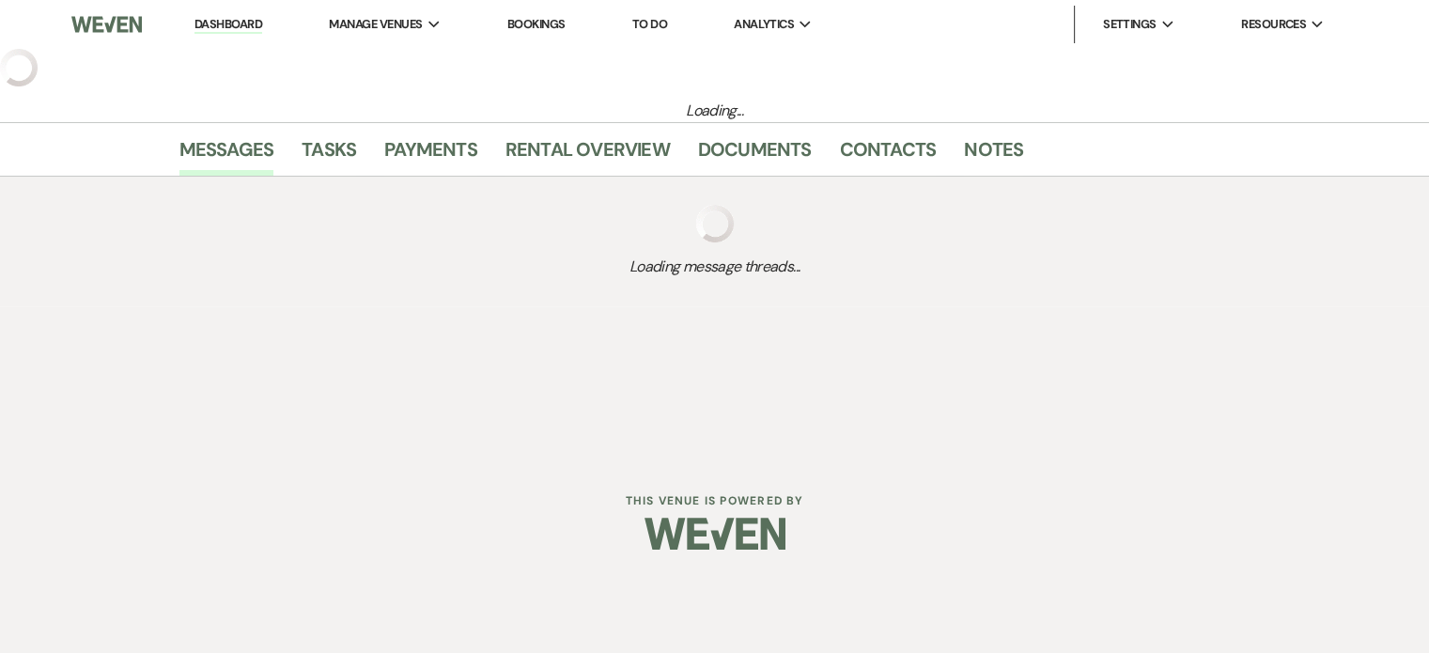
select select "5"
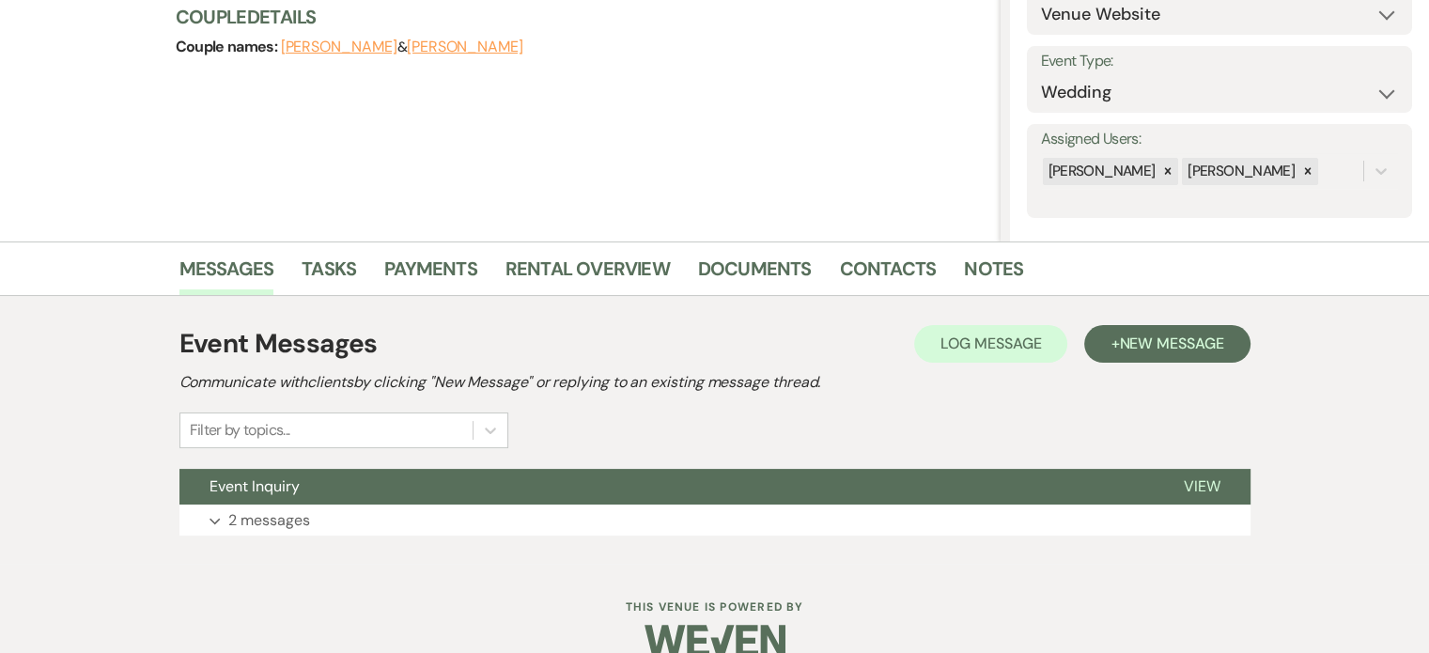
scroll to position [261, 0]
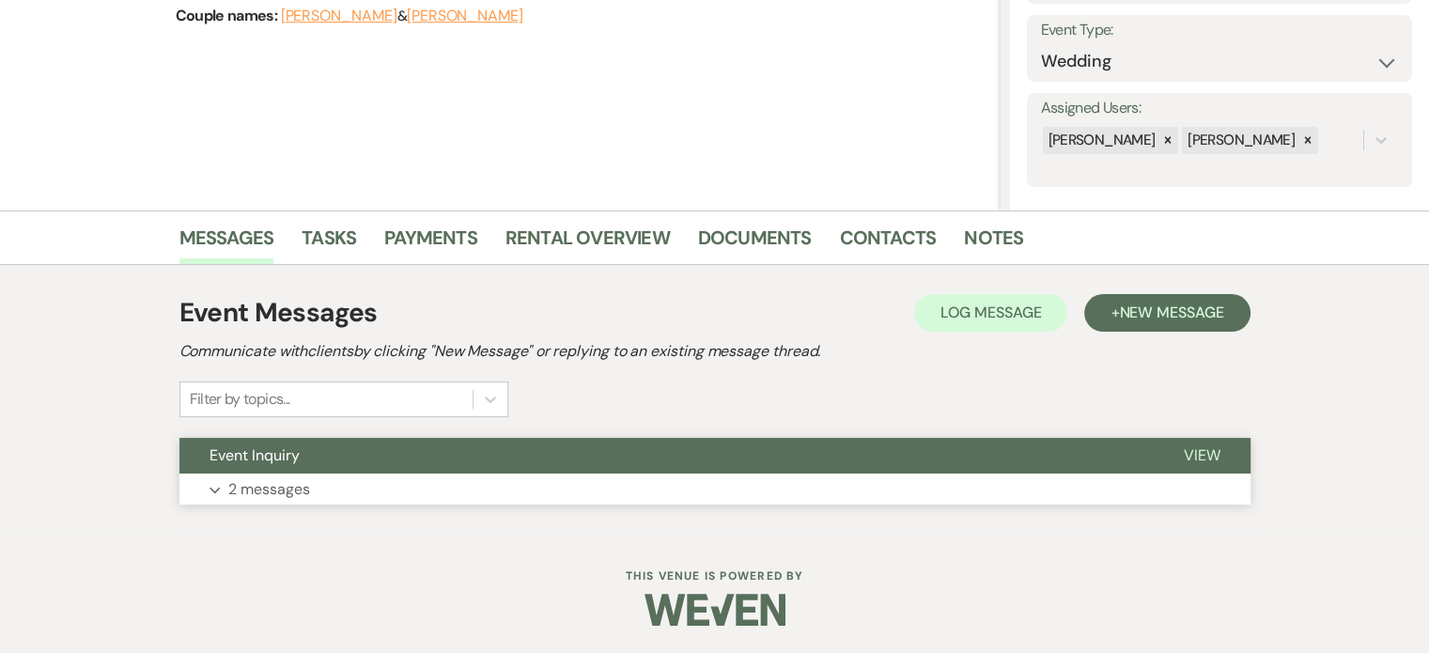
click at [1198, 452] on span "View" at bounding box center [1202, 455] width 37 height 20
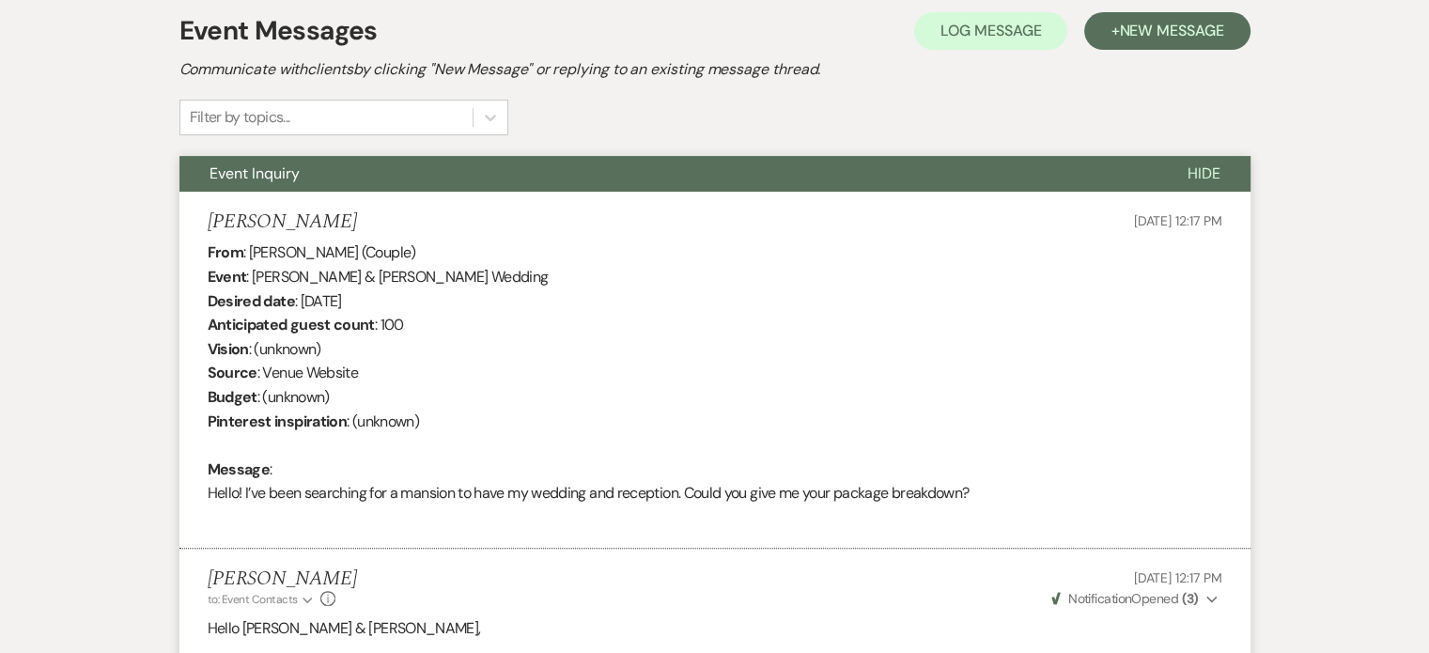
scroll to position [449, 0]
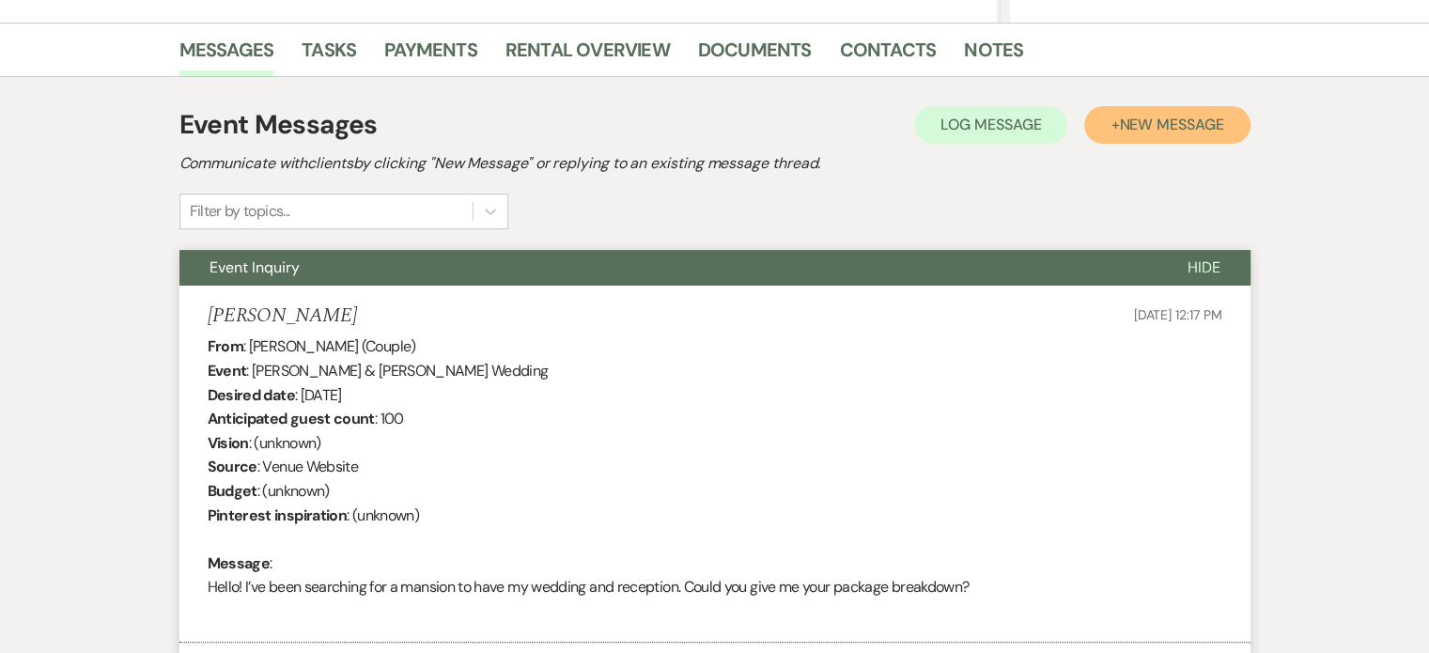
click at [1169, 129] on span "New Message" at bounding box center [1171, 125] width 104 height 20
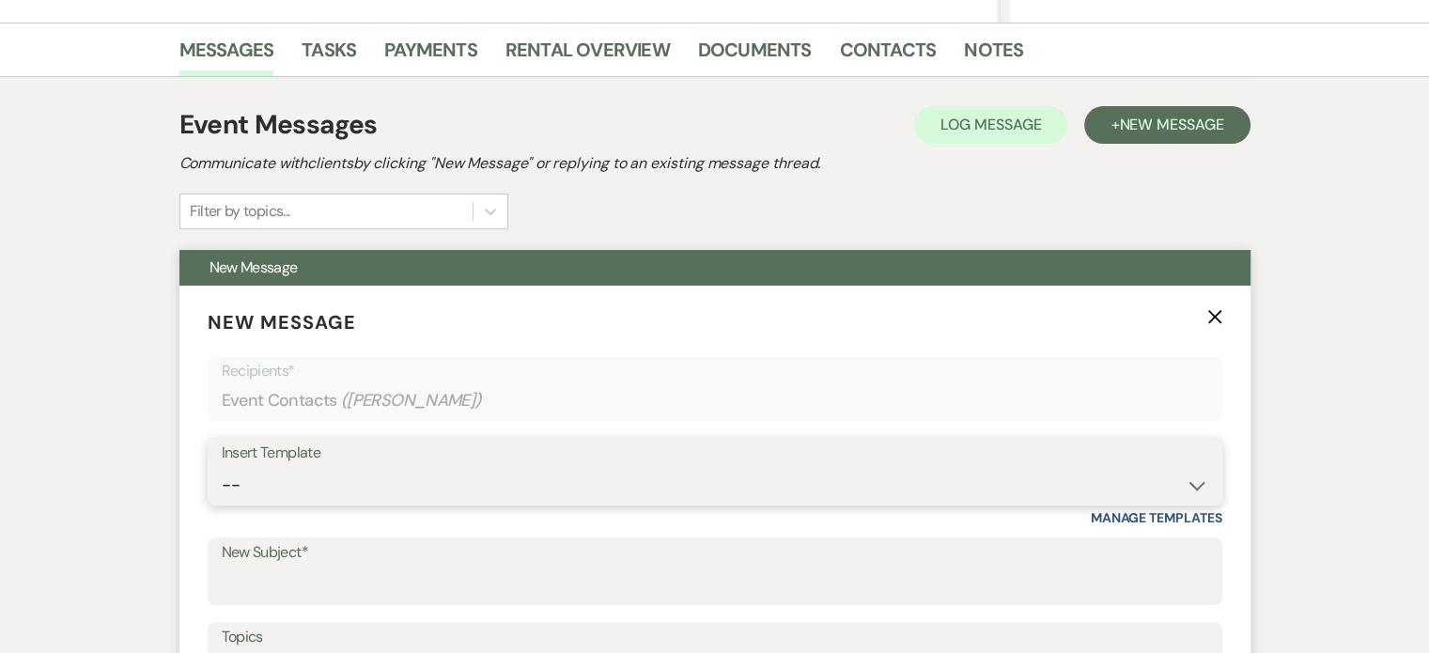
click at [1191, 482] on select "-- Weven Planning Portal Introduction (Booked Events) Tour Request Response Fol…" at bounding box center [715, 485] width 986 height 37
select select "2764"
click at [222, 467] on select "-- Weven Planning Portal Introduction (Booked Events) Tour Request Response Fol…" at bounding box center [715, 485] width 986 height 37
type input "Invitation to tour"
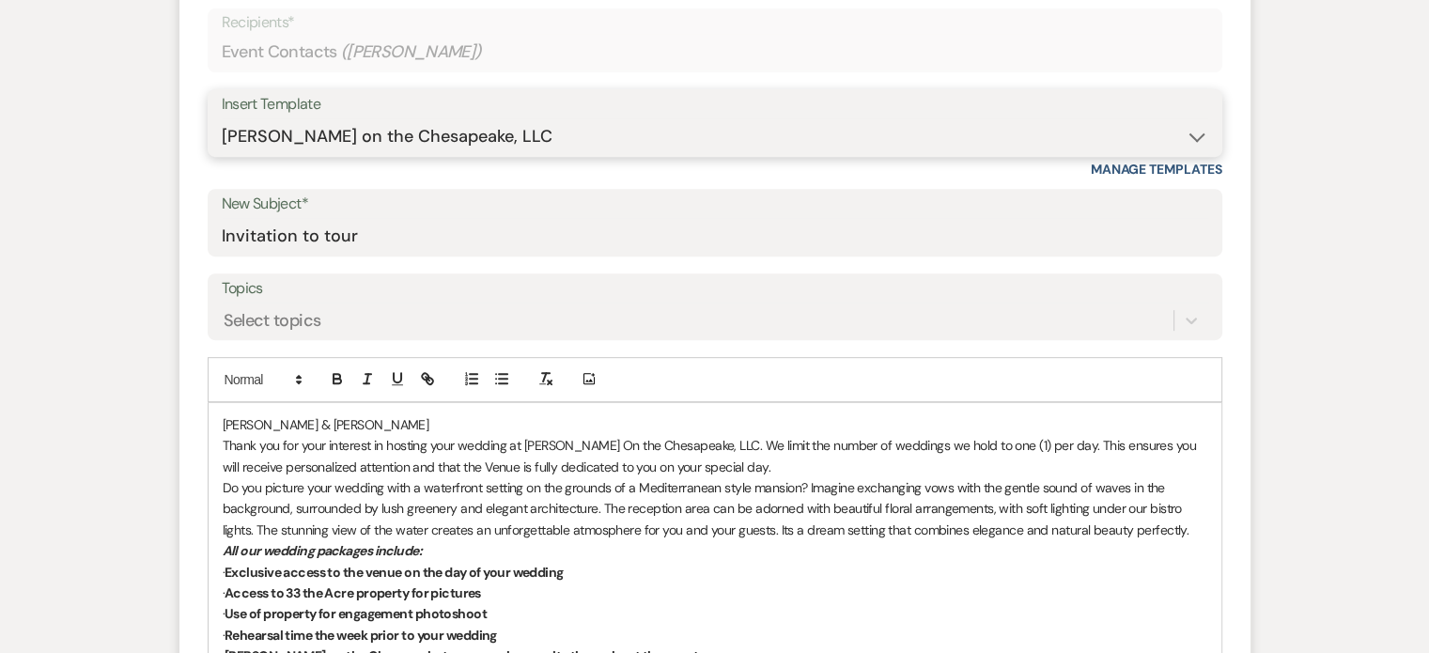
scroll to position [825, 0]
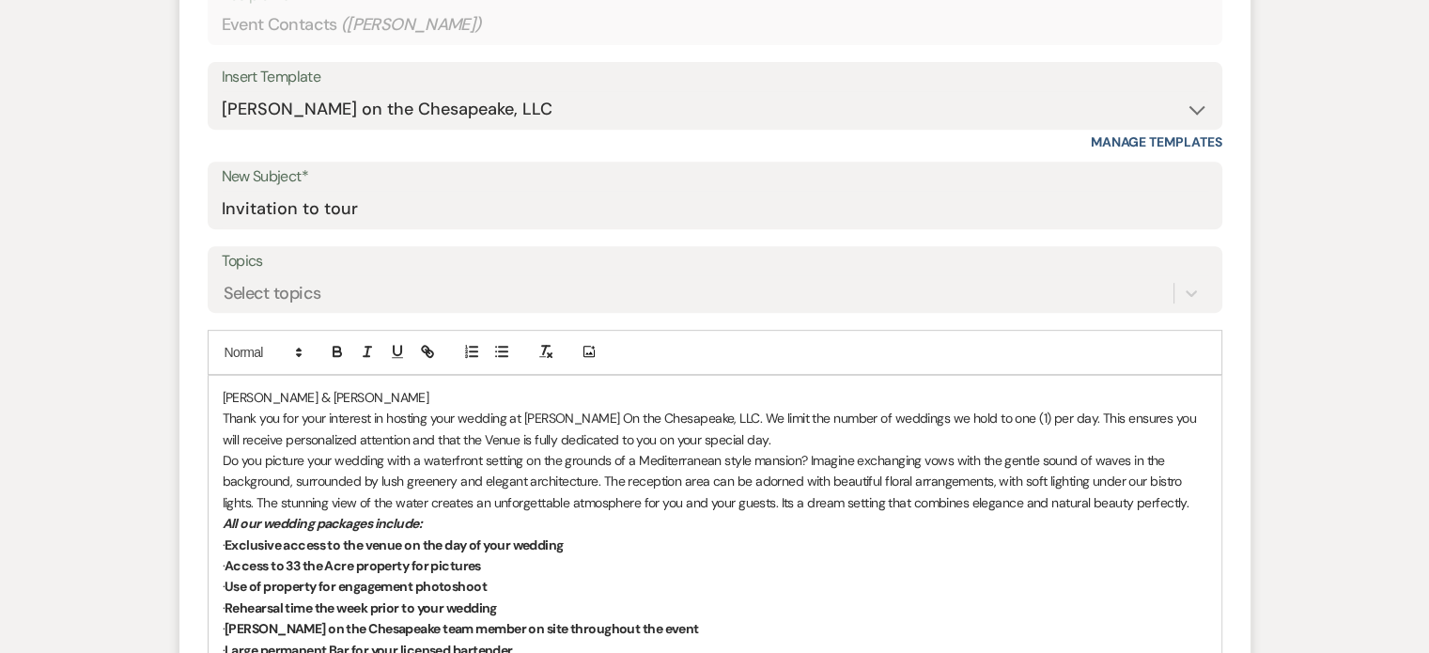
click at [223, 391] on p "[PERSON_NAME] & [PERSON_NAME]" at bounding box center [715, 397] width 984 height 21
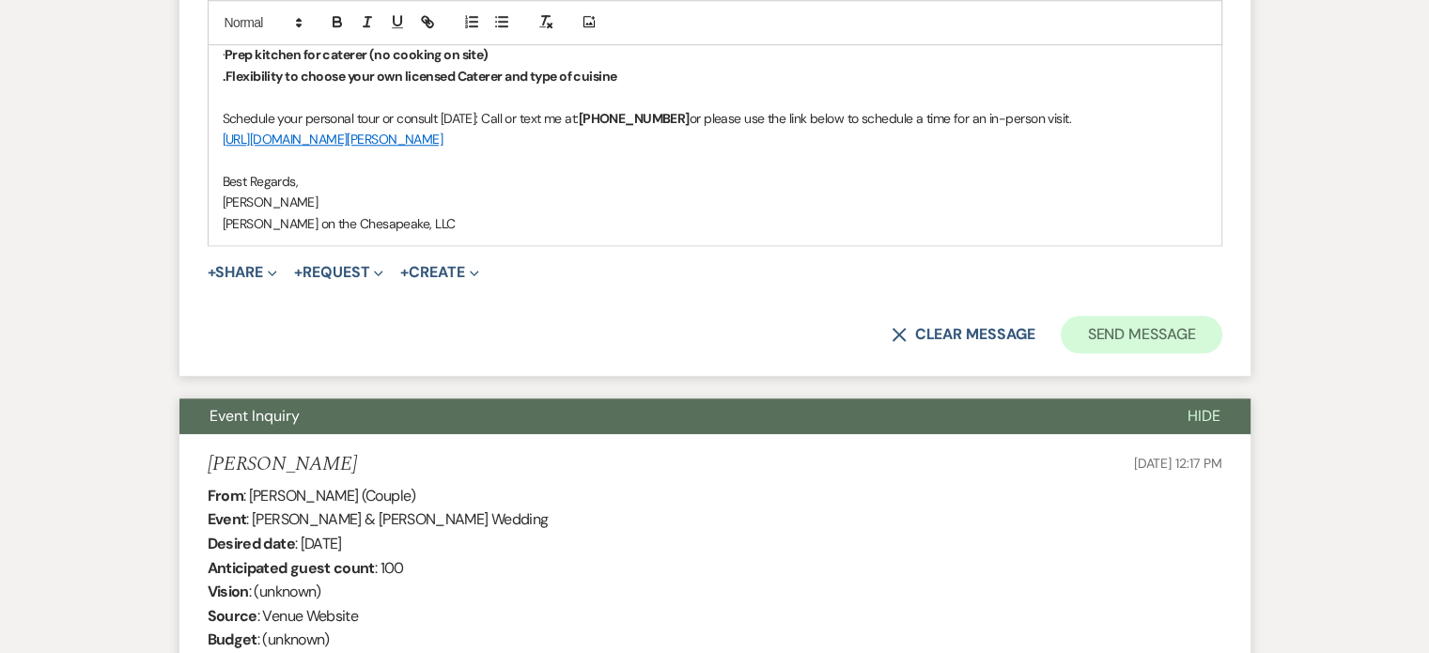
scroll to position [1576, 0]
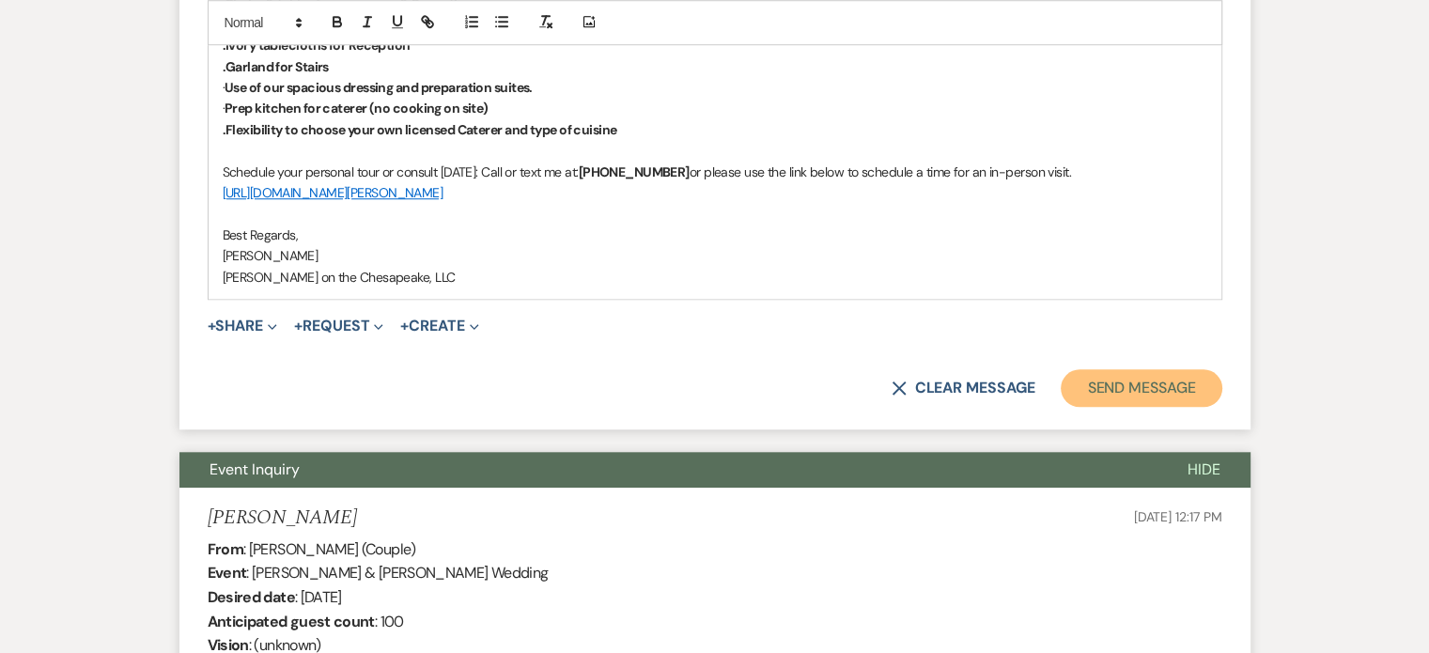
click at [1165, 380] on button "Send Message" at bounding box center [1141, 388] width 161 height 38
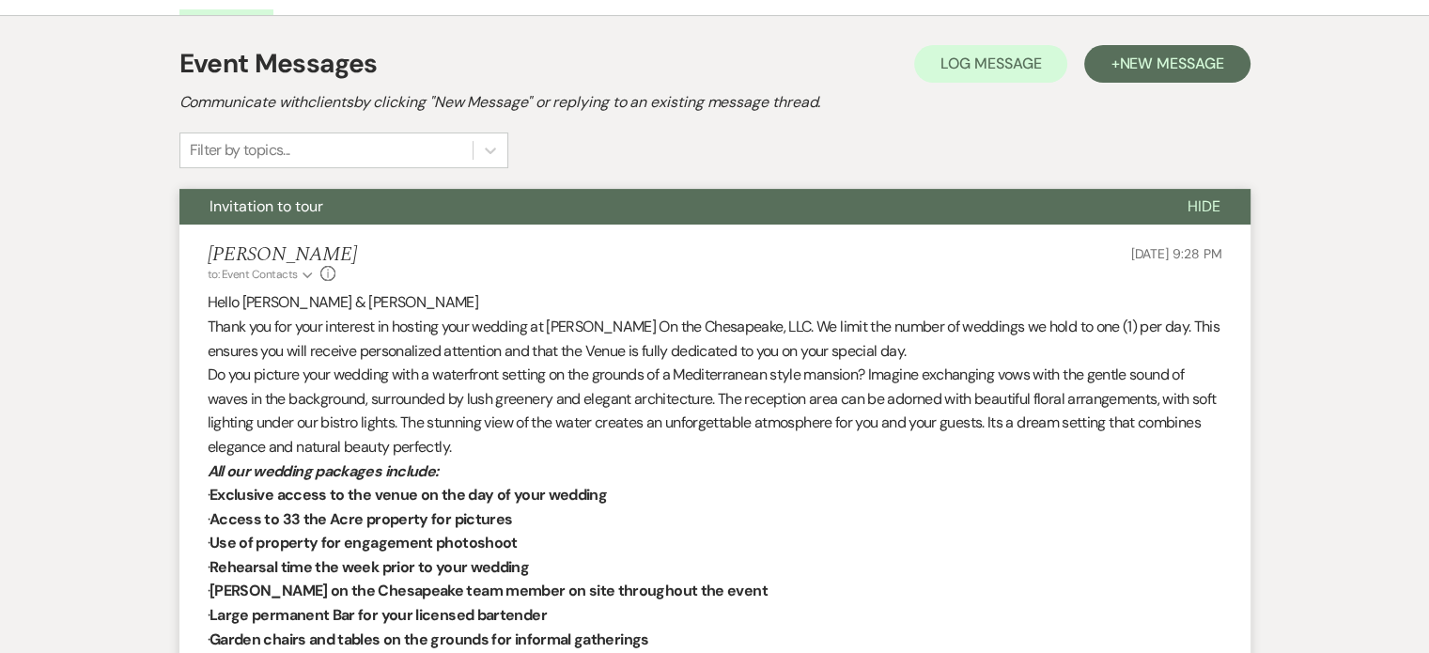
scroll to position [410, 0]
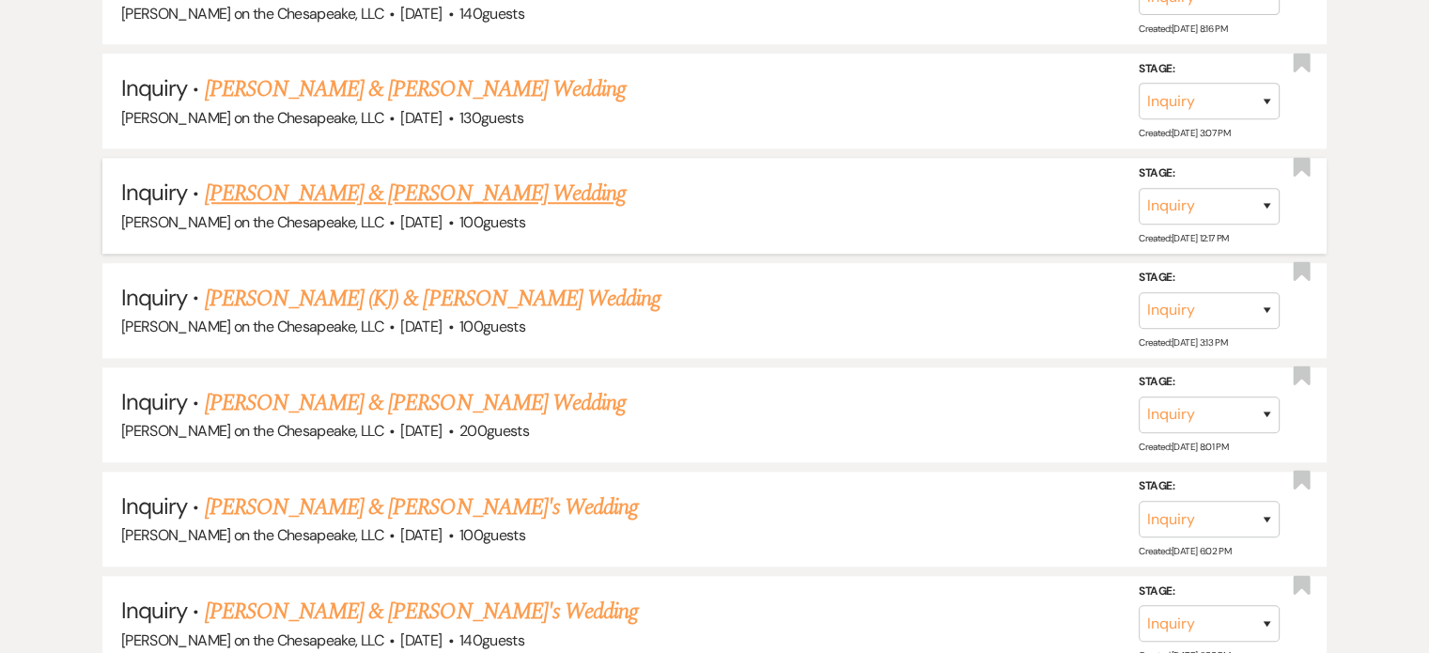
scroll to position [1503, 0]
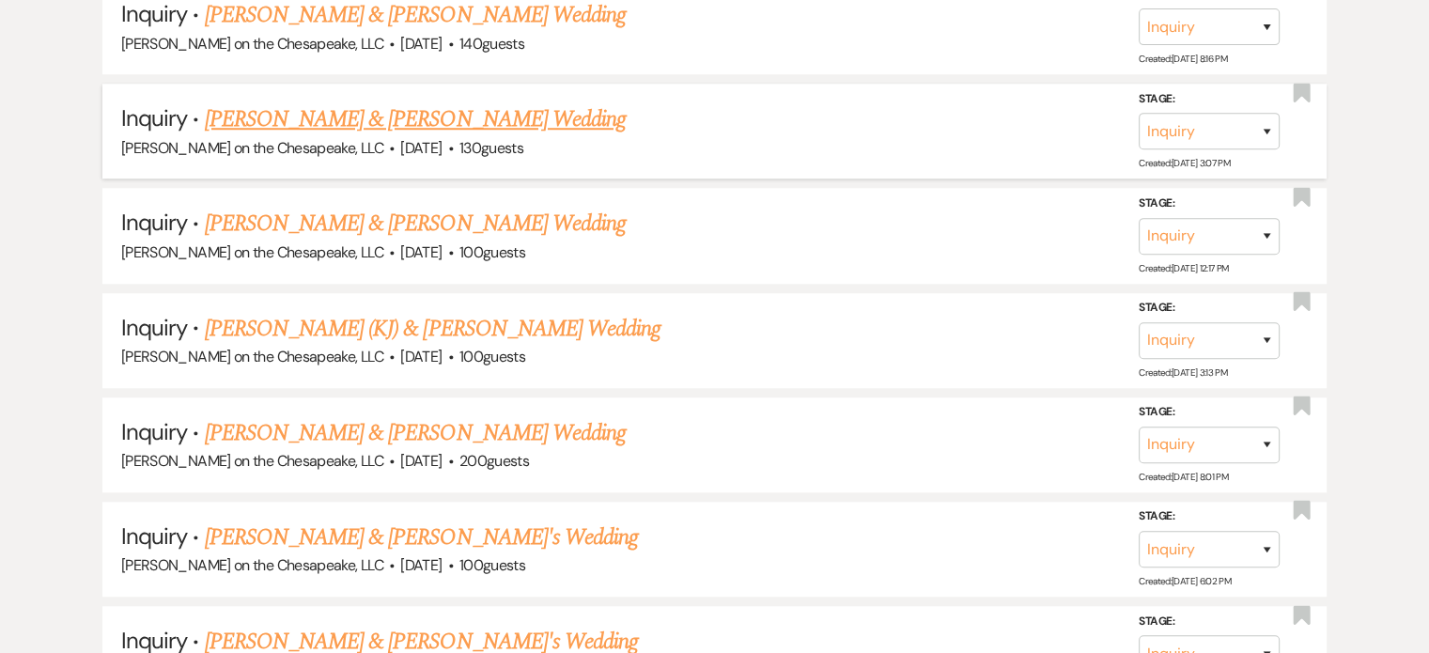
click at [242, 117] on link "[PERSON_NAME] & [PERSON_NAME] Wedding" at bounding box center [415, 119] width 421 height 34
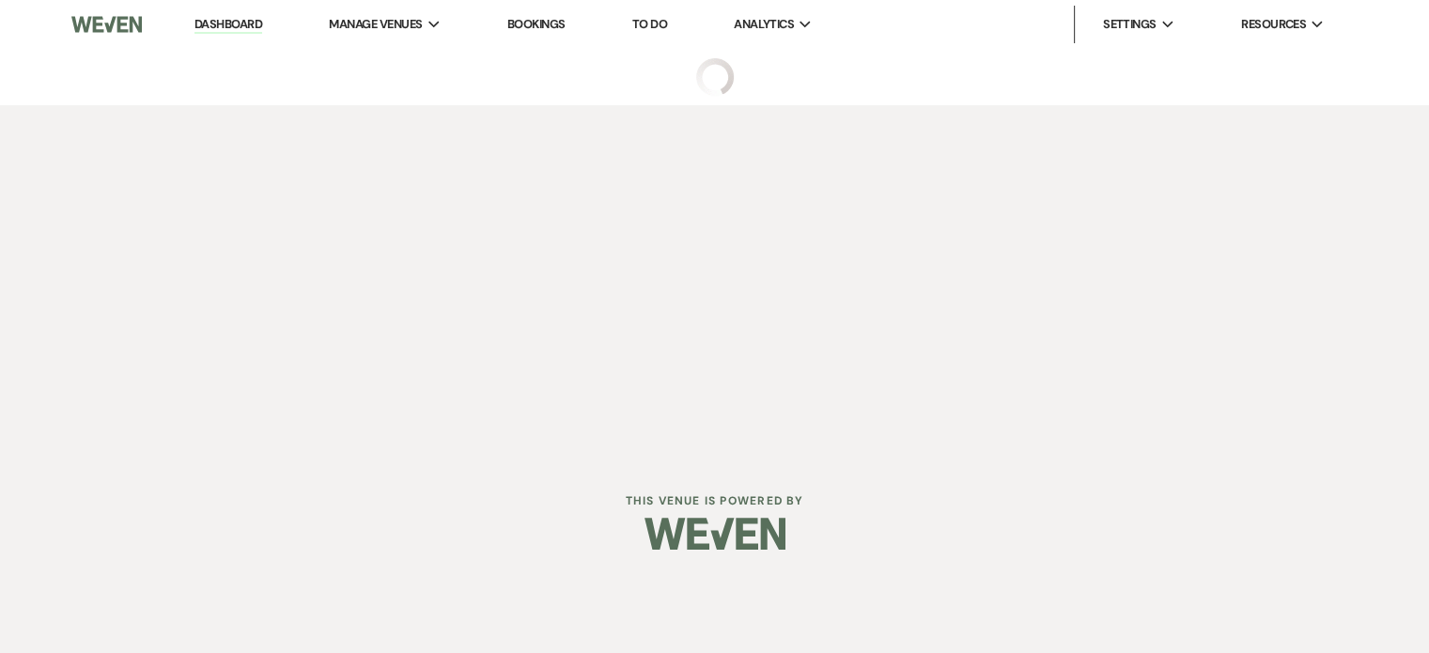
select select "5"
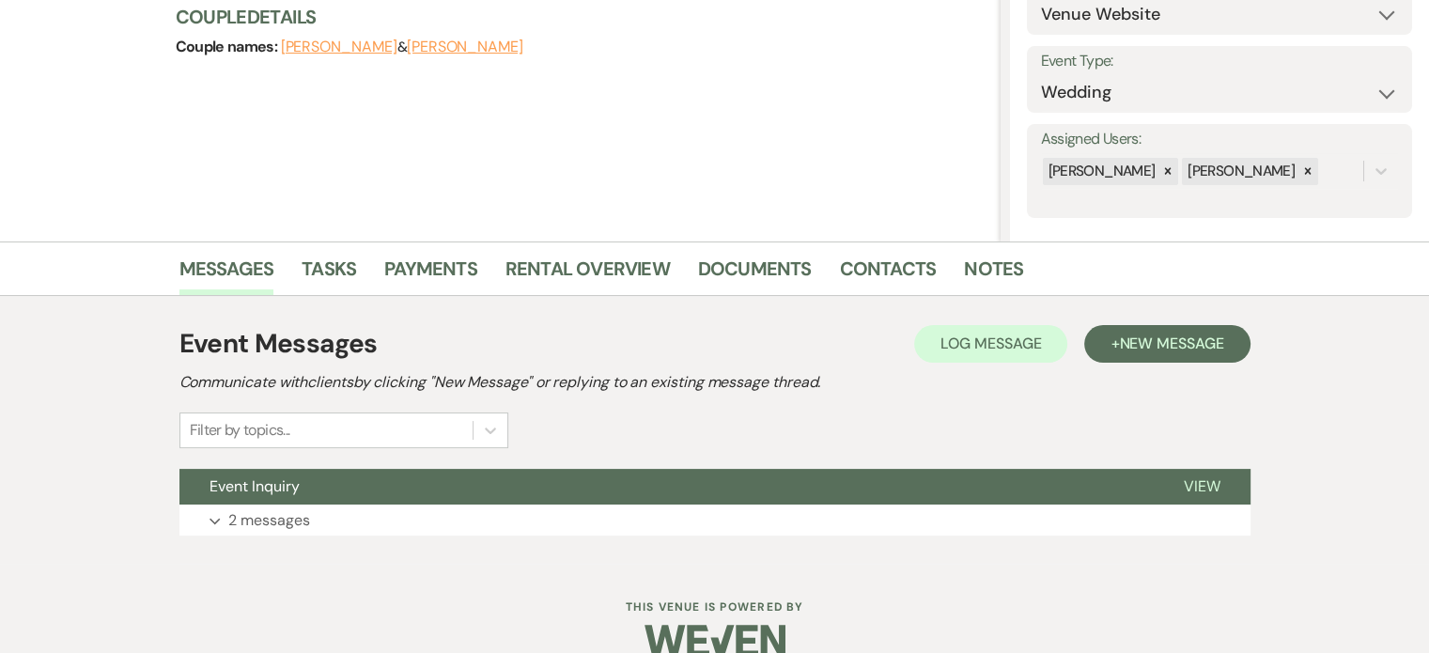
scroll to position [261, 0]
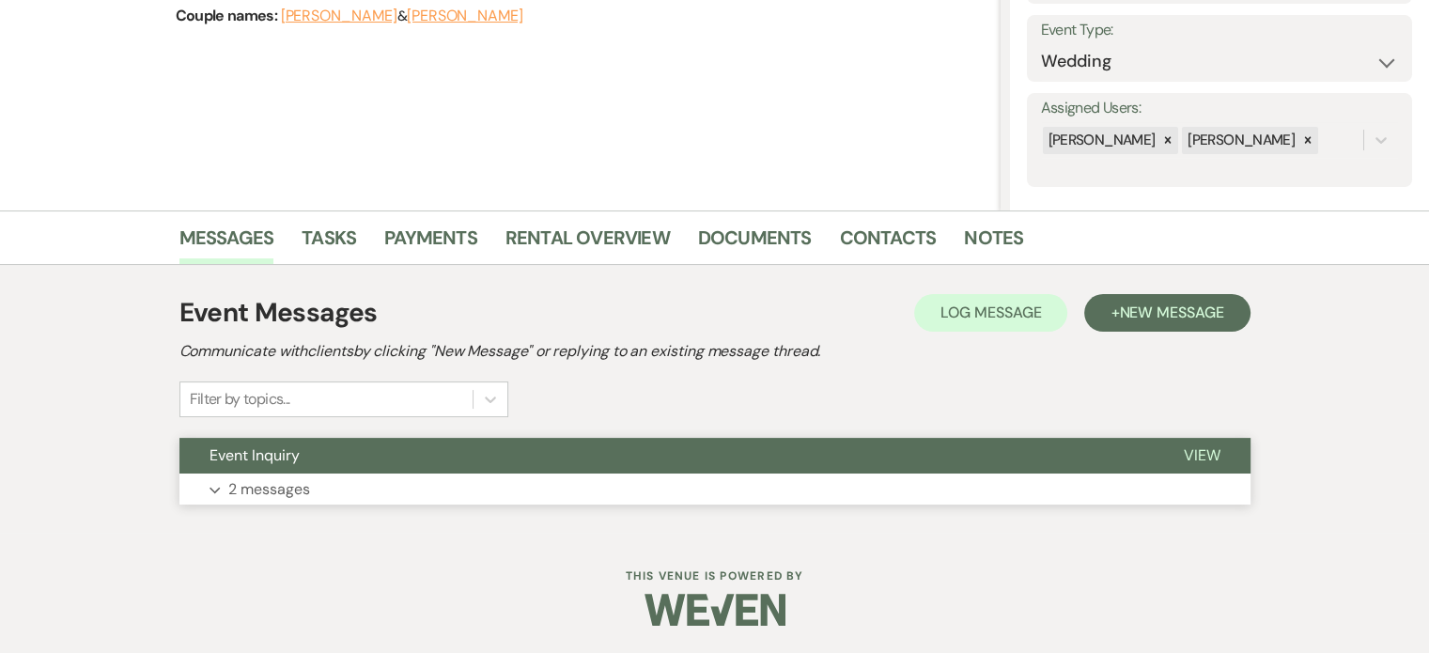
click at [1194, 454] on span "View" at bounding box center [1202, 455] width 37 height 20
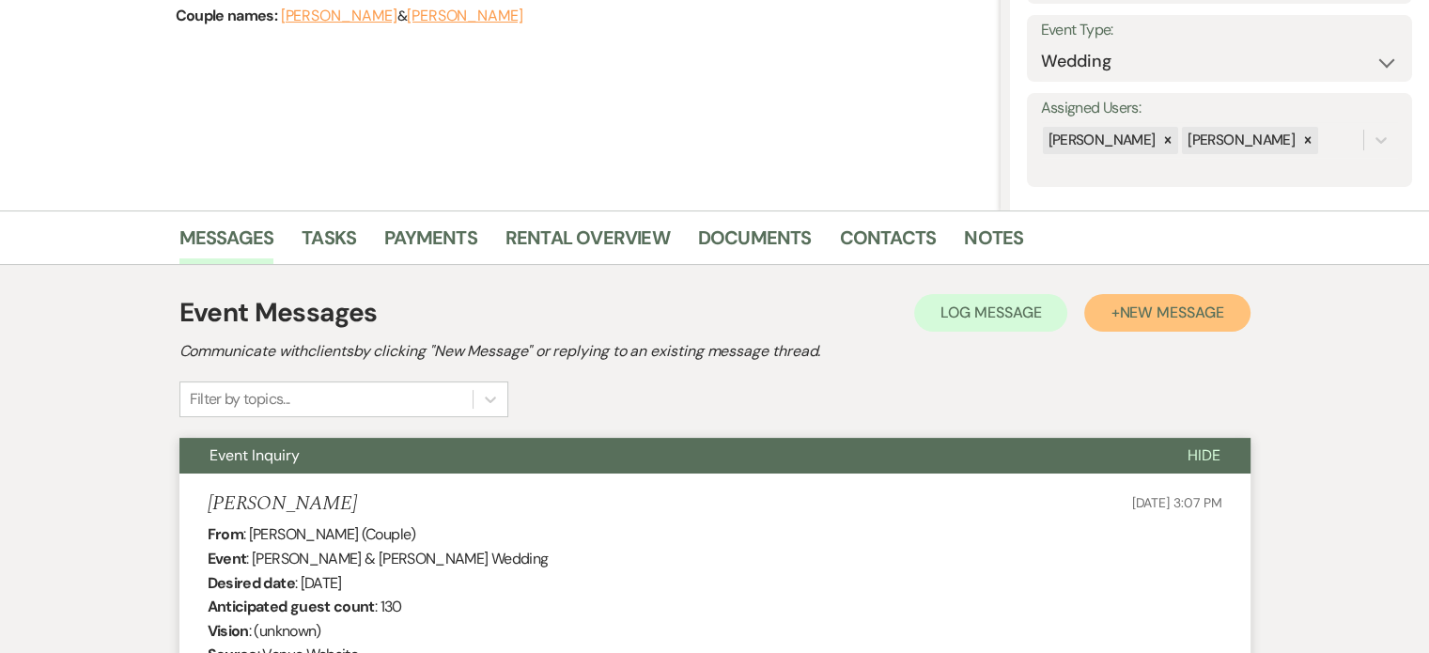
click at [1154, 314] on span "New Message" at bounding box center [1171, 312] width 104 height 20
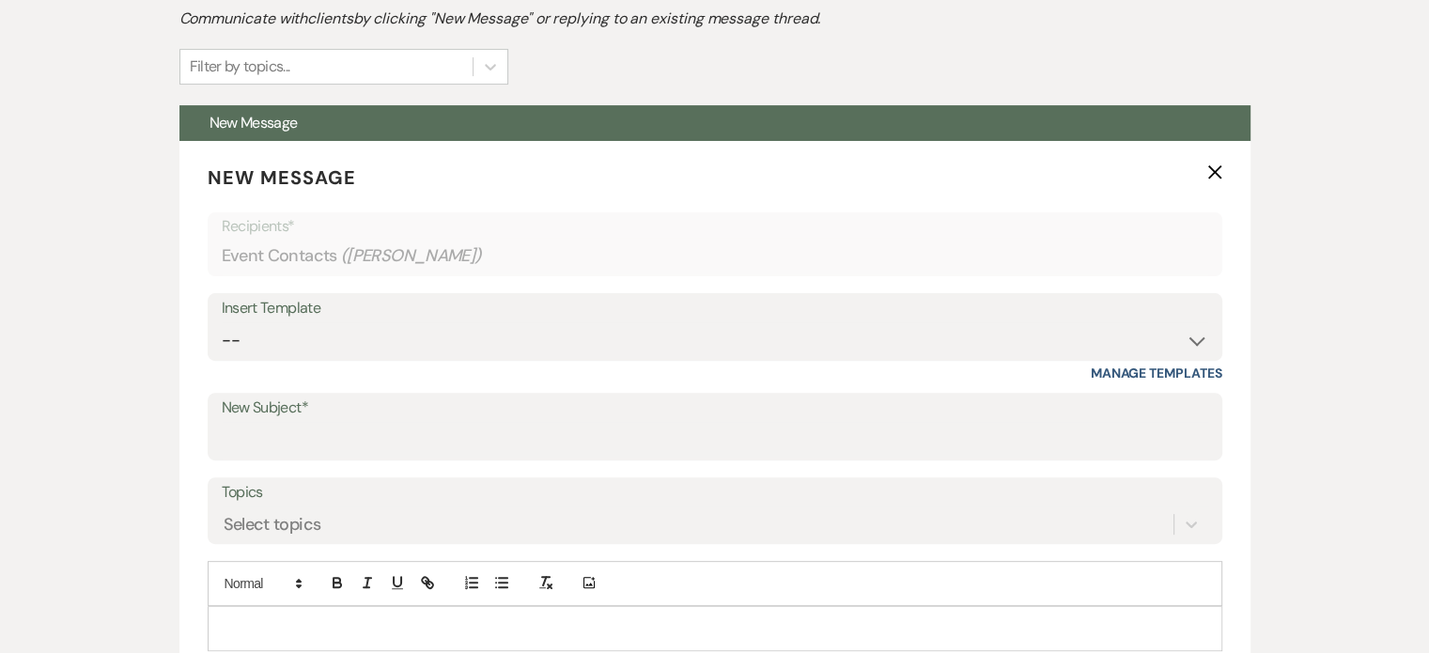
scroll to position [637, 0]
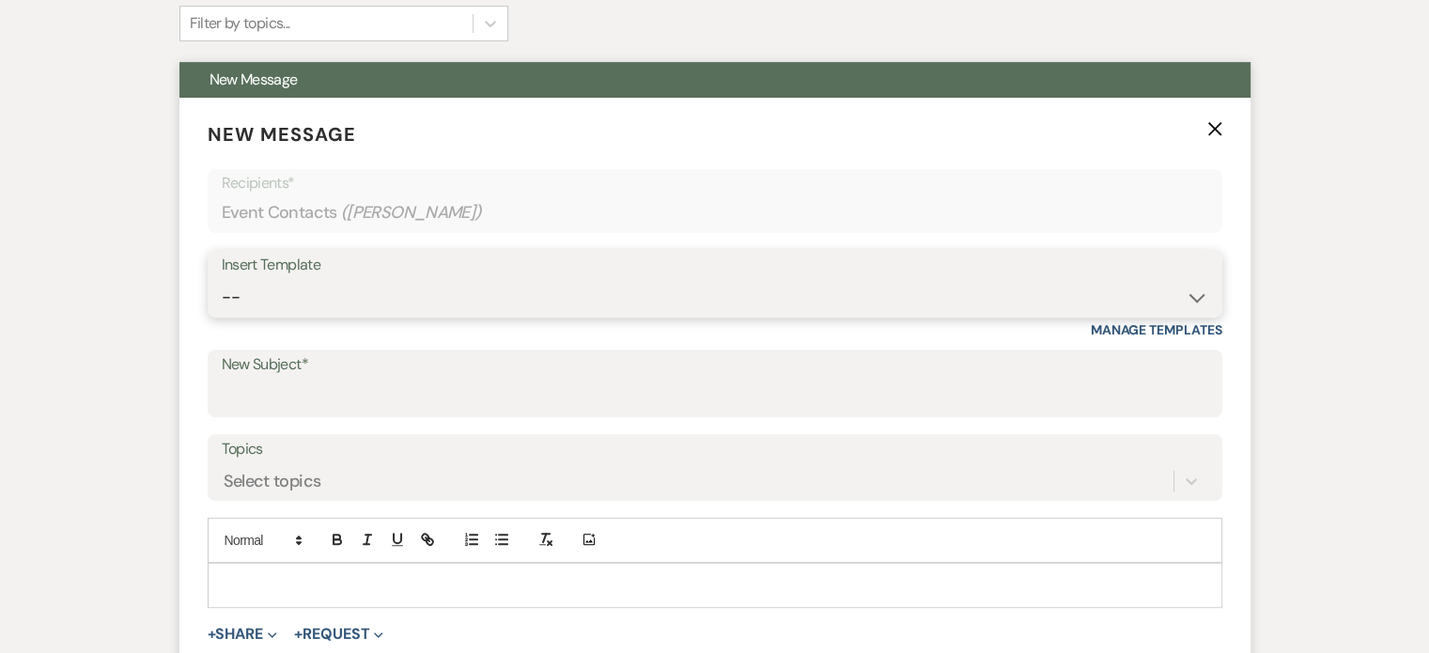
click at [1193, 297] on select "-- Weven Planning Portal Introduction (Booked Events) Tour Request Response Fol…" at bounding box center [715, 297] width 986 height 37
select select "2764"
click at [222, 279] on select "-- Weven Planning Portal Introduction (Booked Events) Tour Request Response Fol…" at bounding box center [715, 297] width 986 height 37
type input "Invitation to tour"
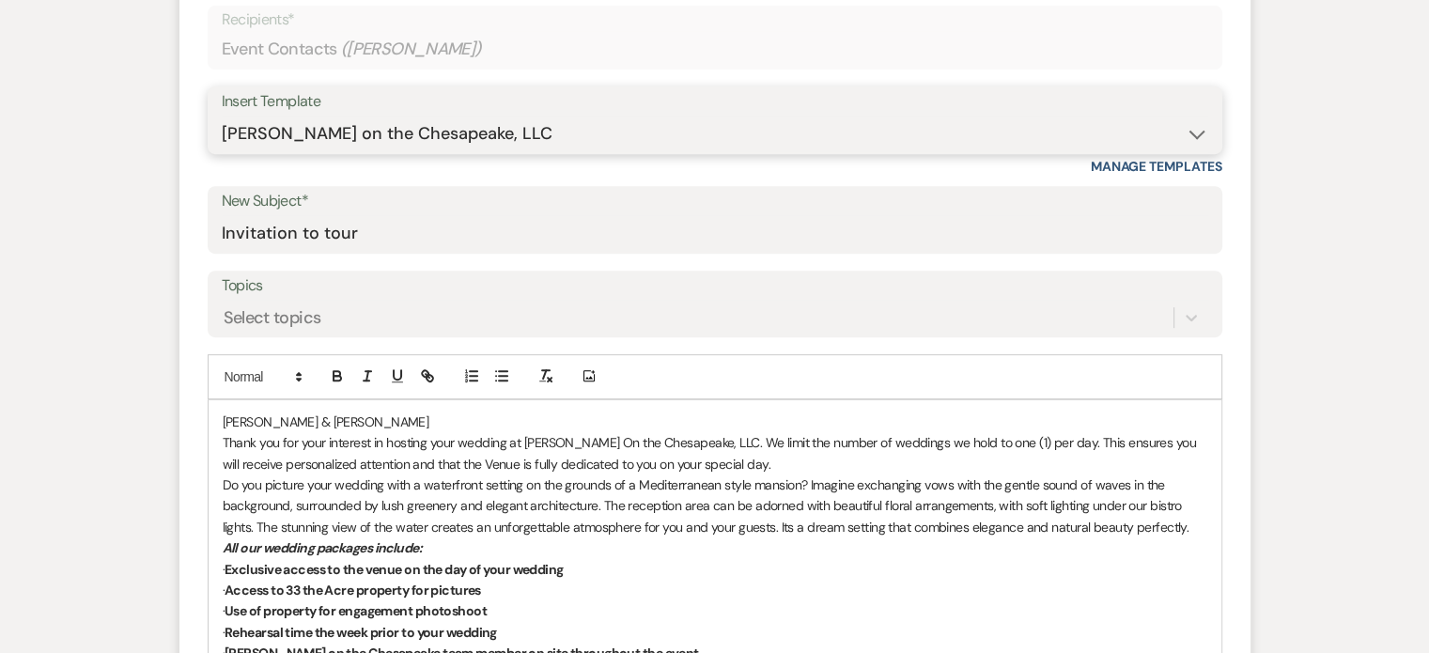
scroll to position [919, 0]
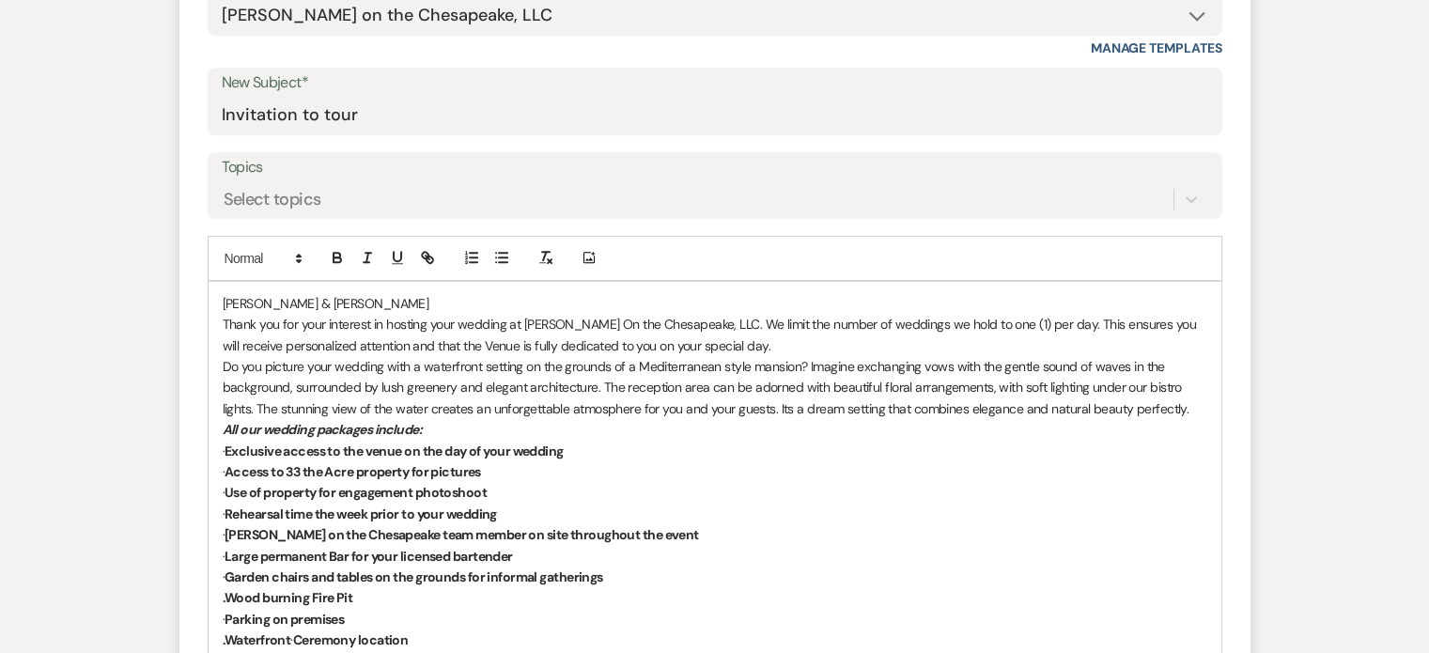
click at [223, 300] on p "[PERSON_NAME] & [PERSON_NAME]" at bounding box center [715, 303] width 984 height 21
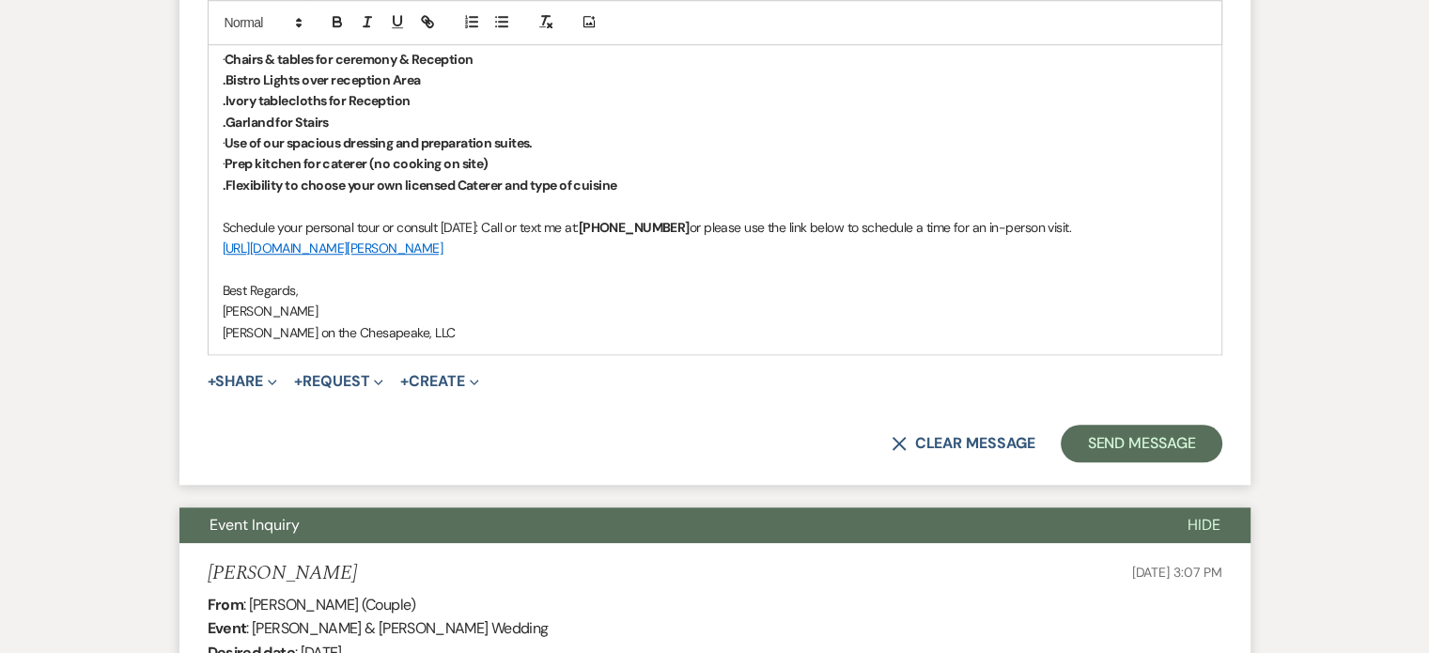
scroll to position [1576, 0]
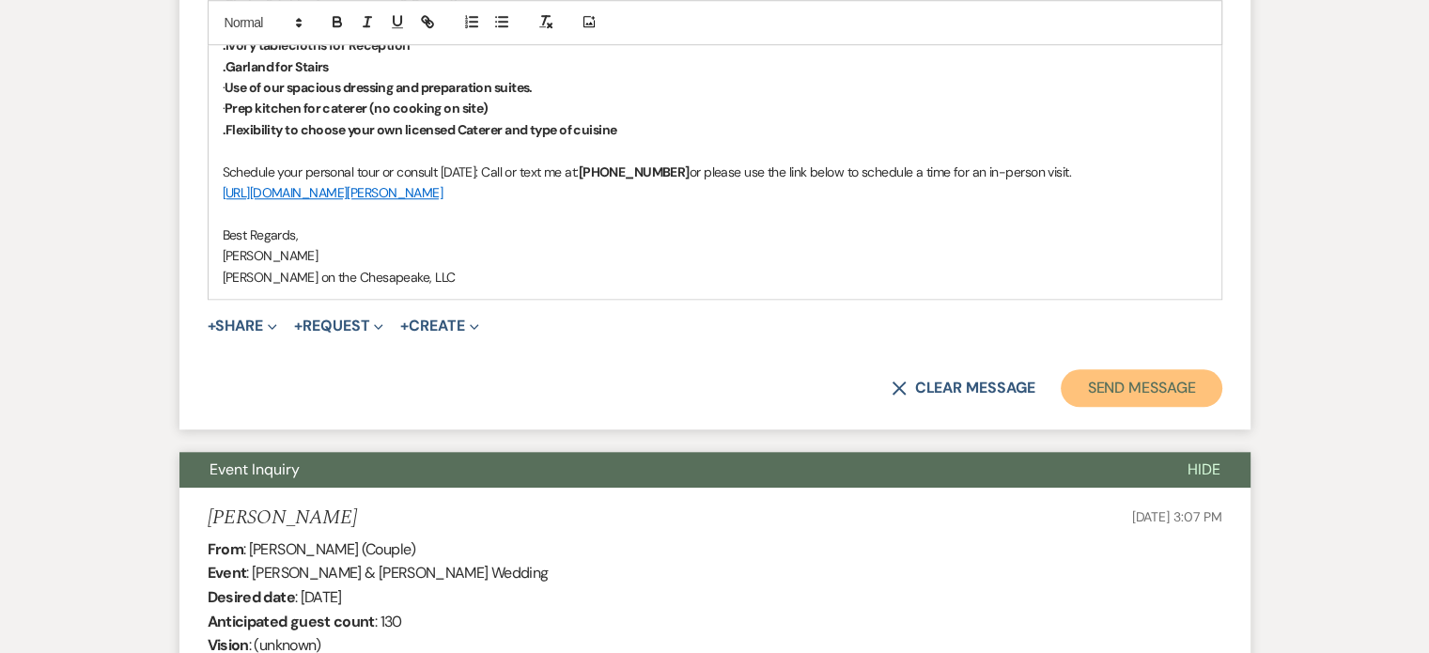
click at [1103, 384] on button "Send Message" at bounding box center [1141, 388] width 161 height 38
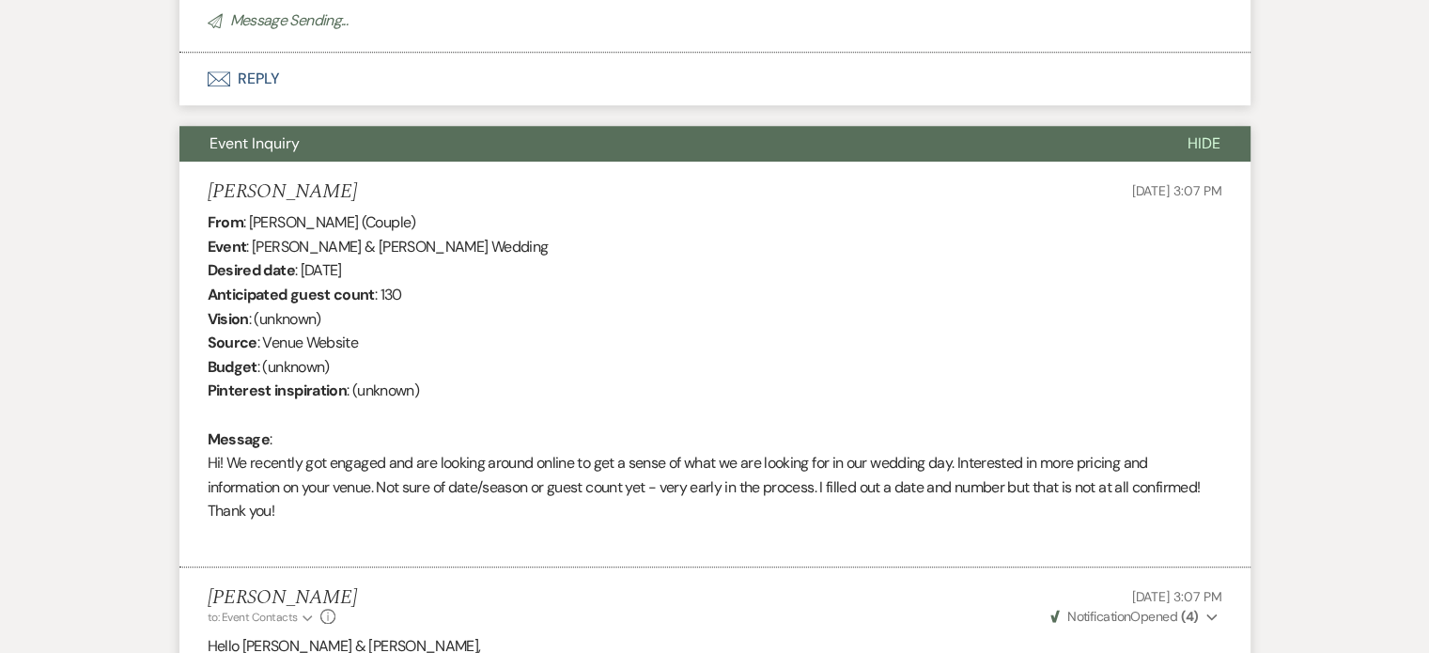
scroll to position [879, 0]
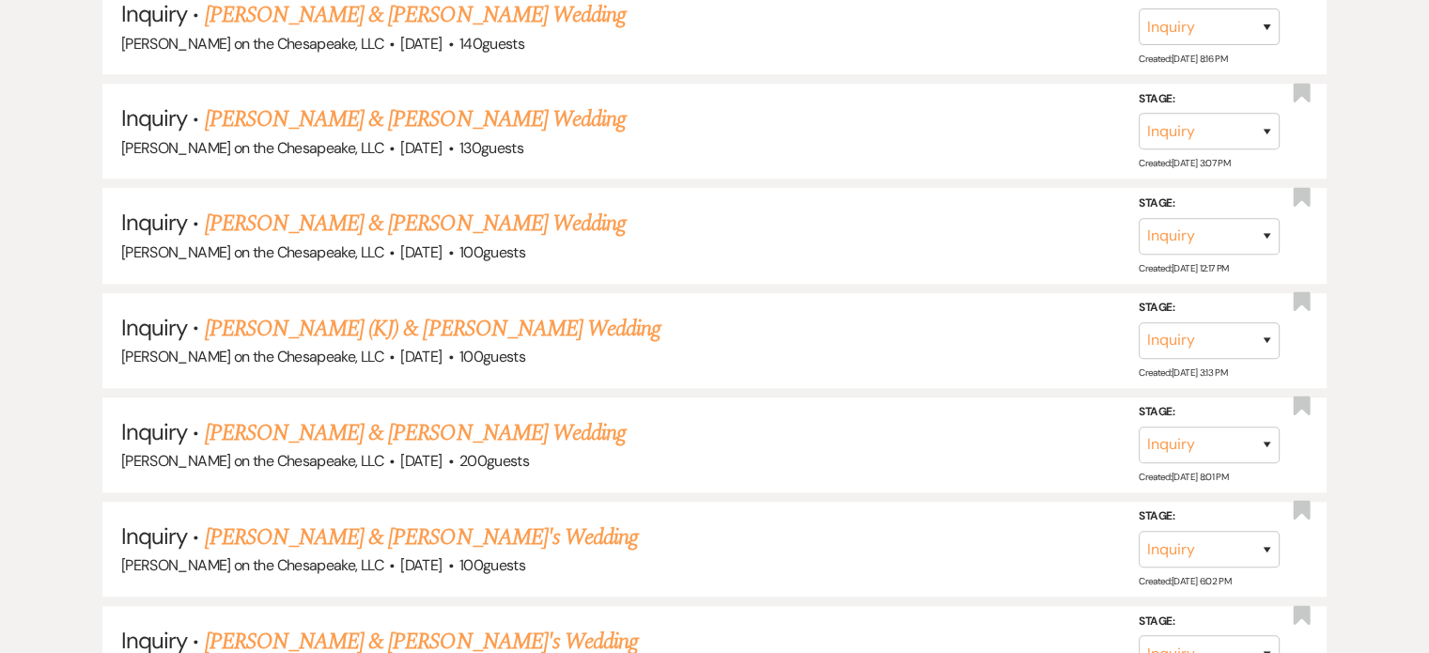
scroll to position [1409, 0]
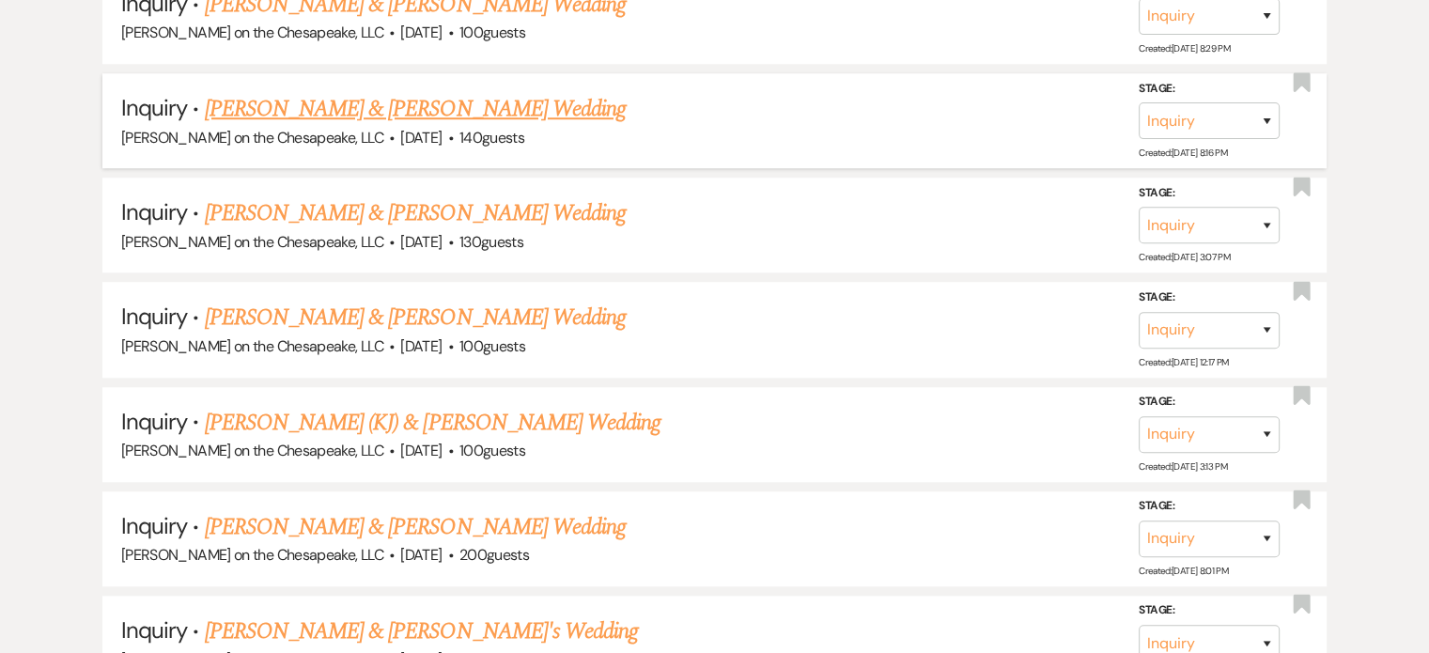
click at [422, 114] on link "[PERSON_NAME] & [PERSON_NAME] Wedding" at bounding box center [415, 109] width 421 height 34
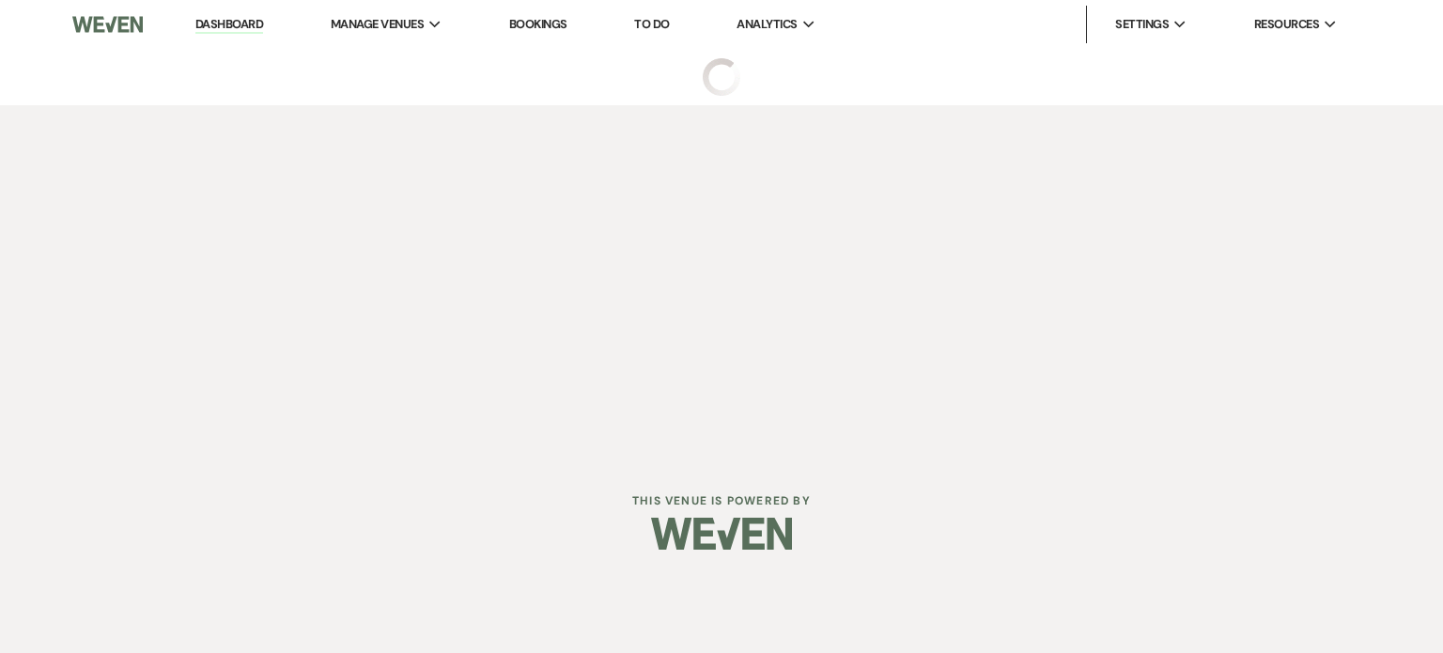
select select "5"
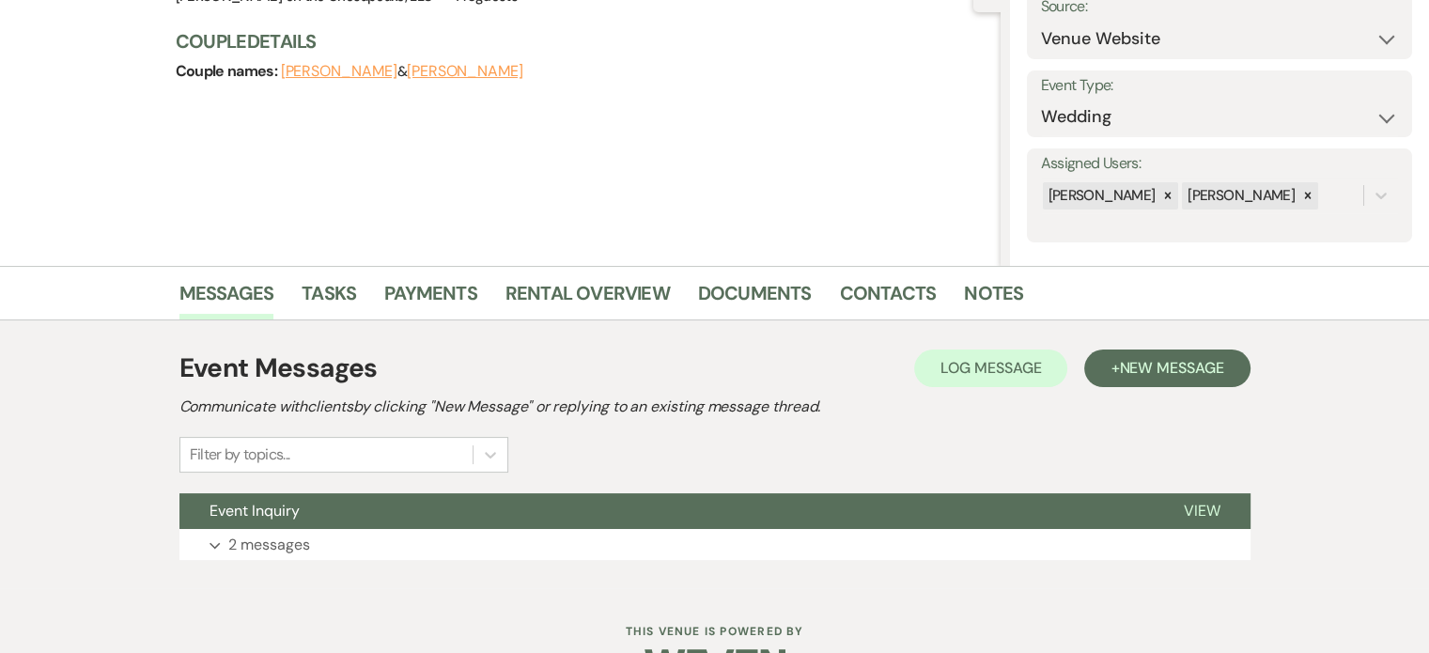
scroll to position [261, 0]
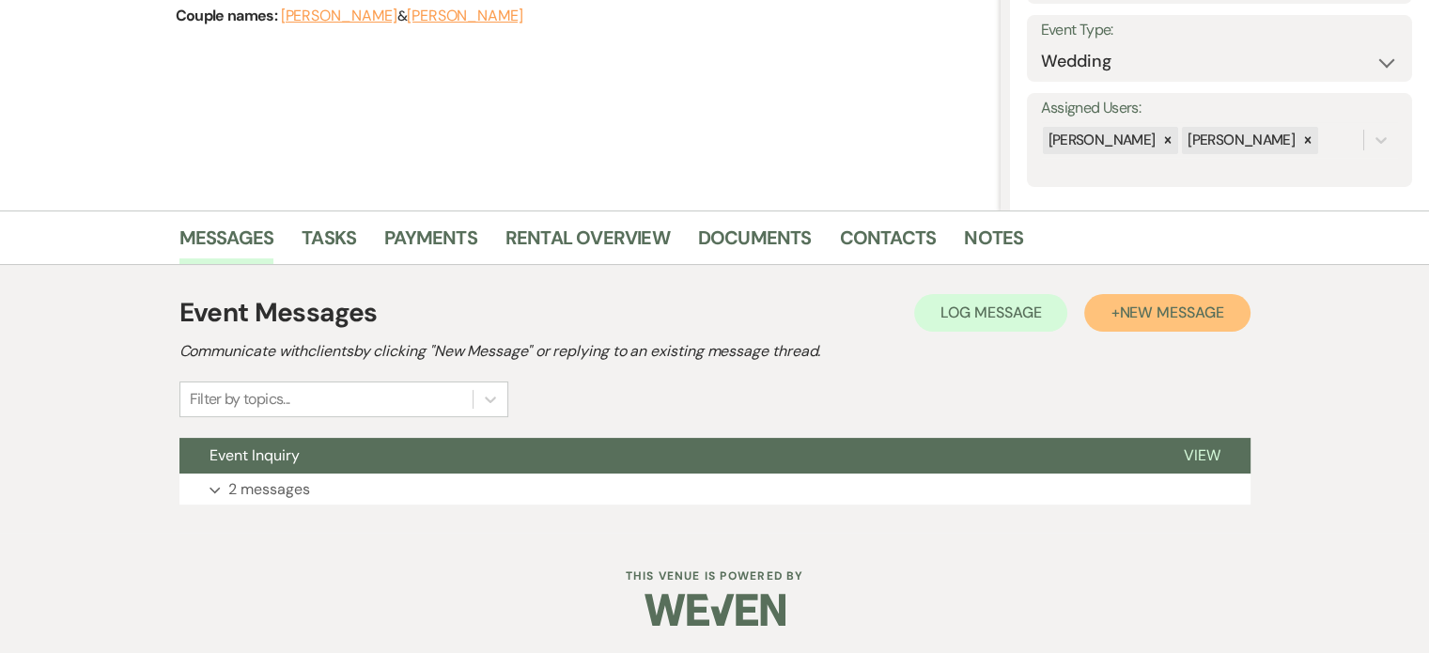
click at [1139, 321] on button "+ New Message" at bounding box center [1166, 313] width 165 height 38
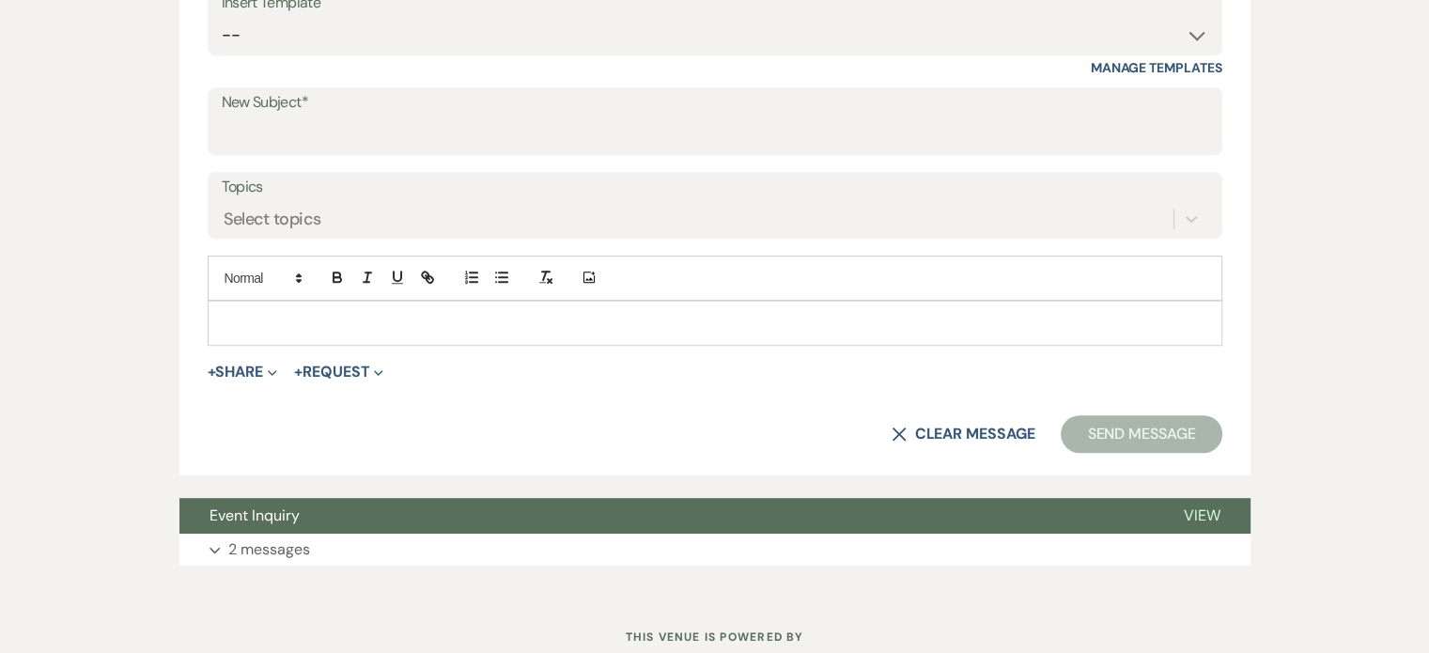
scroll to position [919, 0]
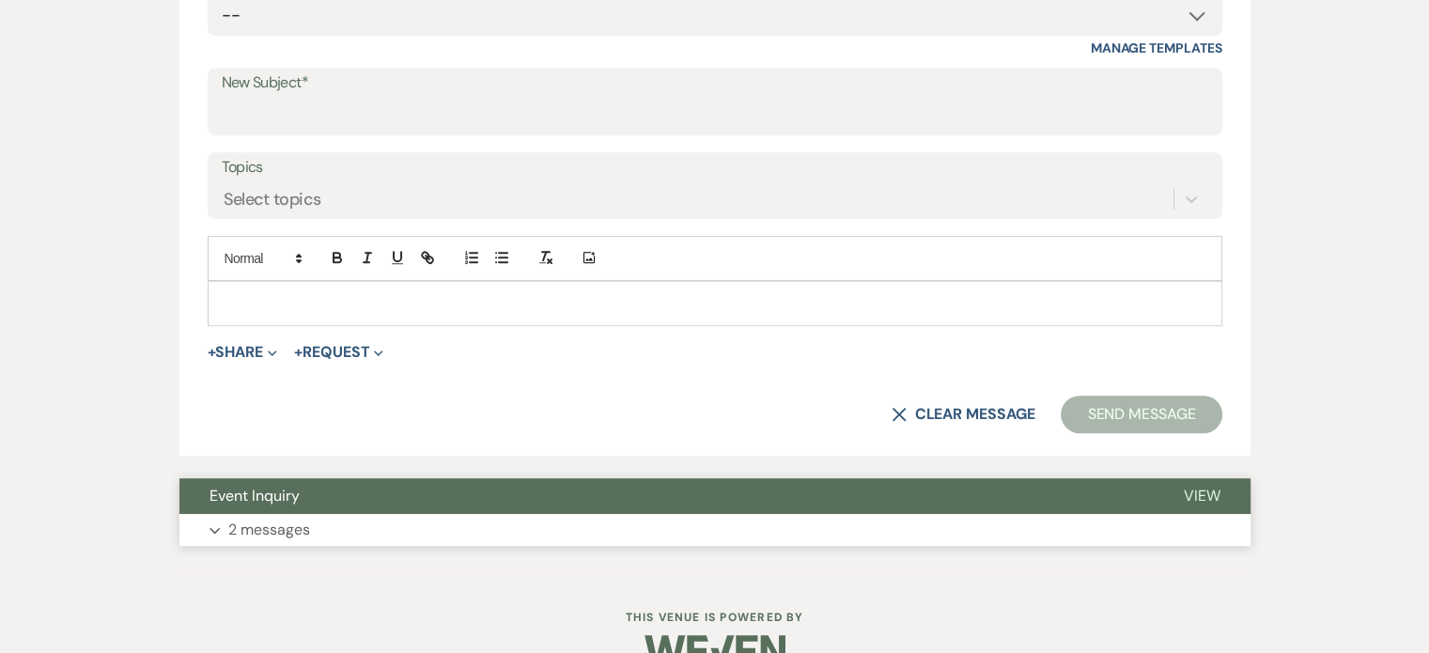
click at [1195, 496] on span "View" at bounding box center [1202, 496] width 37 height 20
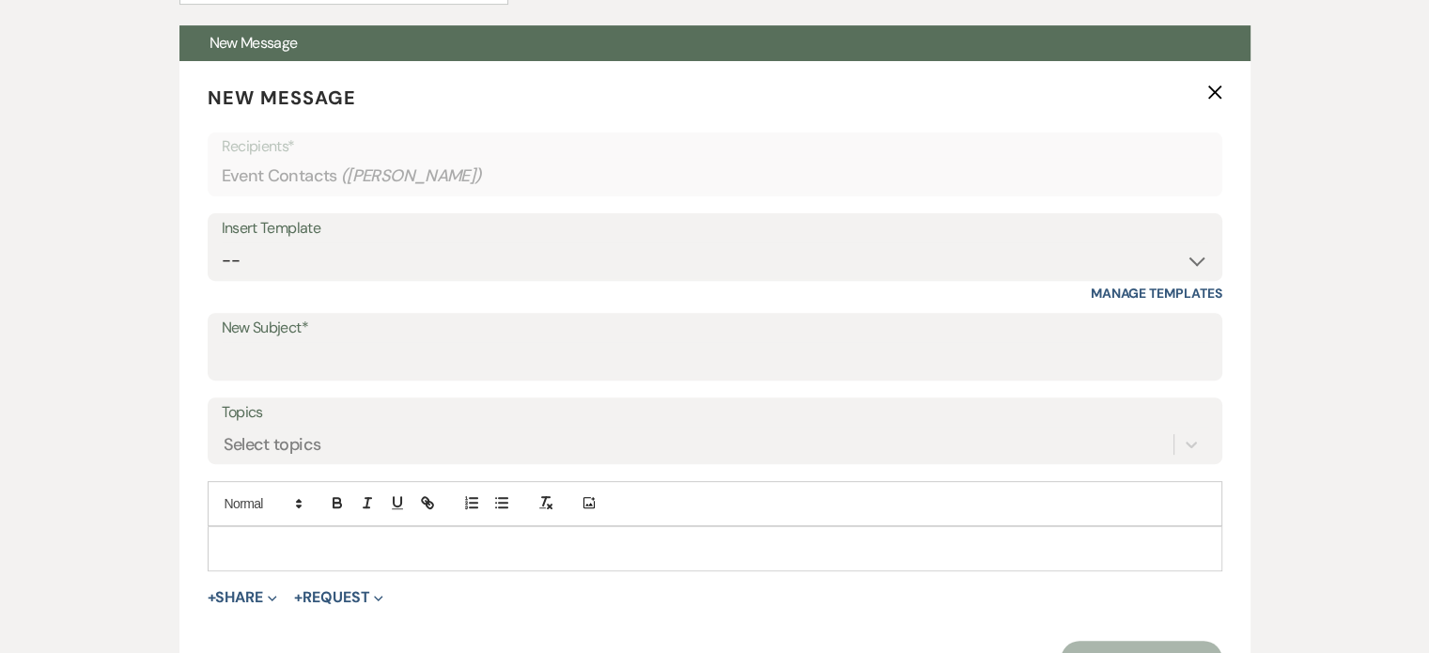
scroll to position [637, 0]
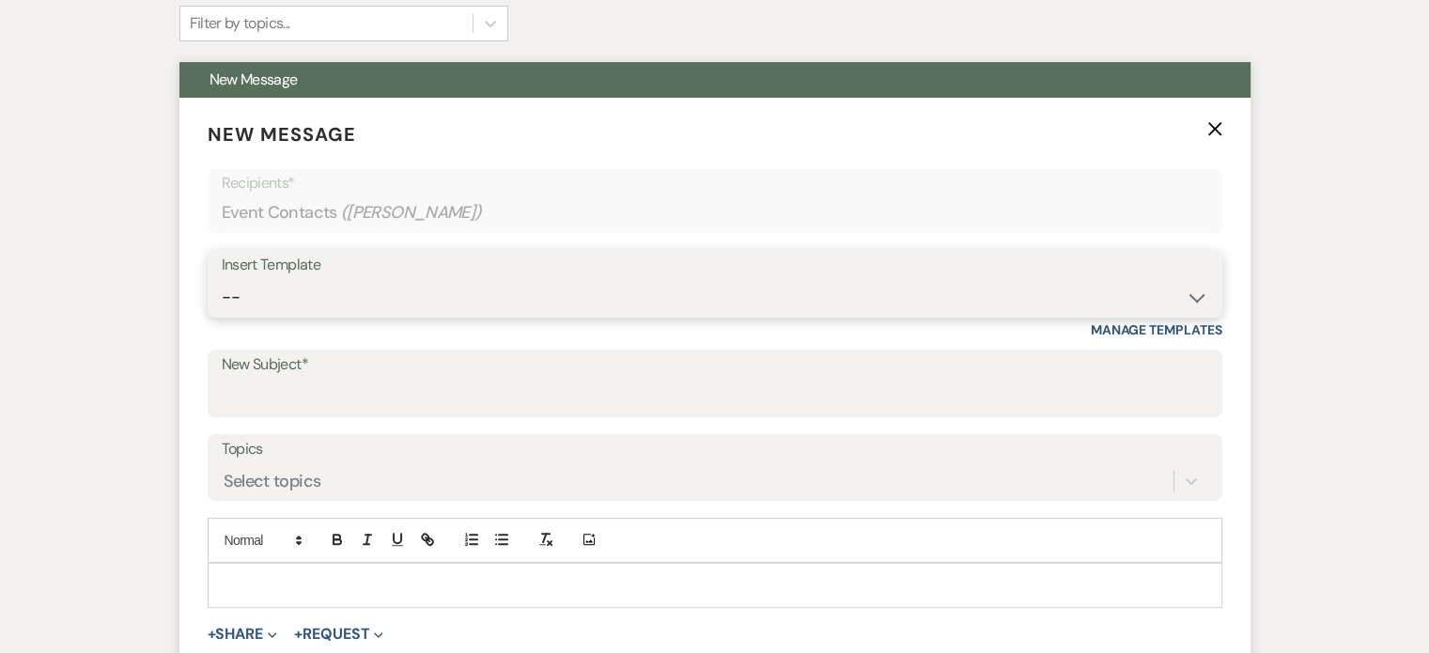
click at [1194, 297] on select "-- Weven Planning Portal Introduction (Booked Events) Tour Request Response Fol…" at bounding box center [715, 297] width 986 height 37
select select "2764"
click at [222, 279] on select "-- Weven Planning Portal Introduction (Booked Events) Tour Request Response Fol…" at bounding box center [715, 297] width 986 height 37
type input "Invitation to tour"
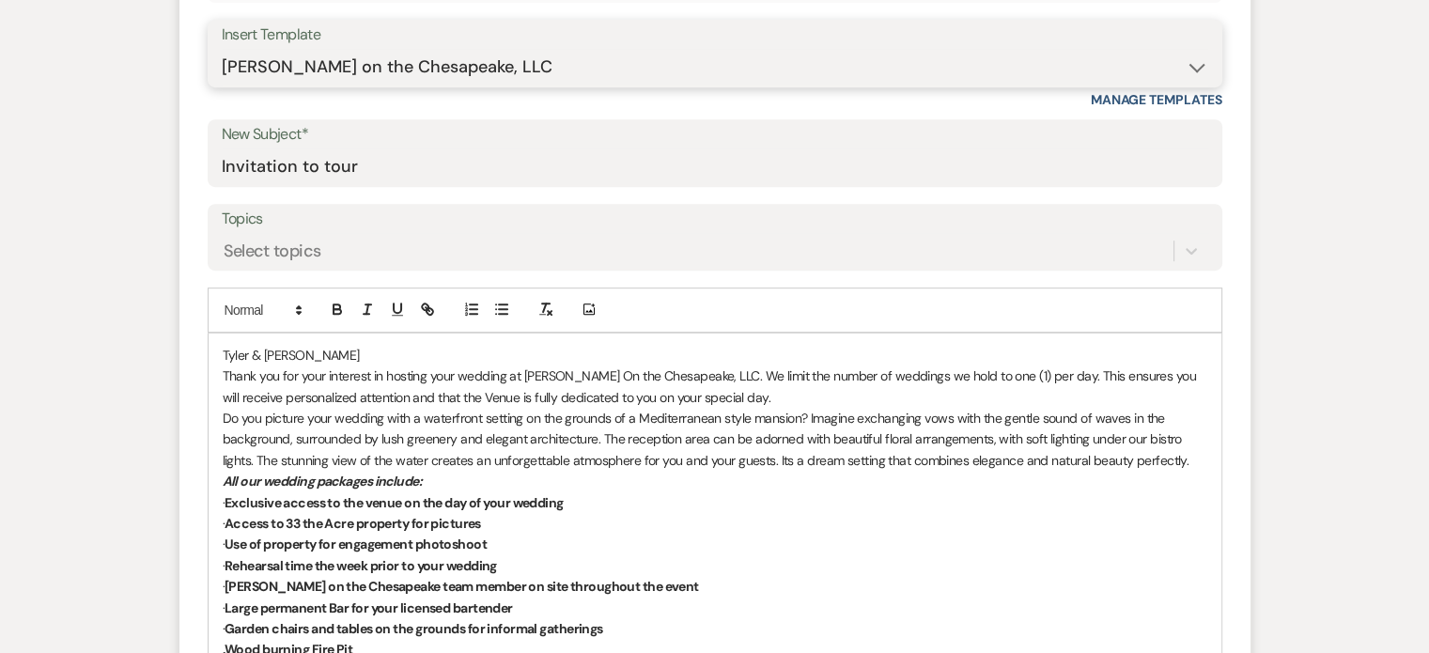
scroll to position [919, 0]
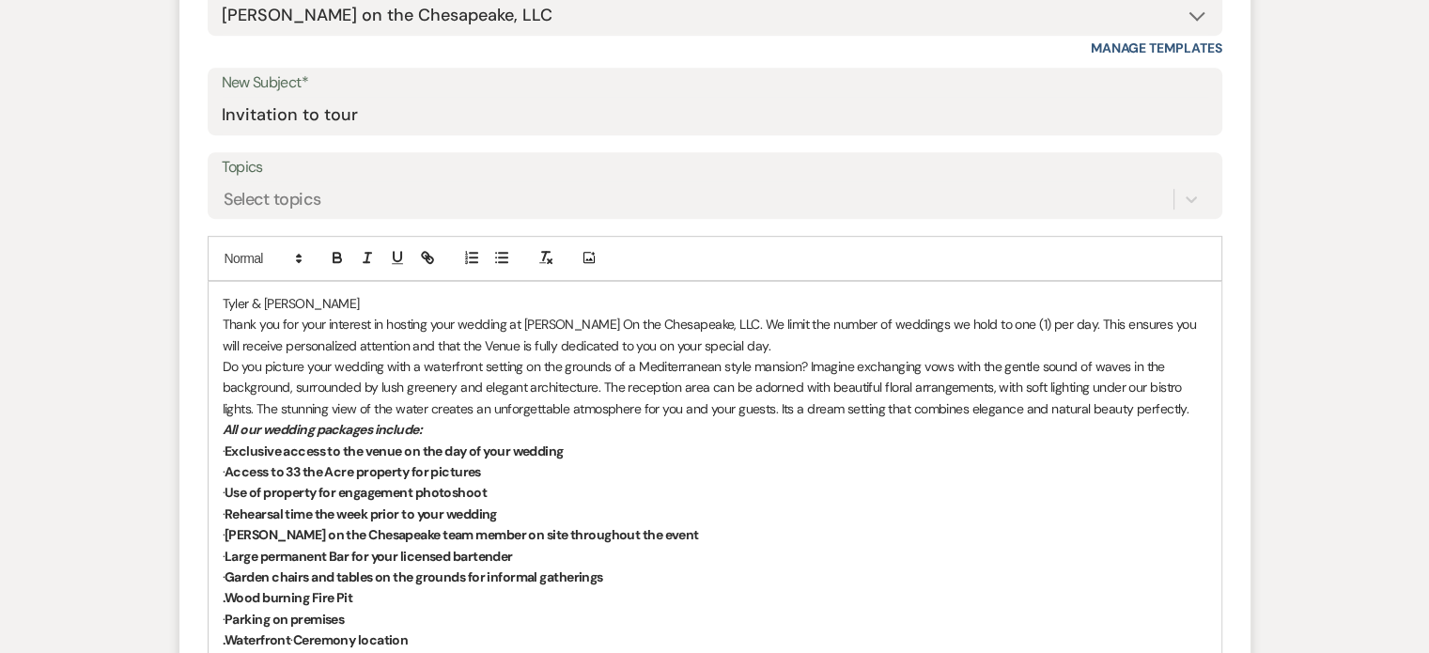
click at [223, 298] on p "Tyler & [PERSON_NAME]" at bounding box center [715, 303] width 984 height 21
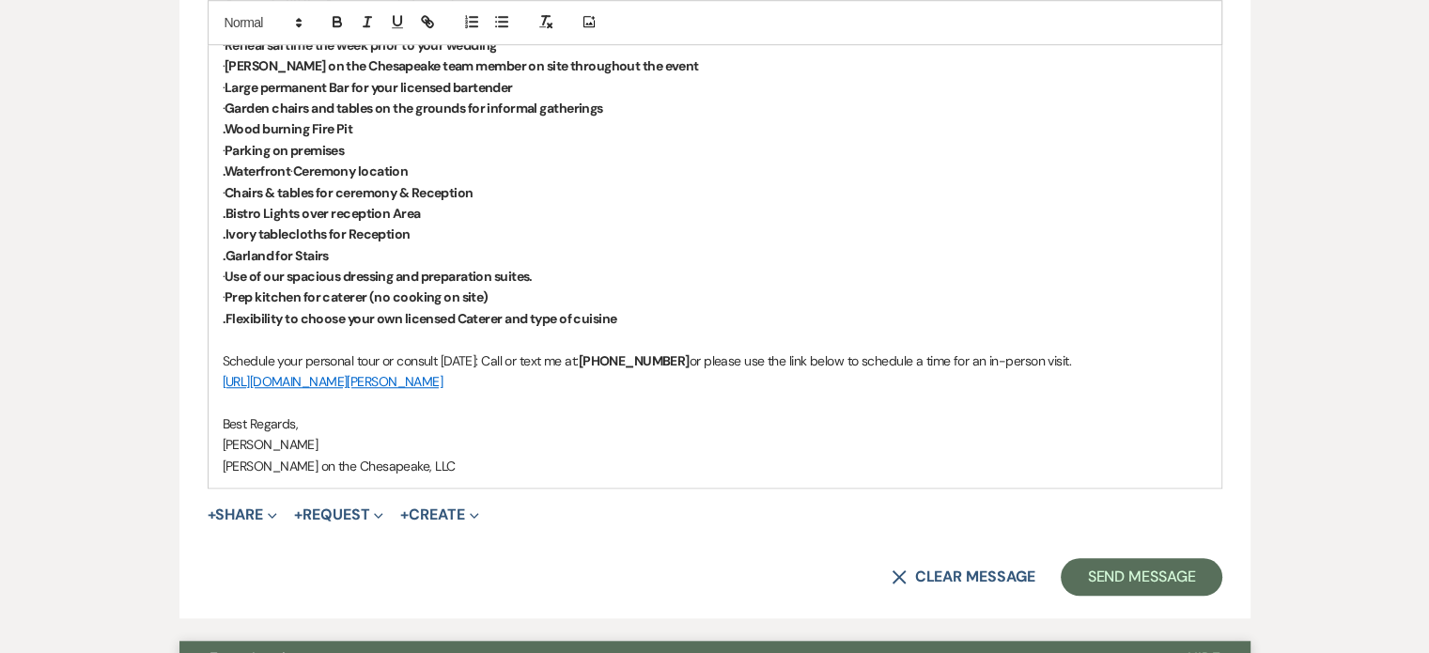
scroll to position [1388, 0]
click at [1156, 581] on button "Send Message" at bounding box center [1141, 576] width 161 height 38
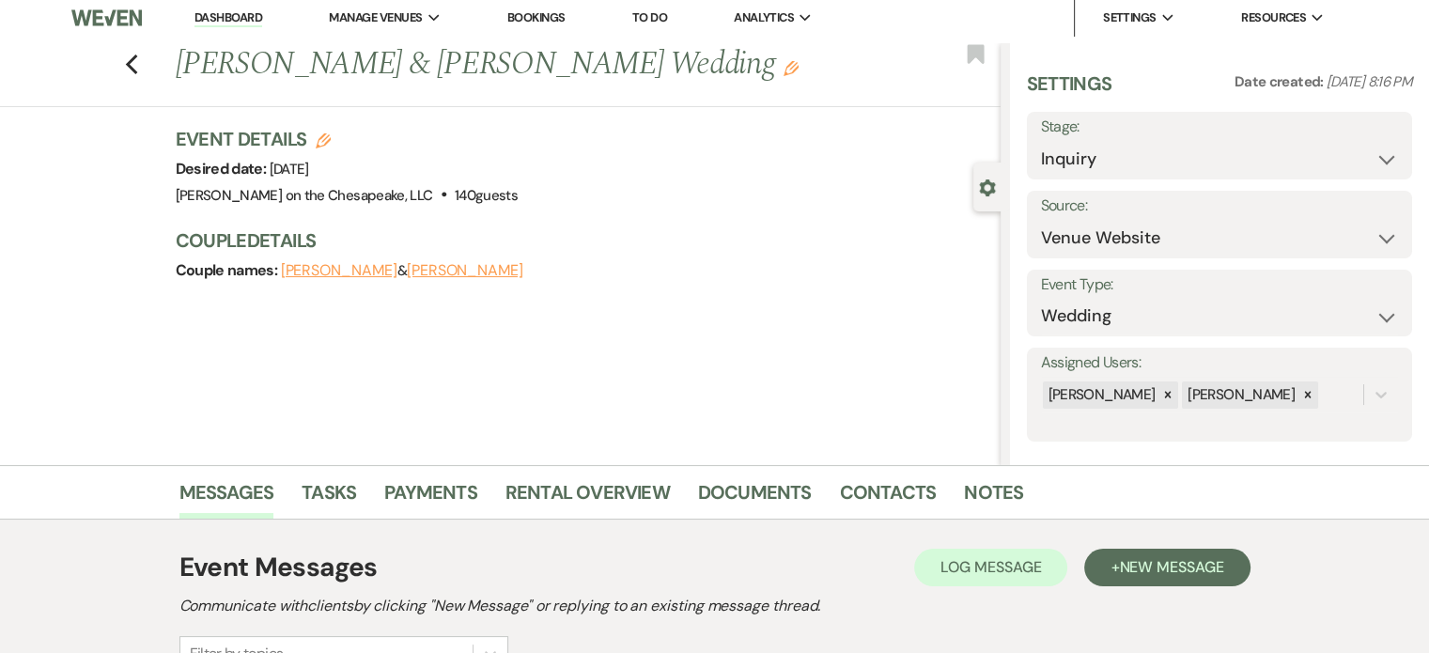
scroll to position [0, 0]
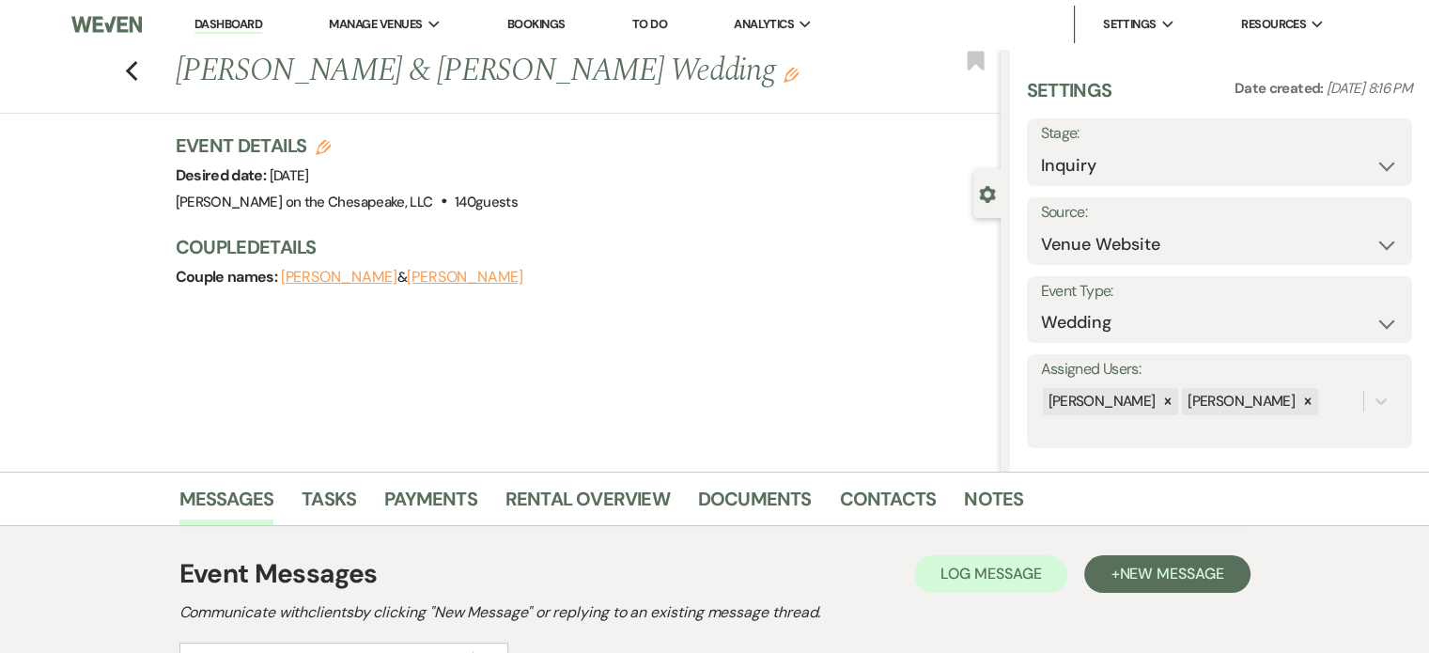
click at [130, 72] on div "Previous [PERSON_NAME] & [PERSON_NAME] Wedding Edit Bookmark" at bounding box center [496, 81] width 1010 height 65
click at [139, 72] on icon "Previous" at bounding box center [132, 71] width 14 height 23
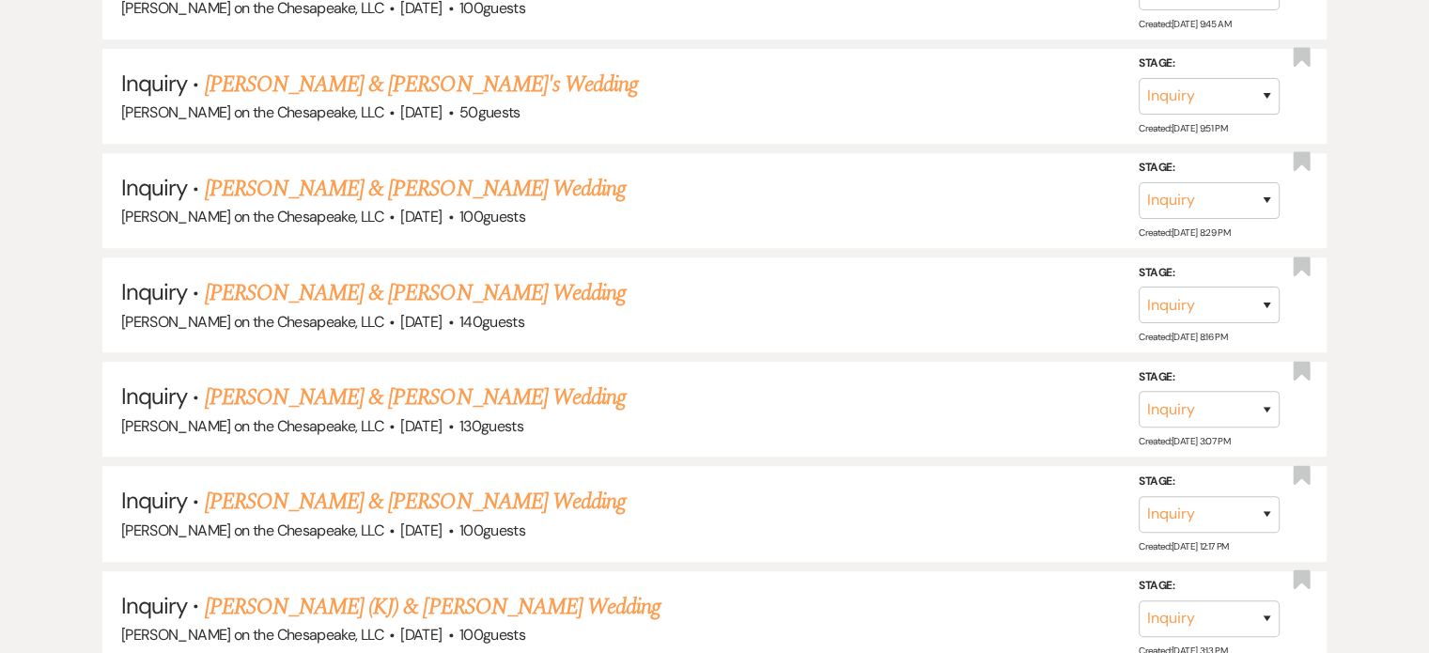
scroll to position [1221, 0]
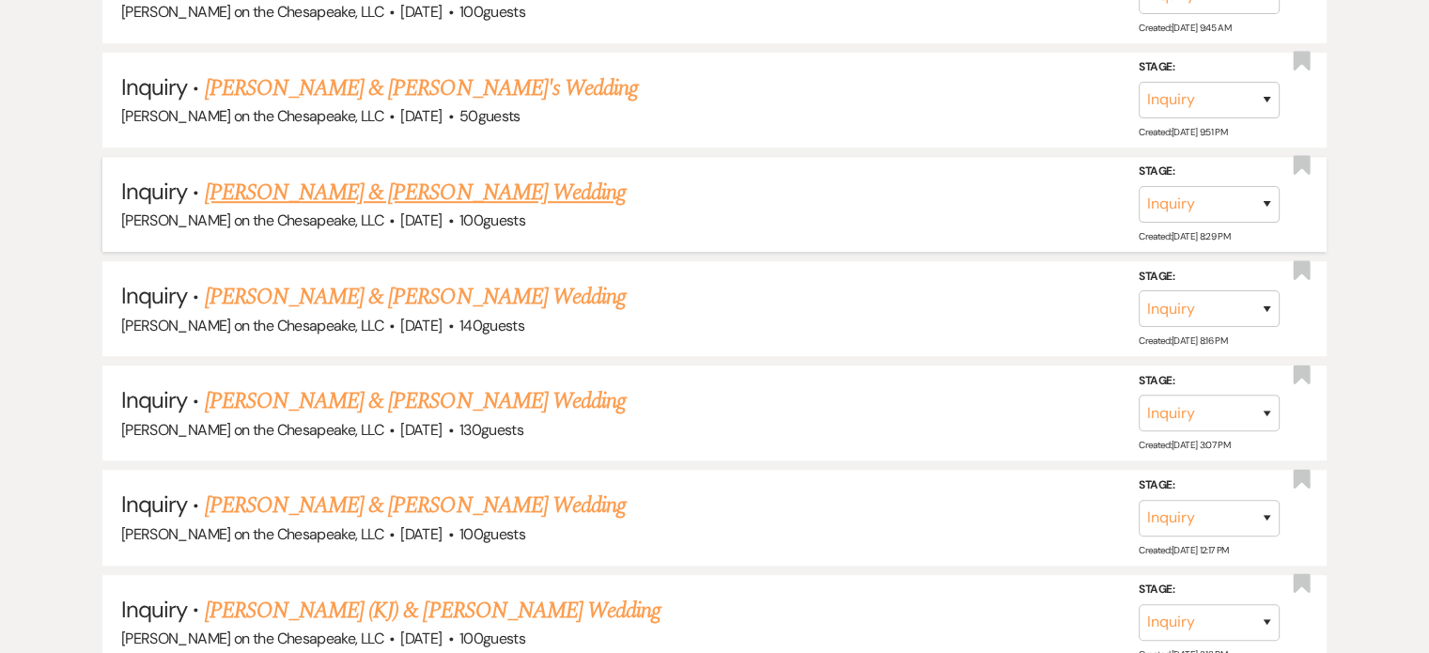
click at [394, 194] on link "[PERSON_NAME] & [PERSON_NAME] Wedding" at bounding box center [415, 193] width 421 height 34
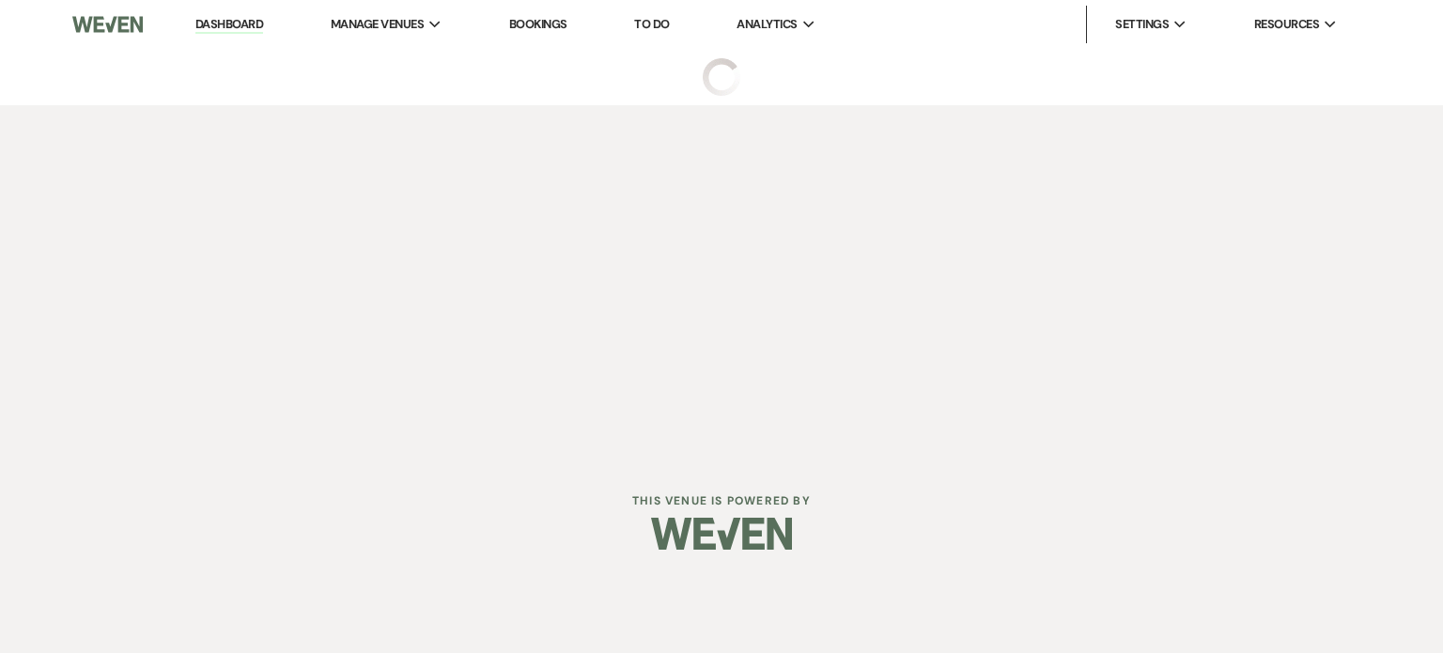
select select "5"
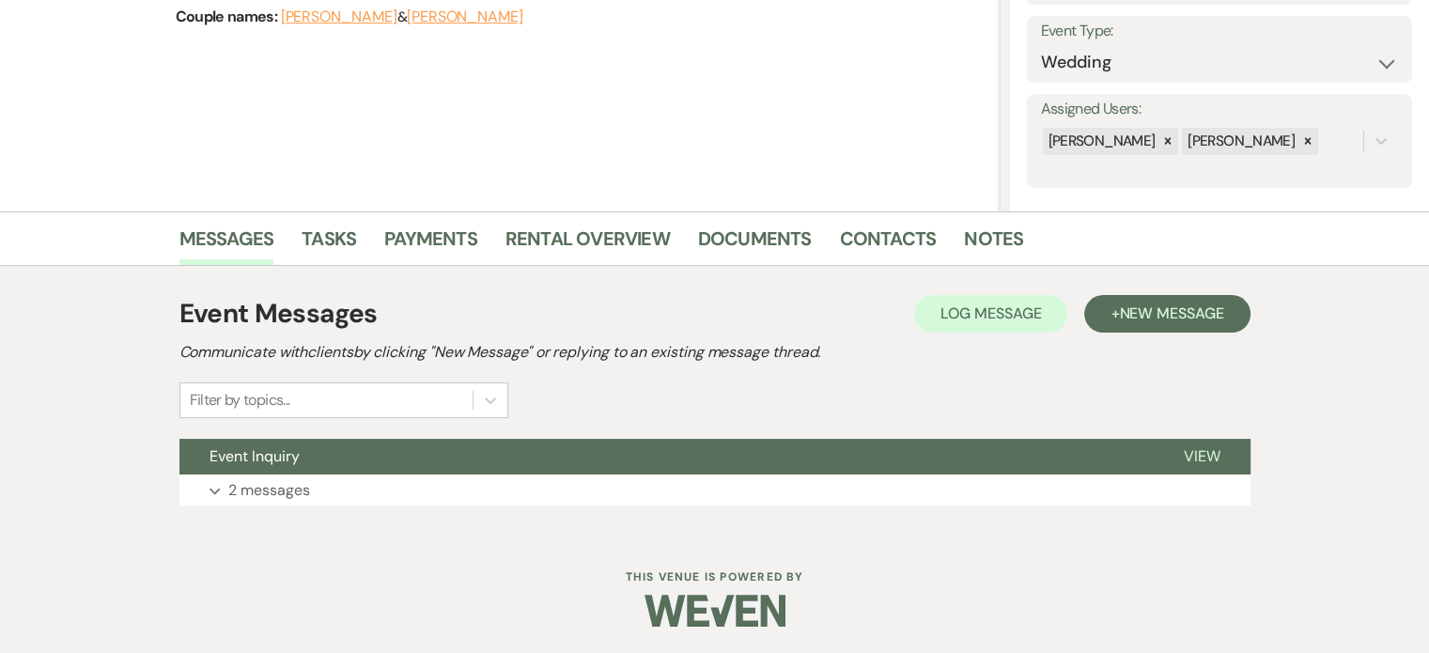
scroll to position [261, 0]
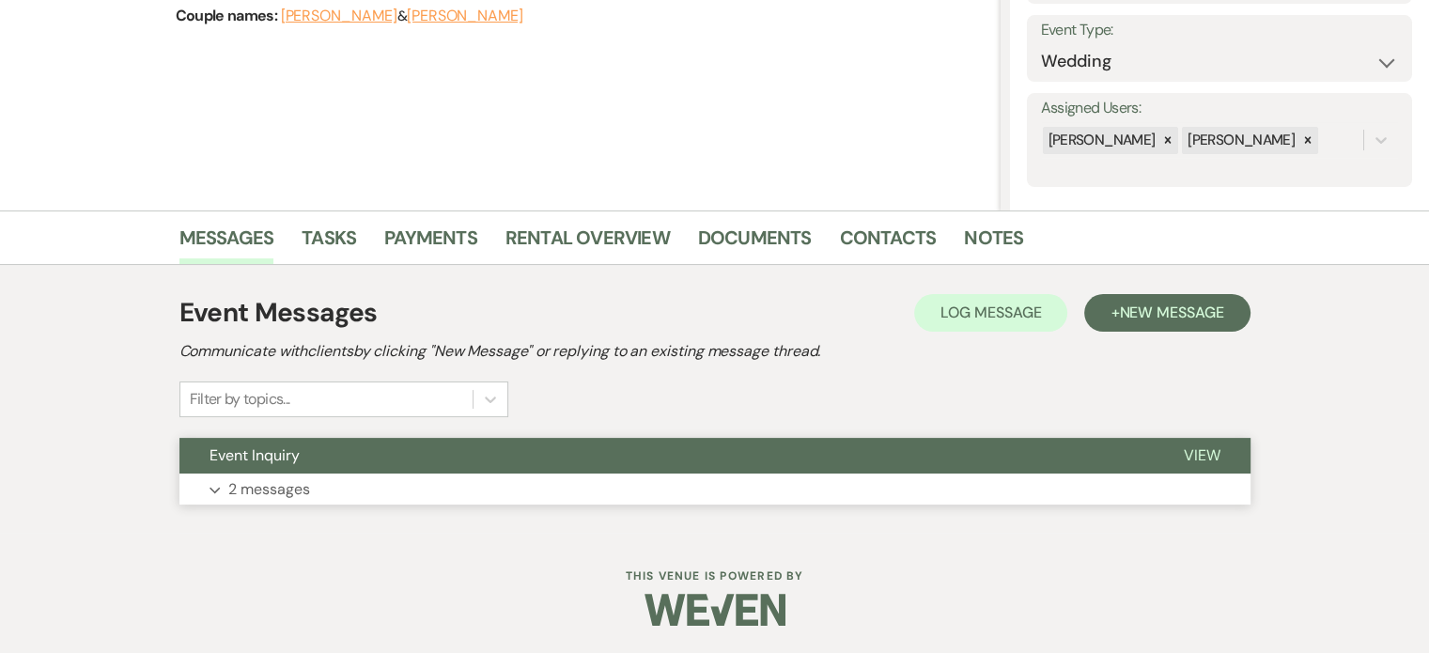
click at [1191, 454] on span "View" at bounding box center [1202, 455] width 37 height 20
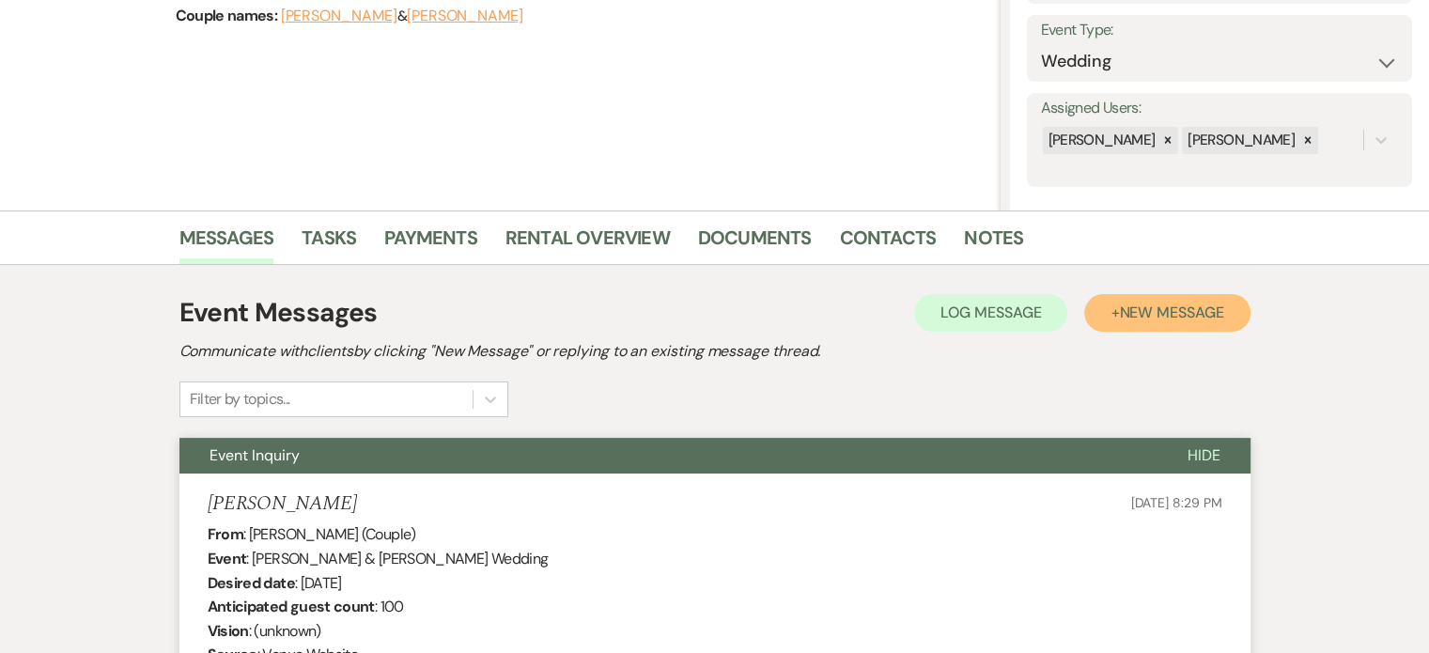
click at [1186, 315] on span "New Message" at bounding box center [1171, 312] width 104 height 20
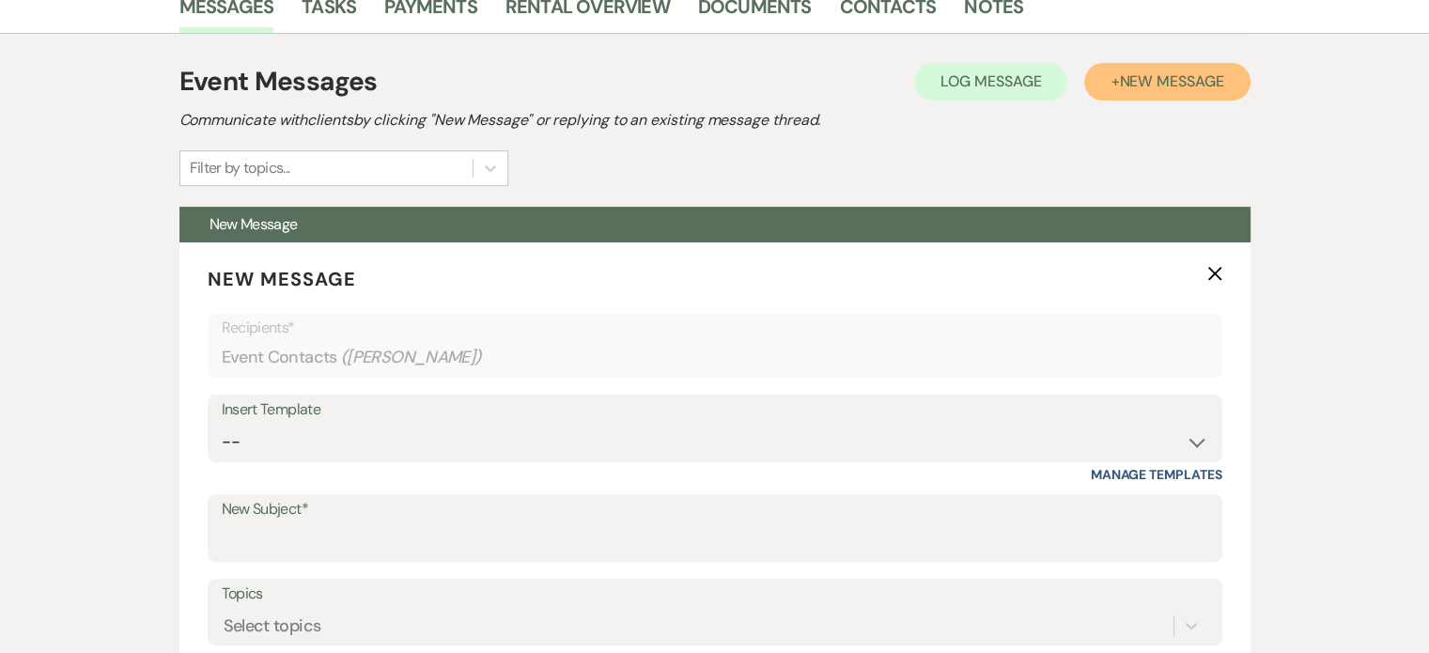
scroll to position [543, 0]
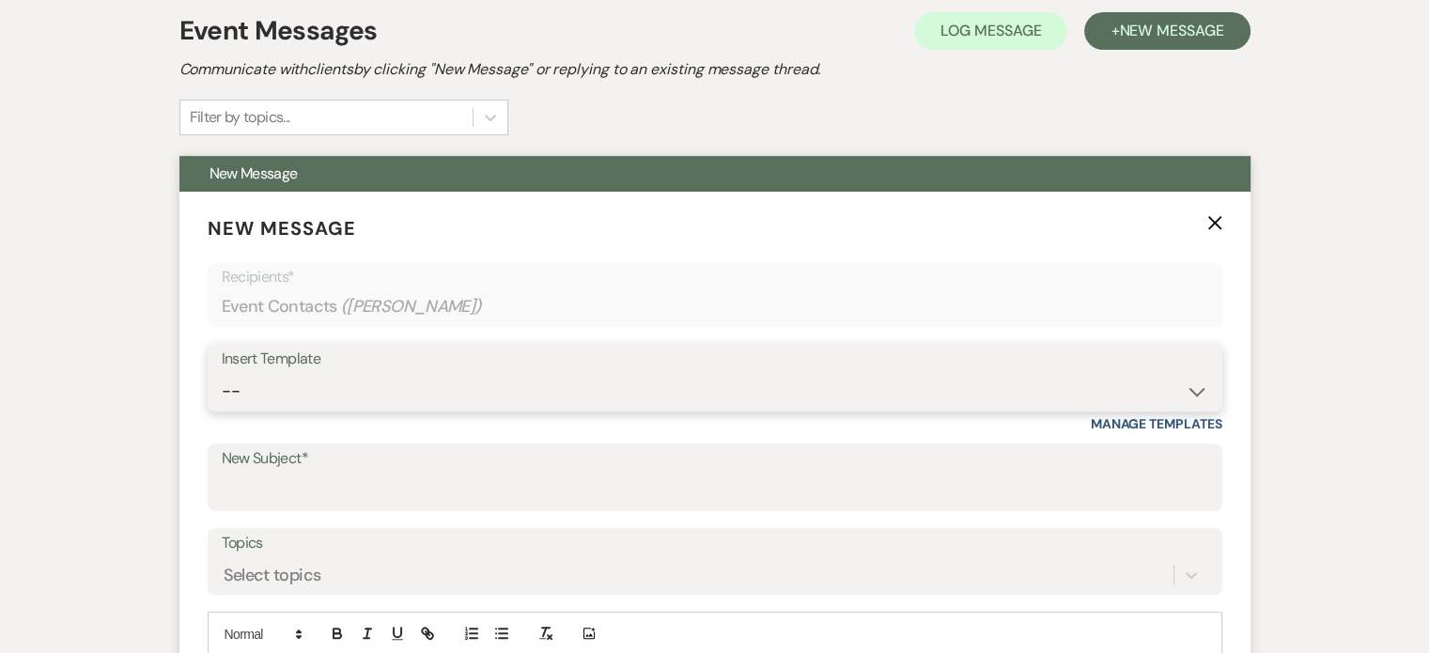
click at [1199, 394] on select "-- Weven Planning Portal Introduction (Booked Events) Tour Request Response Fol…" at bounding box center [715, 391] width 986 height 37
select select "2764"
click at [222, 373] on select "-- Weven Planning Portal Introduction (Booked Events) Tour Request Response Fol…" at bounding box center [715, 391] width 986 height 37
type input "Invitation to tour"
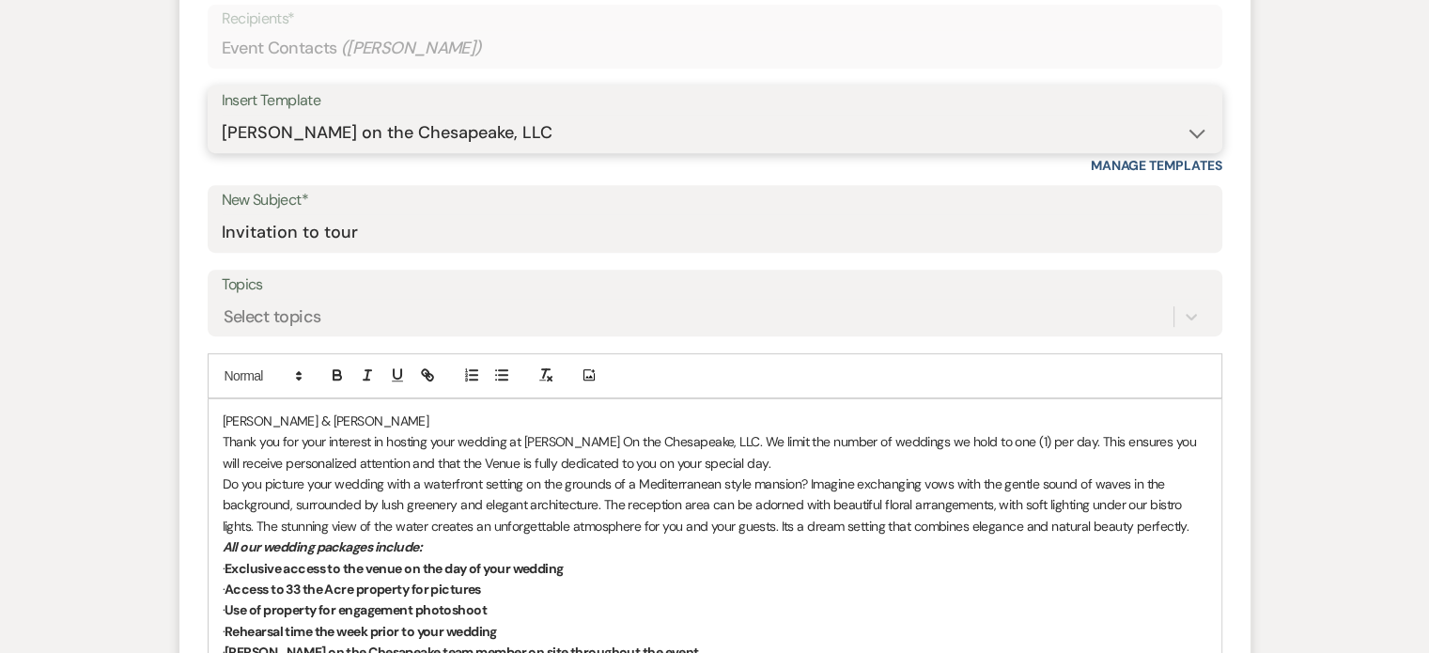
scroll to position [939, 0]
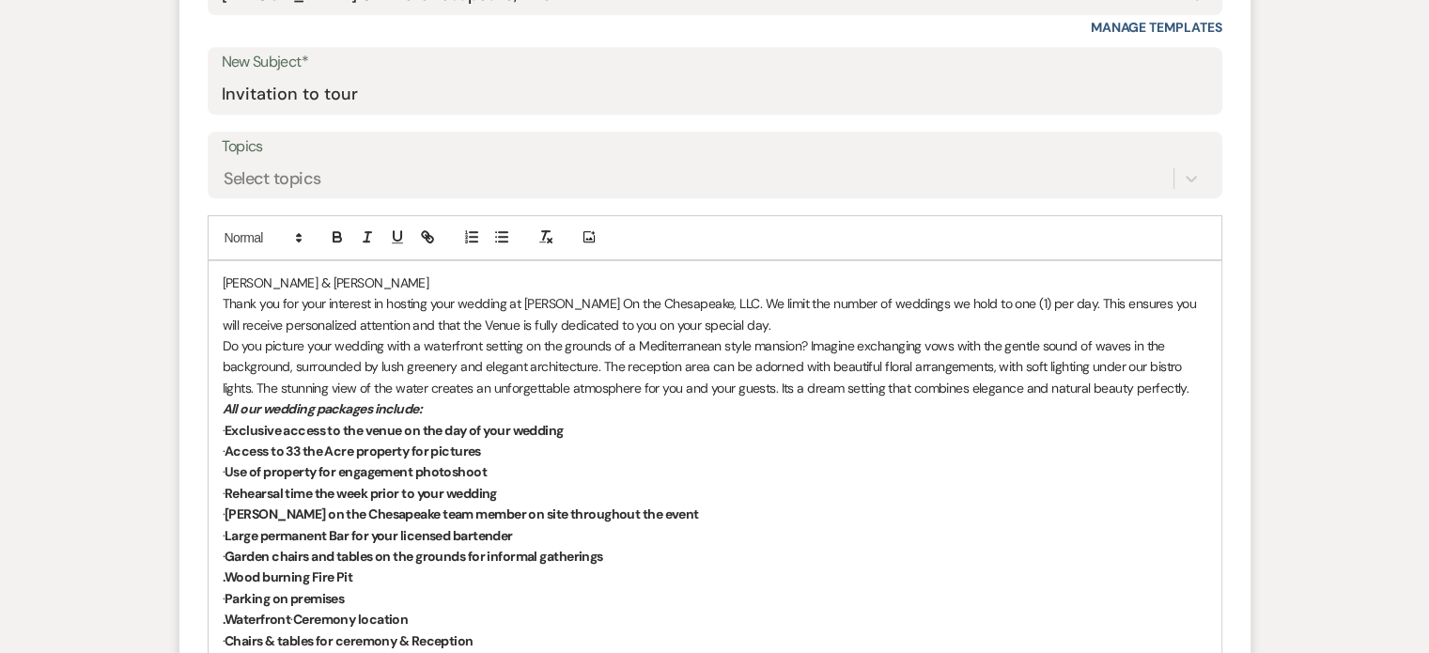
click at [223, 280] on p "[PERSON_NAME] & [PERSON_NAME]" at bounding box center [715, 282] width 984 height 21
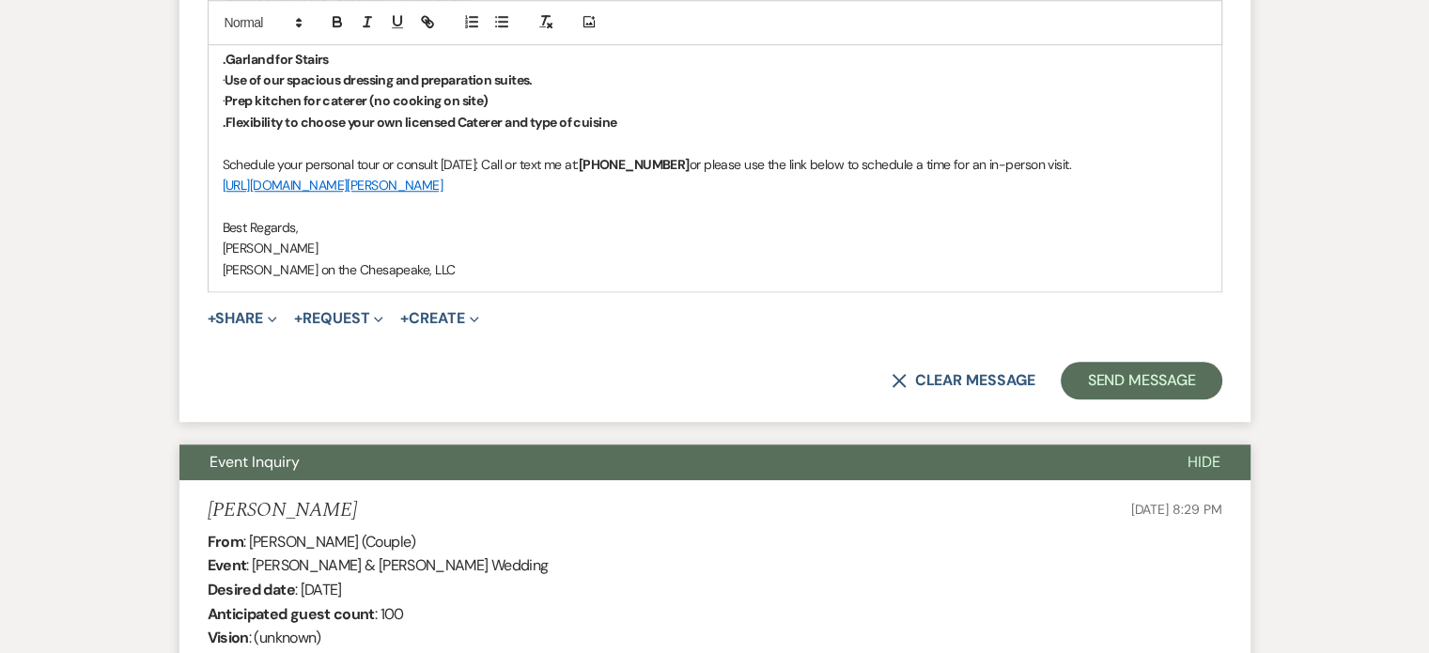
scroll to position [1597, 0]
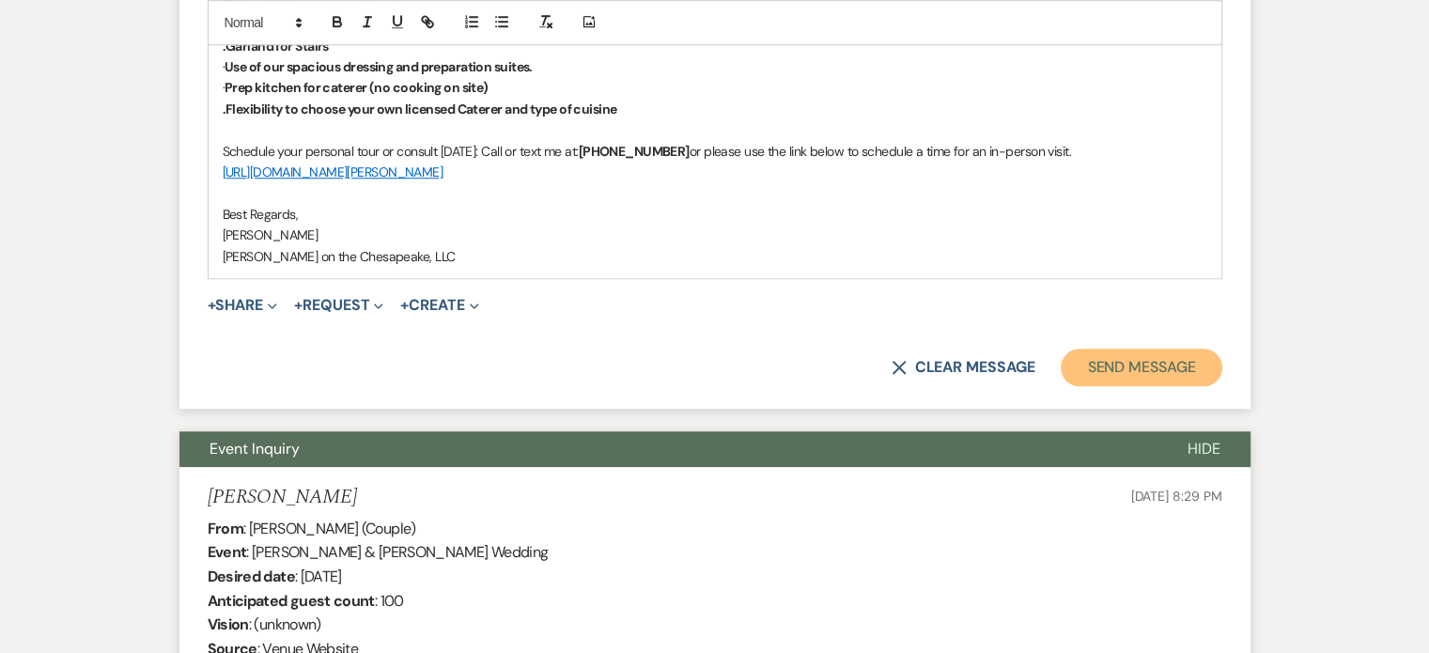
click at [1101, 367] on button "Send Message" at bounding box center [1141, 368] width 161 height 38
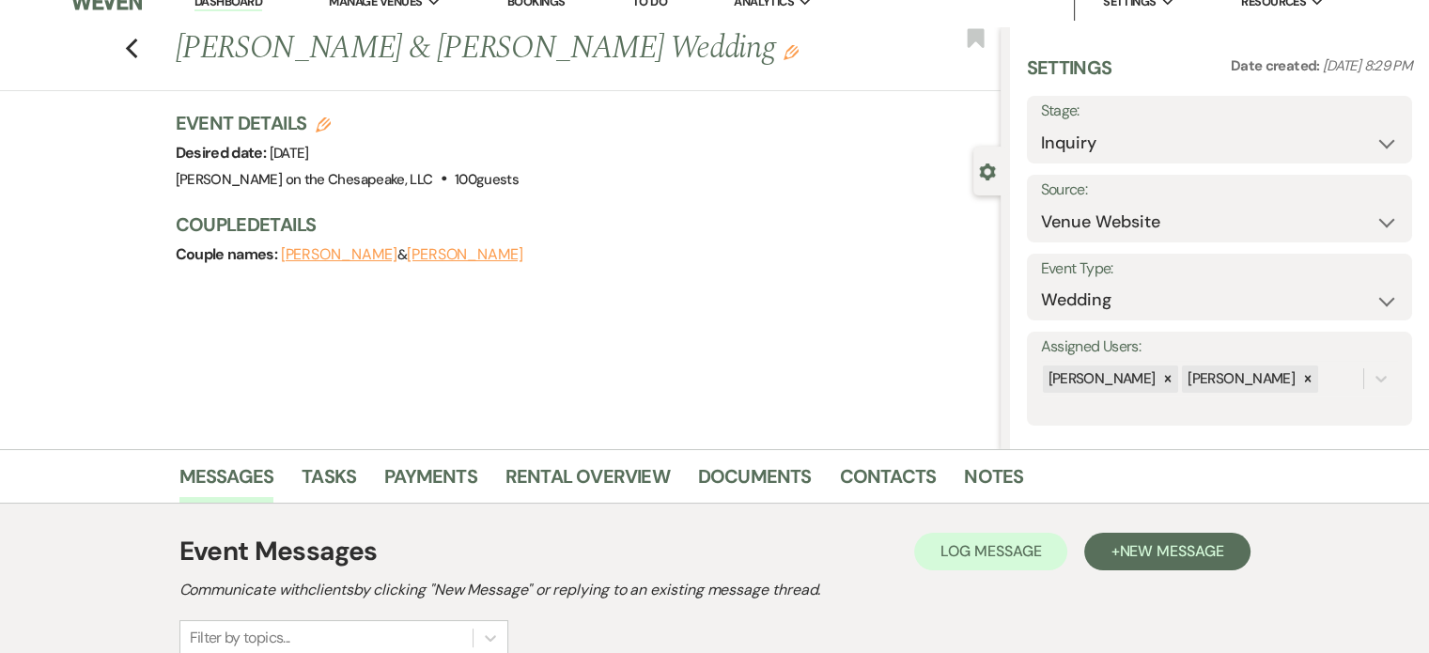
scroll to position [0, 0]
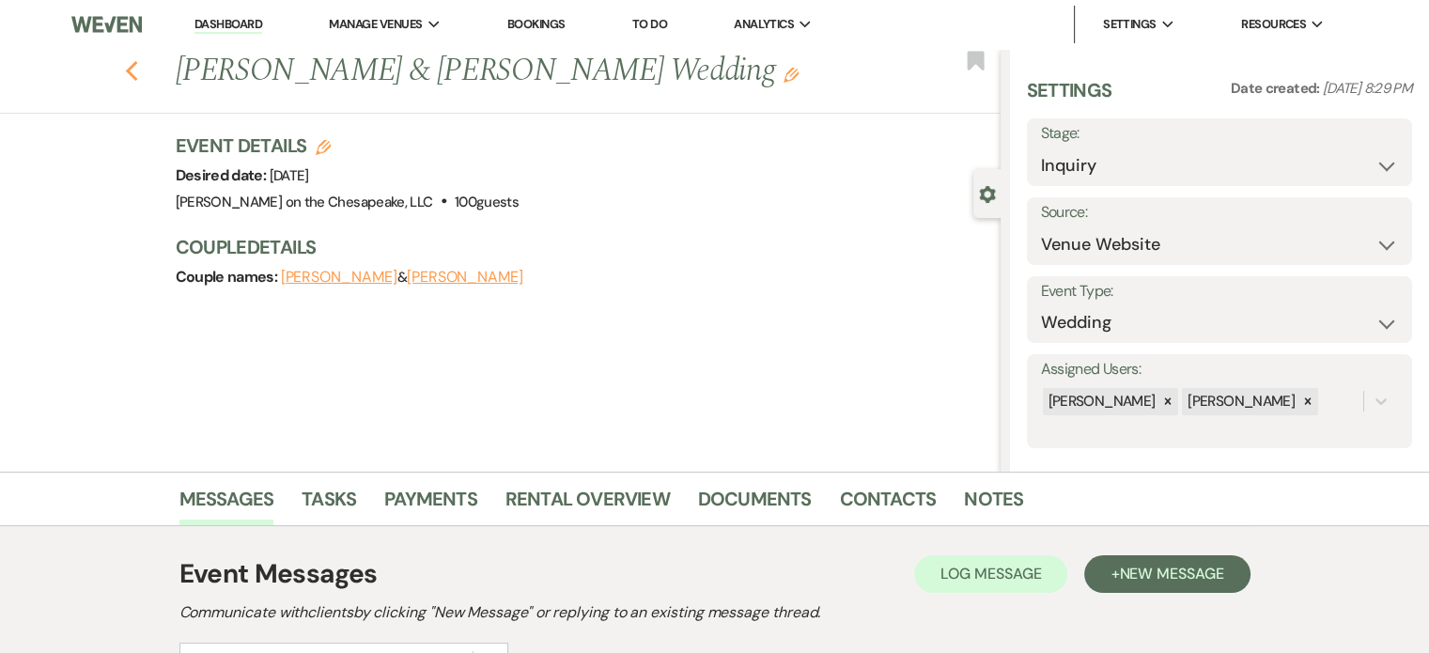
click at [139, 70] on icon "Previous" at bounding box center [132, 71] width 14 height 23
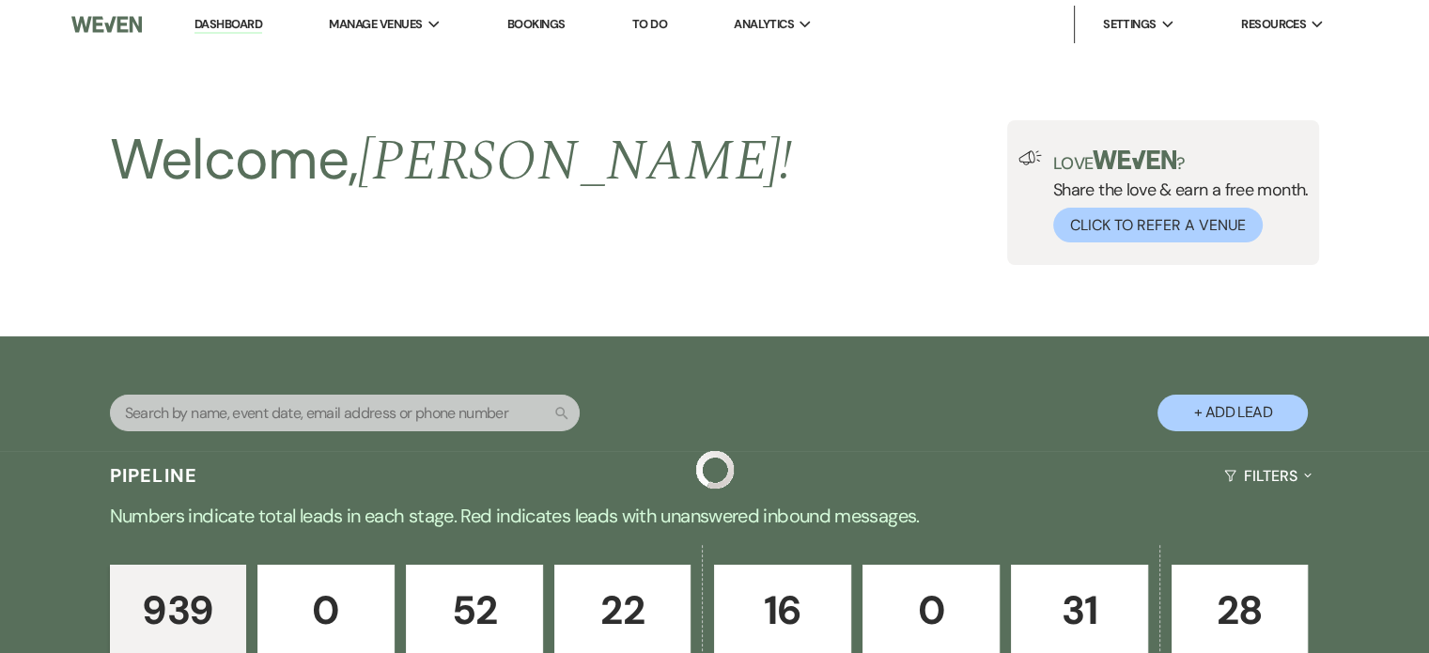
scroll to position [1221, 0]
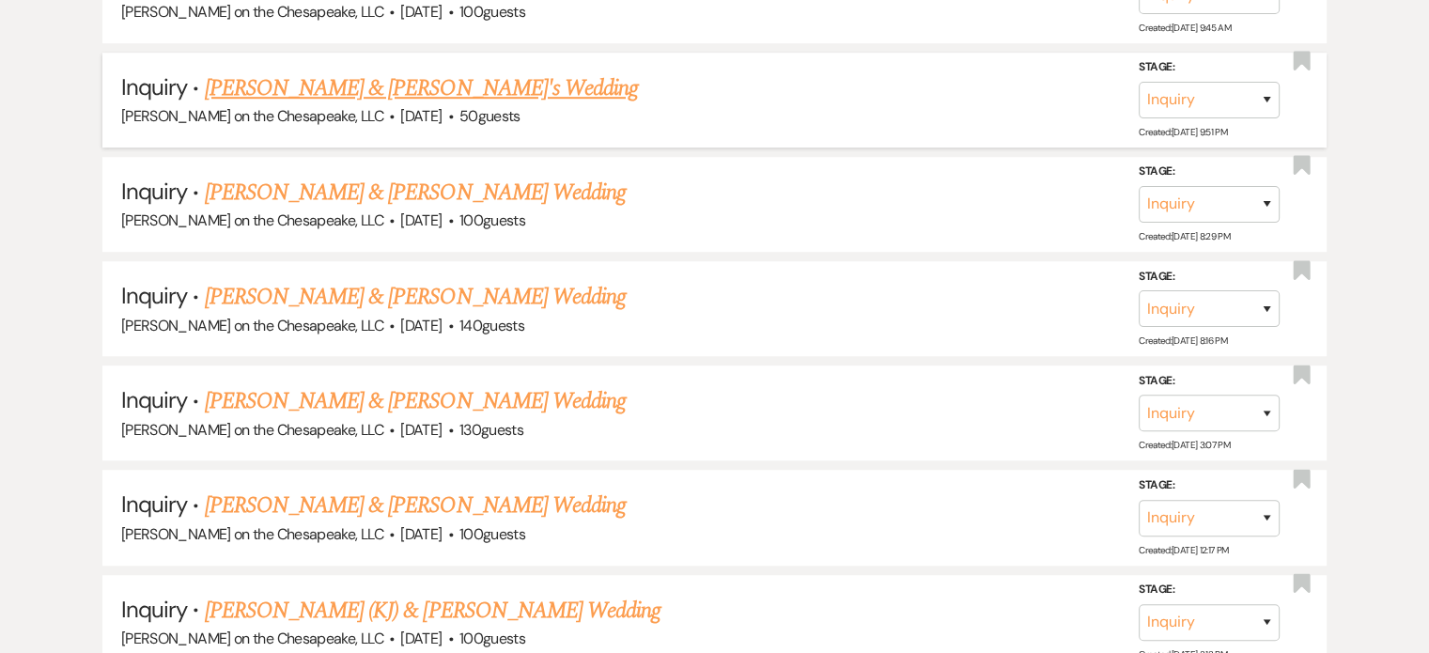
click at [246, 82] on link "[PERSON_NAME] & [PERSON_NAME]'s Wedding" at bounding box center [422, 88] width 434 height 34
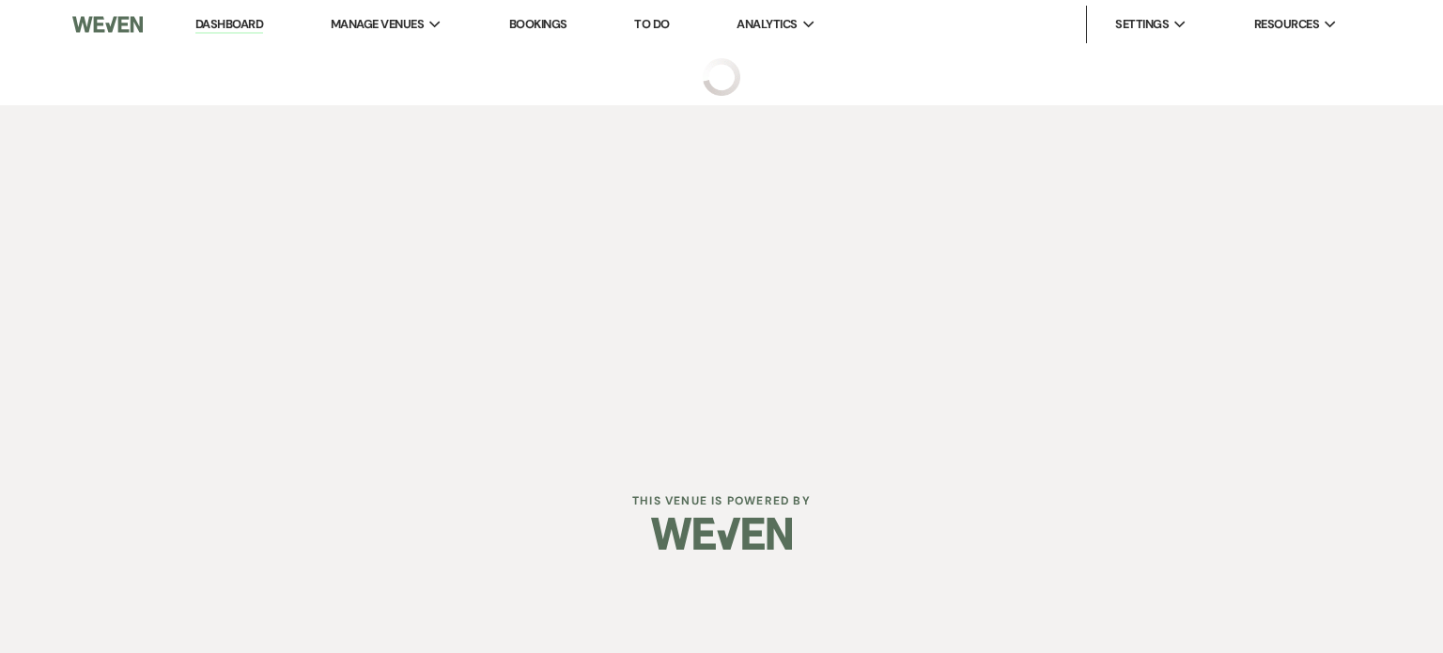
select select "5"
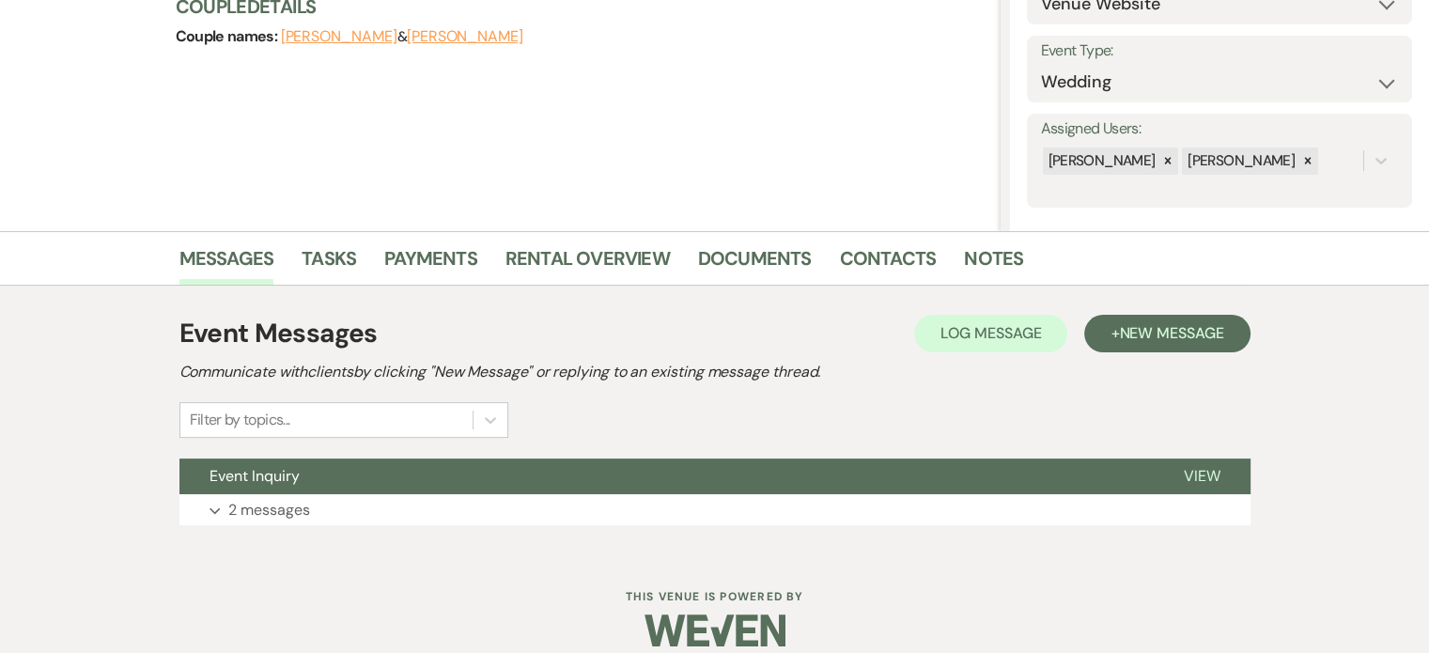
scroll to position [261, 0]
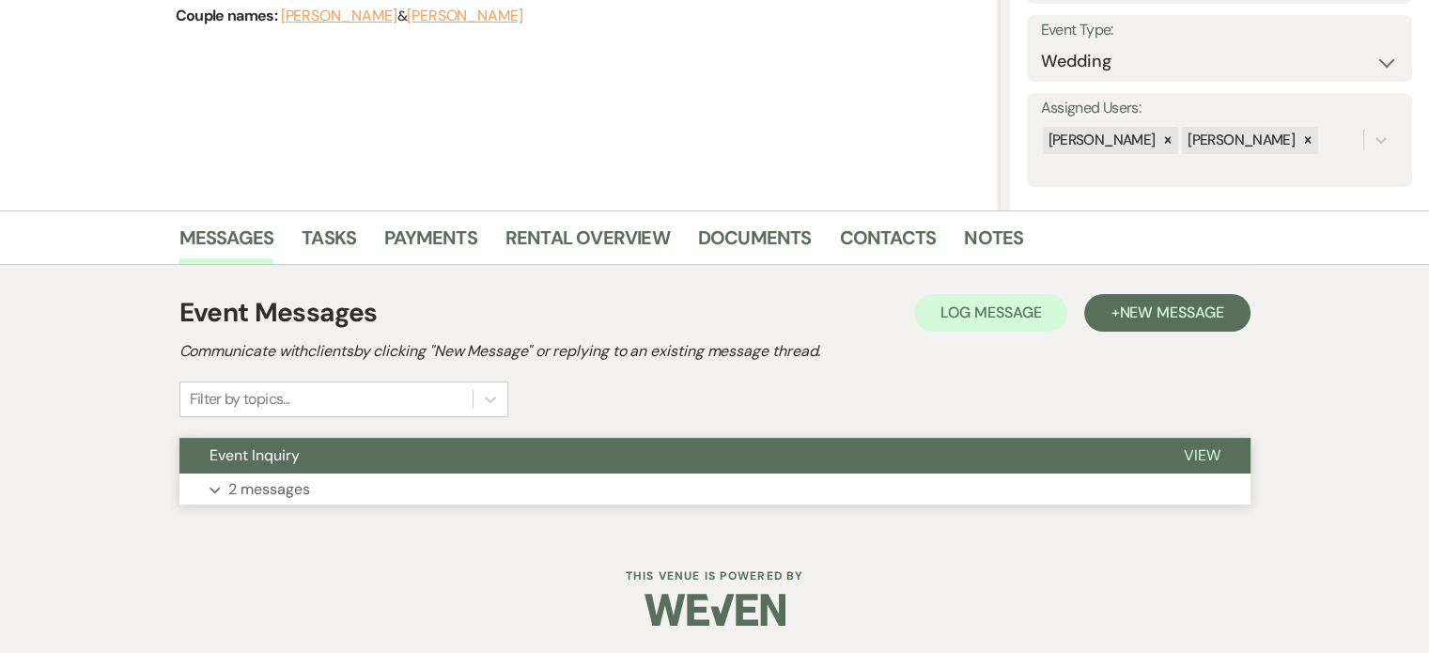
click at [1198, 457] on span "View" at bounding box center [1202, 455] width 37 height 20
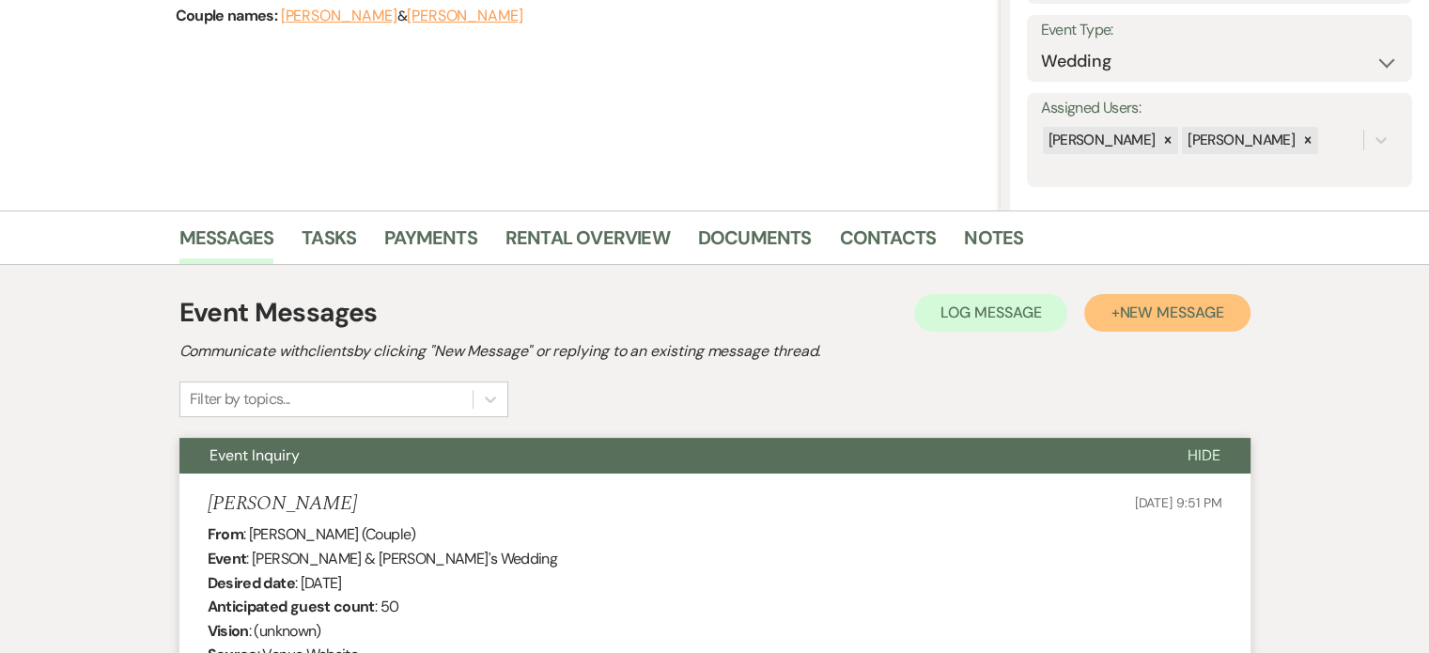
click at [1157, 309] on span "New Message" at bounding box center [1171, 312] width 104 height 20
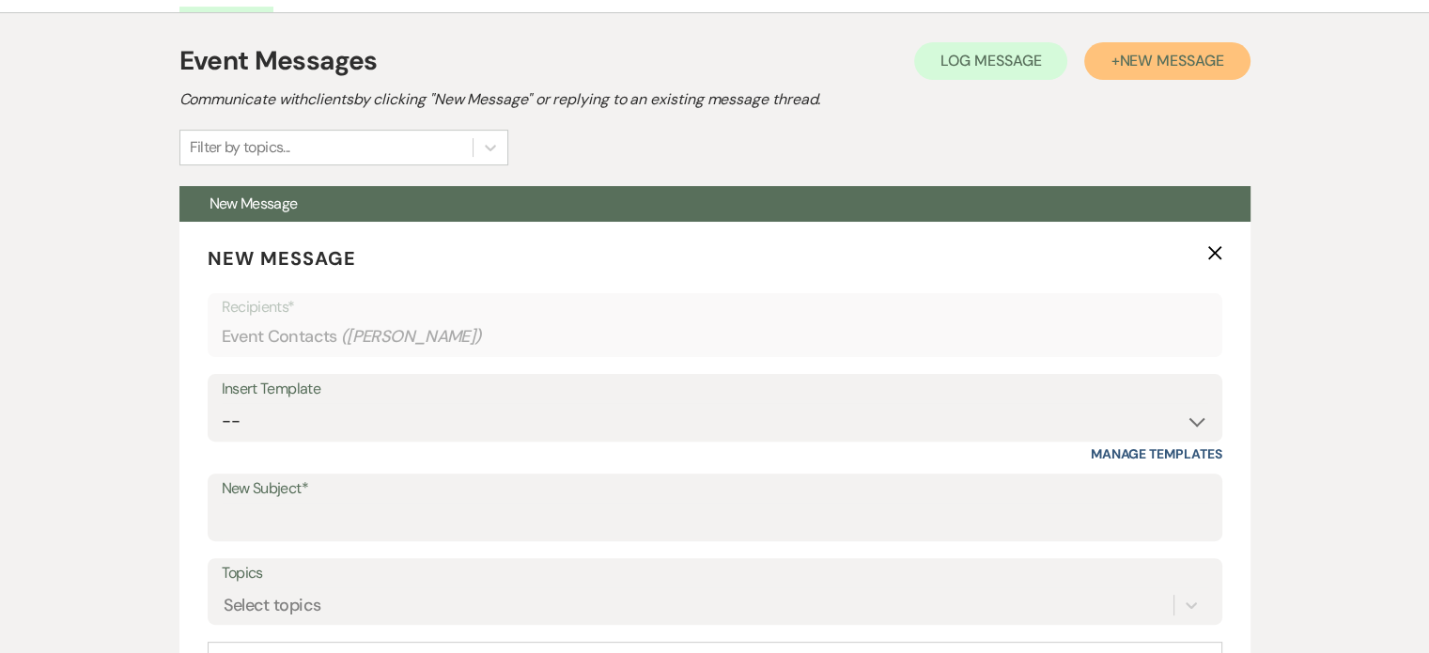
scroll to position [543, 0]
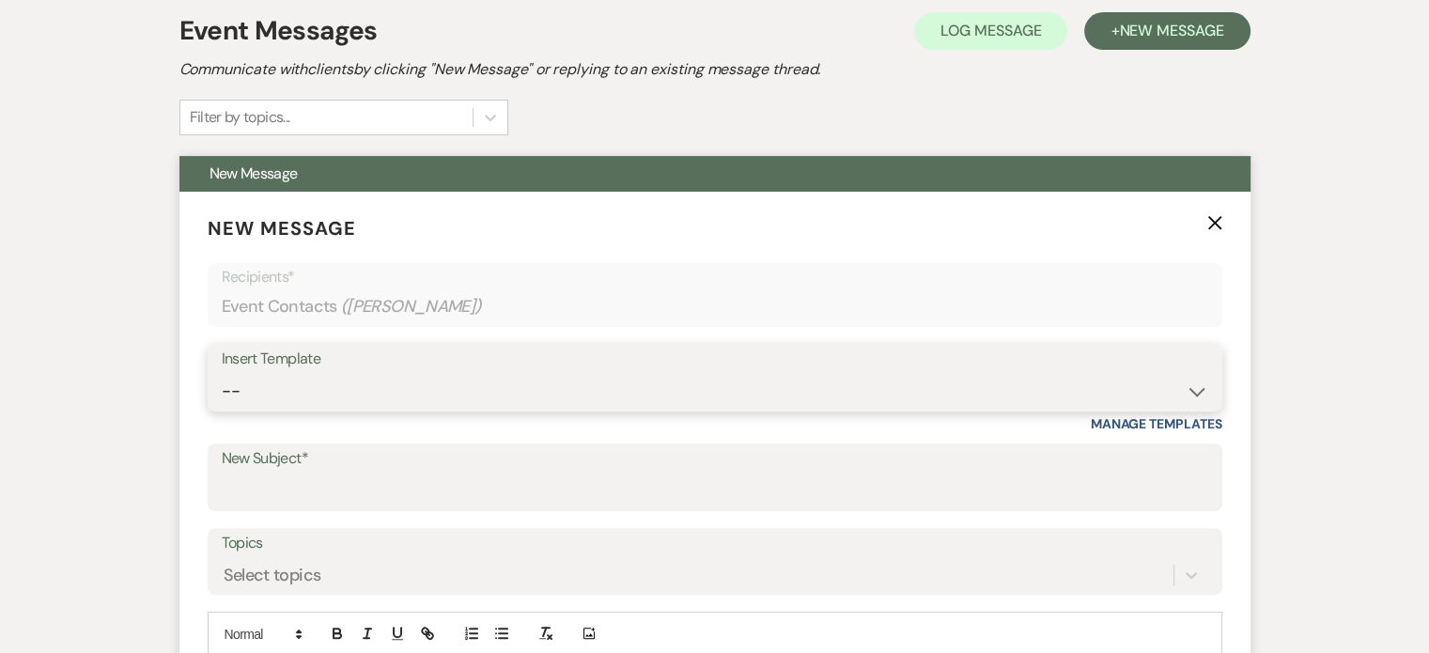
click at [1196, 390] on select "-- Weven Planning Portal Introduction (Booked Events) Tour Request Response Fol…" at bounding box center [715, 391] width 986 height 37
select select "2764"
click at [222, 373] on select "-- Weven Planning Portal Introduction (Booked Events) Tour Request Response Fol…" at bounding box center [715, 391] width 986 height 37
type input "Invitation to tour"
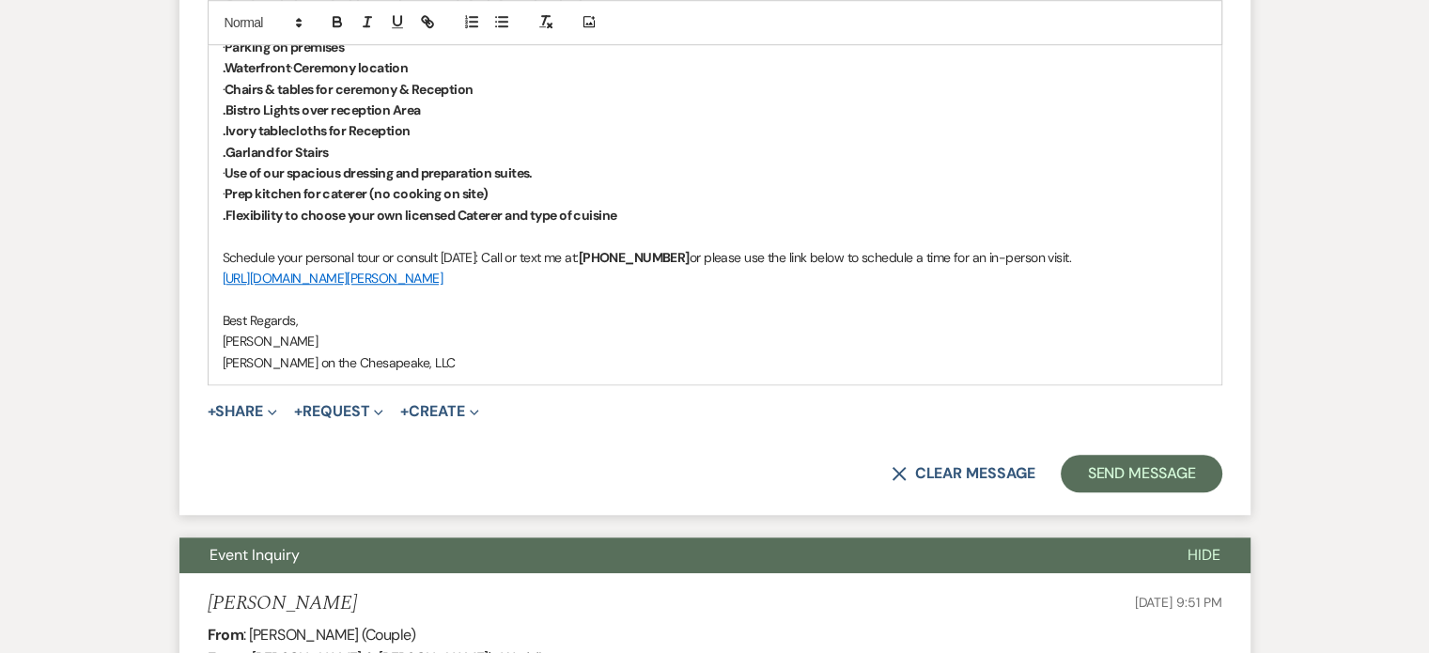
scroll to position [1576, 0]
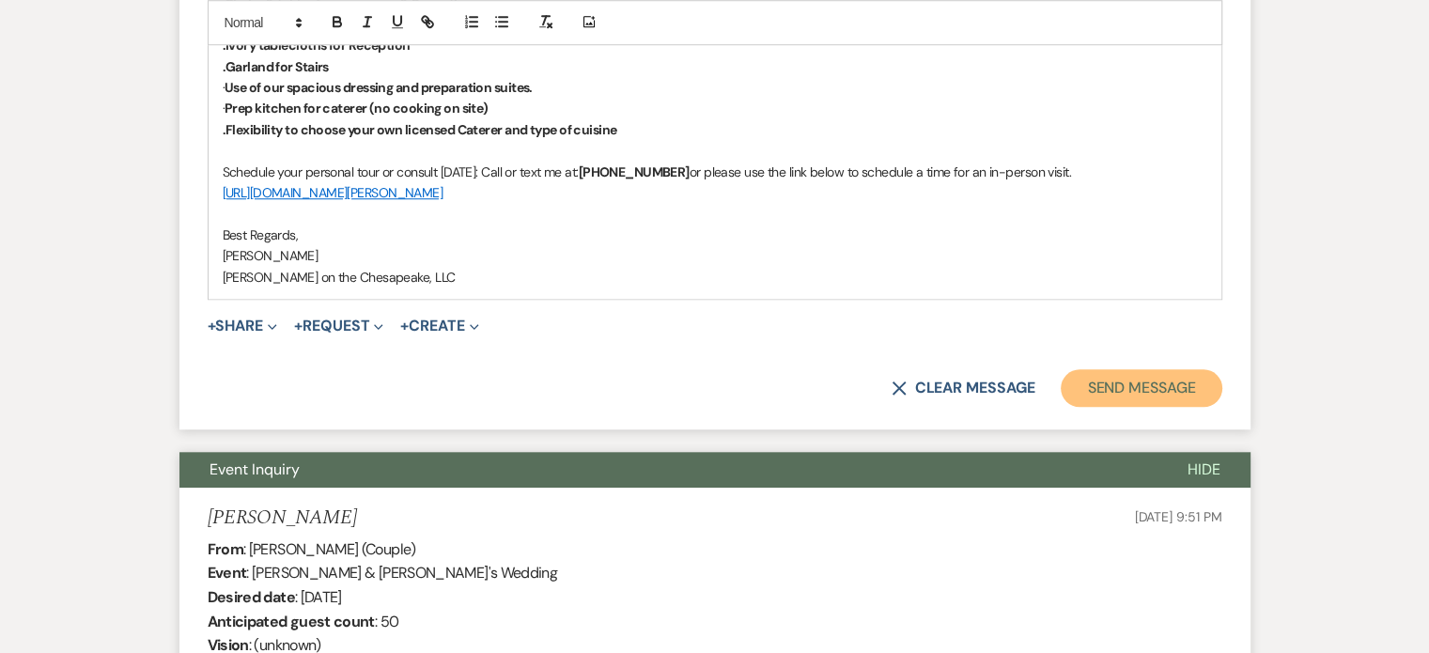
click at [1146, 390] on button "Send Message" at bounding box center [1141, 388] width 161 height 38
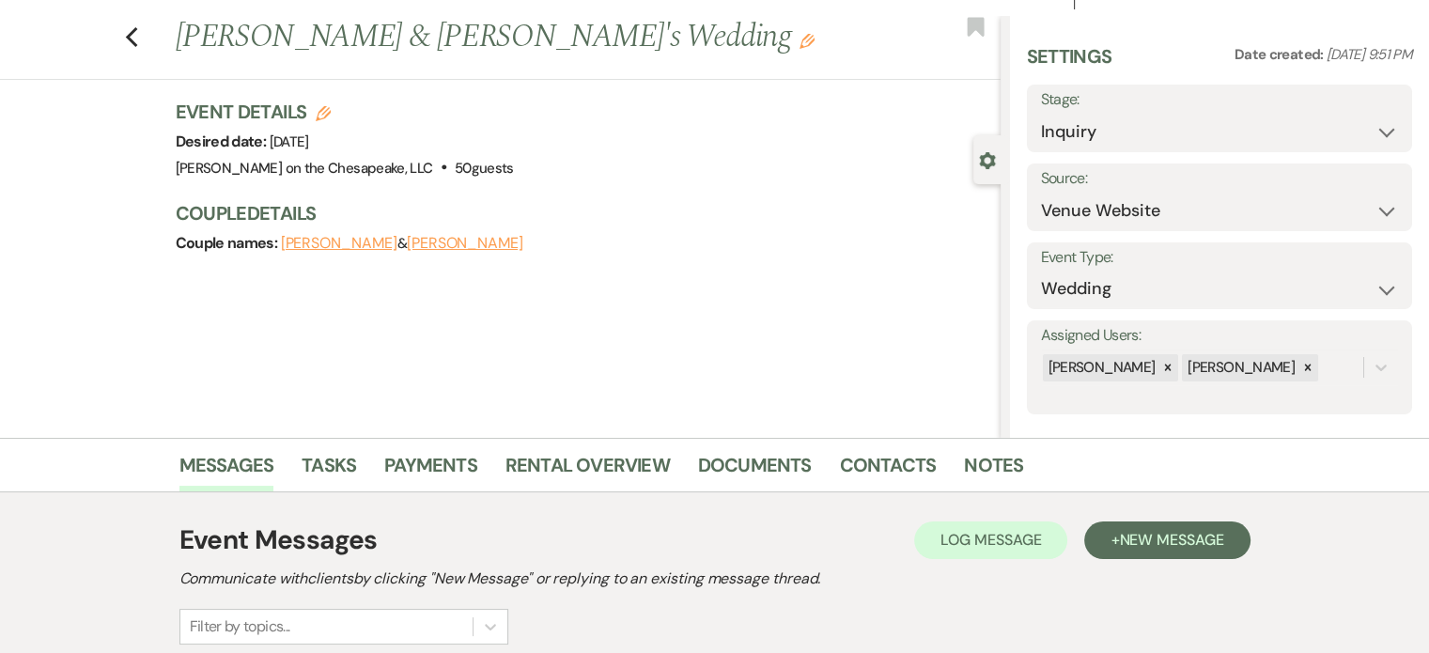
scroll to position [0, 0]
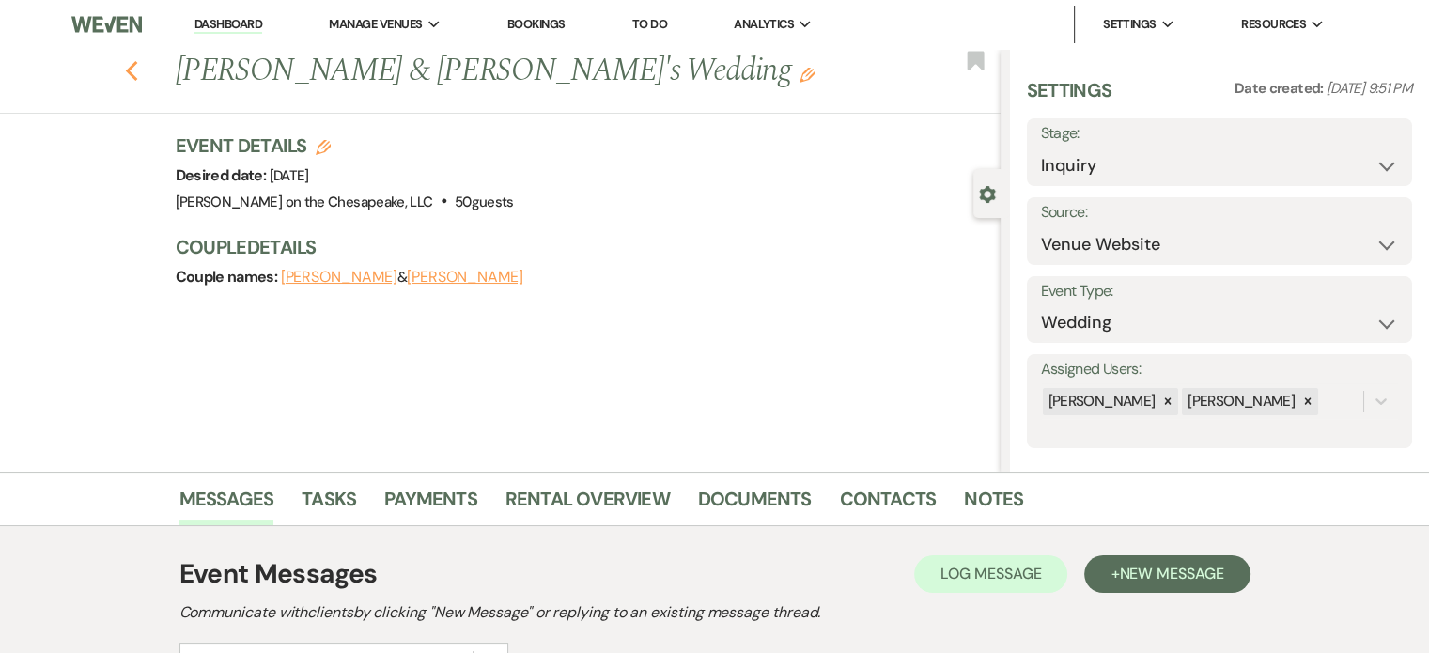
click at [137, 74] on use "button" at bounding box center [131, 71] width 12 height 21
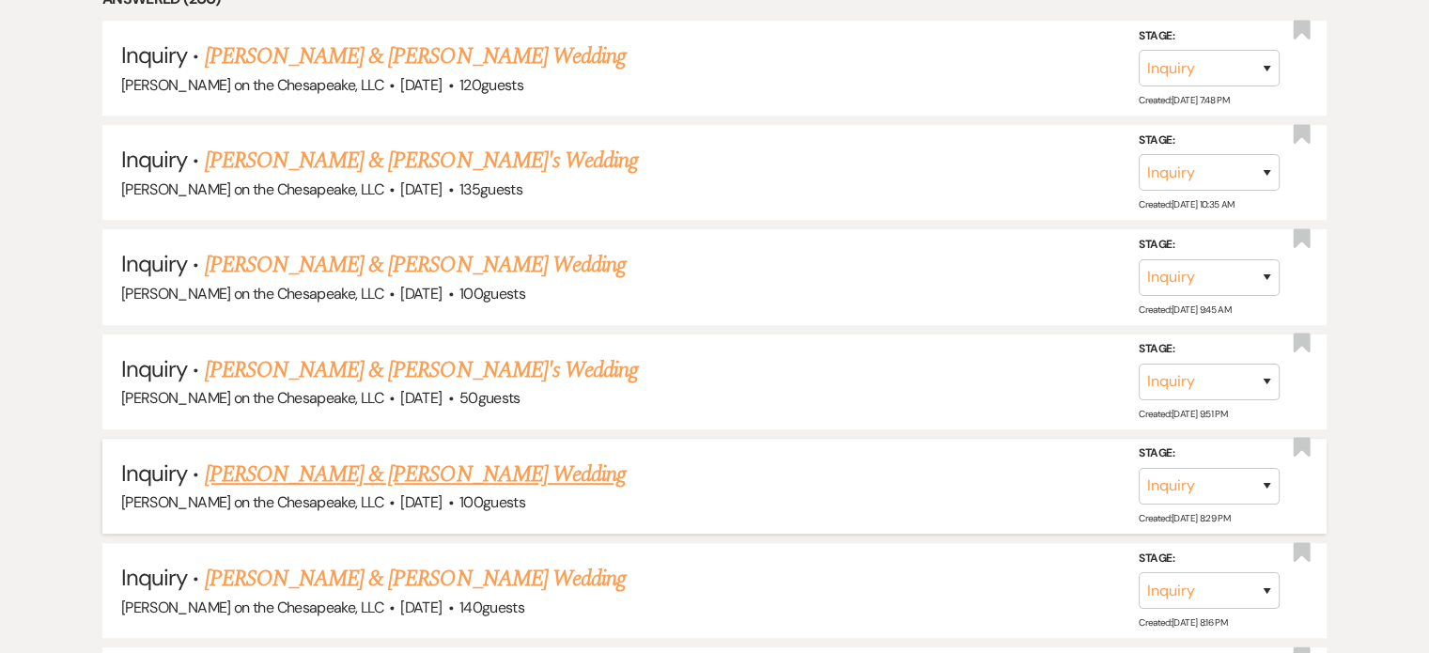
scroll to position [939, 0]
click at [426, 266] on link "[PERSON_NAME] & [PERSON_NAME] Wedding" at bounding box center [415, 265] width 421 height 34
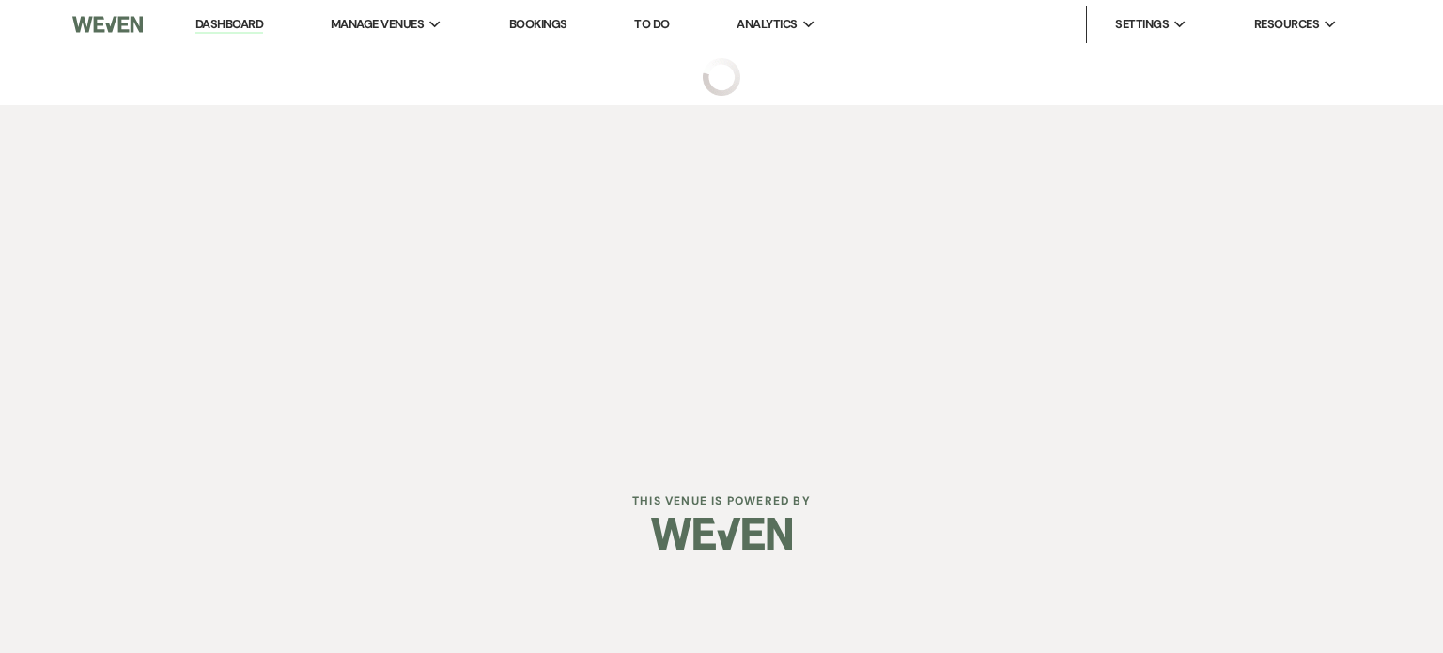
select select "5"
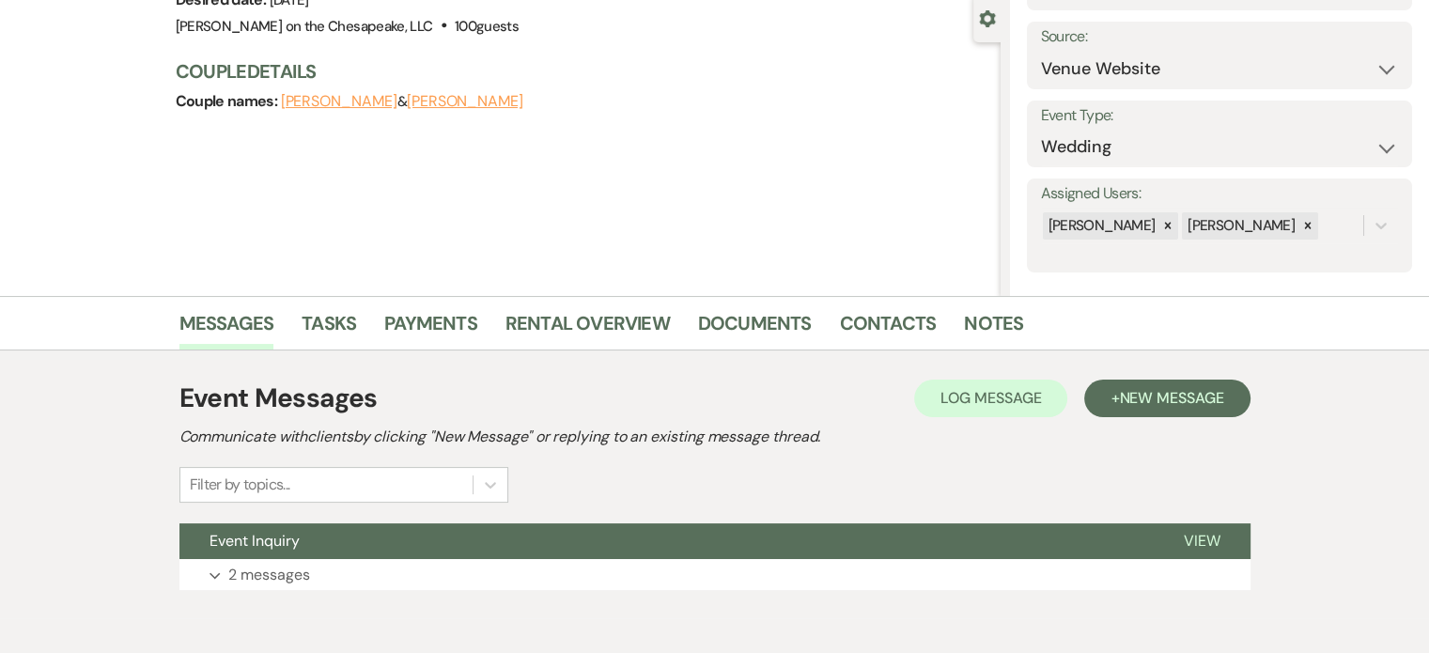
scroll to position [261, 0]
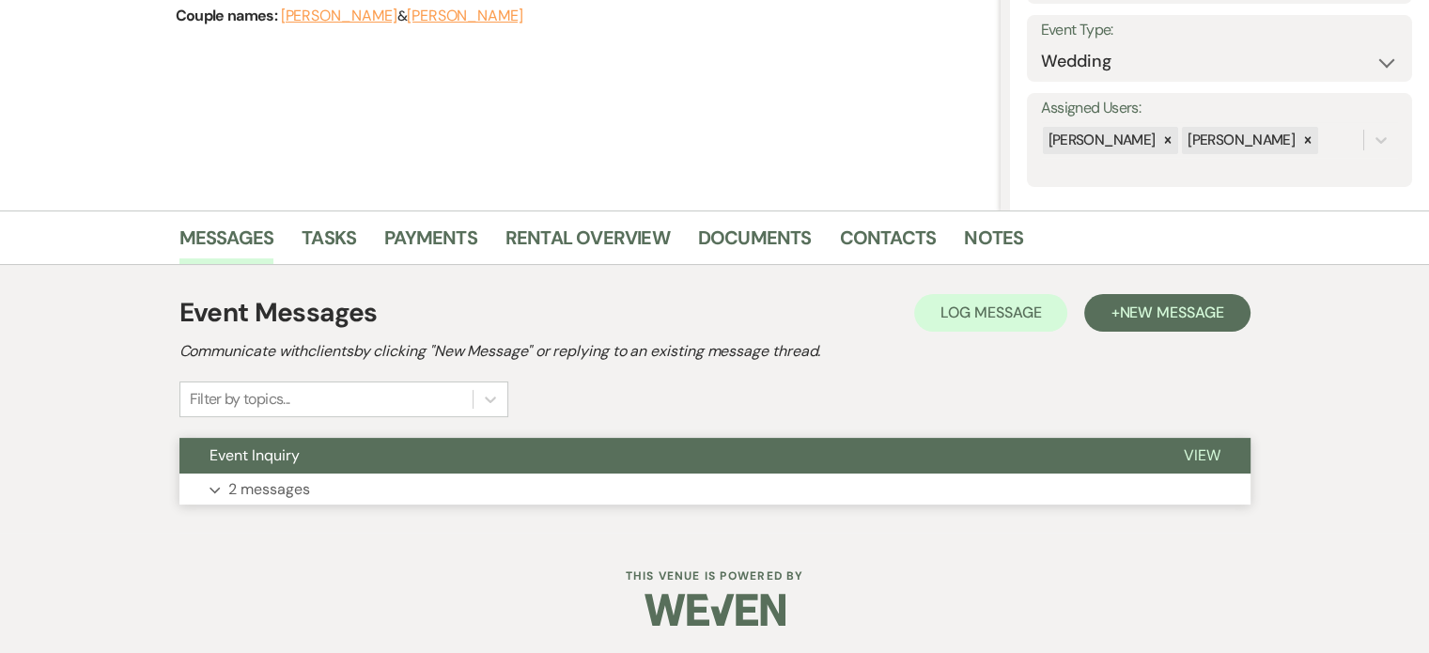
click at [1211, 452] on span "View" at bounding box center [1202, 455] width 37 height 20
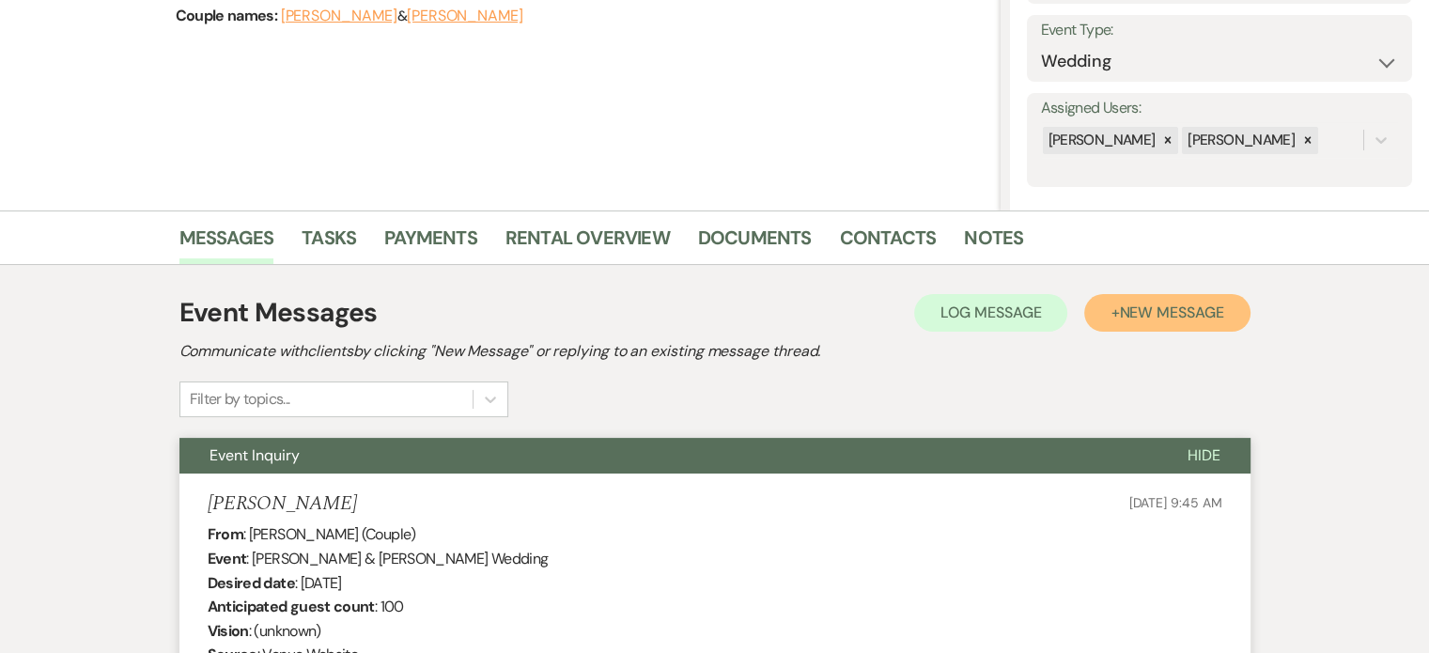
click at [1142, 313] on span "New Message" at bounding box center [1171, 312] width 104 height 20
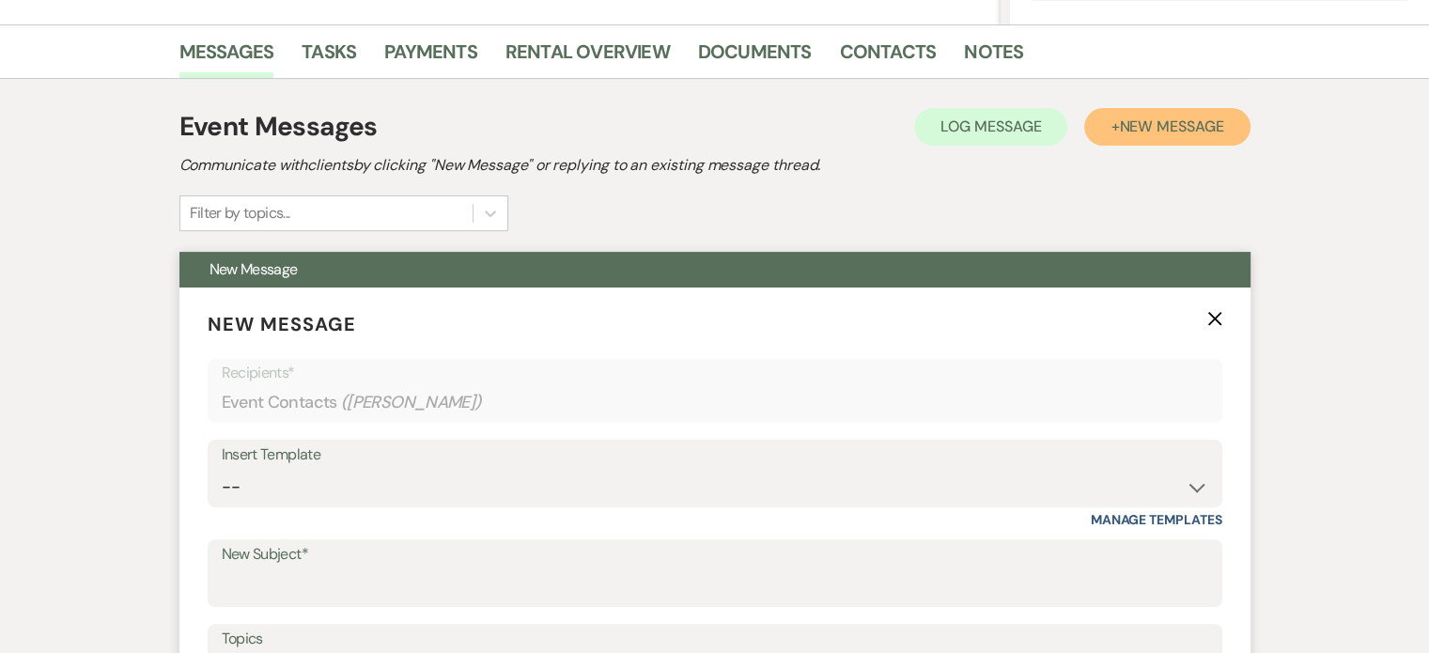
scroll to position [543, 0]
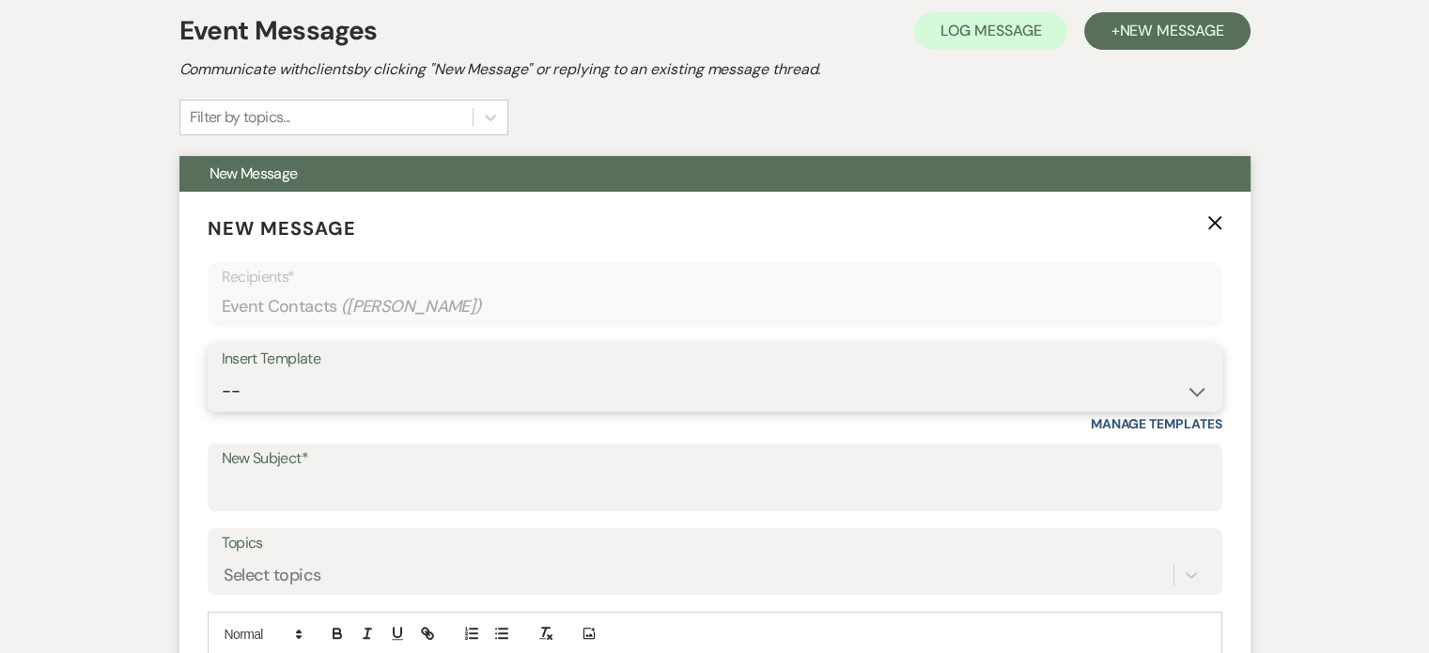
click at [1190, 390] on select "-- Weven Planning Portal Introduction (Booked Events) Tour Request Response Fol…" at bounding box center [715, 391] width 986 height 37
select select "2764"
click at [222, 373] on select "-- Weven Planning Portal Introduction (Booked Events) Tour Request Response Fol…" at bounding box center [715, 391] width 986 height 37
type input "Invitation to tour"
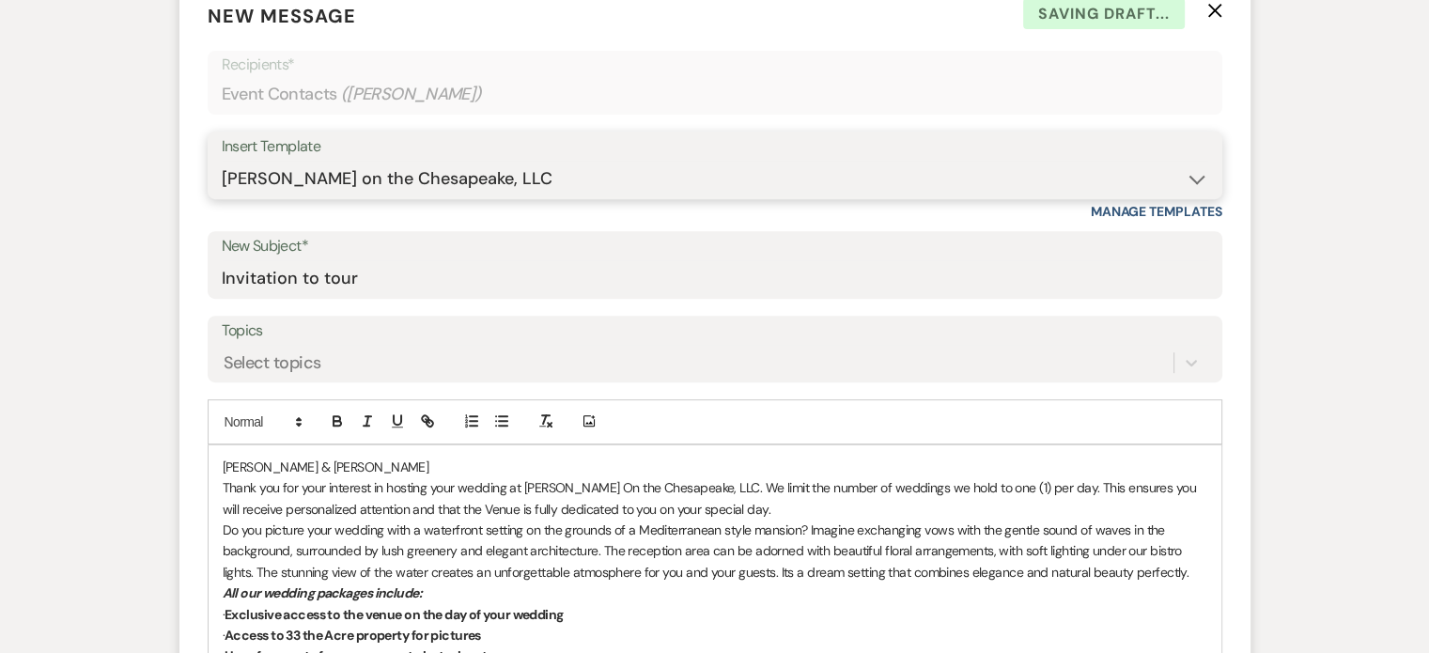
scroll to position [825, 0]
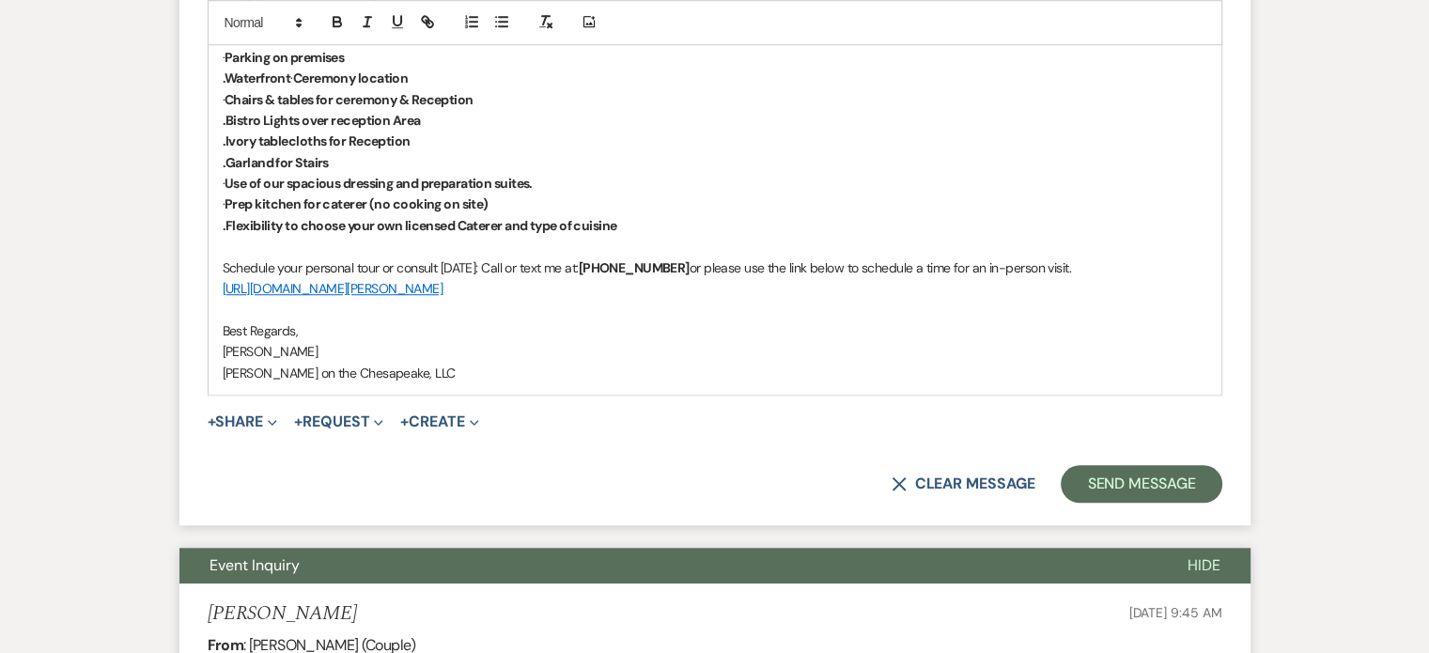
scroll to position [1482, 0]
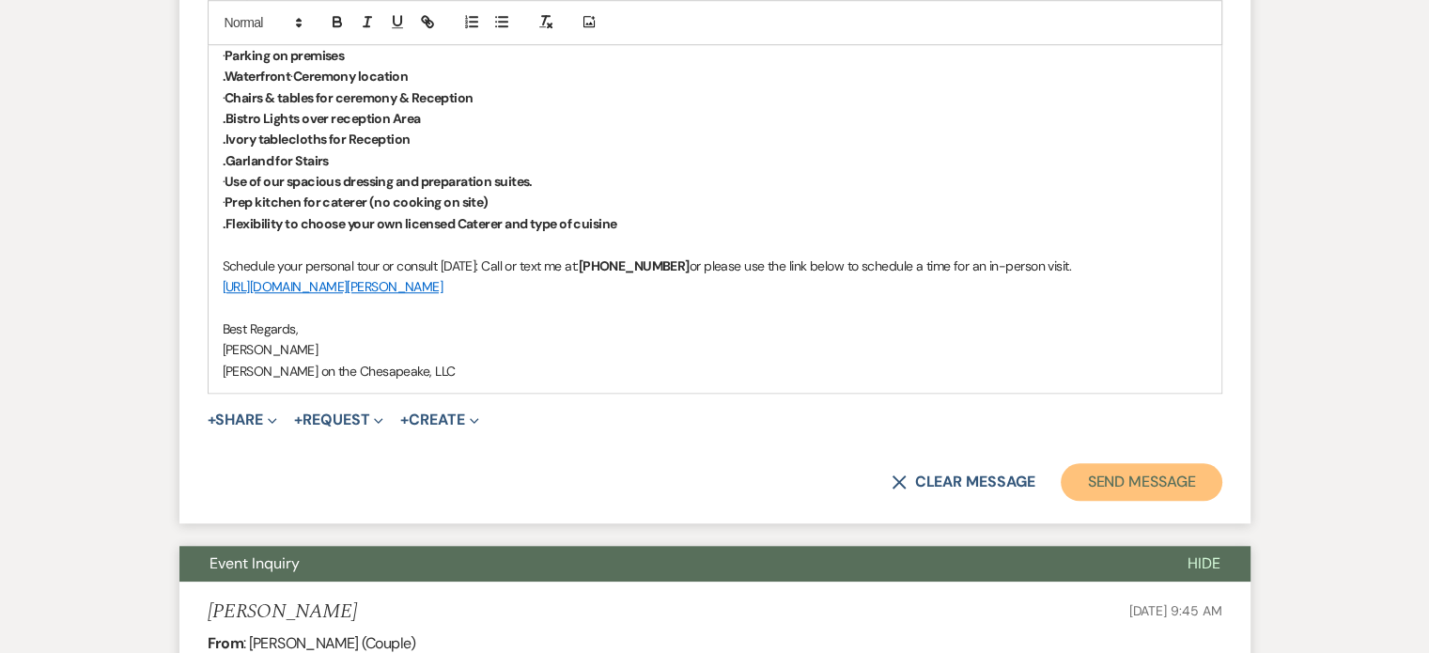
click at [1159, 475] on button "Send Message" at bounding box center [1141, 482] width 161 height 38
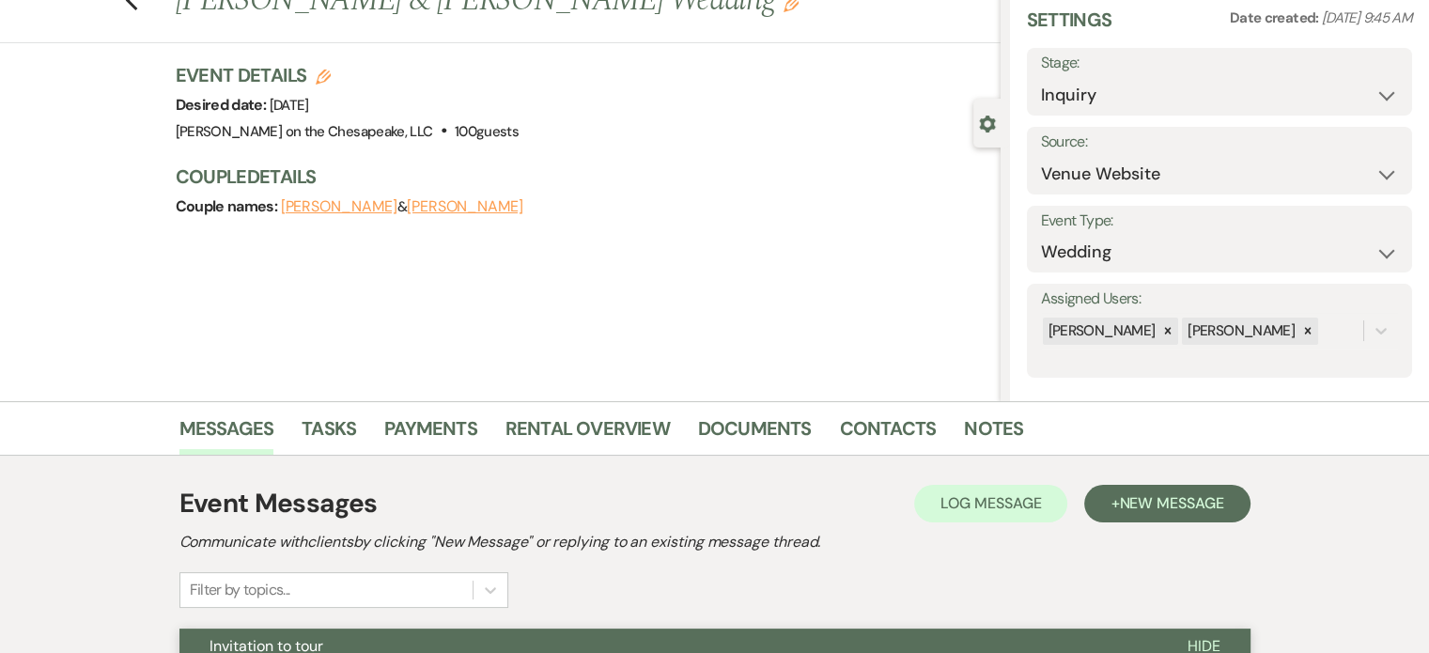
scroll to position [34, 0]
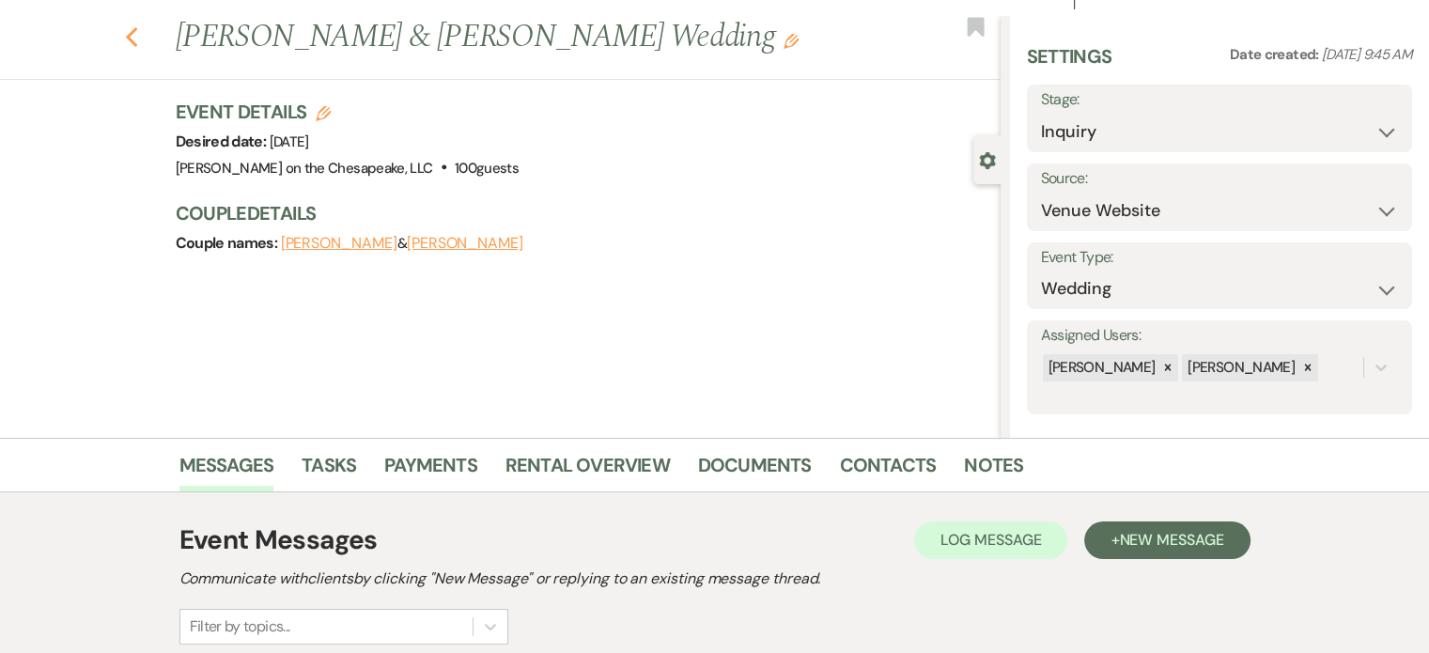
click at [132, 38] on icon "Previous" at bounding box center [132, 37] width 14 height 23
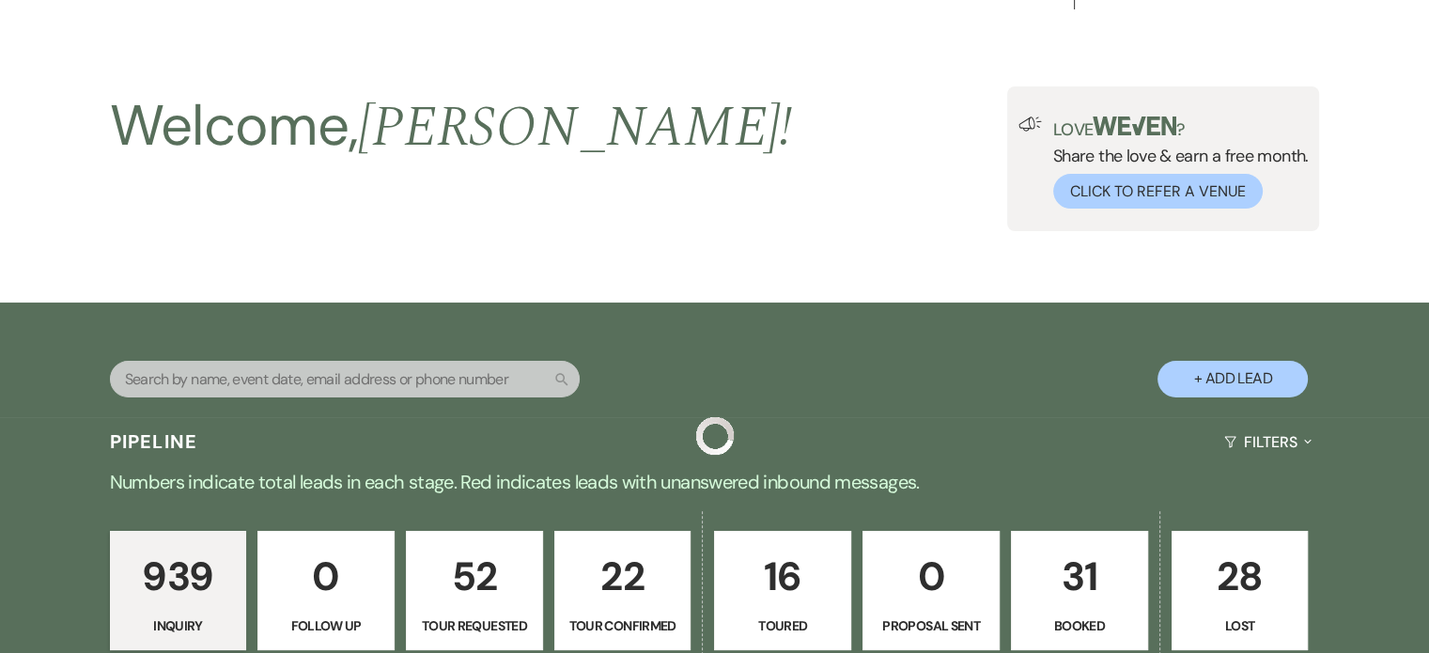
scroll to position [939, 0]
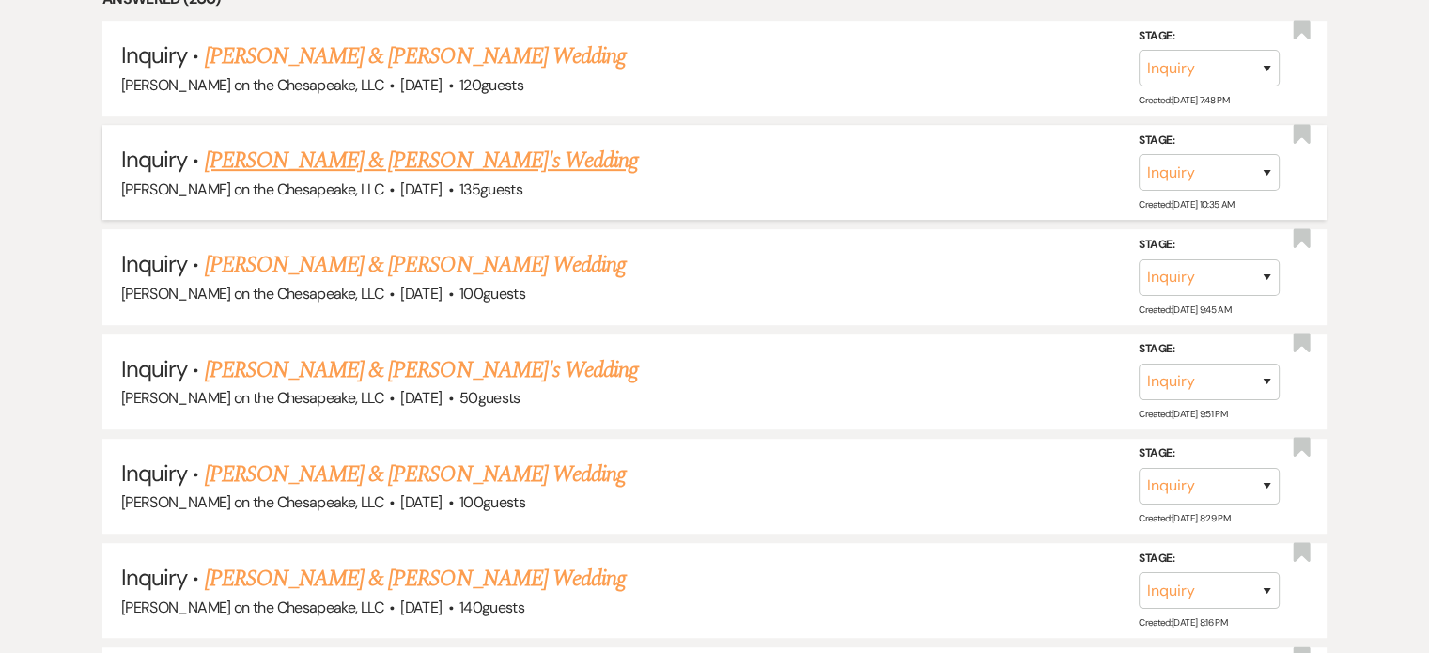
click at [368, 163] on link "[PERSON_NAME] & [PERSON_NAME]'s Wedding" at bounding box center [422, 161] width 434 height 34
select select "5"
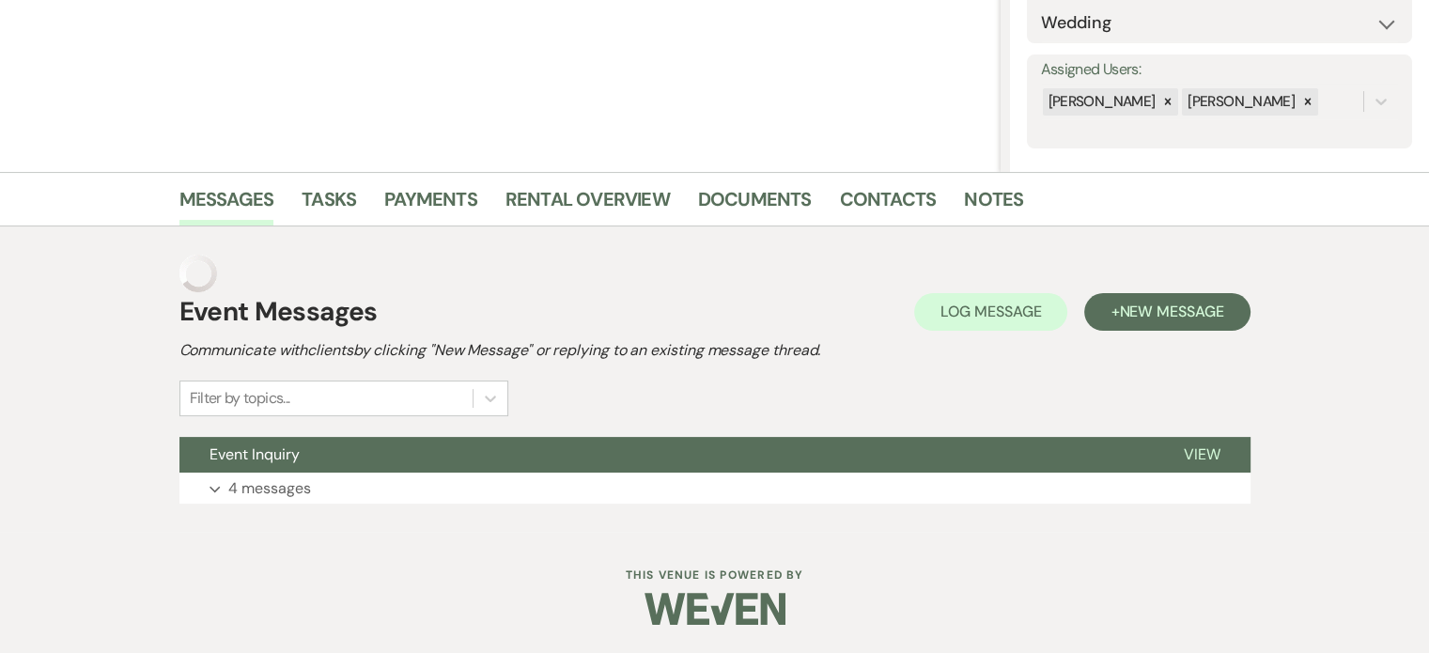
scroll to position [261, 0]
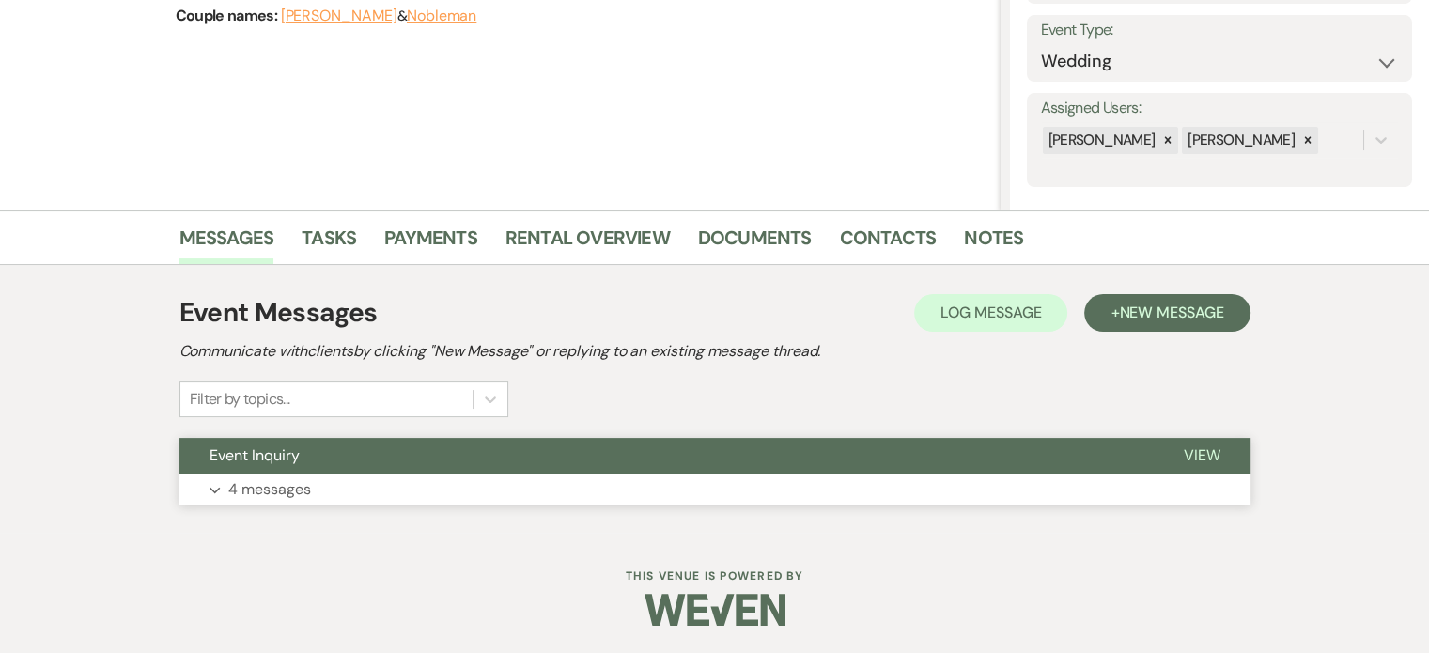
click at [1198, 455] on span "View" at bounding box center [1202, 455] width 37 height 20
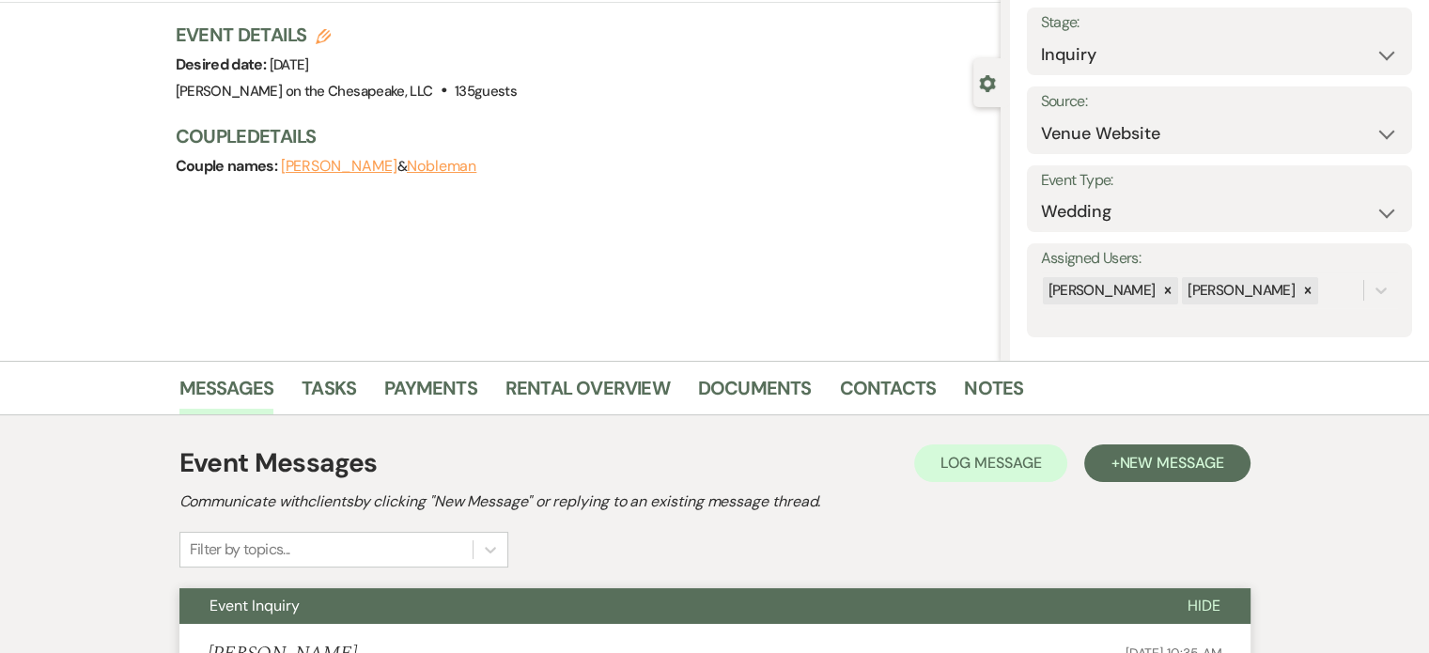
scroll to position [0, 0]
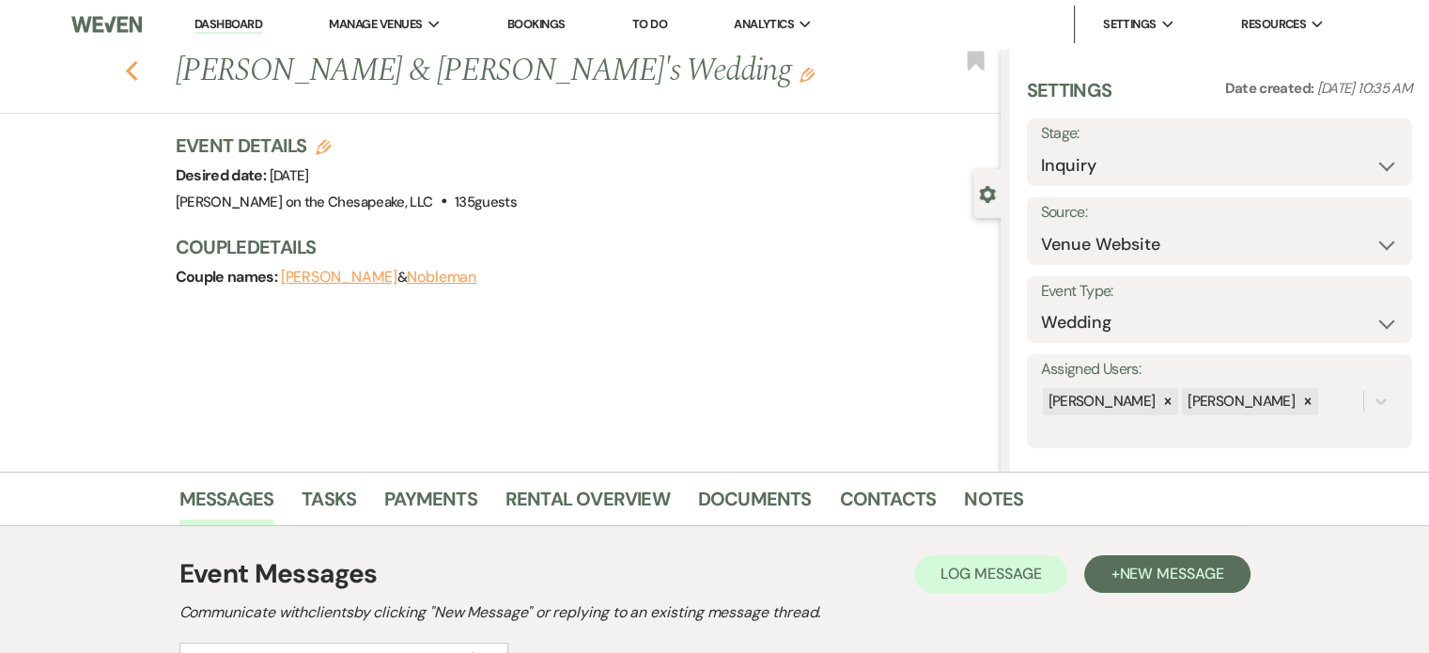
click at [139, 71] on icon "Previous" at bounding box center [132, 71] width 14 height 23
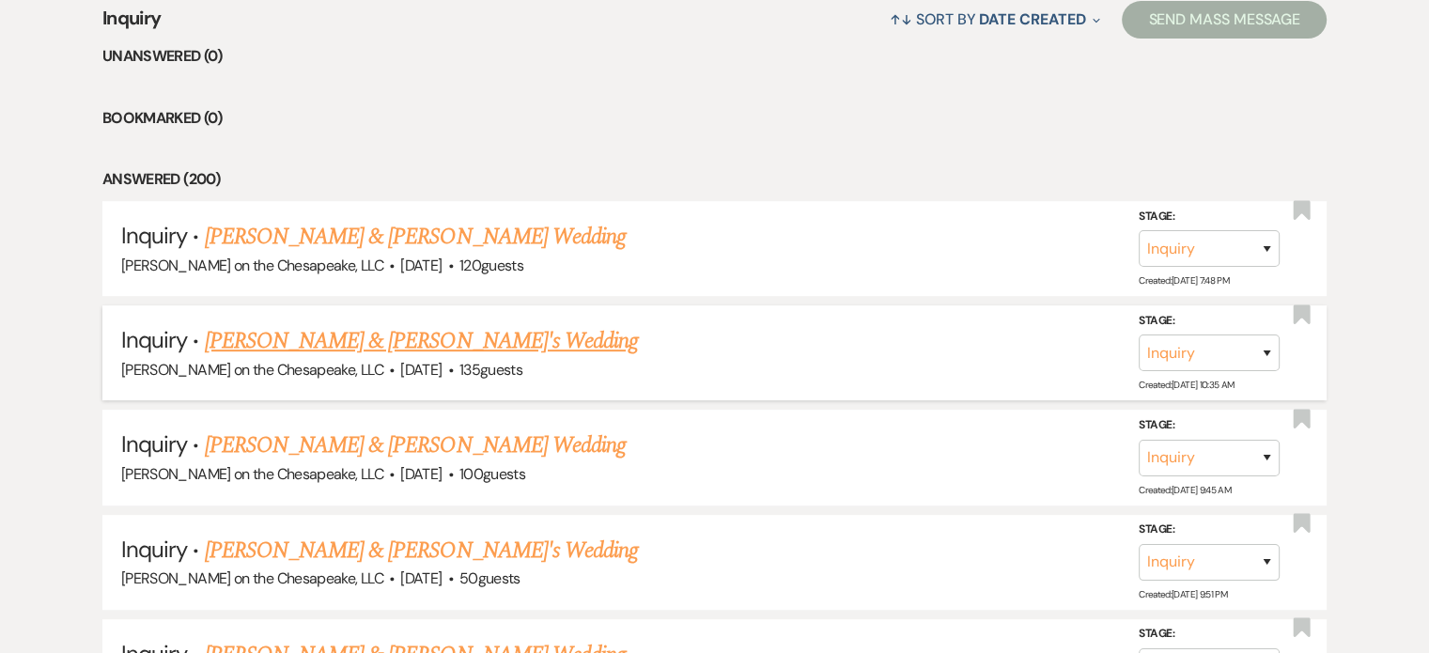
scroll to position [752, 0]
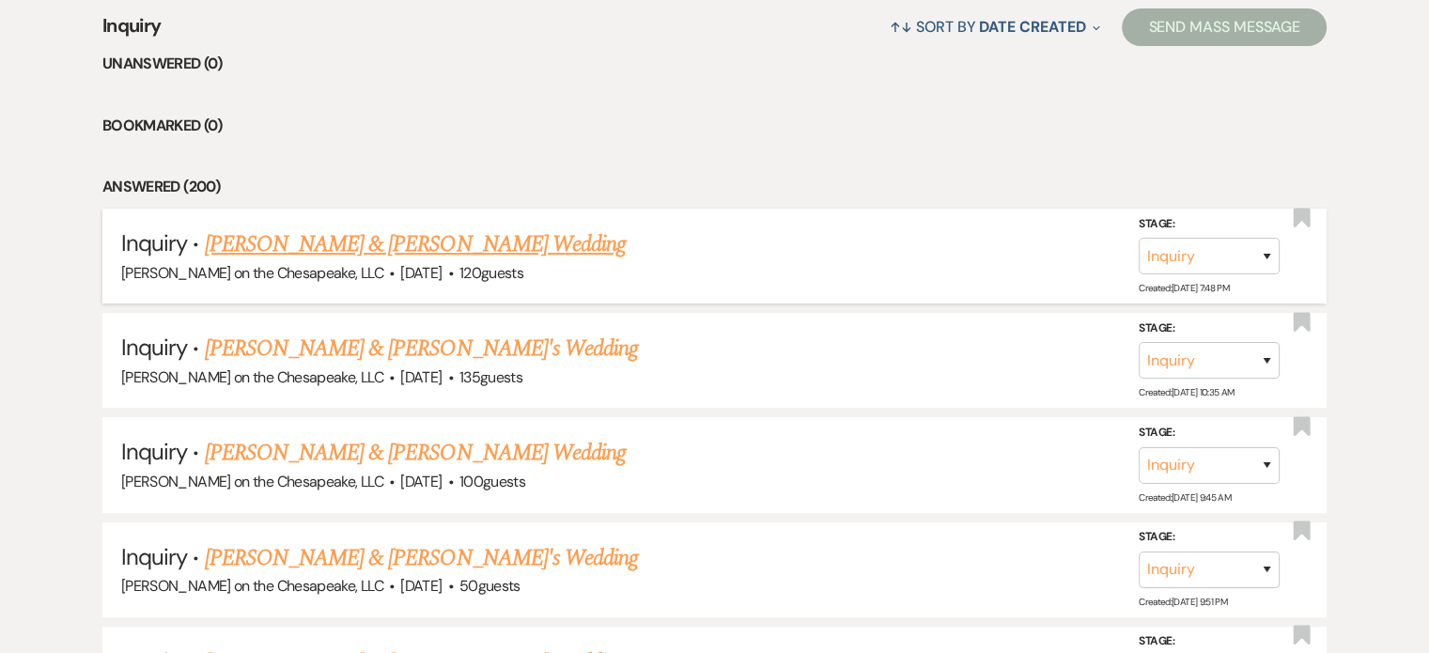
click at [379, 246] on link "[PERSON_NAME] & [PERSON_NAME] Wedding" at bounding box center [415, 244] width 421 height 34
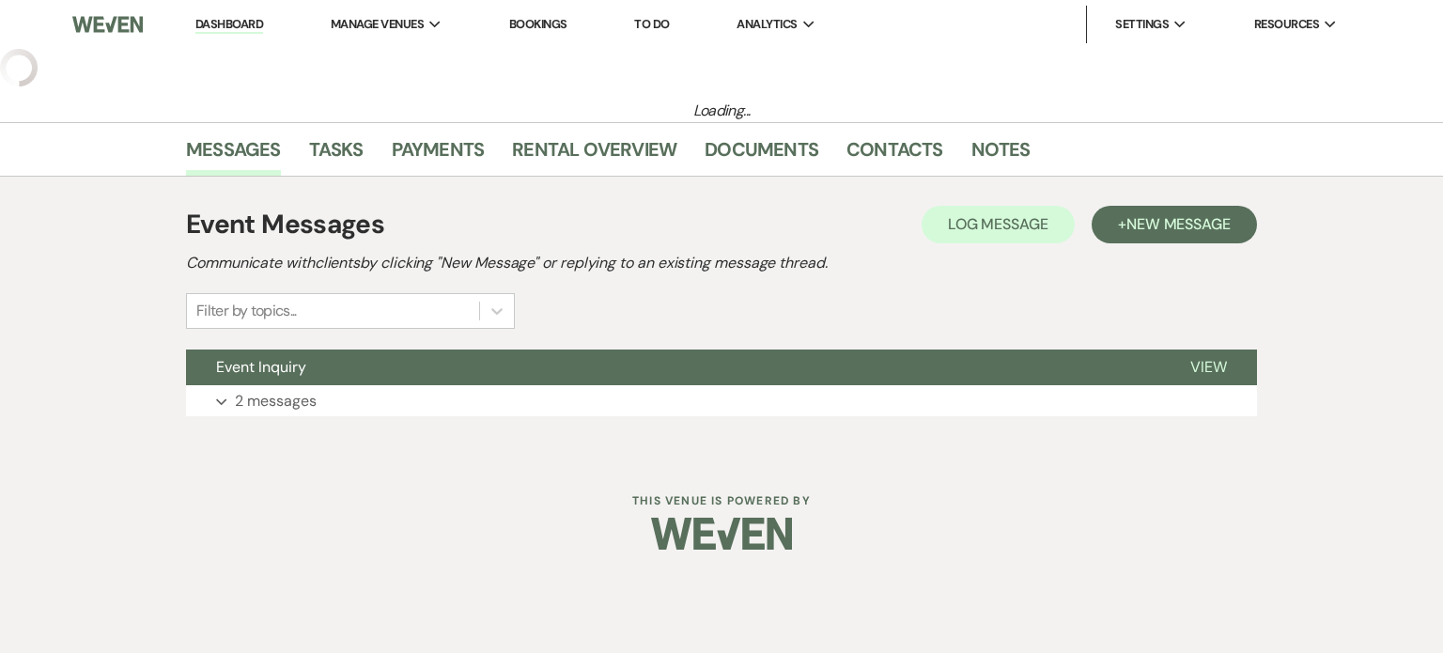
select select "5"
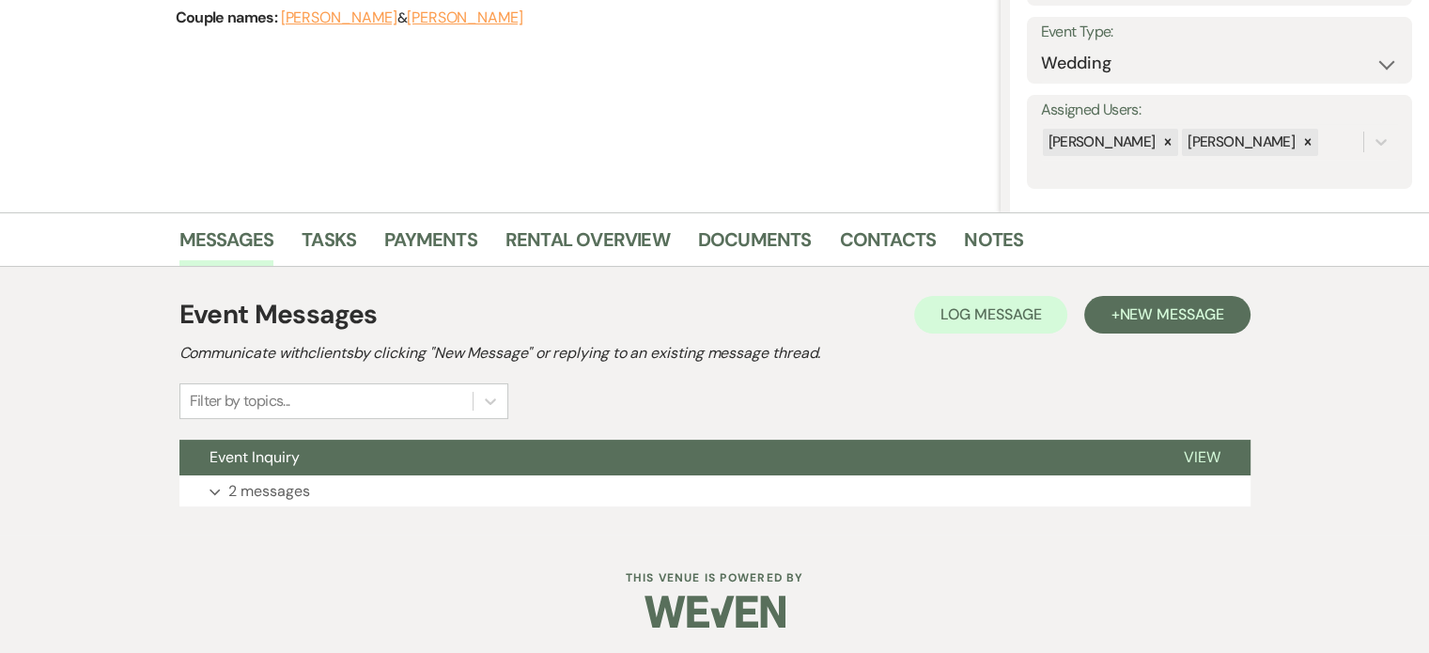
scroll to position [261, 0]
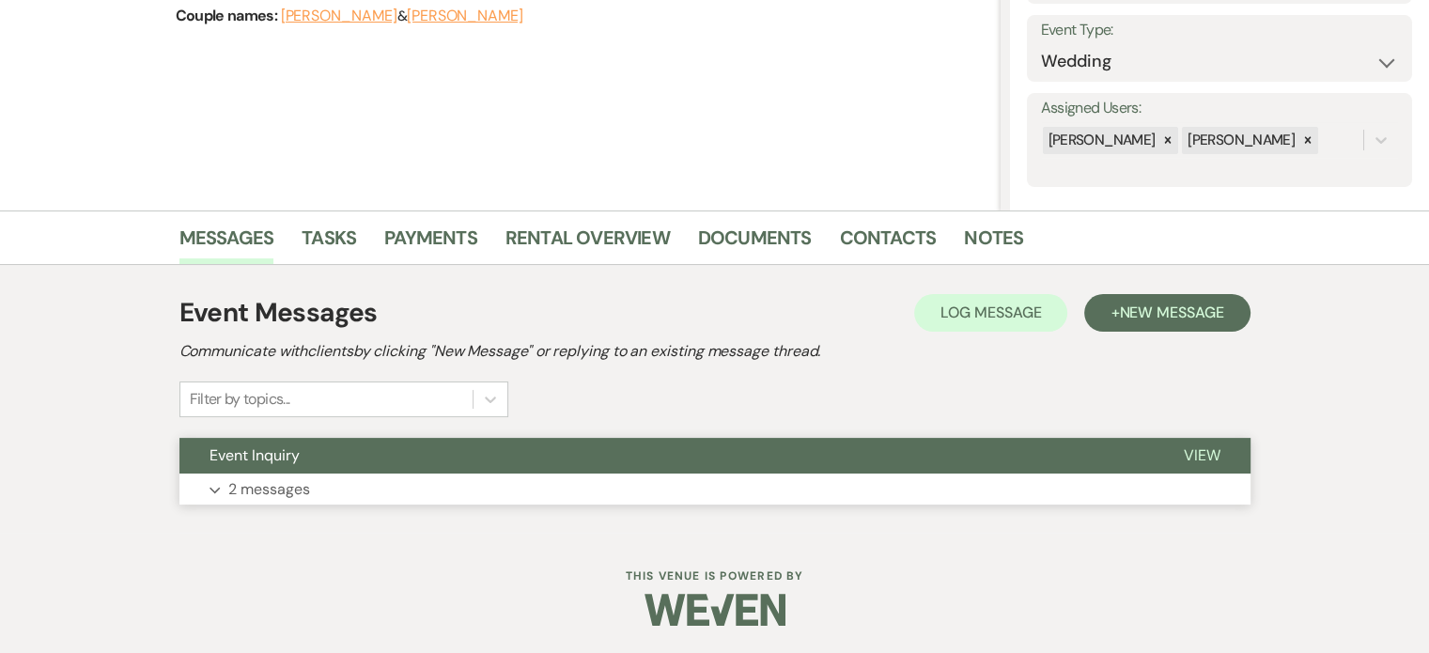
click at [1199, 450] on span "View" at bounding box center [1202, 455] width 37 height 20
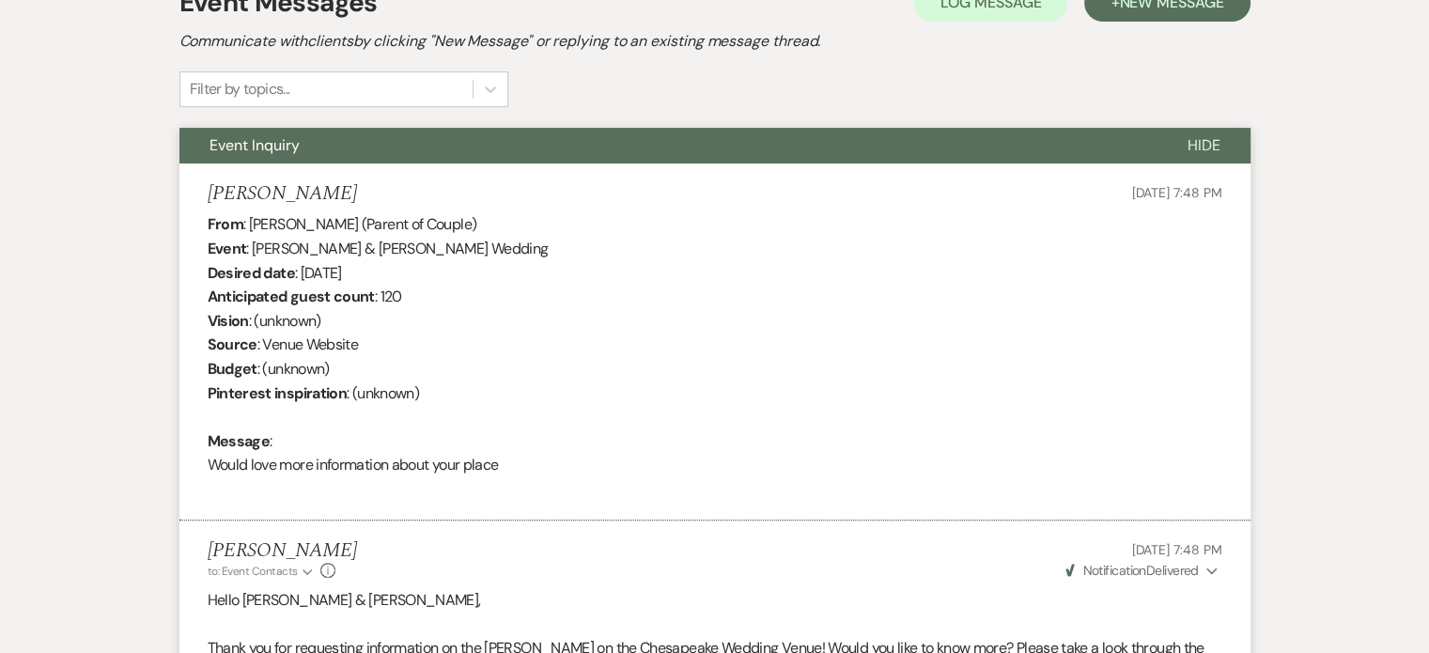
scroll to position [449, 0]
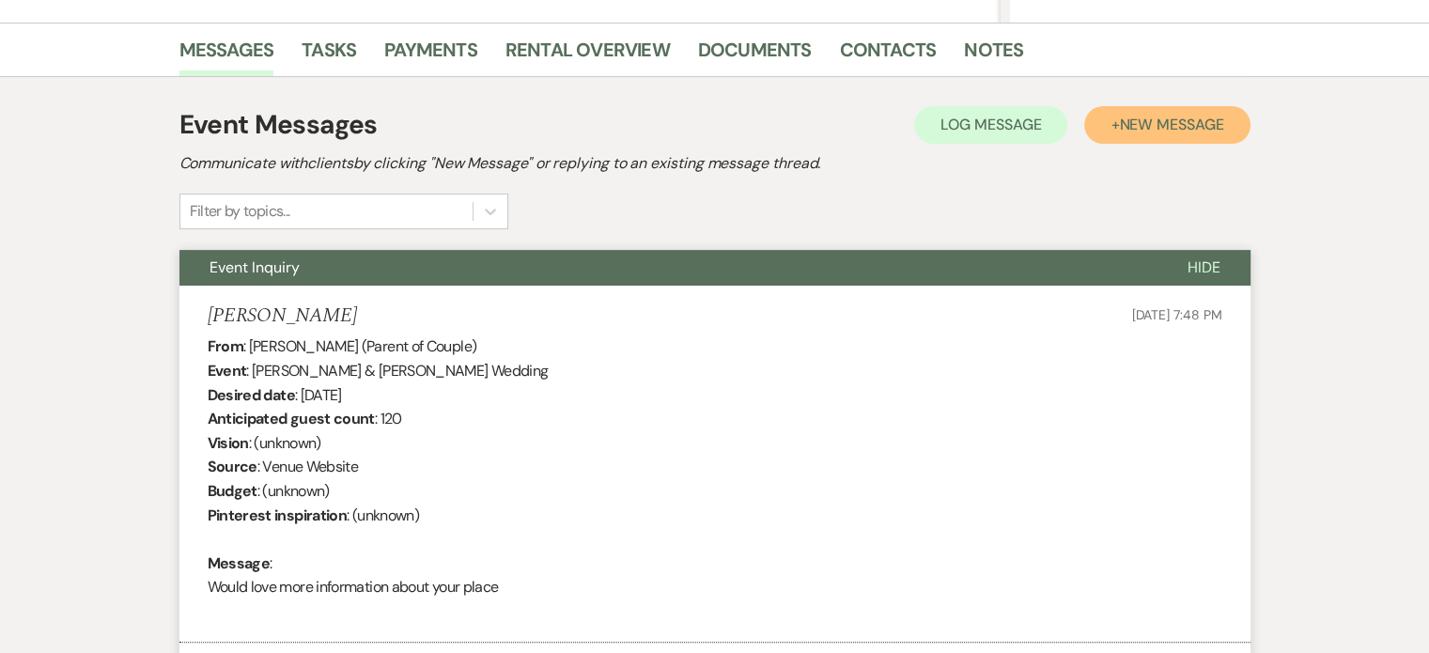
click at [1190, 130] on span "New Message" at bounding box center [1171, 125] width 104 height 20
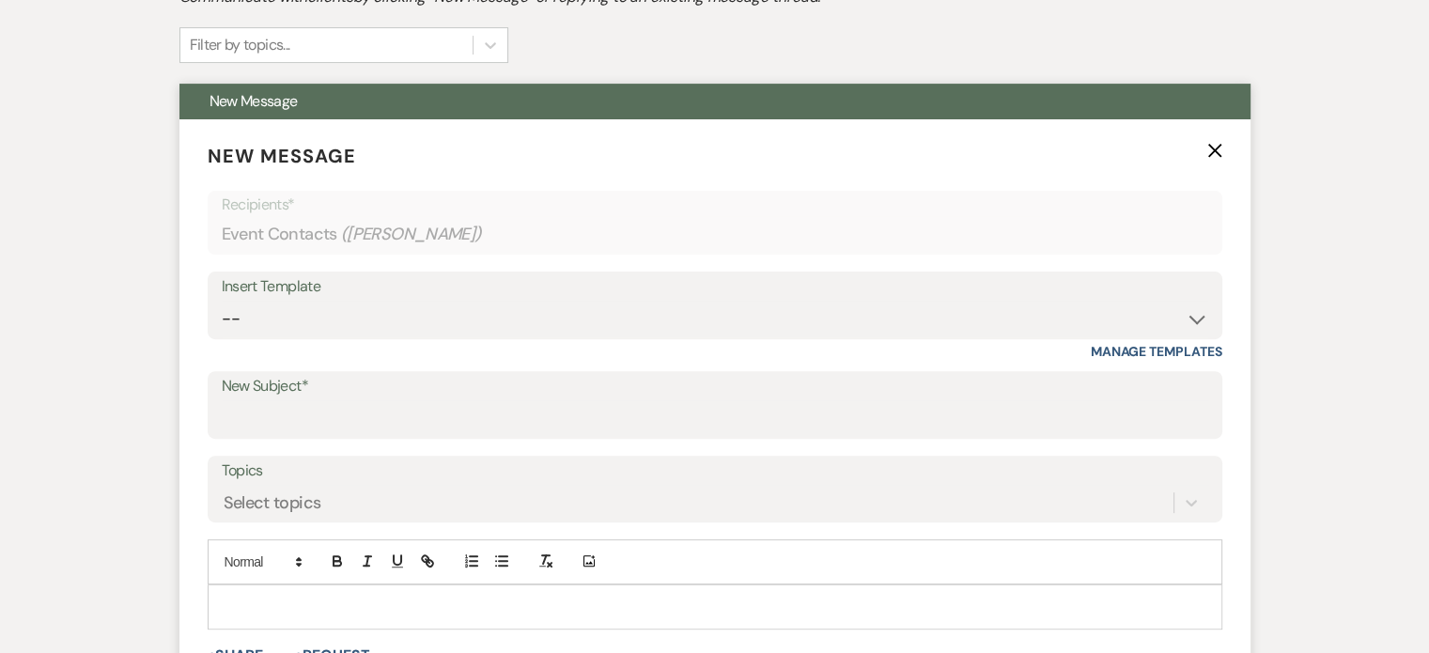
scroll to position [637, 0]
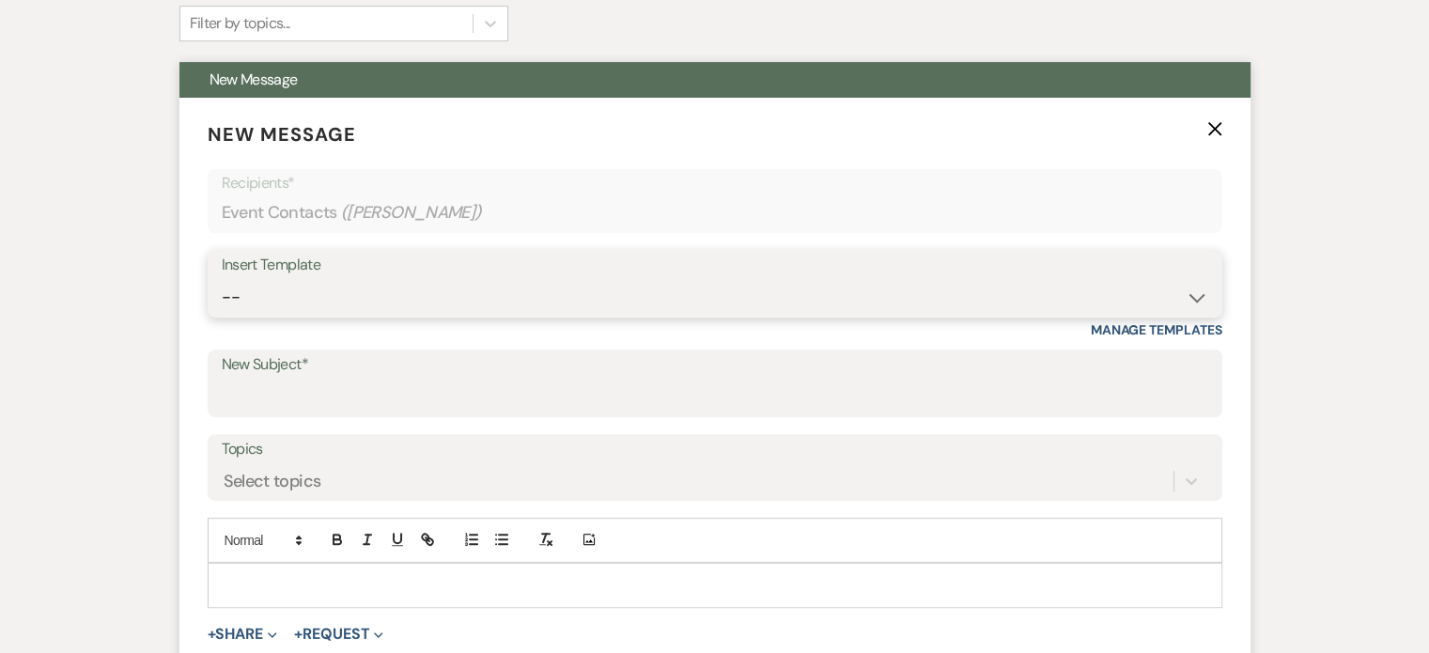
click at [1193, 295] on select "-- Weven Planning Portal Introduction (Booked Events) Tour Request Response Fol…" at bounding box center [715, 297] width 986 height 37
select select "2764"
click at [222, 279] on select "-- Weven Planning Portal Introduction (Booked Events) Tour Request Response Fol…" at bounding box center [715, 297] width 986 height 37
type input "Invitation to tour"
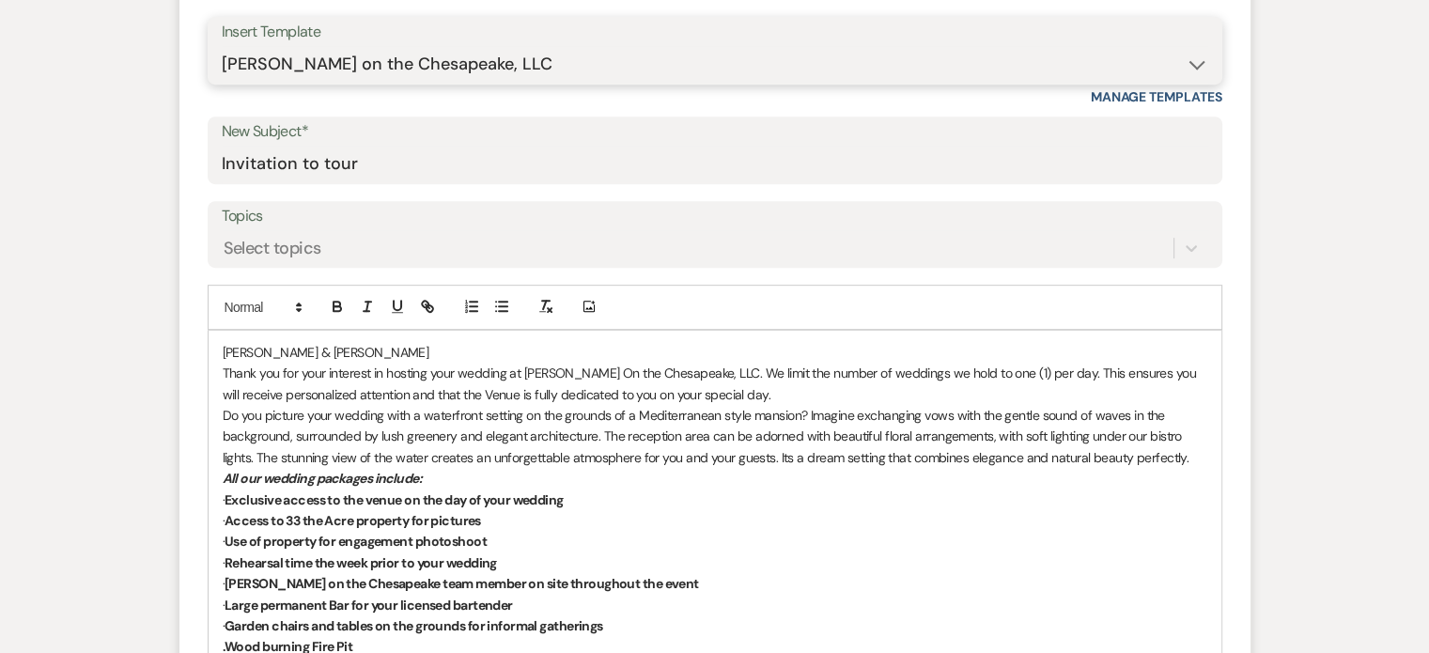
scroll to position [919, 0]
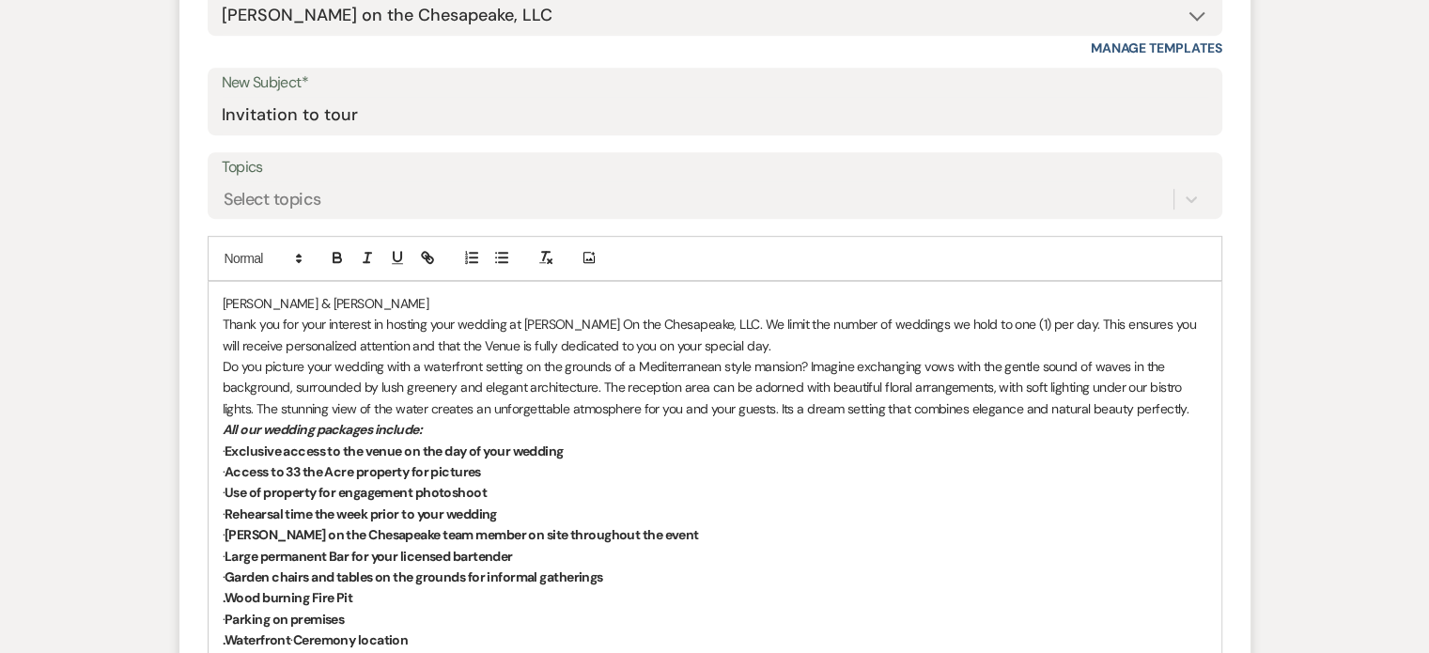
click at [219, 299] on div "[PERSON_NAME] & [PERSON_NAME] Thank you for your interest in hosting your weddi…" at bounding box center [715, 619] width 1013 height 674
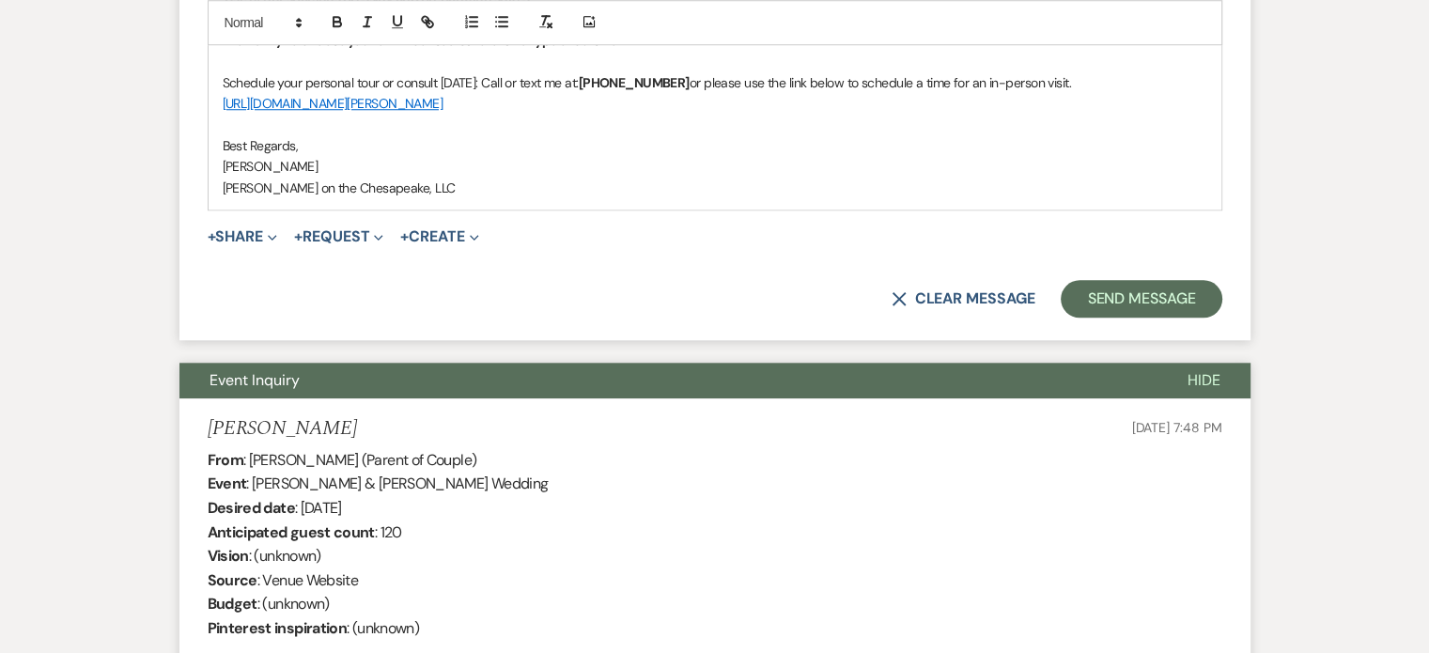
scroll to position [1764, 0]
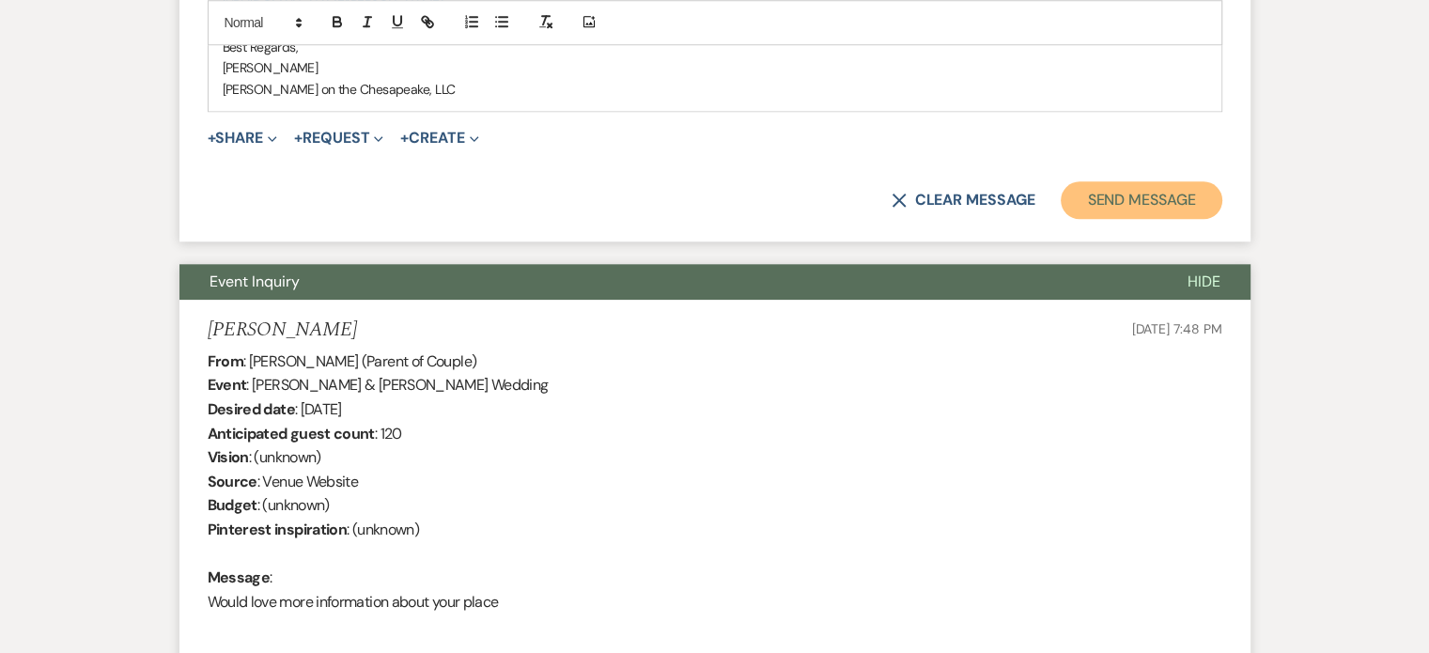
click at [1175, 193] on button "Send Message" at bounding box center [1141, 200] width 161 height 38
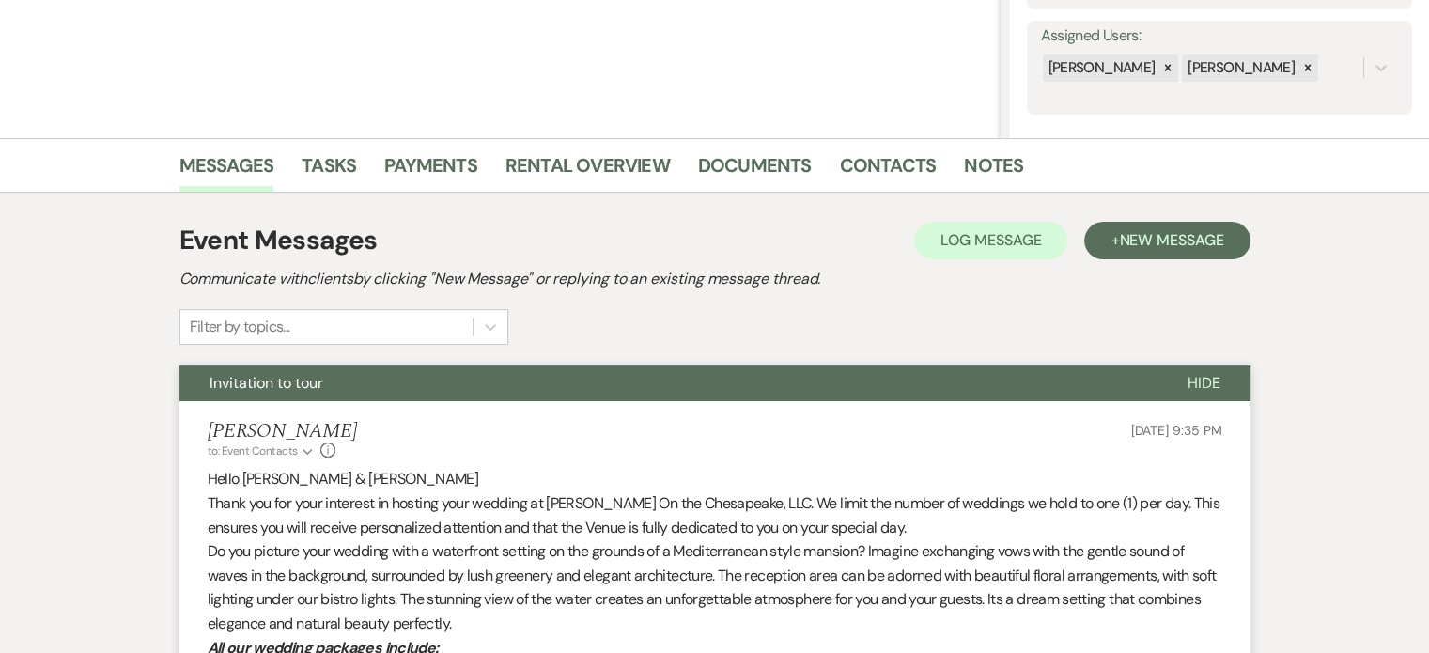
scroll to position [316, 0]
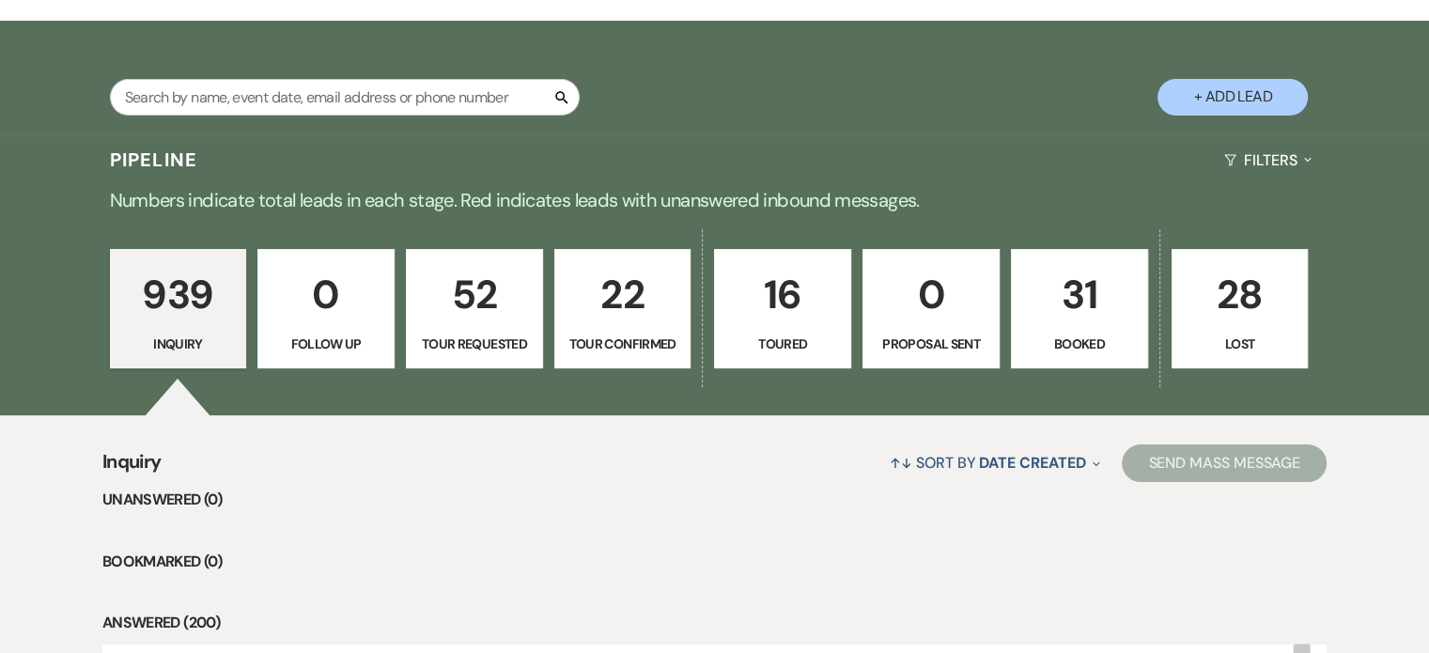
scroll to position [752, 0]
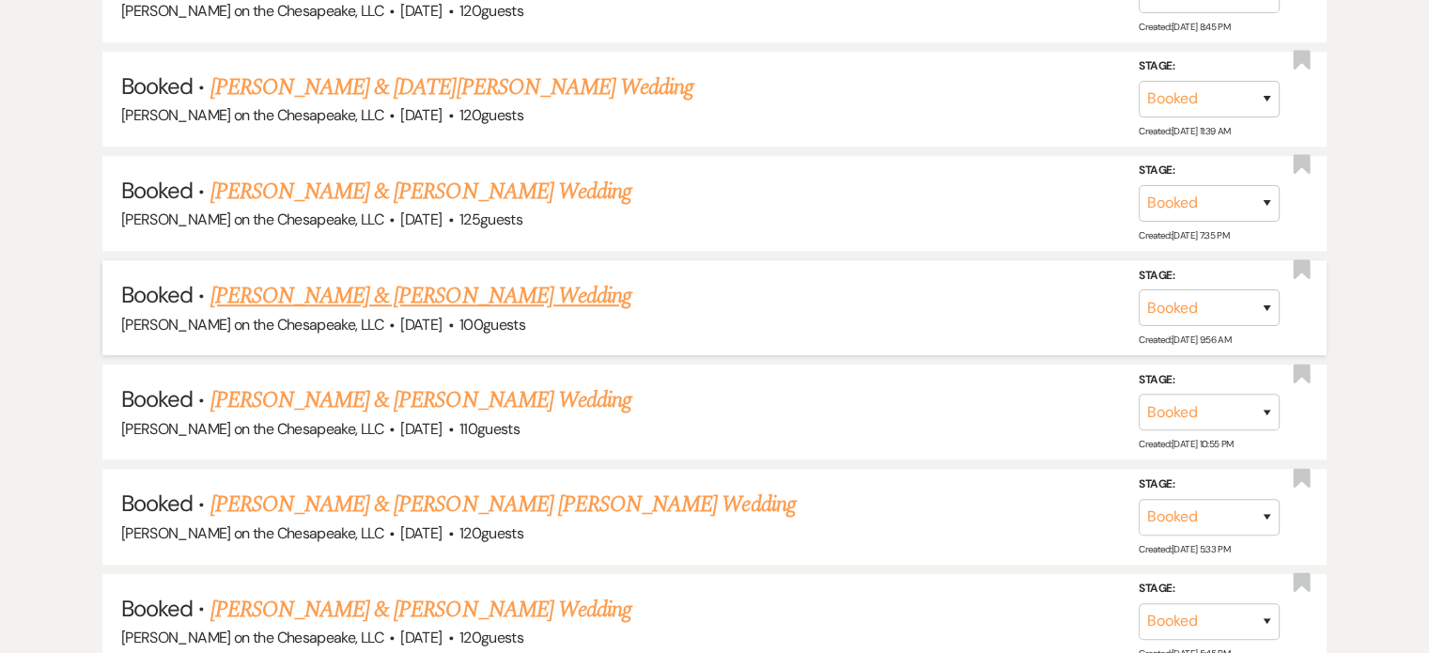
scroll to position [1221, 0]
click at [458, 189] on link "[PERSON_NAME] & [PERSON_NAME] Wedding" at bounding box center [420, 193] width 421 height 34
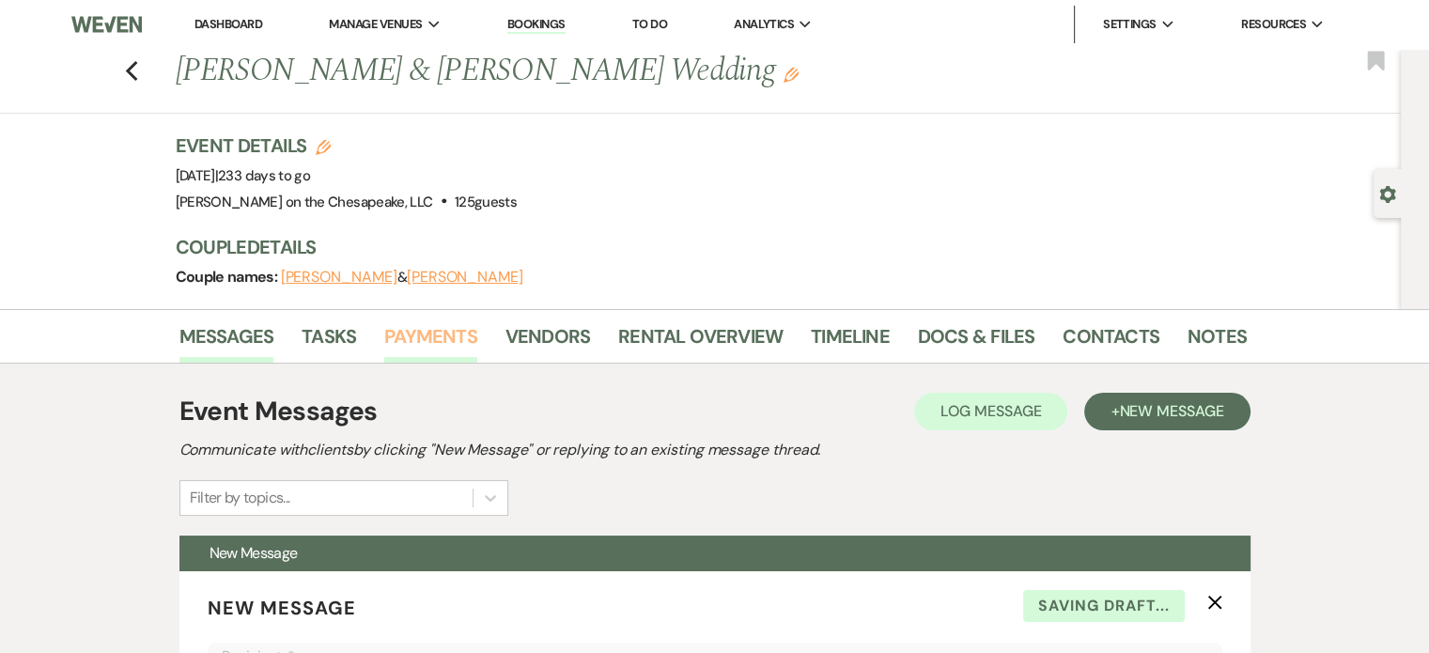
click at [452, 333] on link "Payments" at bounding box center [430, 341] width 93 height 41
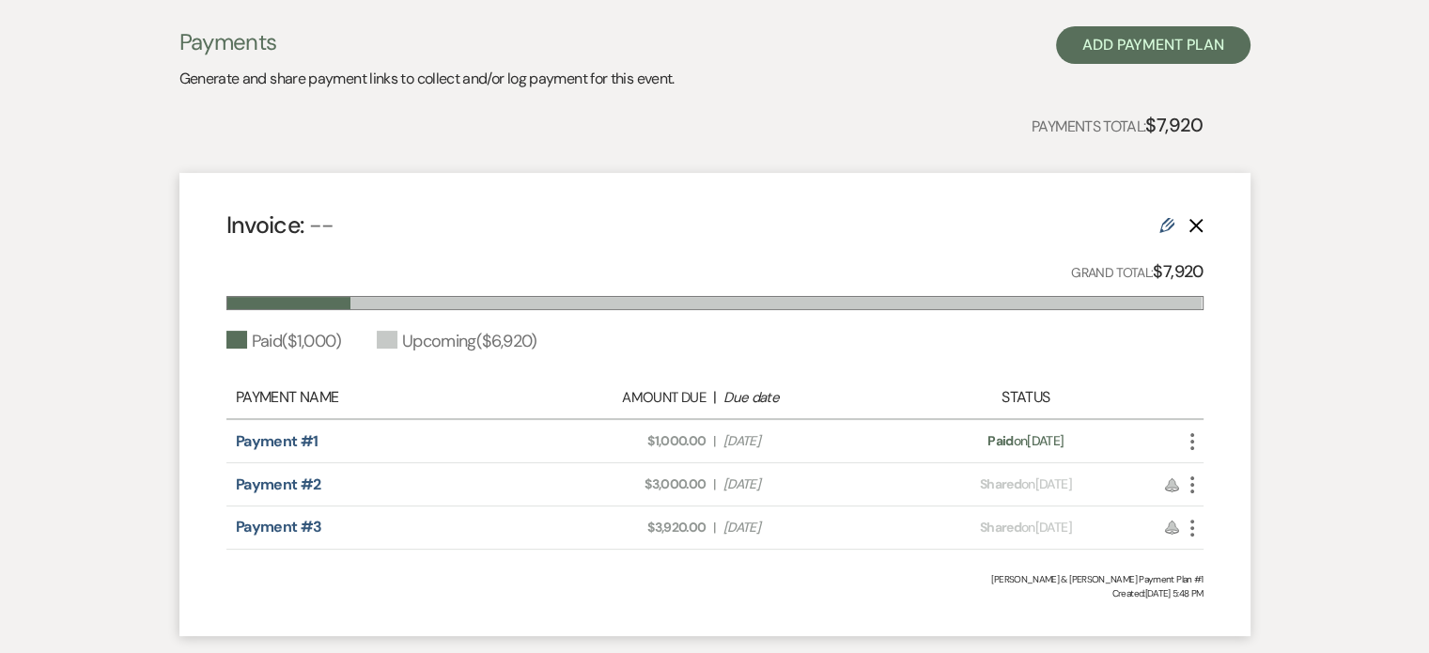
scroll to position [376, 0]
